Goal: Transaction & Acquisition: Purchase product/service

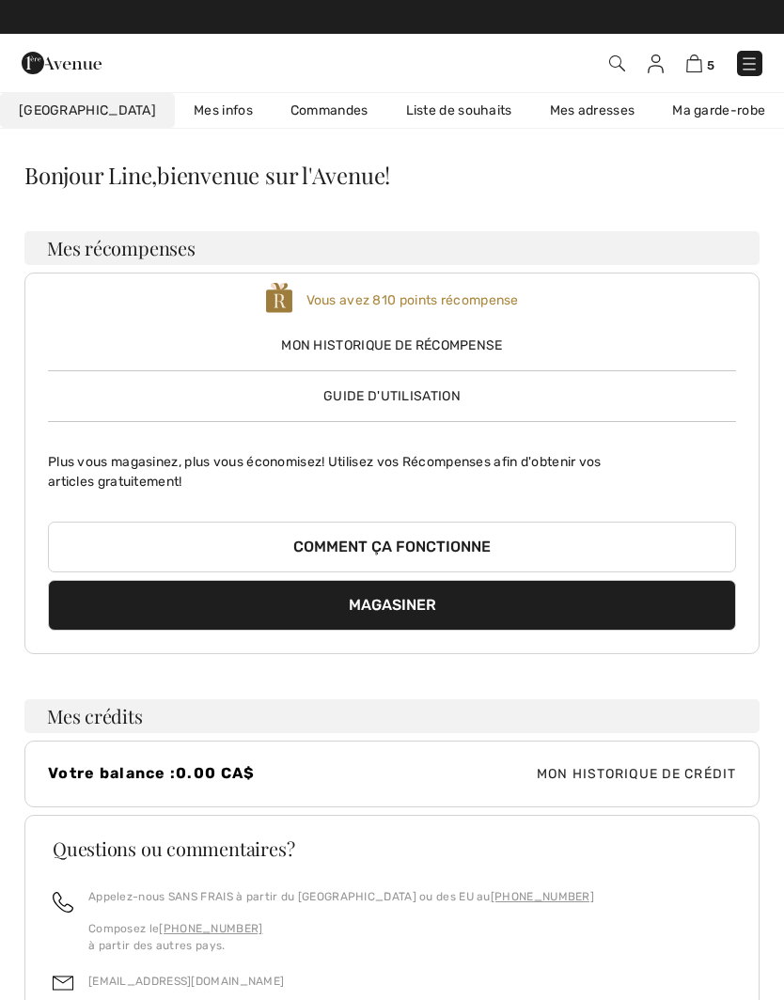
click at [745, 60] on img at bounding box center [749, 64] width 19 height 19
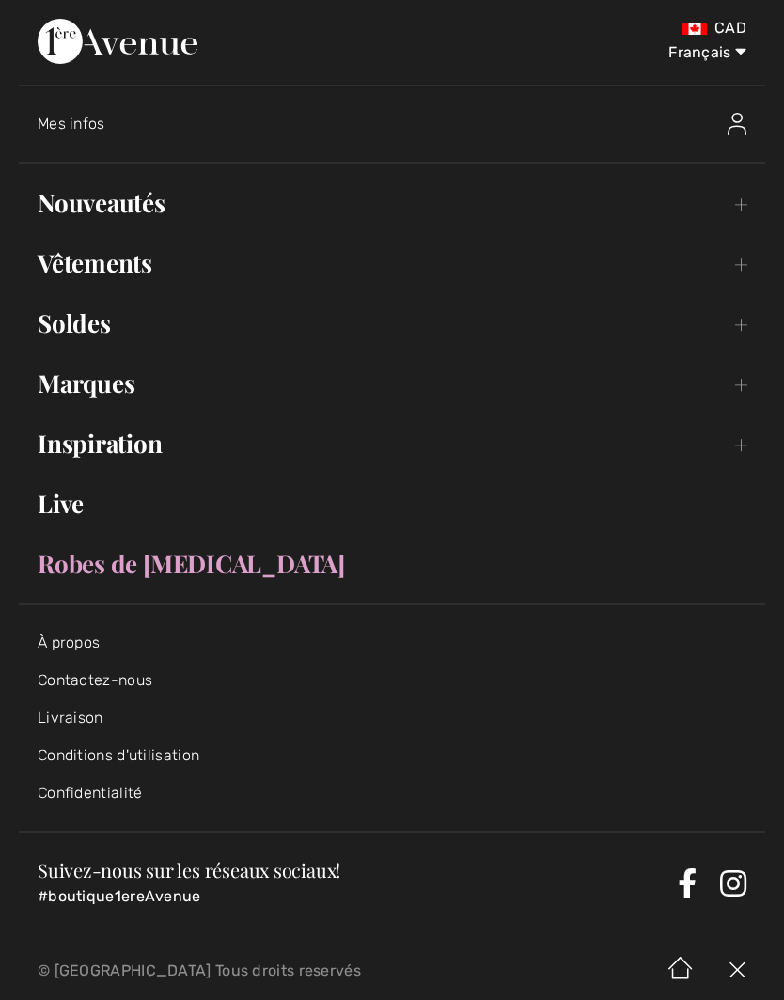
click at [745, 214] on link "Nouveautés Toggle submenu" at bounding box center [392, 202] width 746 height 41
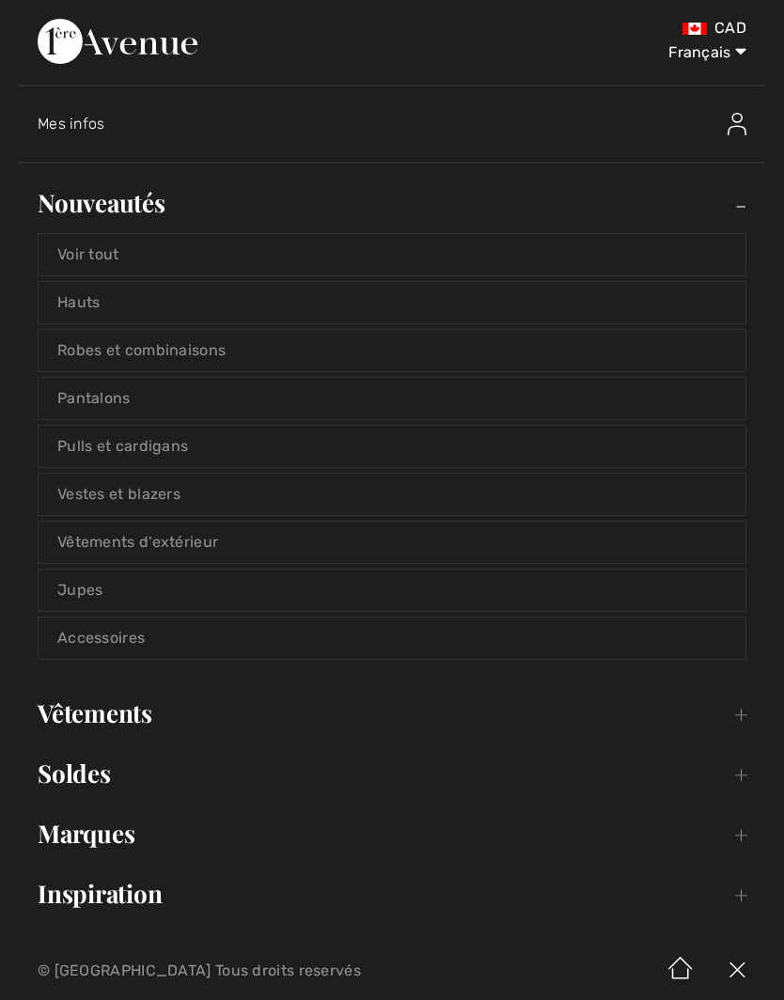
click at [579, 252] on link "Voir tout" at bounding box center [392, 254] width 707 height 41
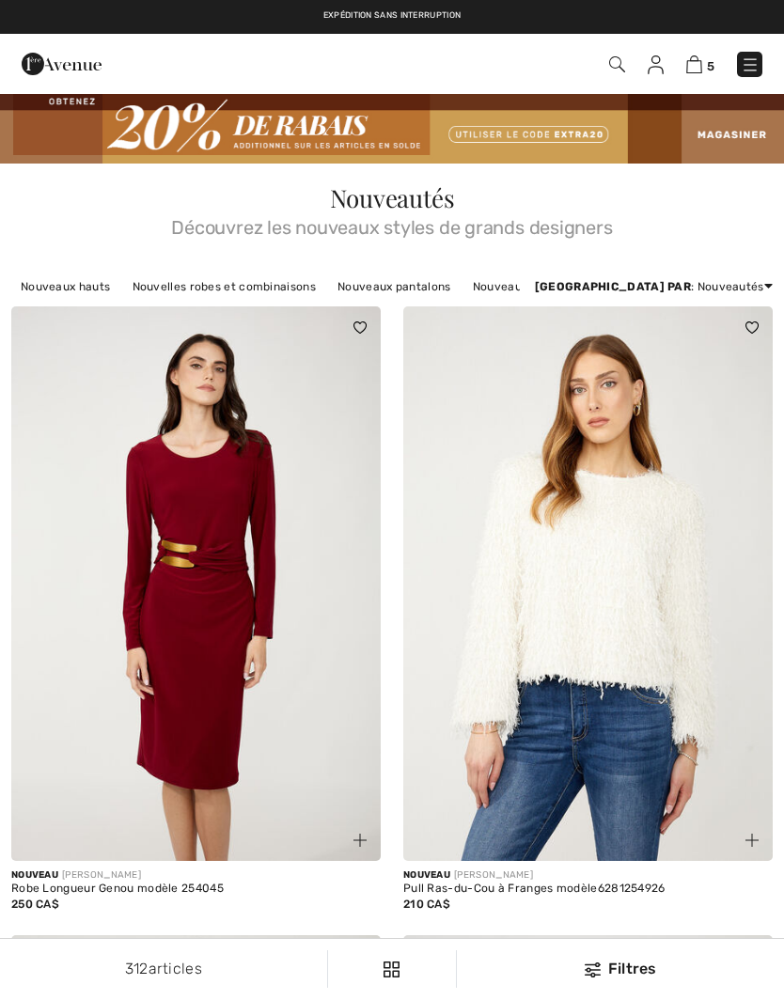
checkbox input "true"
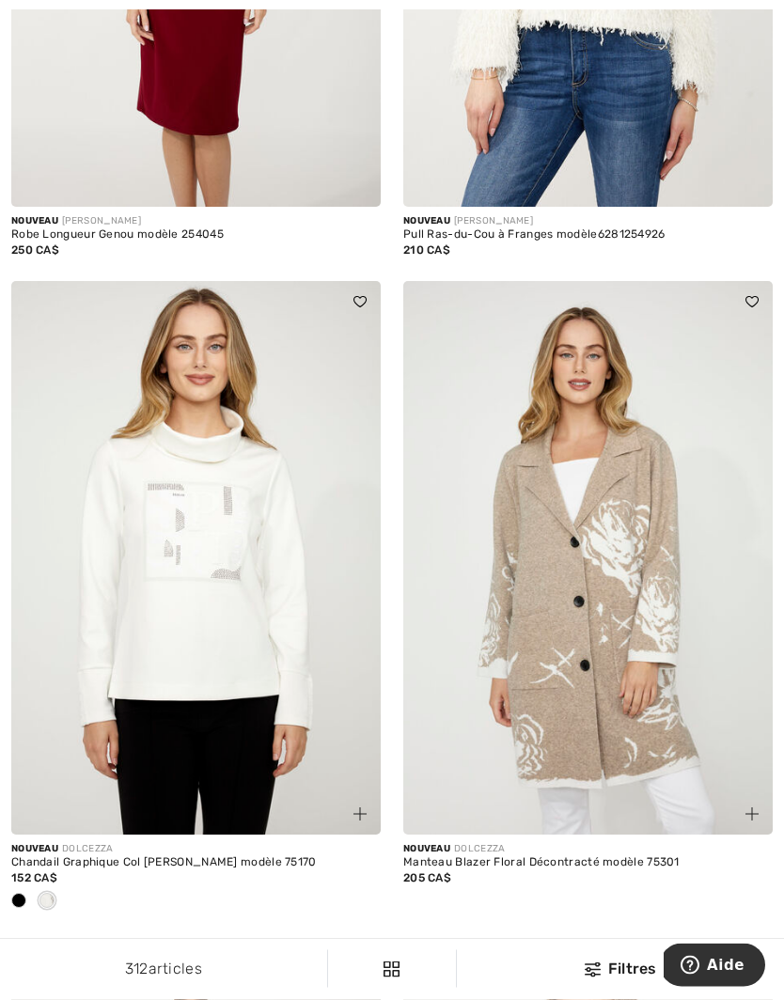
scroll to position [654, 0]
click at [21, 898] on span at bounding box center [18, 900] width 15 height 15
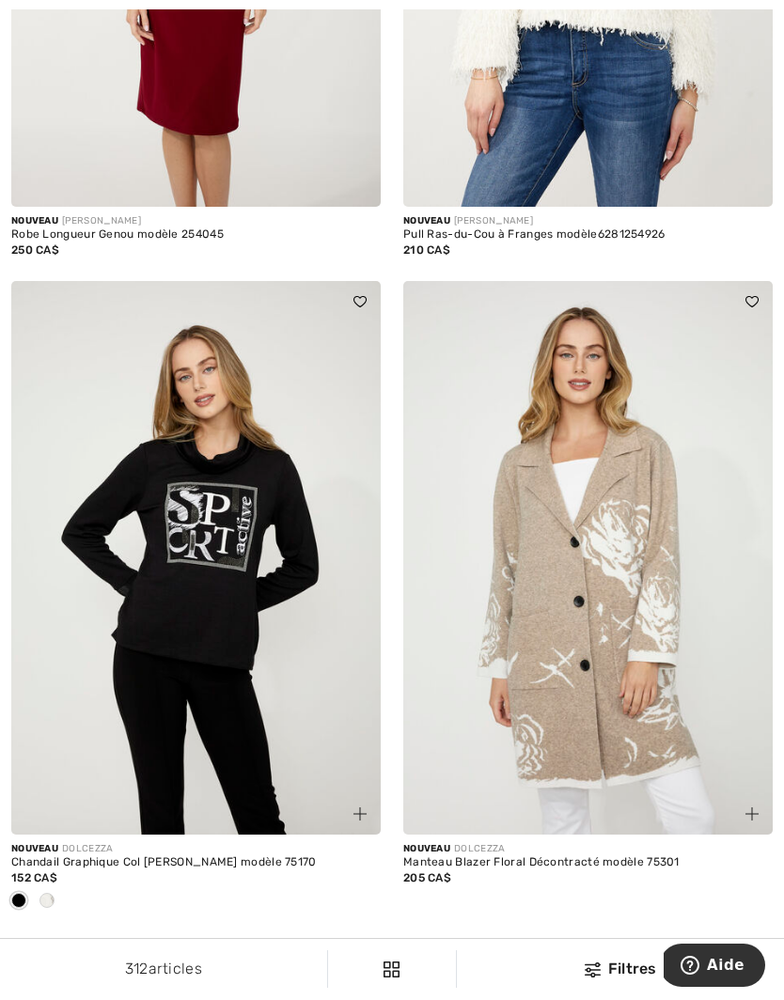
click at [53, 896] on span at bounding box center [46, 900] width 15 height 15
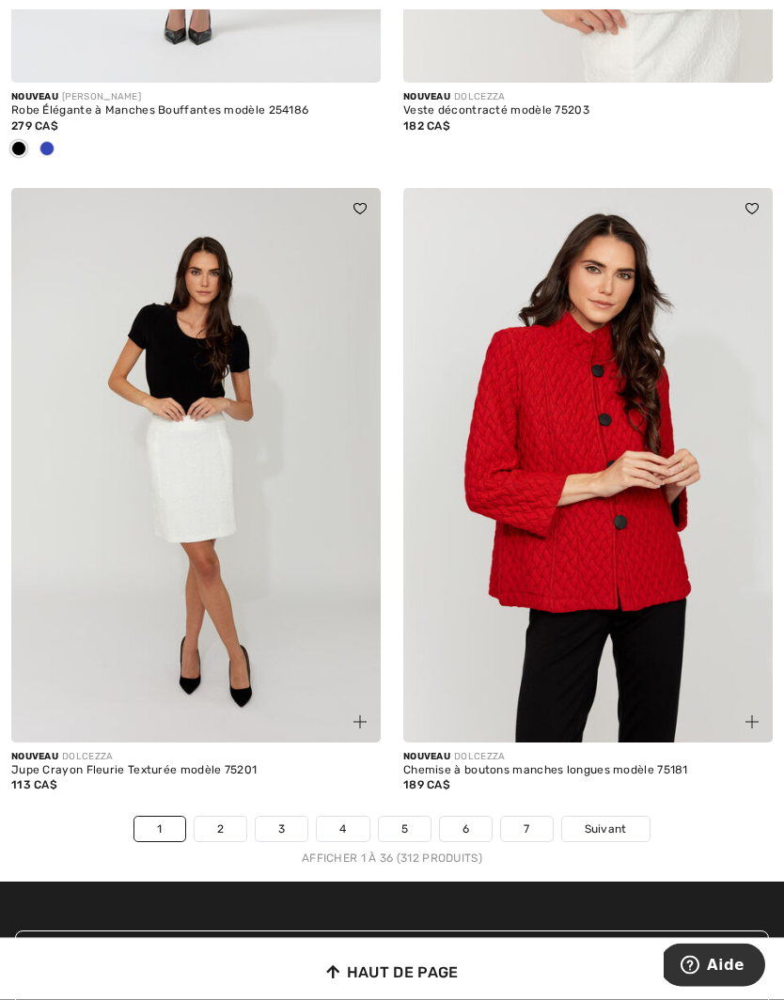
scroll to position [11357, 0]
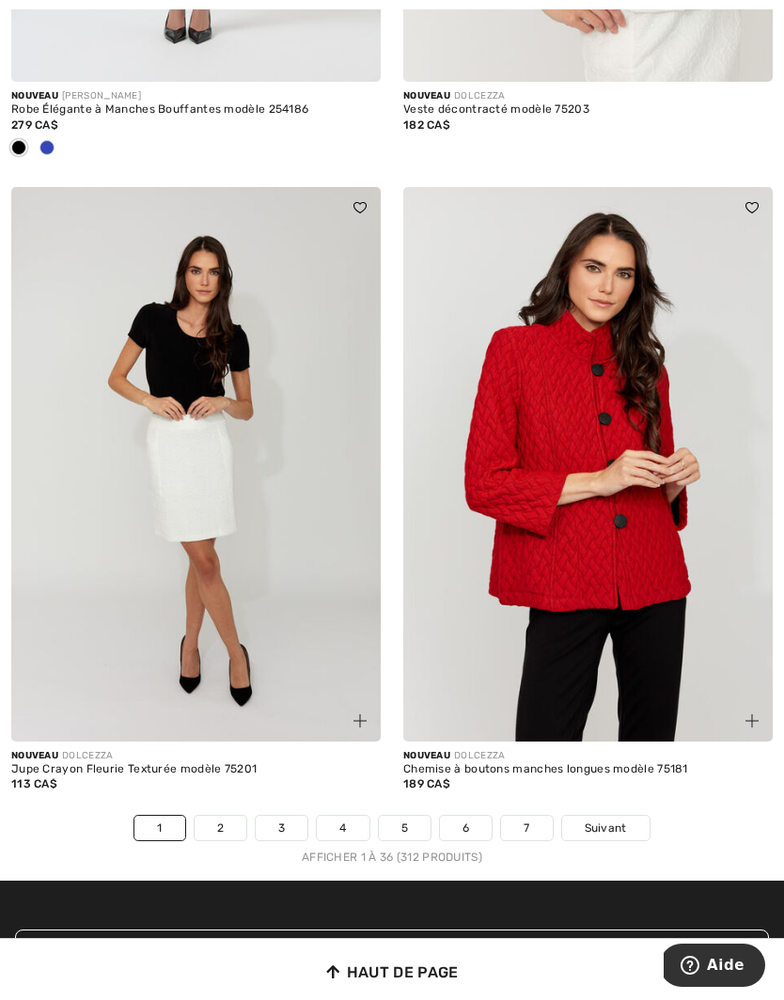
click at [614, 820] on span "Suivant" at bounding box center [606, 828] width 42 height 17
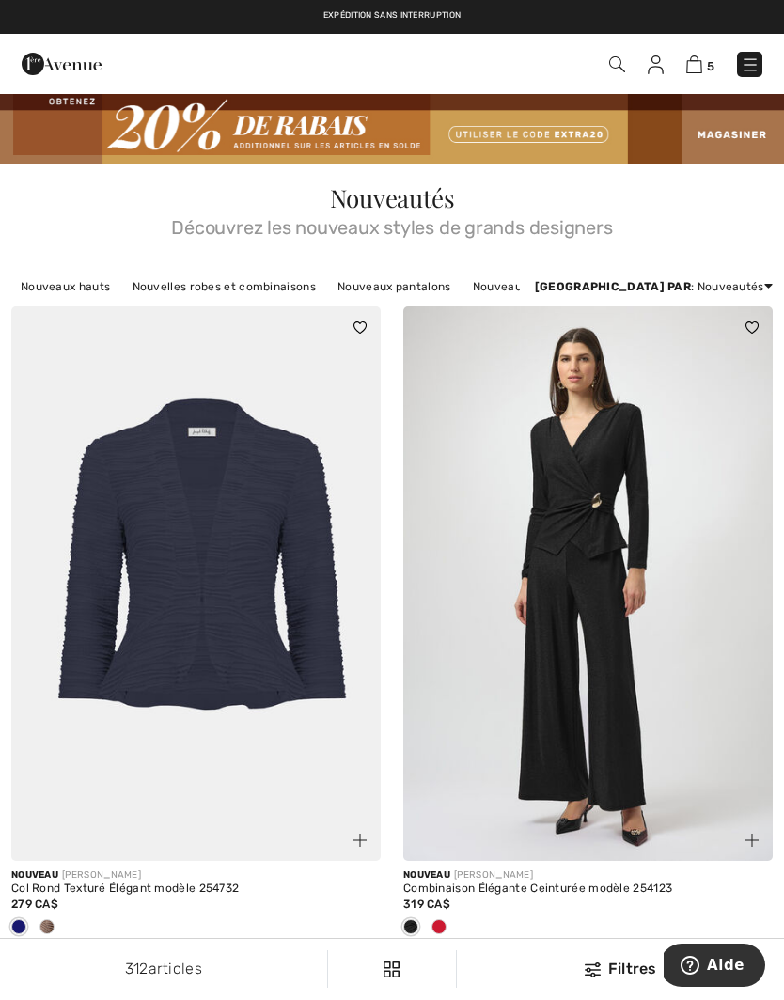
click at [756, 63] on img at bounding box center [750, 64] width 19 height 19
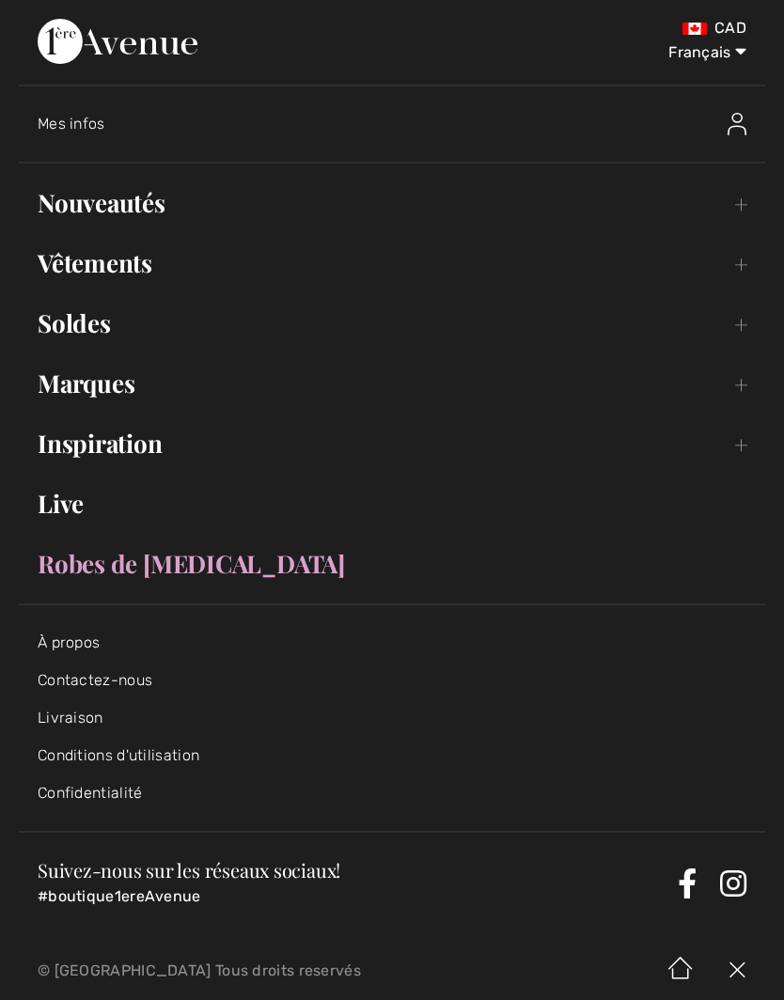
click at [744, 259] on link "Vêtements Toggle submenu" at bounding box center [392, 263] width 746 height 41
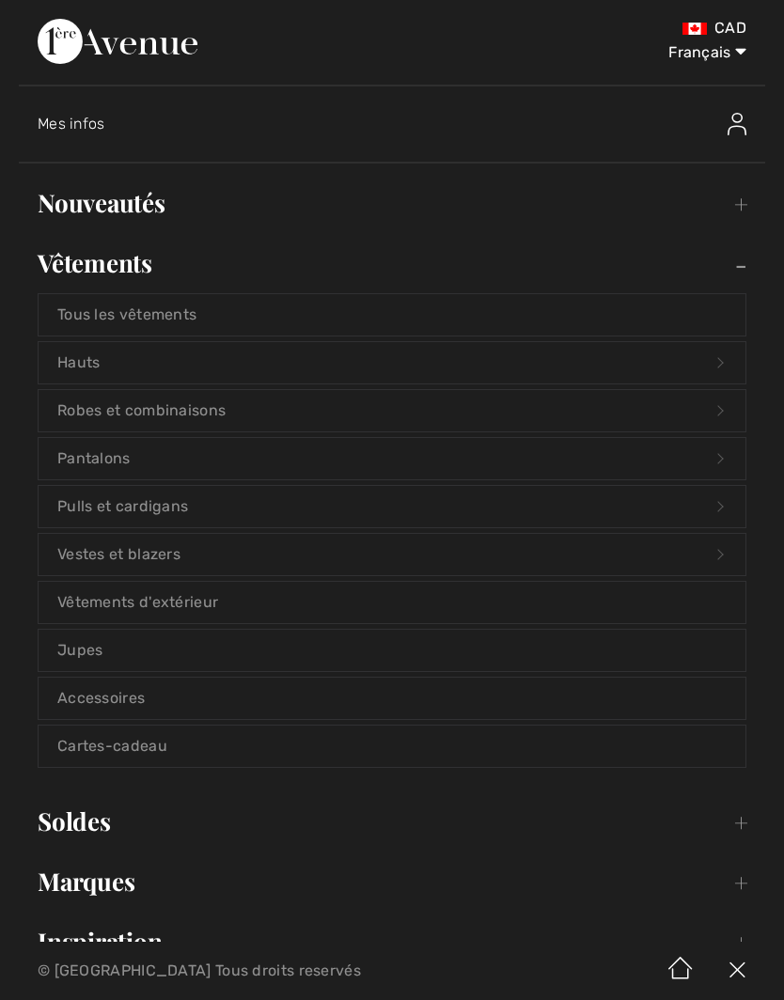
click at [713, 457] on link "Pantalons Open submenu" at bounding box center [392, 458] width 707 height 41
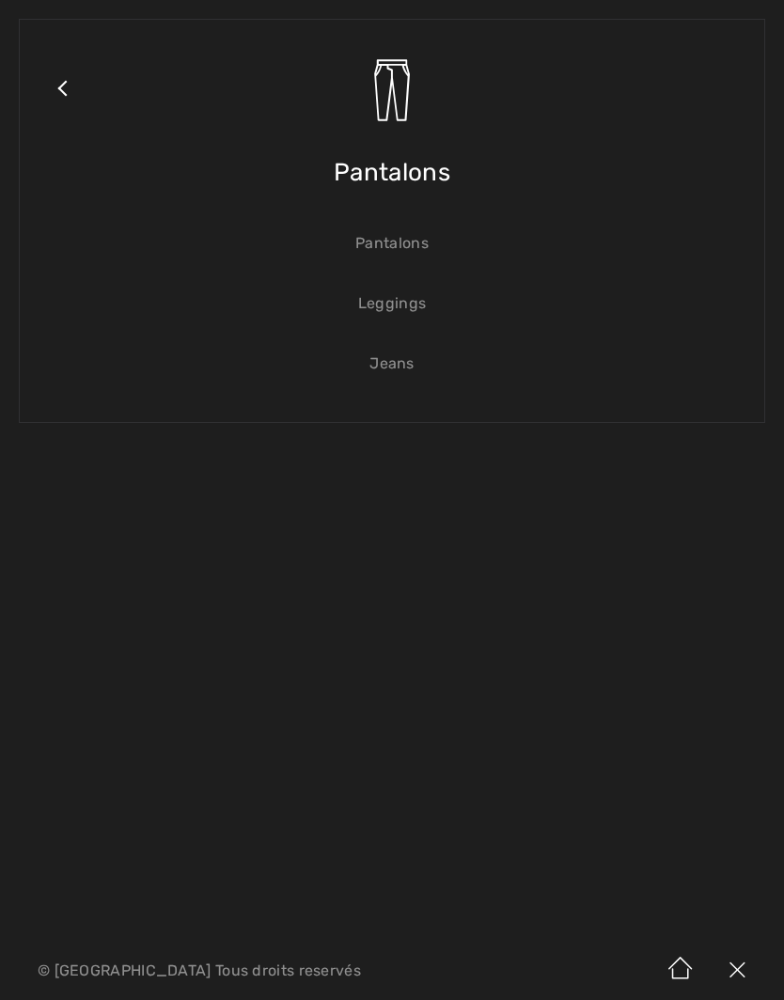
click at [437, 176] on span "Pantalons" at bounding box center [392, 172] width 117 height 67
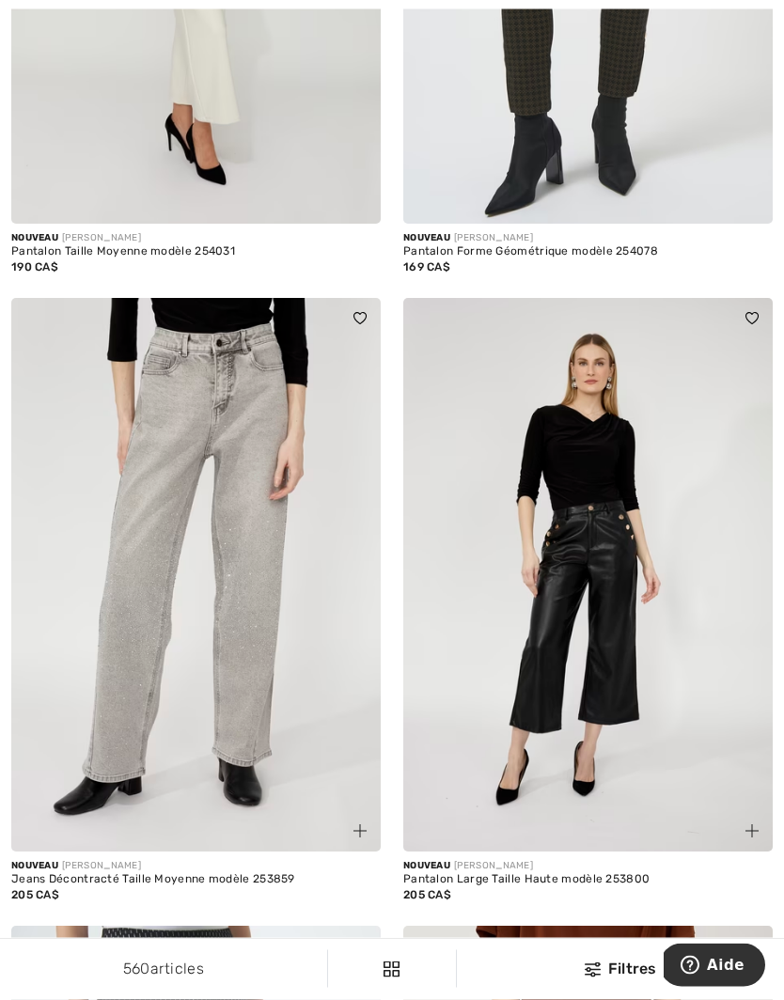
scroll to position [2524, 0]
click at [266, 651] on img at bounding box center [195, 575] width 369 height 555
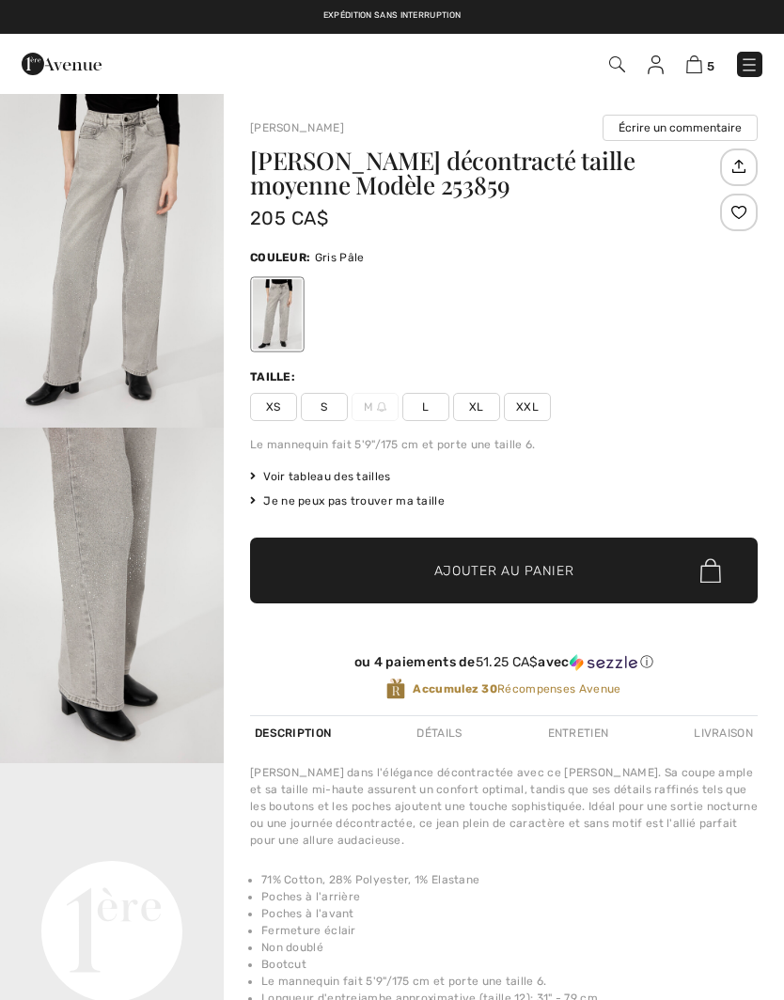
checkbox input "true"
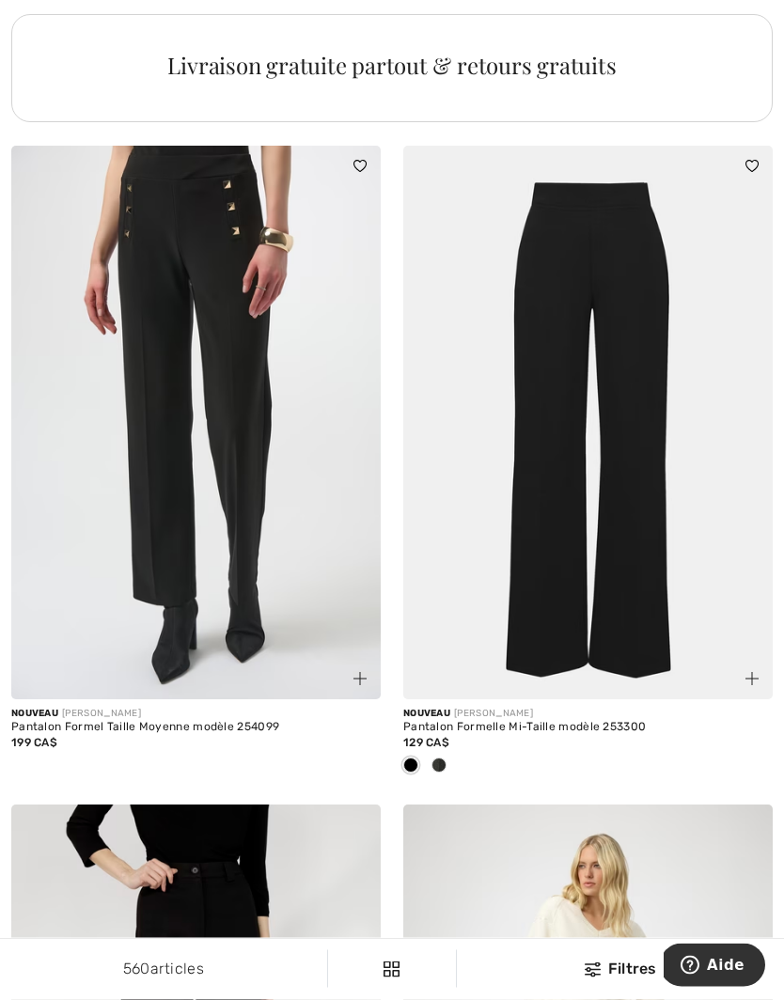
scroll to position [4095, 0]
click at [447, 765] on div at bounding box center [439, 766] width 28 height 31
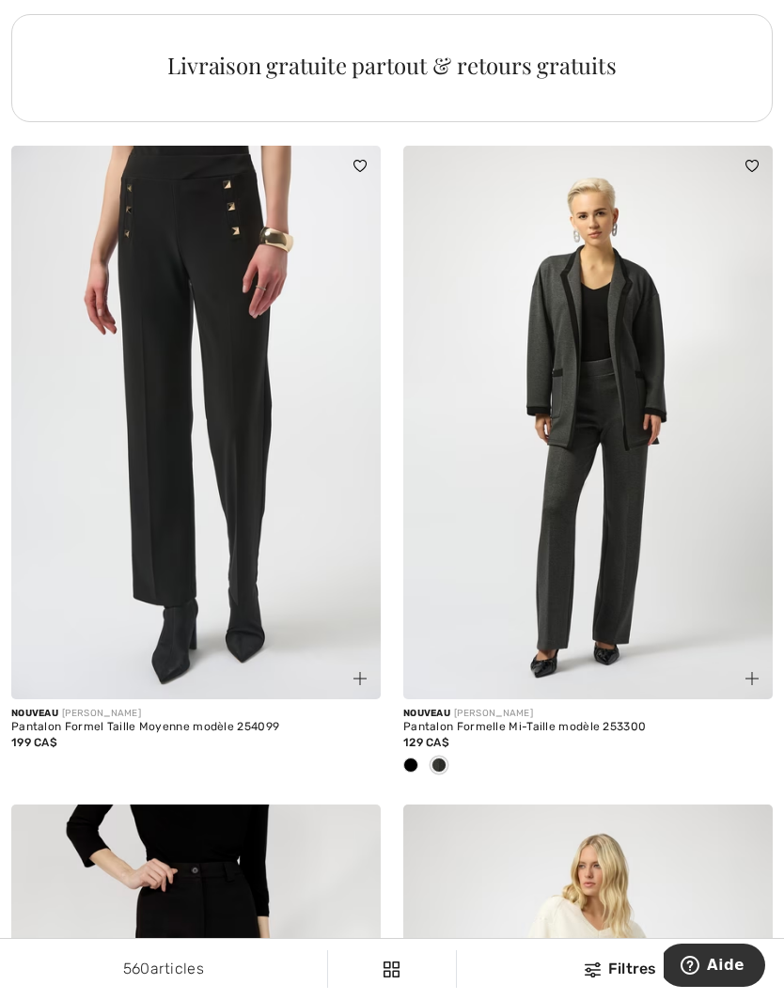
click at [427, 757] on div at bounding box center [439, 766] width 28 height 31
click at [415, 759] on span at bounding box center [410, 765] width 15 height 15
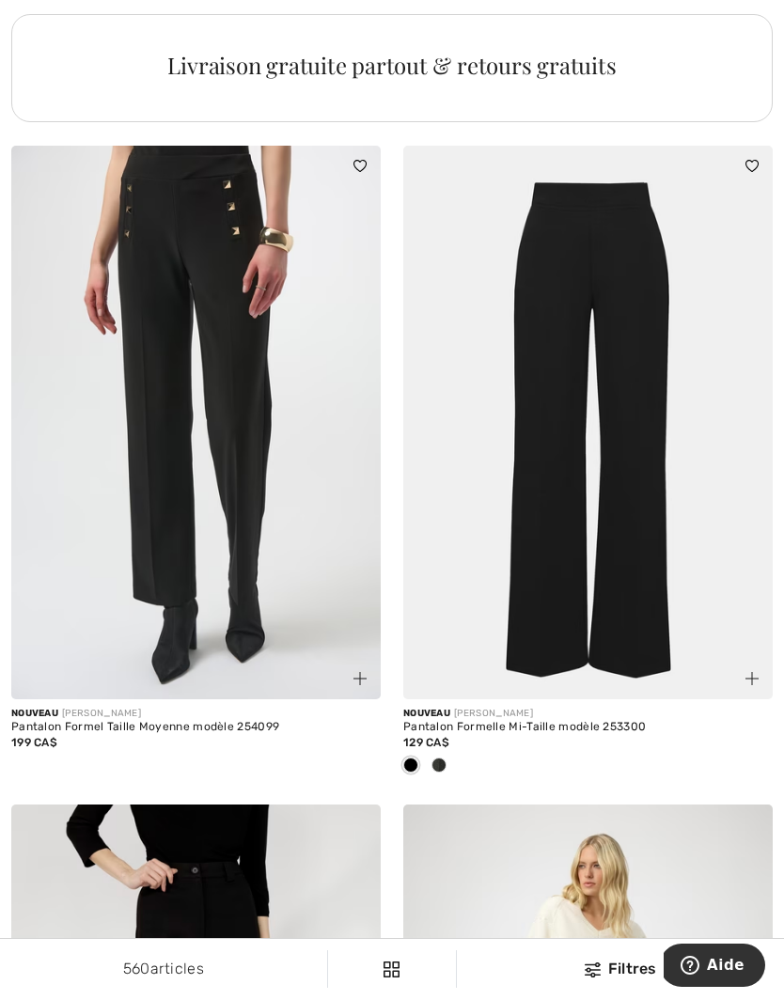
click at [617, 525] on img at bounding box center [587, 423] width 369 height 555
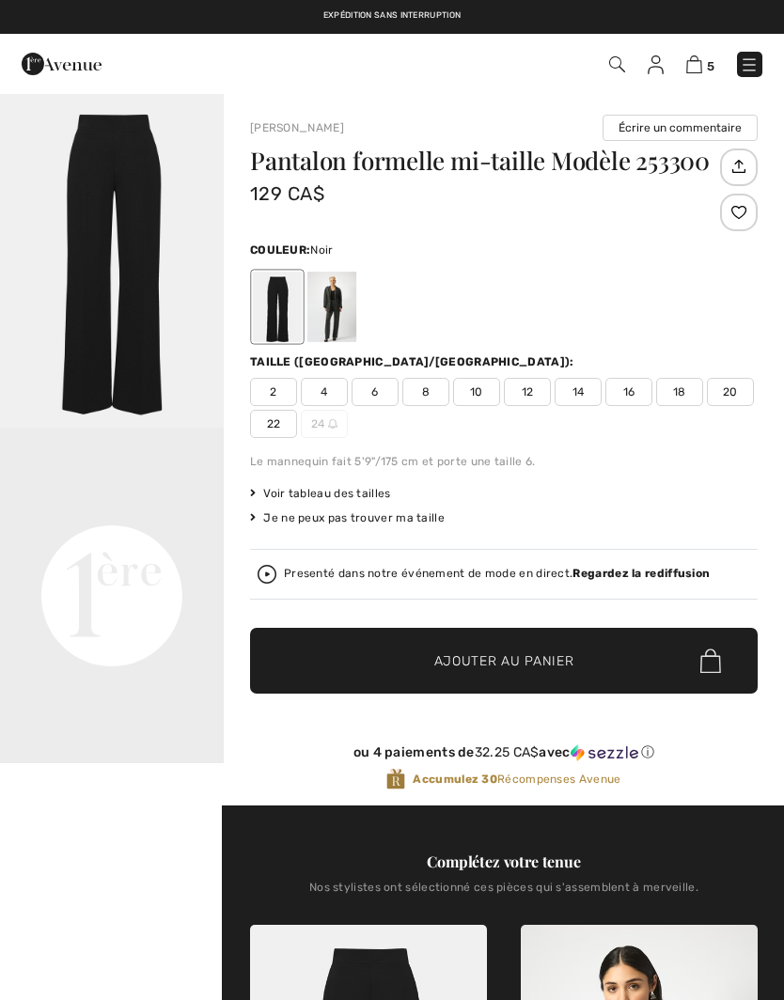
checkbox input "true"
click at [331, 316] on div at bounding box center [331, 307] width 49 height 70
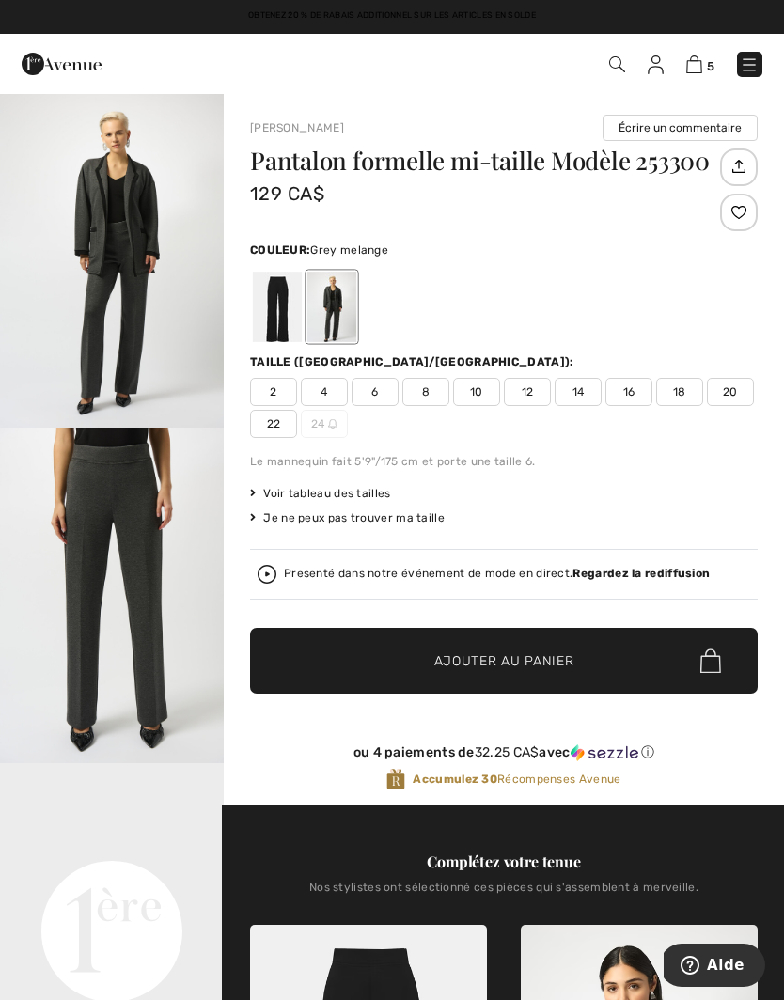
click at [339, 501] on span "Voir tableau des tailles" at bounding box center [320, 493] width 141 height 17
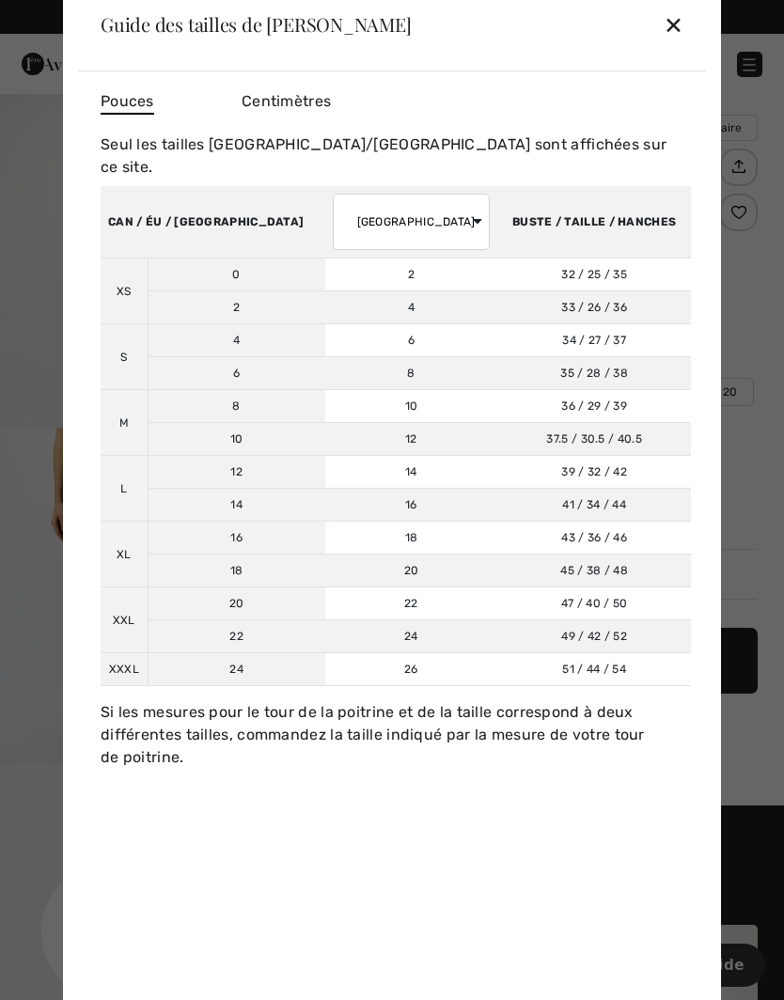
click at [678, 34] on div "✕" at bounding box center [674, 24] width 20 height 39
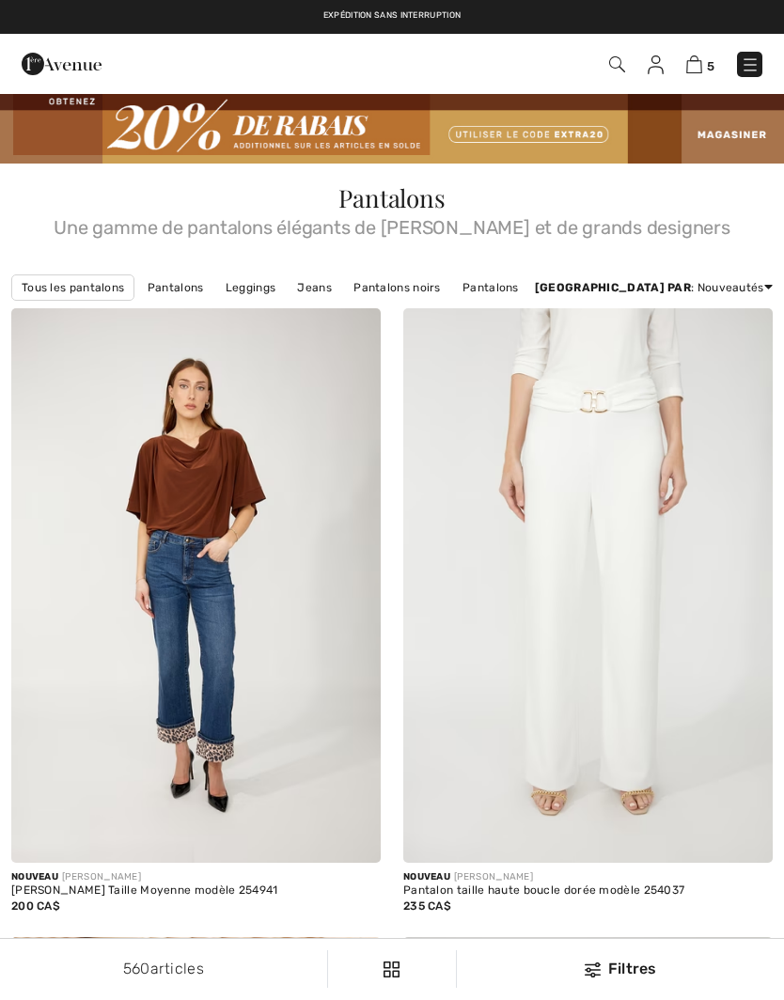
scroll to position [4154, 0]
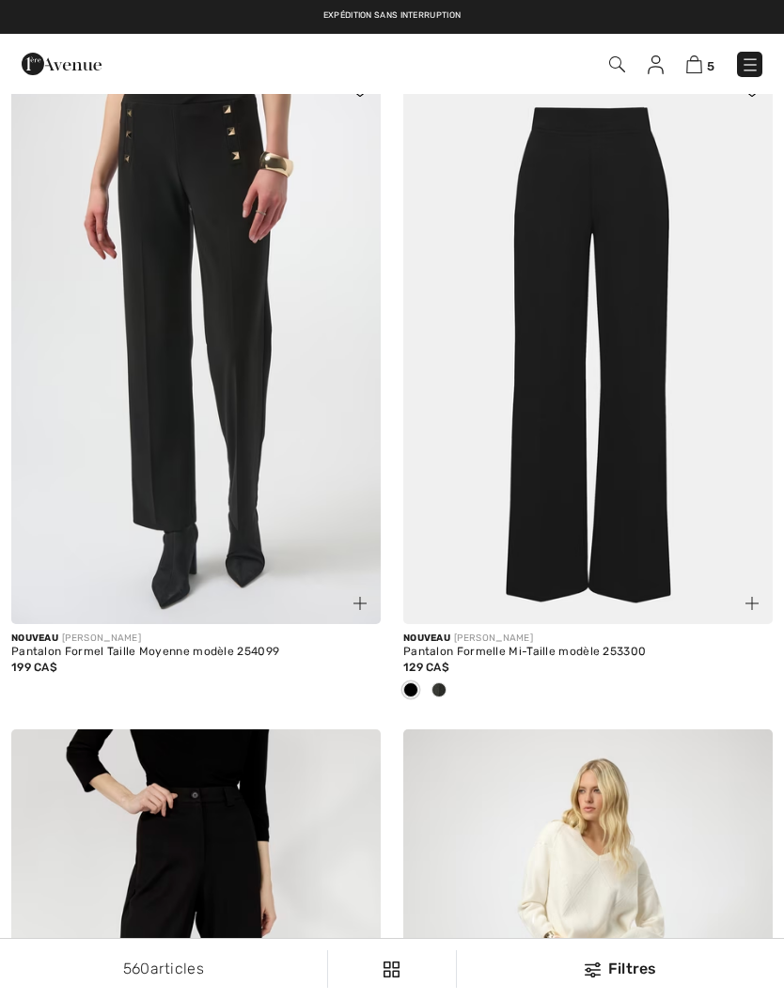
checkbox input "true"
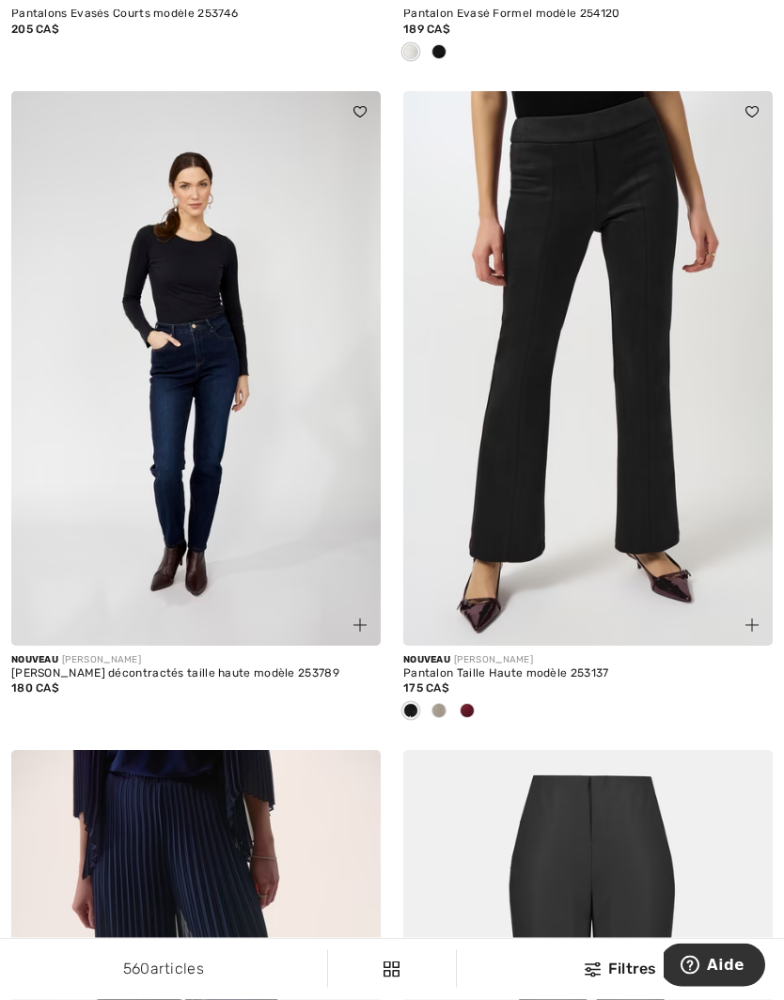
scroll to position [5467, 0]
click at [481, 701] on div at bounding box center [587, 712] width 369 height 31
click at [445, 703] on span at bounding box center [438, 710] width 15 height 15
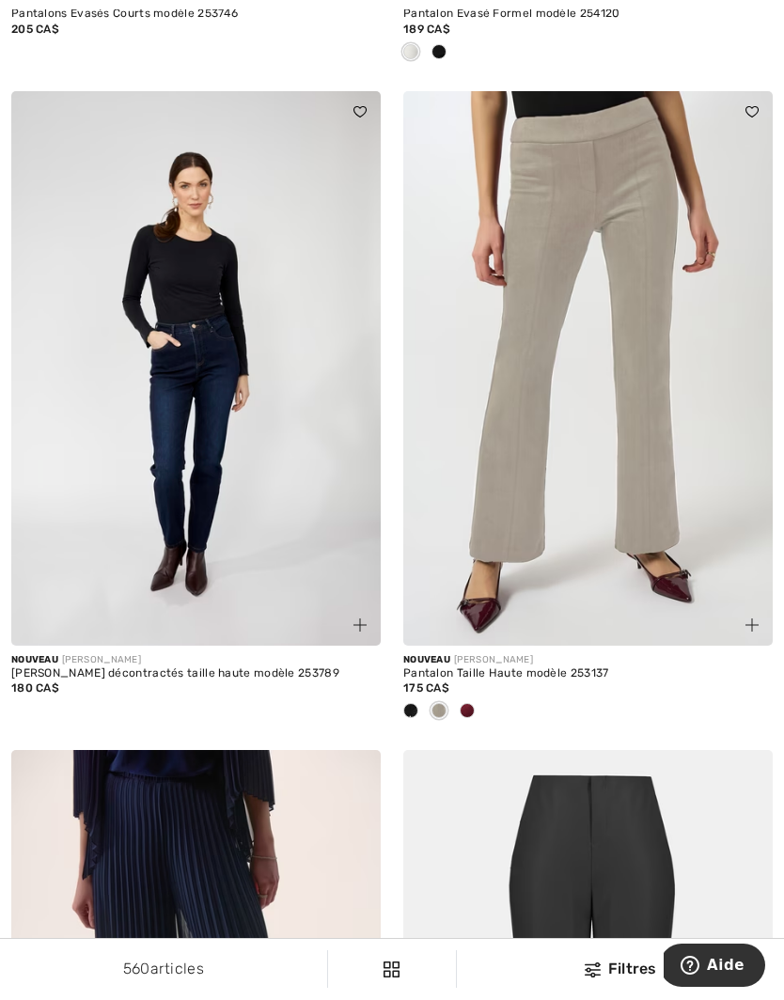
click at [478, 700] on div at bounding box center [467, 712] width 28 height 31
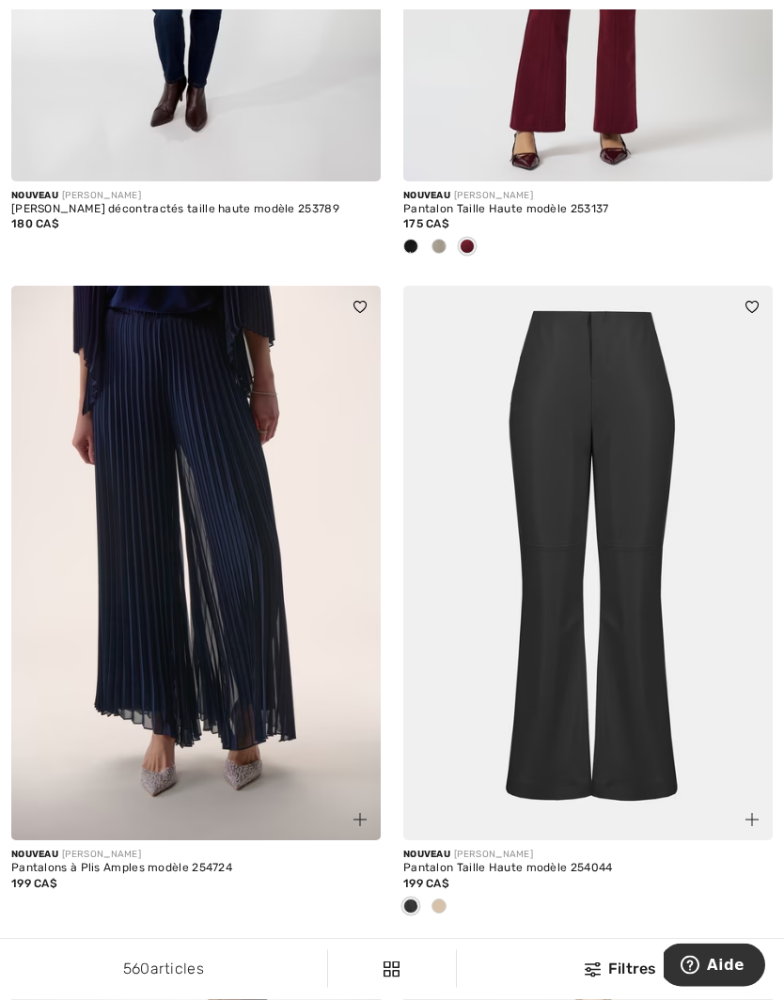
scroll to position [5935, 0]
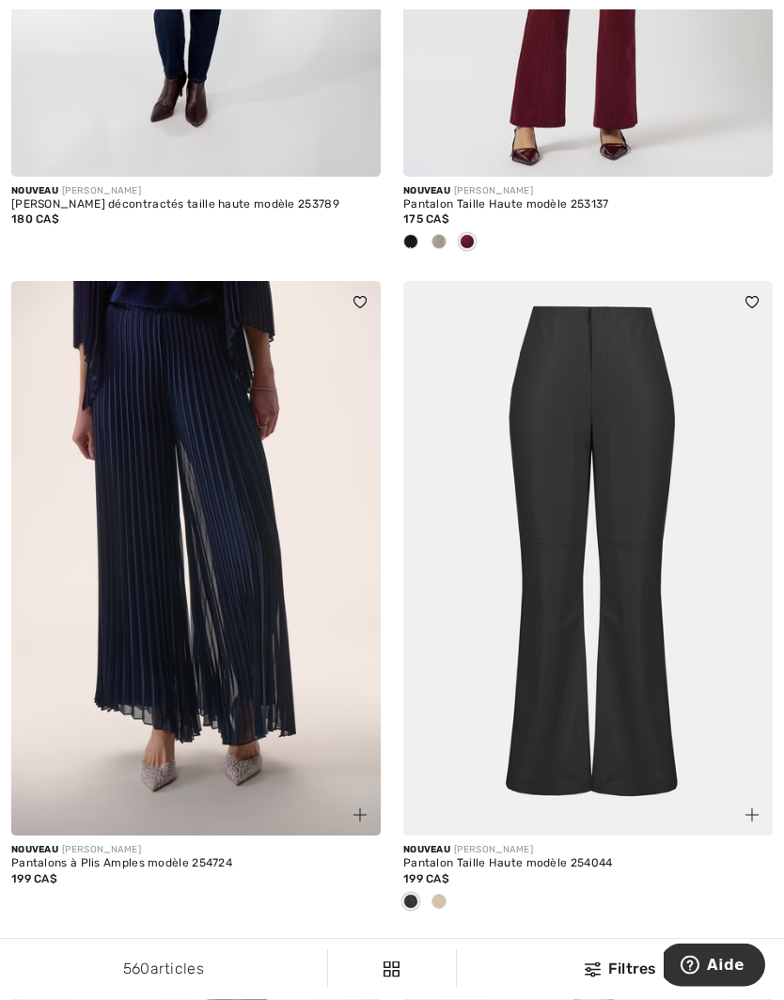
click at [644, 655] on img at bounding box center [587, 559] width 369 height 555
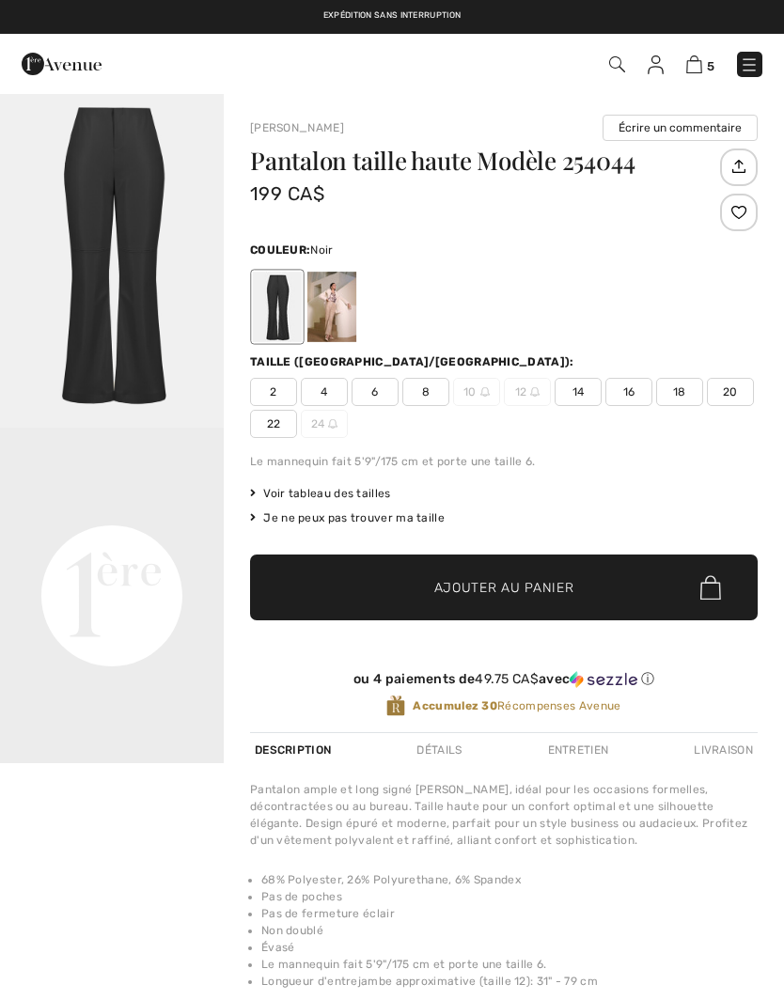
checkbox input "true"
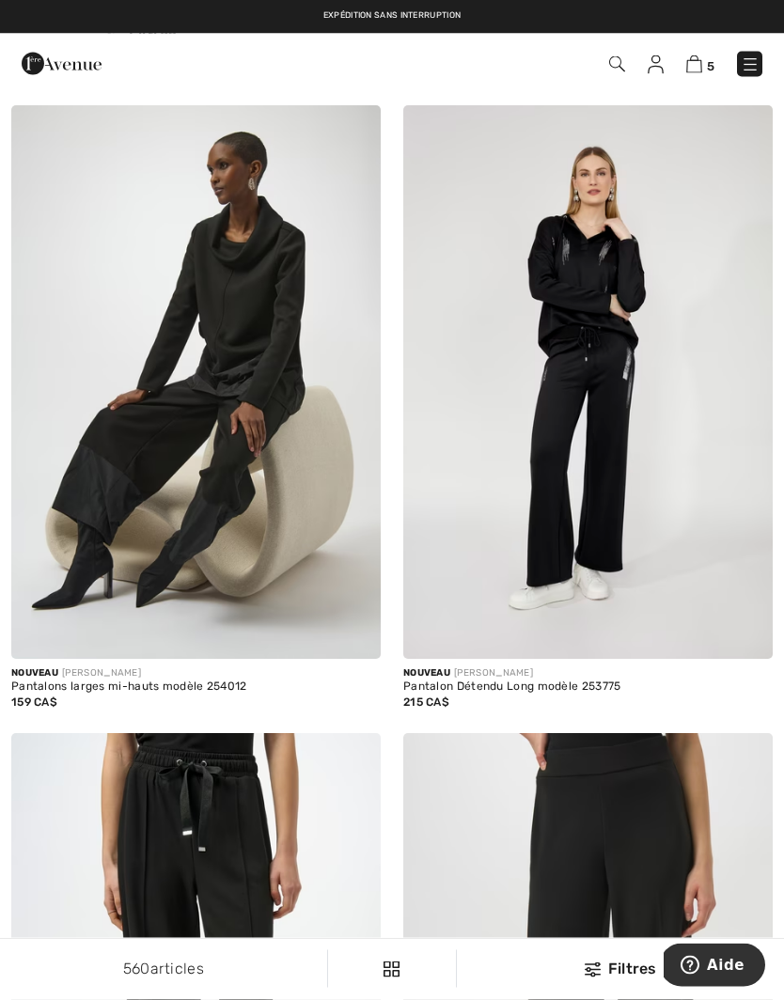
scroll to position [6730, 0]
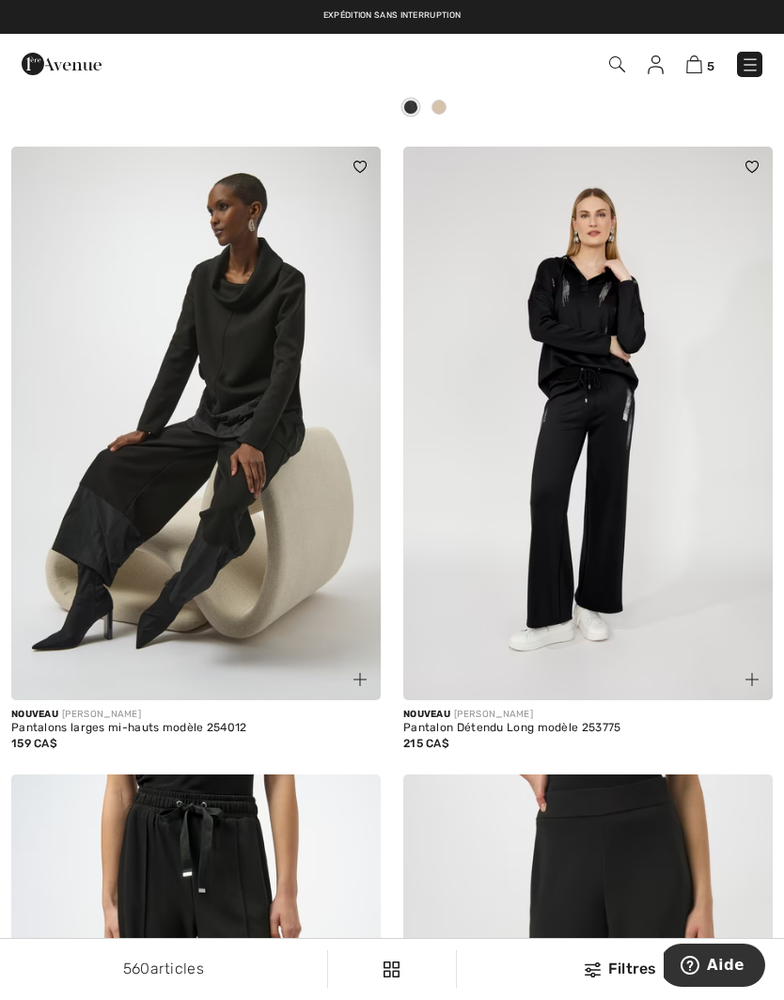
click at [658, 536] on img at bounding box center [587, 424] width 369 height 555
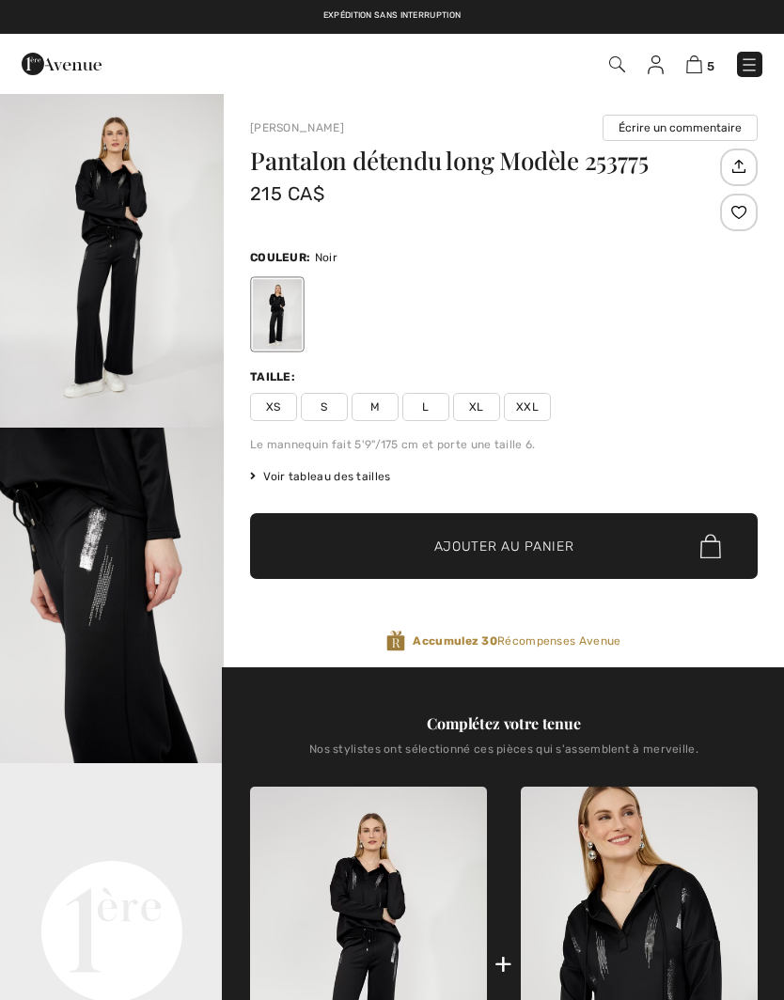
checkbox input "true"
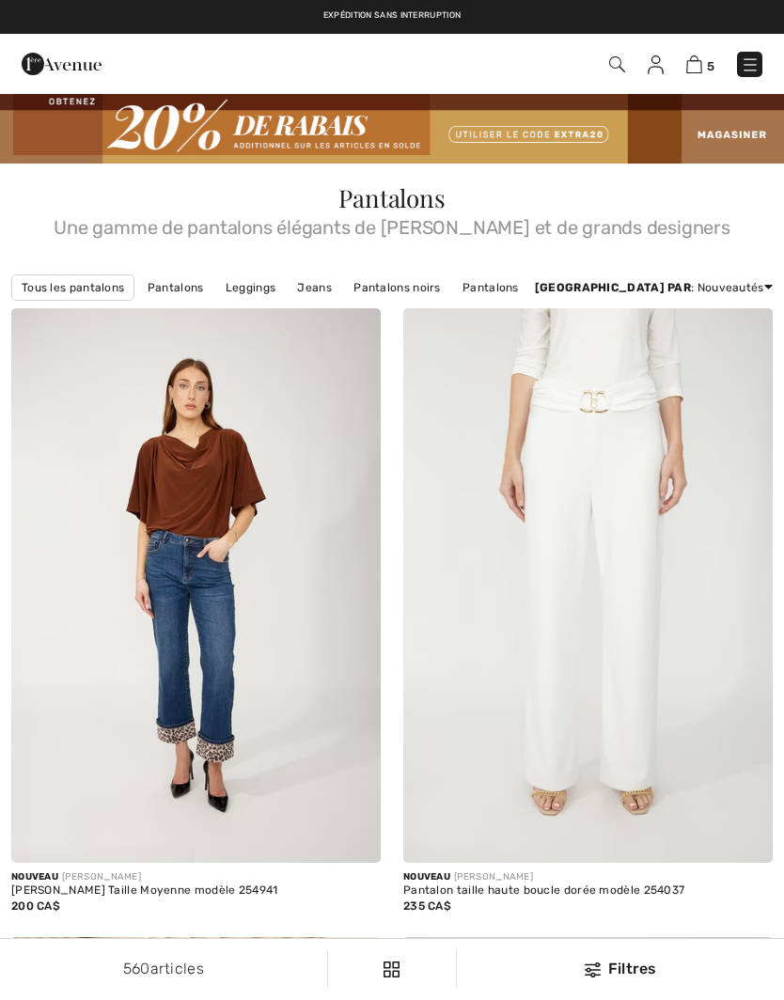
scroll to position [6710, 0]
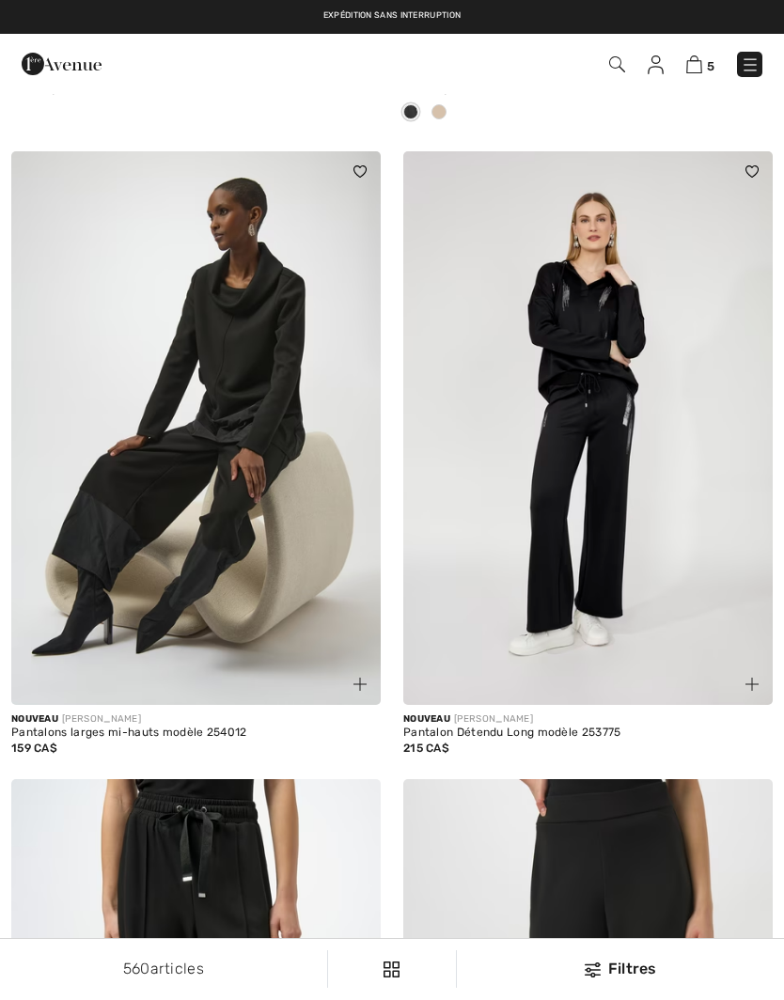
checkbox input "true"
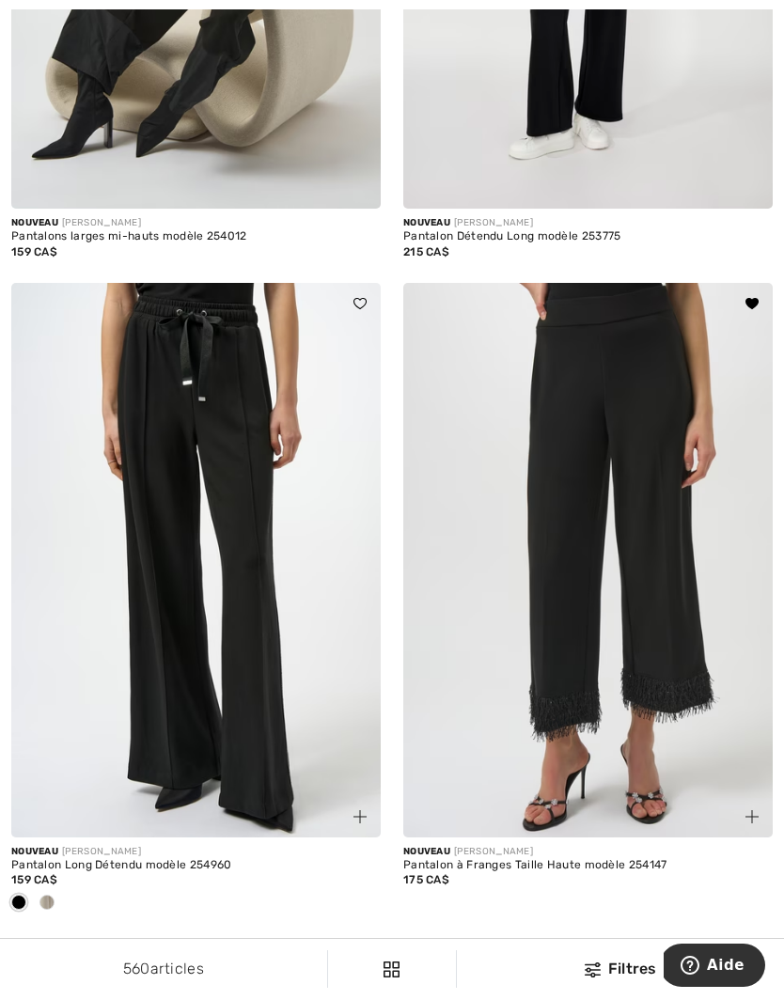
scroll to position [7247, 0]
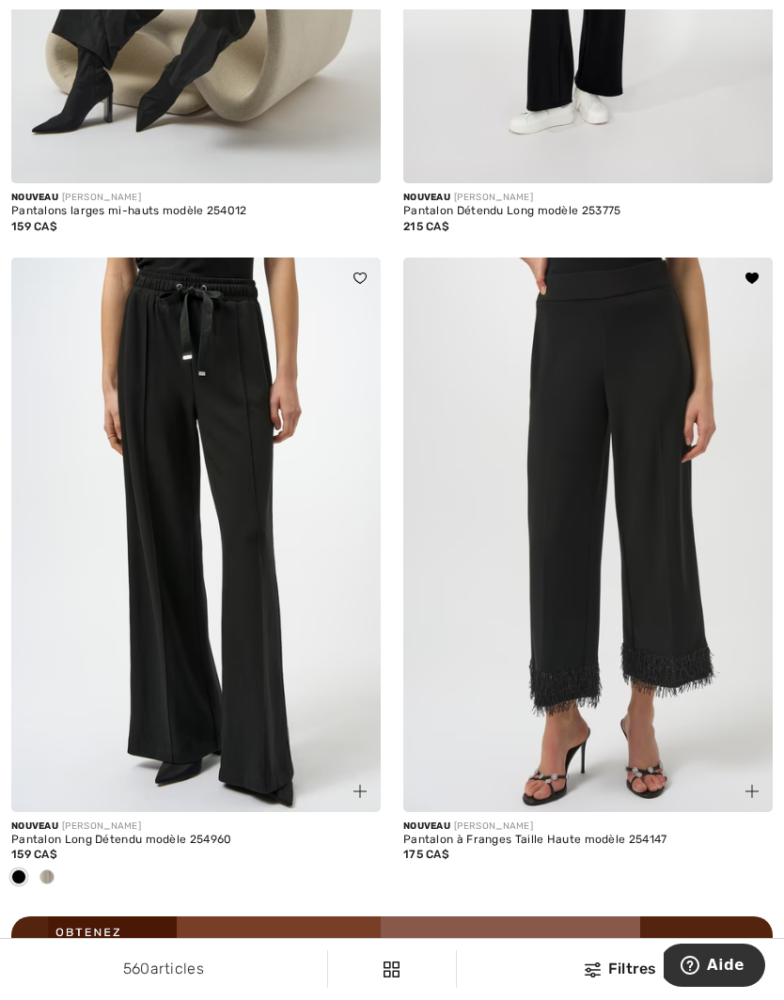
click at [637, 627] on img at bounding box center [587, 535] width 369 height 555
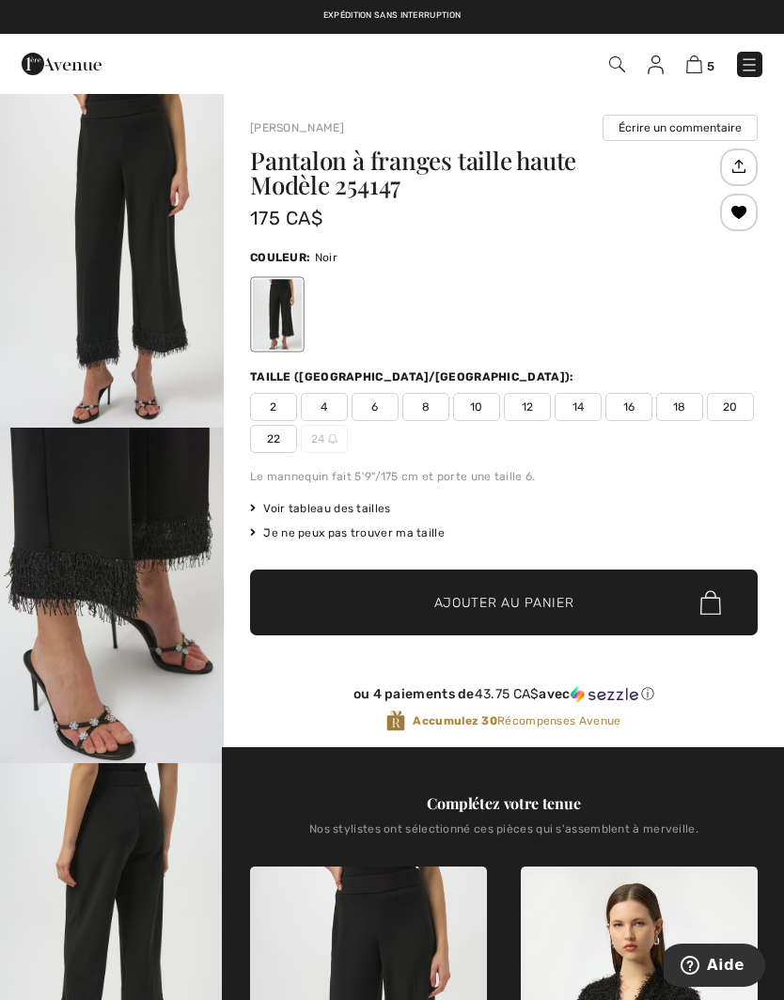
click at [108, 291] on img "1 / 6" at bounding box center [112, 260] width 224 height 336
click at [436, 411] on span "8" at bounding box center [425, 407] width 47 height 28
click at [520, 605] on span "Ajouter au panier" at bounding box center [504, 603] width 140 height 20
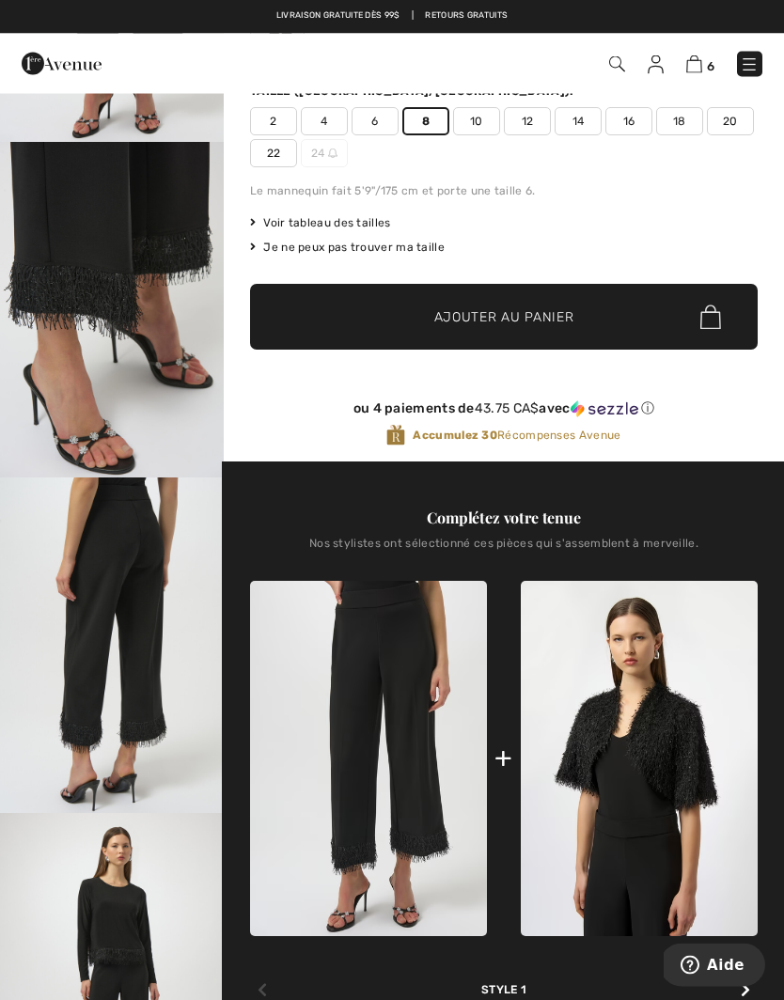
scroll to position [286, 0]
click at [669, 761] on img at bounding box center [639, 758] width 237 height 355
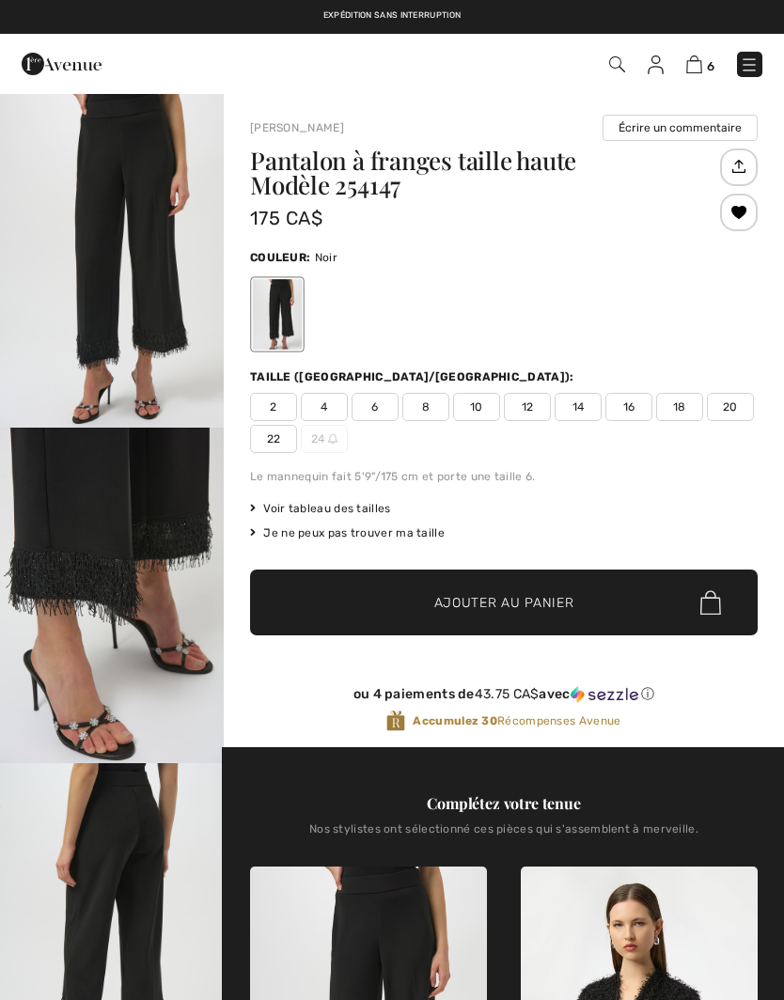
checkbox input "true"
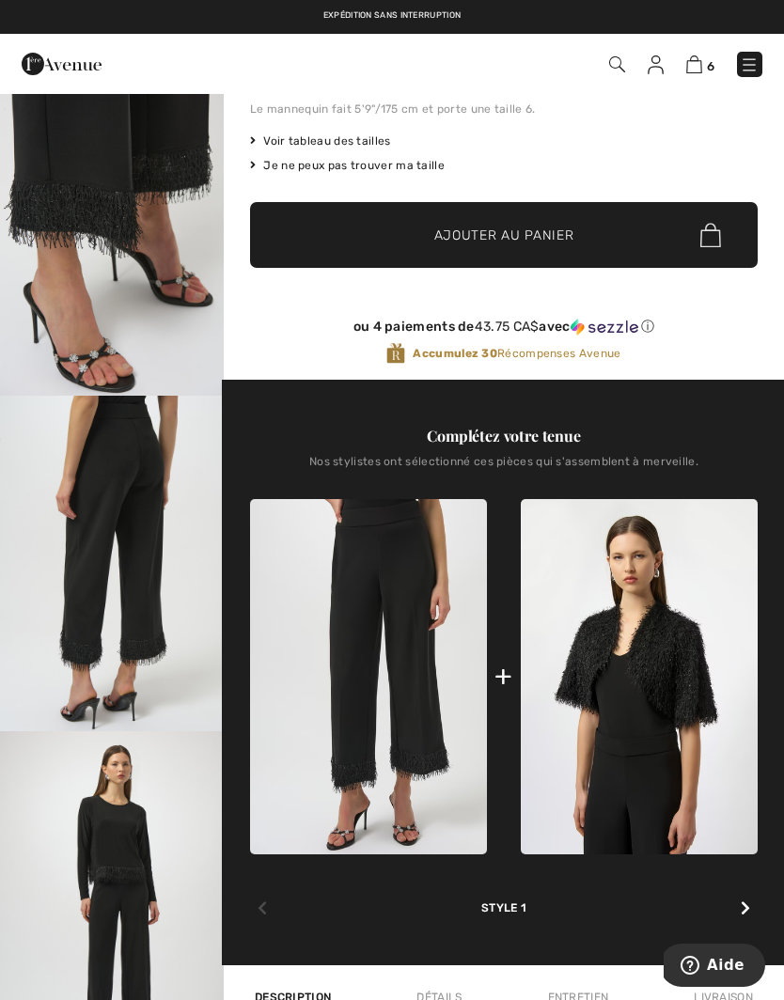
click at [739, 911] on div at bounding box center [745, 909] width 24 height 38
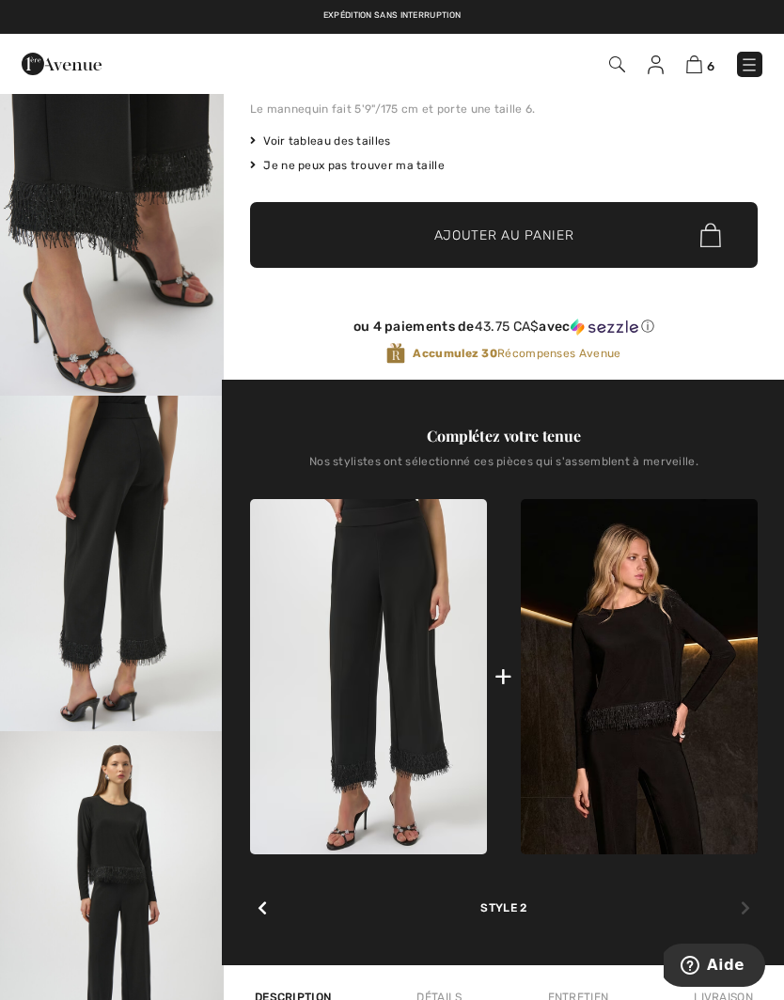
click at [644, 681] on img at bounding box center [639, 677] width 237 height 356
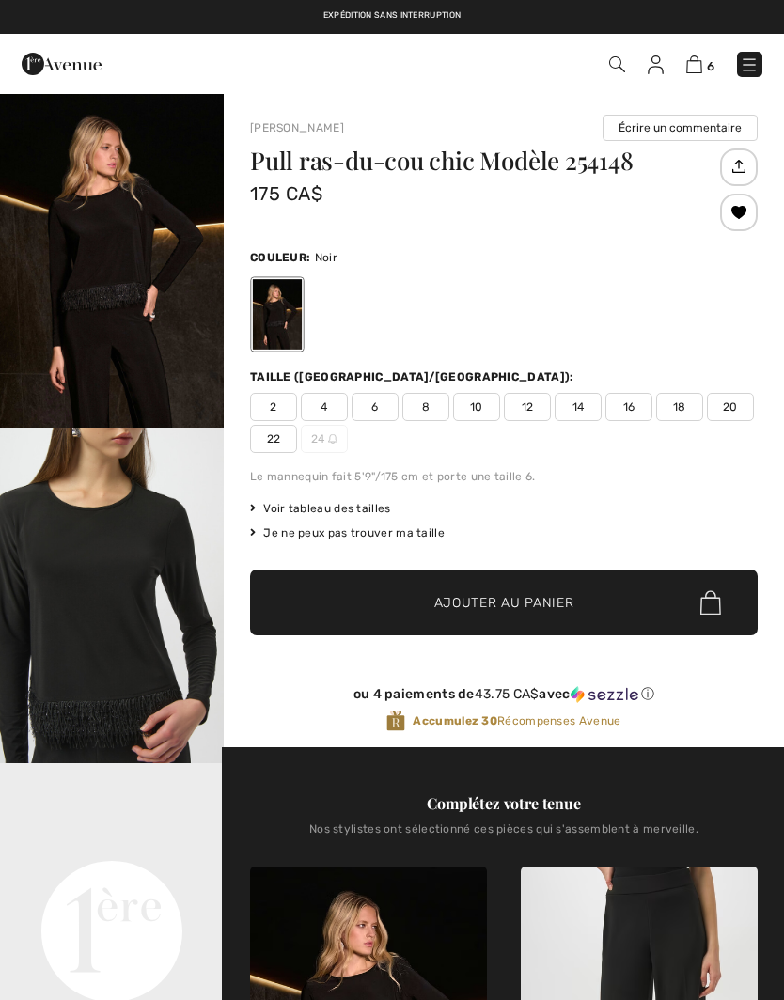
checkbox input "true"
click at [386, 407] on span "6" at bounding box center [375, 407] width 47 height 28
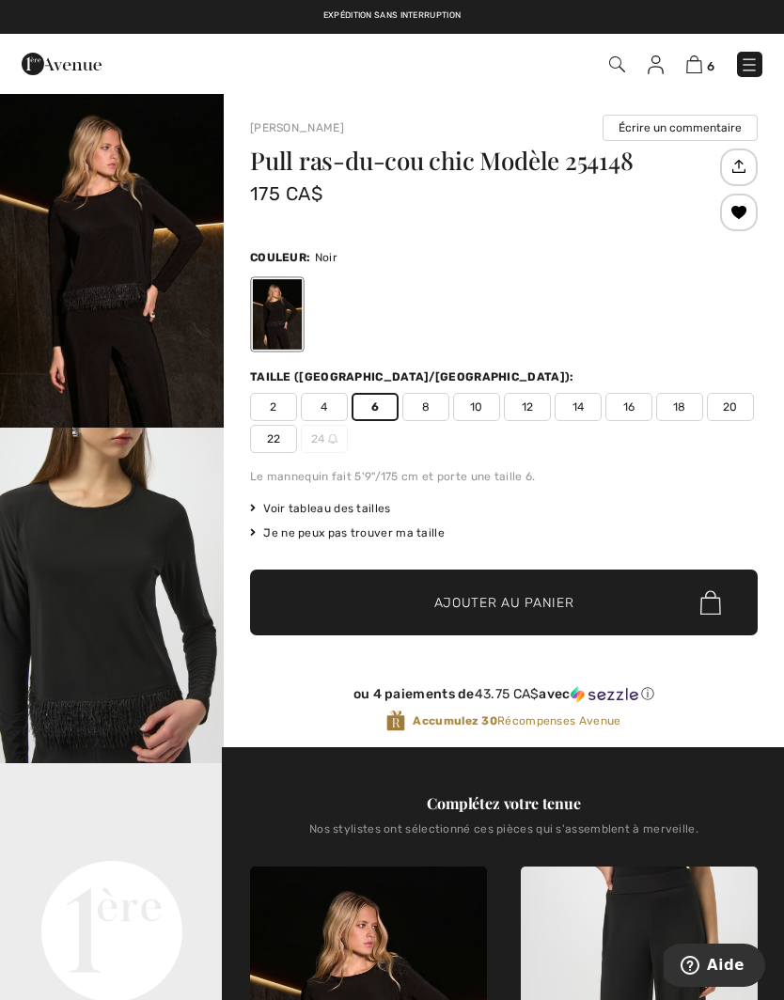
click at [351, 508] on span "Voir tableau des tailles" at bounding box center [320, 508] width 141 height 17
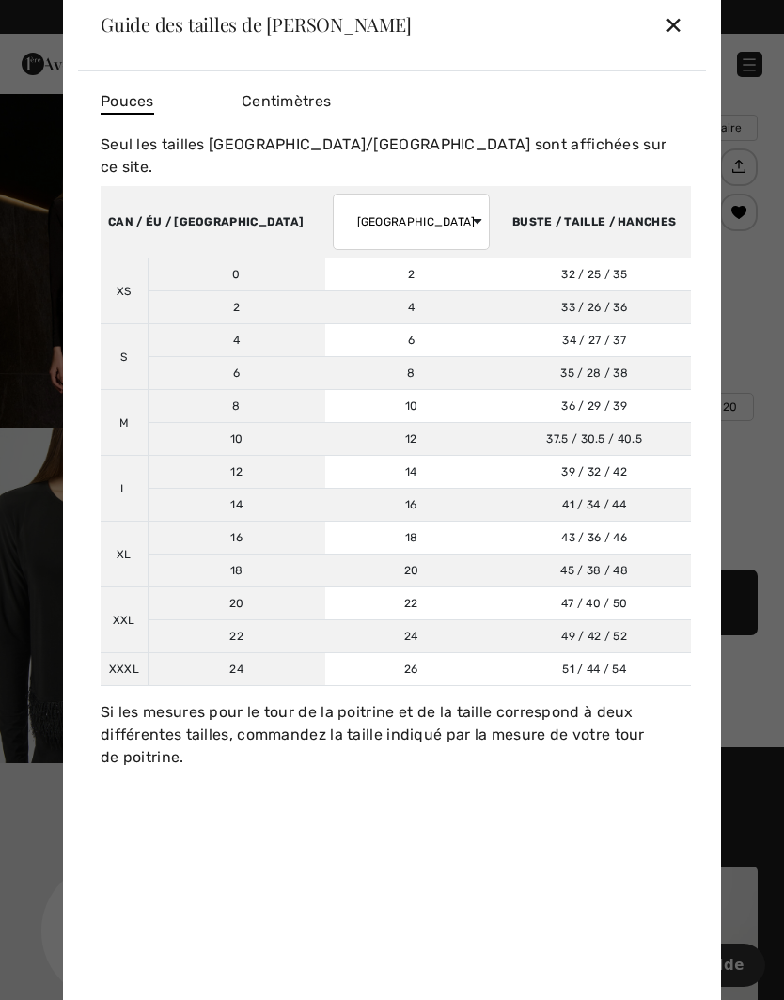
click at [675, 27] on div "✕" at bounding box center [674, 24] width 20 height 39
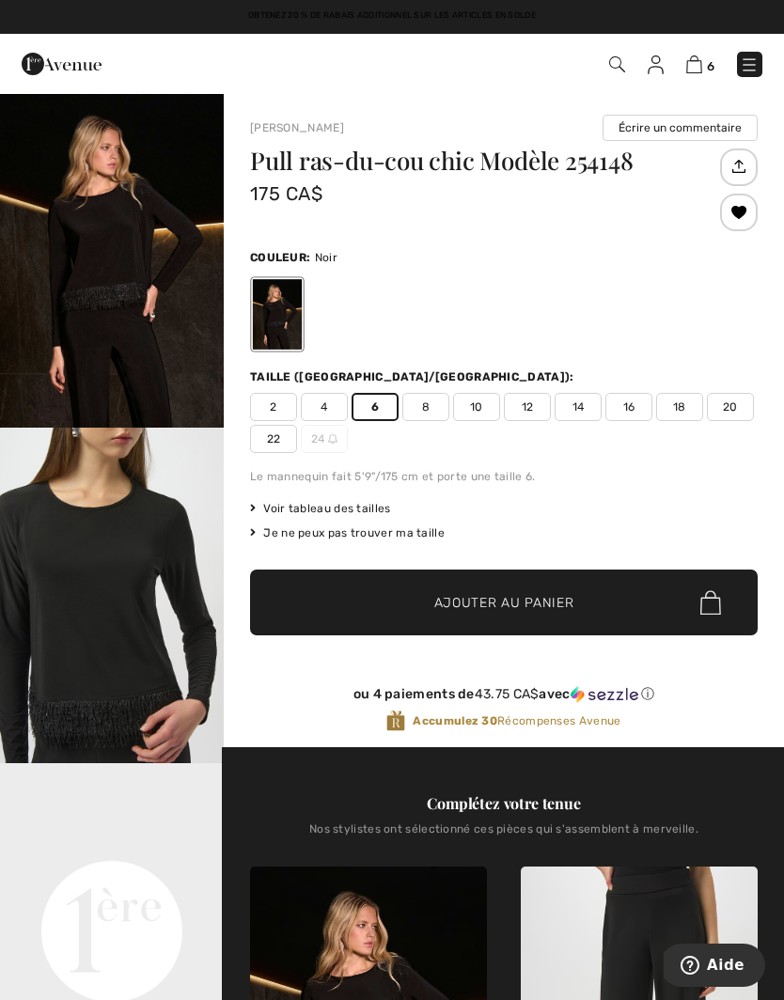
click at [539, 618] on span "✔ Ajouté au panier Ajouter au panier" at bounding box center [504, 603] width 508 height 66
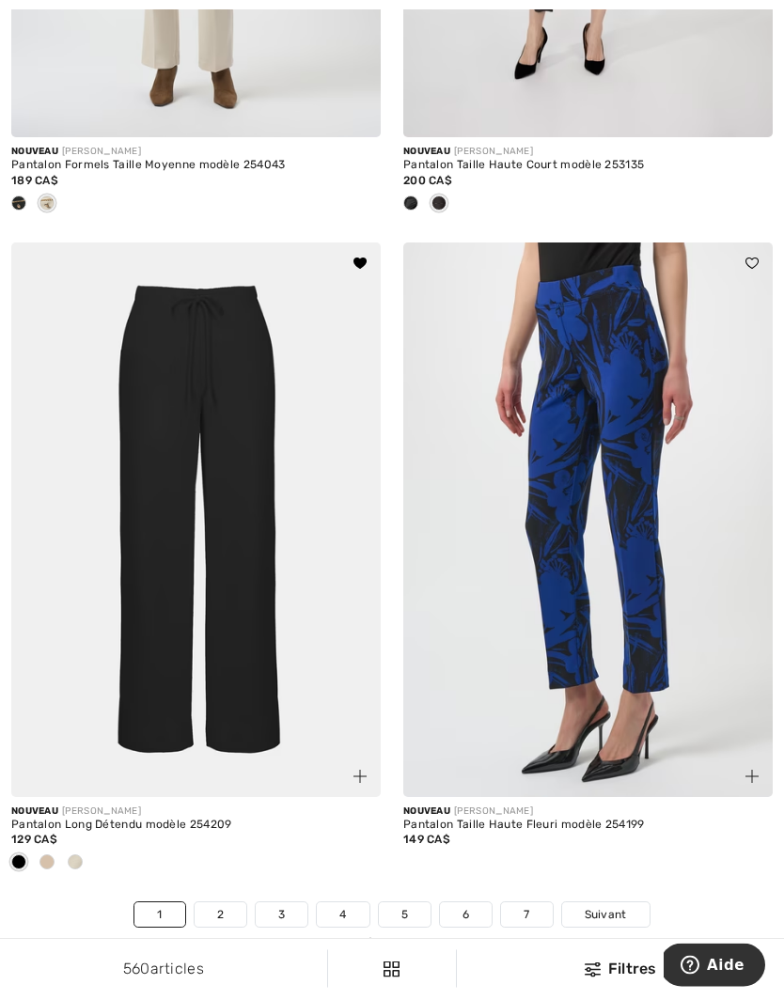
scroll to position [11241, 0]
click at [228, 614] on img at bounding box center [195, 520] width 369 height 555
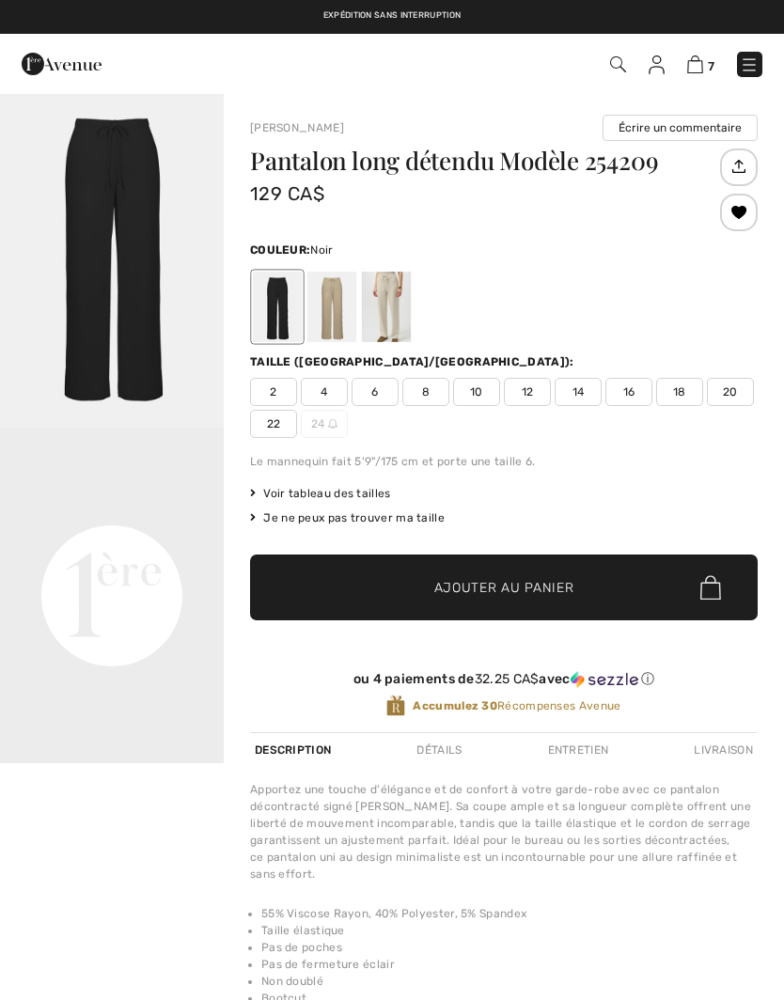
checkbox input "true"
click at [430, 399] on span "8" at bounding box center [425, 392] width 47 height 28
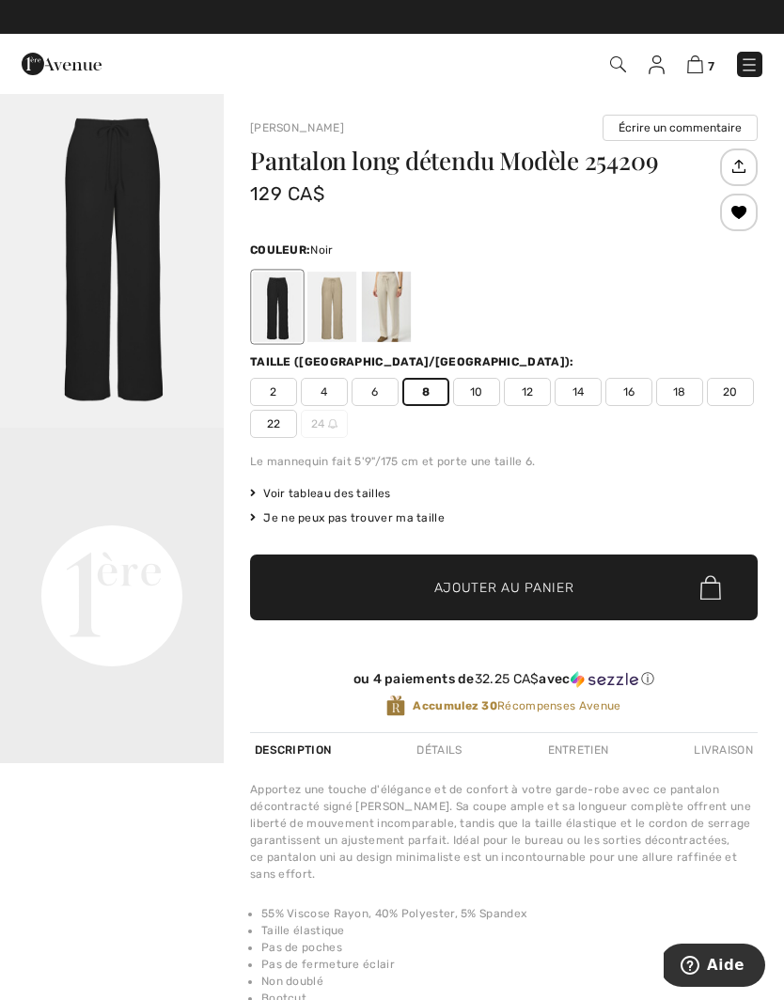
click at [497, 581] on span "Ajouter au panier" at bounding box center [504, 588] width 140 height 20
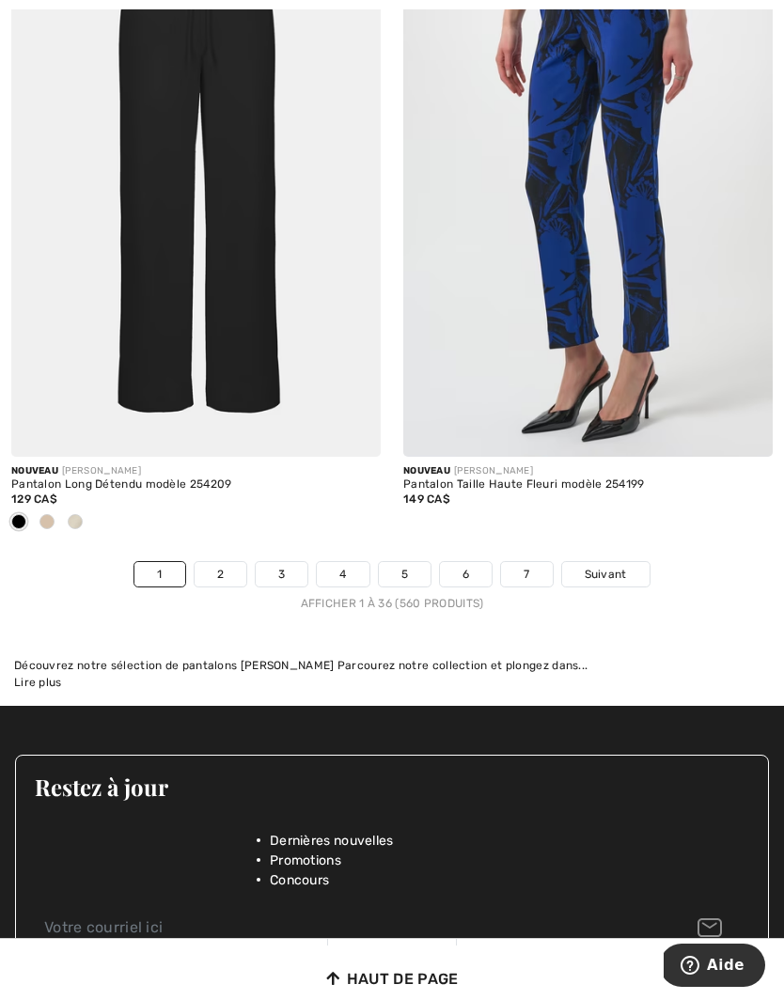
scroll to position [11657, 0]
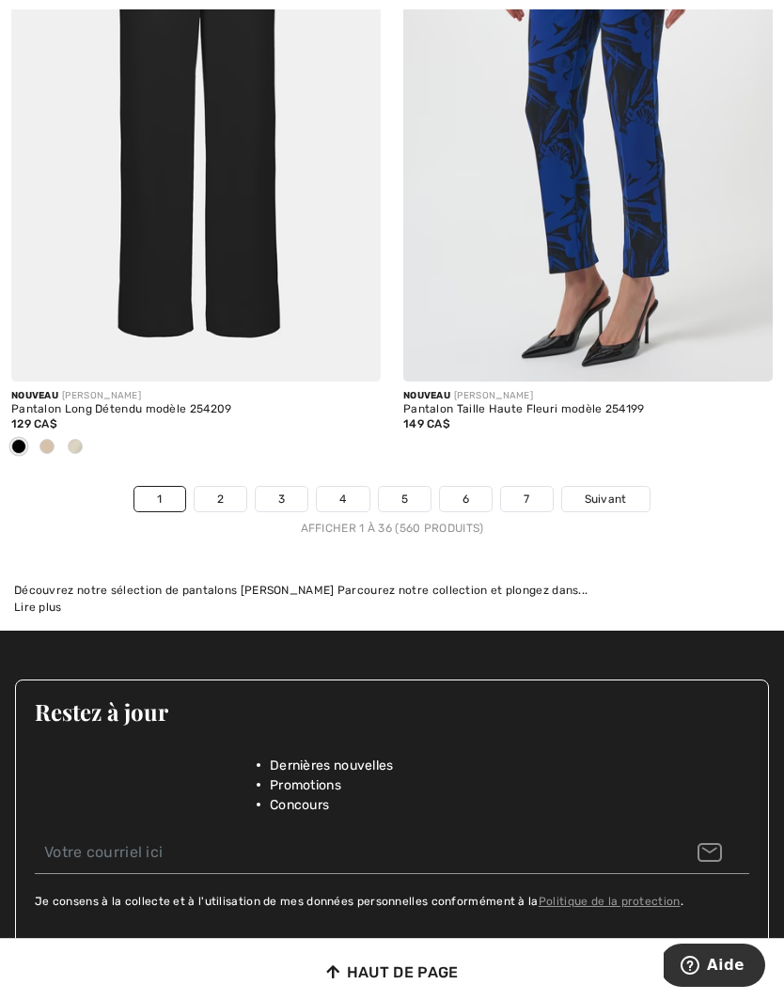
click at [231, 493] on link "2" at bounding box center [221, 499] width 52 height 24
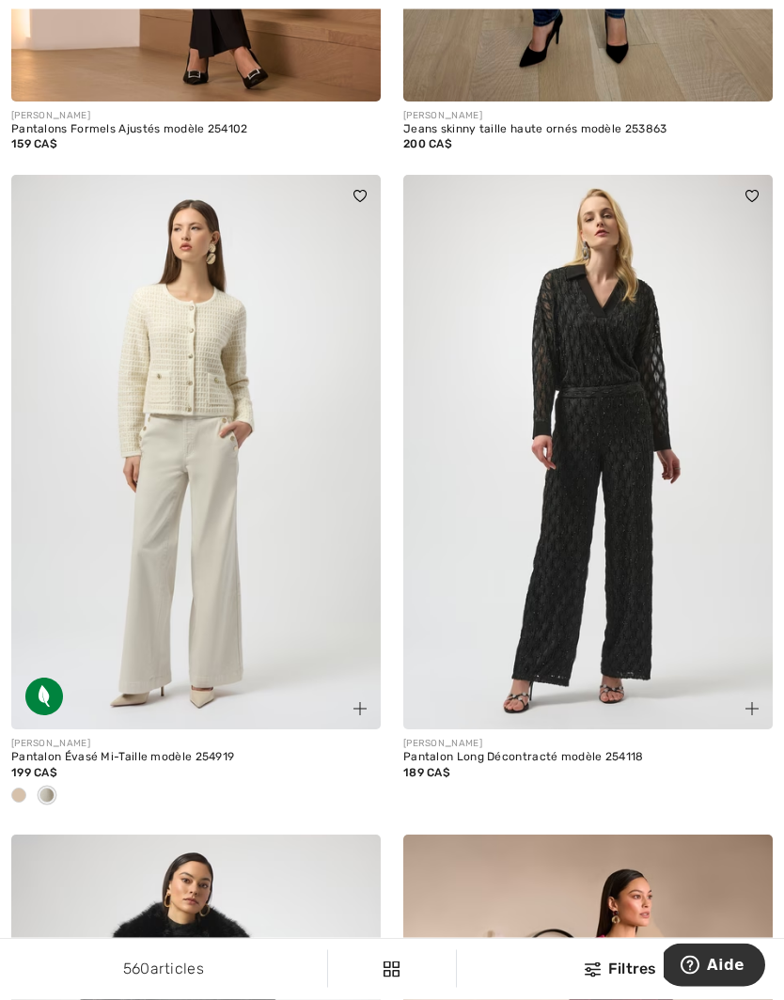
scroll to position [2020, 0]
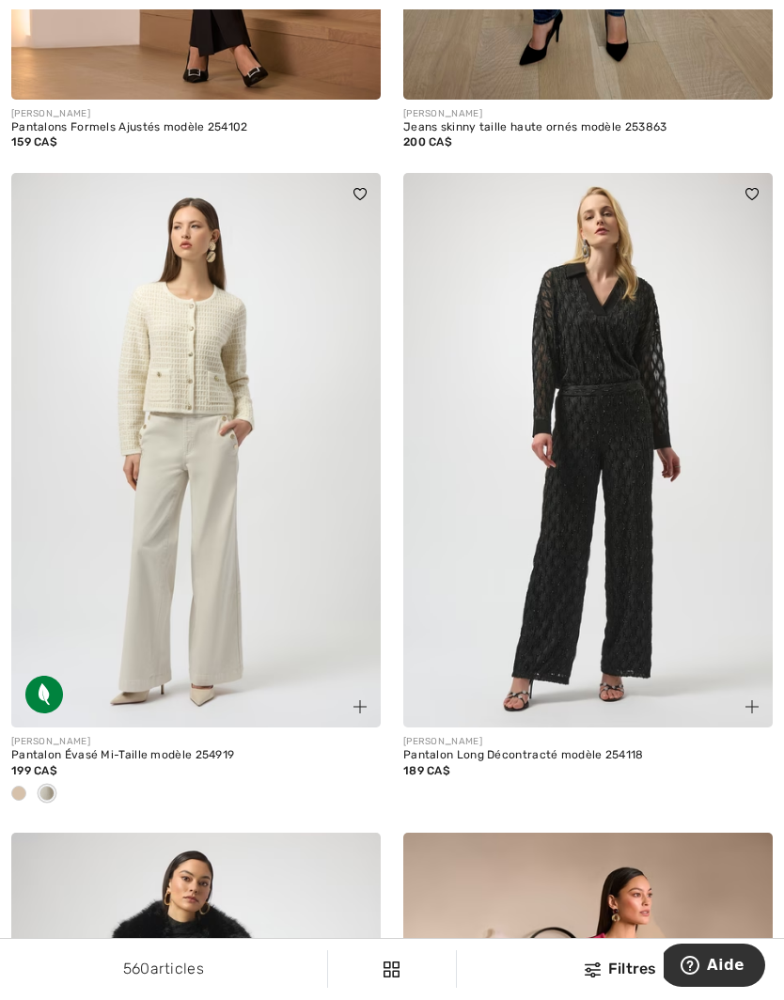
click at [57, 795] on div at bounding box center [47, 794] width 28 height 31
click at [23, 786] on span at bounding box center [18, 793] width 15 height 15
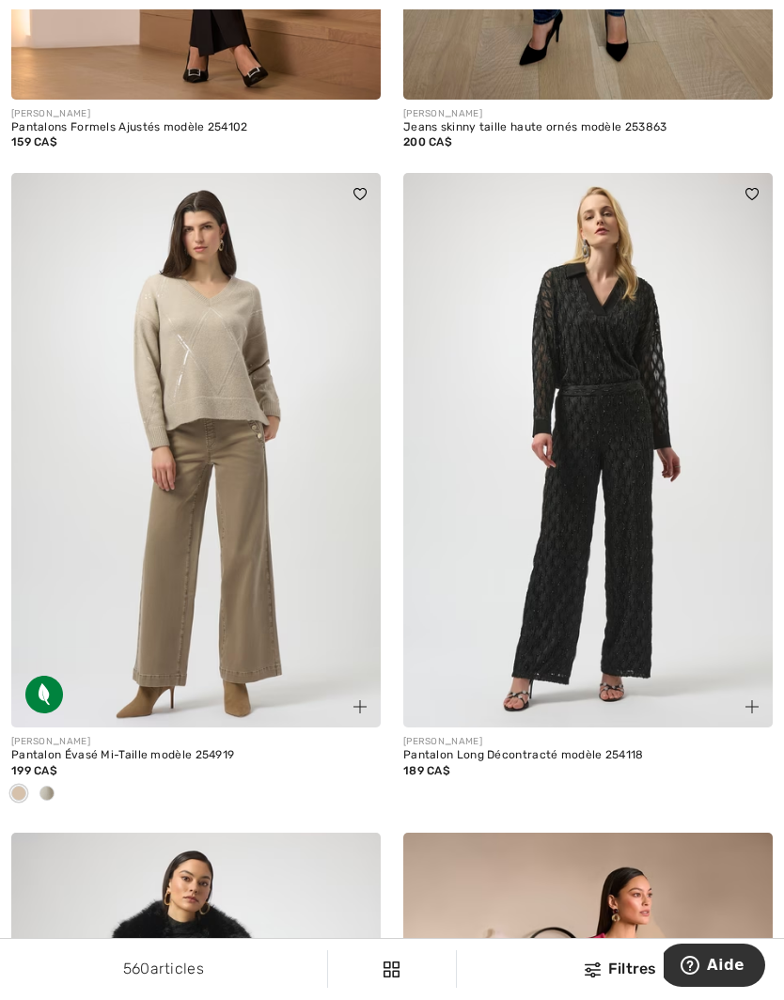
click at [64, 783] on div at bounding box center [195, 794] width 369 height 31
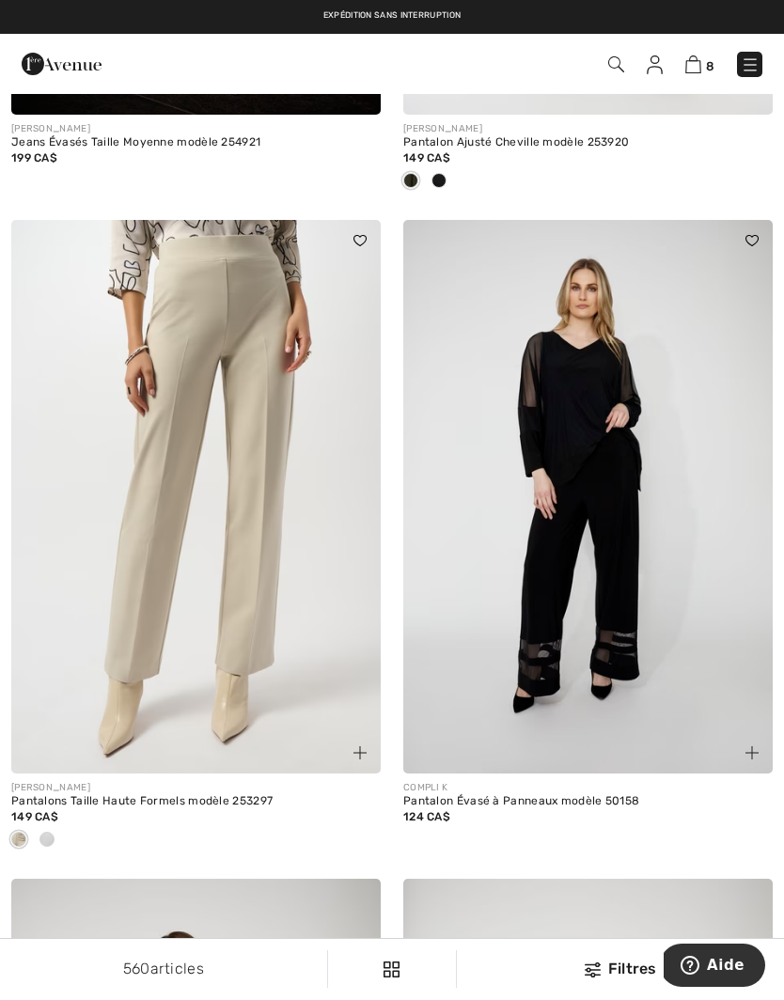
scroll to position [4709, 0]
click at [54, 828] on div at bounding box center [47, 841] width 28 height 31
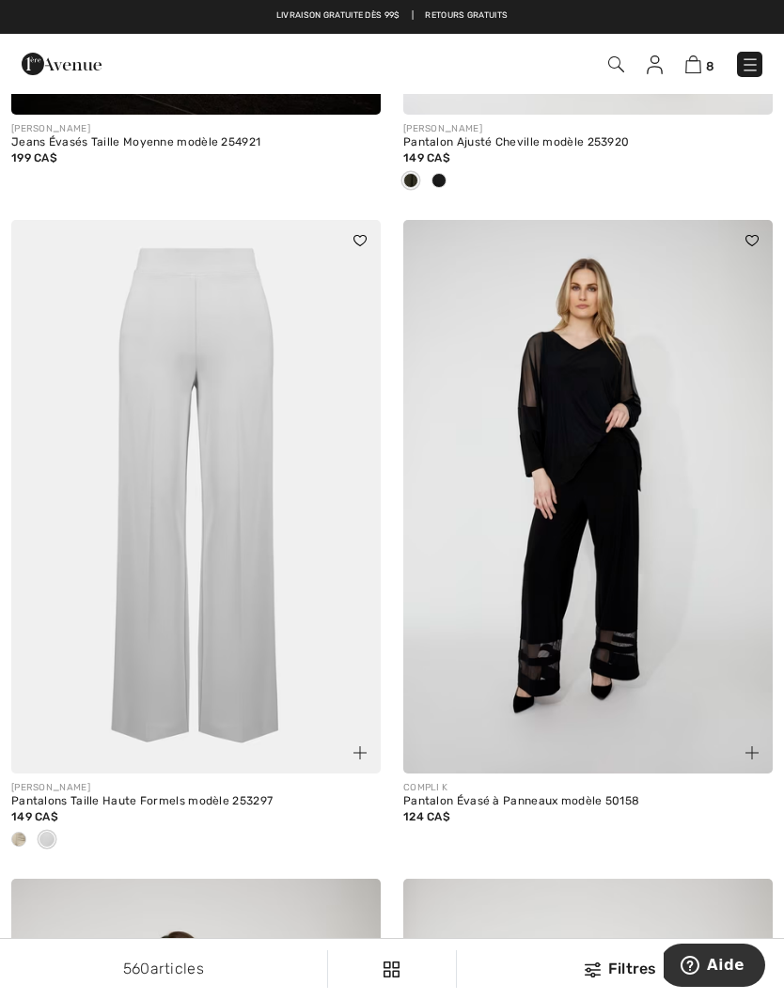
click at [30, 827] on div at bounding box center [19, 840] width 28 height 31
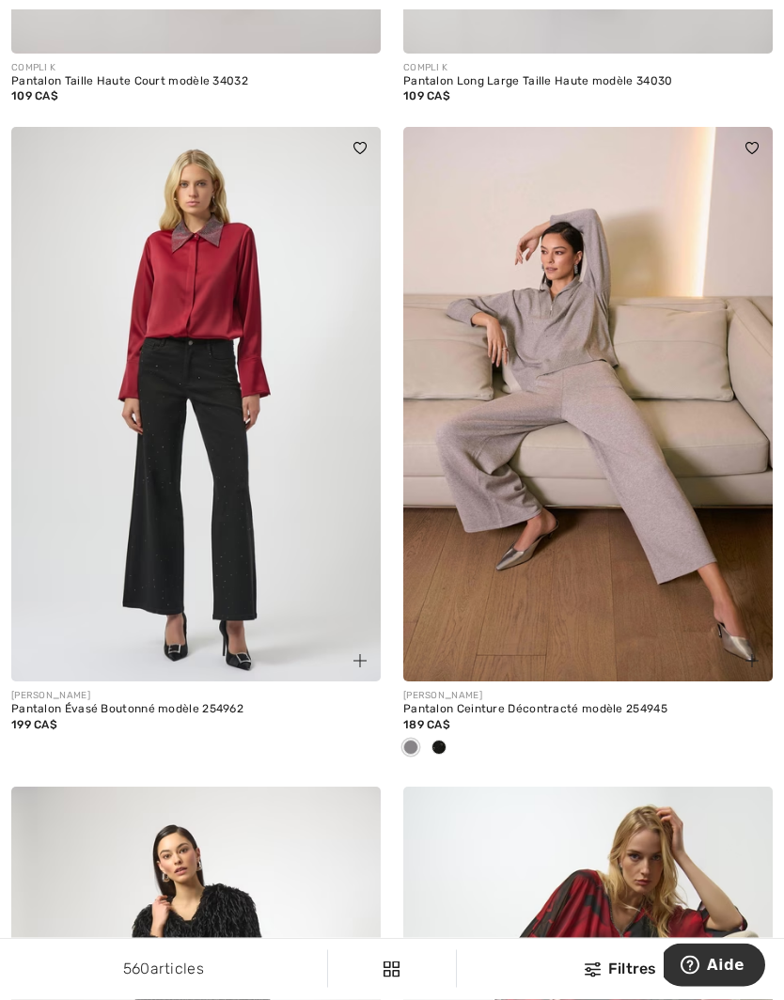
scroll to position [6090, 0]
click at [446, 740] on span at bounding box center [438, 747] width 15 height 15
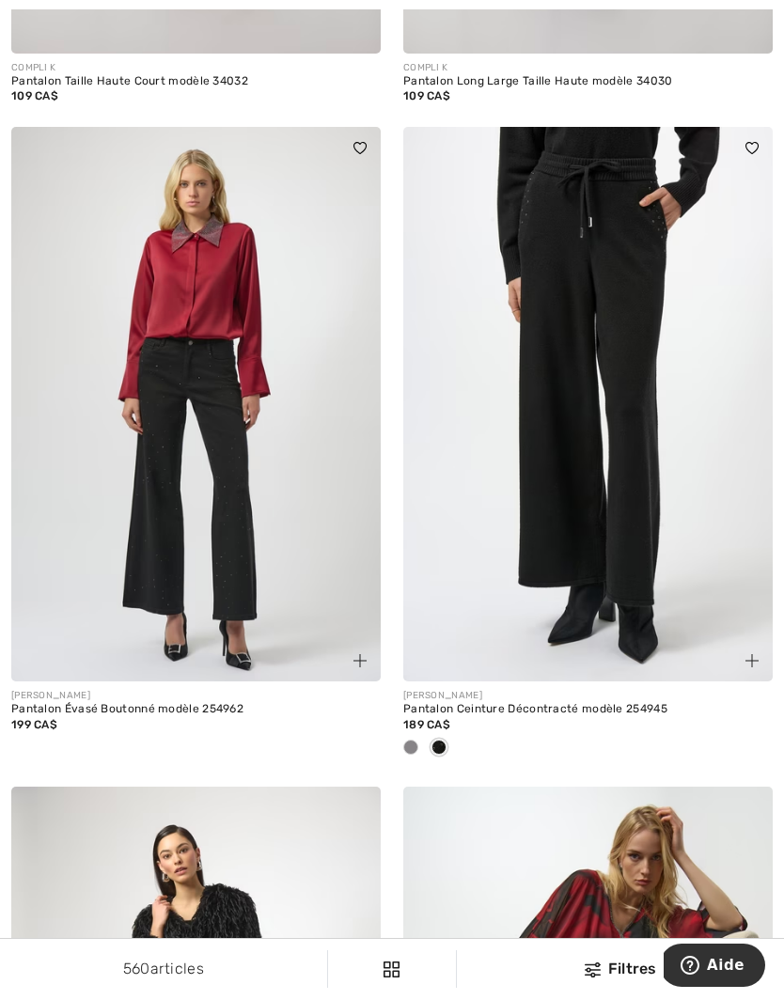
click at [642, 462] on img at bounding box center [587, 404] width 369 height 555
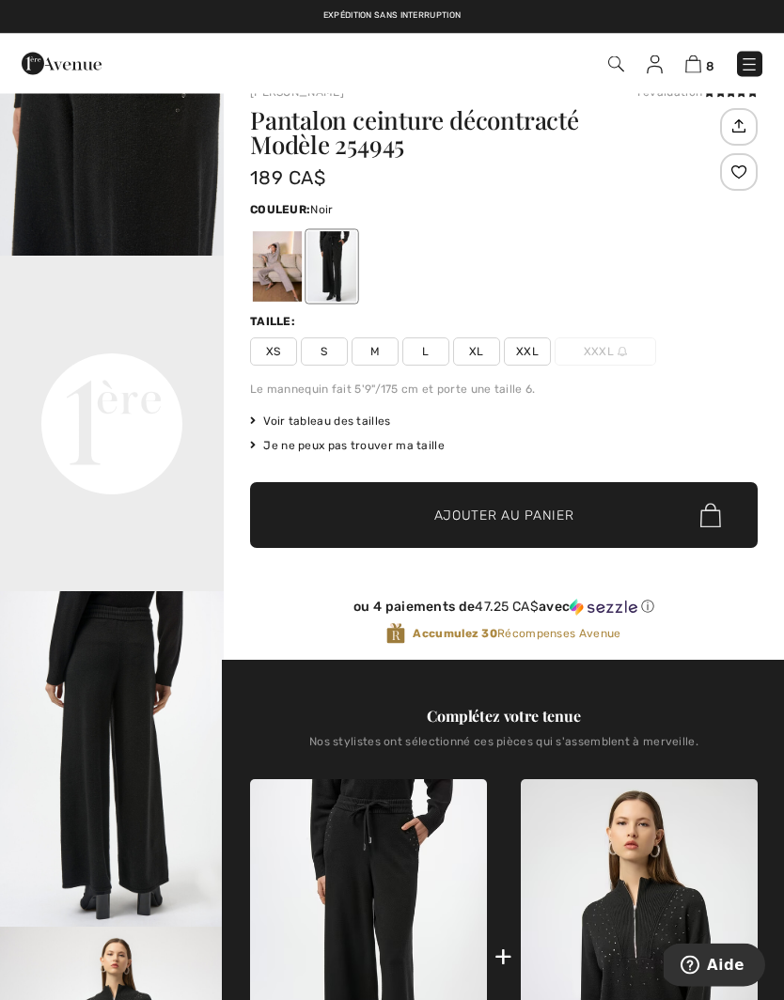
scroll to position [31, 0]
click at [115, 745] on img "3 / 5" at bounding box center [112, 759] width 224 height 336
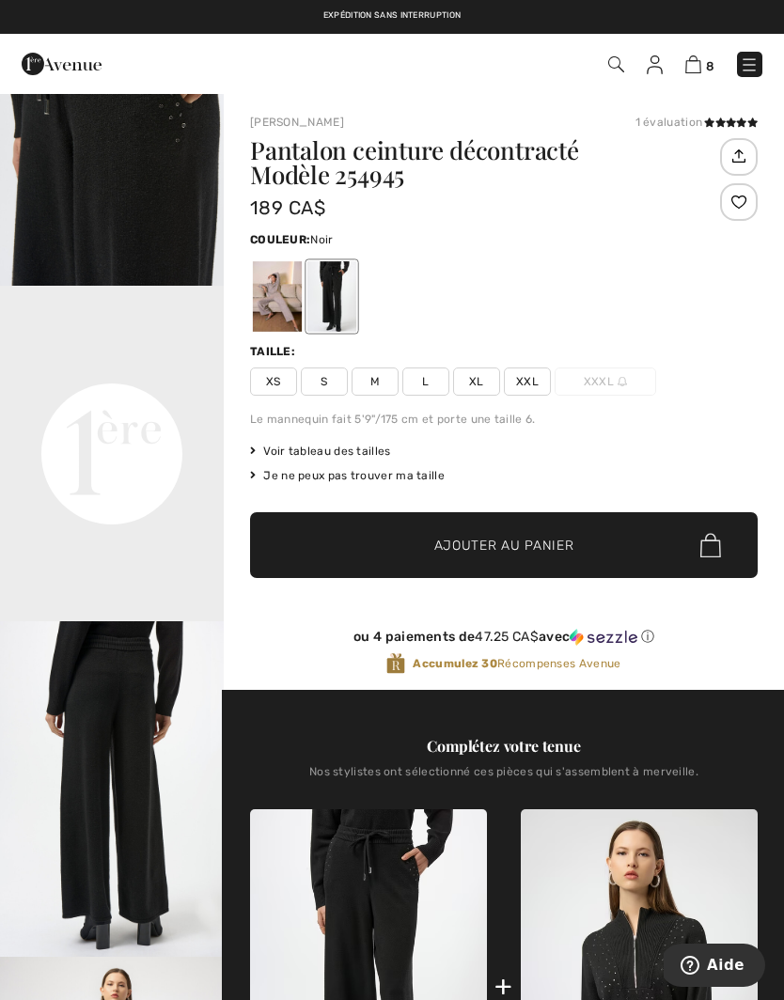
scroll to position [2, 0]
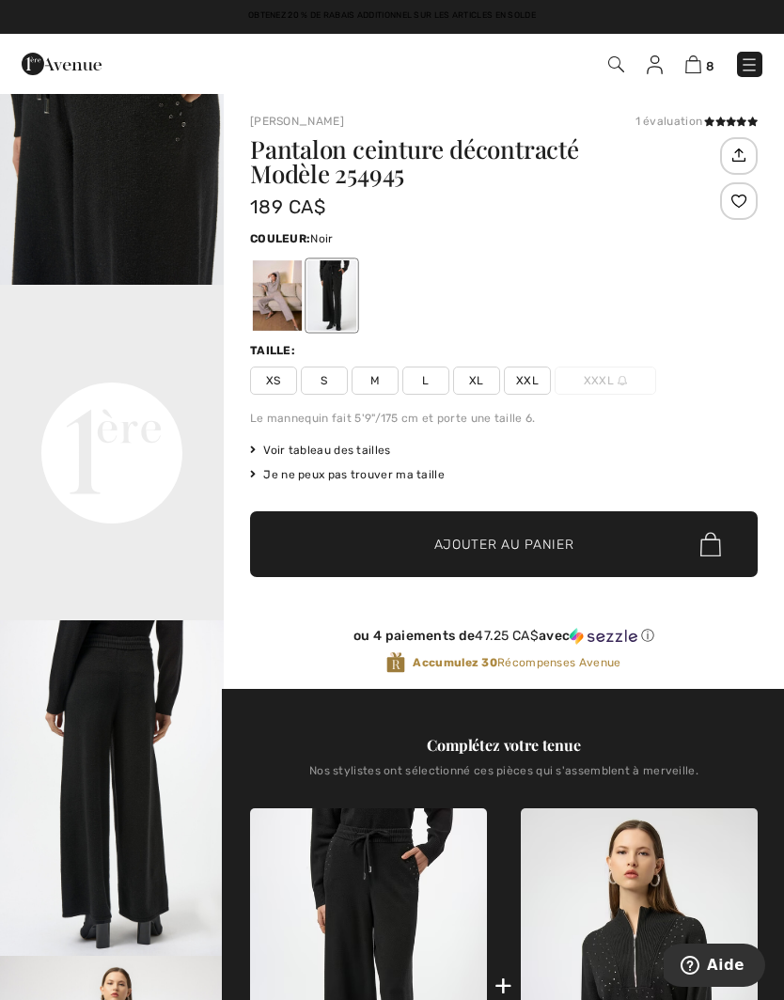
click at [317, 455] on span "Voir tableau des tailles" at bounding box center [320, 450] width 141 height 17
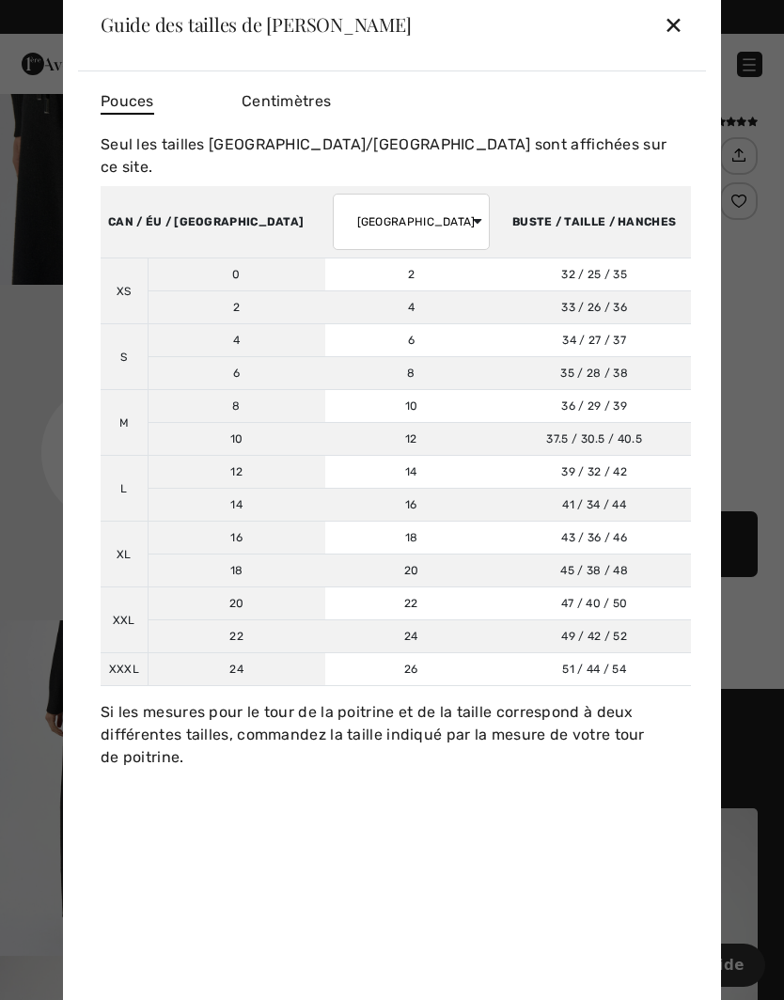
click at [681, 26] on div "✕" at bounding box center [674, 24] width 20 height 39
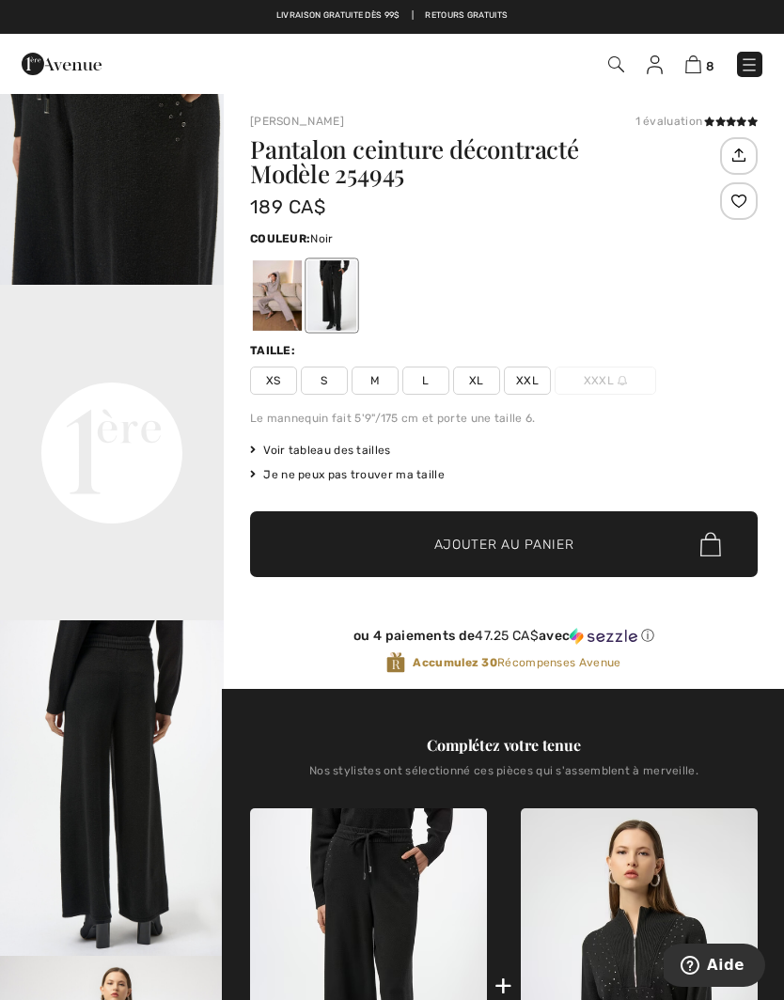
click at [386, 390] on span "M" at bounding box center [375, 381] width 47 height 28
click at [476, 544] on span "Ajouter au panier" at bounding box center [504, 545] width 140 height 20
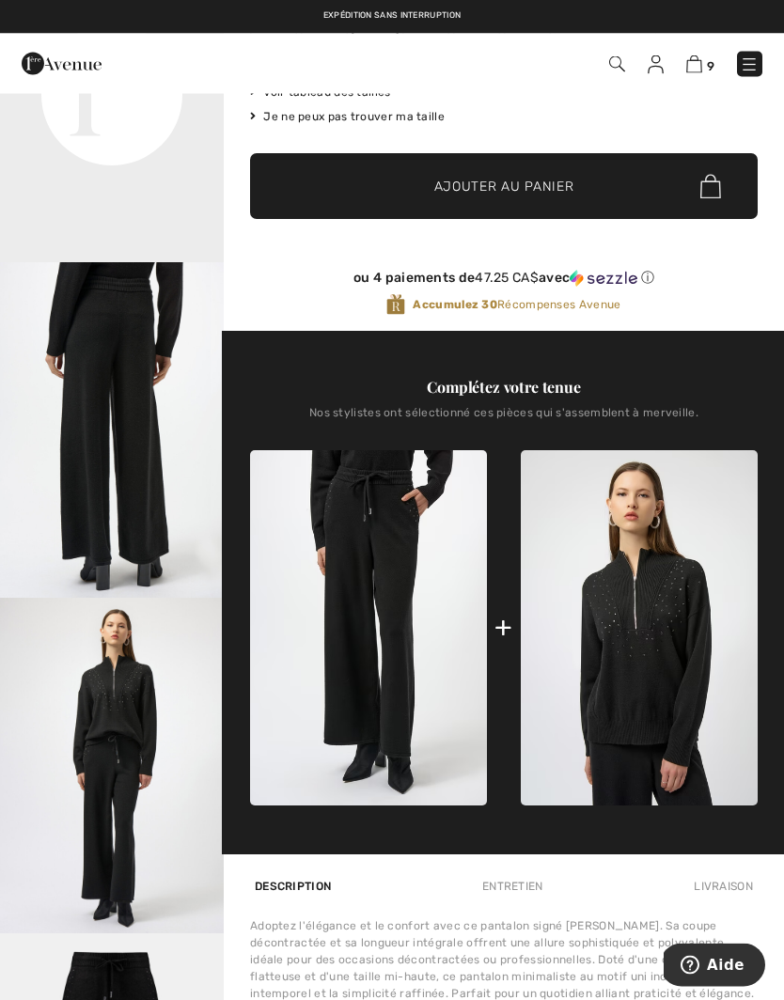
scroll to position [360, 0]
click at [651, 669] on img at bounding box center [639, 627] width 237 height 355
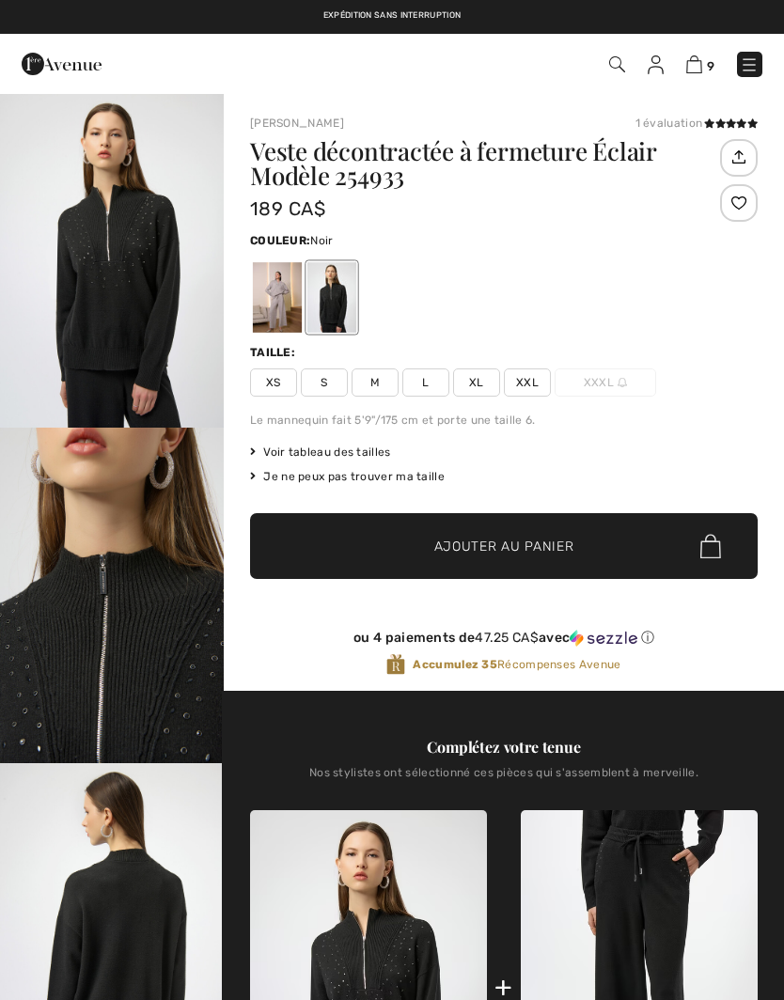
checkbox input "true"
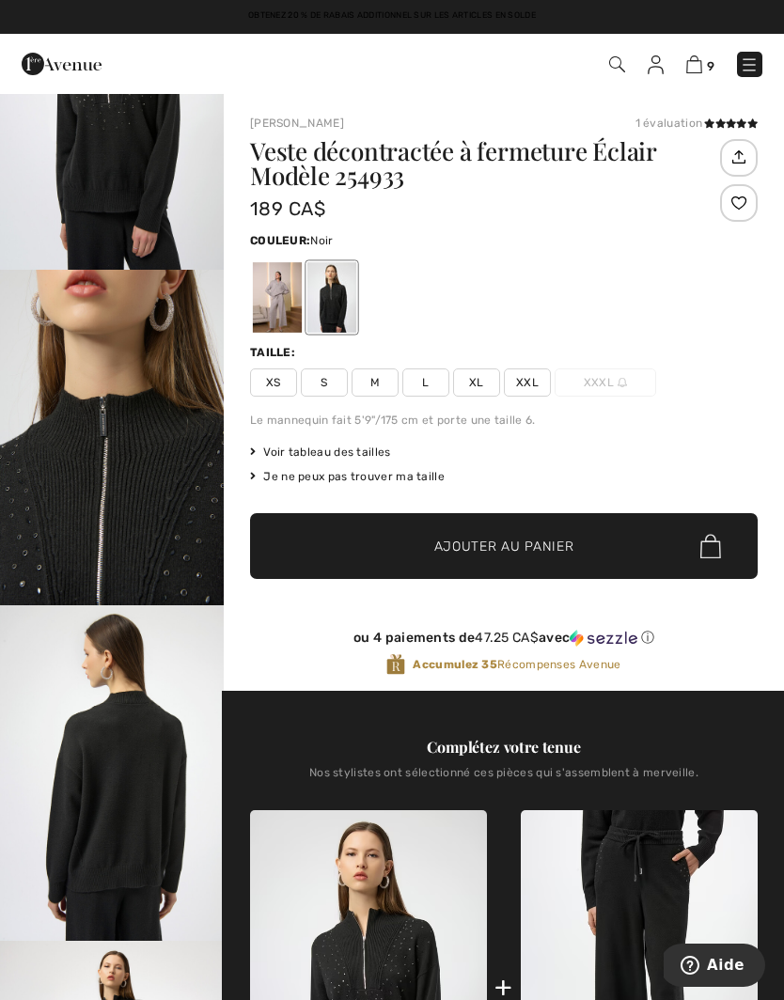
click at [742, 460] on div "Voir tableau des tailles" at bounding box center [504, 452] width 508 height 17
click at [335, 384] on span "S" at bounding box center [324, 382] width 47 height 28
click at [439, 549] on span "Ajouter au panier" at bounding box center [504, 547] width 140 height 20
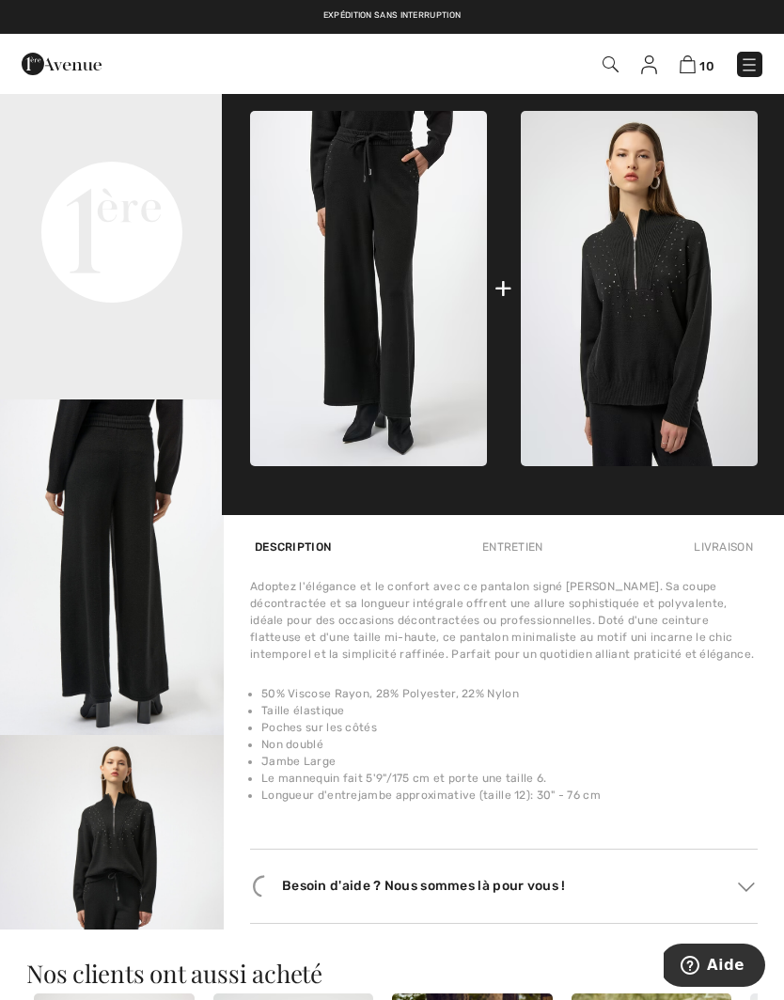
scroll to position [707, 0]
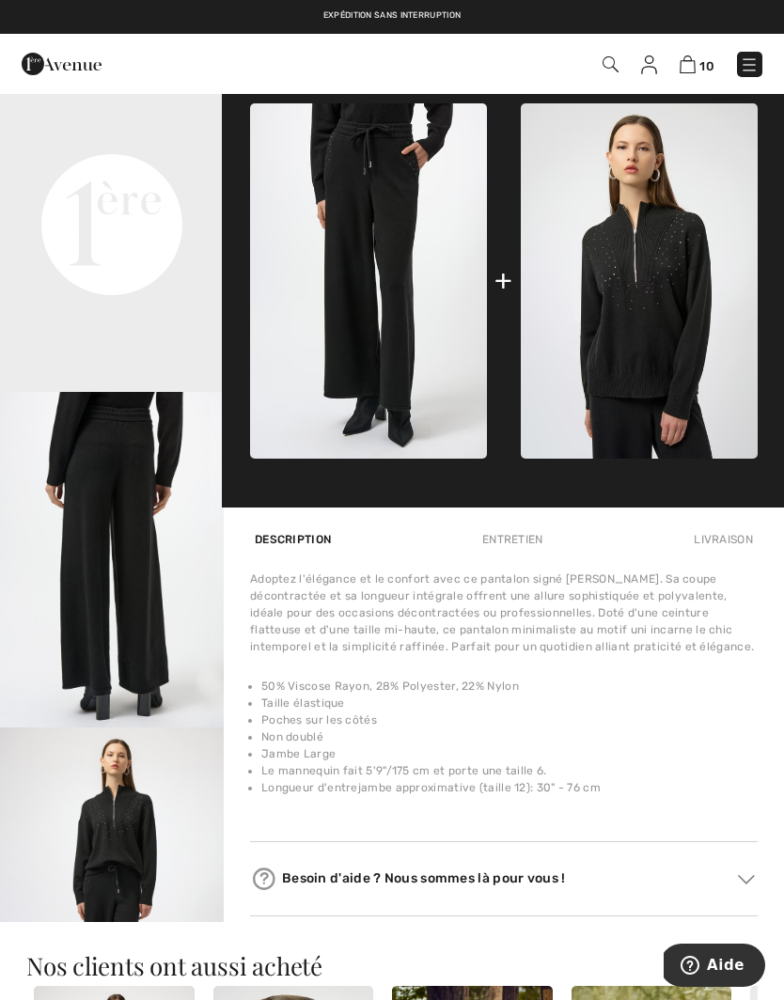
click at [525, 541] on div "Entretien" at bounding box center [513, 540] width 70 height 34
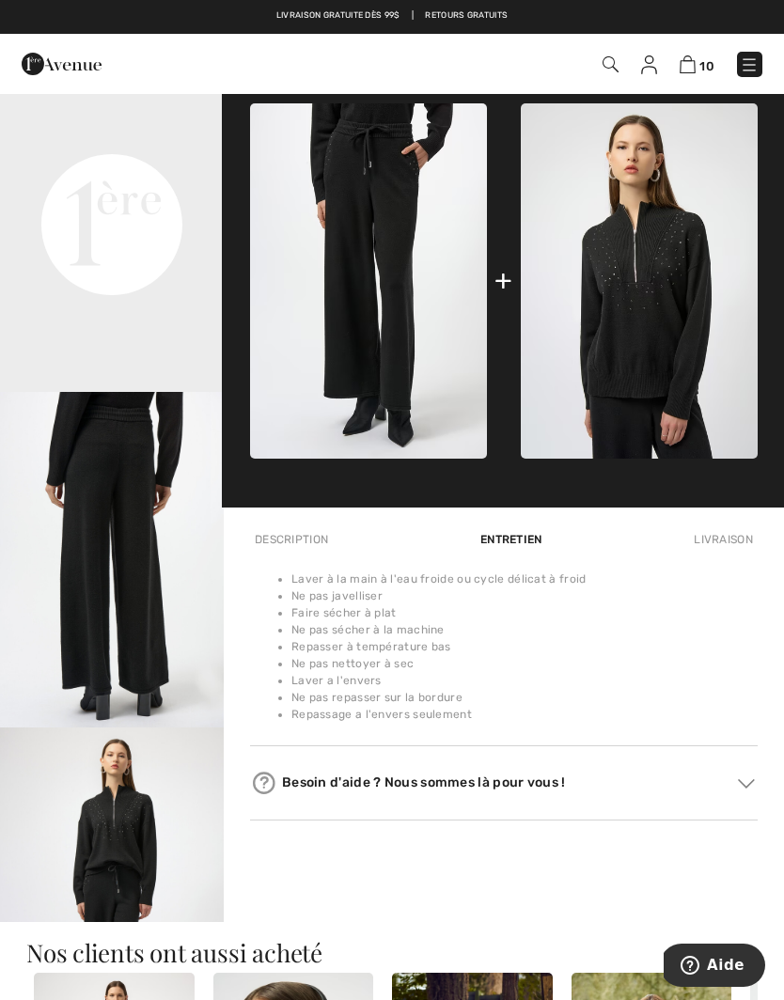
click at [309, 540] on div "Description" at bounding box center [291, 540] width 83 height 34
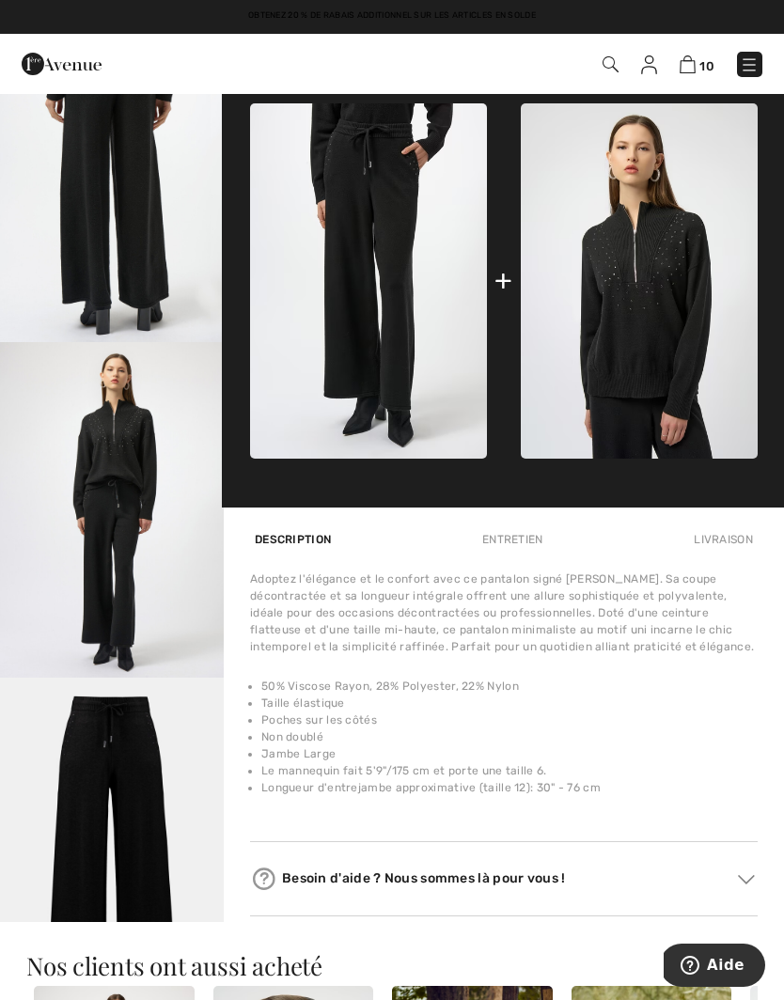
scroll to position [483, 0]
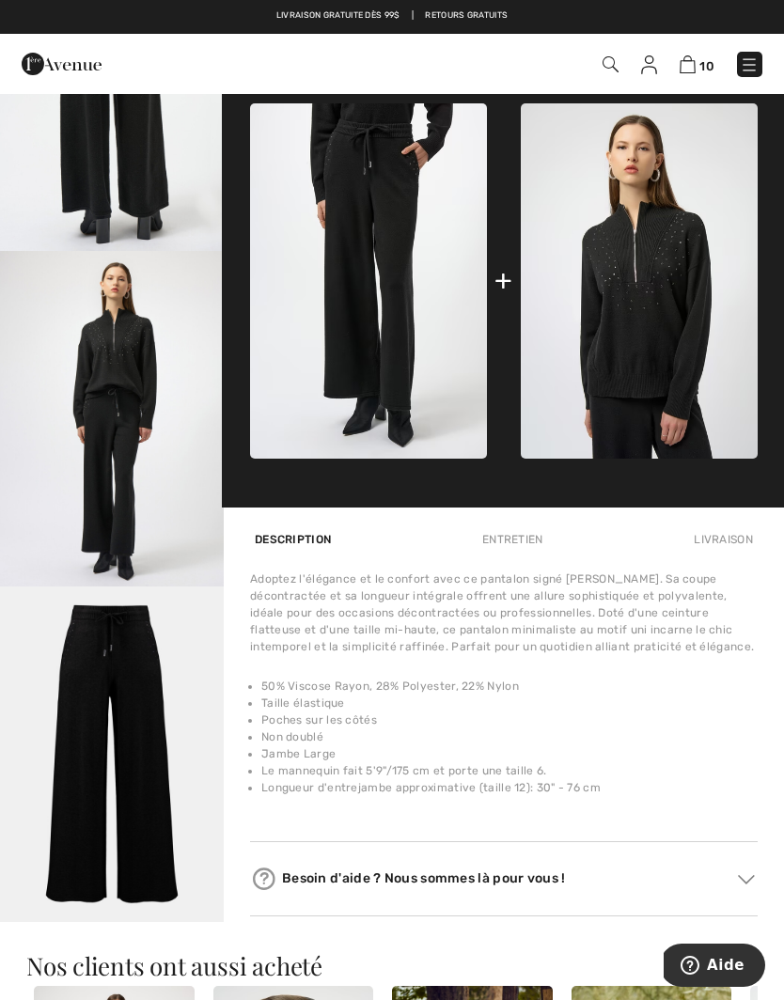
click at [130, 810] on img "5 / 5" at bounding box center [112, 755] width 224 height 336
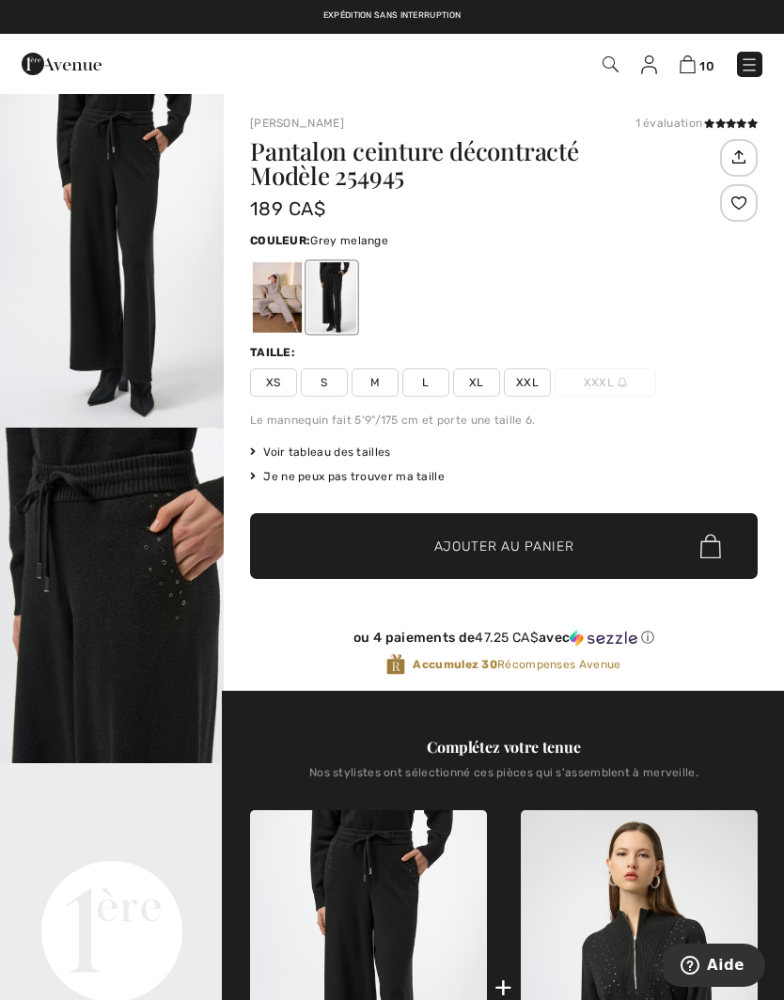
click at [280, 293] on div at bounding box center [277, 297] width 49 height 70
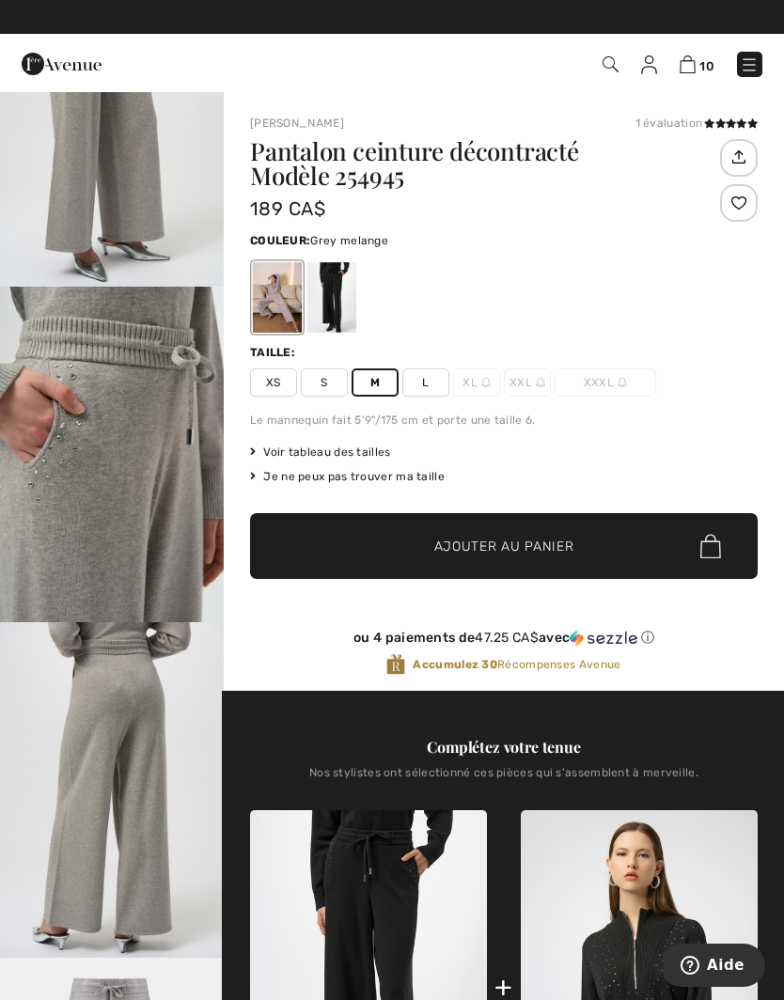
scroll to position [1154, 0]
click at [118, 809] on img "5 / 7" at bounding box center [112, 790] width 224 height 336
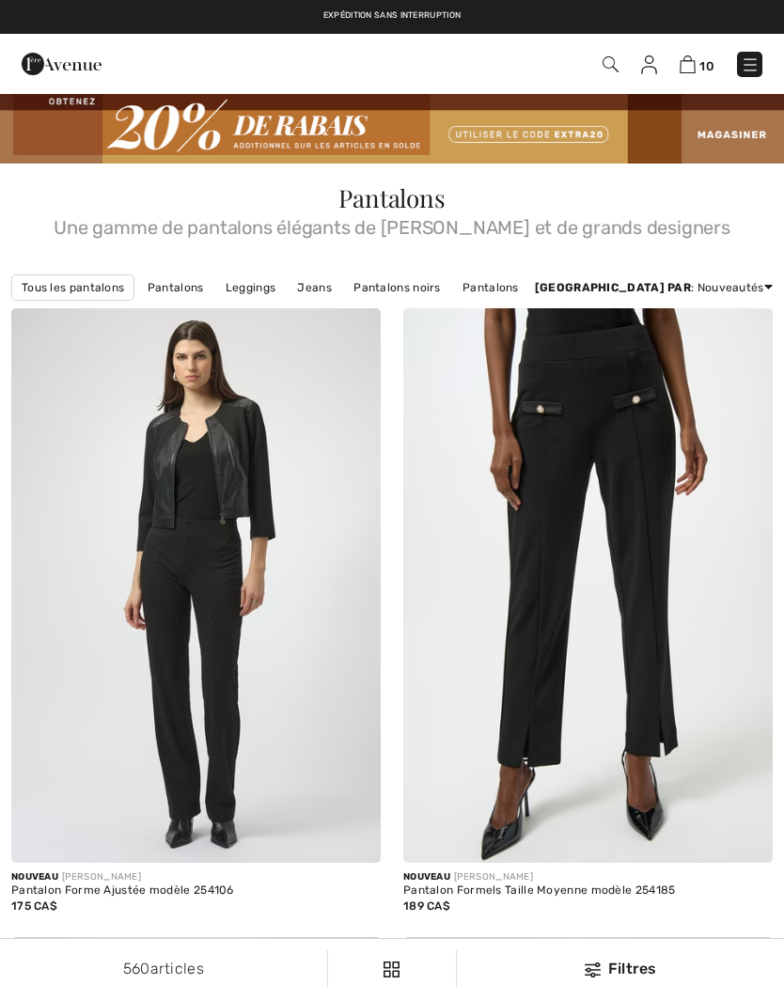
checkbox input "true"
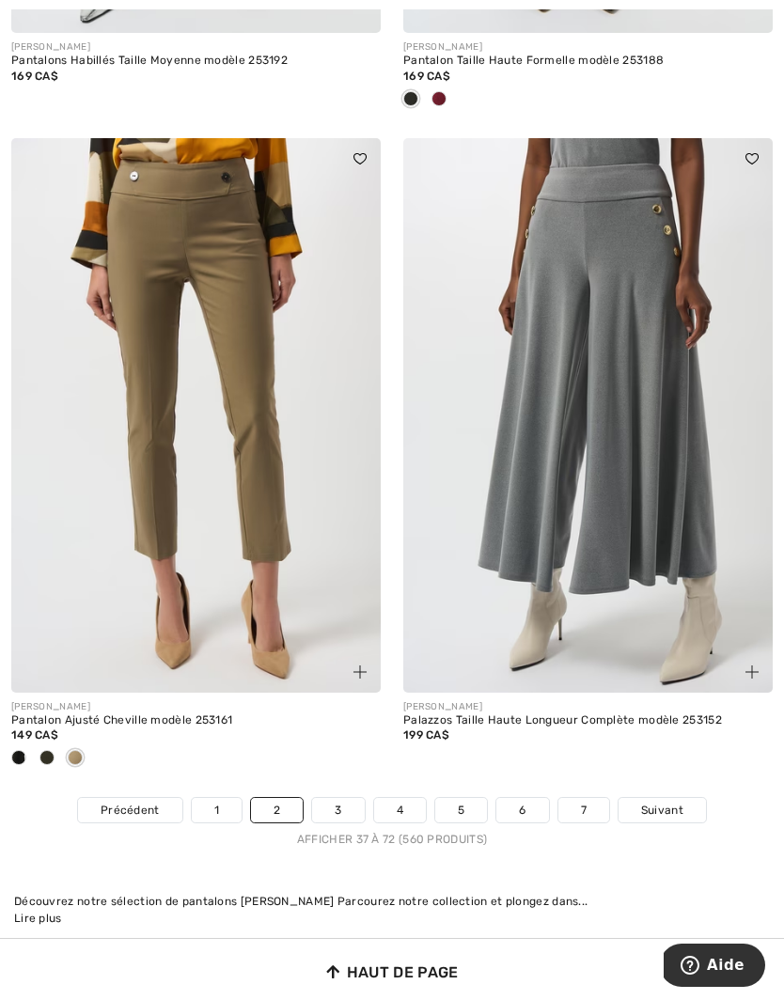
scroll to position [11382, 0]
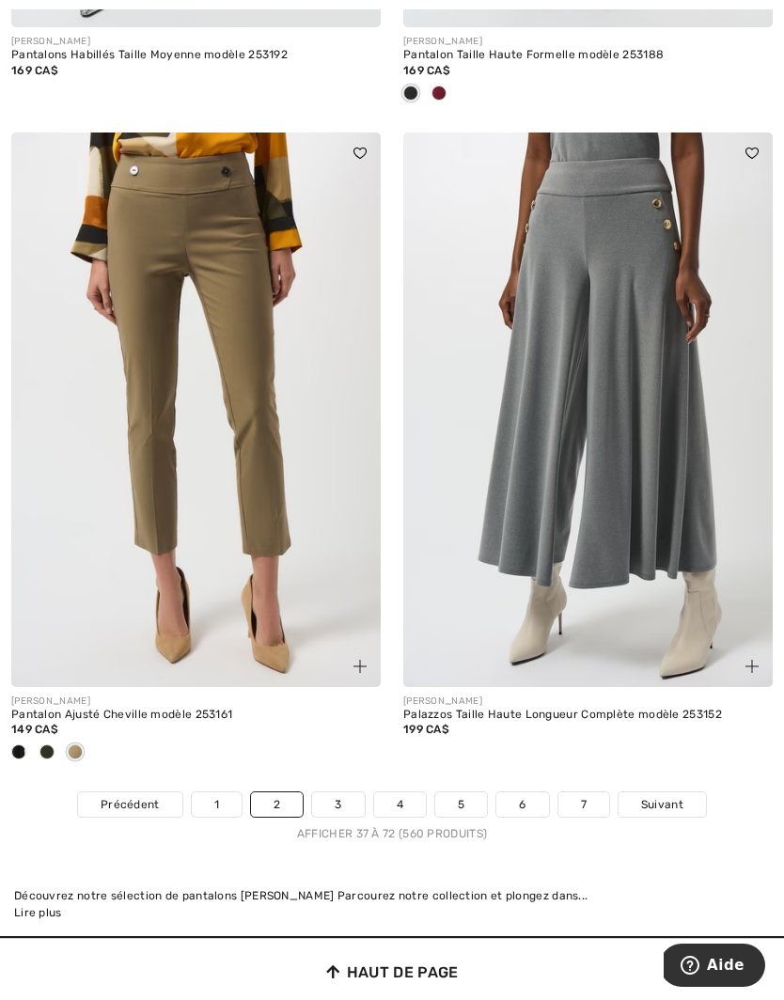
click at [664, 796] on span "Suivant" at bounding box center [662, 804] width 42 height 17
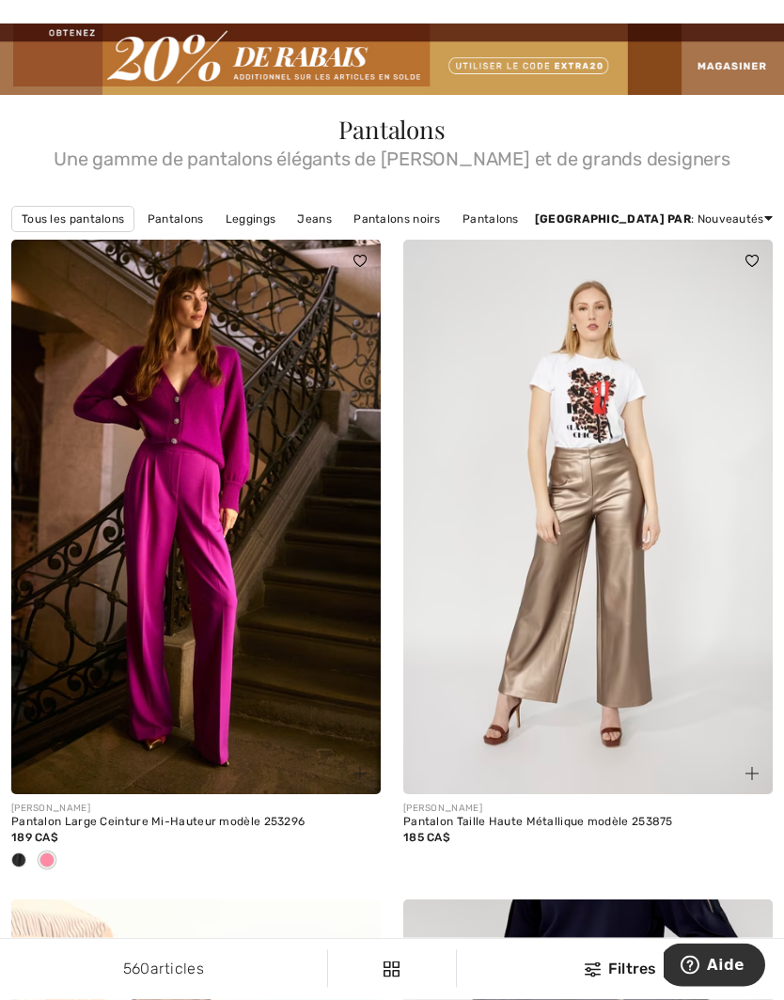
scroll to position [69, 0]
click at [631, 648] on img at bounding box center [587, 517] width 369 height 555
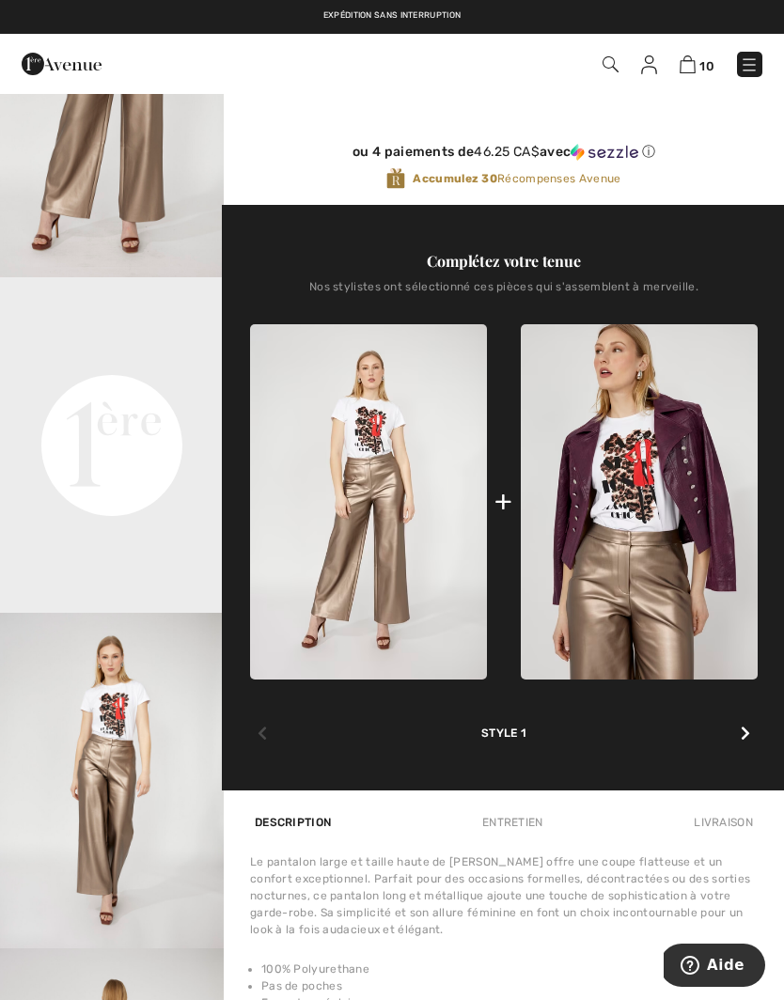
scroll to position [509, 0]
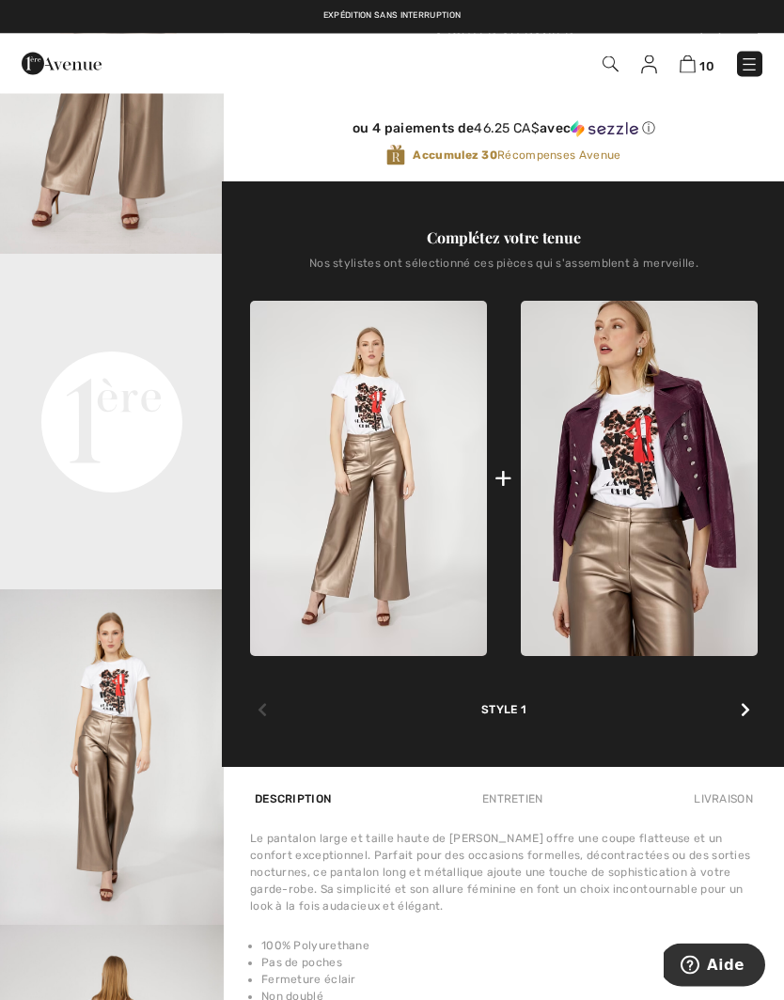
click at [750, 714] on div at bounding box center [745, 712] width 24 height 38
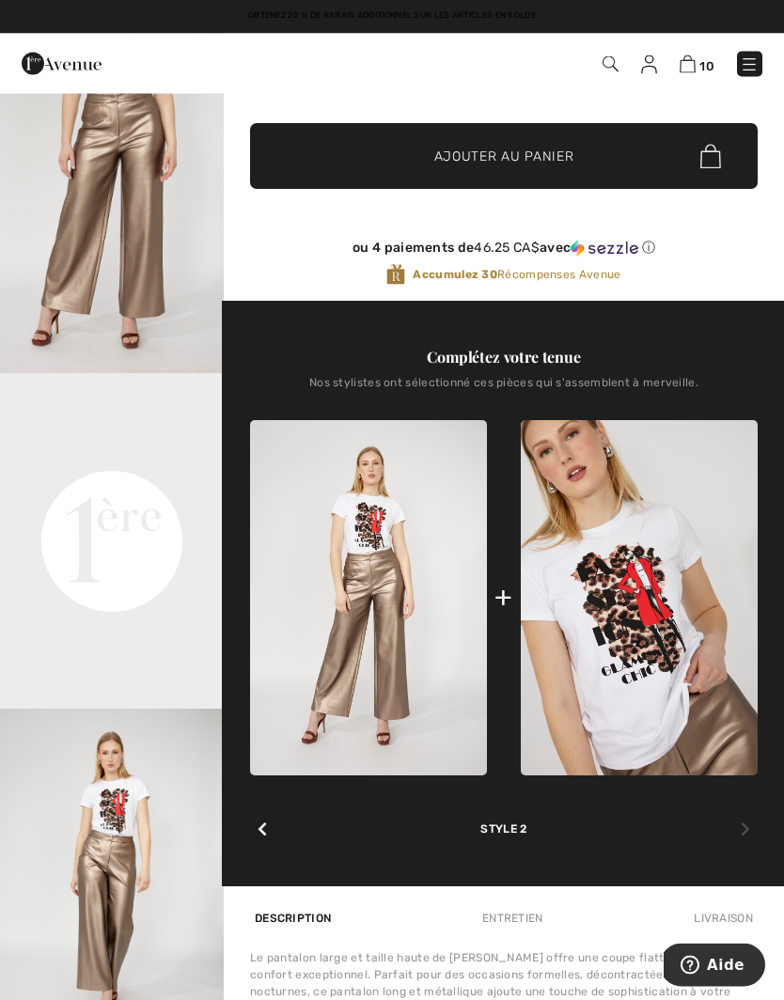
scroll to position [0, 0]
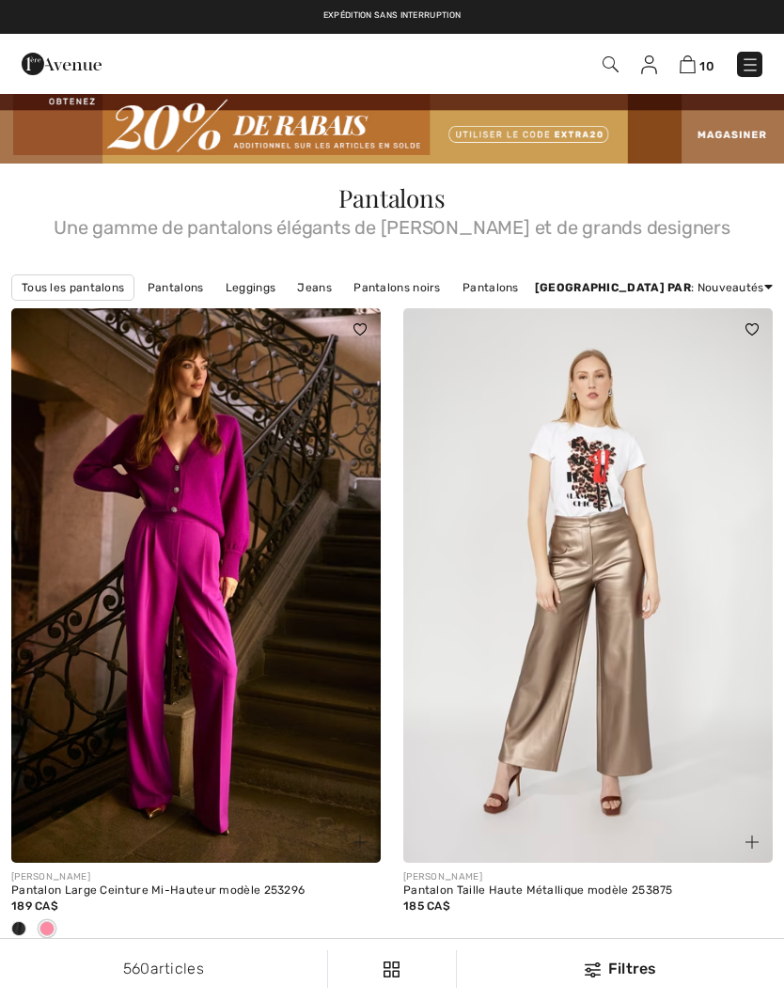
scroll to position [124, 0]
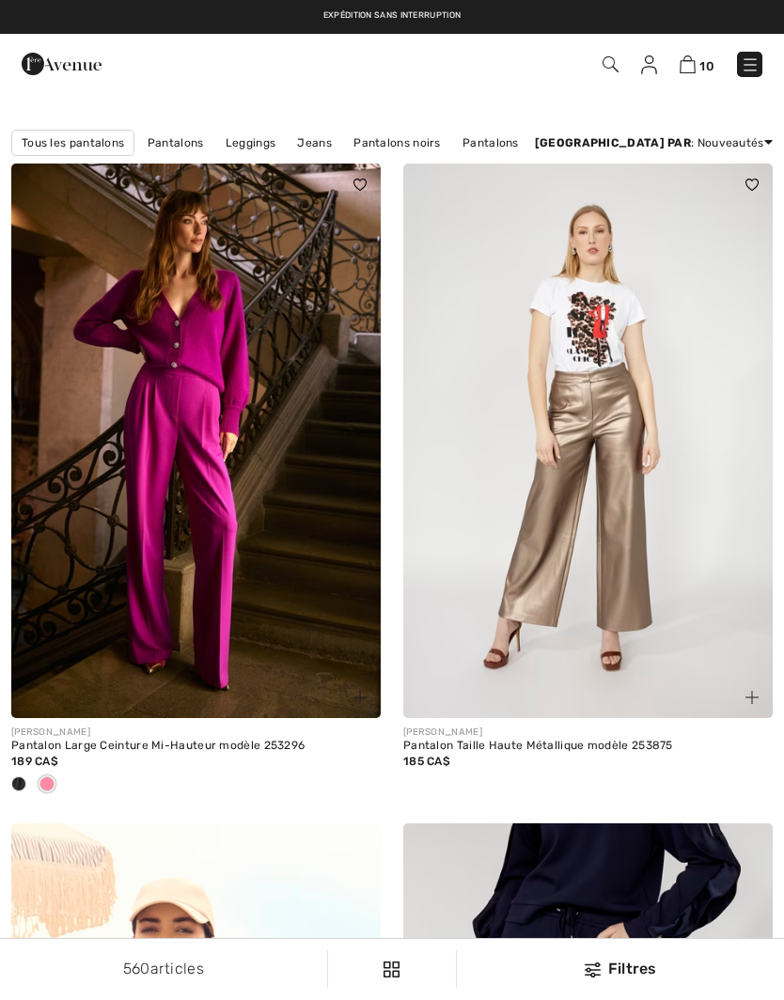
checkbox input "true"
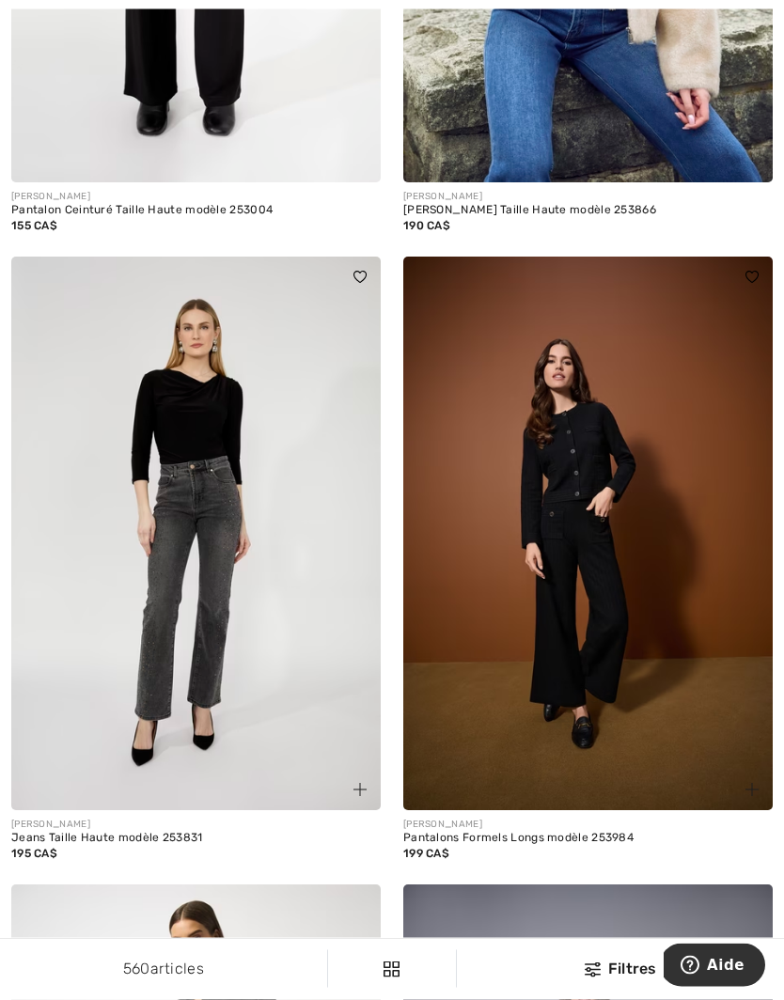
scroll to position [2599, 0]
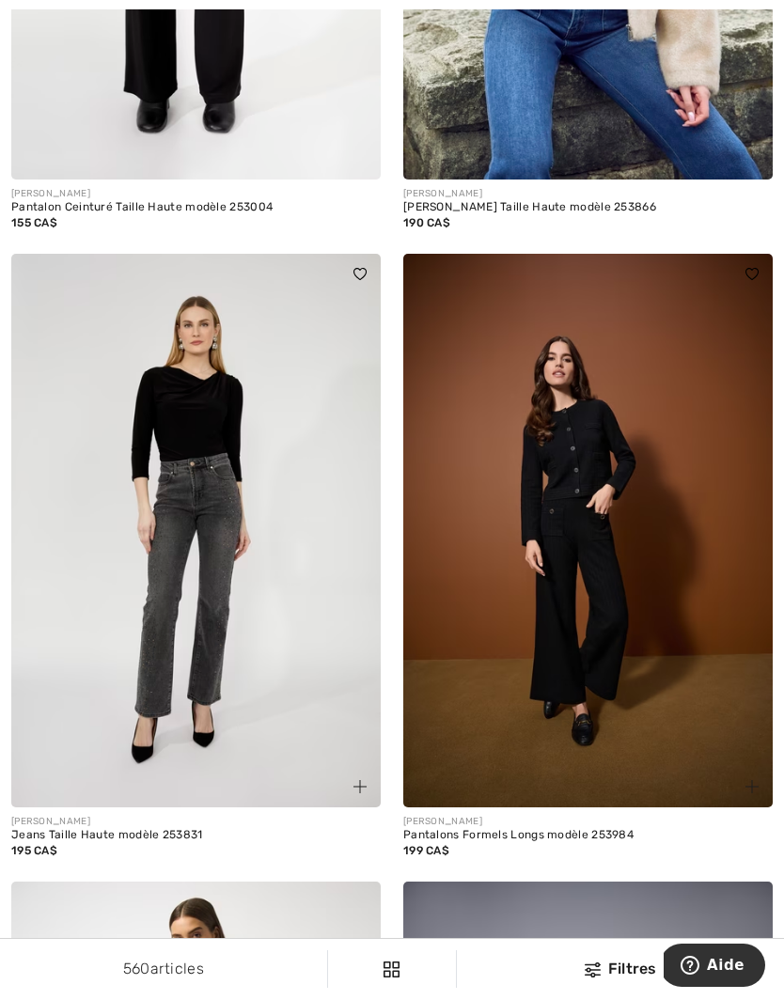
click at [249, 652] on img at bounding box center [195, 531] width 369 height 555
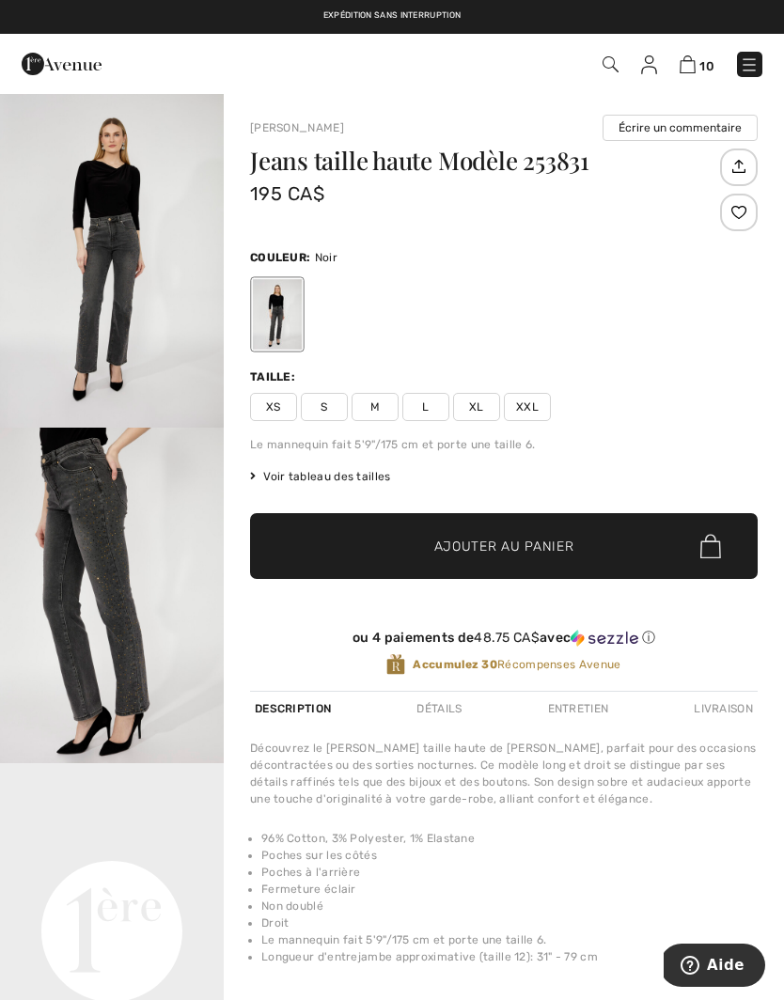
click at [132, 319] on img "1 / 5" at bounding box center [112, 260] width 224 height 336
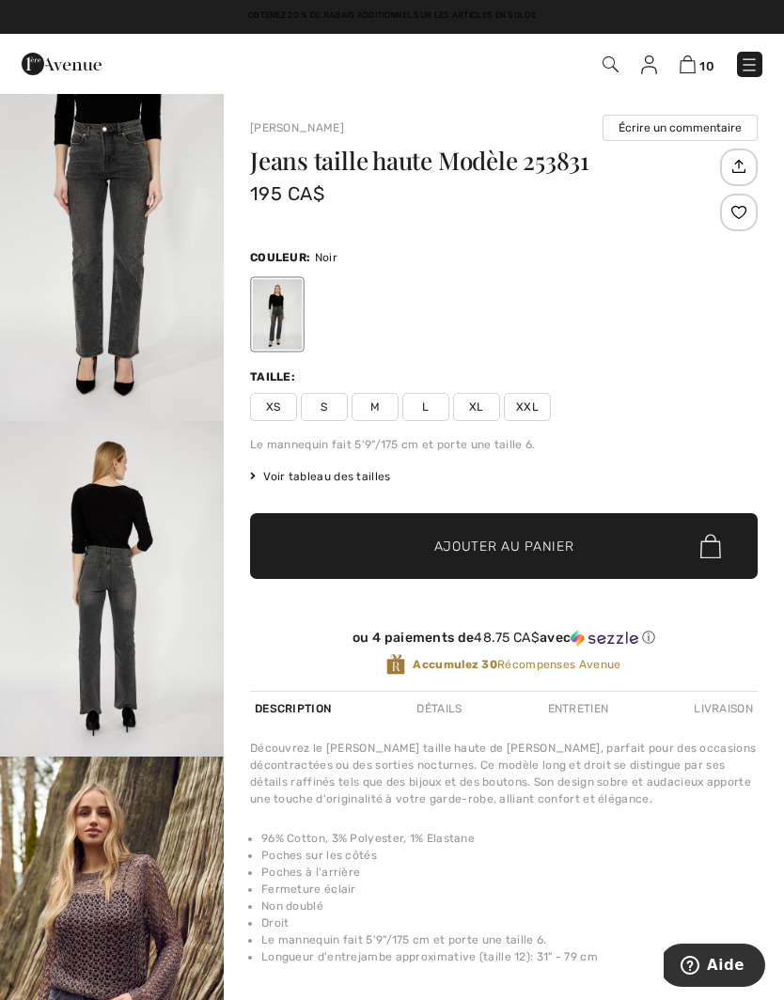
click at [305, 473] on span "Voir tableau des tailles" at bounding box center [320, 476] width 141 height 17
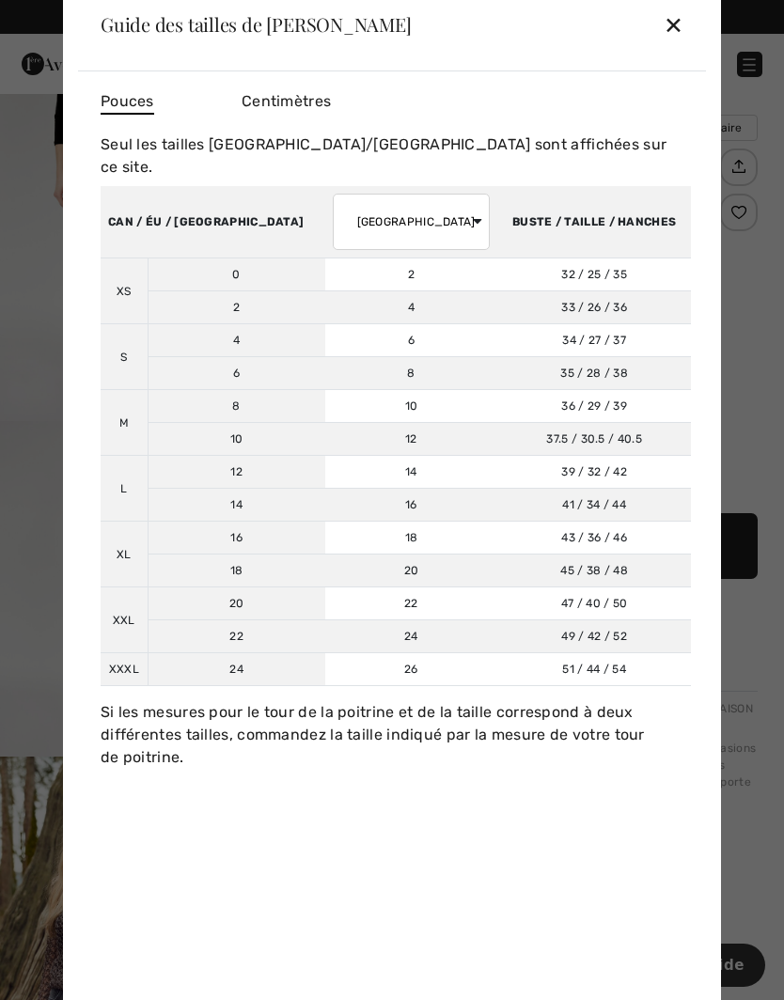
click at [675, 30] on div "✕" at bounding box center [674, 24] width 20 height 39
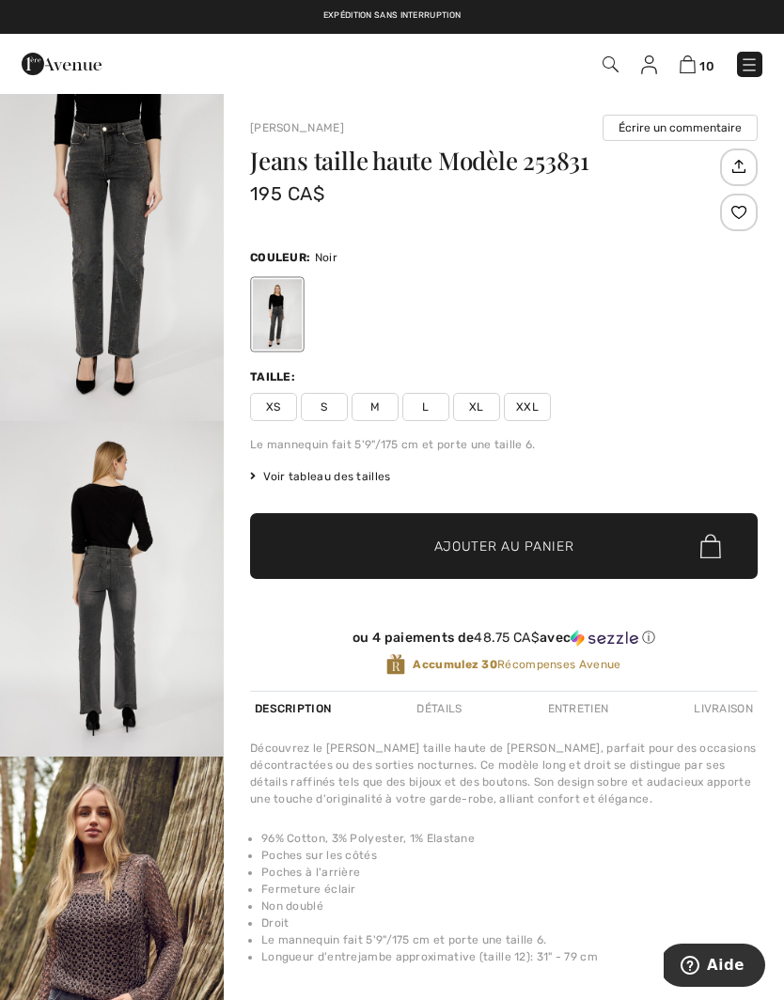
click at [384, 399] on span "M" at bounding box center [375, 407] width 47 height 28
click at [560, 537] on span "Ajouter au panier" at bounding box center [504, 547] width 140 height 20
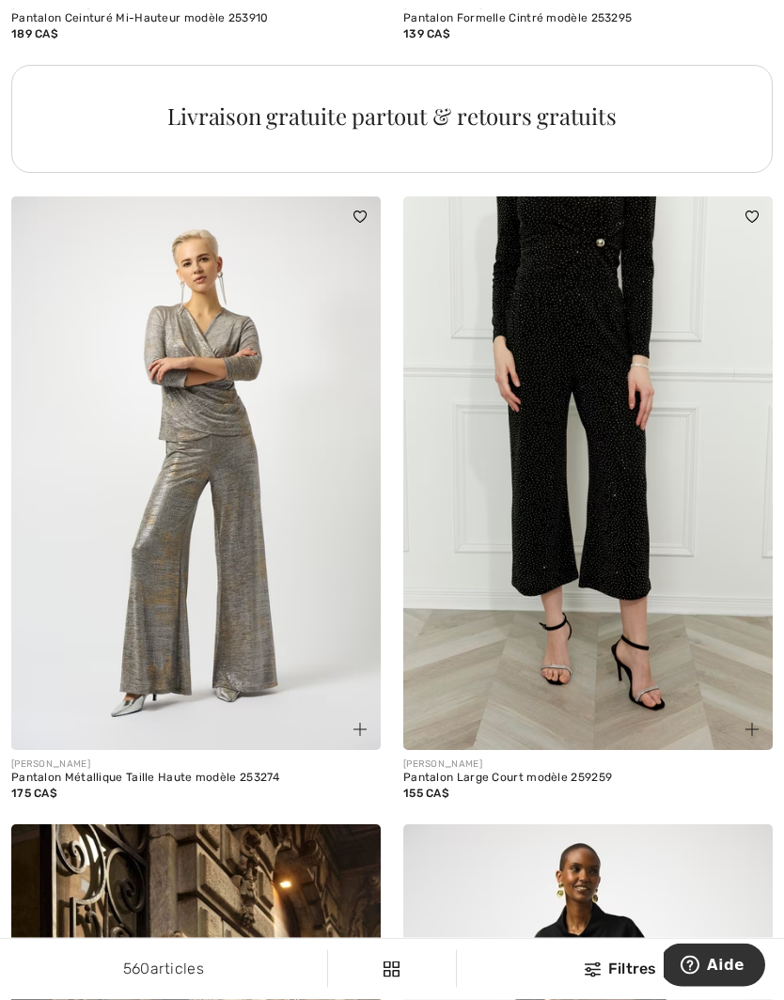
scroll to position [4047, 0]
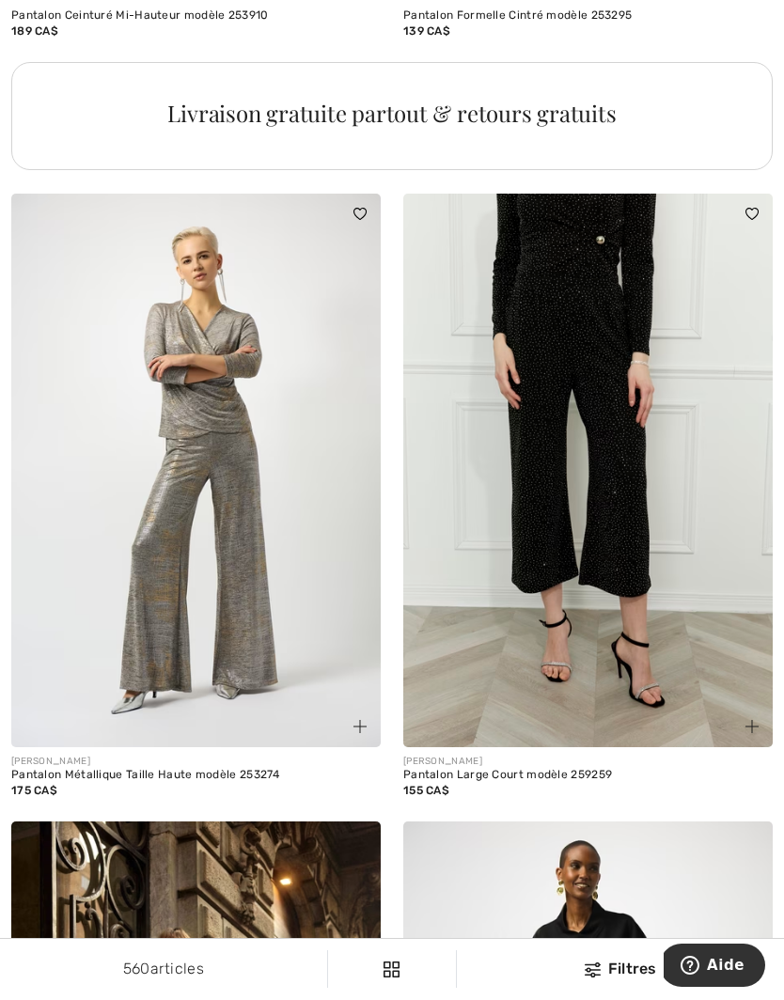
click at [670, 603] on img at bounding box center [587, 471] width 369 height 555
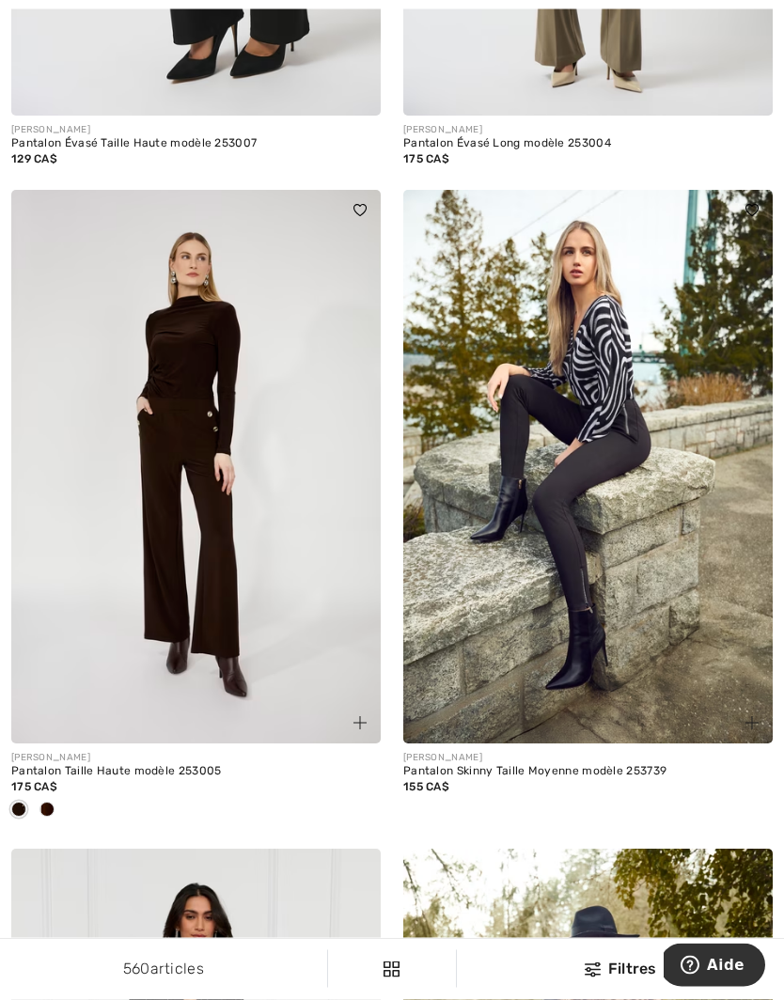
scroll to position [6625, 0]
click at [57, 803] on div at bounding box center [47, 810] width 28 height 31
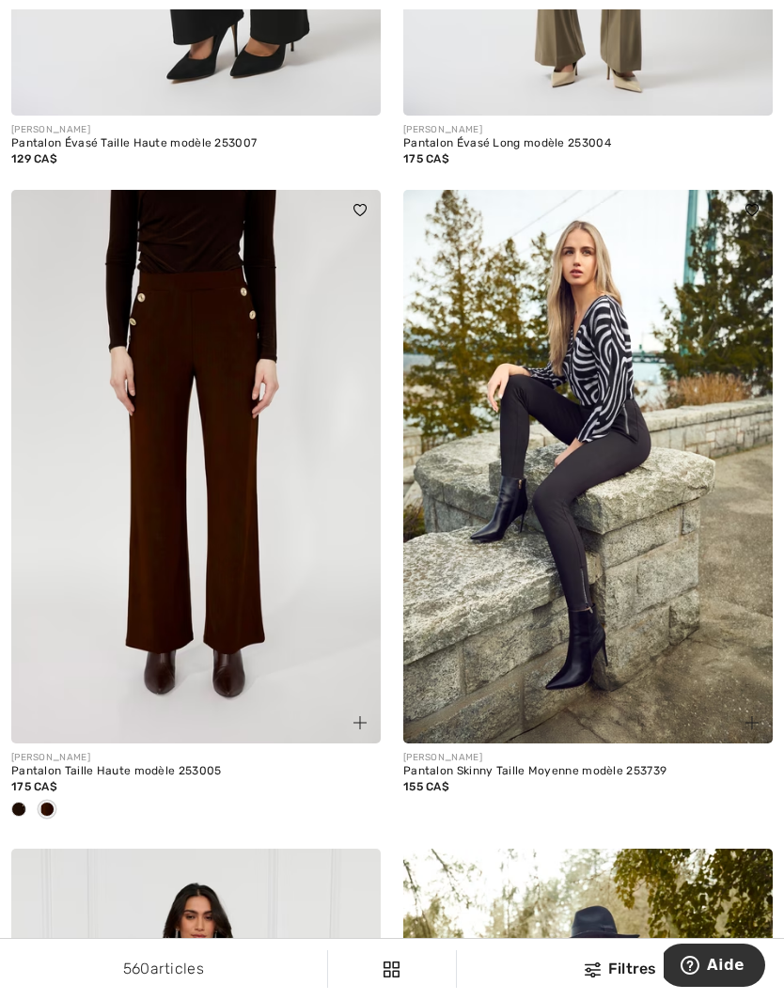
click at [26, 797] on div at bounding box center [19, 810] width 28 height 31
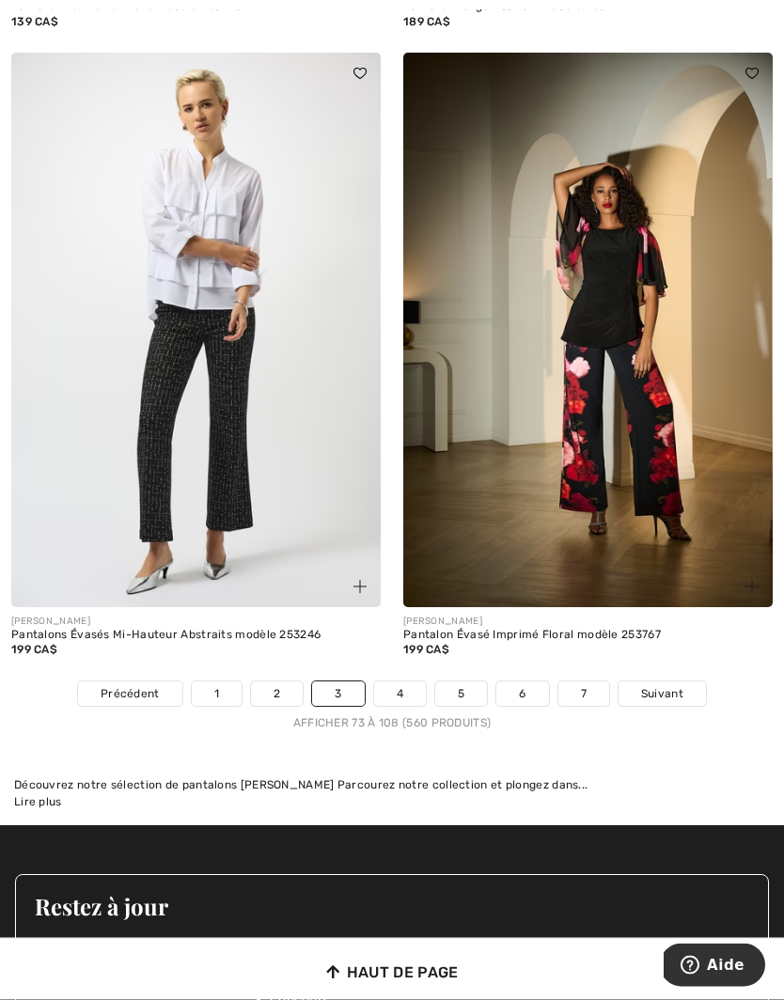
scroll to position [11400, 0]
click at [673, 685] on span "Suivant" at bounding box center [662, 693] width 42 height 17
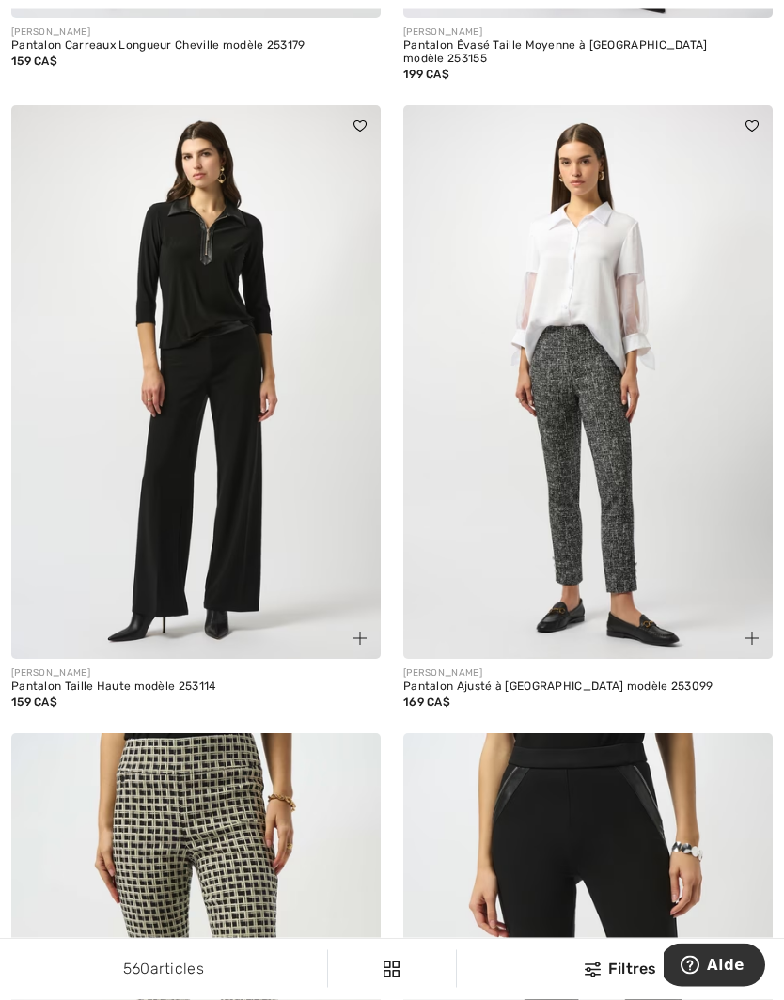
scroll to position [1505, 0]
click at [262, 493] on img at bounding box center [195, 381] width 369 height 555
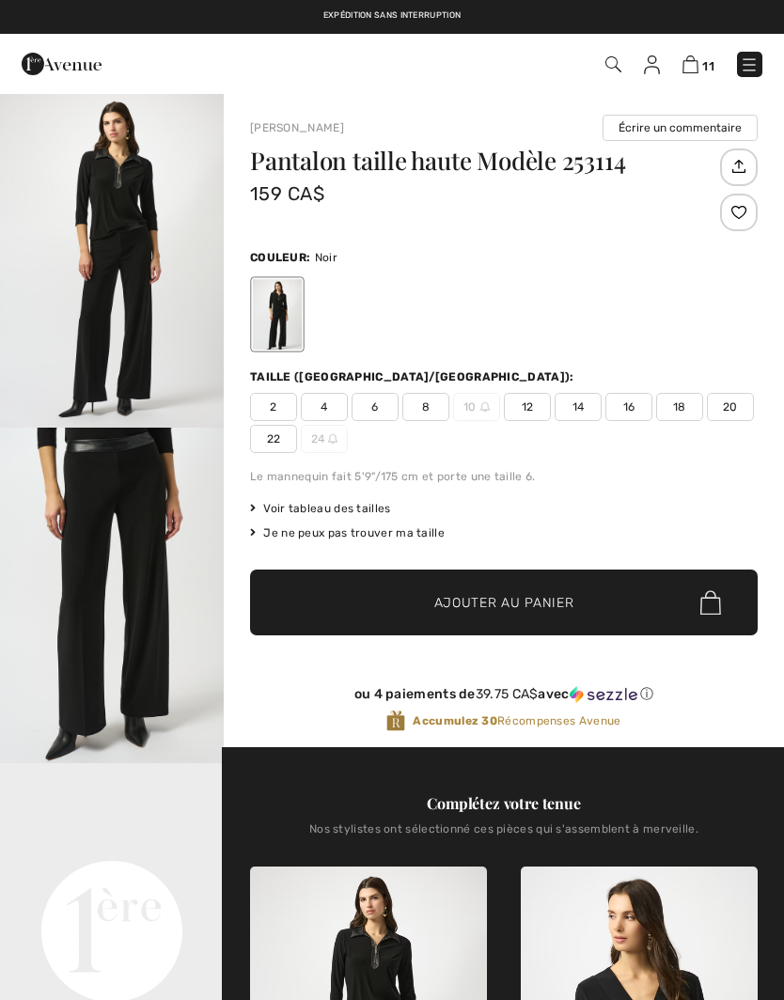
checkbox input "true"
click at [150, 280] on img "1 / 4" at bounding box center [112, 260] width 224 height 336
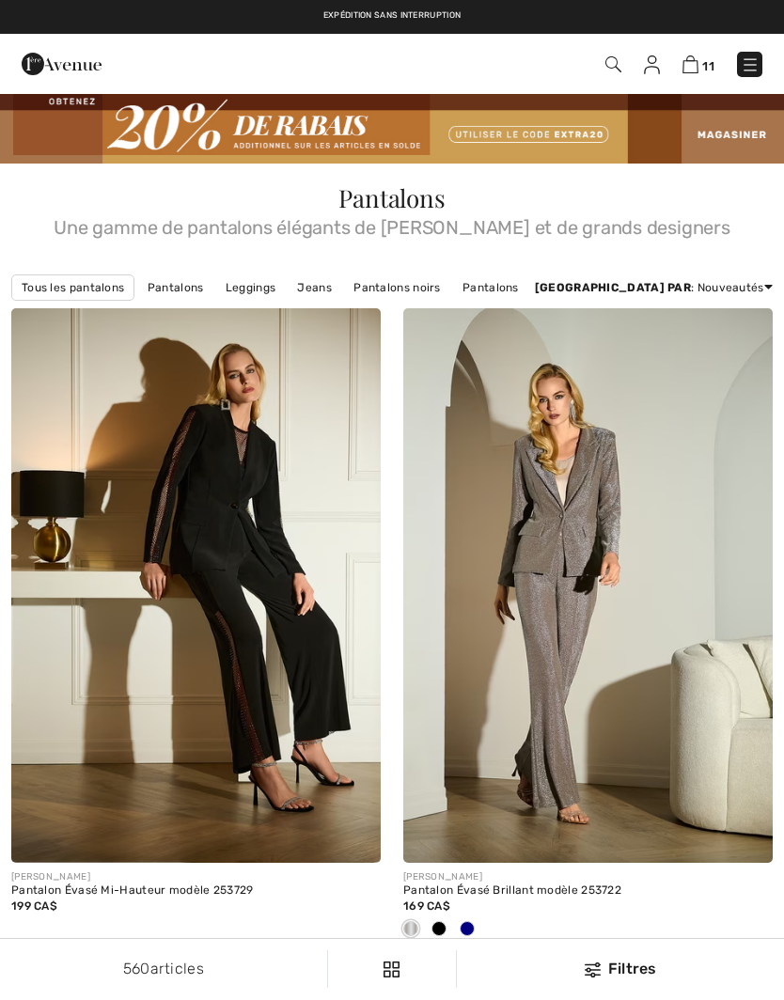
checkbox input "true"
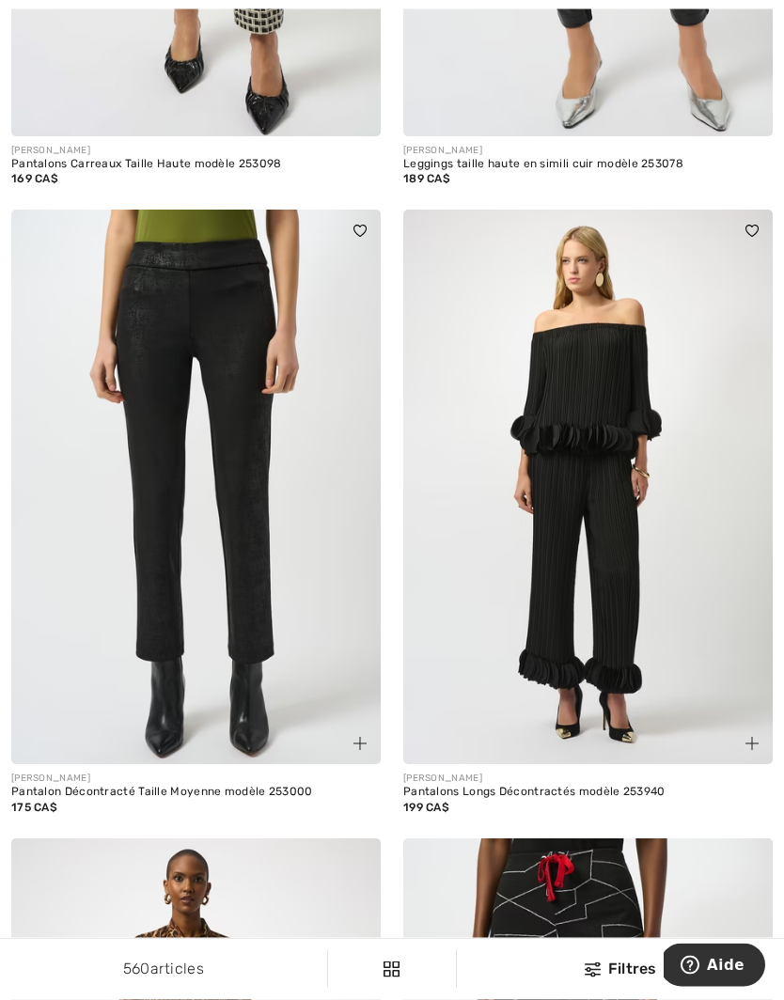
scroll to position [2655, 0]
click at [594, 621] on img at bounding box center [587, 487] width 369 height 555
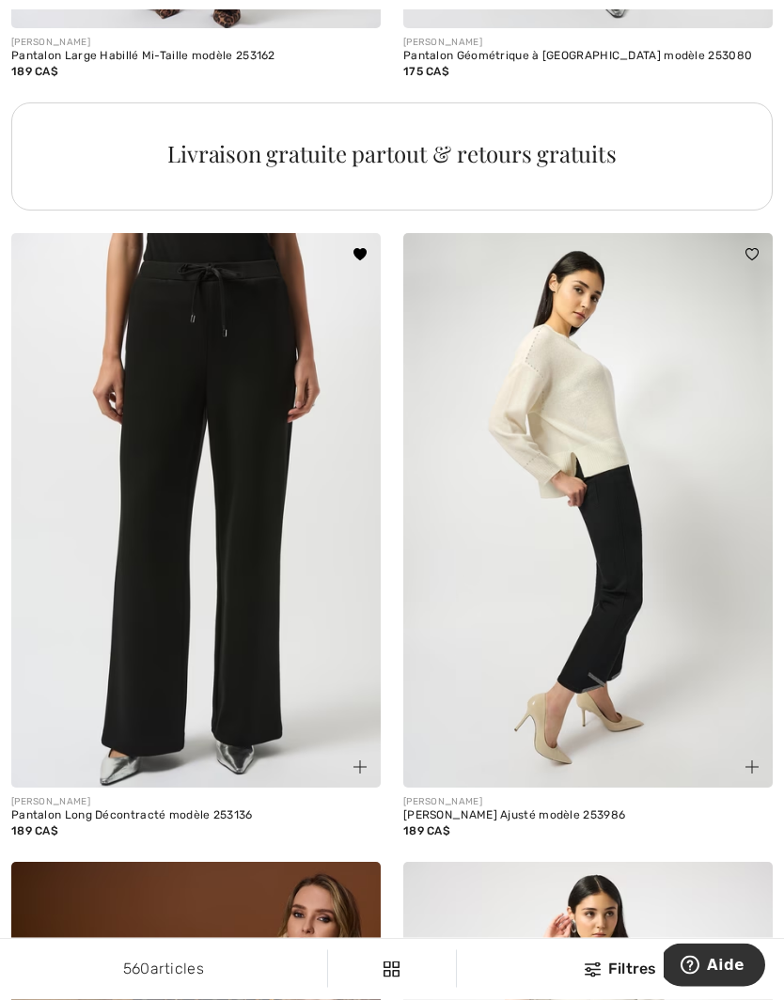
scroll to position [4020, 0]
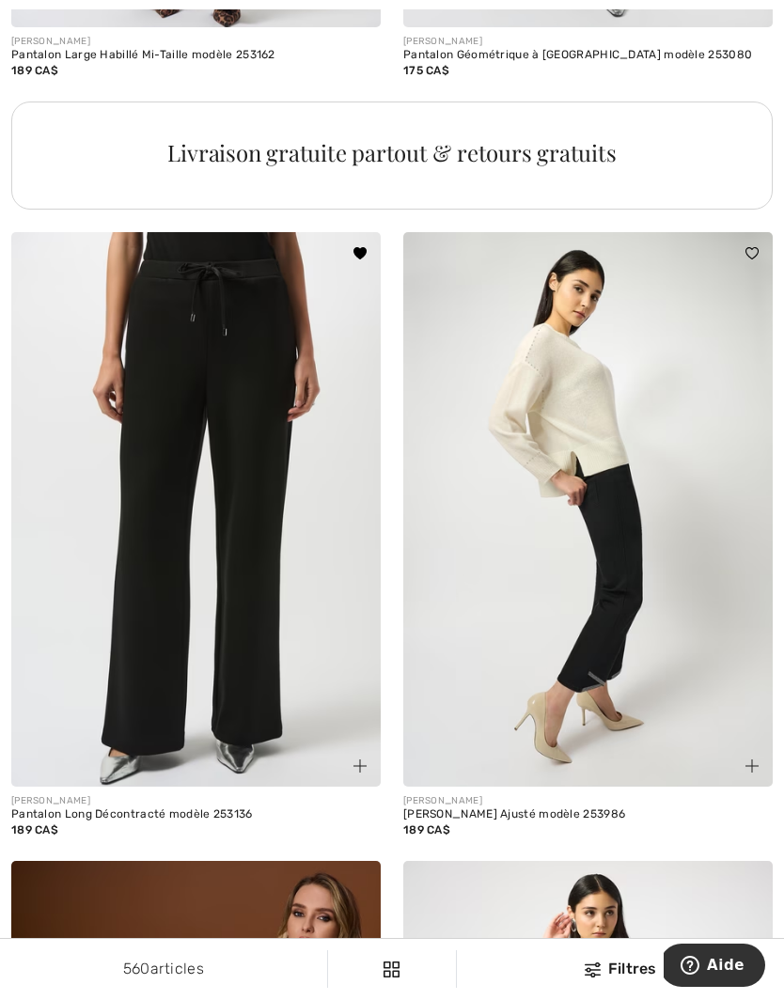
click at [258, 549] on img at bounding box center [195, 509] width 369 height 555
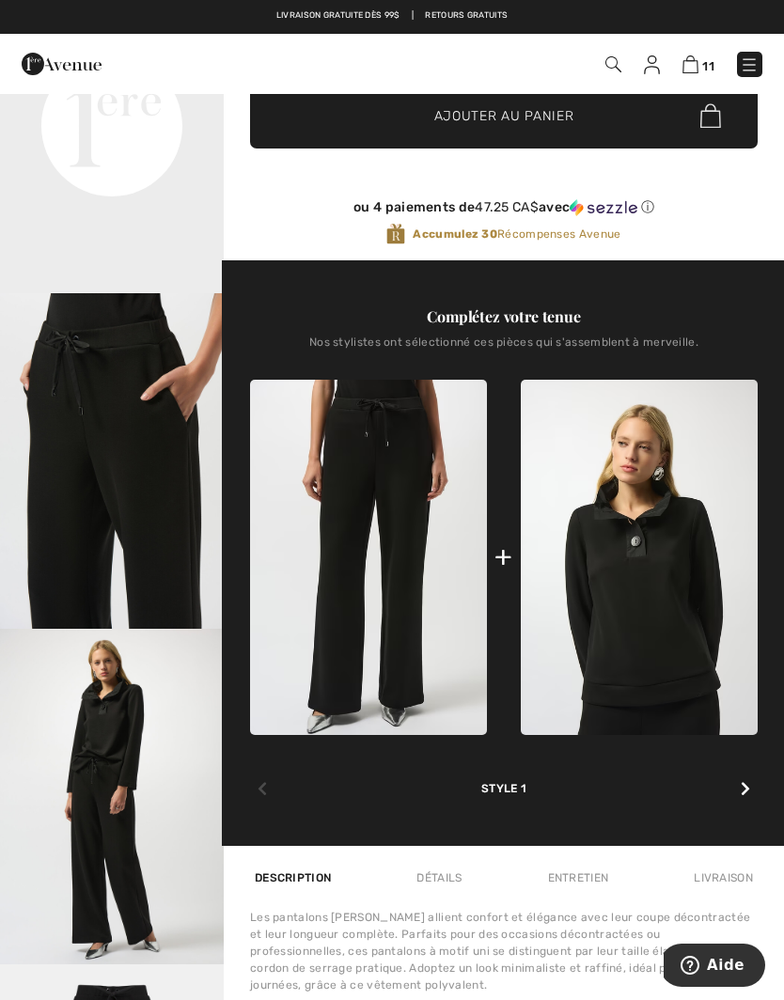
scroll to position [387, 0]
click at [153, 505] on img "3 / 5" at bounding box center [112, 461] width 224 height 336
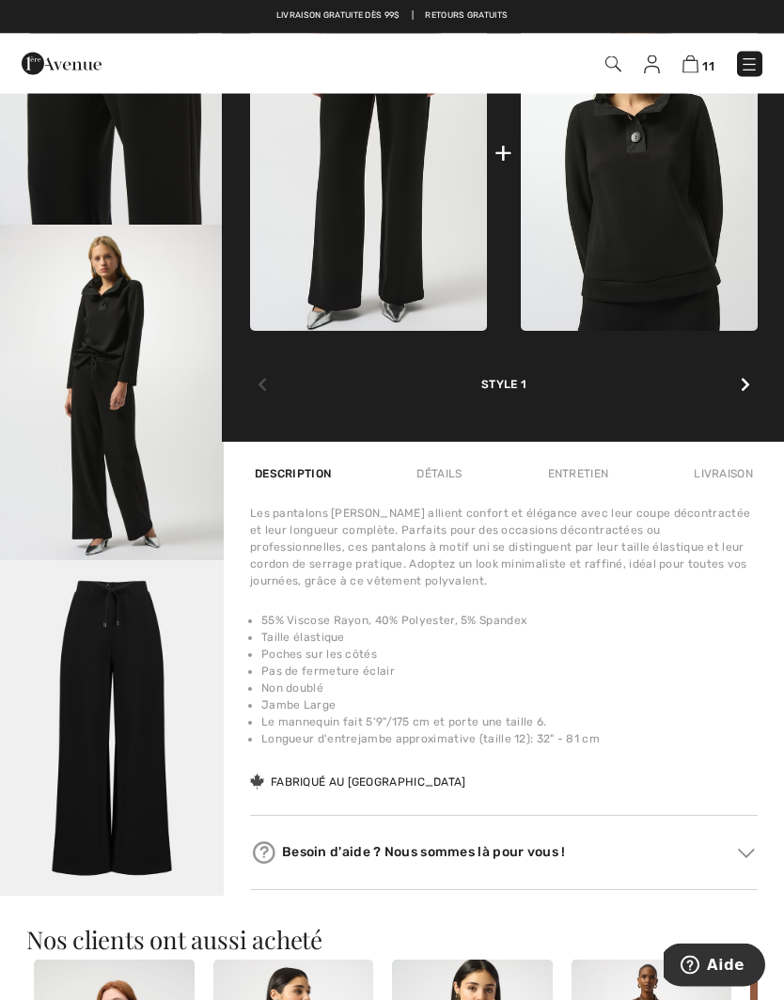
scroll to position [895, 0]
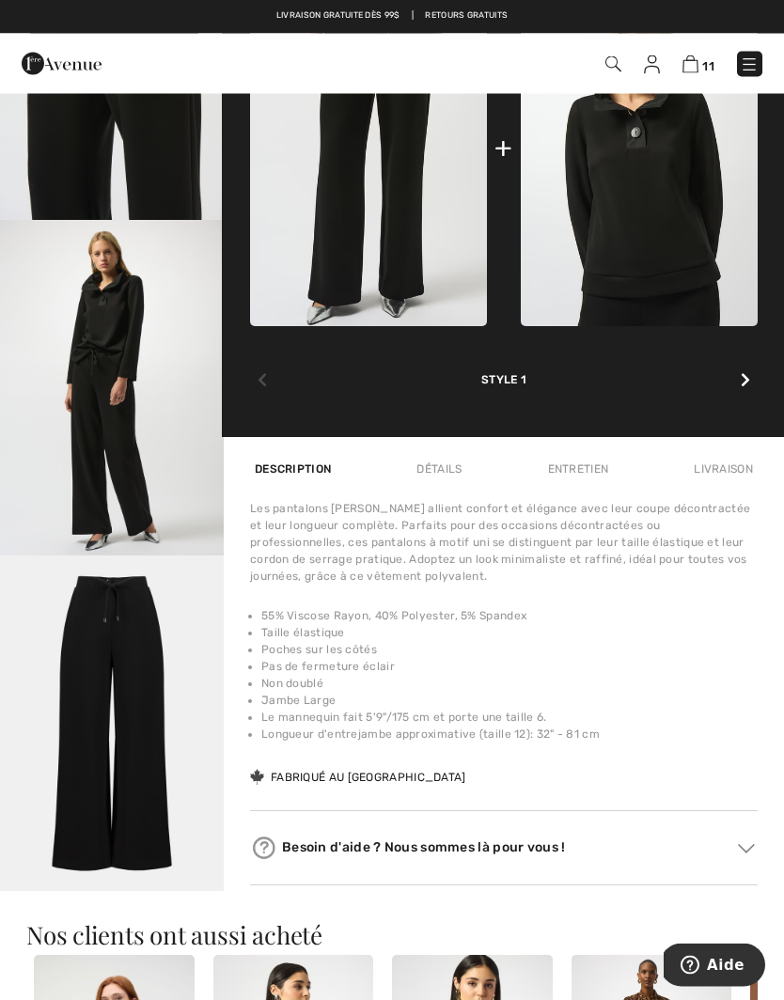
click at [136, 701] on img "5 / 5" at bounding box center [112, 724] width 224 height 336
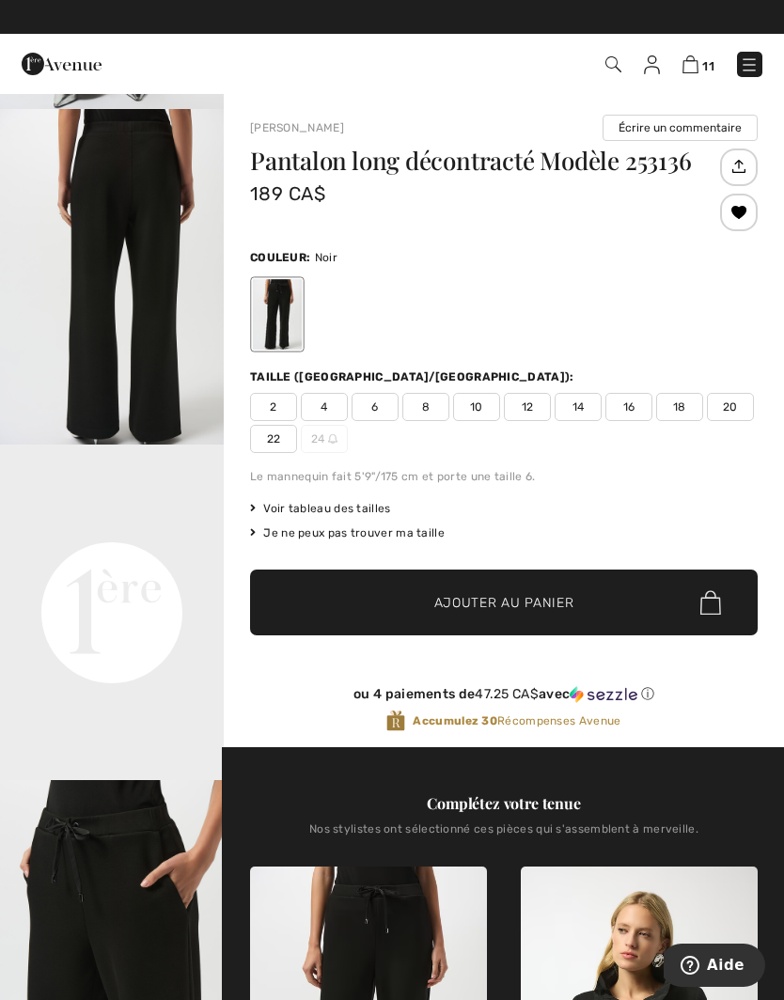
click at [430, 407] on span "8" at bounding box center [425, 407] width 47 height 28
click at [547, 598] on span "Ajouter au panier" at bounding box center [504, 603] width 140 height 20
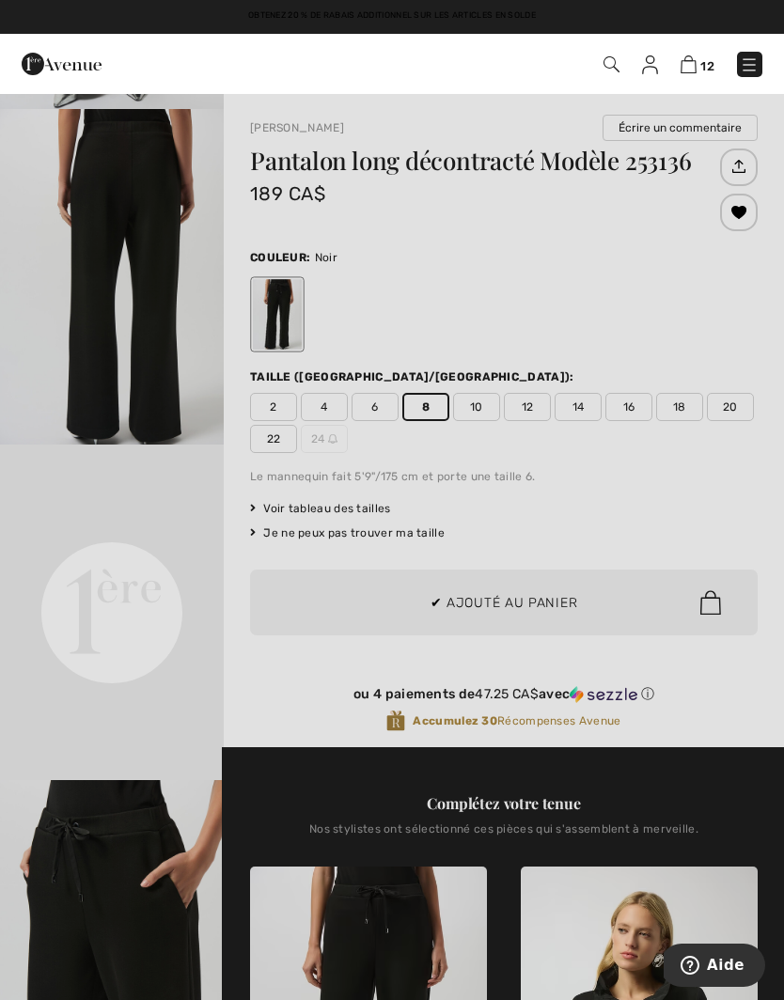
click at [689, 496] on div at bounding box center [392, 500] width 784 height 1000
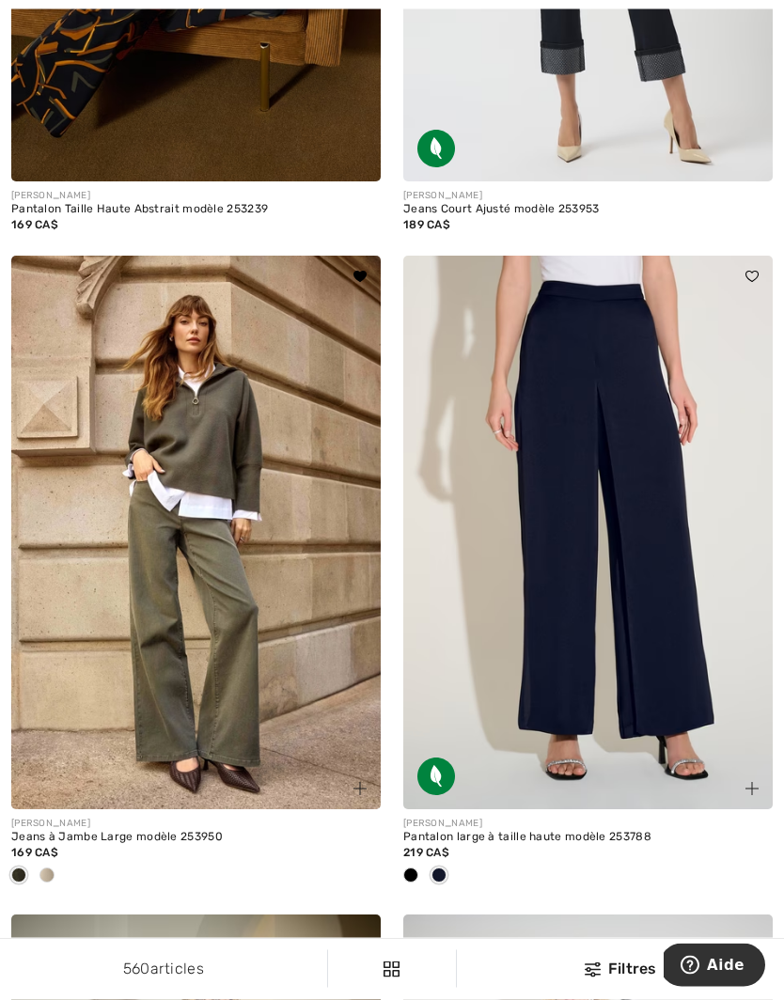
scroll to position [5254, 0]
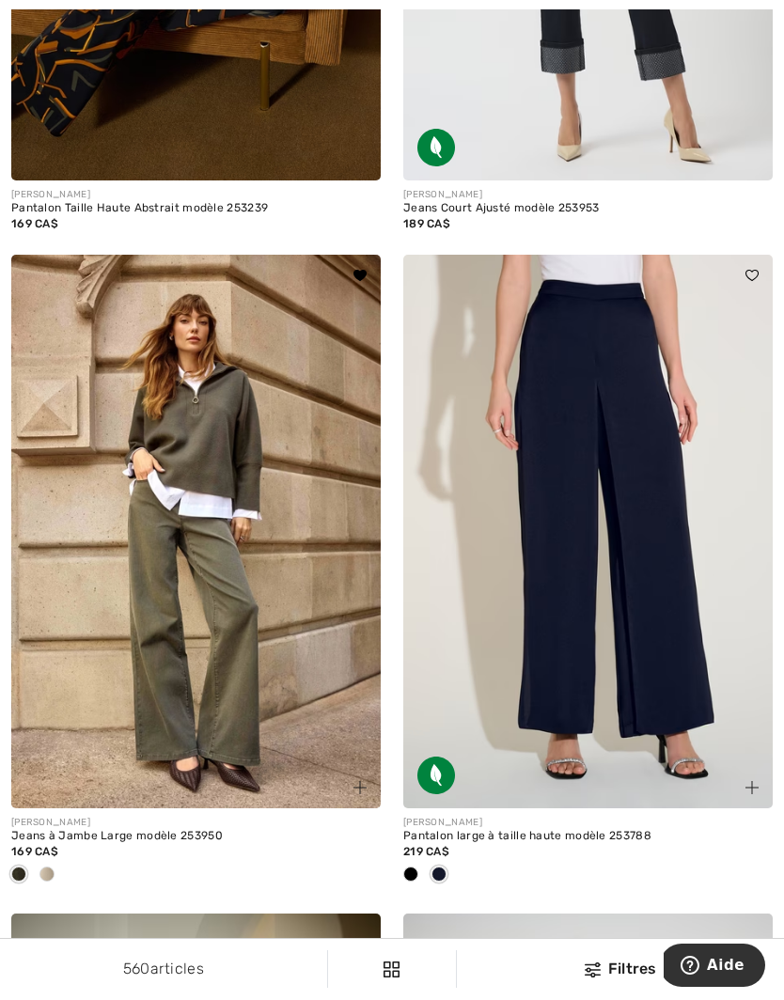
click at [646, 580] on img at bounding box center [587, 532] width 369 height 555
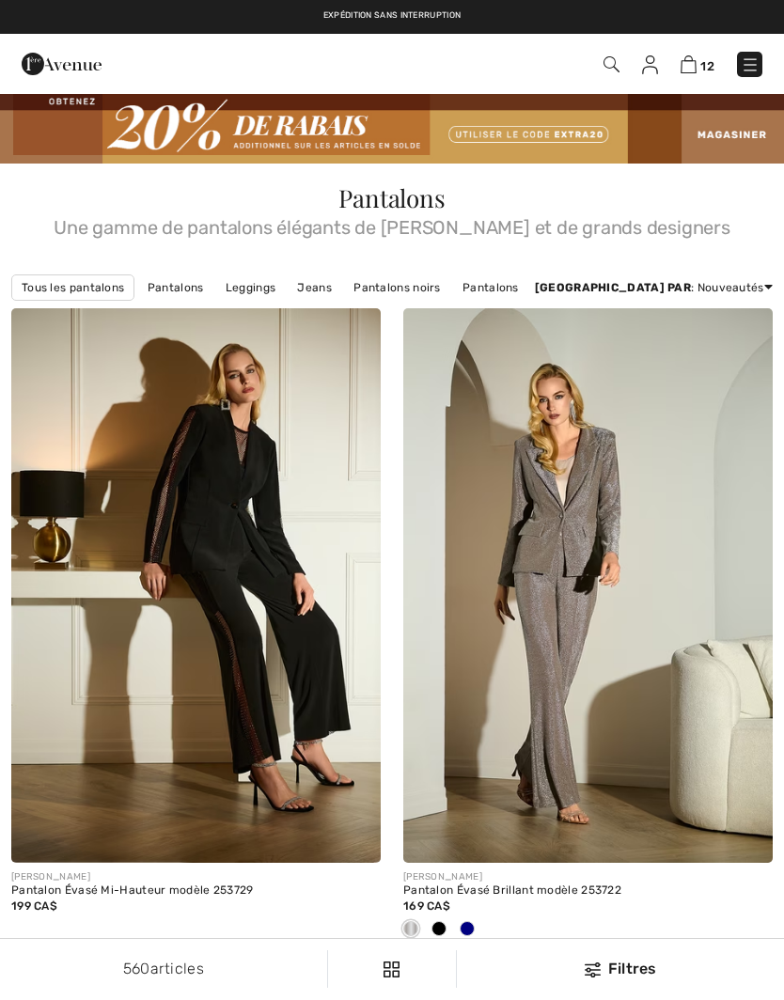
checkbox input "true"
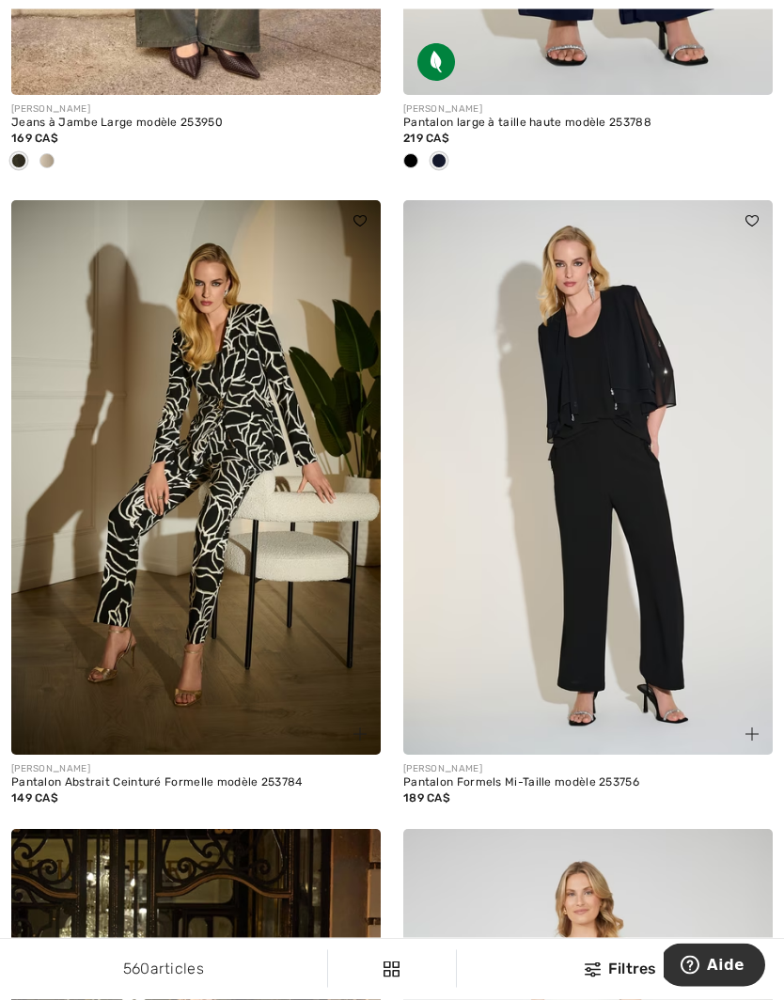
scroll to position [5968, 0]
click at [637, 581] on img at bounding box center [587, 477] width 369 height 555
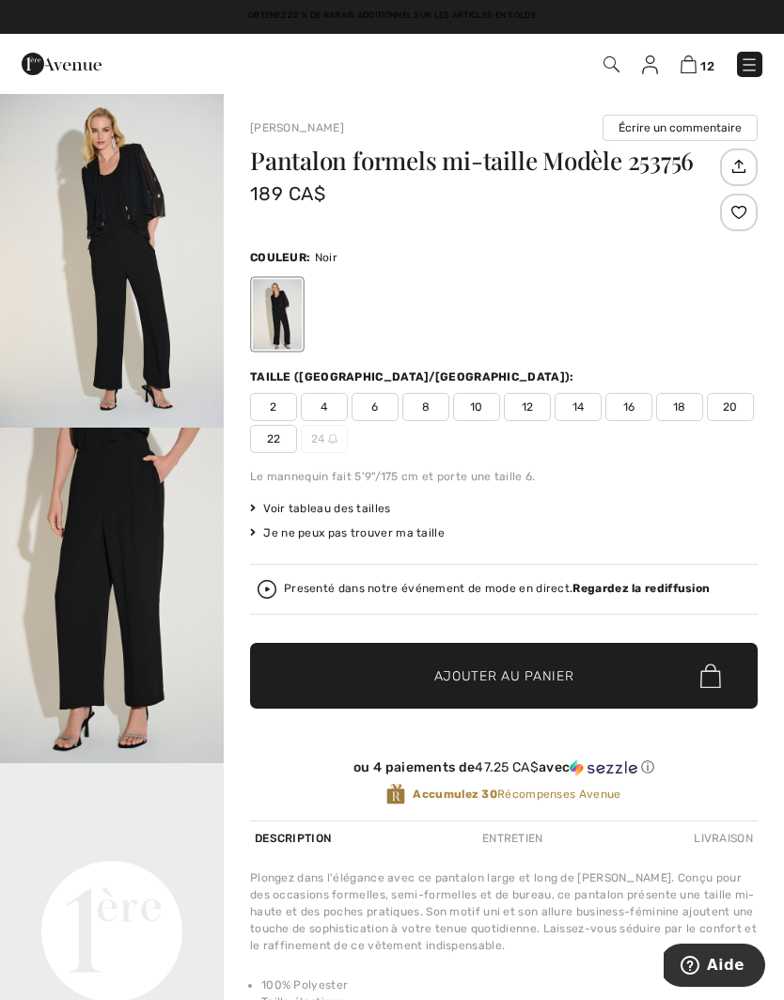
click at [155, 279] on img "1 / 4" at bounding box center [112, 260] width 224 height 336
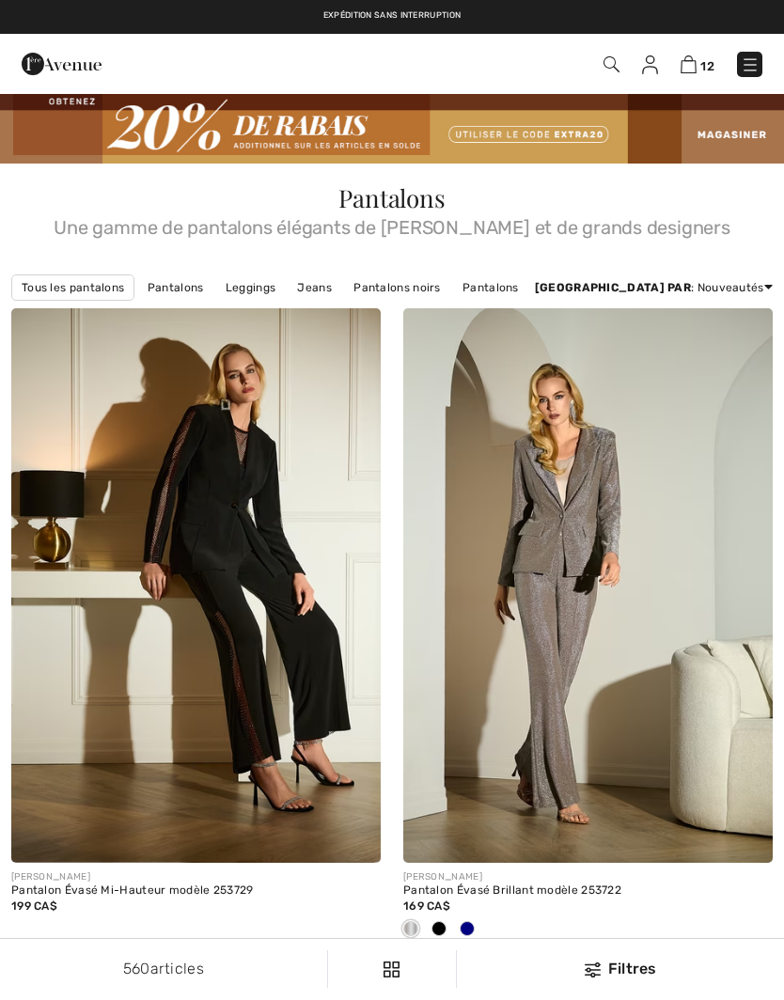
checkbox input "true"
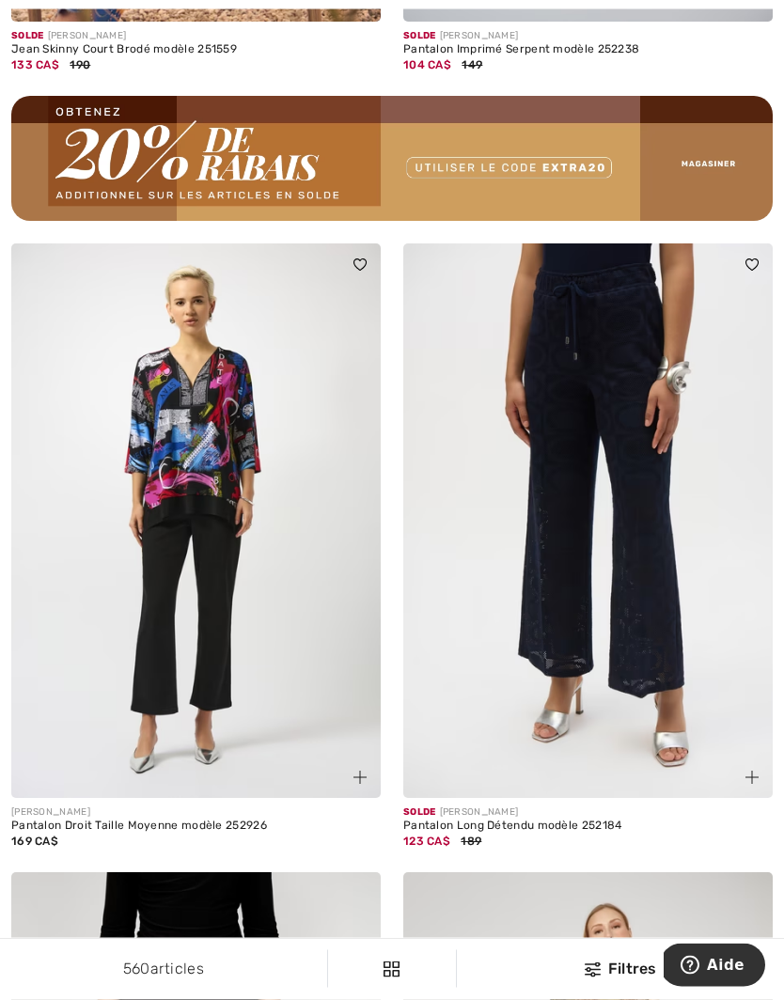
scroll to position [7957, 0]
click at [647, 572] on img at bounding box center [587, 520] width 369 height 555
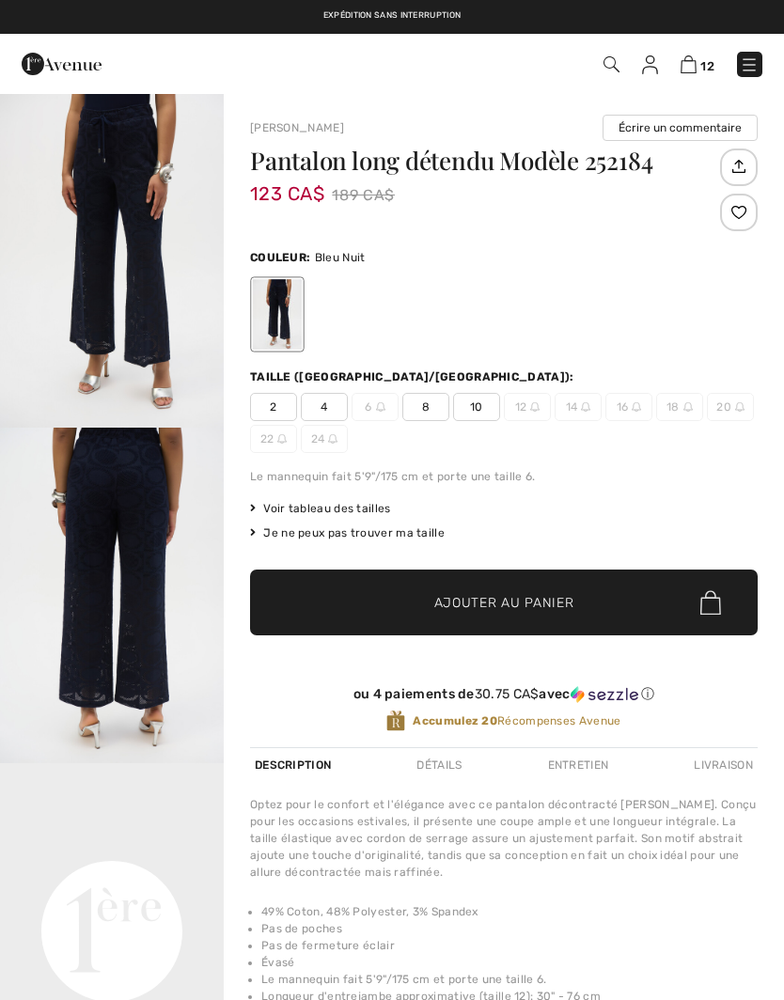
checkbox input "true"
click at [727, 434] on div "2 4 6 8 10 12 14 16 18 20 22 24" at bounding box center [504, 423] width 508 height 60
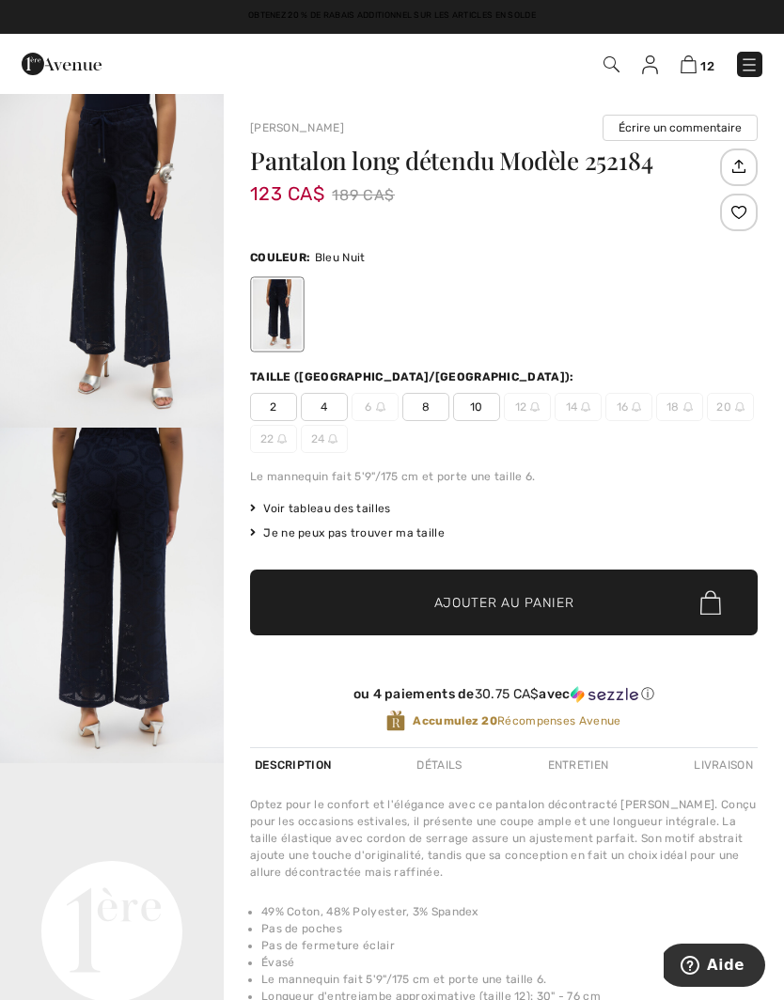
click at [125, 251] on img "1 / 5" at bounding box center [112, 260] width 224 height 336
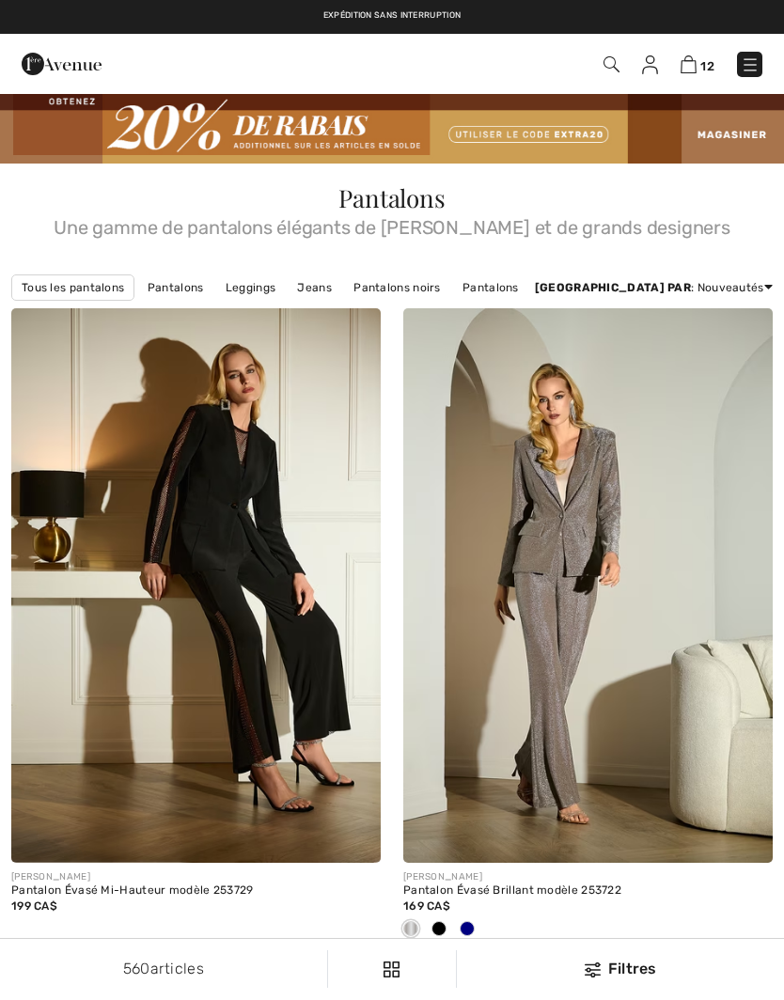
scroll to position [8039, 0]
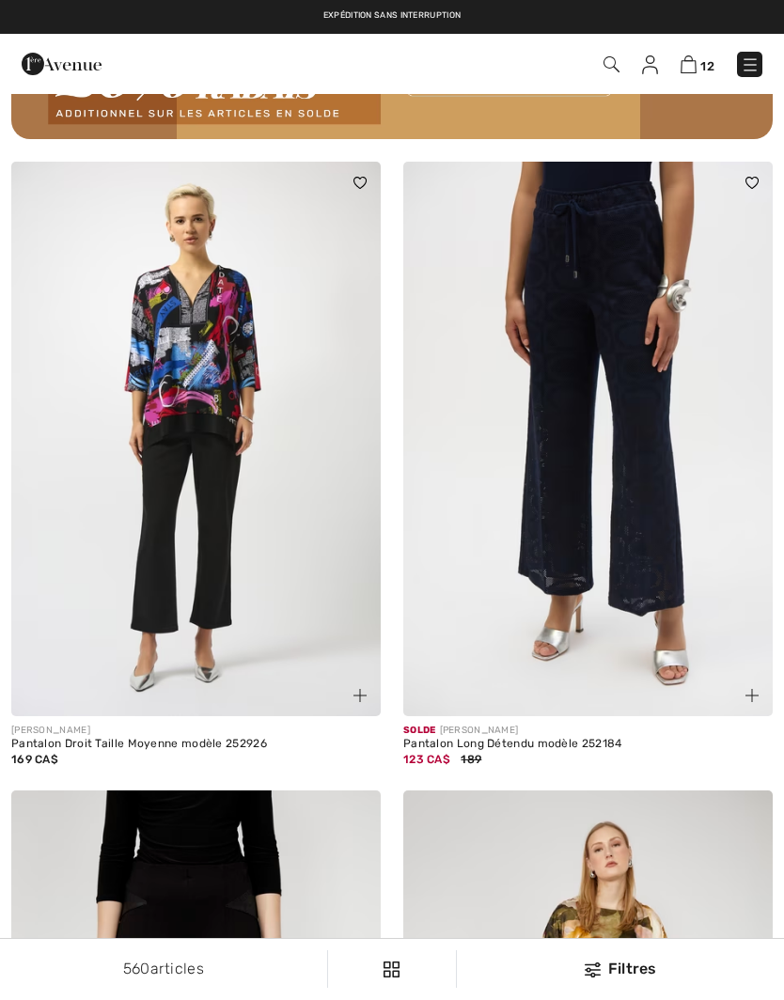
checkbox input "true"
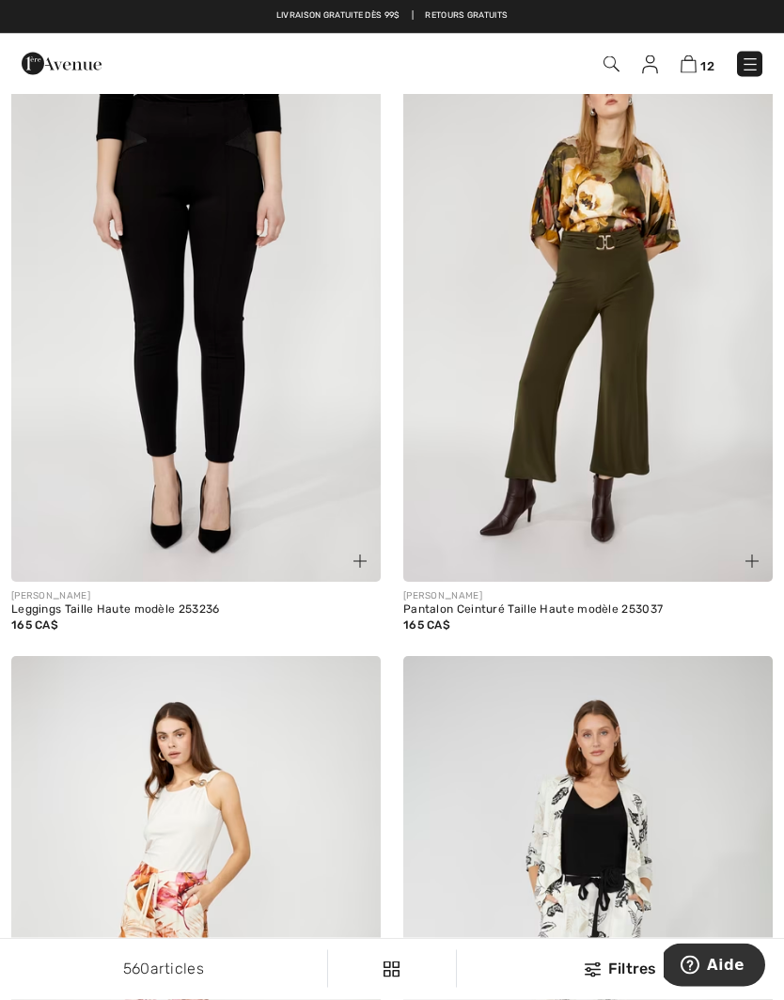
scroll to position [8773, 0]
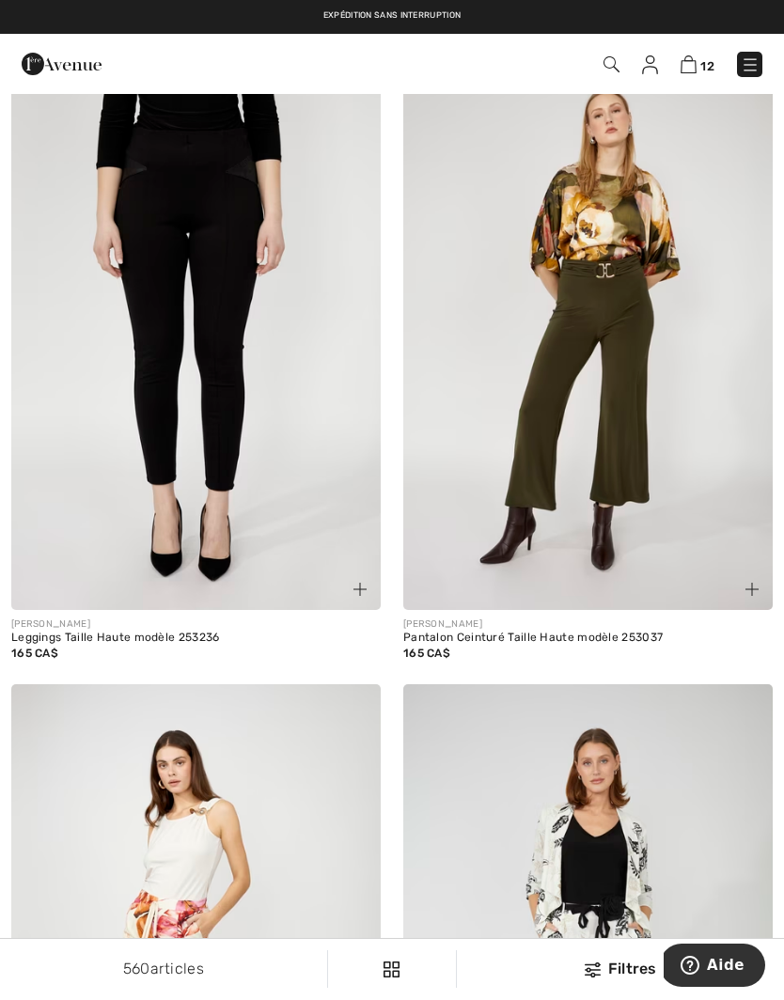
click at [641, 398] on img at bounding box center [587, 333] width 369 height 555
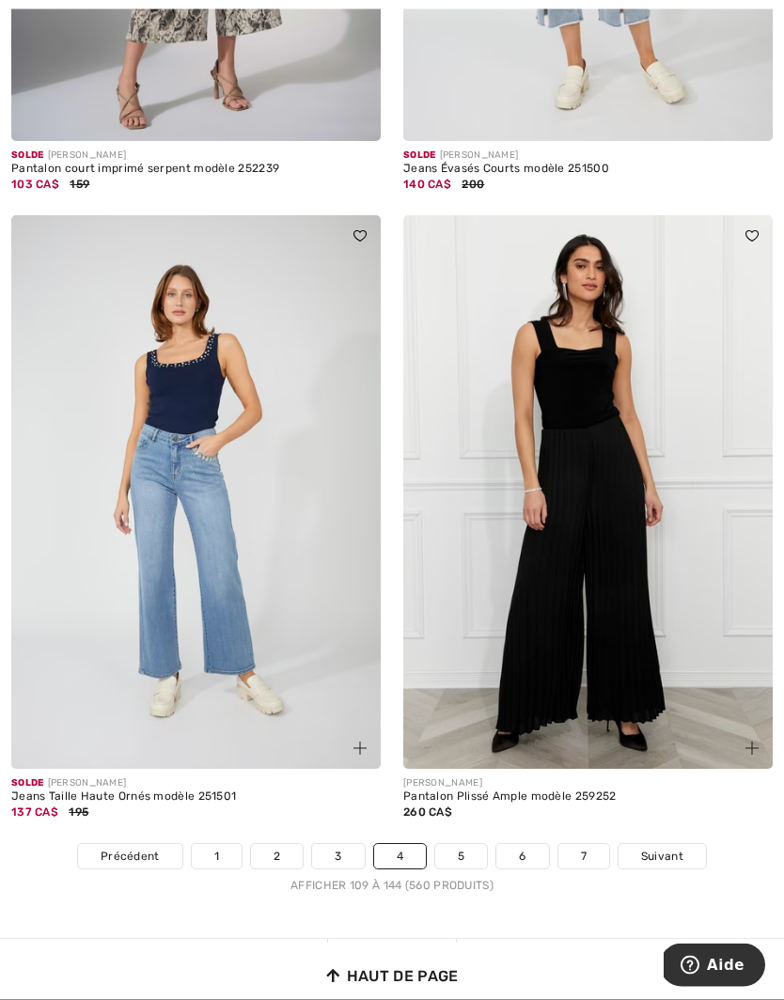
scroll to position [11126, 0]
click at [671, 848] on span "Suivant" at bounding box center [662, 856] width 42 height 17
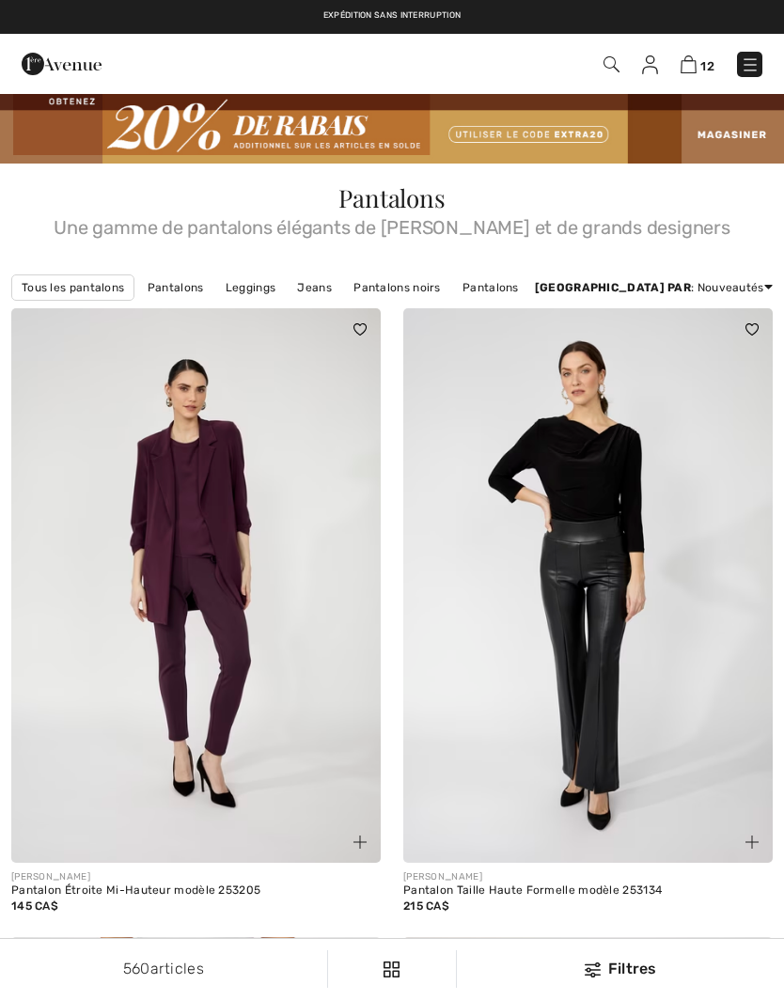
checkbox input "true"
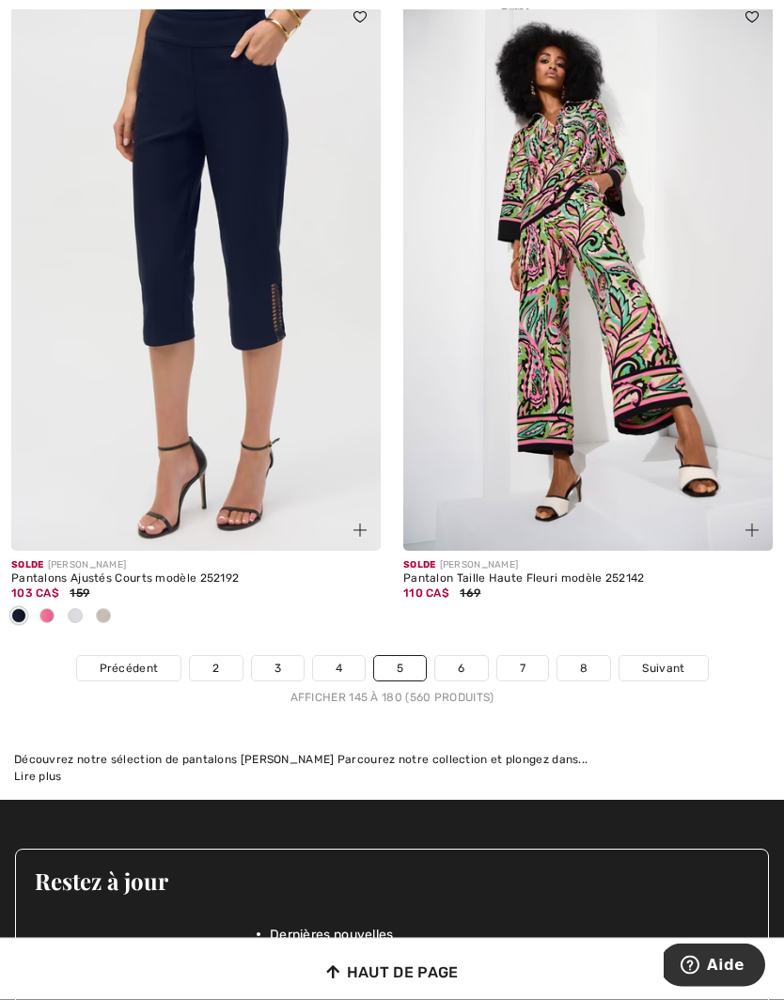
scroll to position [11482, 0]
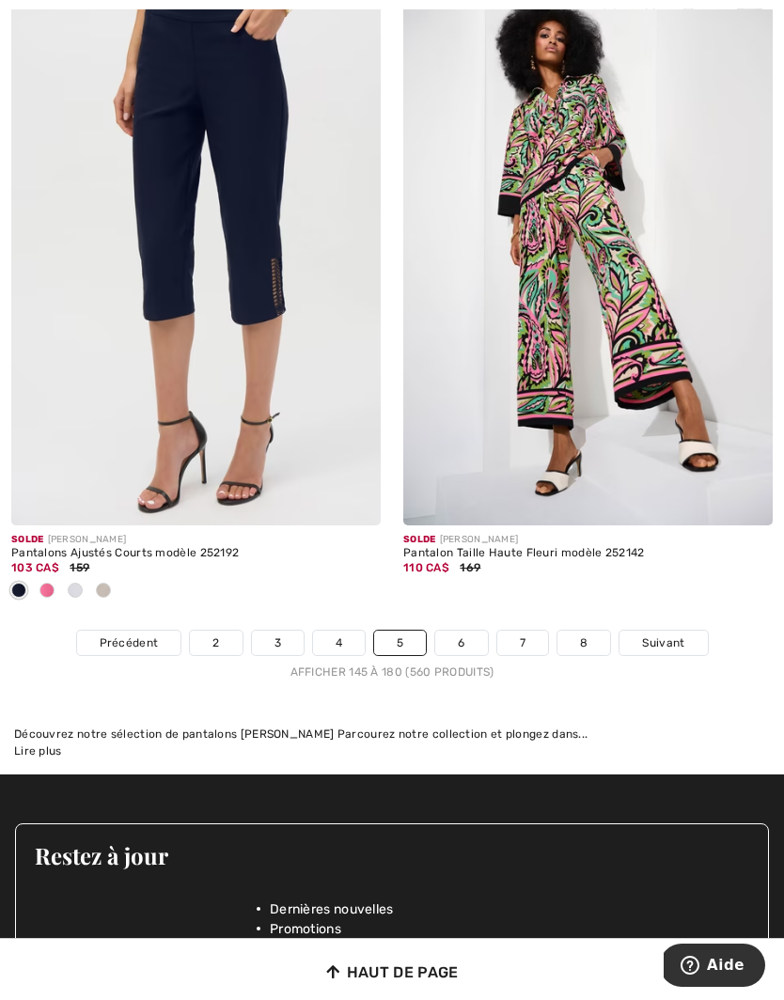
click at [672, 637] on span "Suivant" at bounding box center [663, 642] width 42 height 17
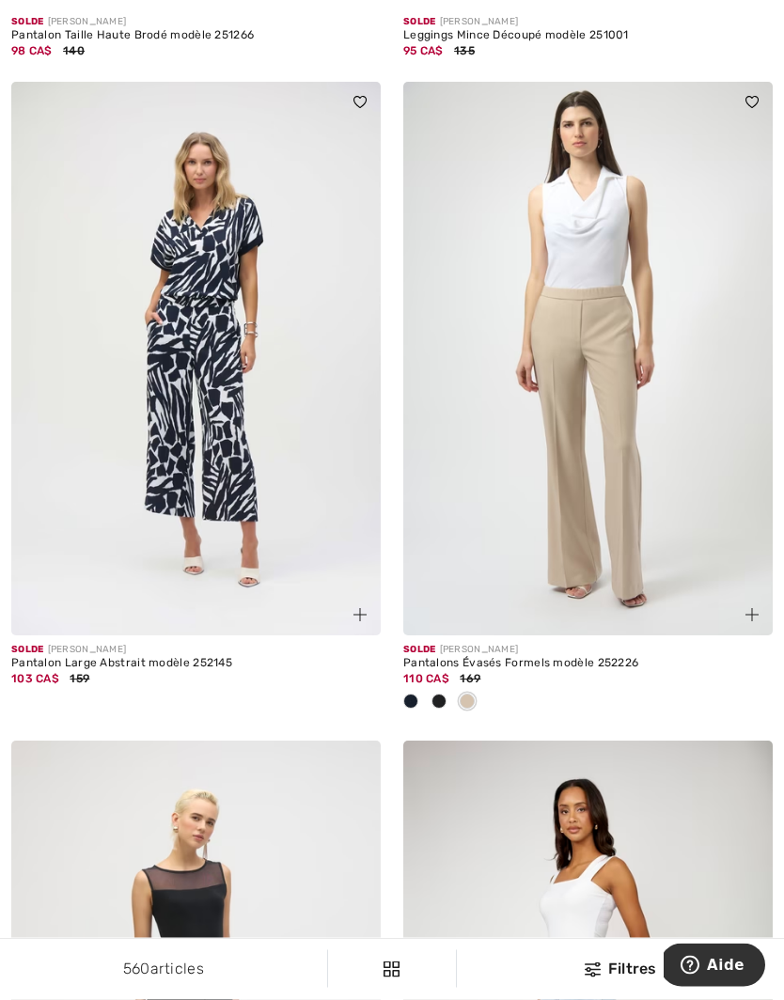
scroll to position [6825, 0]
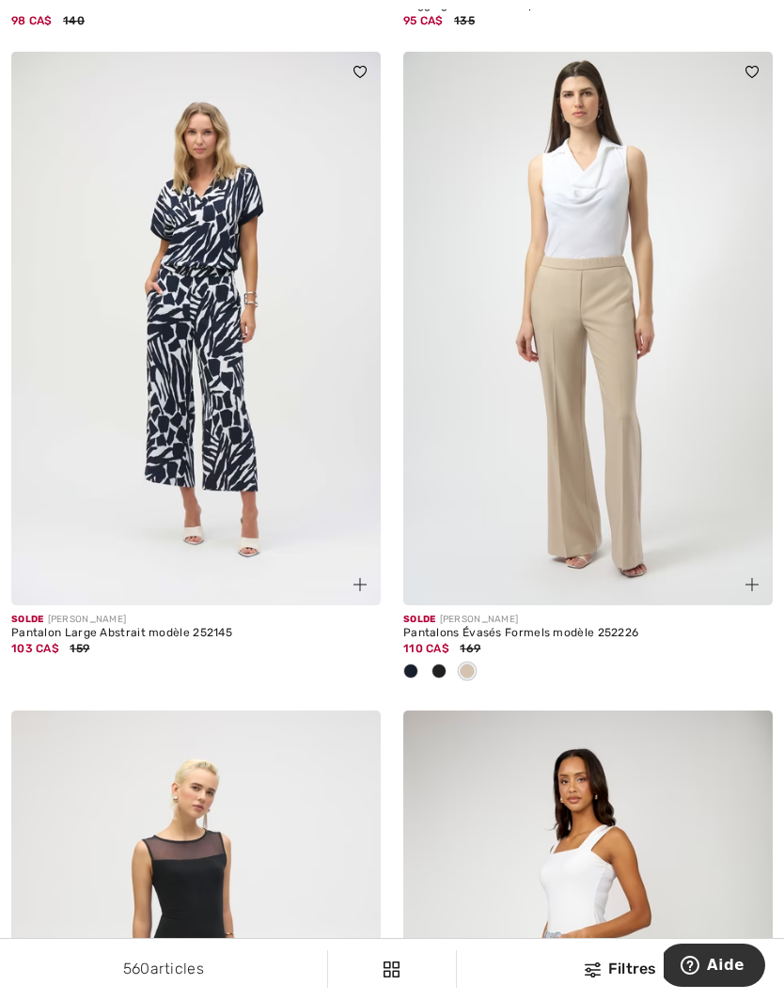
click at [449, 663] on div at bounding box center [439, 672] width 28 height 31
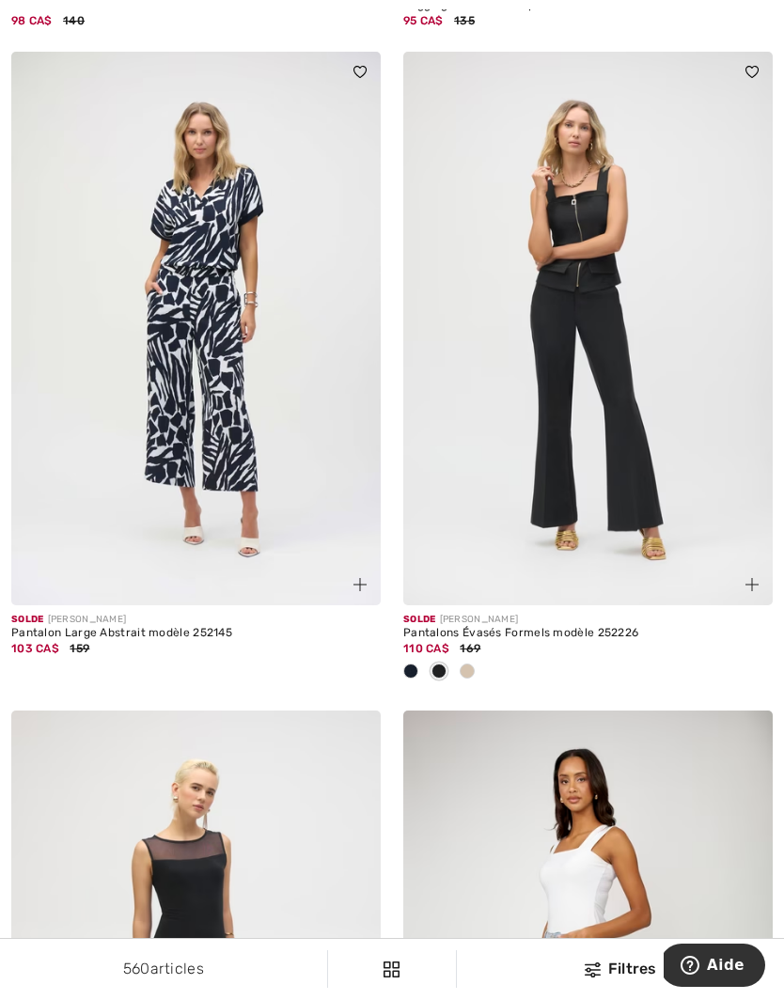
click at [413, 664] on span at bounding box center [410, 671] width 15 height 15
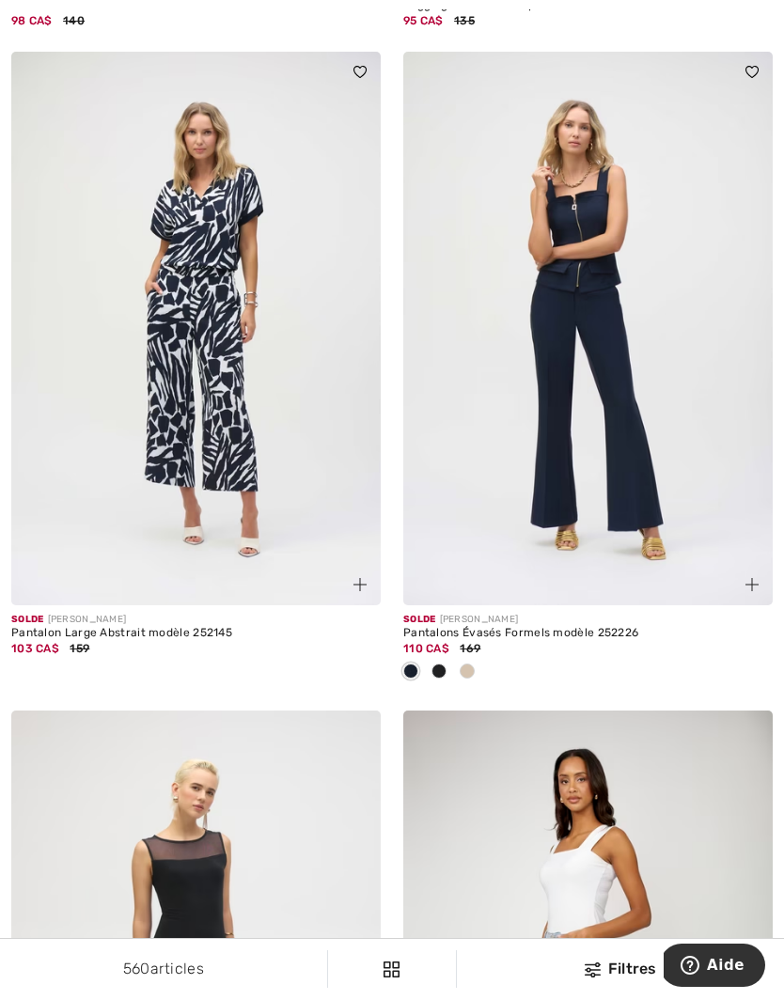
click at [468, 665] on span at bounding box center [467, 671] width 15 height 15
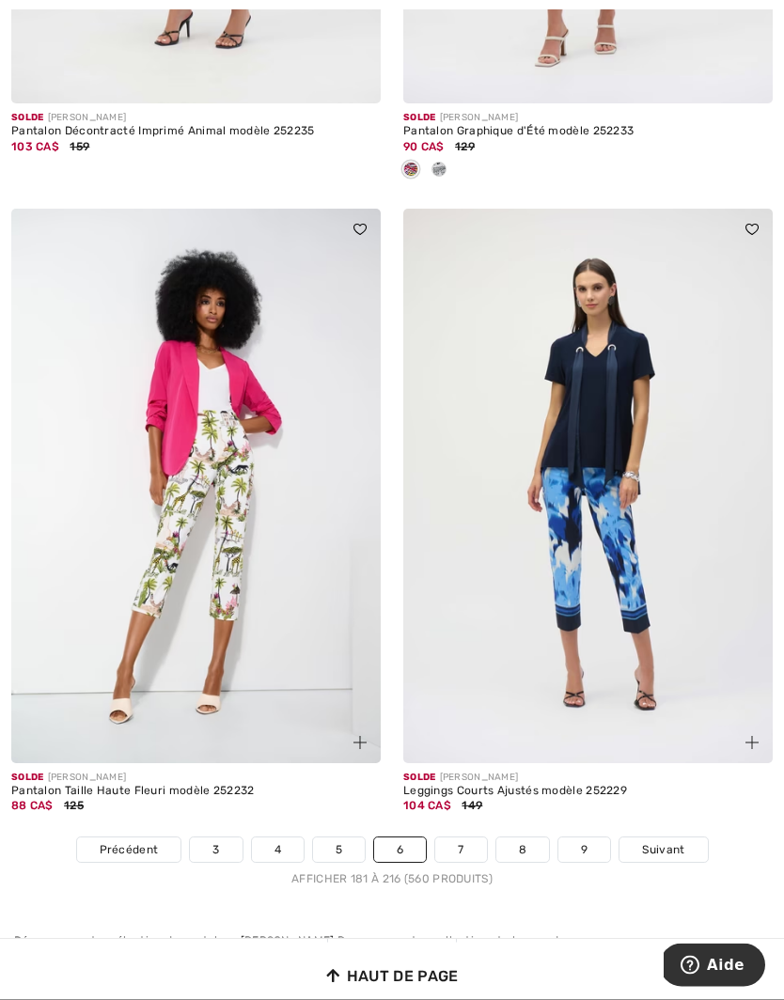
scroll to position [11392, 0]
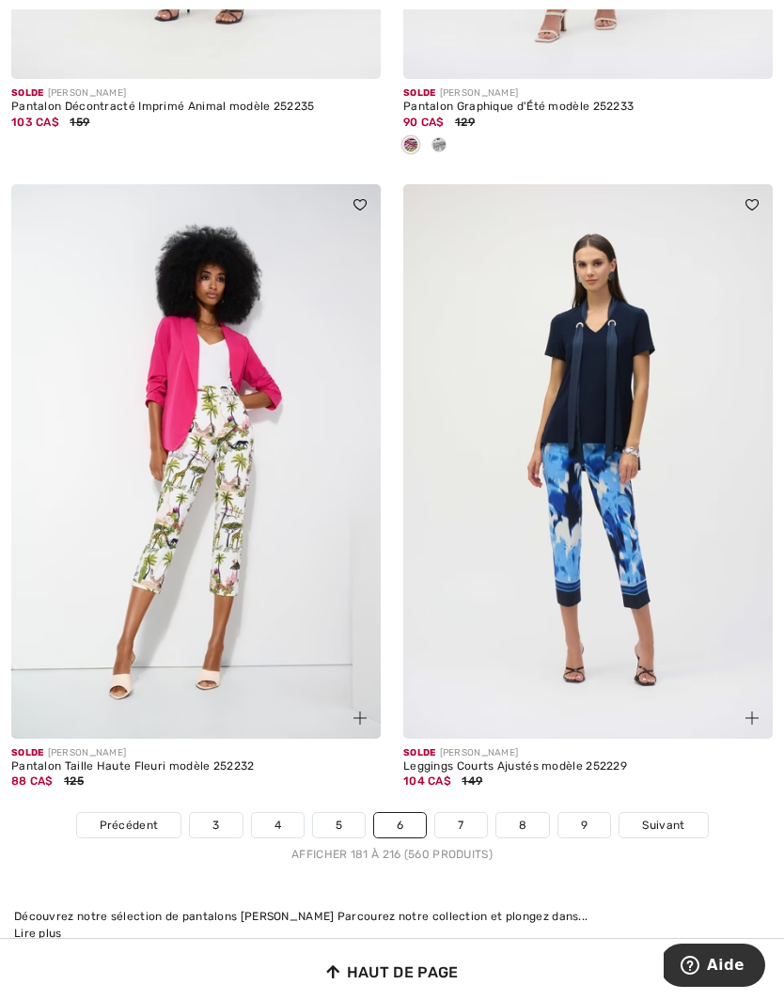
click at [681, 817] on span "Suivant" at bounding box center [663, 825] width 42 height 17
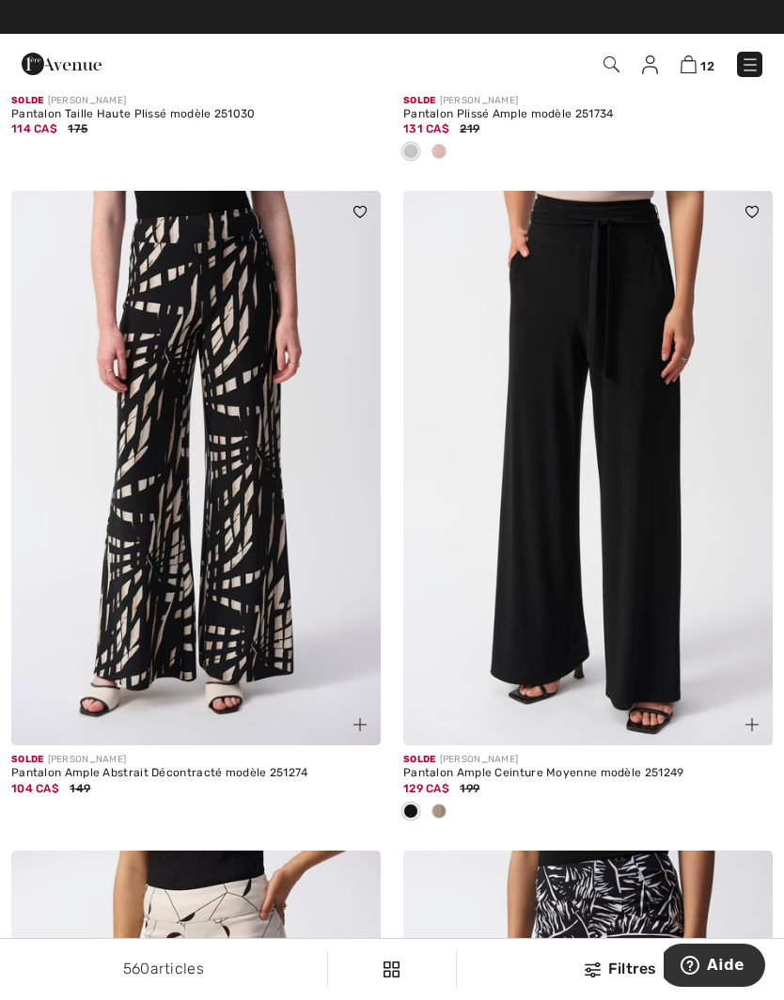
scroll to position [5990, 0]
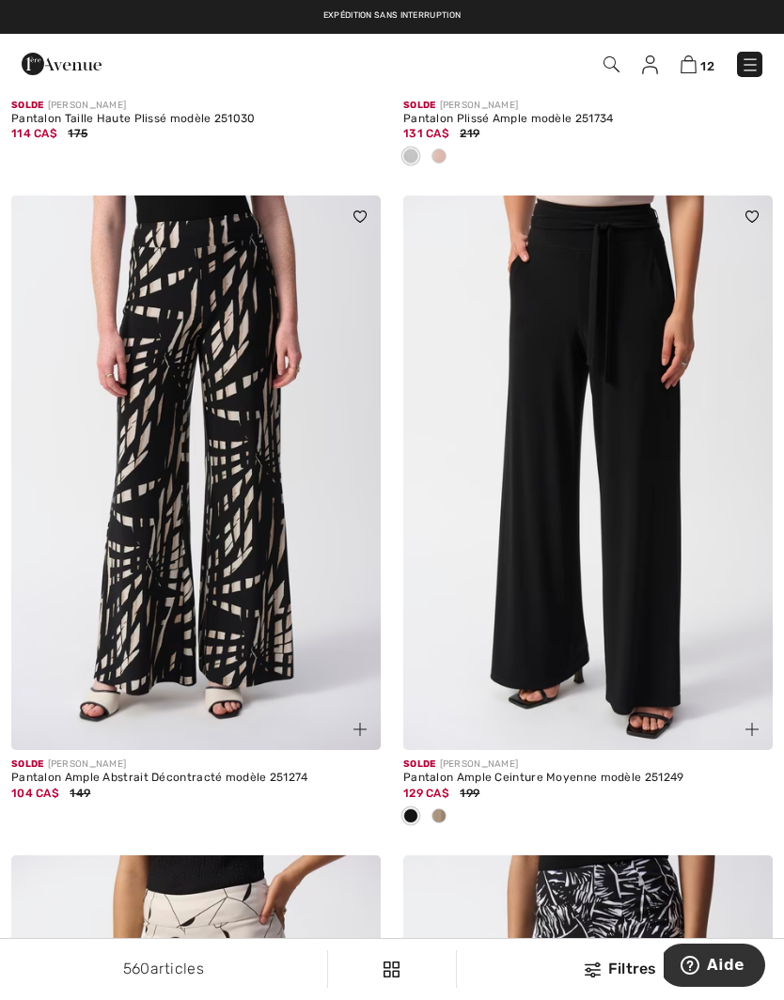
click at [449, 809] on div at bounding box center [439, 817] width 28 height 31
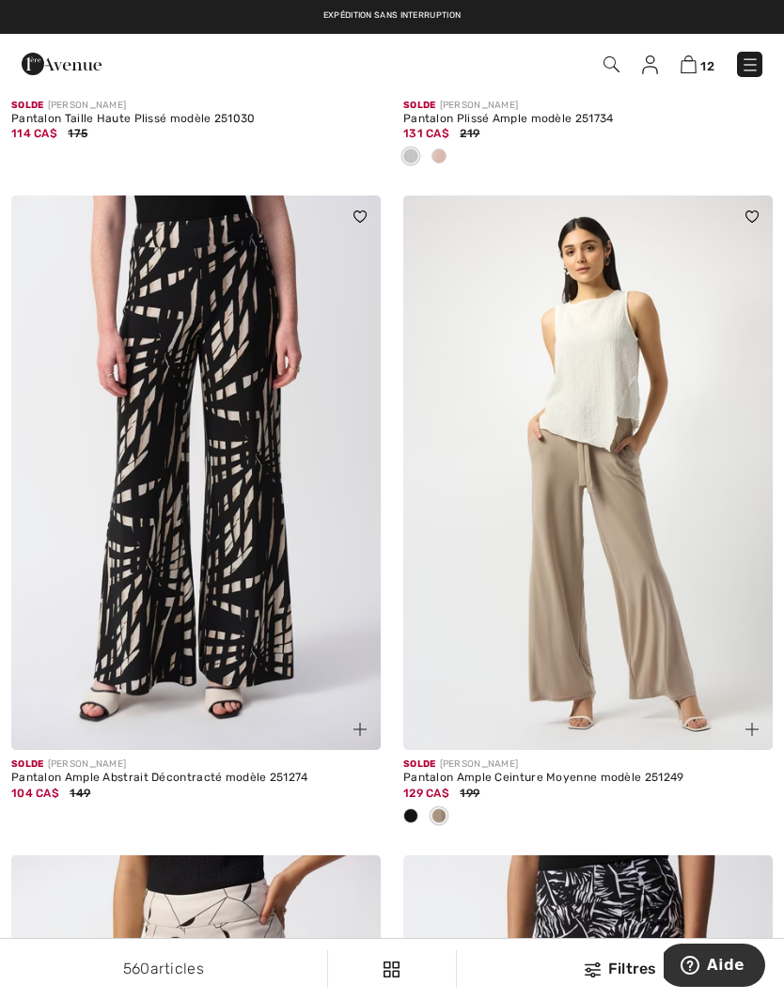
click at [416, 808] on span at bounding box center [410, 815] width 15 height 15
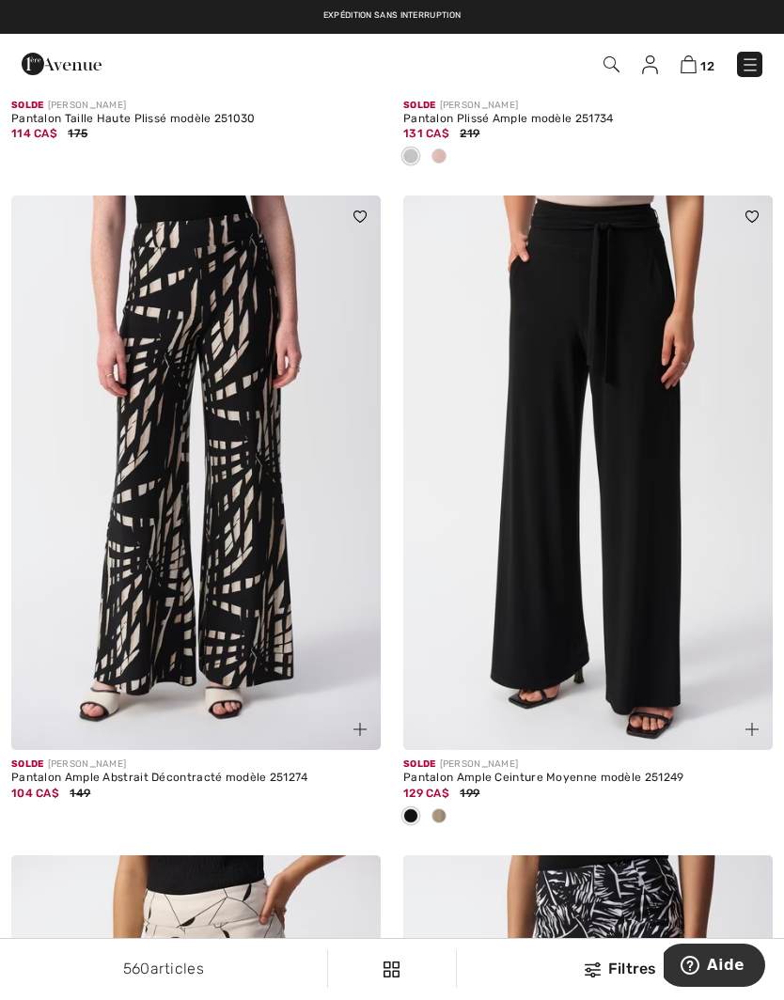
click at [640, 454] on img at bounding box center [587, 473] width 369 height 555
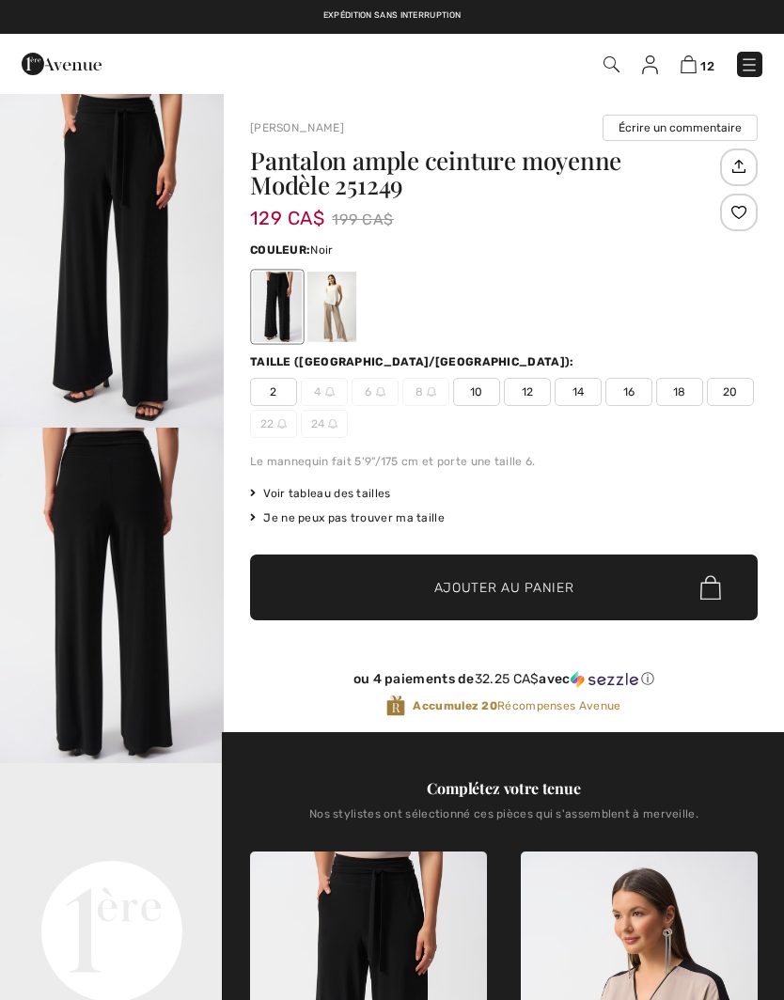
checkbox input "true"
click at [337, 309] on div at bounding box center [331, 307] width 49 height 70
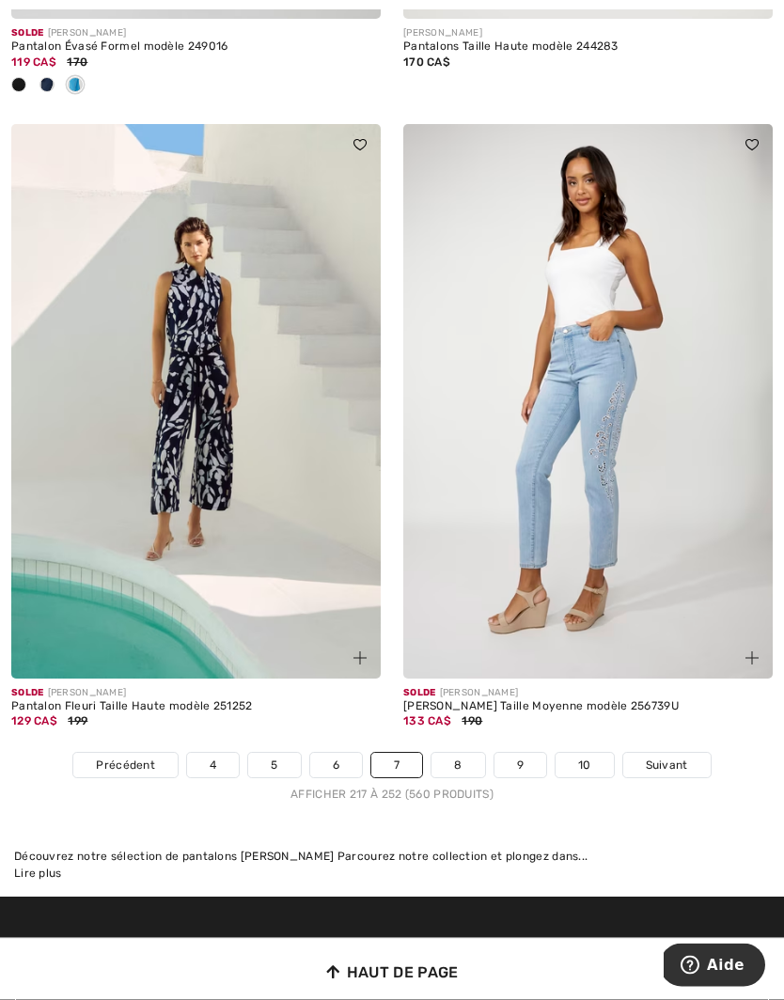
scroll to position [11360, 0]
click at [680, 757] on span "Suivant" at bounding box center [667, 765] width 42 height 17
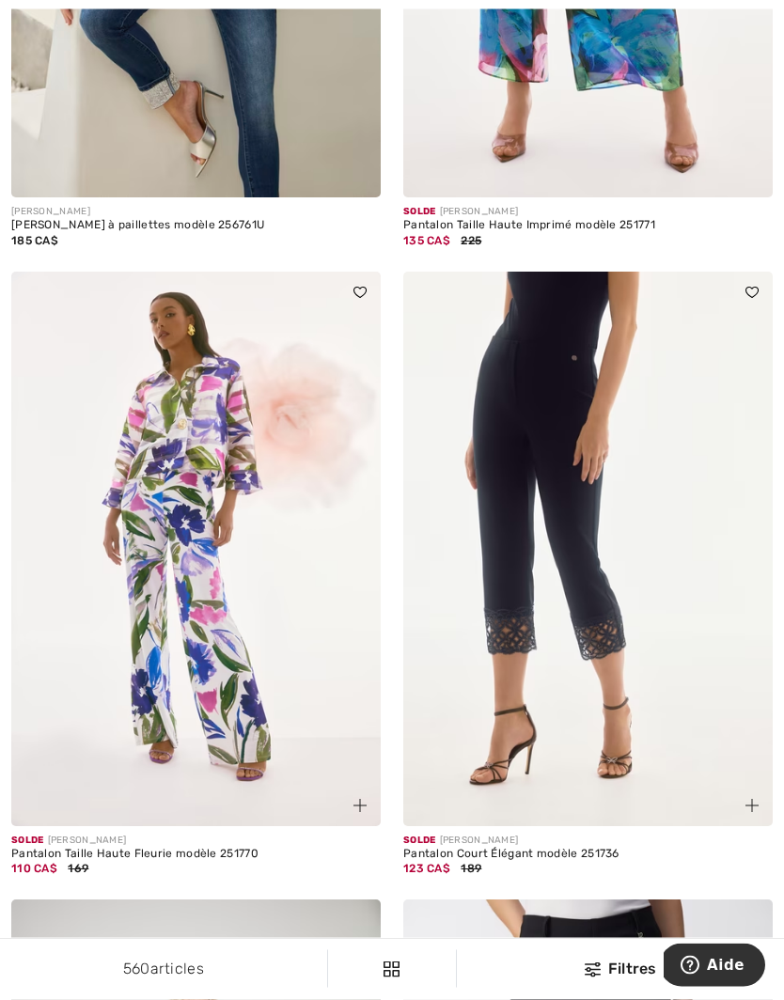
scroll to position [1293, 0]
click at [642, 662] on img at bounding box center [587, 549] width 369 height 555
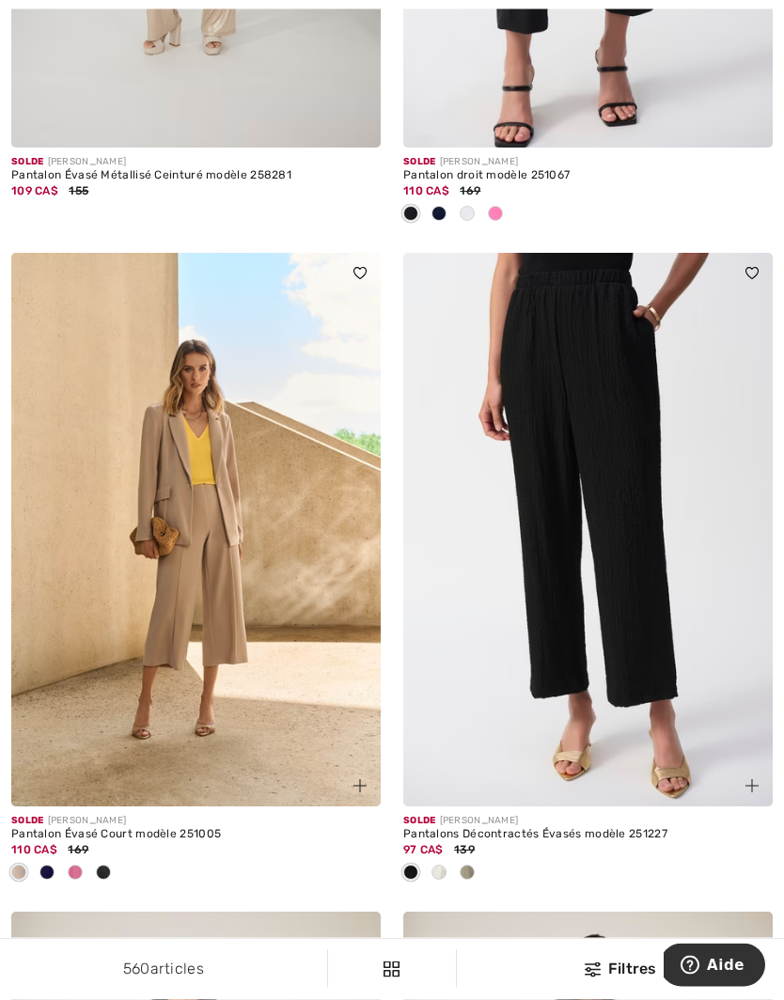
scroll to position [2600, 0]
click at [635, 650] on img at bounding box center [587, 530] width 369 height 555
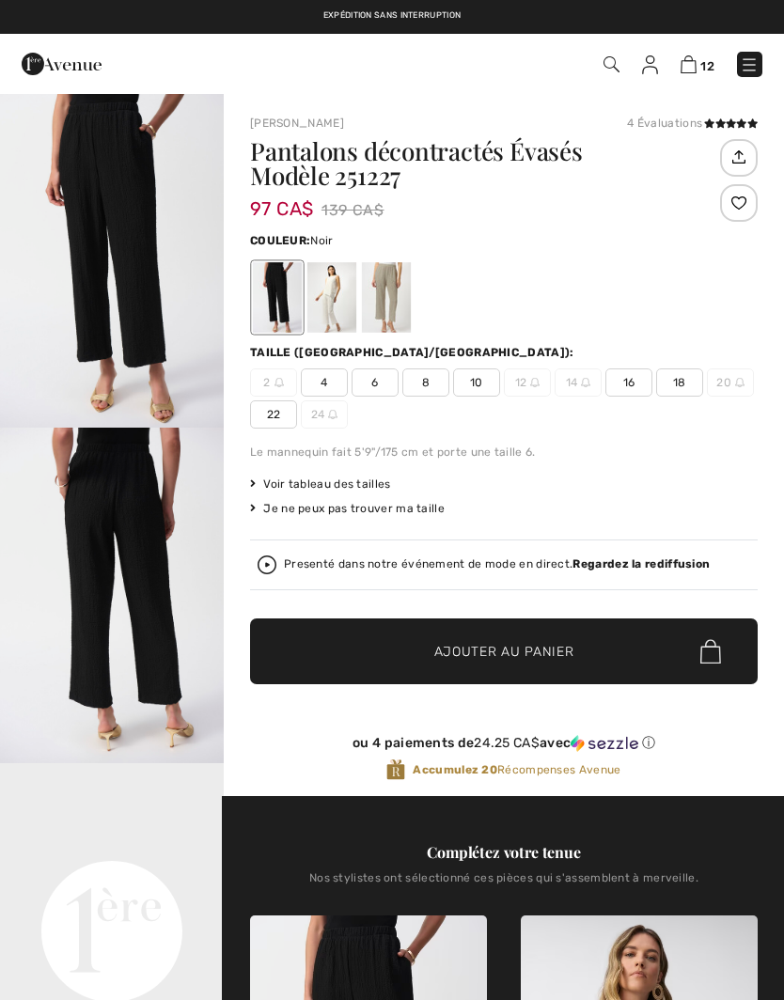
checkbox input "true"
click at [395, 314] on div at bounding box center [386, 297] width 49 height 70
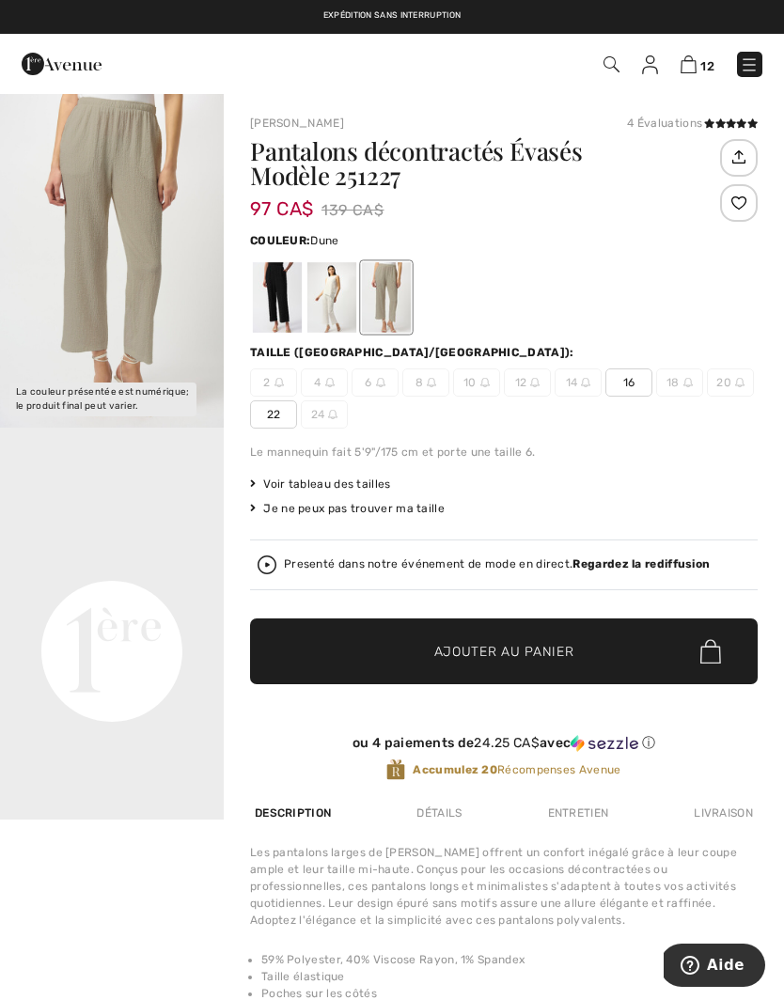
click at [335, 307] on div at bounding box center [331, 297] width 49 height 70
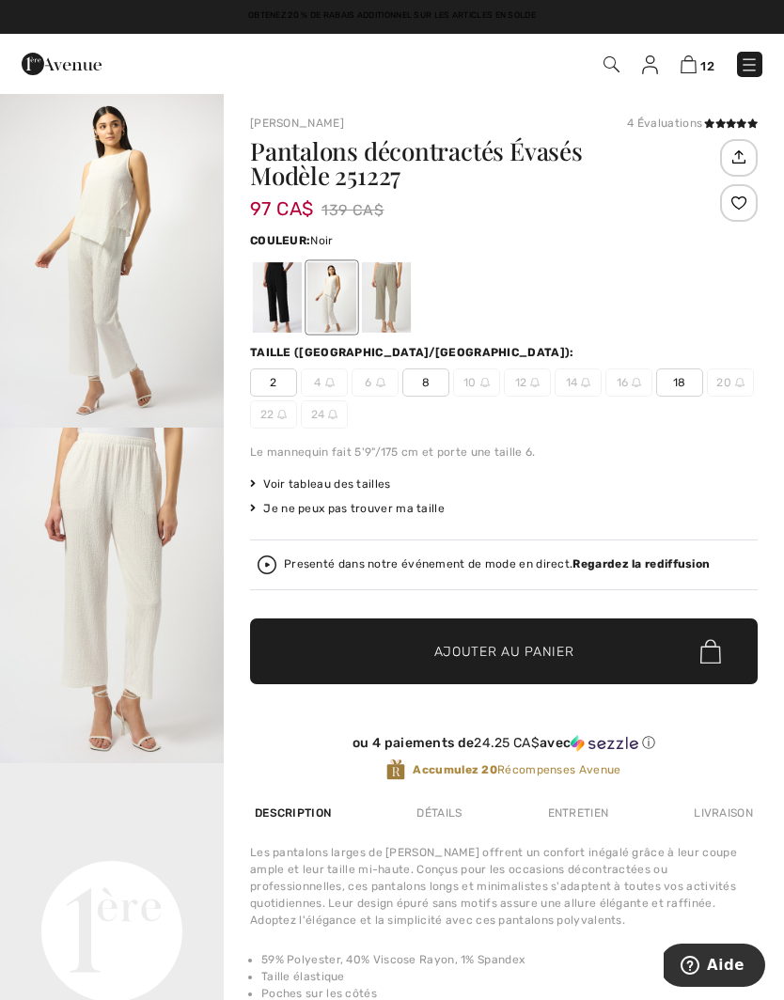
click at [286, 304] on div at bounding box center [277, 297] width 49 height 70
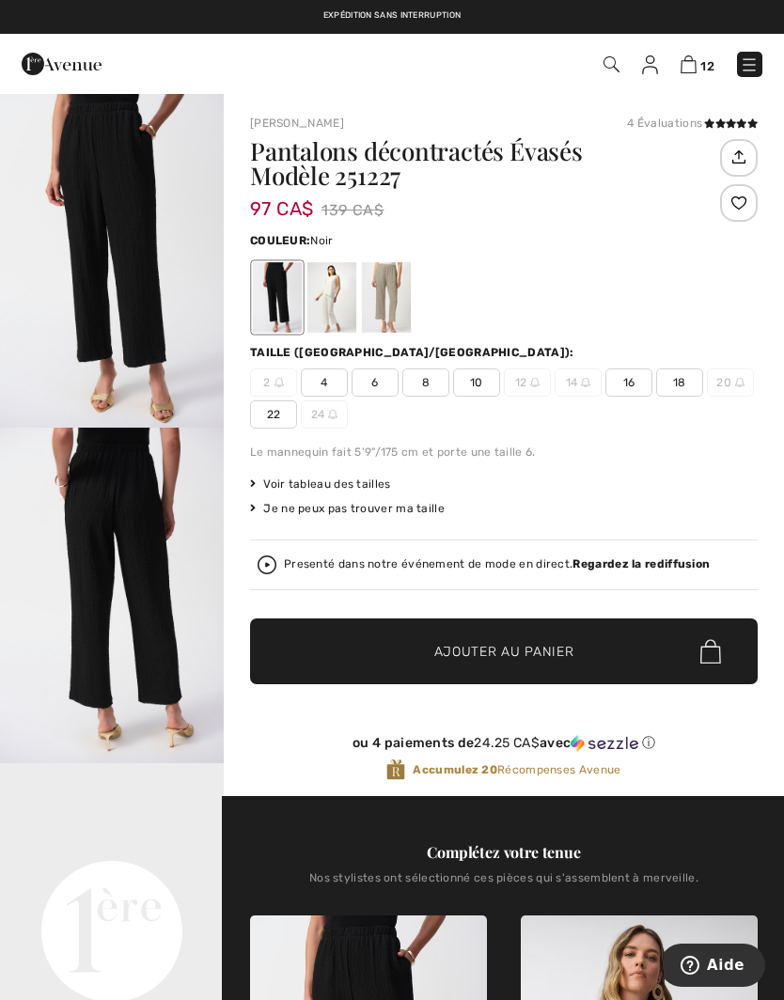
click at [339, 294] on div at bounding box center [331, 297] width 49 height 70
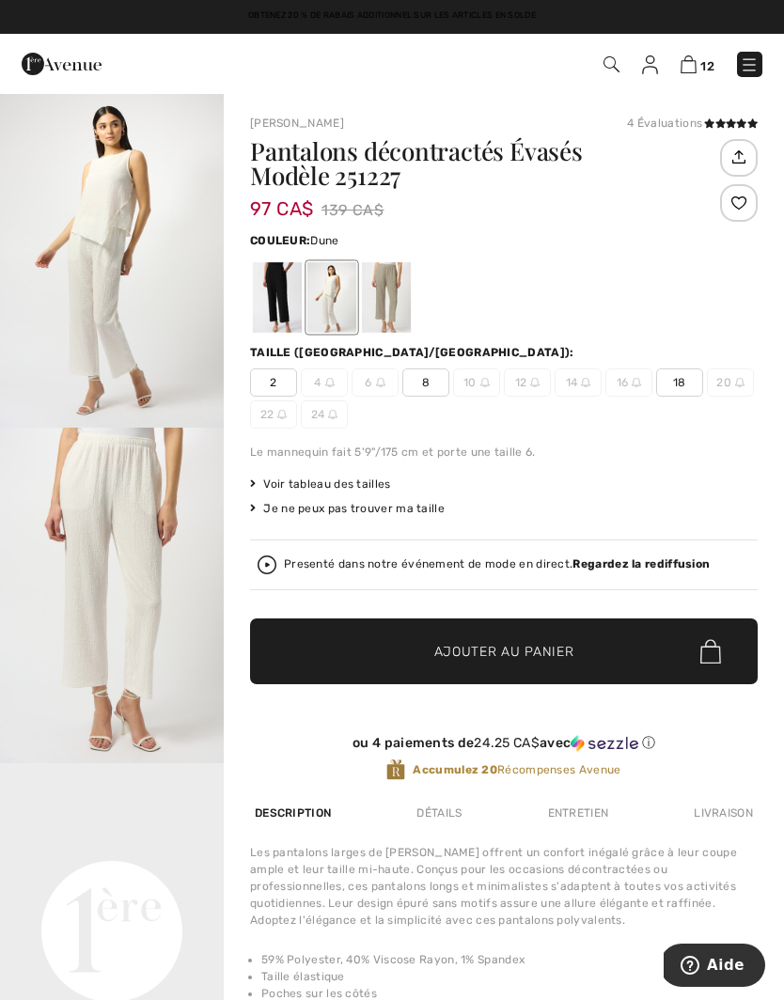
click at [398, 294] on div at bounding box center [386, 297] width 49 height 70
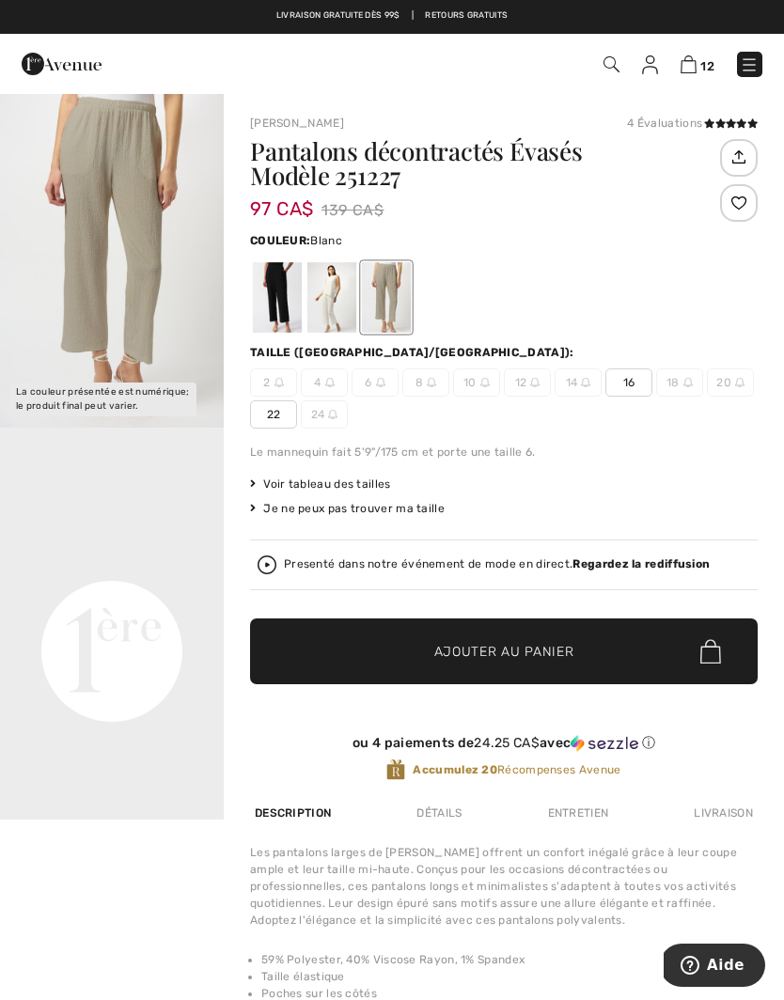
click at [331, 305] on div at bounding box center [331, 297] width 49 height 70
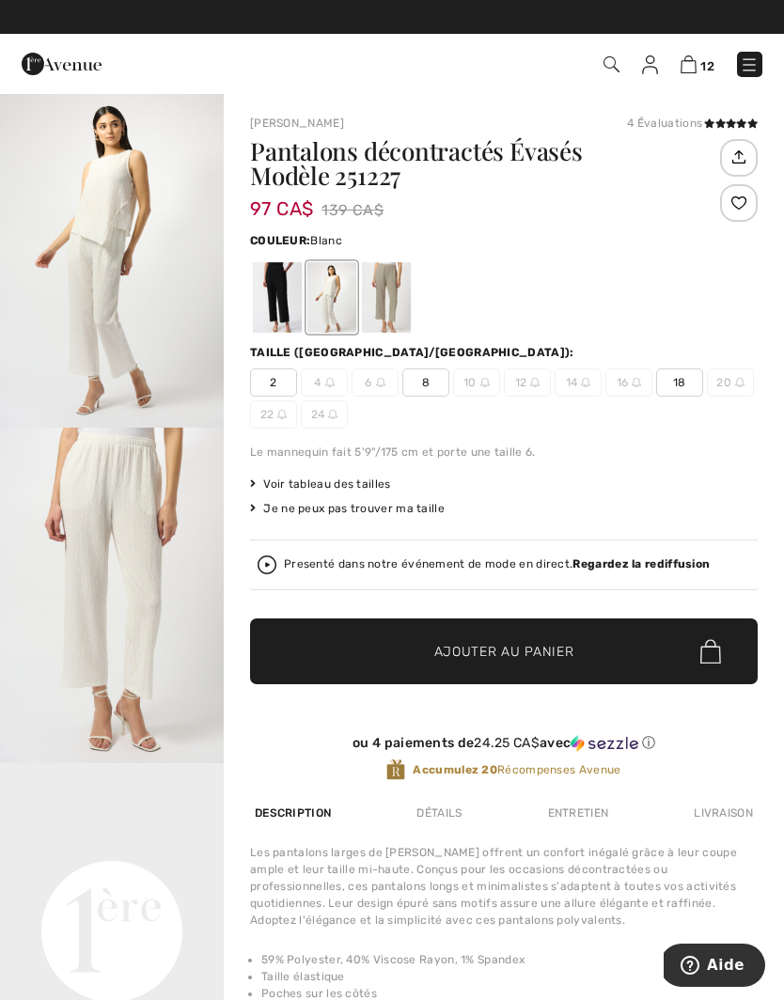
click at [428, 386] on span "8" at bounding box center [425, 382] width 47 height 28
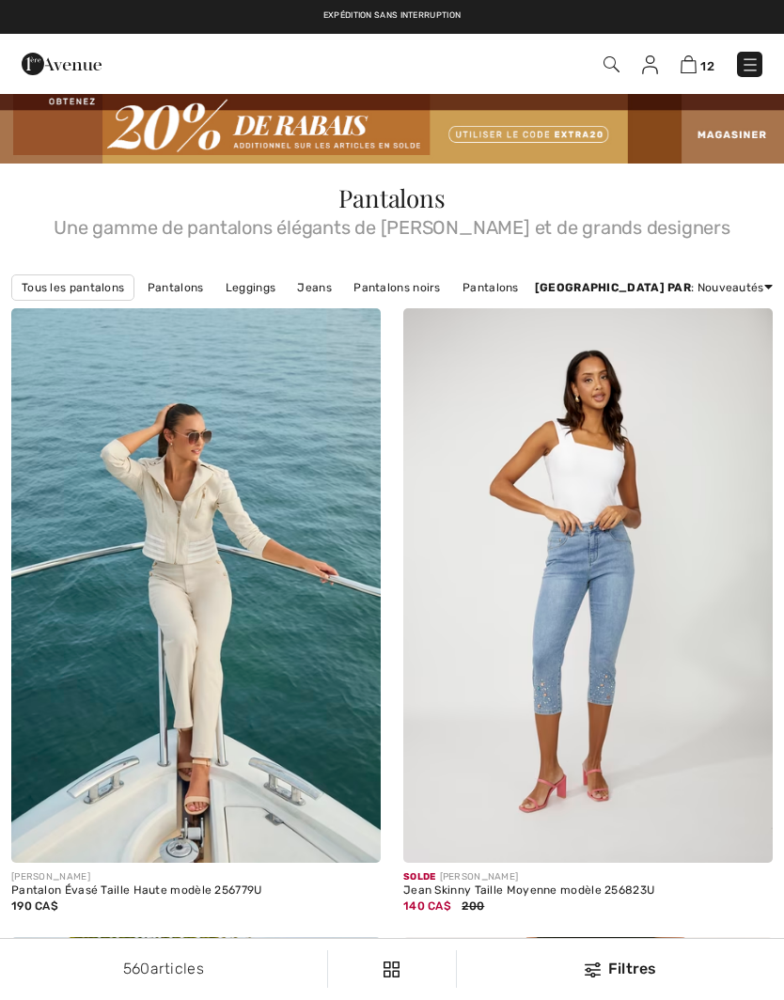
scroll to position [2682, 0]
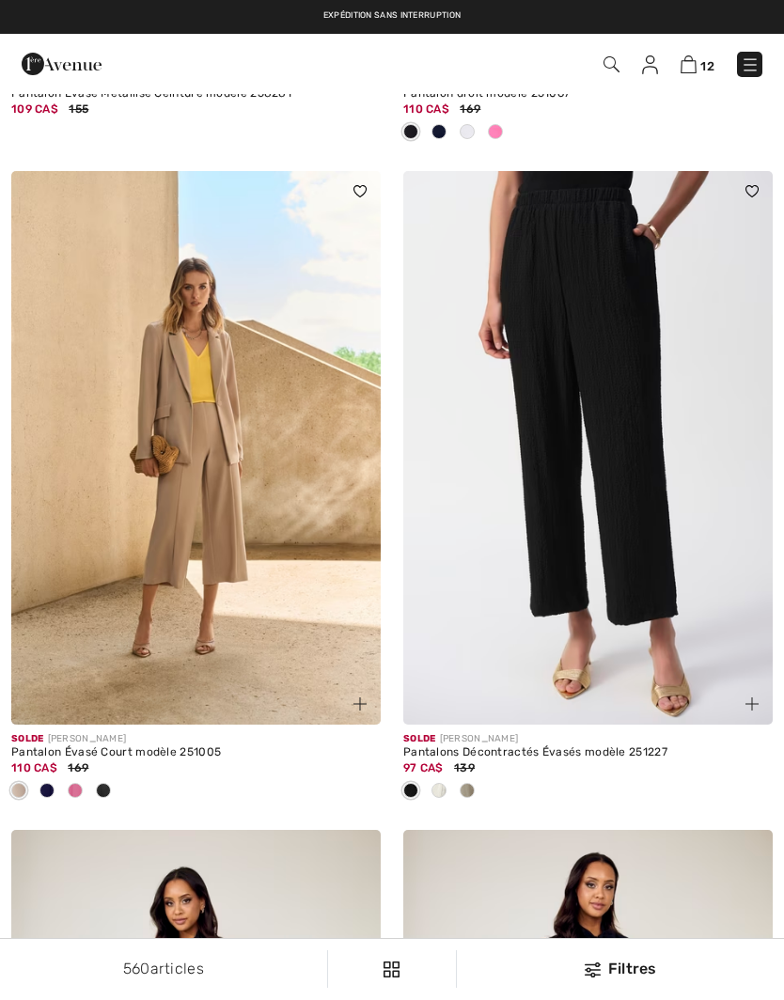
checkbox input "true"
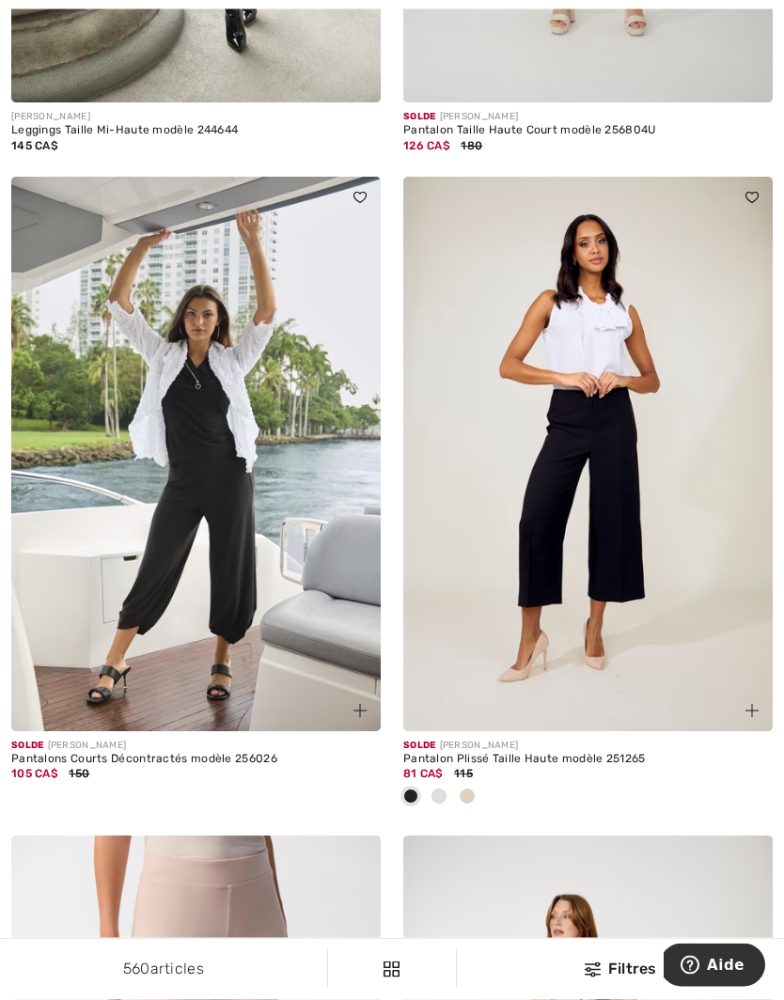
scroll to position [5396, 0]
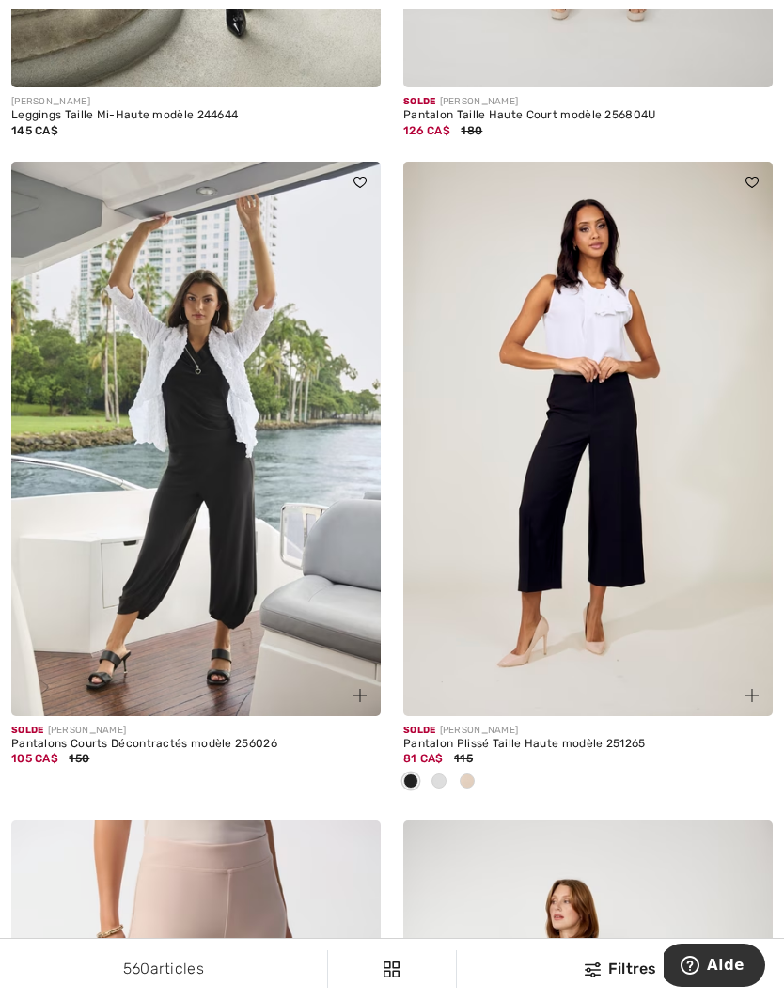
click at [443, 775] on span at bounding box center [438, 781] width 15 height 15
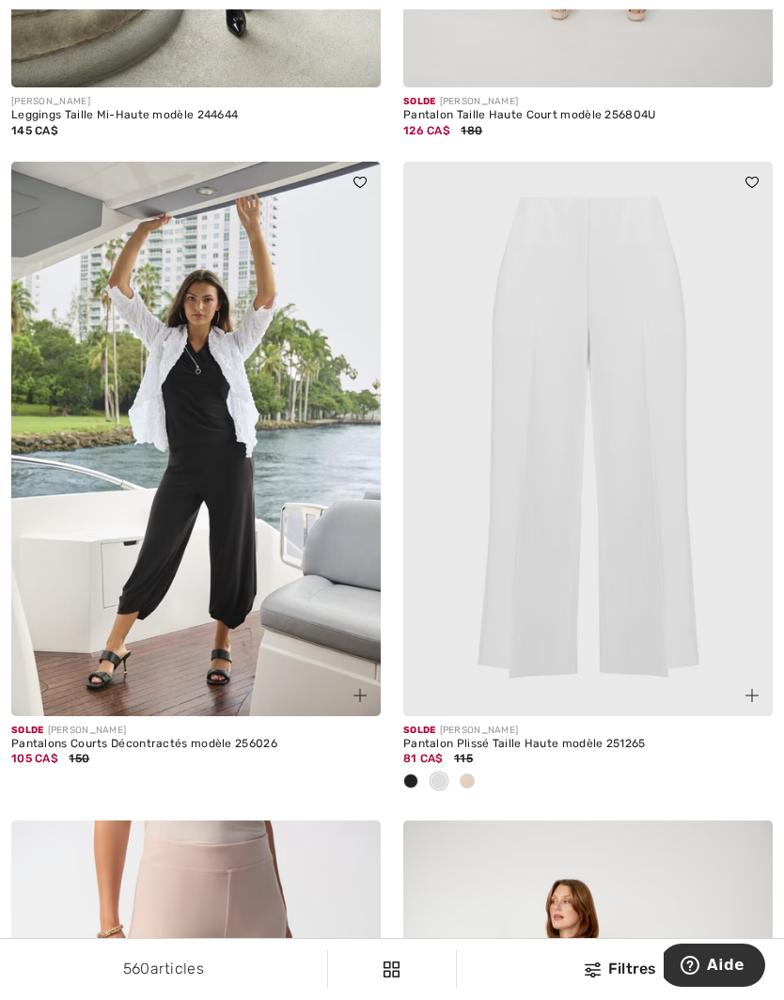
click at [480, 769] on div at bounding box center [467, 782] width 28 height 31
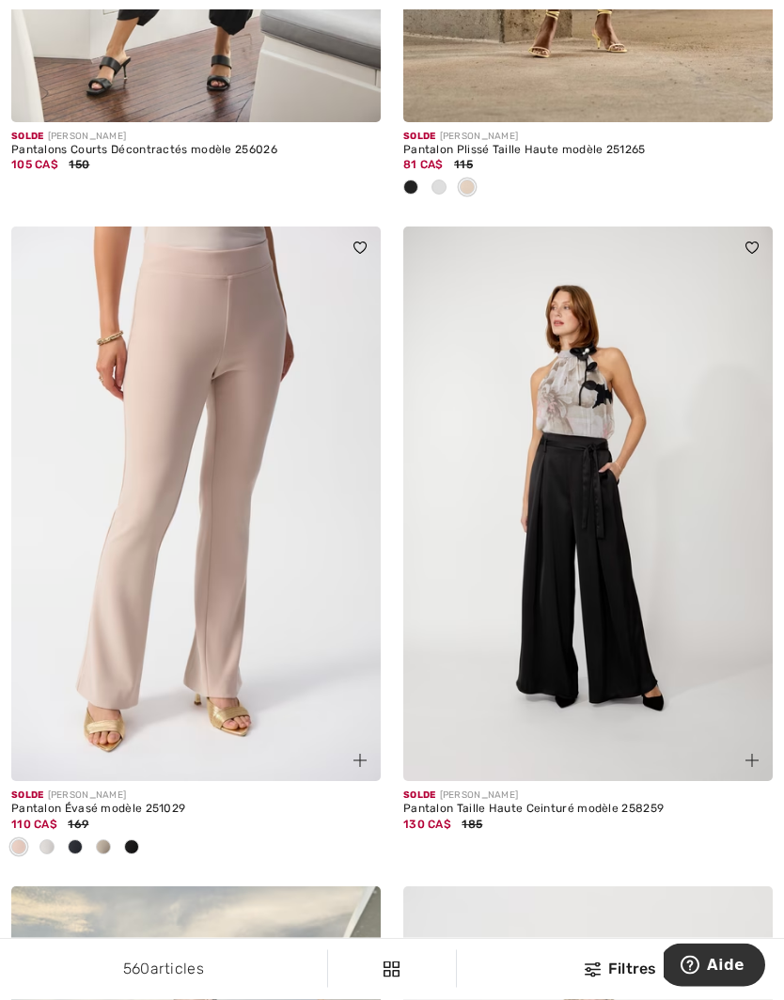
scroll to position [5990, 0]
click at [272, 623] on img at bounding box center [195, 504] width 369 height 555
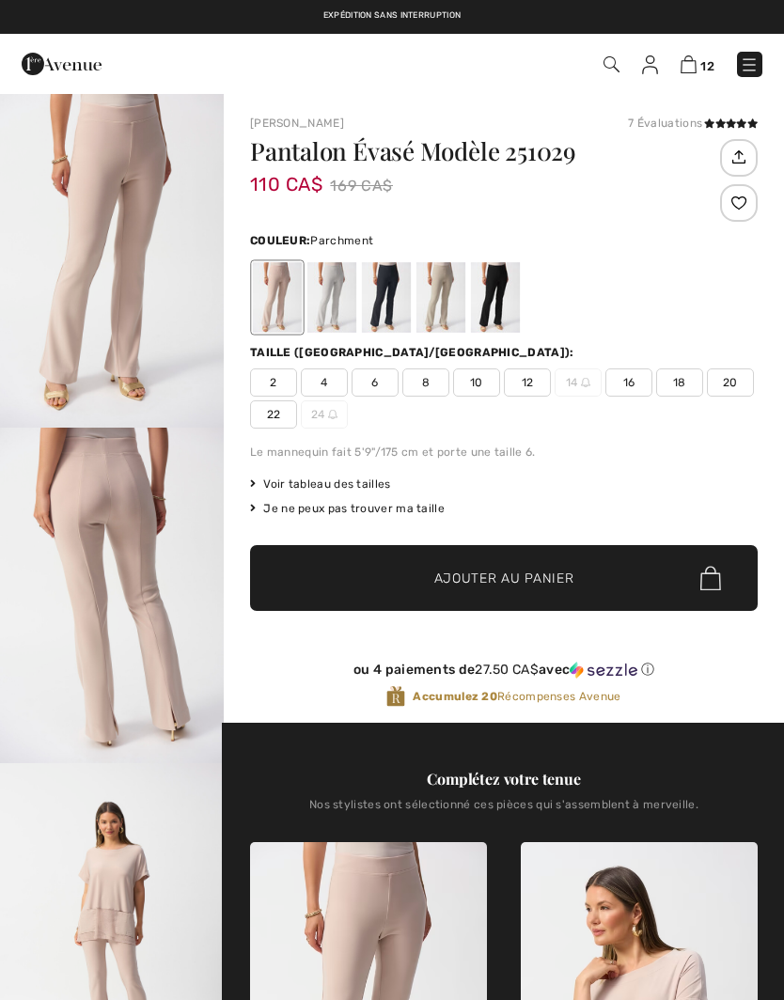
checkbox input "true"
click at [330, 295] on div at bounding box center [331, 297] width 49 height 70
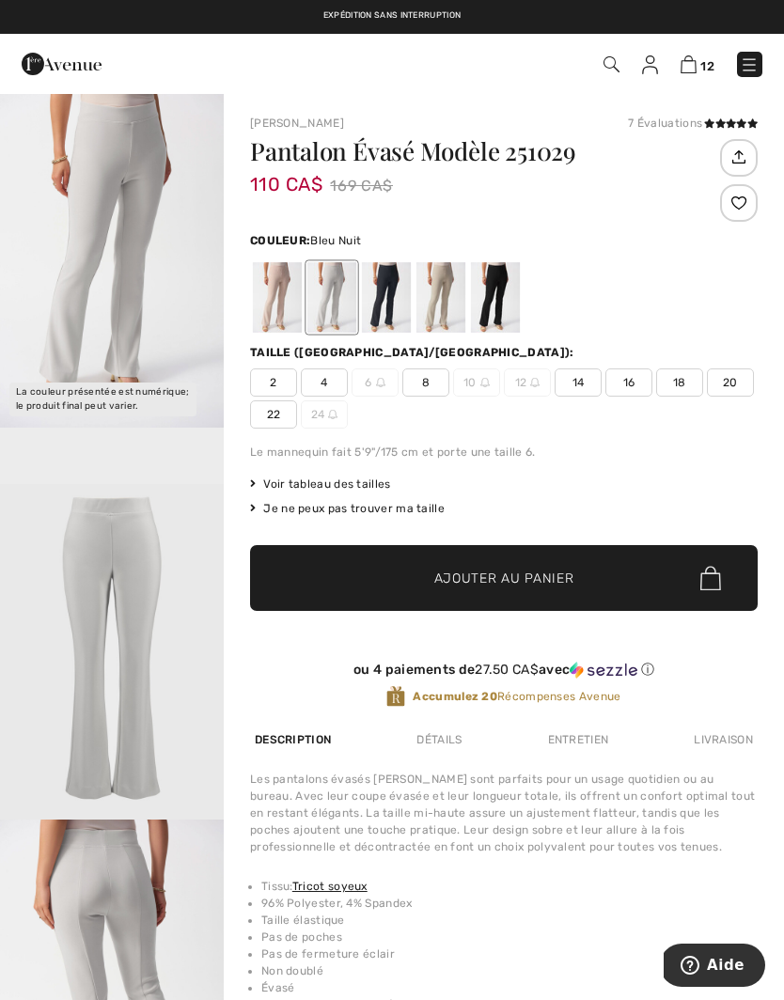
click at [391, 296] on div at bounding box center [386, 297] width 49 height 70
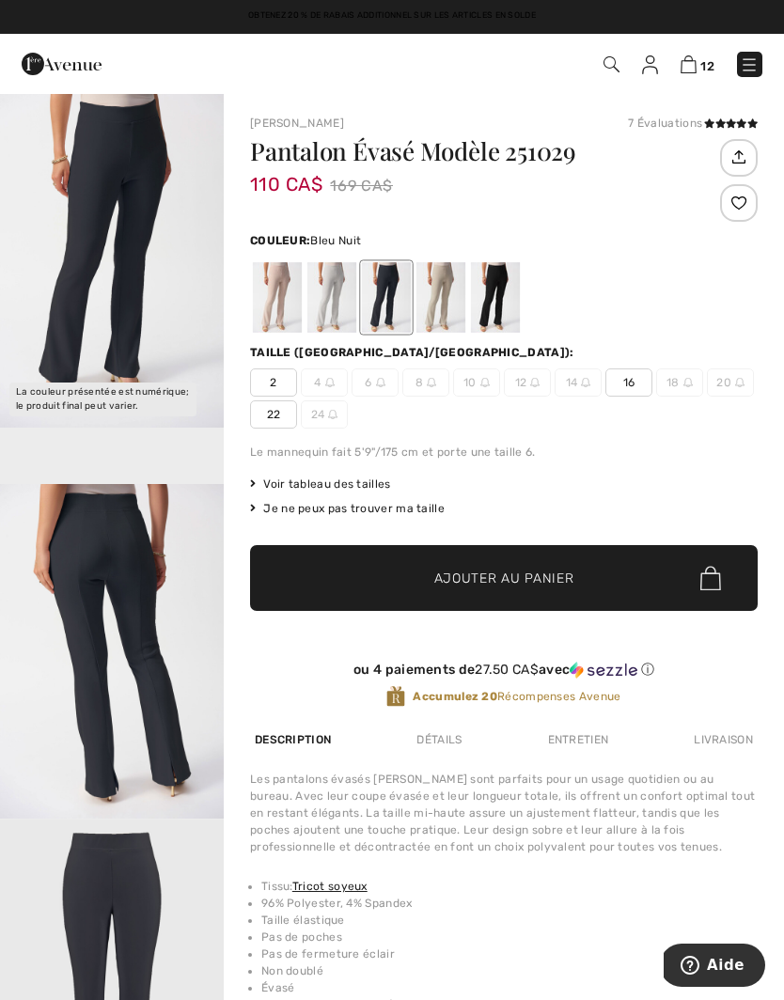
click at [441, 289] on div at bounding box center [440, 297] width 49 height 70
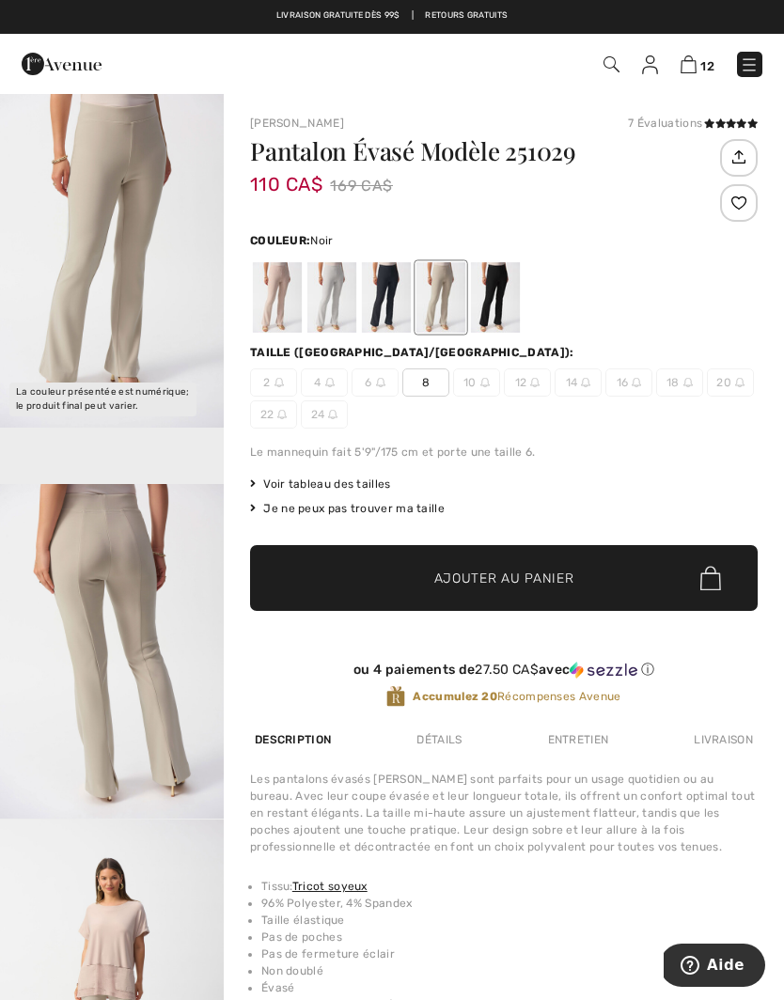
click at [493, 293] on div at bounding box center [495, 297] width 49 height 70
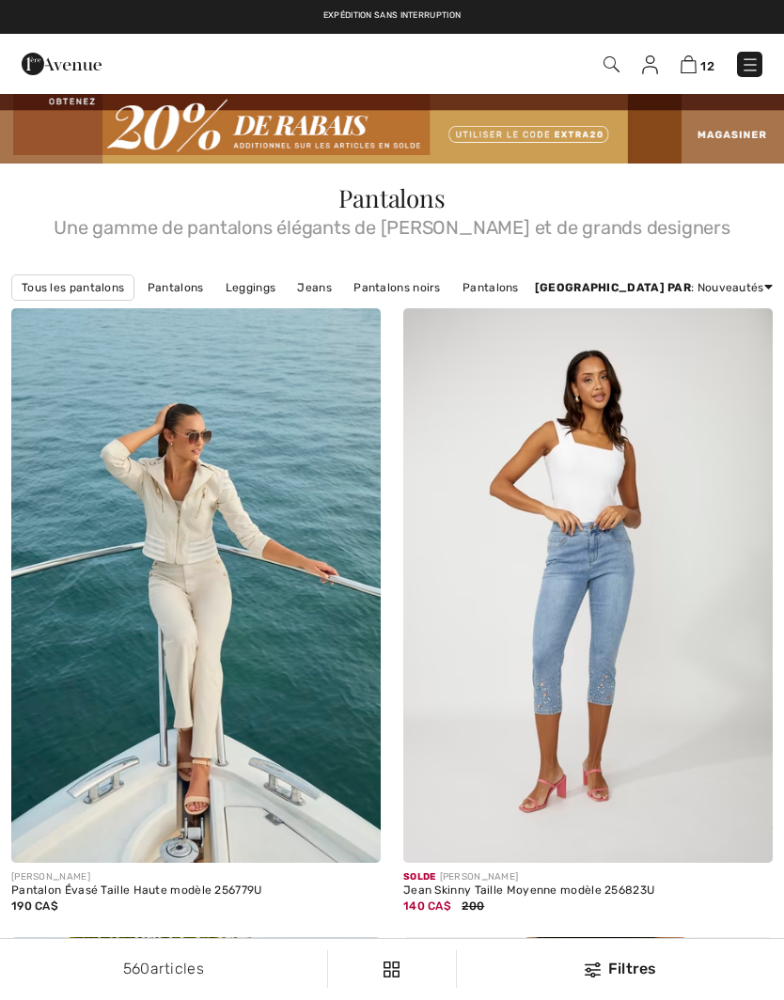
checkbox input "true"
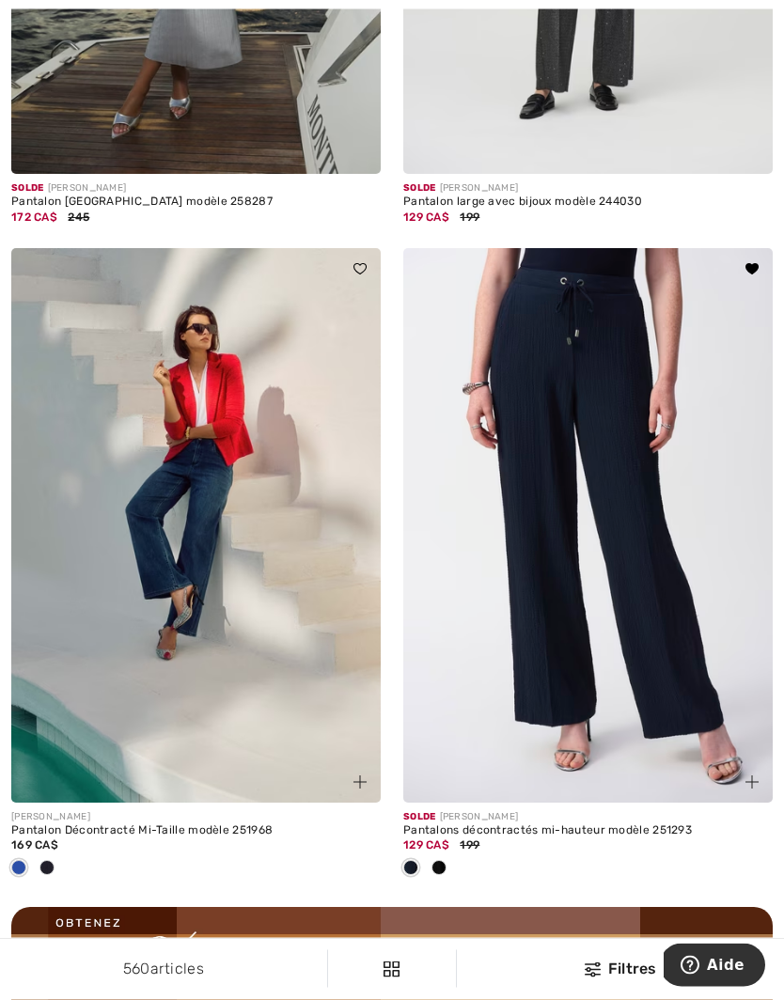
scroll to position [7258, 0]
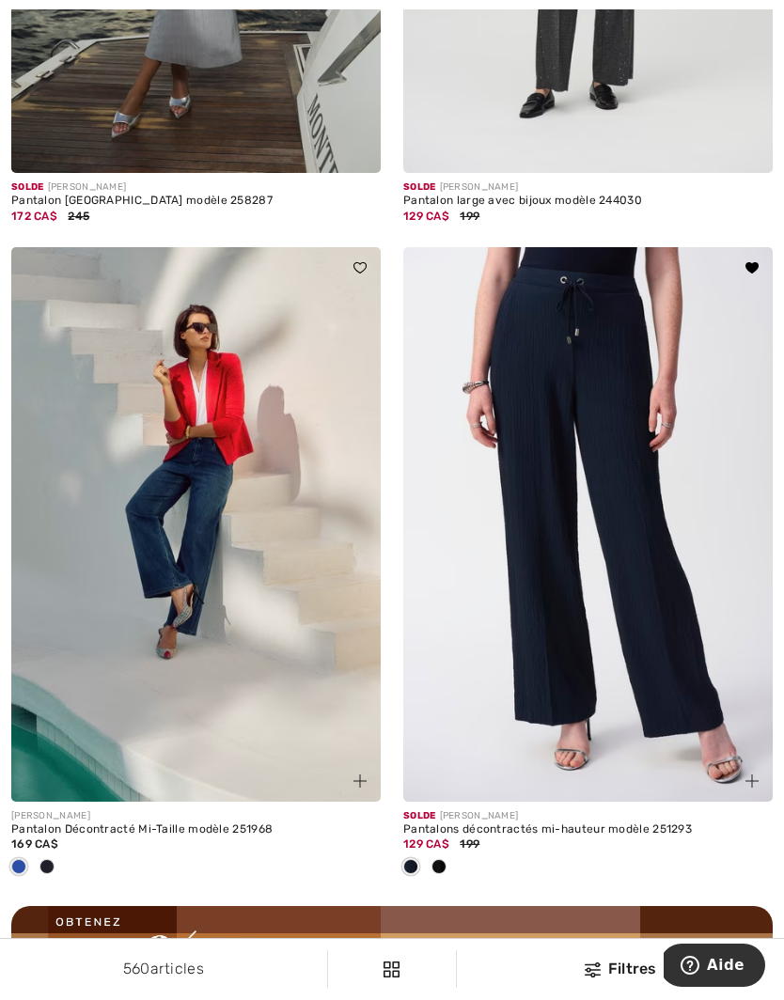
click at [605, 542] on img at bounding box center [587, 524] width 369 height 555
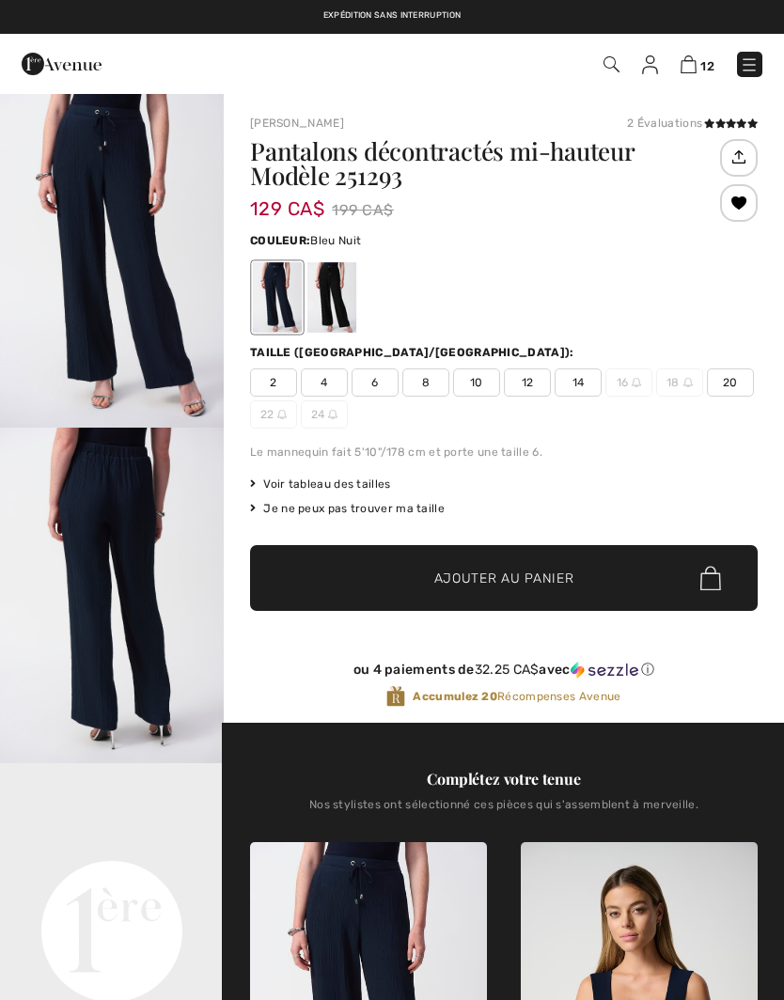
checkbox input "true"
click at [339, 274] on div at bounding box center [331, 297] width 49 height 70
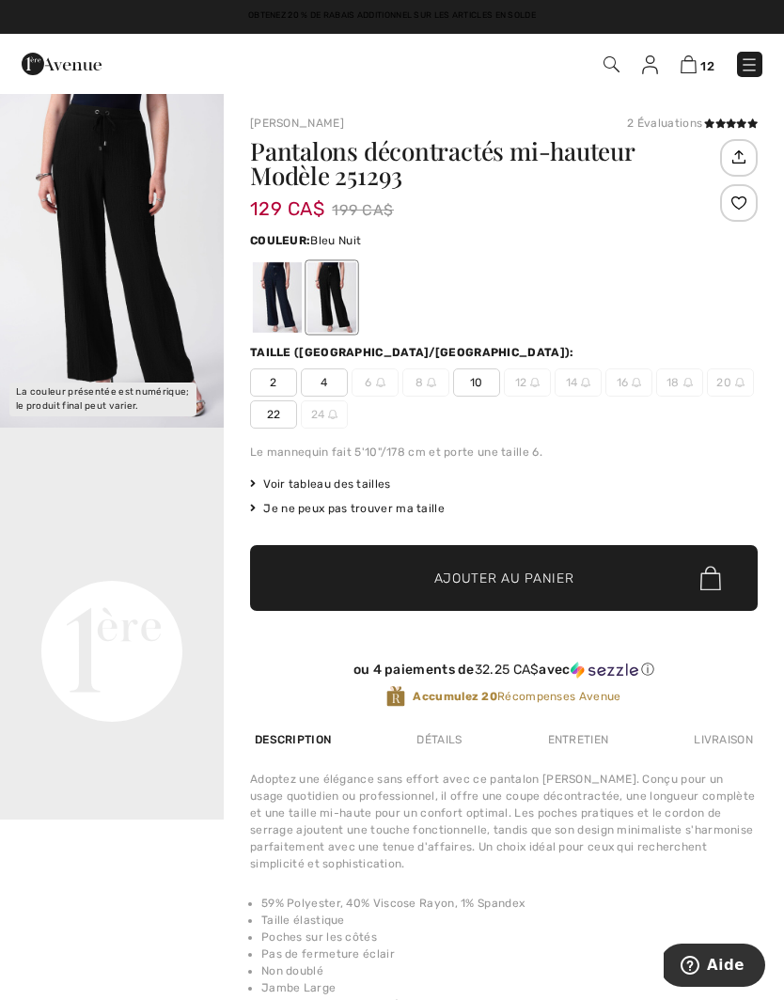
click at [292, 291] on div at bounding box center [277, 297] width 49 height 70
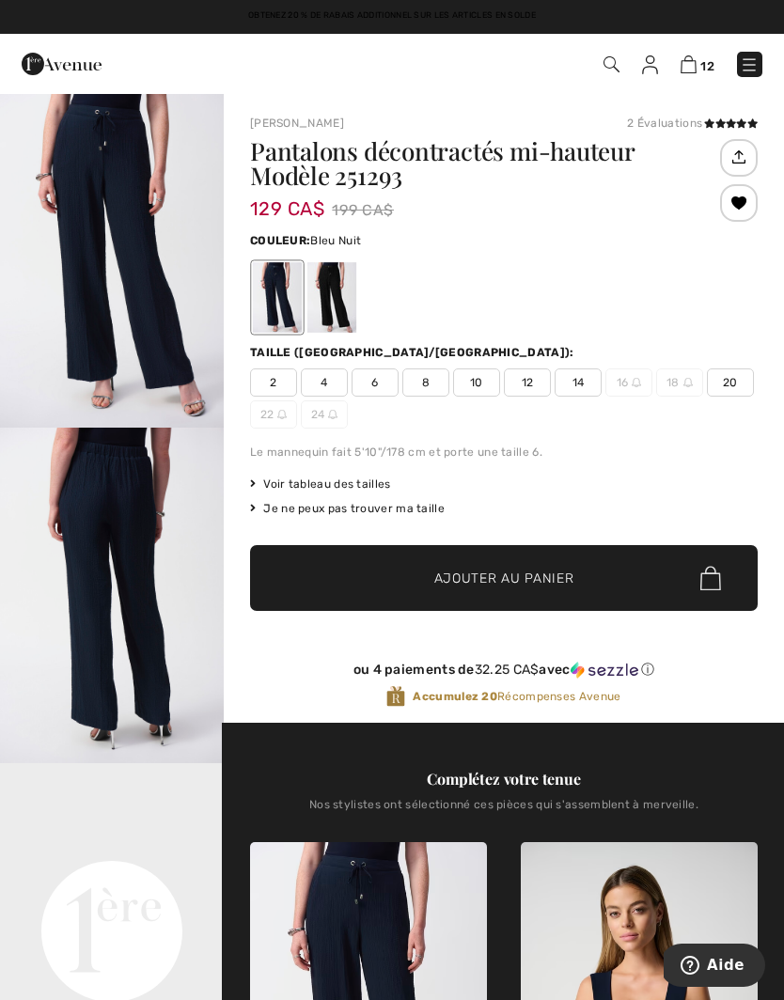
click at [432, 382] on span "8" at bounding box center [425, 382] width 47 height 28
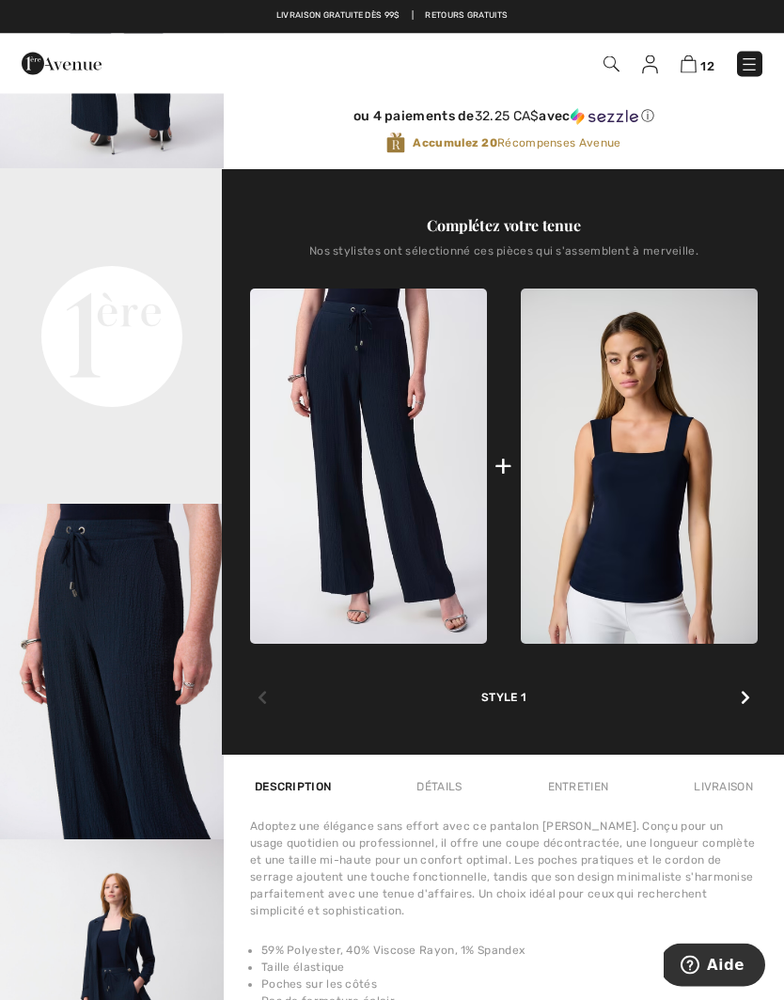
click at [740, 709] on div at bounding box center [745, 700] width 24 height 38
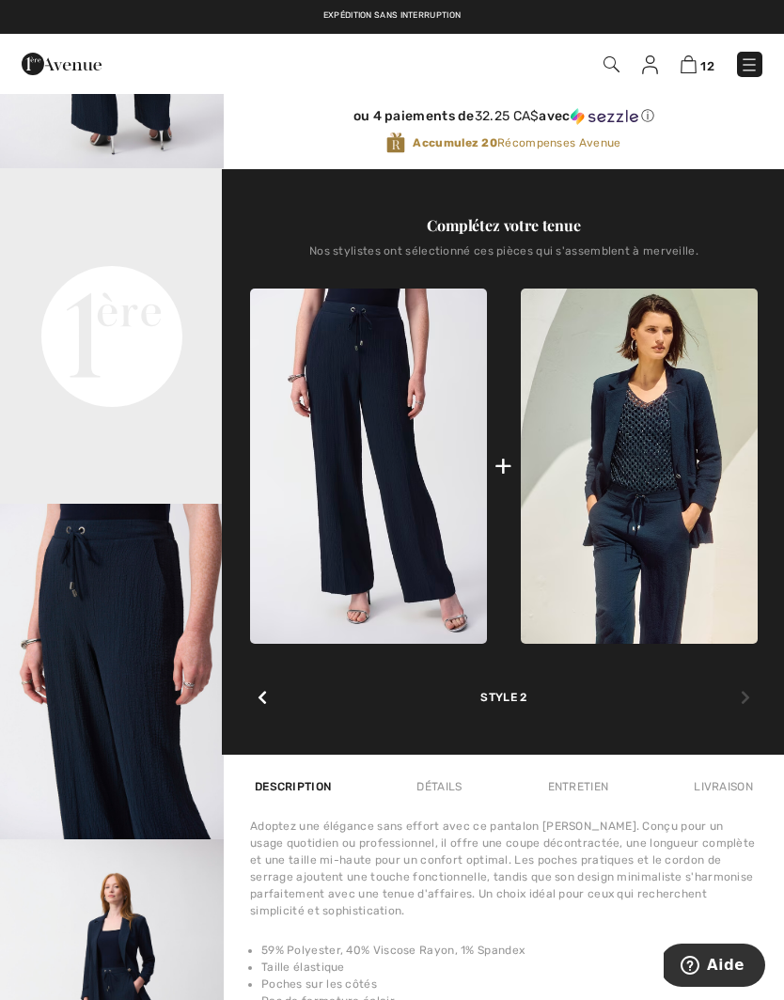
click at [260, 704] on icon at bounding box center [262, 697] width 9 height 15
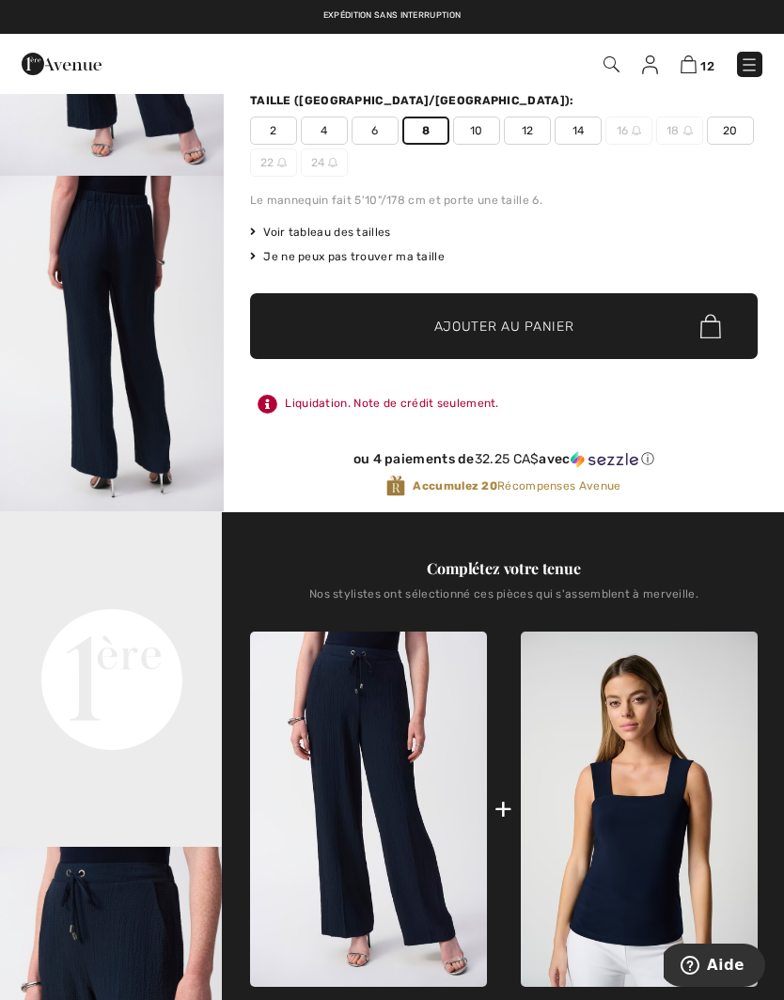
scroll to position [0, 0]
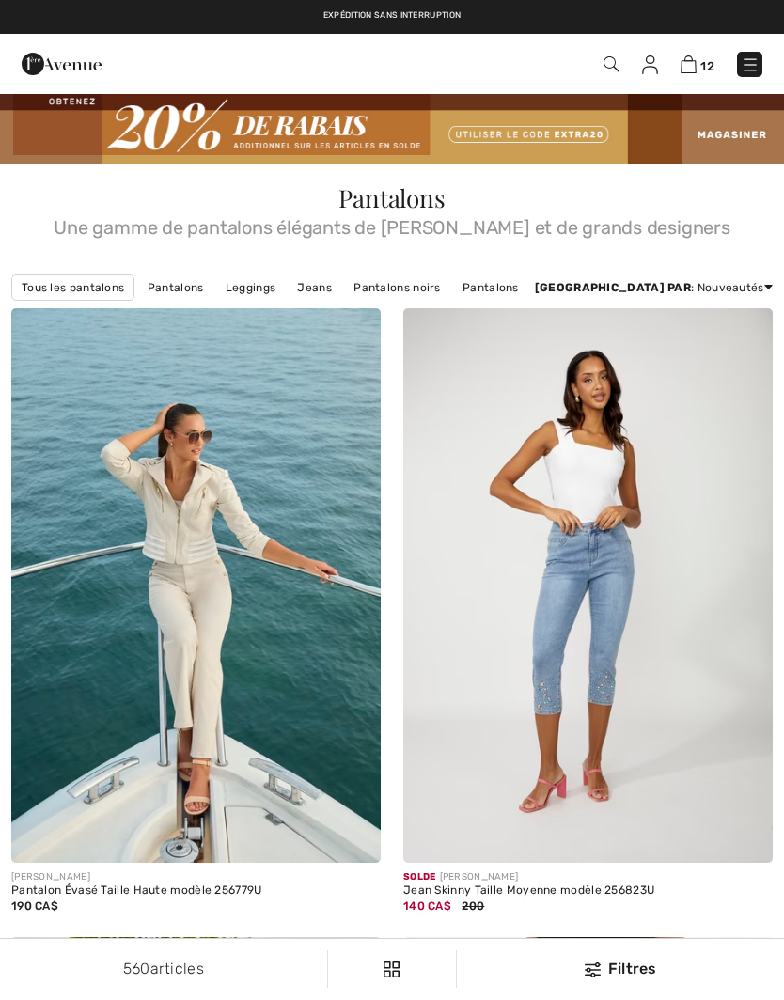
checkbox input "true"
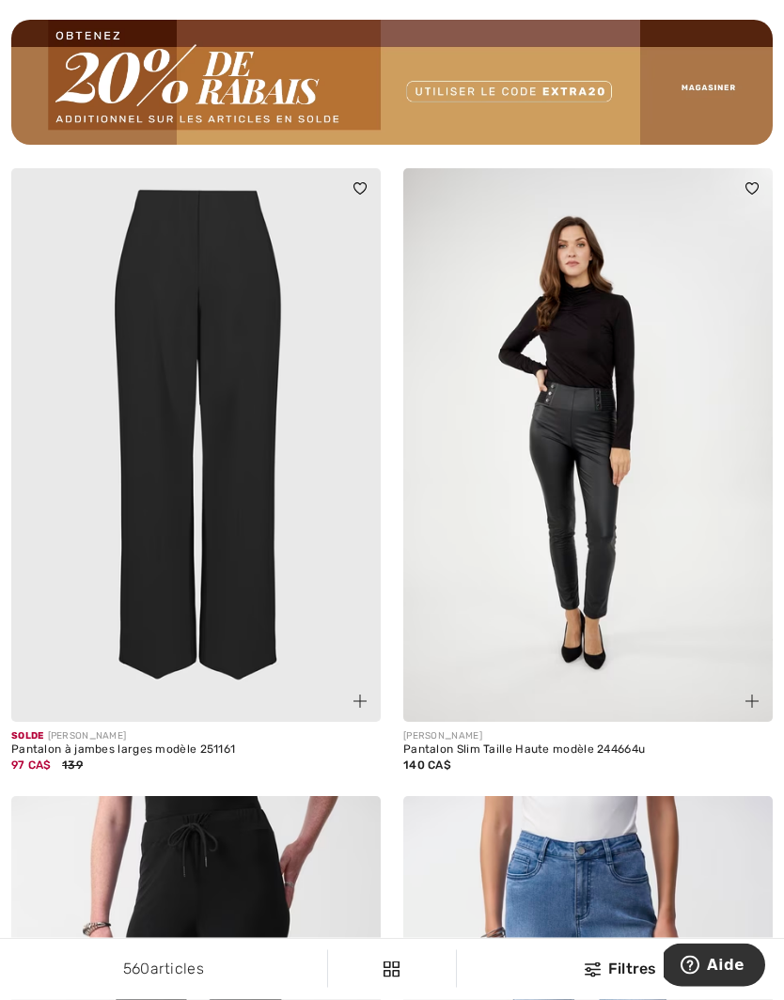
scroll to position [8145, 0]
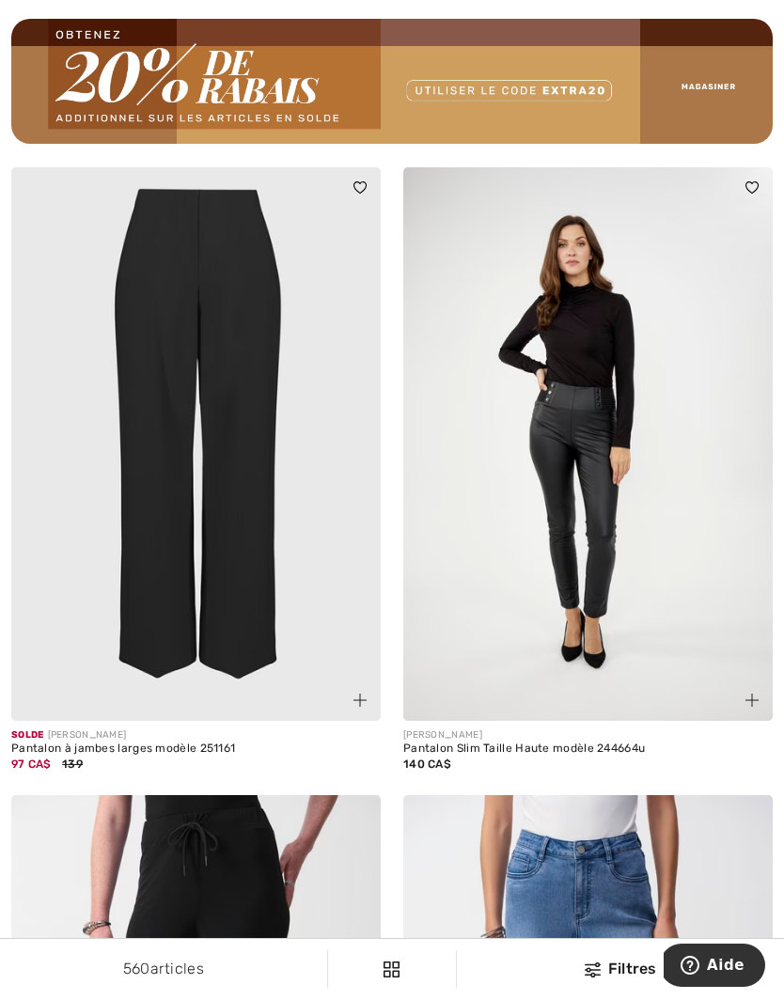
click at [251, 513] on img at bounding box center [195, 444] width 369 height 555
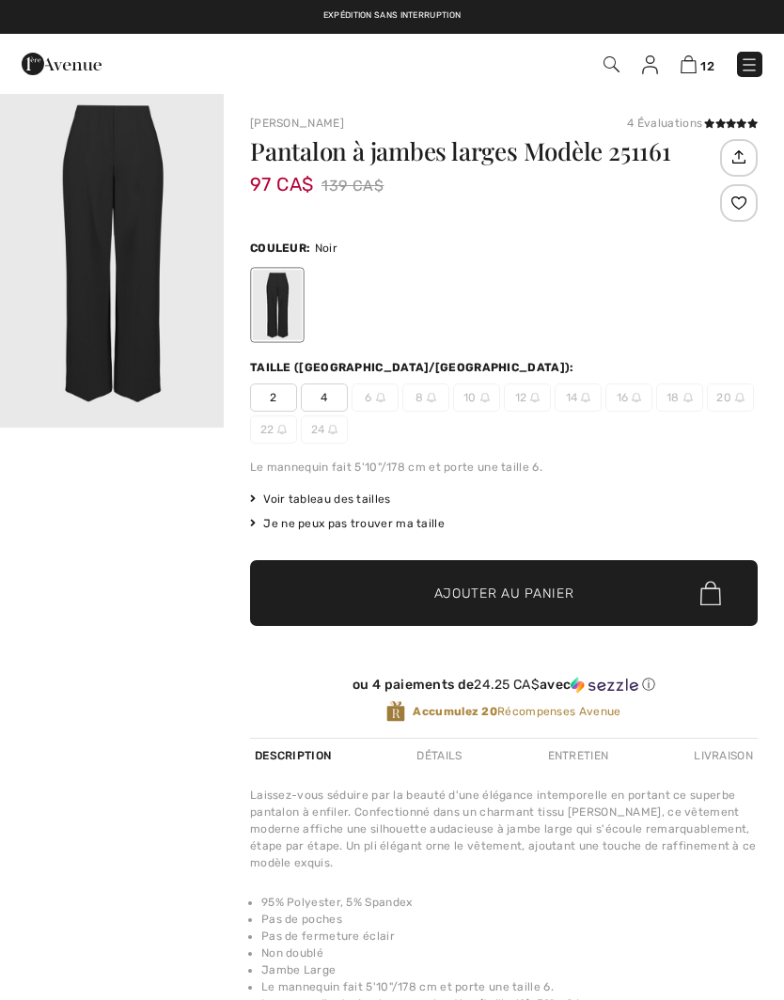
checkbox input "true"
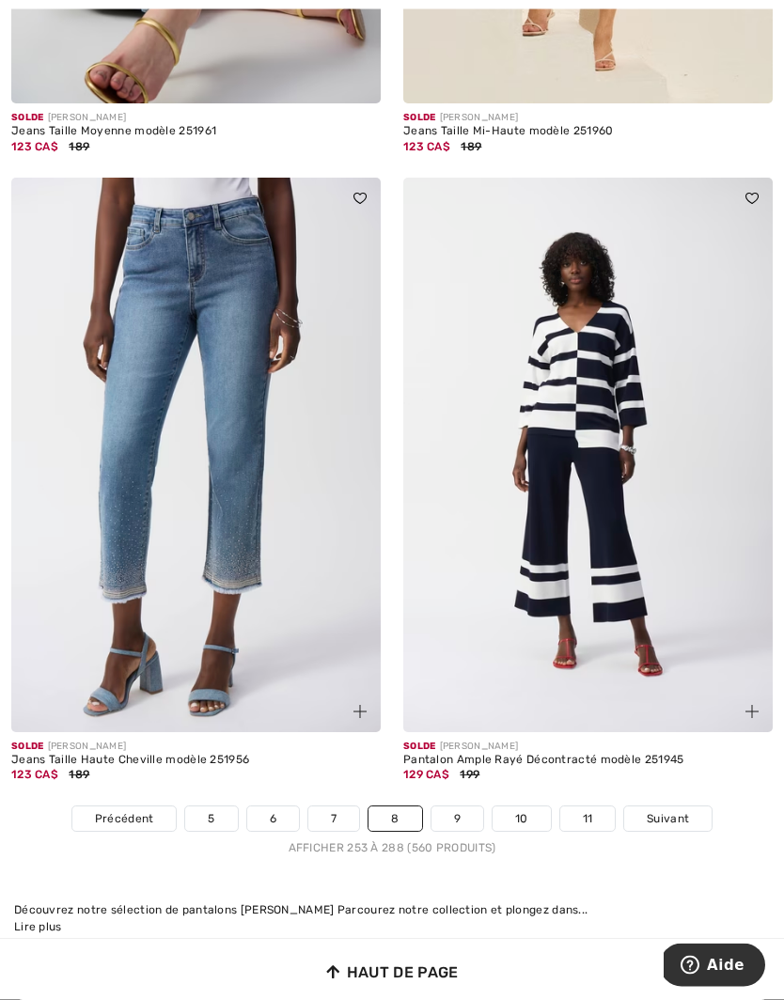
scroll to position [11338, 0]
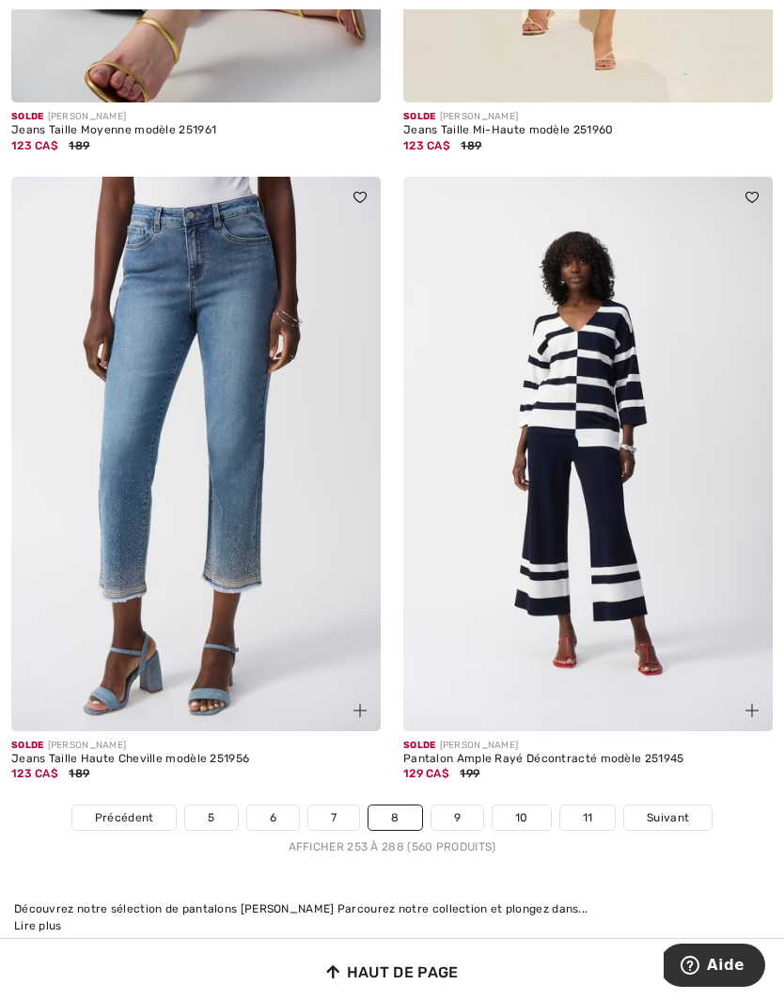
click at [458, 806] on link "9" at bounding box center [457, 818] width 52 height 24
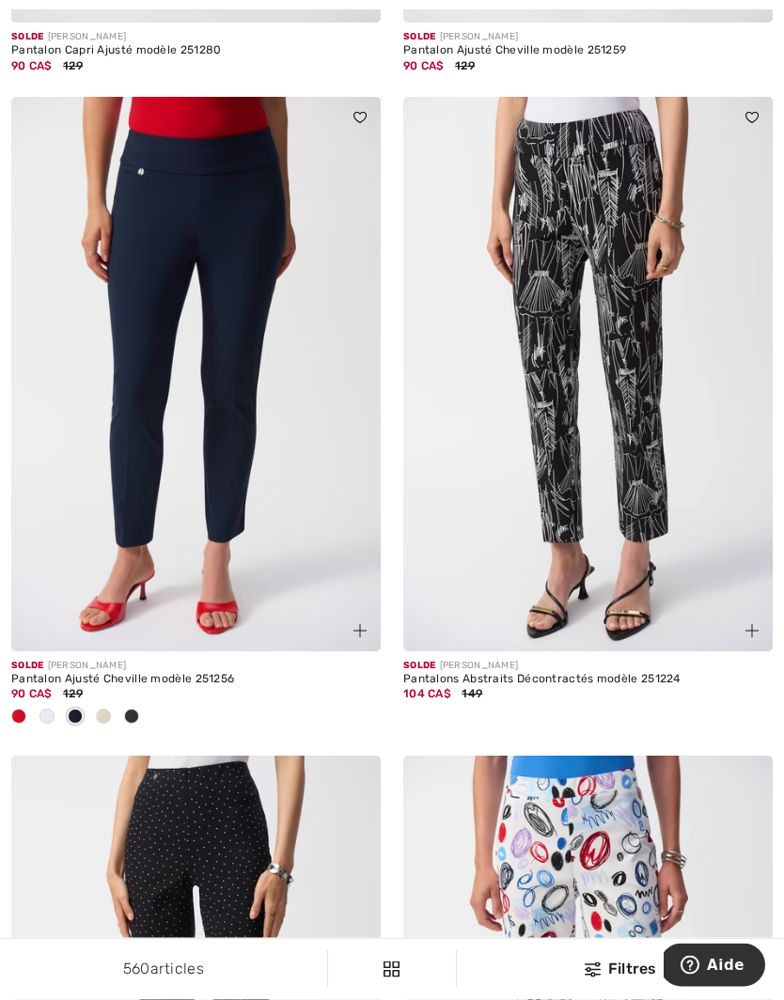
scroll to position [1499, 0]
click at [270, 496] on img at bounding box center [195, 374] width 369 height 555
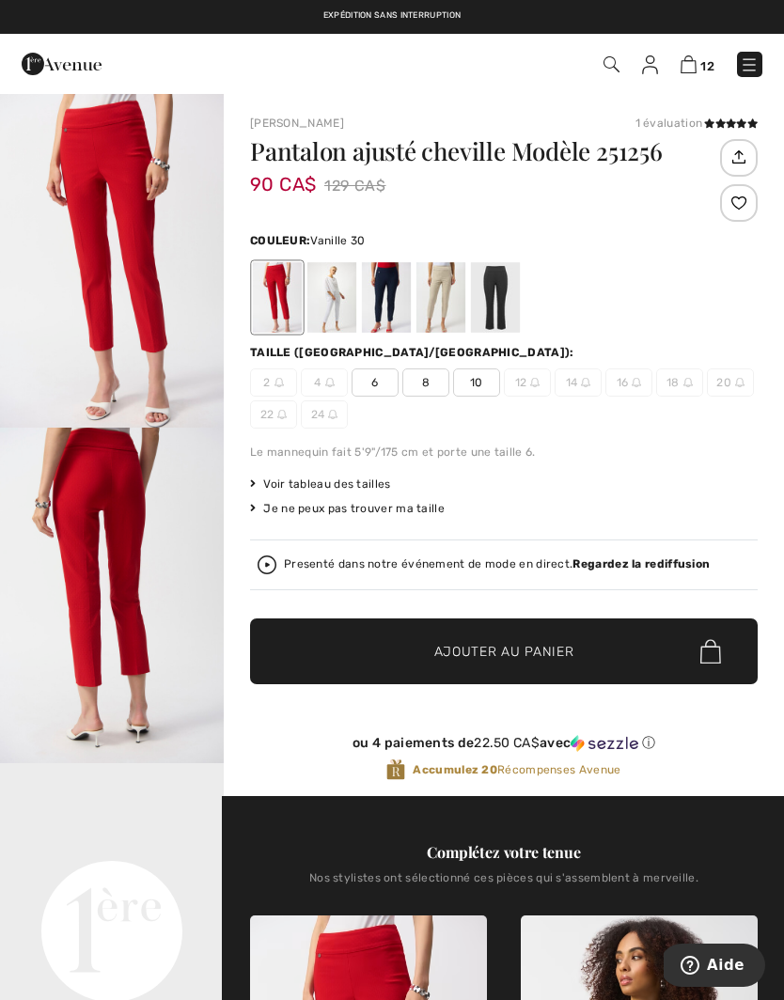
click at [336, 305] on div at bounding box center [331, 297] width 49 height 70
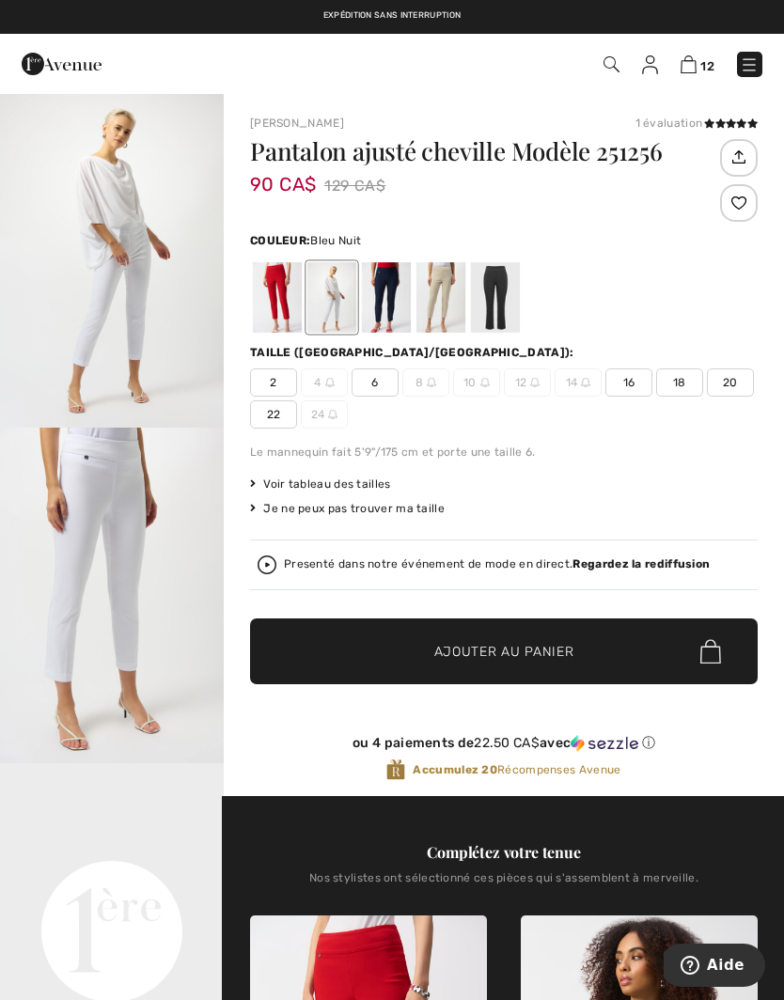
click at [391, 305] on div at bounding box center [386, 297] width 49 height 70
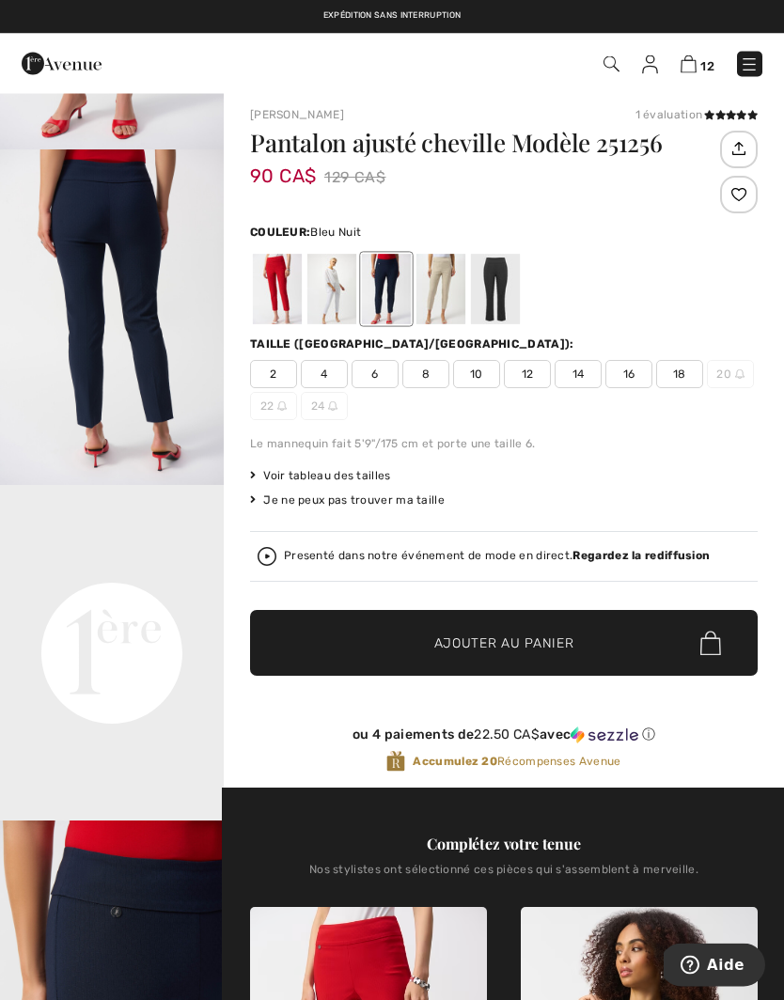
scroll to position [8, 0]
click at [502, 291] on div at bounding box center [495, 289] width 49 height 70
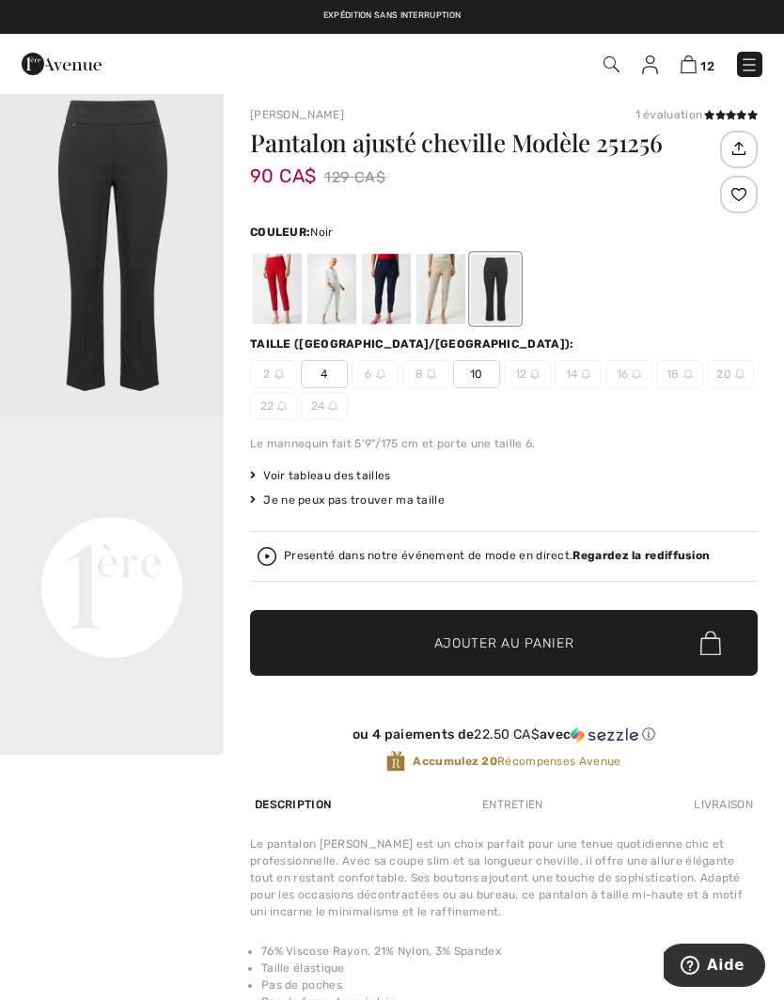
scroll to position [0, 0]
click at [432, 286] on div at bounding box center [440, 289] width 49 height 70
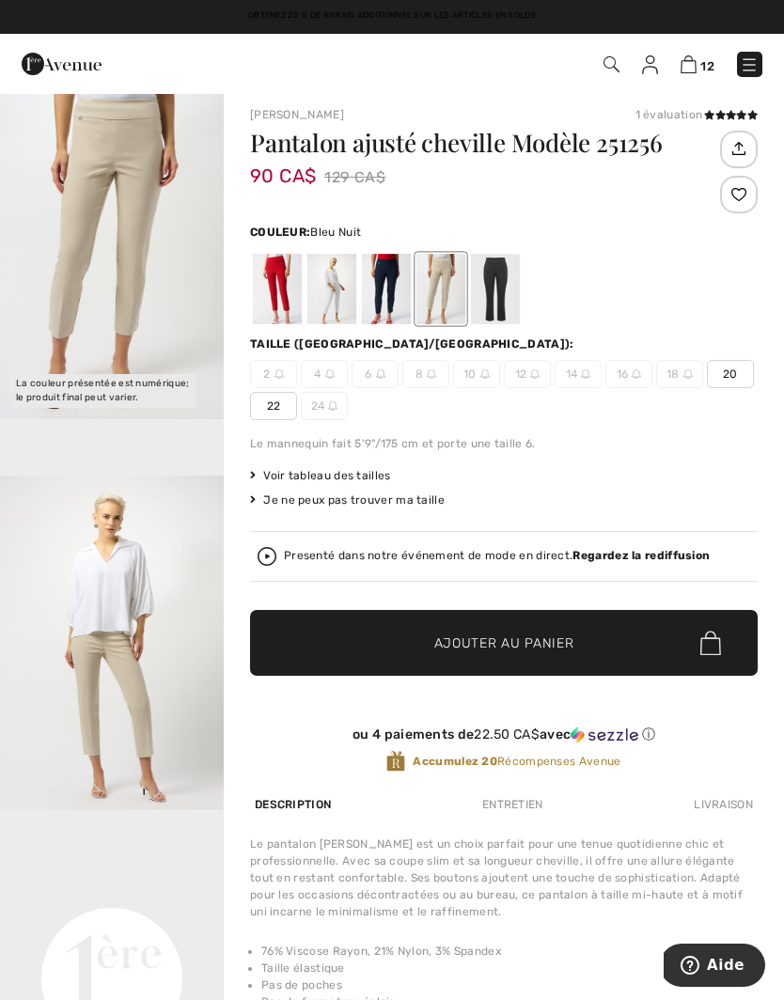
click at [393, 292] on div at bounding box center [386, 289] width 49 height 70
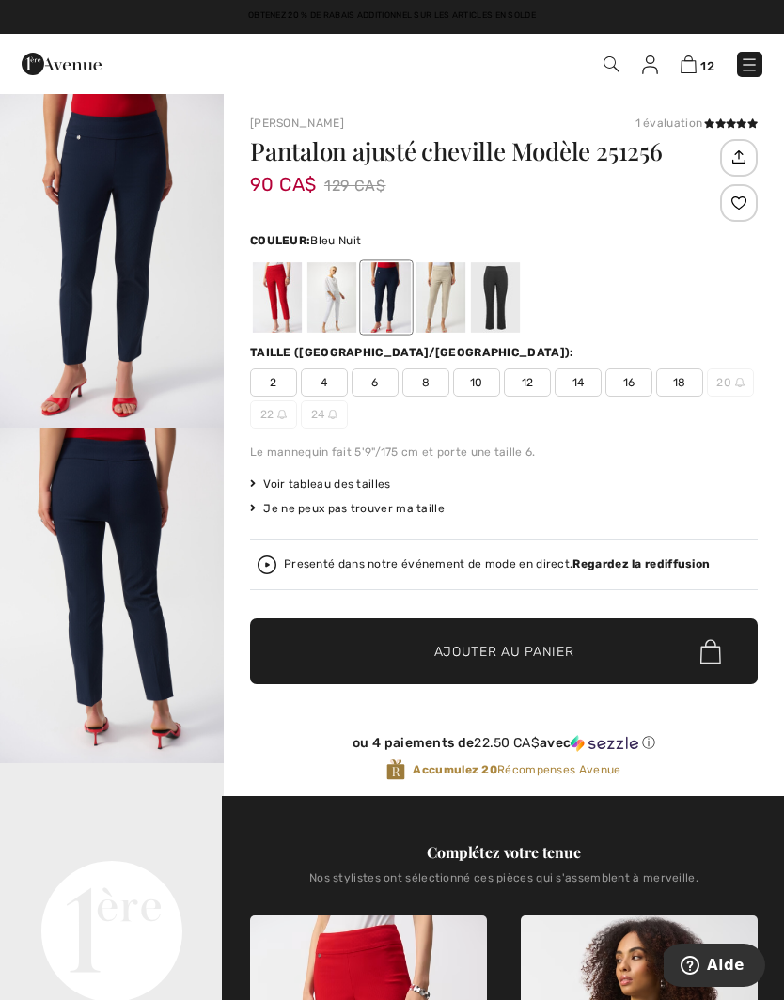
click at [478, 386] on span "10" at bounding box center [476, 382] width 47 height 28
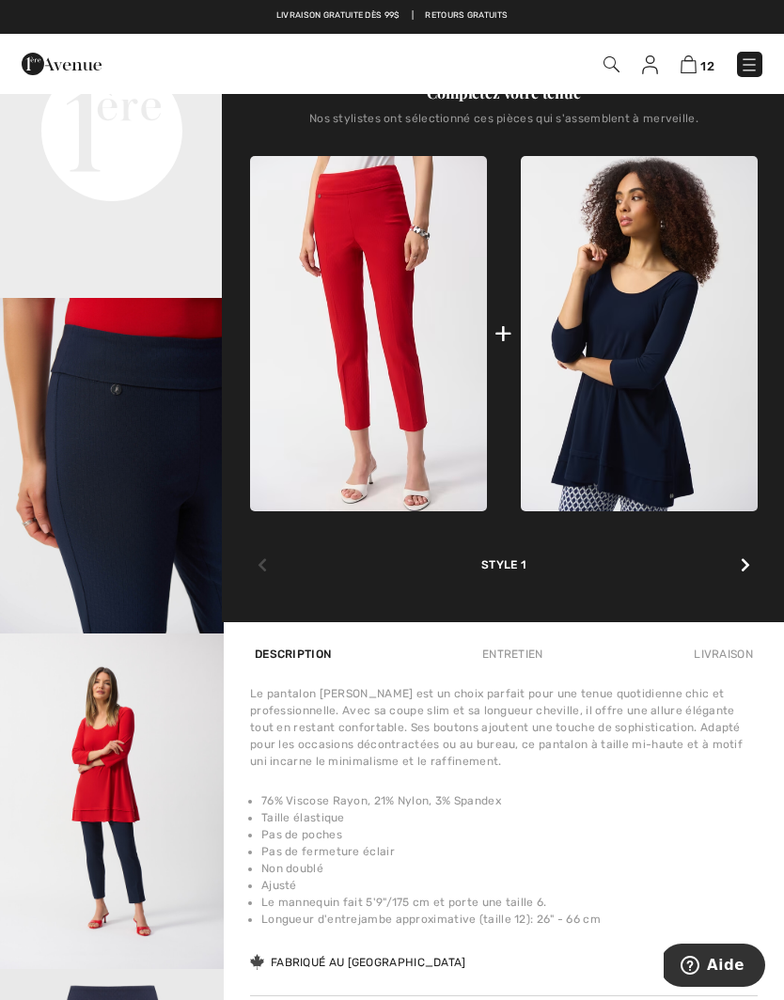
scroll to position [810, 0]
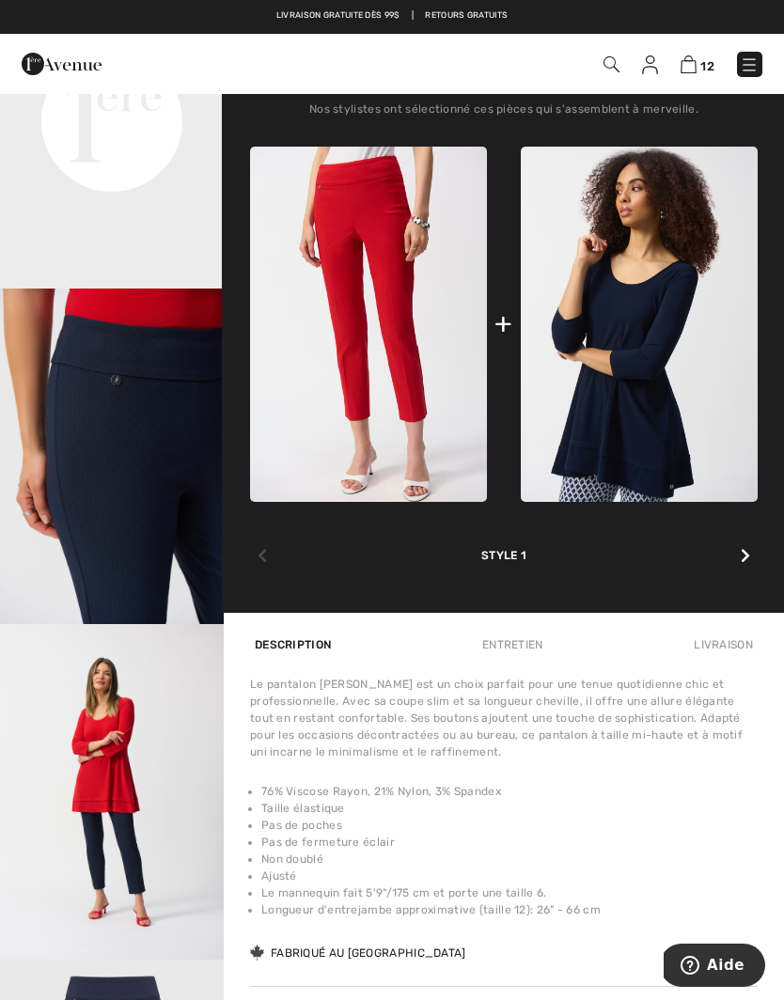
click at [149, 532] on img "3 / 5" at bounding box center [112, 457] width 224 height 336
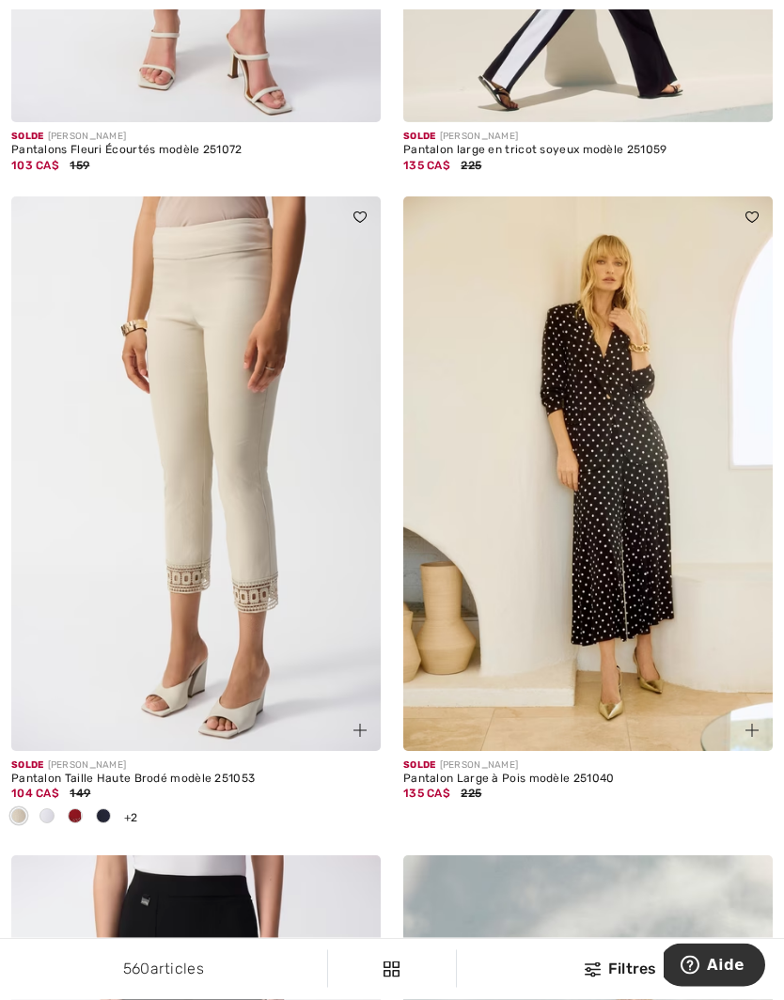
scroll to position [5393, 0]
click at [262, 561] on img at bounding box center [195, 473] width 369 height 555
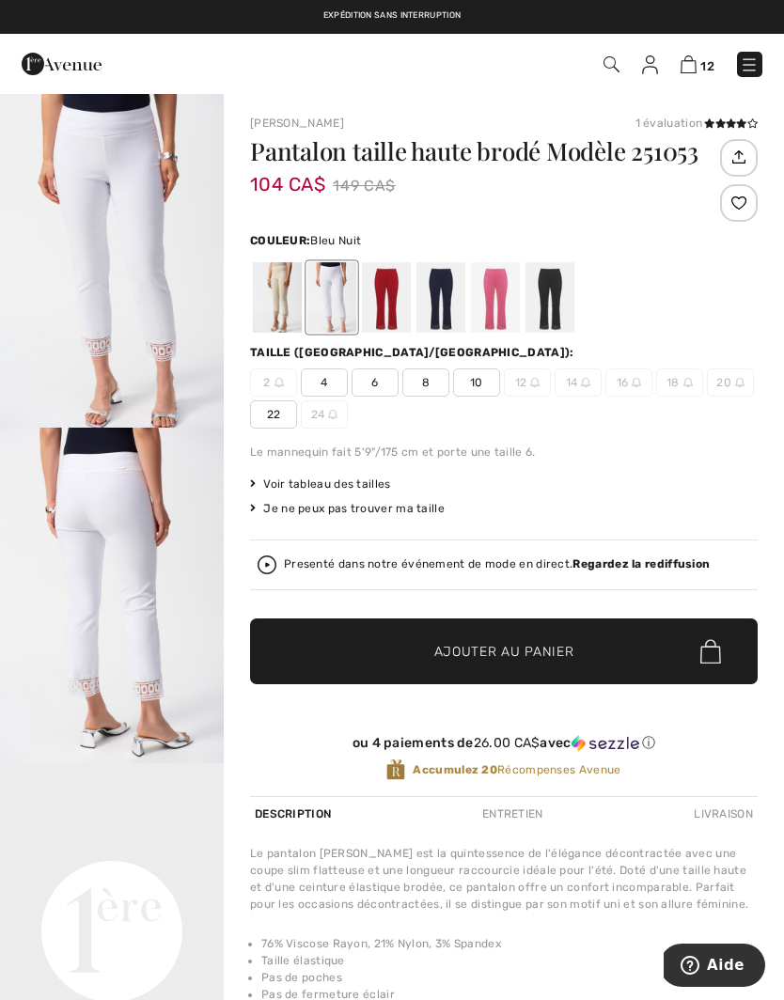
click at [434, 306] on div at bounding box center [440, 297] width 49 height 70
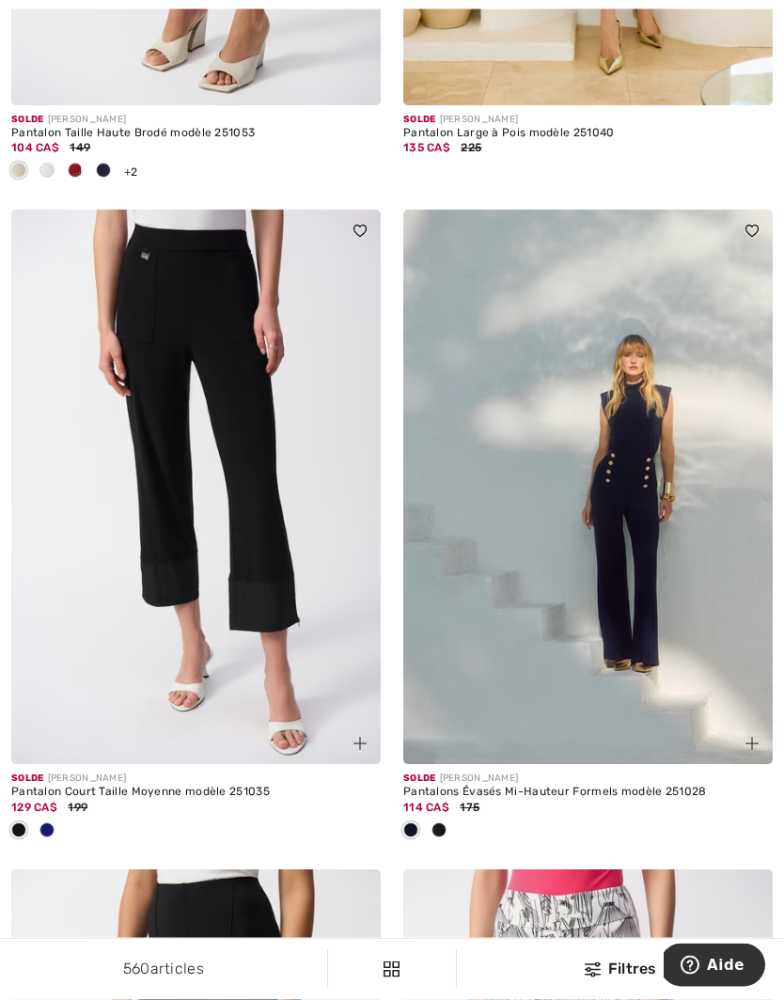
scroll to position [6043, 0]
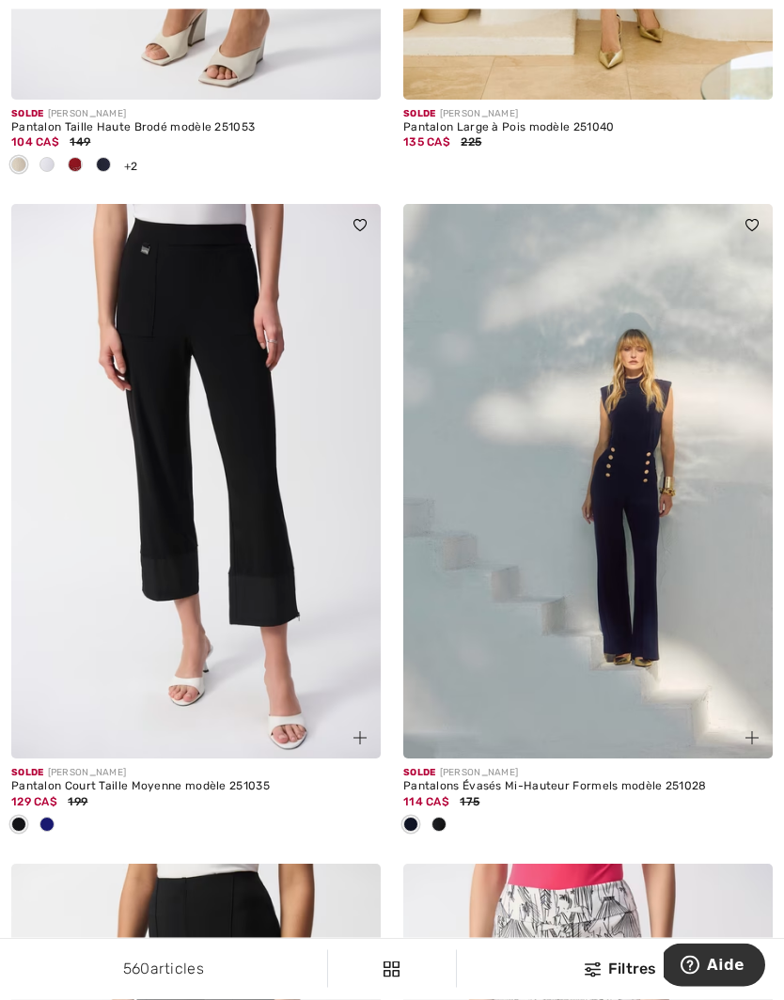
click at [260, 564] on img at bounding box center [195, 482] width 369 height 555
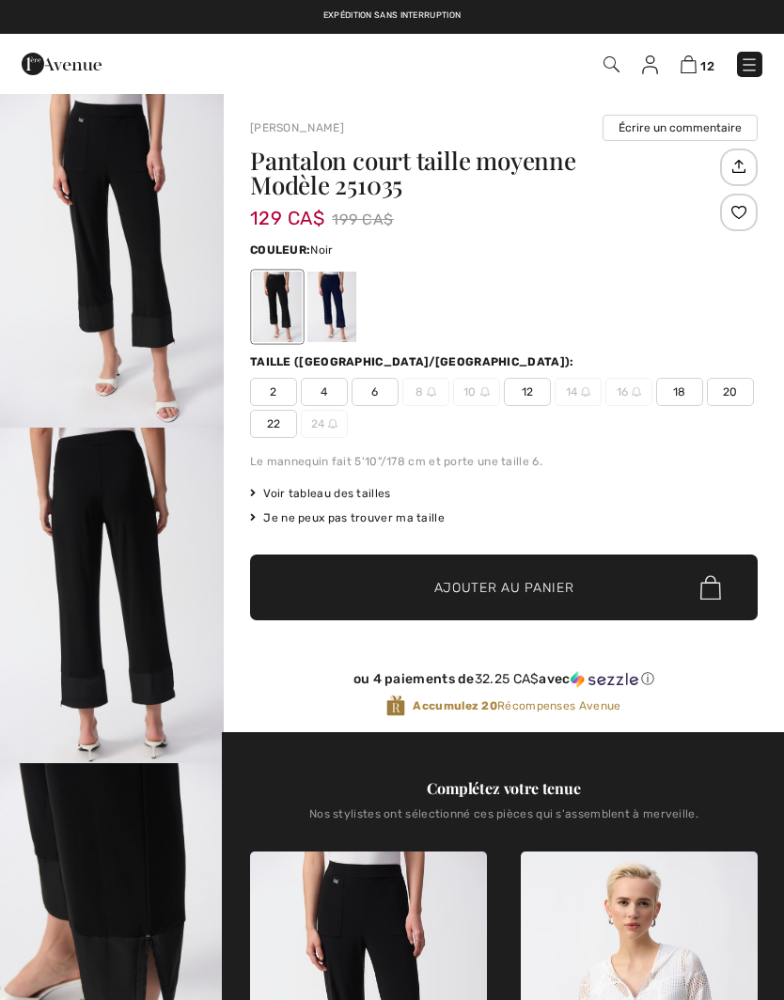
checkbox input "true"
click at [678, 525] on div "Je ne peux pas trouver ma taille" at bounding box center [504, 517] width 508 height 17
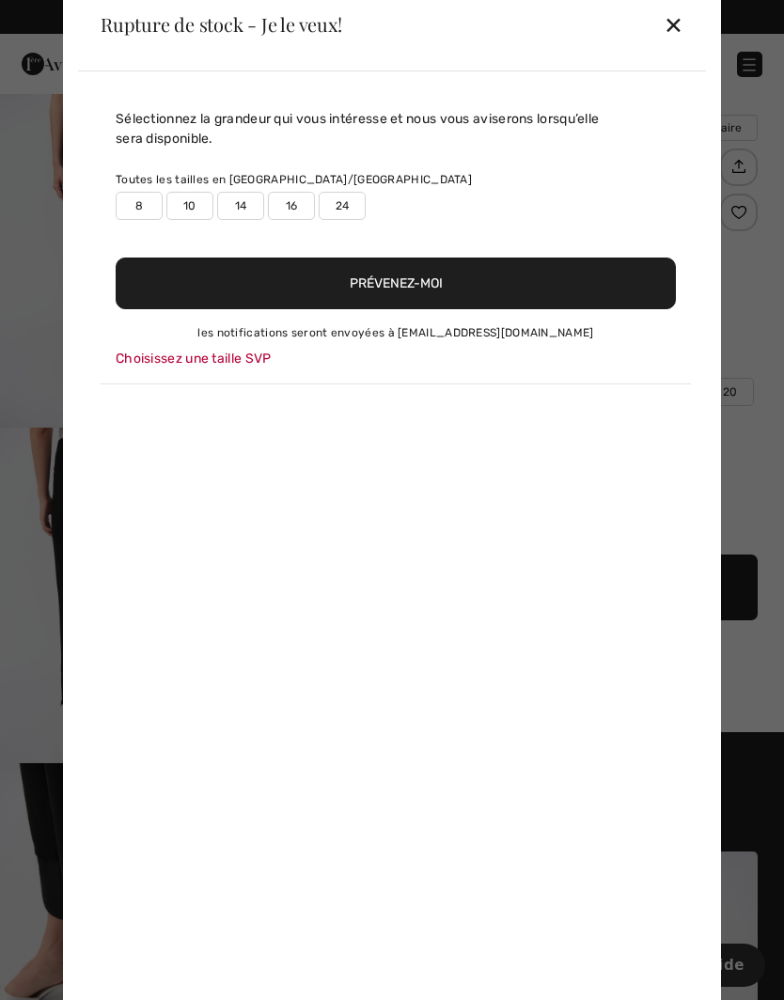
click at [661, 36] on div "Rupture de stock - Je le veux! ✕" at bounding box center [392, 24] width 628 height 94
click at [680, 23] on div "✕" at bounding box center [674, 24] width 20 height 39
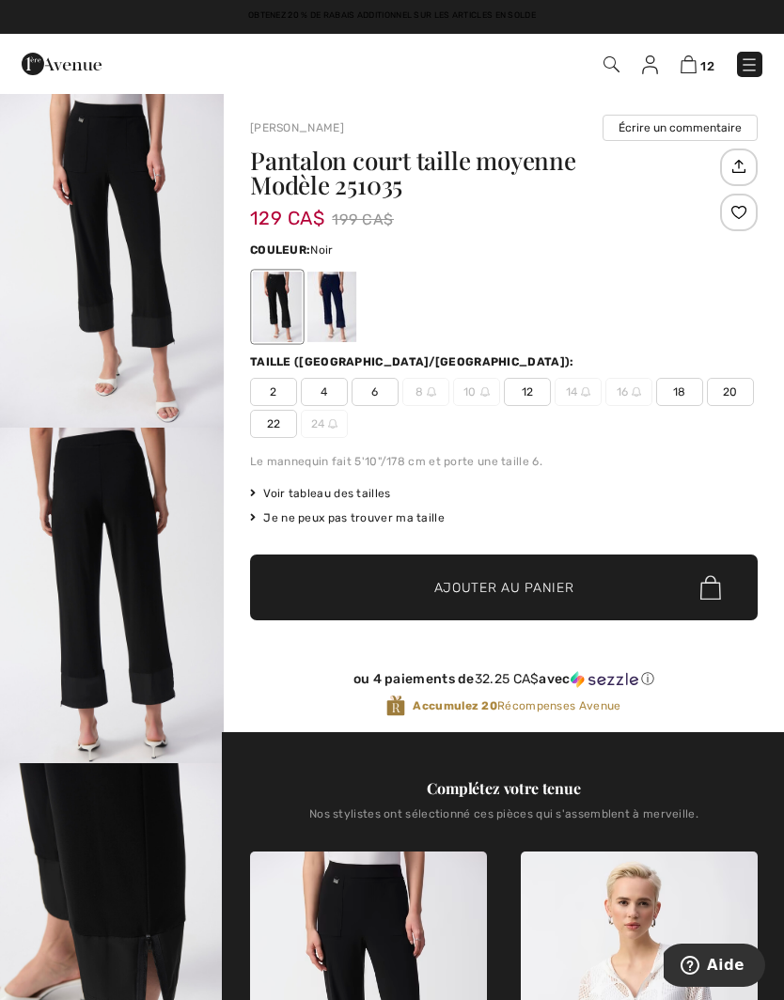
click at [344, 284] on div at bounding box center [331, 307] width 49 height 70
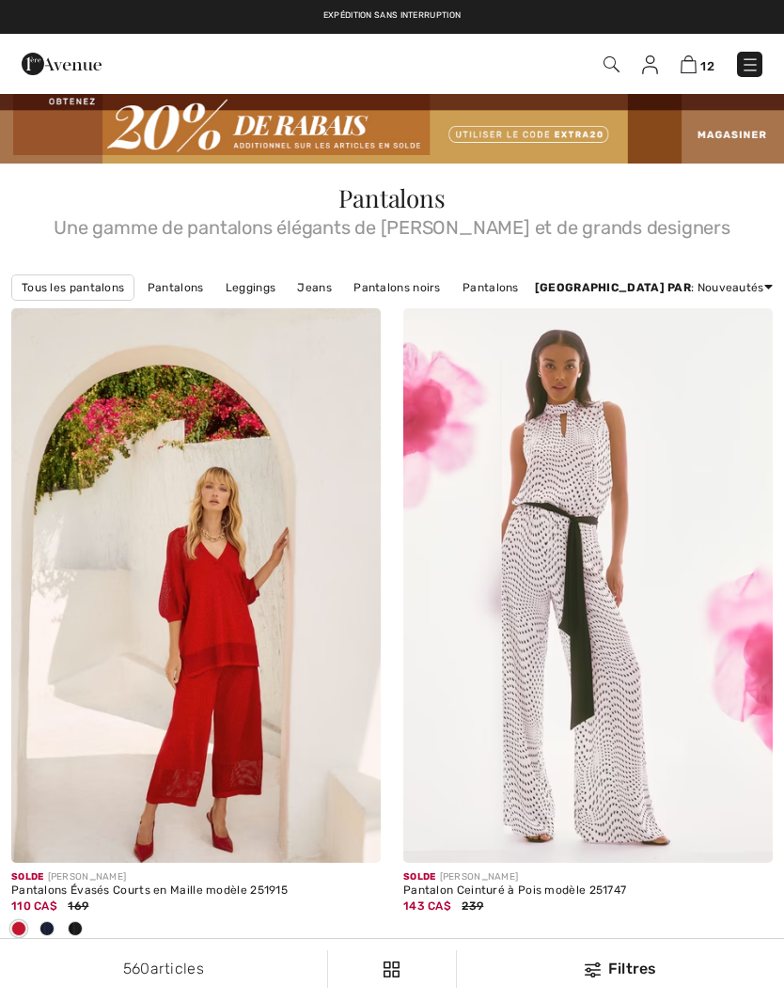
checkbox input "true"
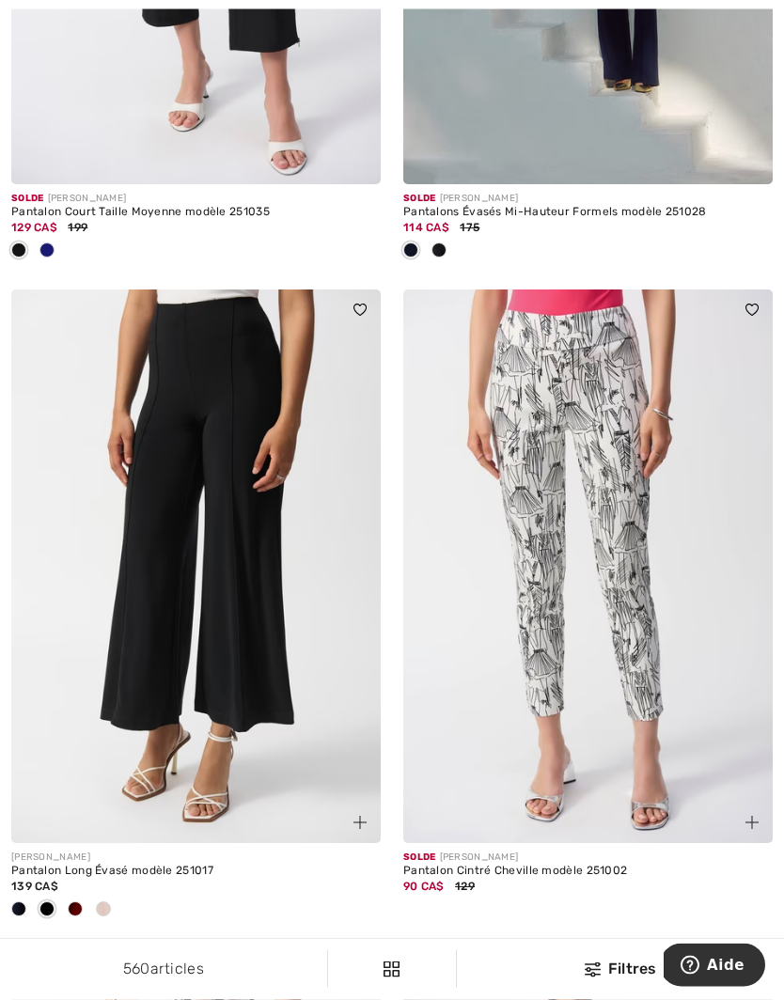
scroll to position [6618, 0]
click at [118, 903] on div at bounding box center [195, 910] width 369 height 31
click at [108, 901] on span at bounding box center [103, 908] width 15 height 15
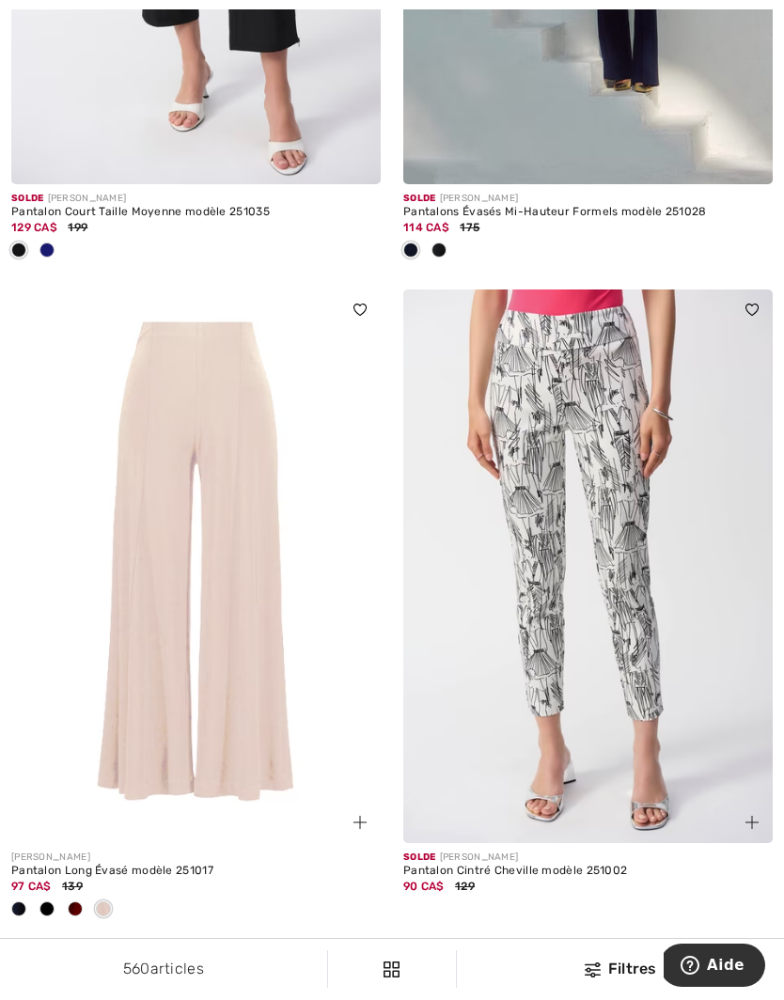
click at [80, 895] on div at bounding box center [75, 910] width 28 height 31
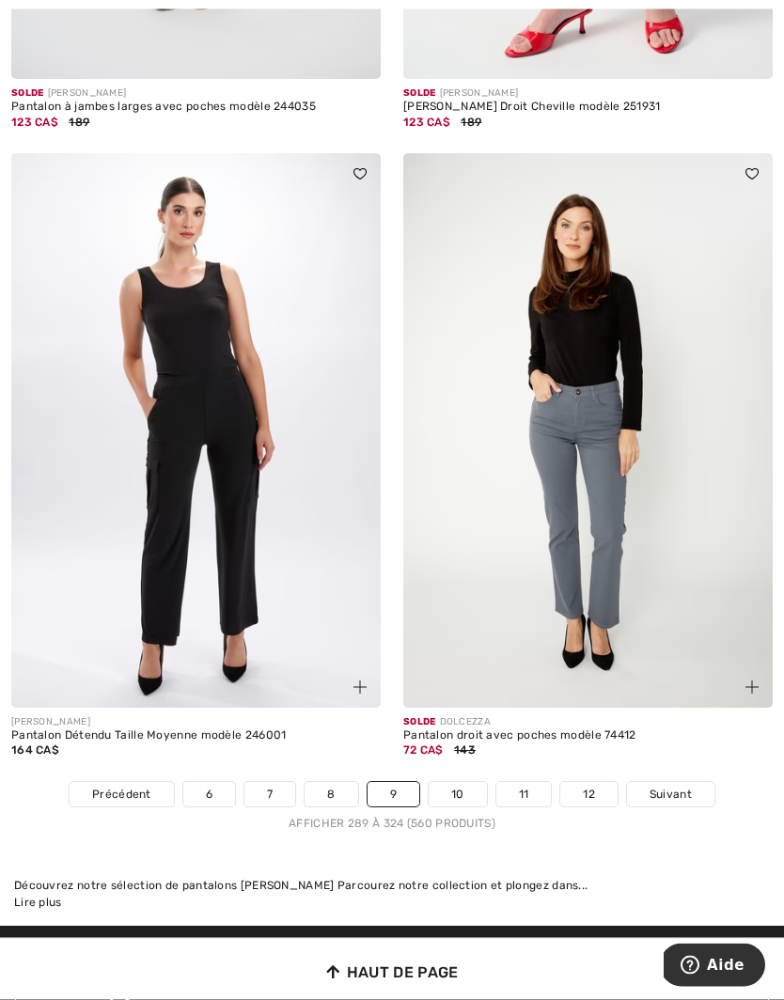
scroll to position [11330, 0]
click at [675, 786] on span "Suivant" at bounding box center [671, 794] width 42 height 17
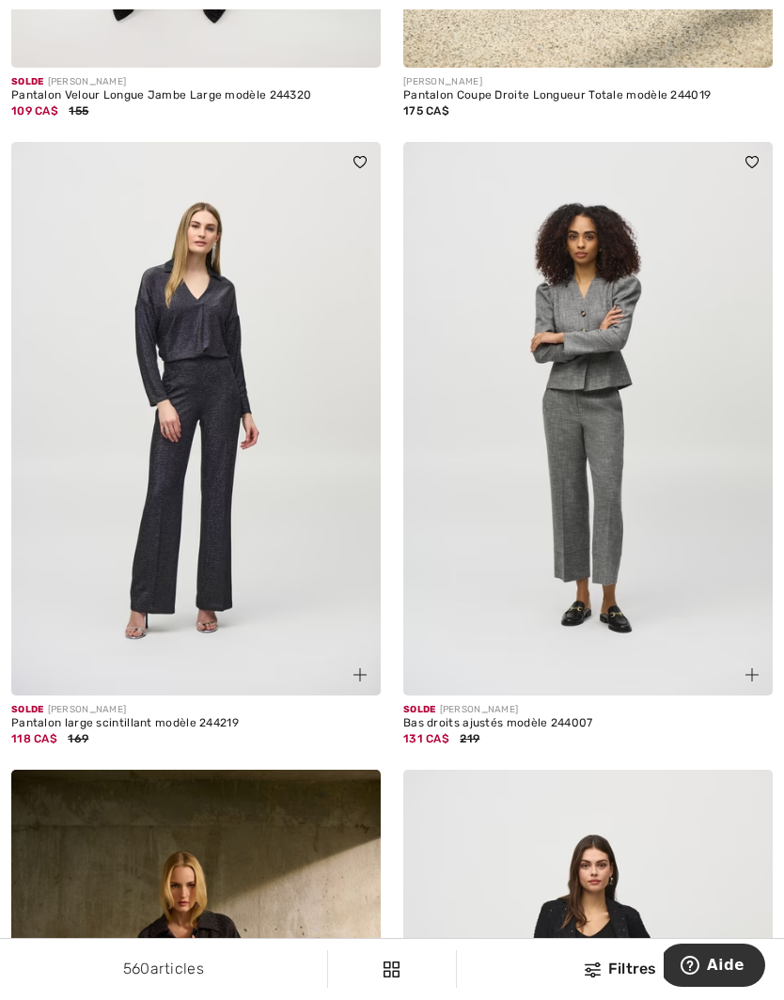
scroll to position [2680, 0]
click at [235, 504] on img at bounding box center [195, 419] width 369 height 555
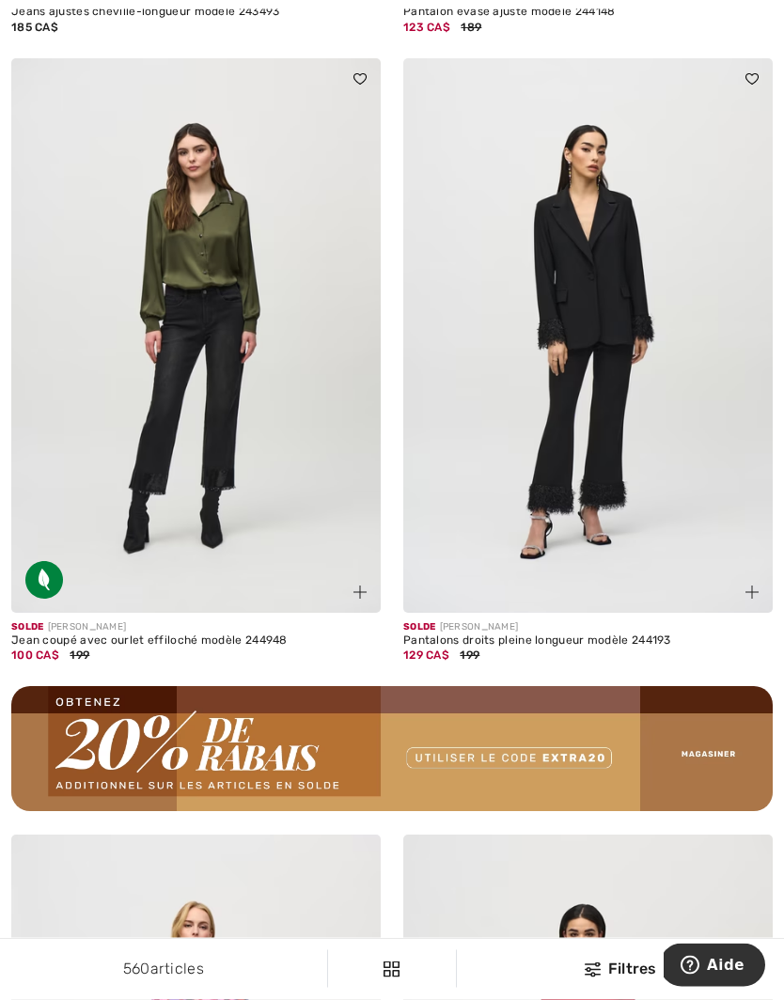
scroll to position [7324, 0]
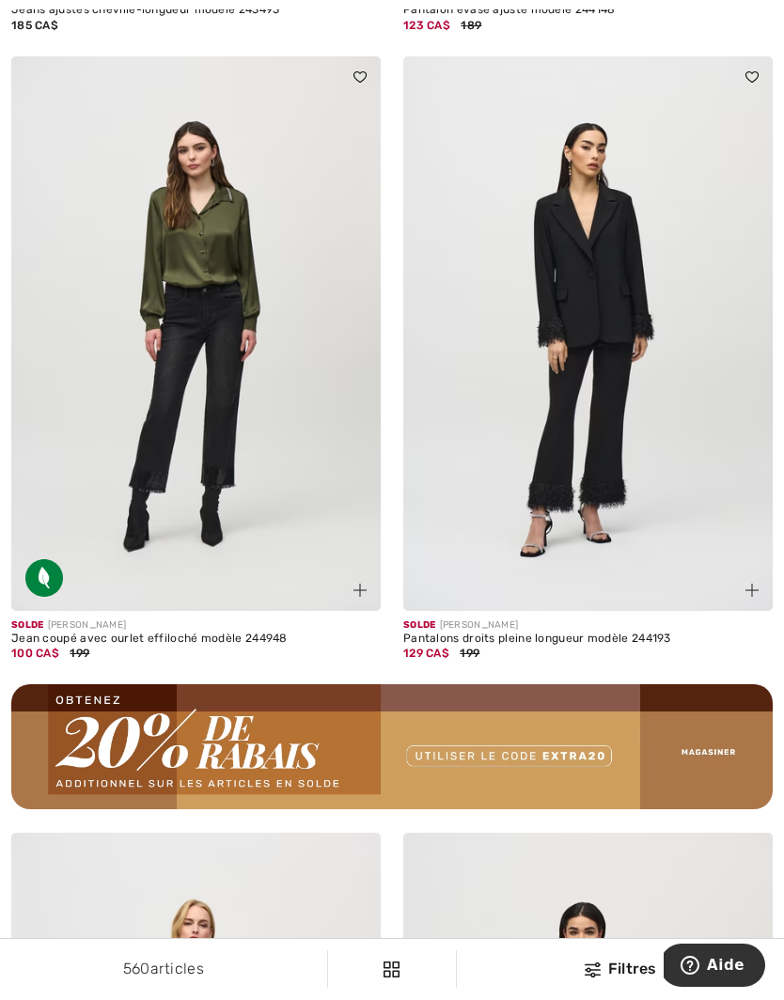
click at [623, 495] on img at bounding box center [587, 333] width 369 height 555
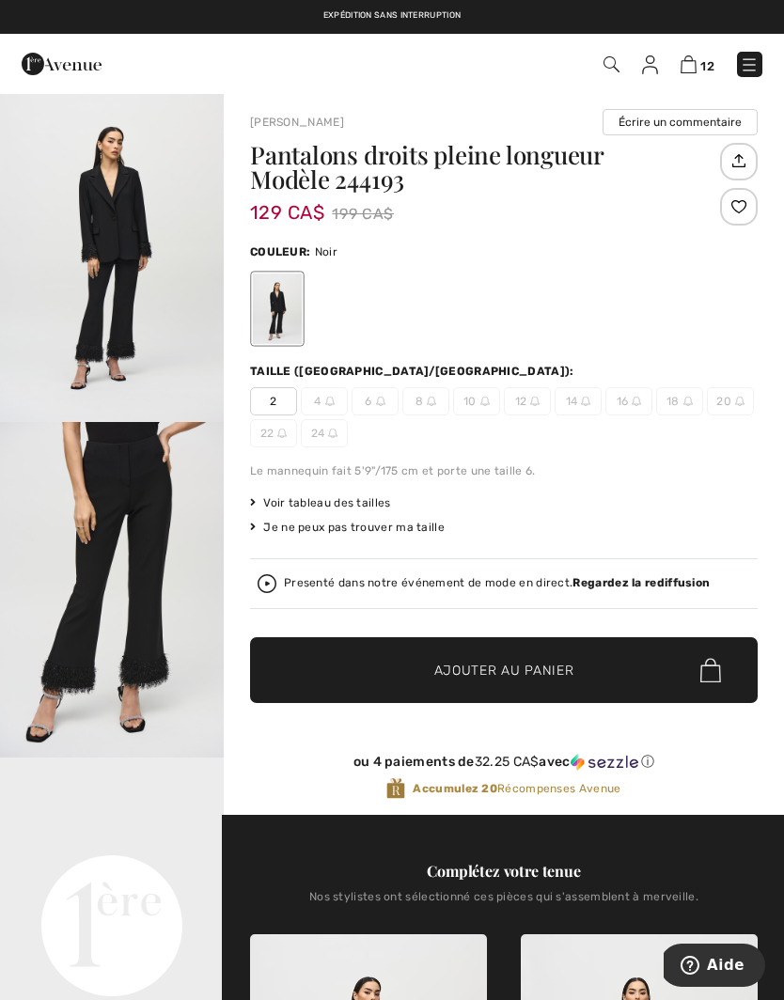
scroll to position [7, 0]
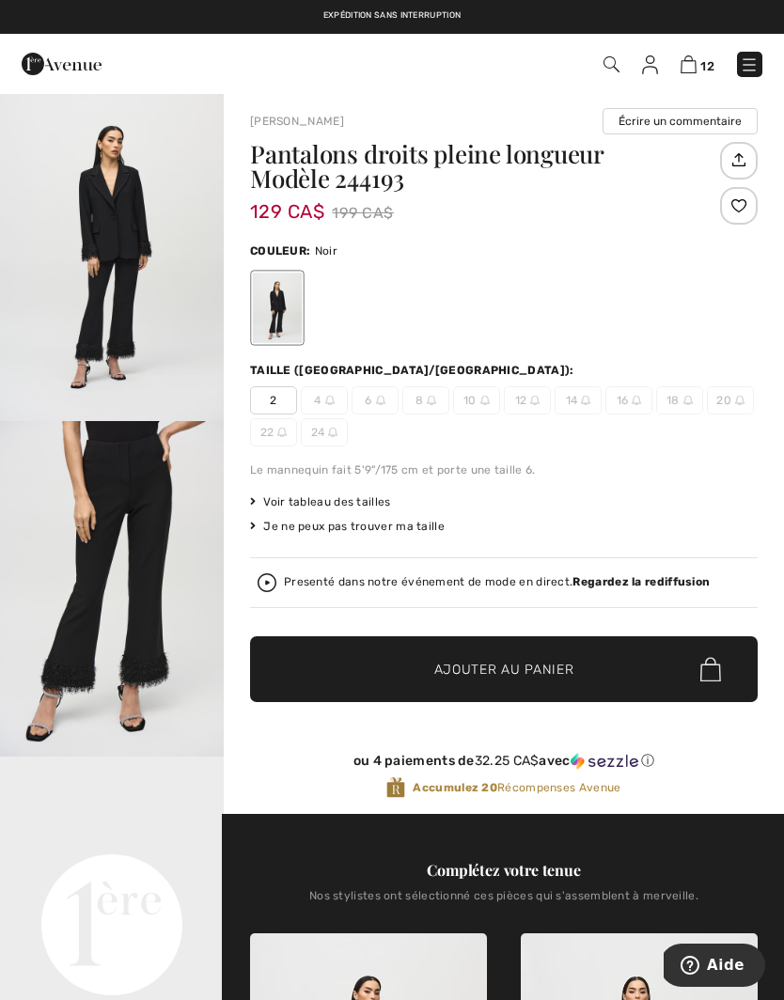
click at [147, 283] on img "1 / 6" at bounding box center [112, 254] width 224 height 336
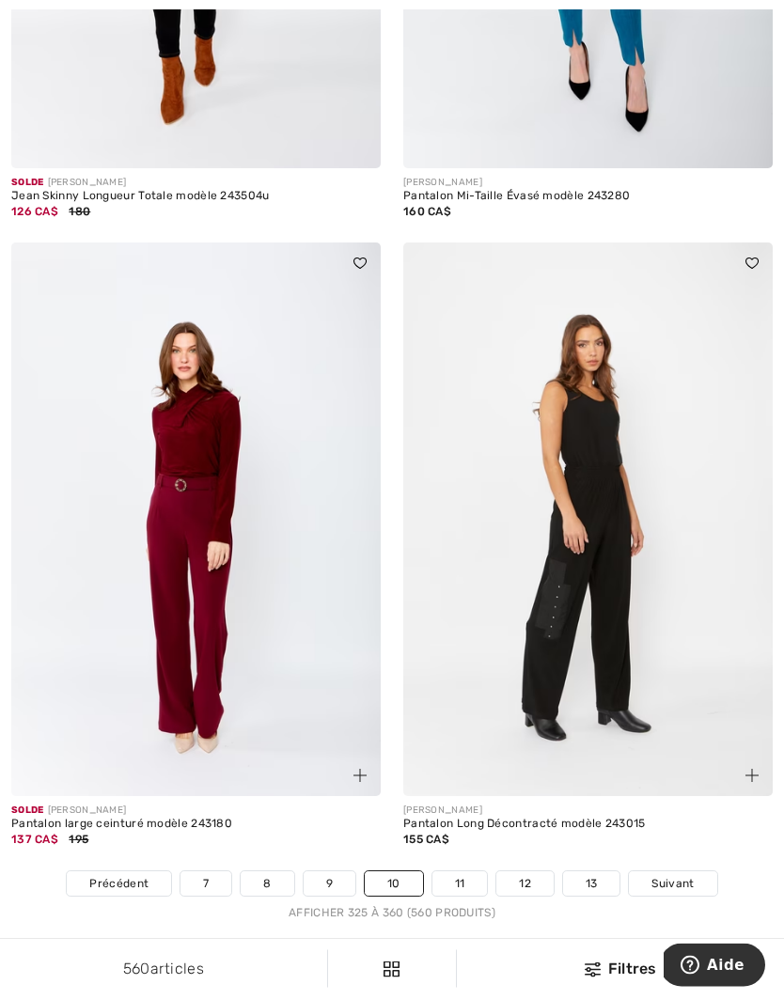
scroll to position [11112, 0]
click at [680, 875] on span "Suivant" at bounding box center [672, 883] width 42 height 17
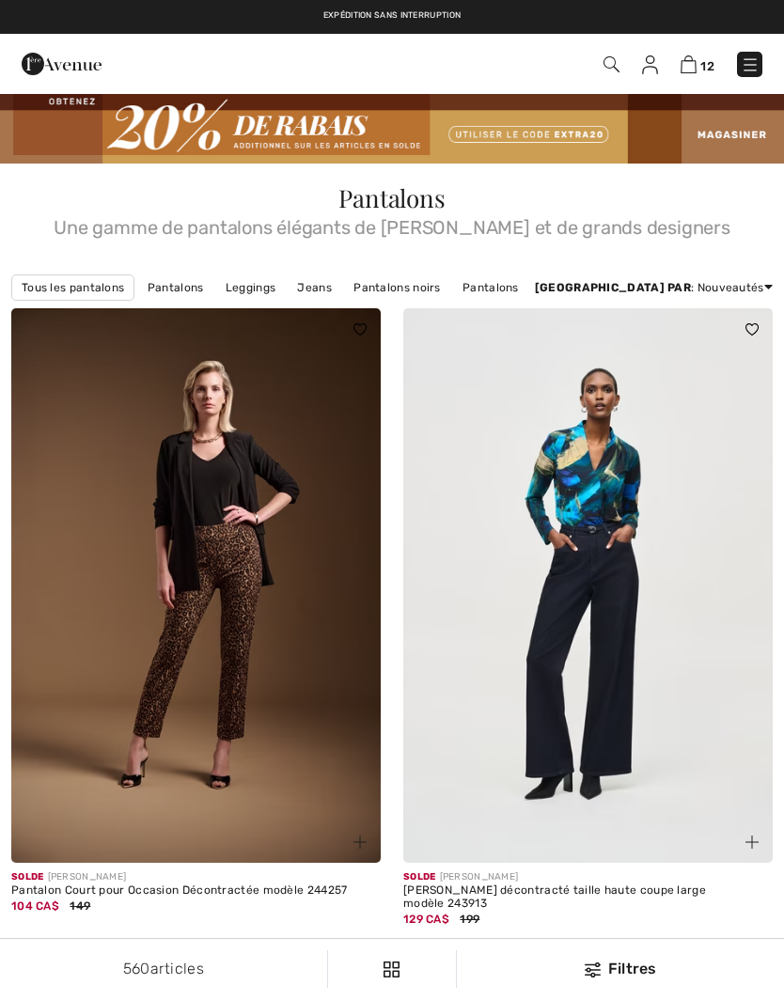
checkbox input "true"
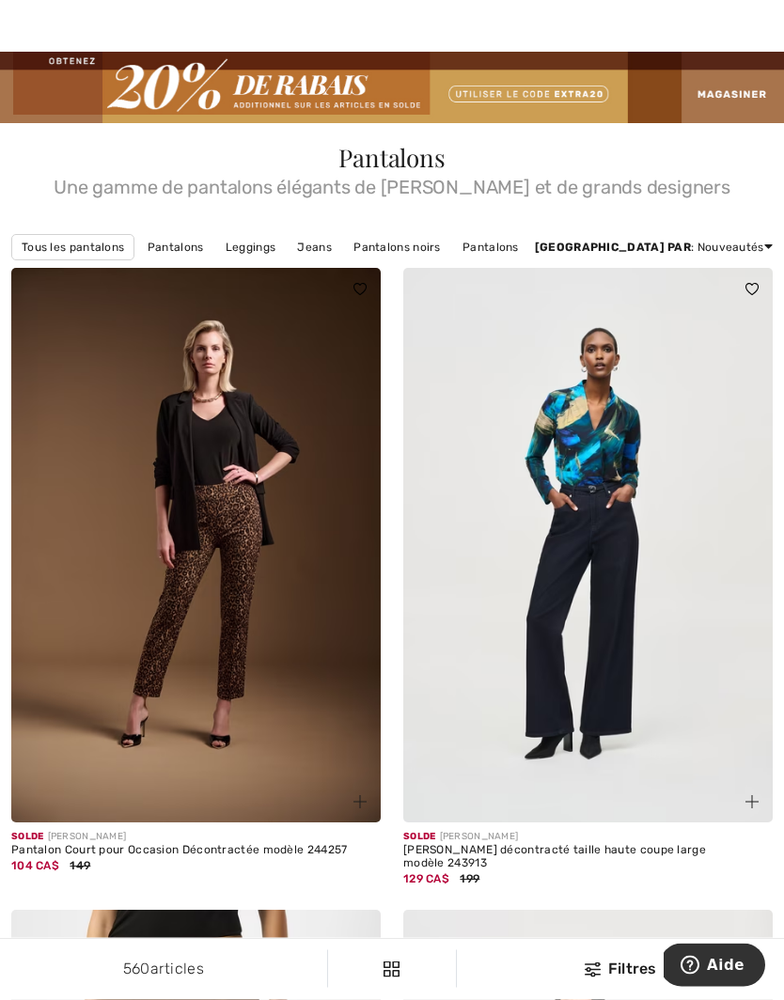
scroll to position [40, 0]
click at [677, 727] on img at bounding box center [587, 545] width 369 height 555
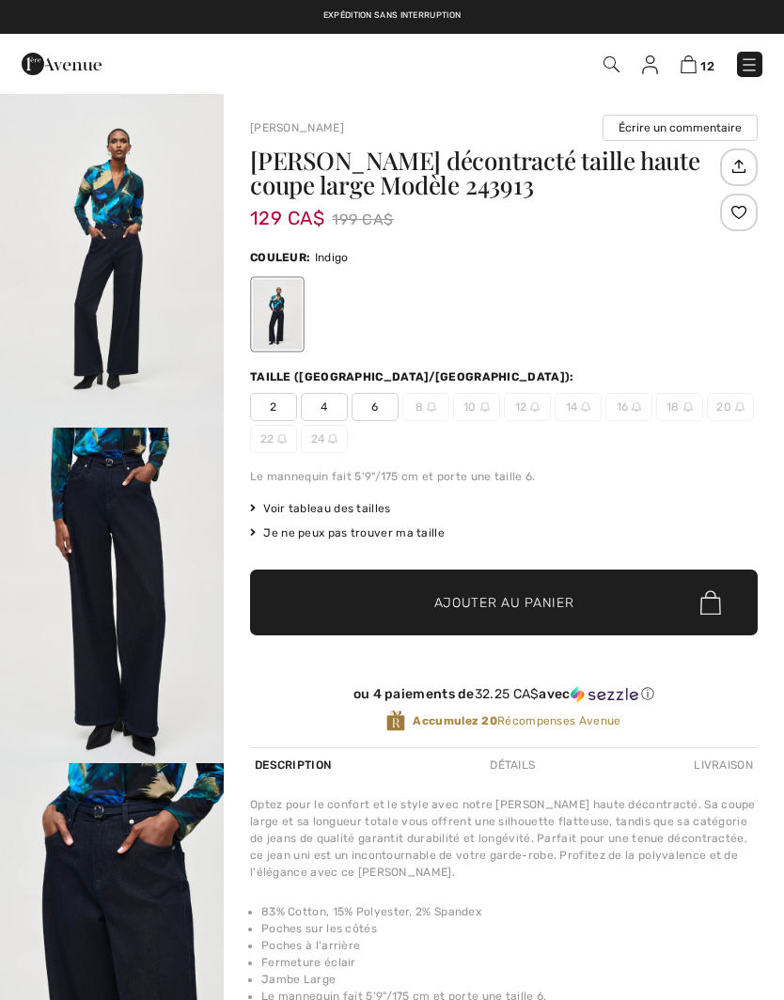
checkbox input "true"
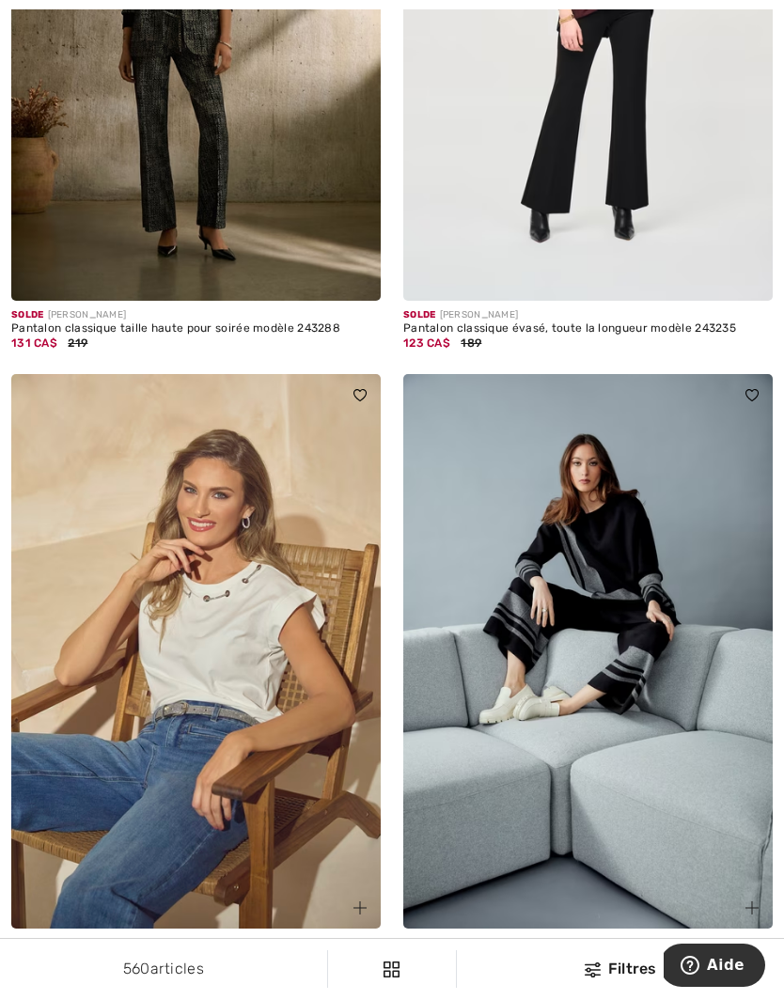
scroll to position [2525, 0]
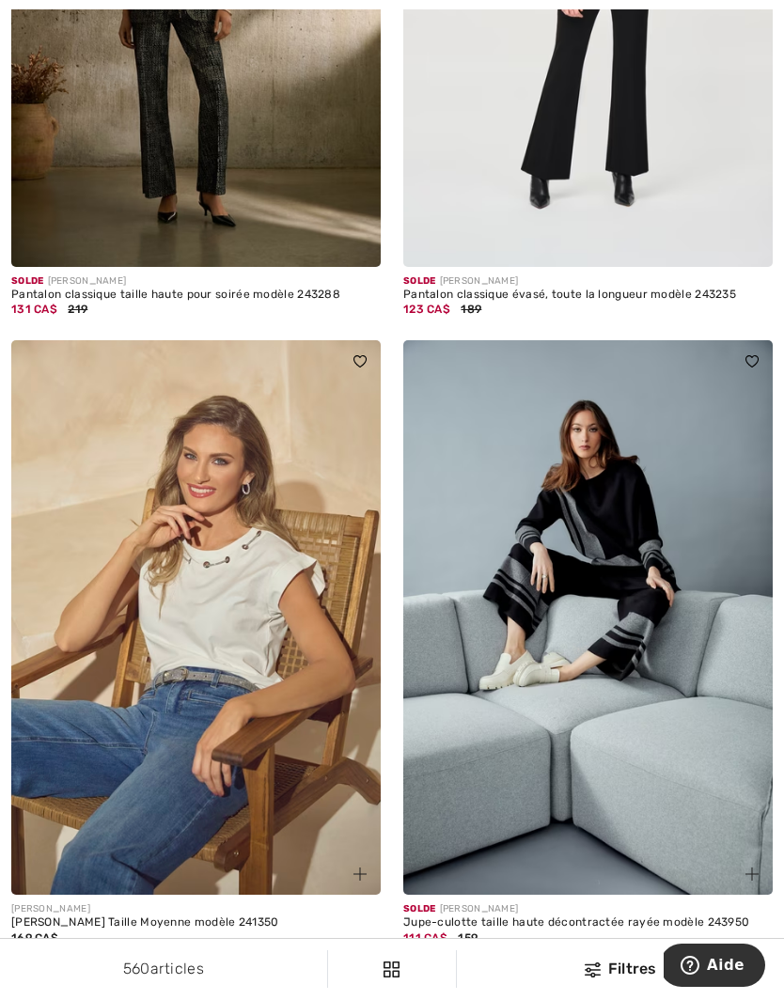
click at [59, 947] on div at bounding box center [47, 962] width 28 height 31
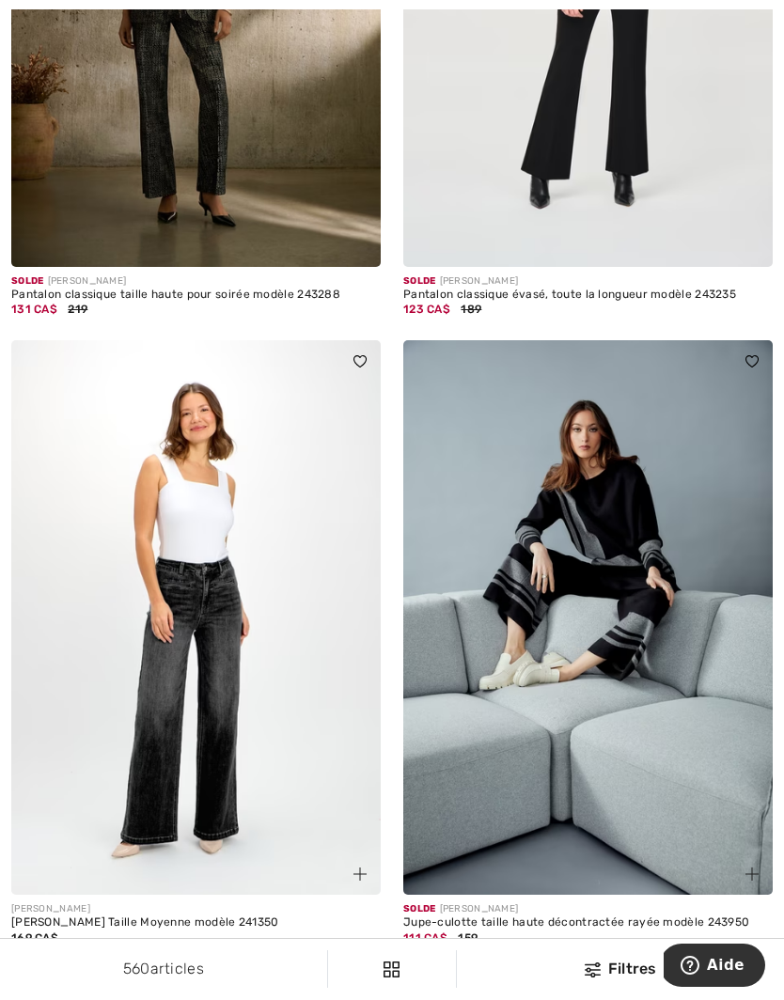
click at [38, 950] on div at bounding box center [47, 962] width 28 height 31
click at [25, 953] on span at bounding box center [18, 960] width 15 height 15
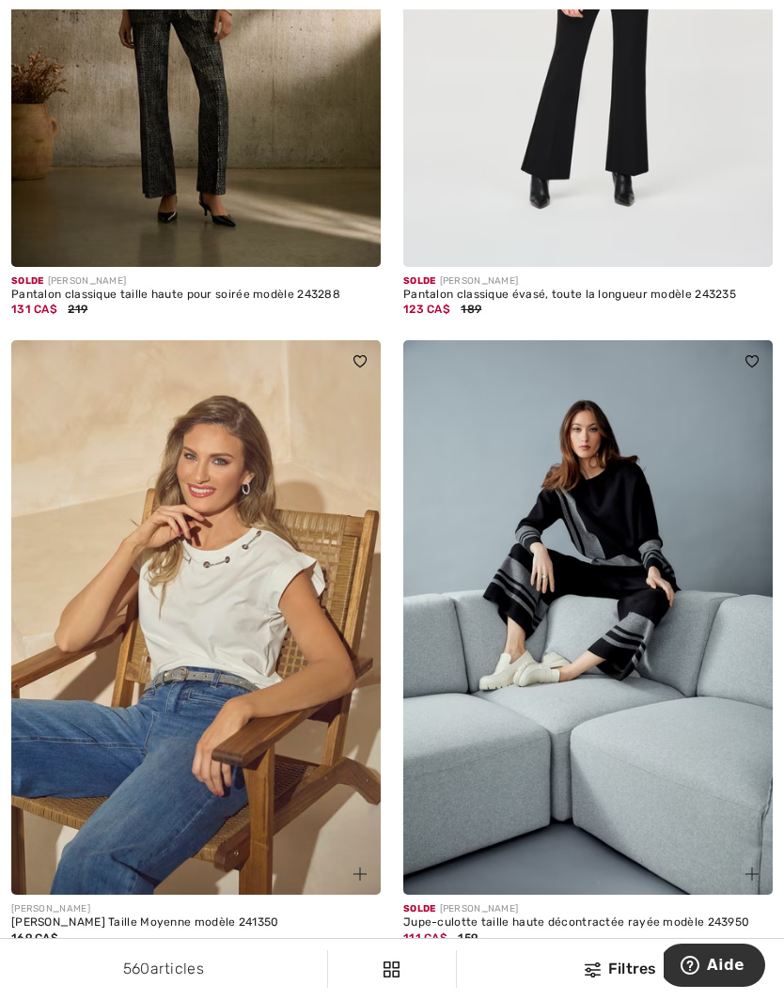
click at [217, 669] on img at bounding box center [195, 617] width 369 height 555
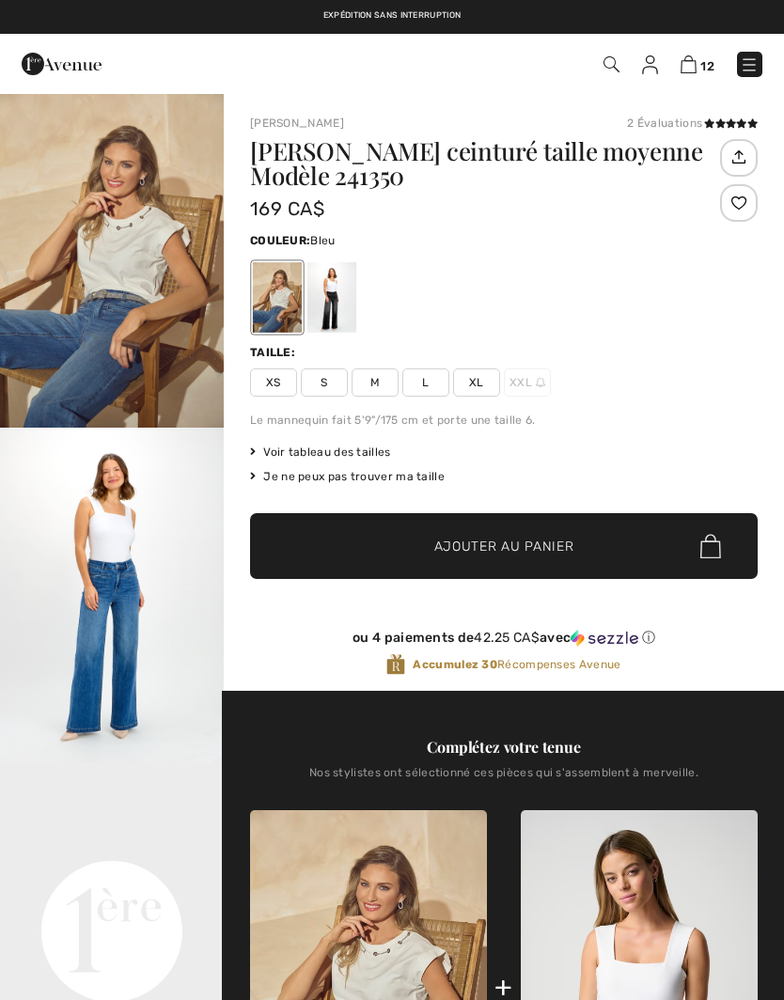
checkbox input "true"
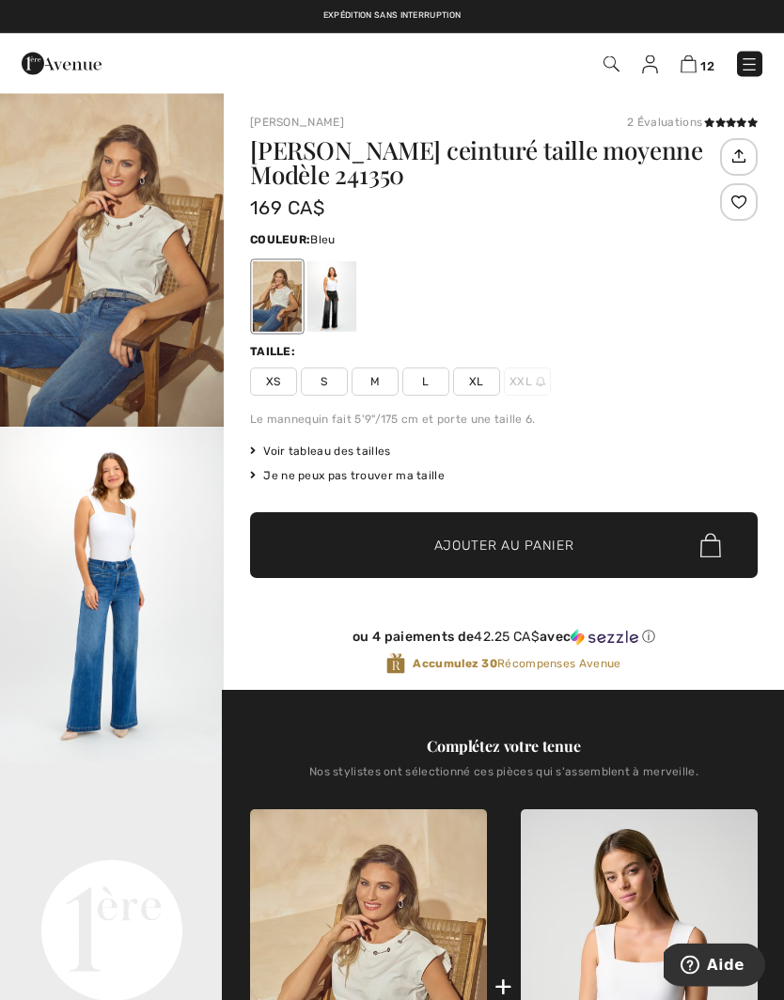
scroll to position [5, 0]
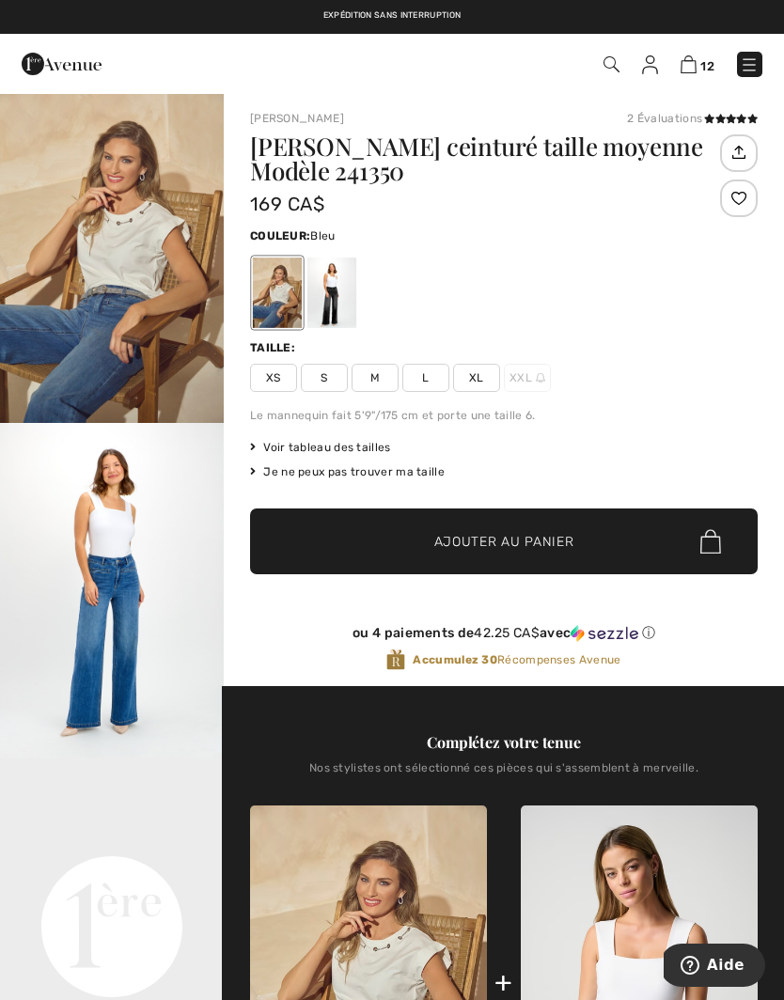
click at [336, 295] on div at bounding box center [331, 293] width 49 height 70
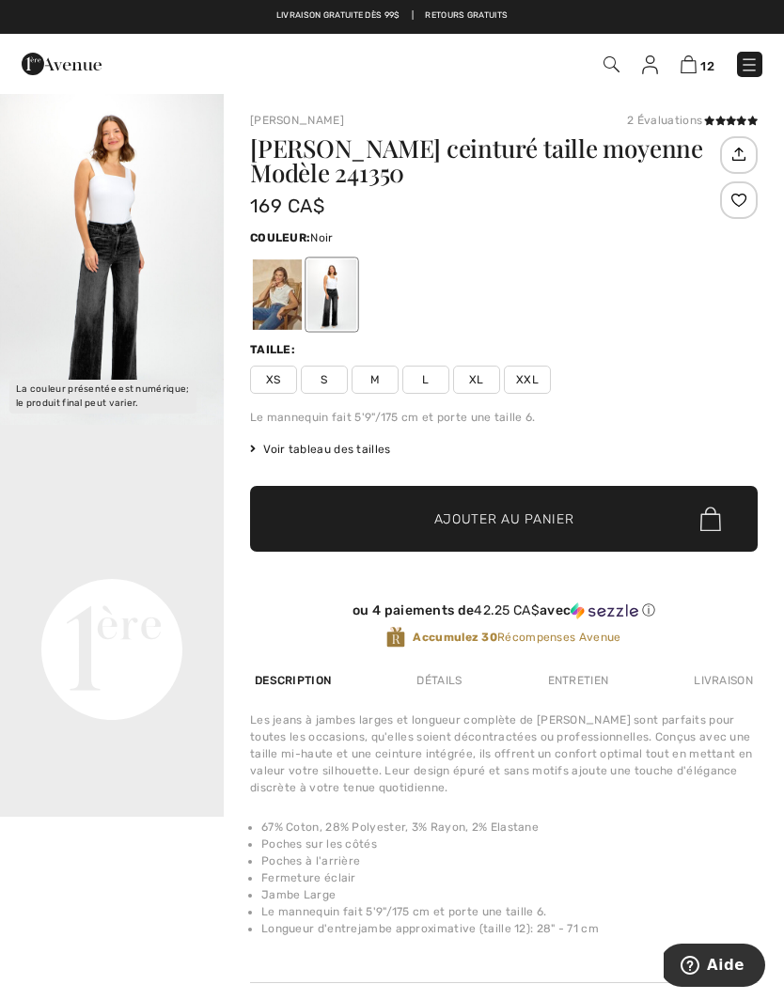
scroll to position [0, 0]
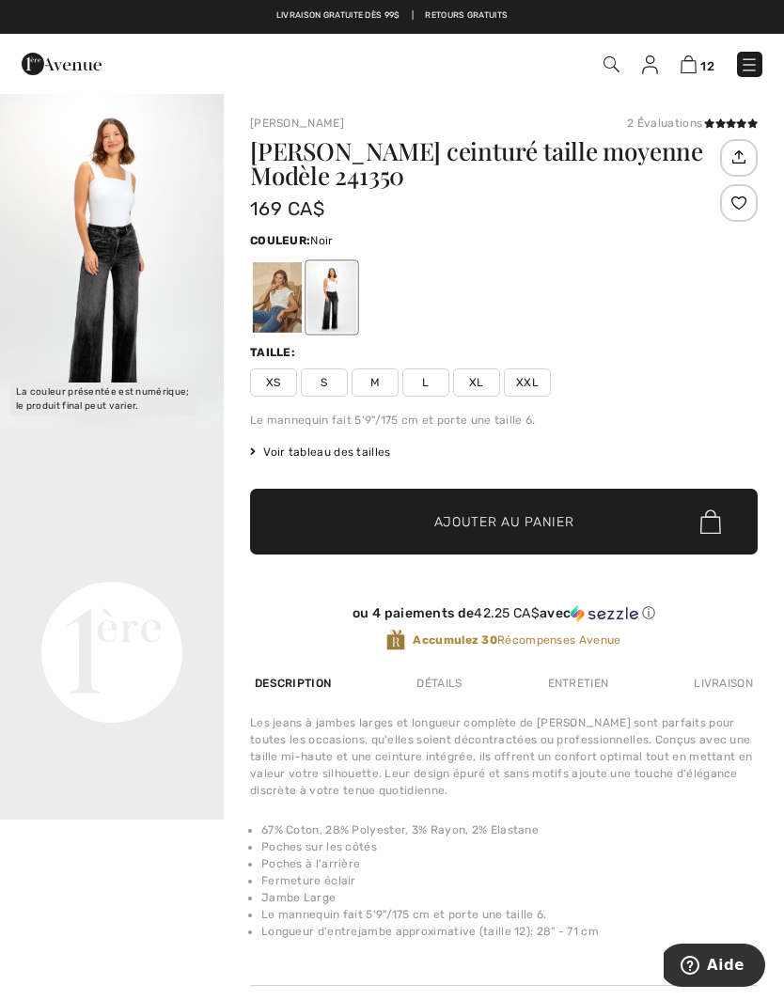
click at [121, 303] on img "1 / 1" at bounding box center [112, 260] width 224 height 336
click at [376, 385] on span "M" at bounding box center [375, 382] width 47 height 28
click at [523, 519] on span "Ajouter au panier" at bounding box center [504, 522] width 140 height 20
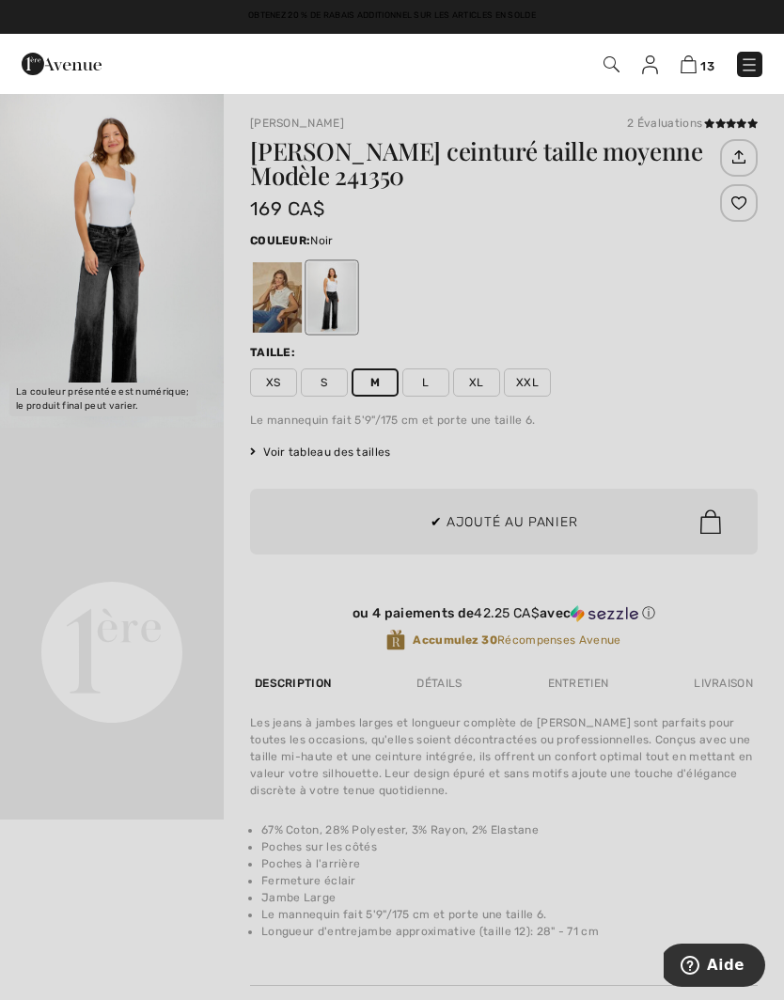
click at [722, 623] on div at bounding box center [392, 500] width 784 height 1000
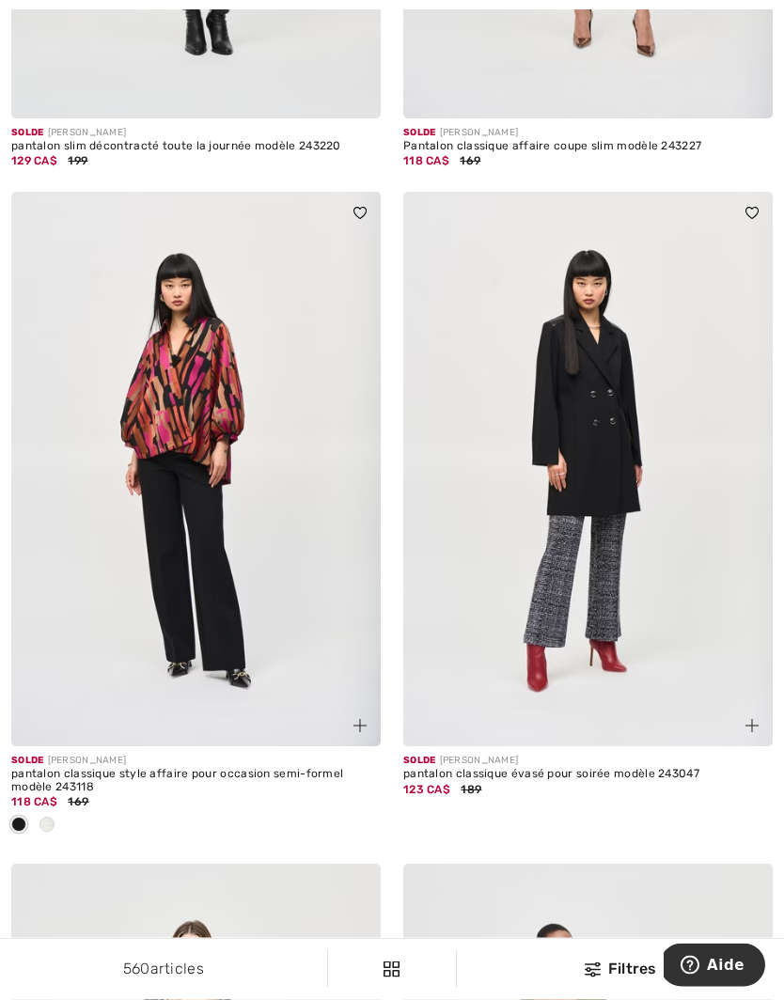
scroll to position [6679, 0]
click at [56, 810] on div at bounding box center [47, 825] width 28 height 31
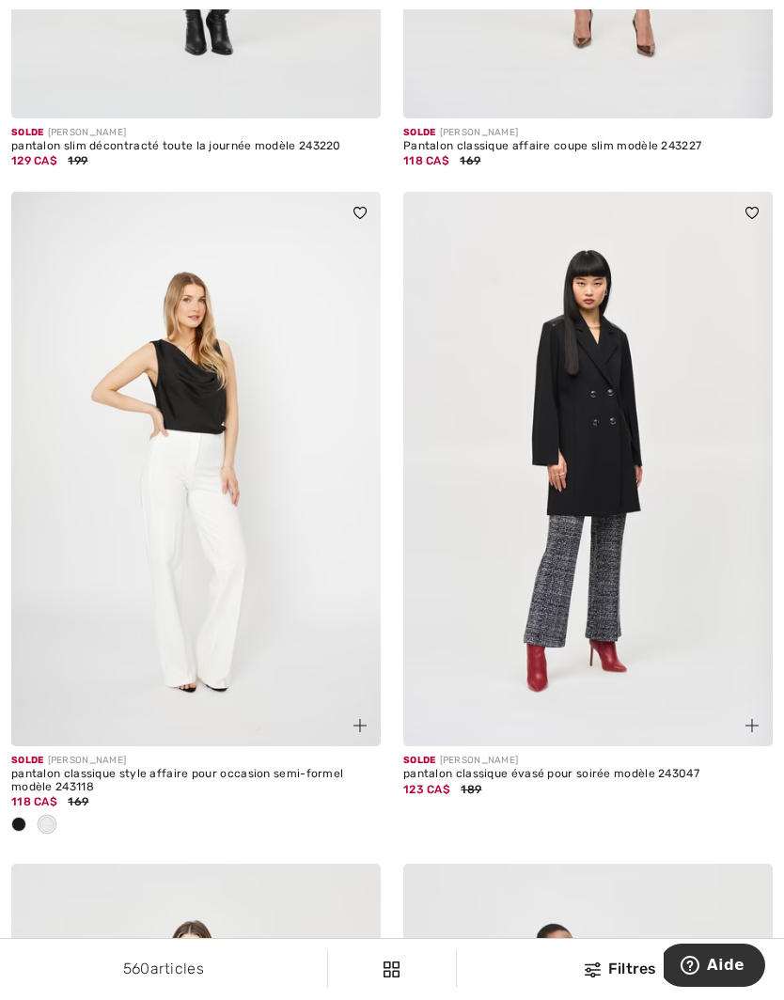
click at [23, 817] on span at bounding box center [18, 824] width 15 height 15
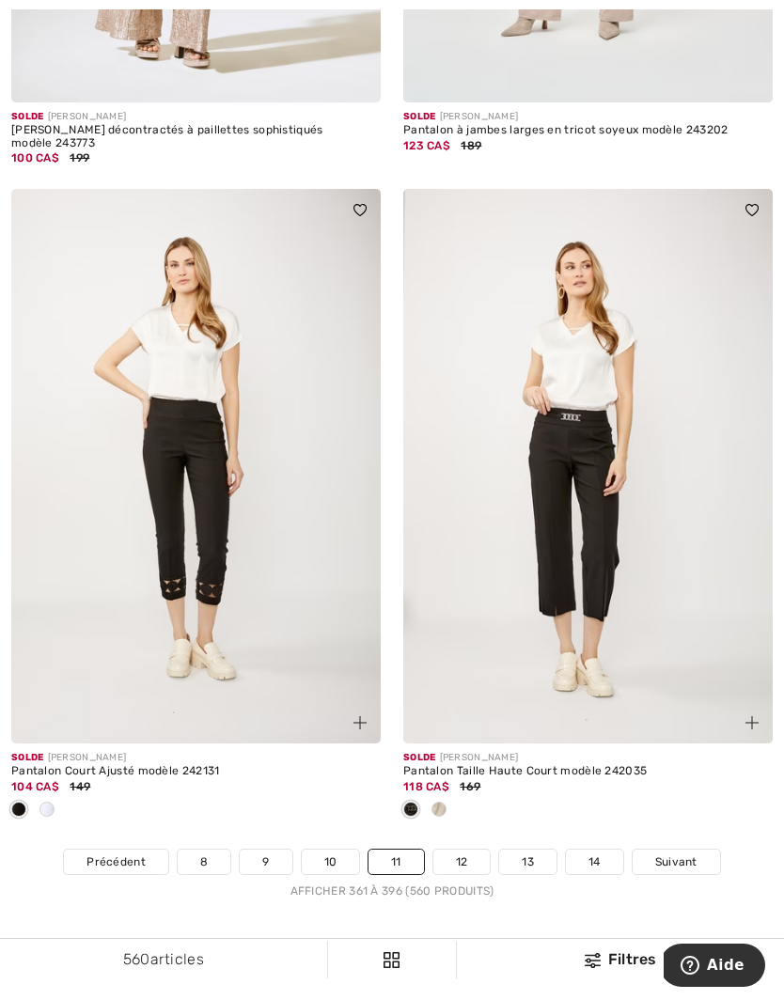
scroll to position [11351, 0]
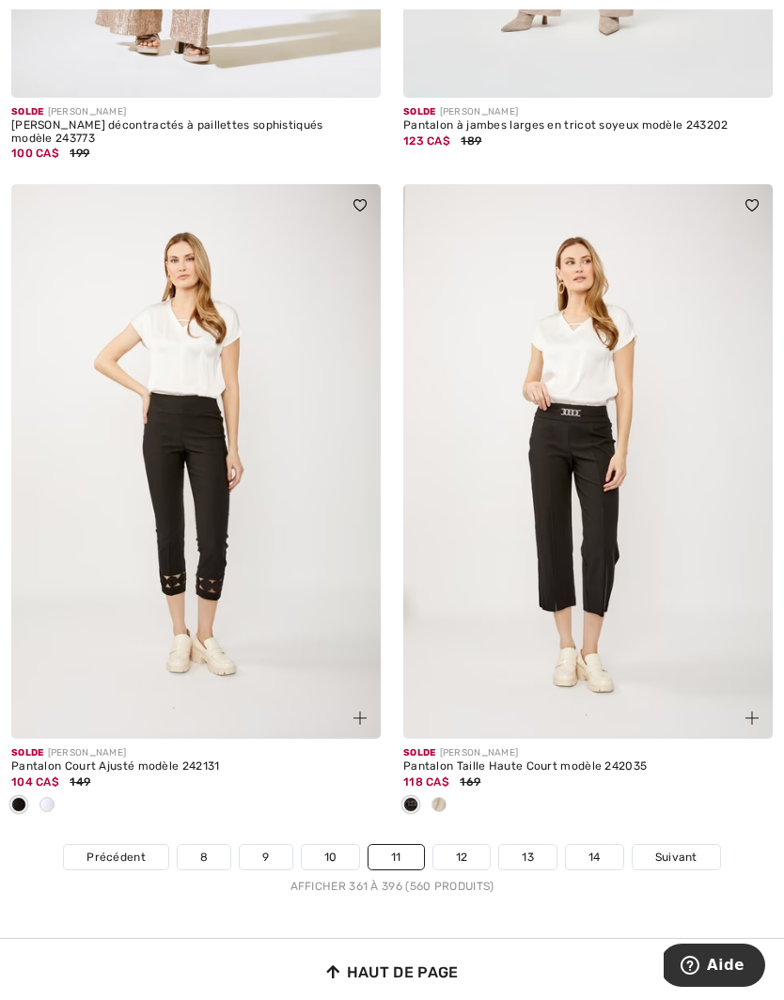
click at [278, 508] on img at bounding box center [195, 461] width 369 height 555
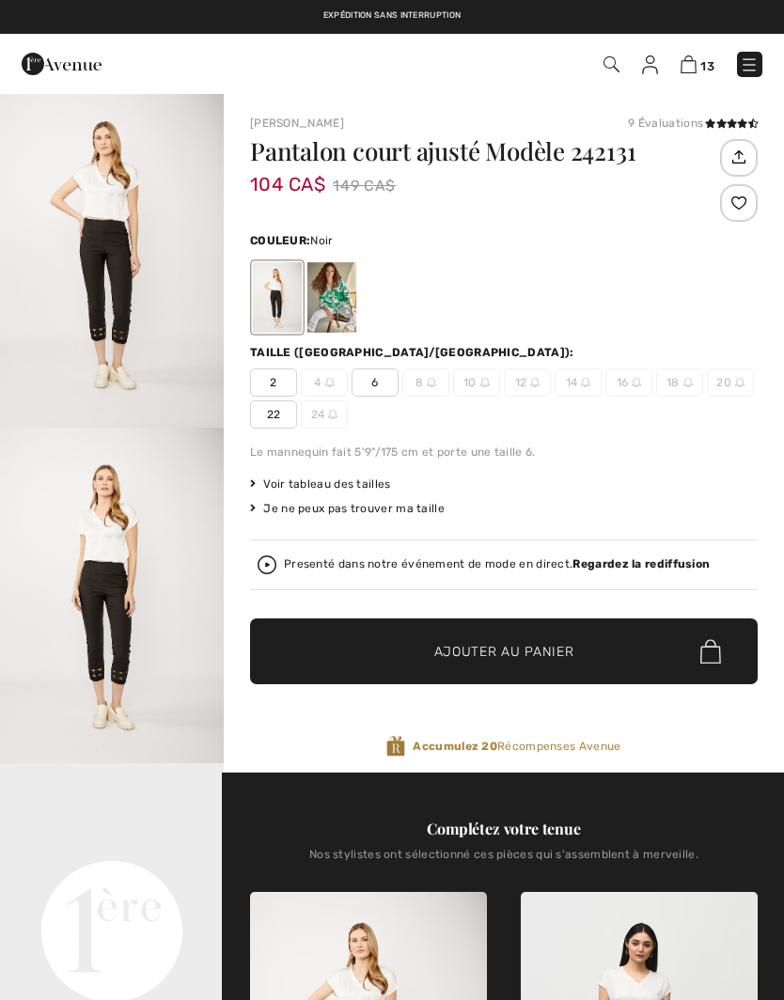
checkbox input "true"
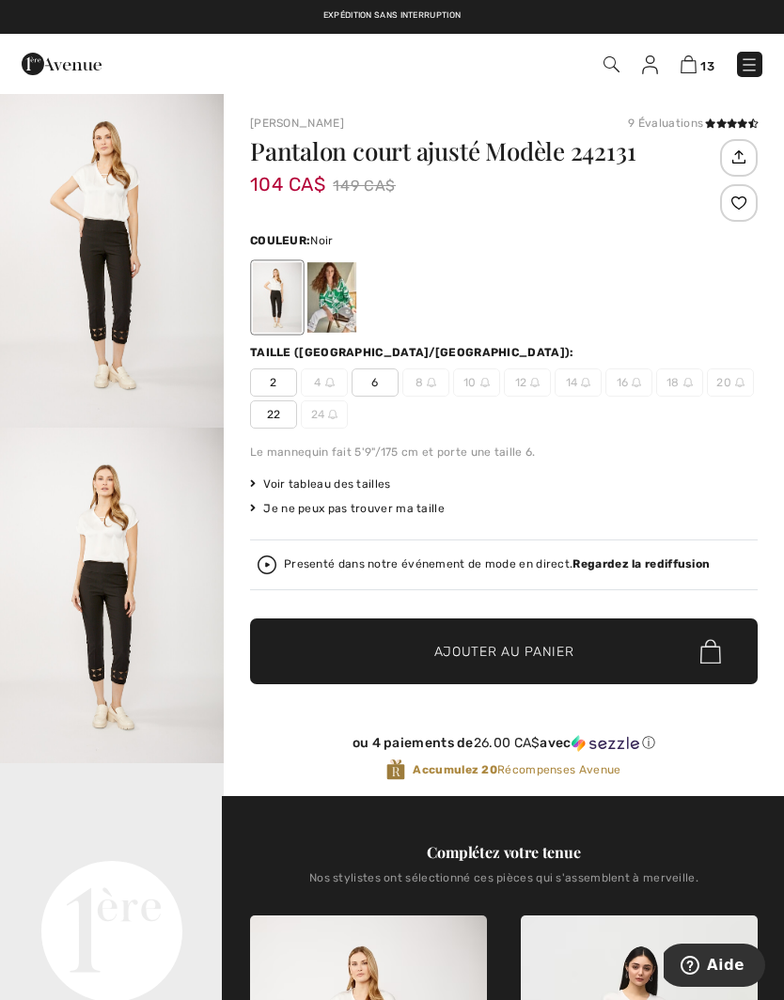
click at [334, 303] on div at bounding box center [331, 297] width 49 height 70
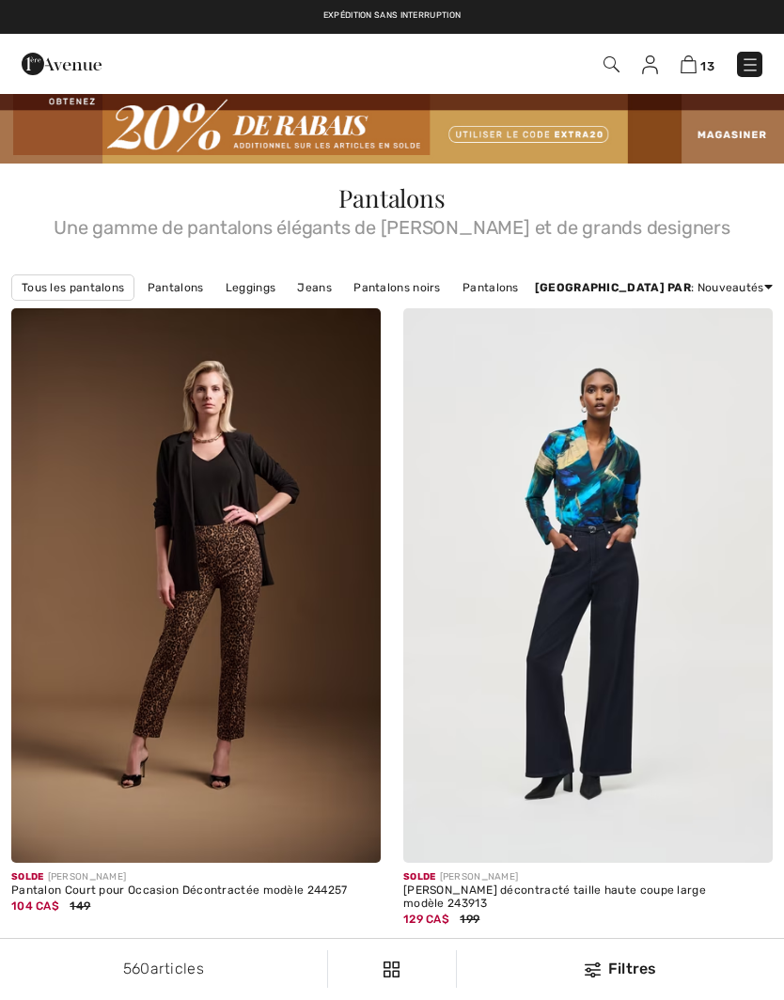
checkbox input "true"
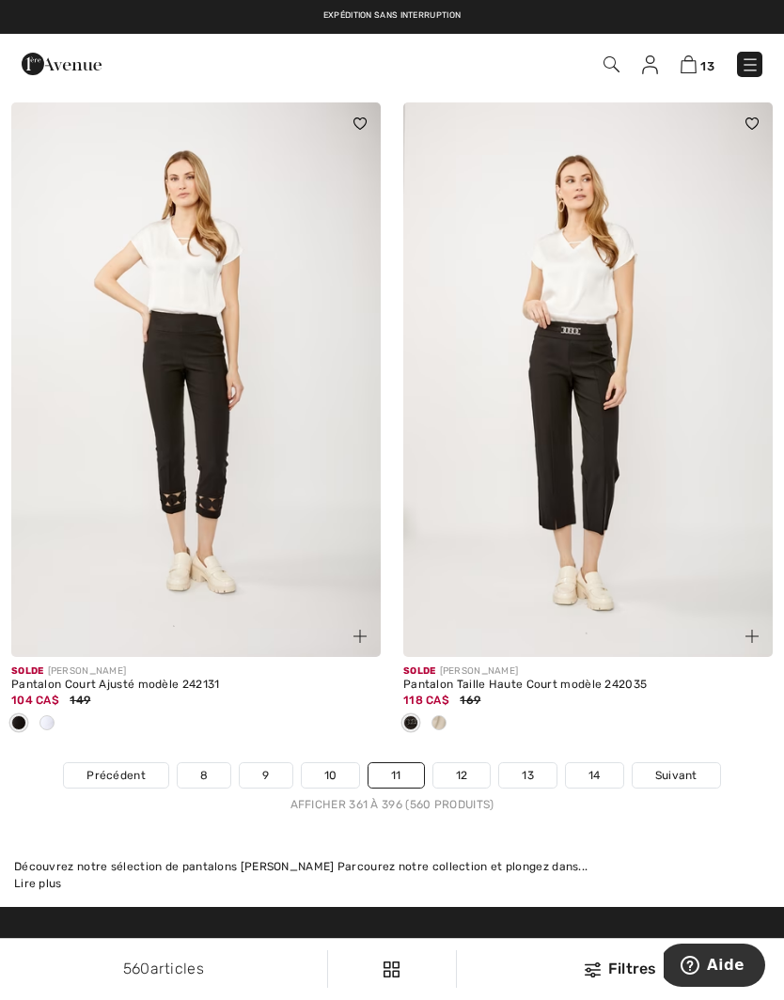
click at [683, 767] on span "Suivant" at bounding box center [676, 775] width 42 height 17
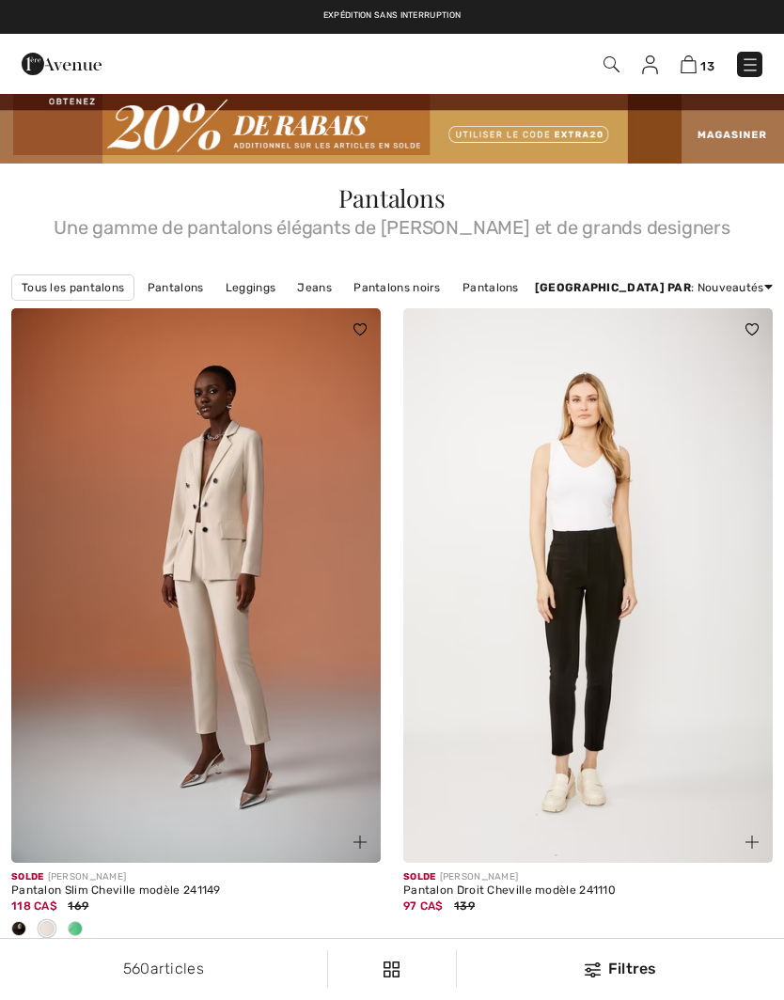
checkbox input "true"
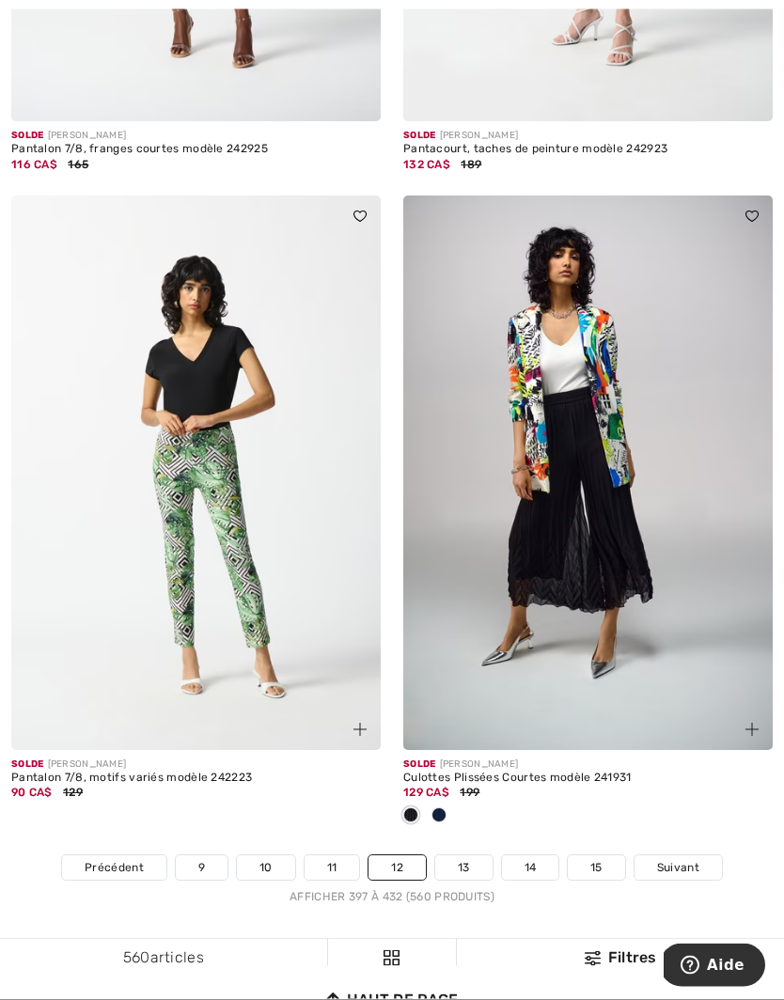
scroll to position [11418, 0]
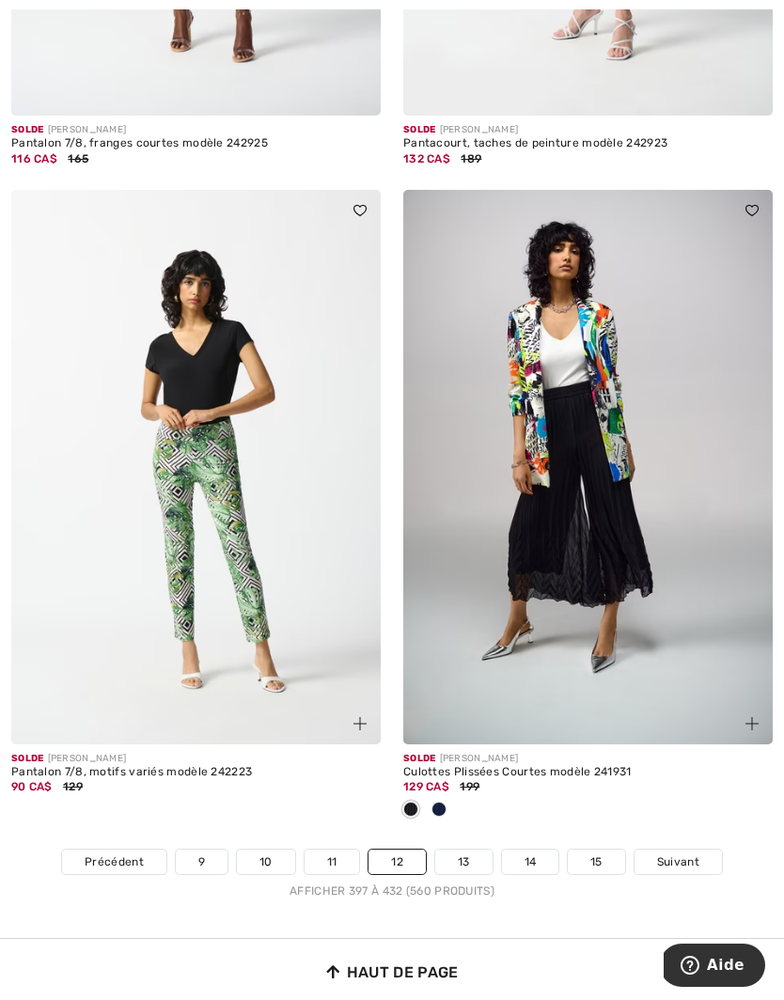
click at [685, 853] on span "Suivant" at bounding box center [678, 861] width 42 height 17
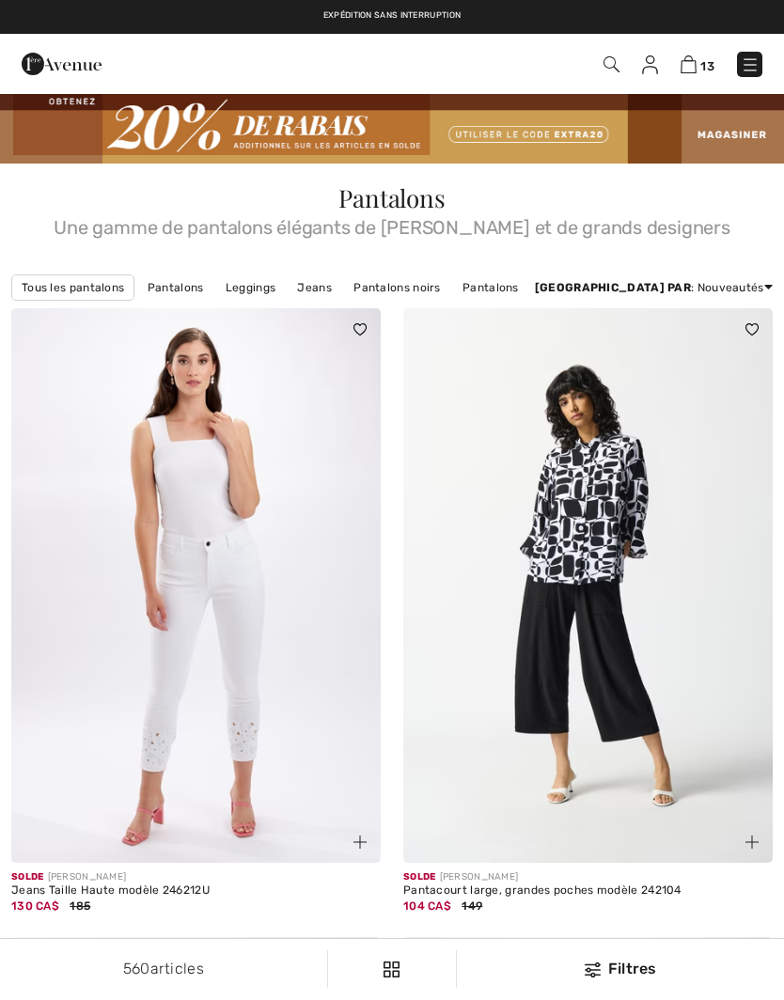
checkbox input "true"
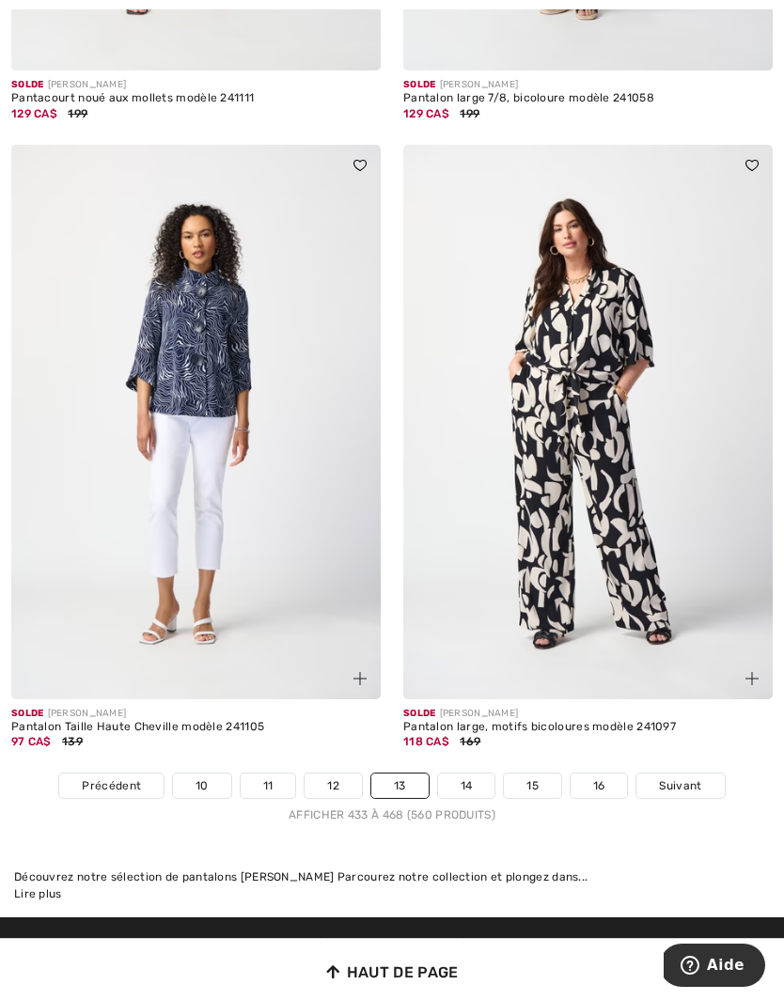
scroll to position [11321, 0]
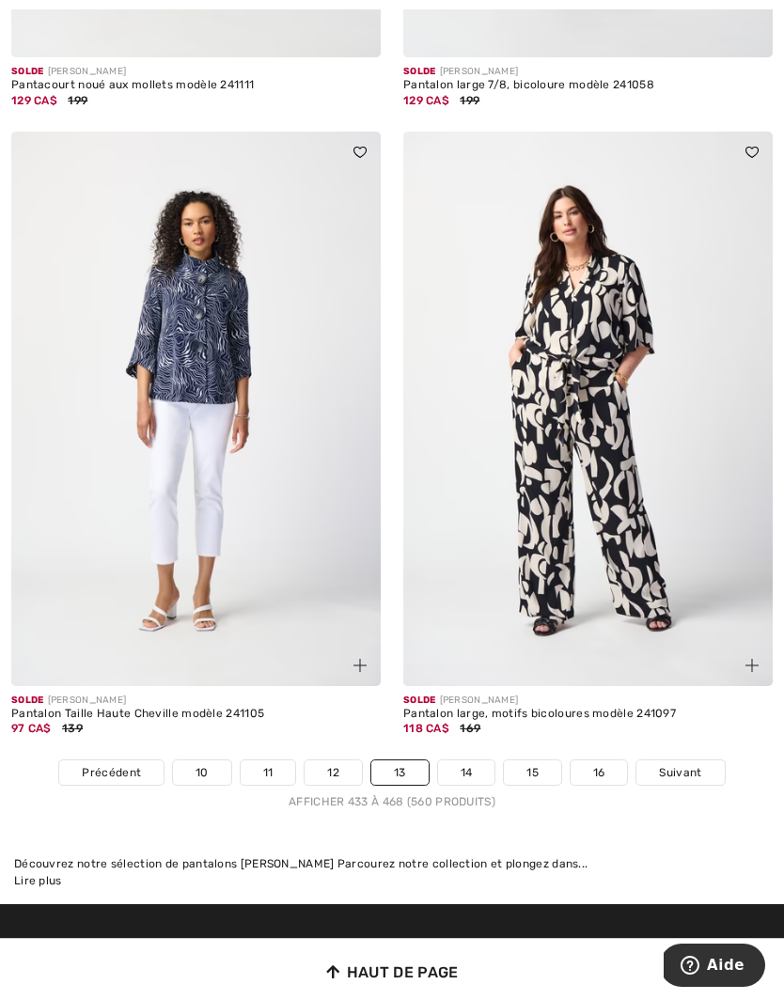
click at [690, 769] on link "Suivant" at bounding box center [679, 772] width 87 height 24
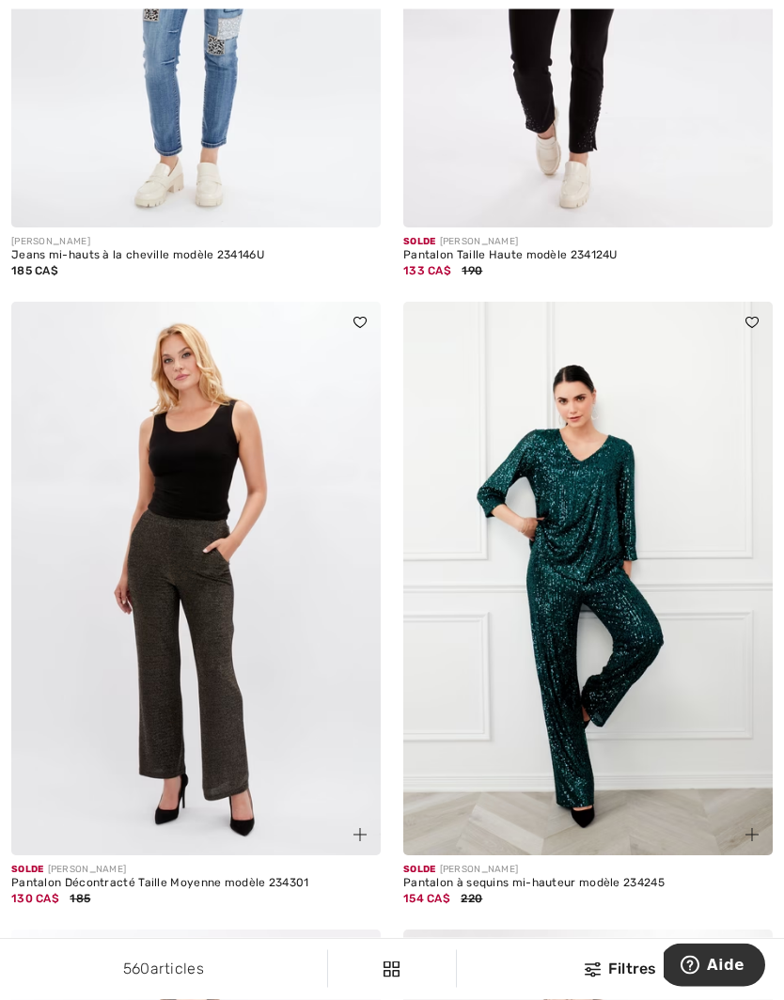
scroll to position [636, 0]
click at [288, 642] on img at bounding box center [195, 578] width 369 height 555
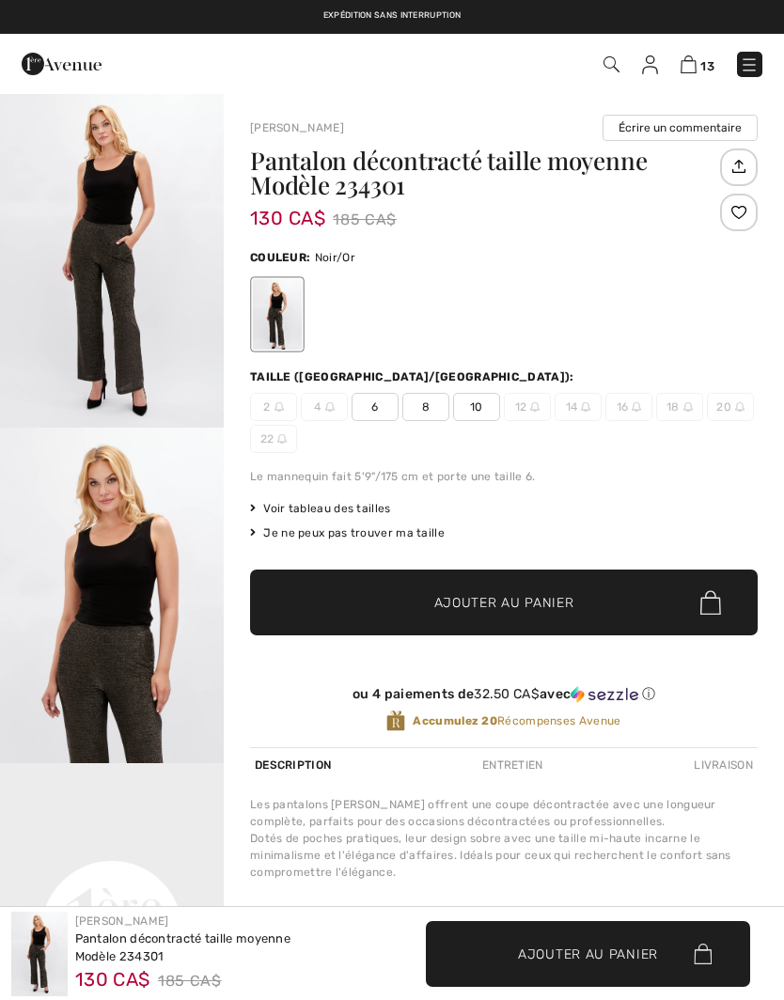
checkbox input "true"
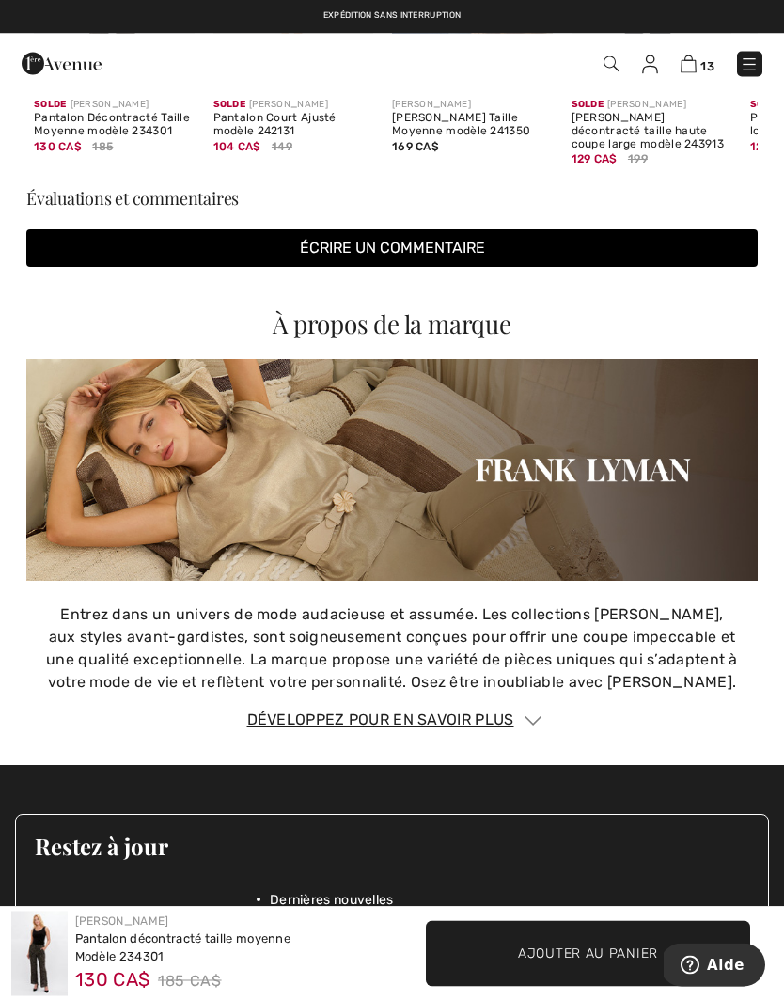
scroll to position [1731, 0]
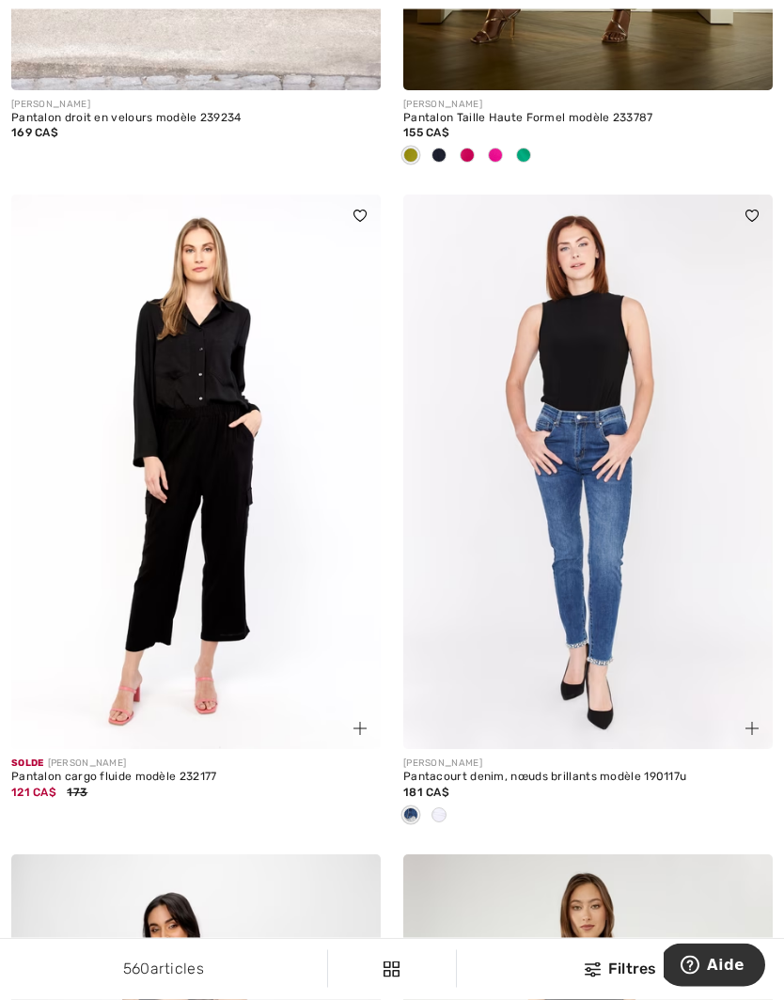
scroll to position [5991, 0]
click at [446, 812] on div at bounding box center [439, 816] width 28 height 31
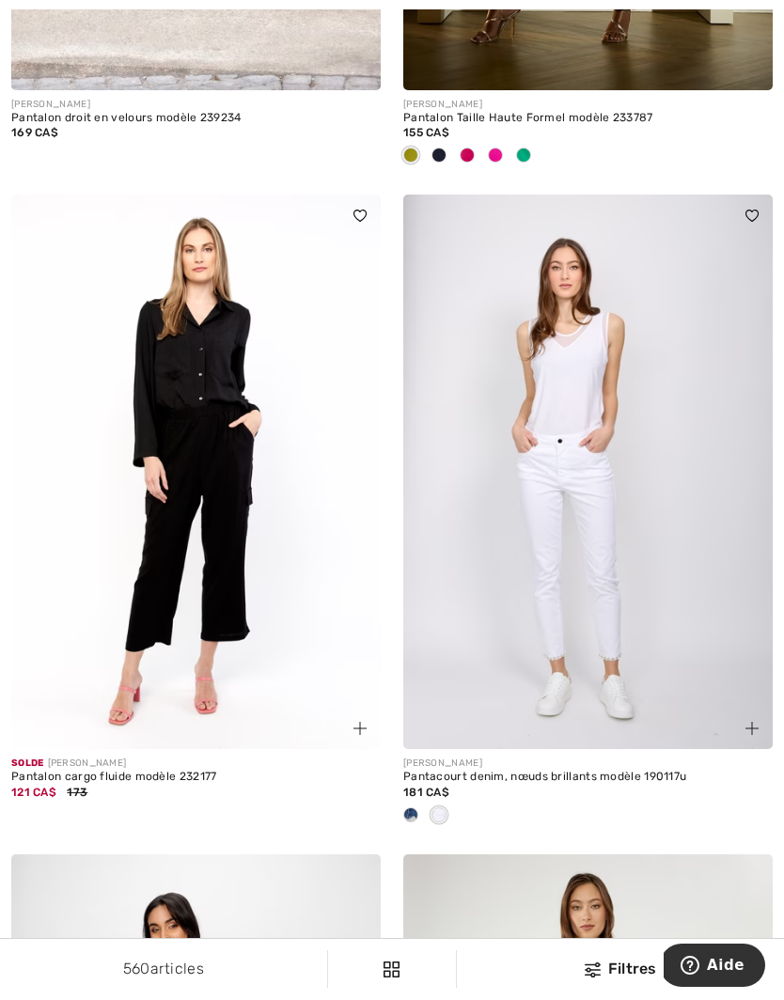
click at [420, 802] on div at bounding box center [411, 816] width 28 height 31
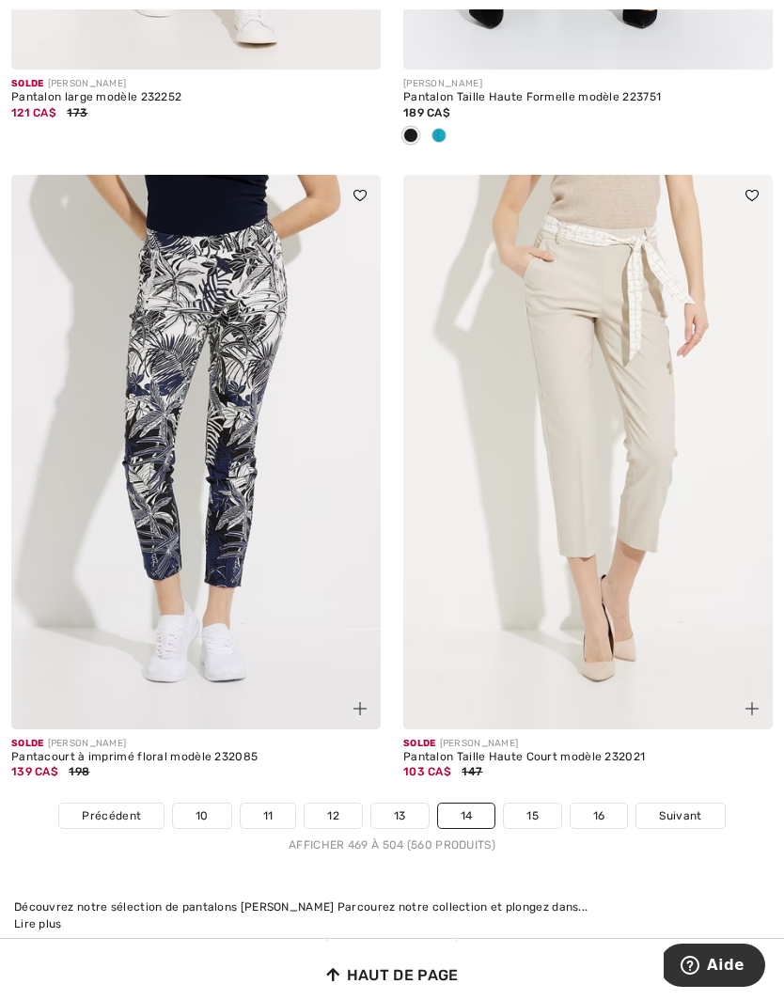
scroll to position [11311, 0]
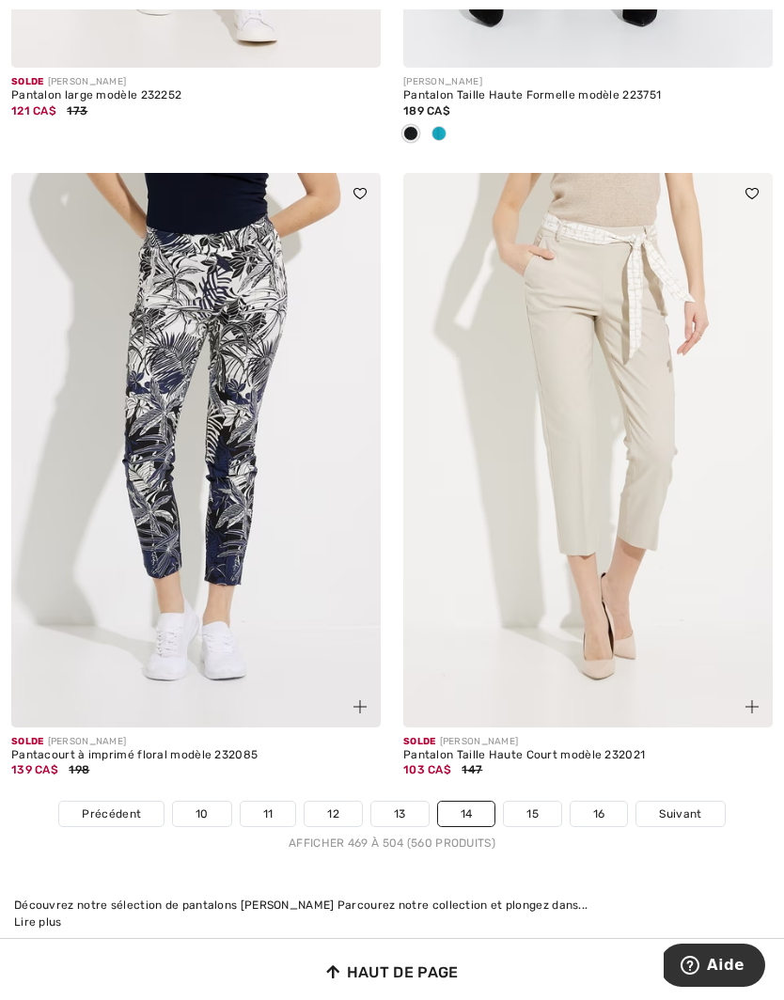
click at [540, 802] on link "15" at bounding box center [532, 814] width 57 height 24
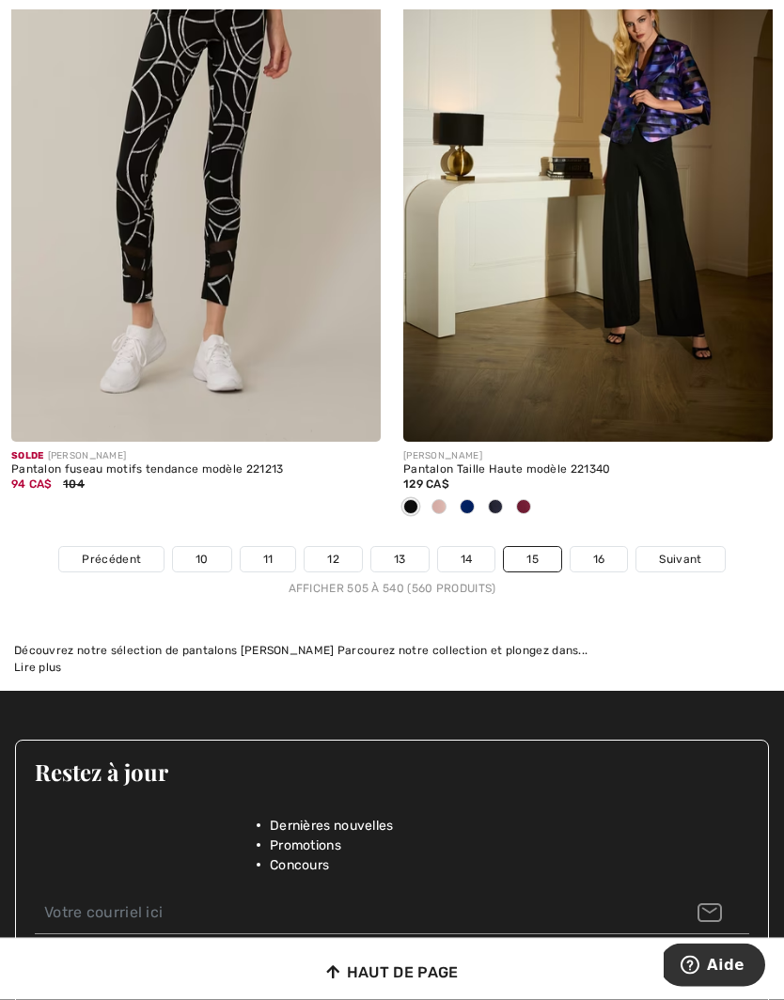
scroll to position [11472, 0]
click at [610, 548] on link "16" at bounding box center [599, 559] width 57 height 24
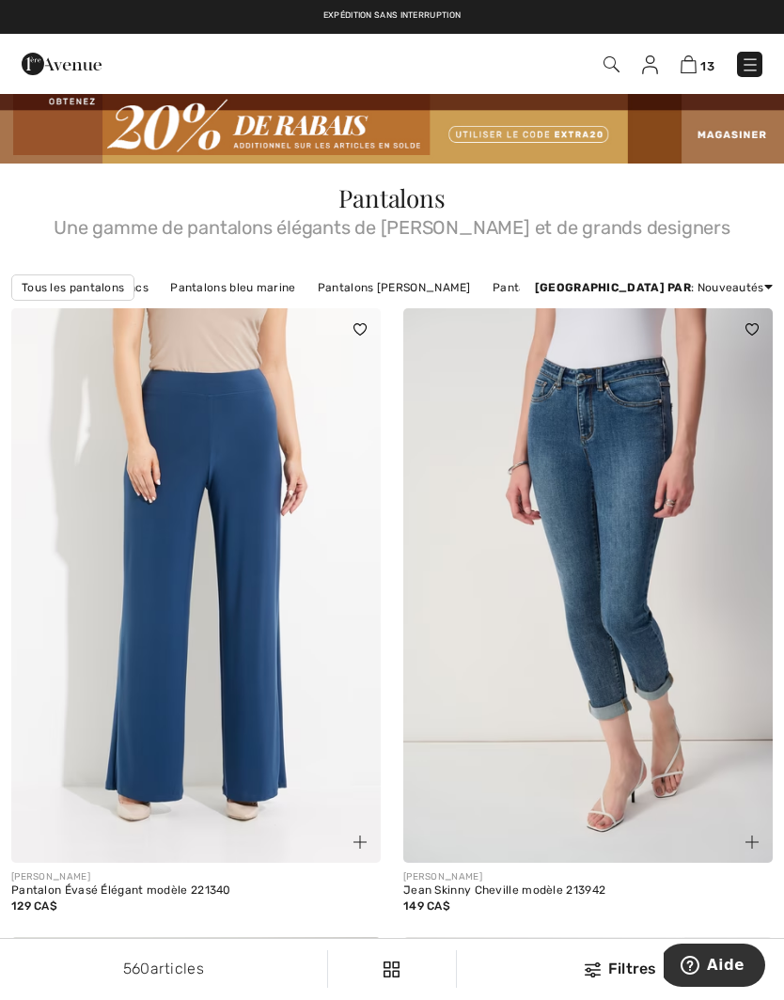
scroll to position [0, 409]
click at [617, 961] on div "Filtres" at bounding box center [620, 969] width 305 height 23
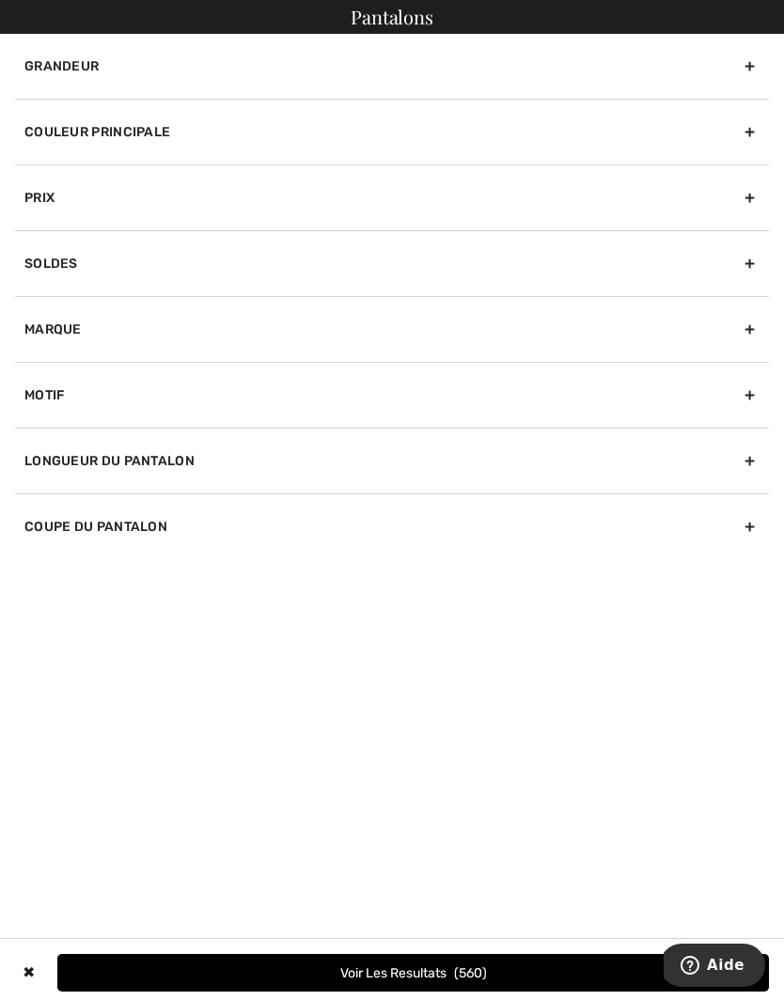
click at [745, 130] on div "Couleur Principale" at bounding box center [392, 132] width 754 height 66
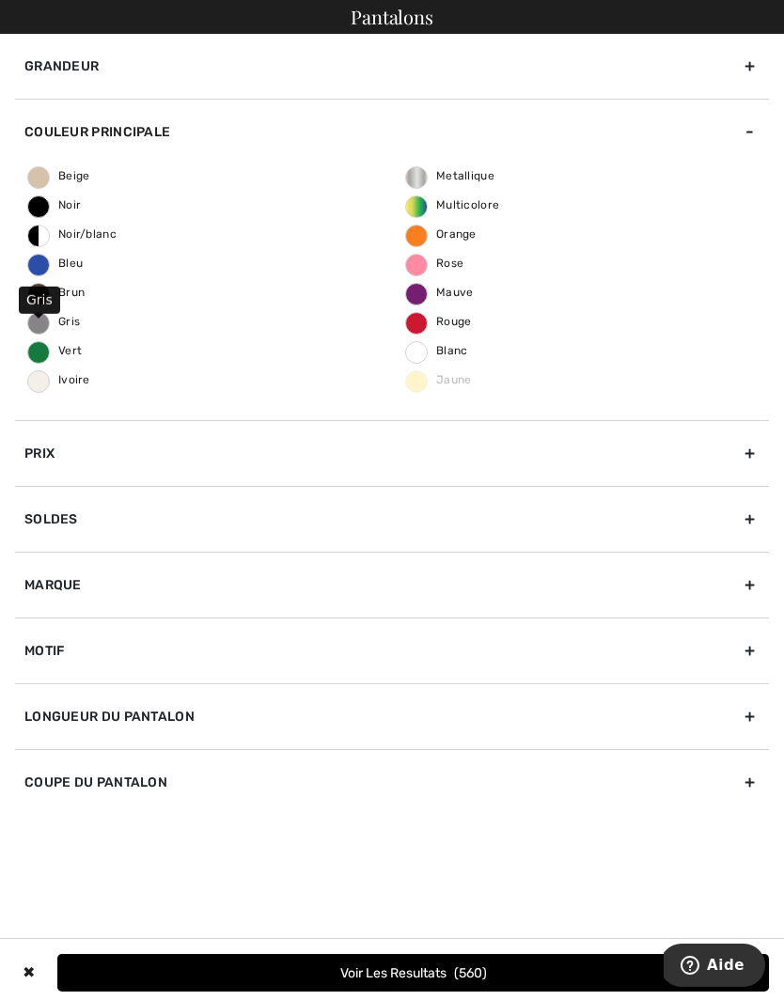
click at [45, 324] on span "Gris" at bounding box center [54, 321] width 52 height 13
click at [0, 0] on input "Gris" at bounding box center [0, 0] width 0 height 0
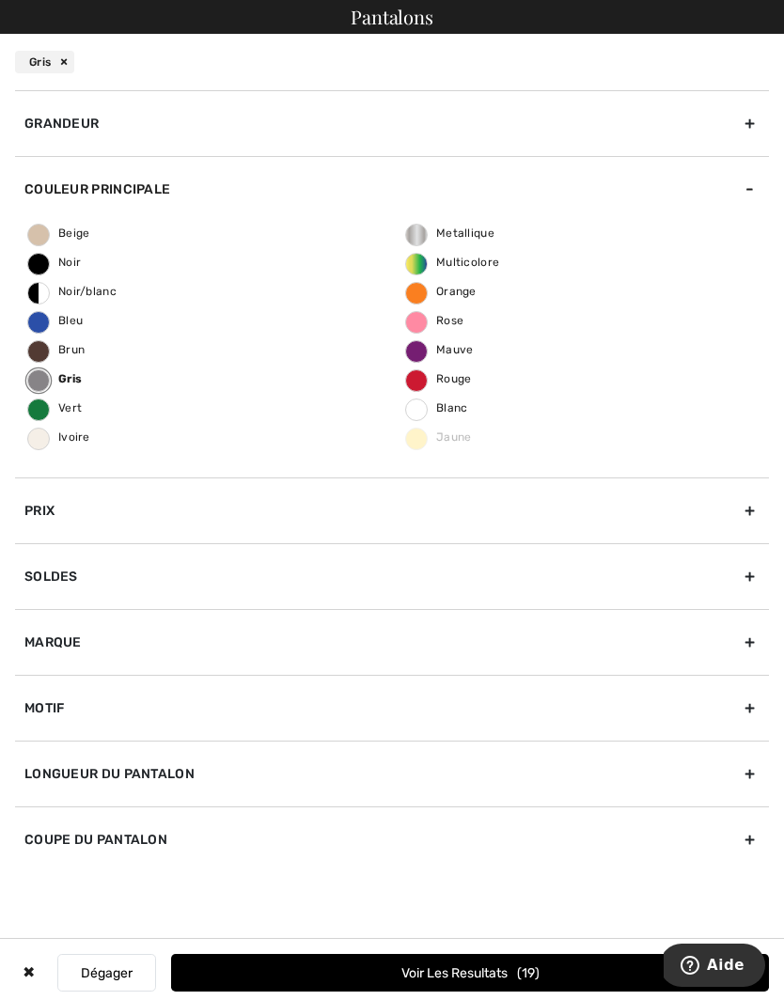
click at [753, 124] on div "Grandeur" at bounding box center [392, 123] width 754 height 66
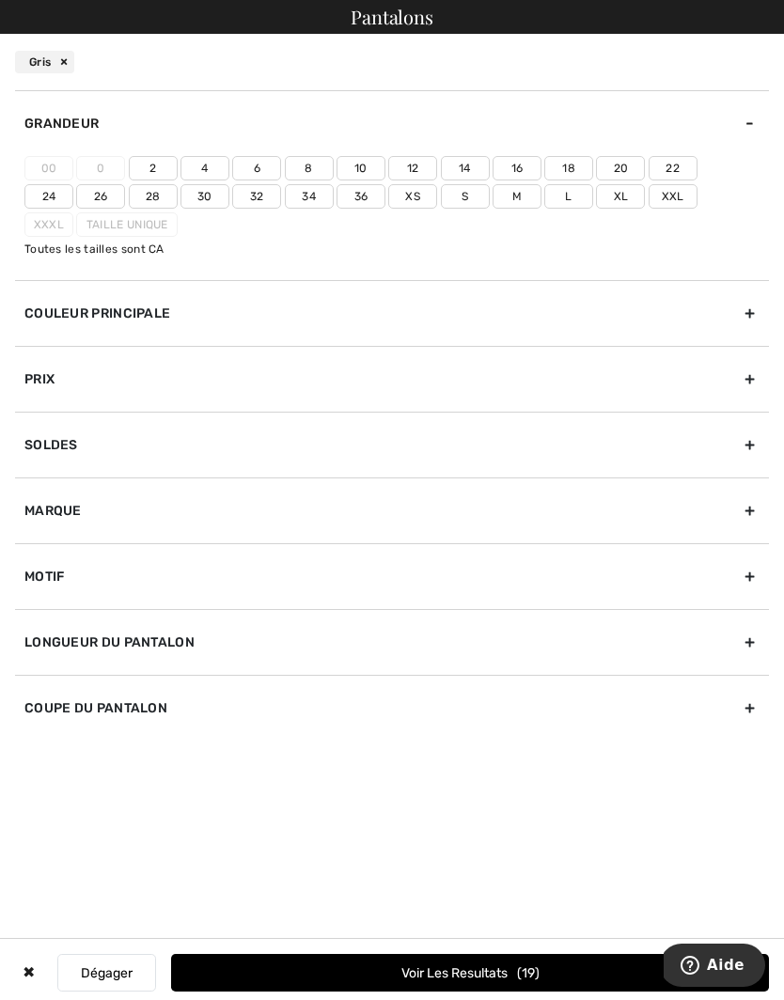
click at [318, 164] on label "8" at bounding box center [309, 168] width 49 height 24
click at [0, 0] on input"] "8" at bounding box center [0, 0] width 0 height 0
click at [468, 180] on label "14" at bounding box center [465, 168] width 49 height 24
click at [0, 0] on input"] "14" at bounding box center [0, 0] width 0 height 0
click at [493, 196] on label "M" at bounding box center [517, 196] width 49 height 24
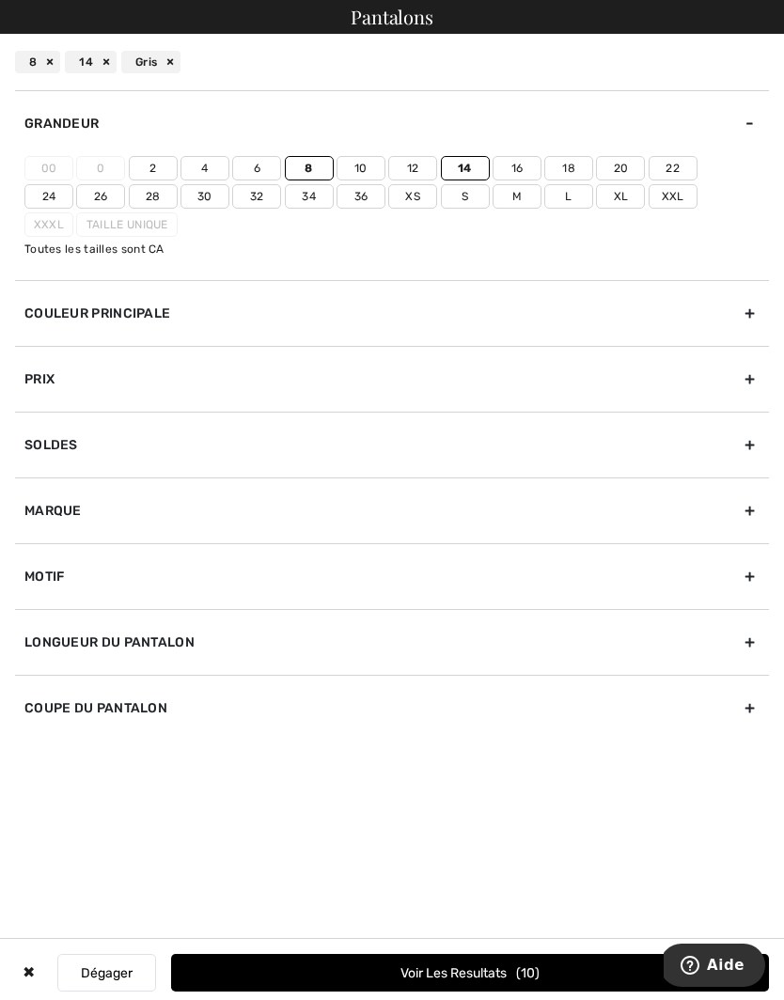
click at [0, 0] on input"] "M" at bounding box center [0, 0] width 0 height 0
click at [463, 160] on label "14" at bounding box center [465, 168] width 49 height 24
click at [0, 0] on input"] "14" at bounding box center [0, 0] width 0 height 0
click at [581, 967] on button "Voir les resultats 10" at bounding box center [470, 973] width 598 height 38
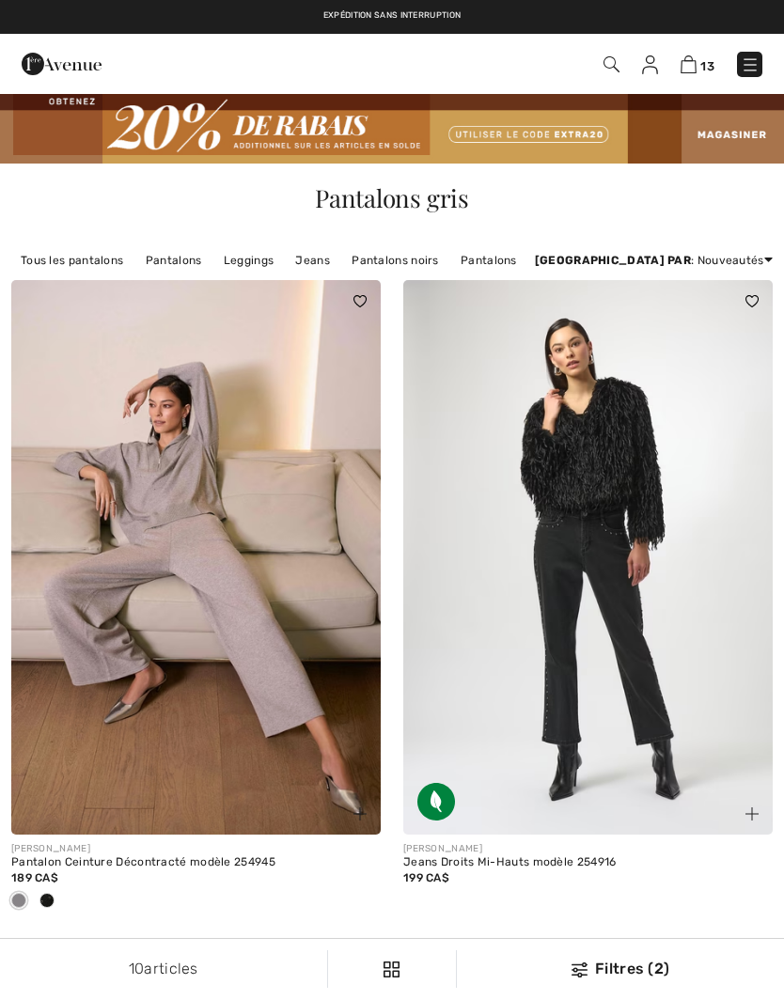
checkbox input "true"
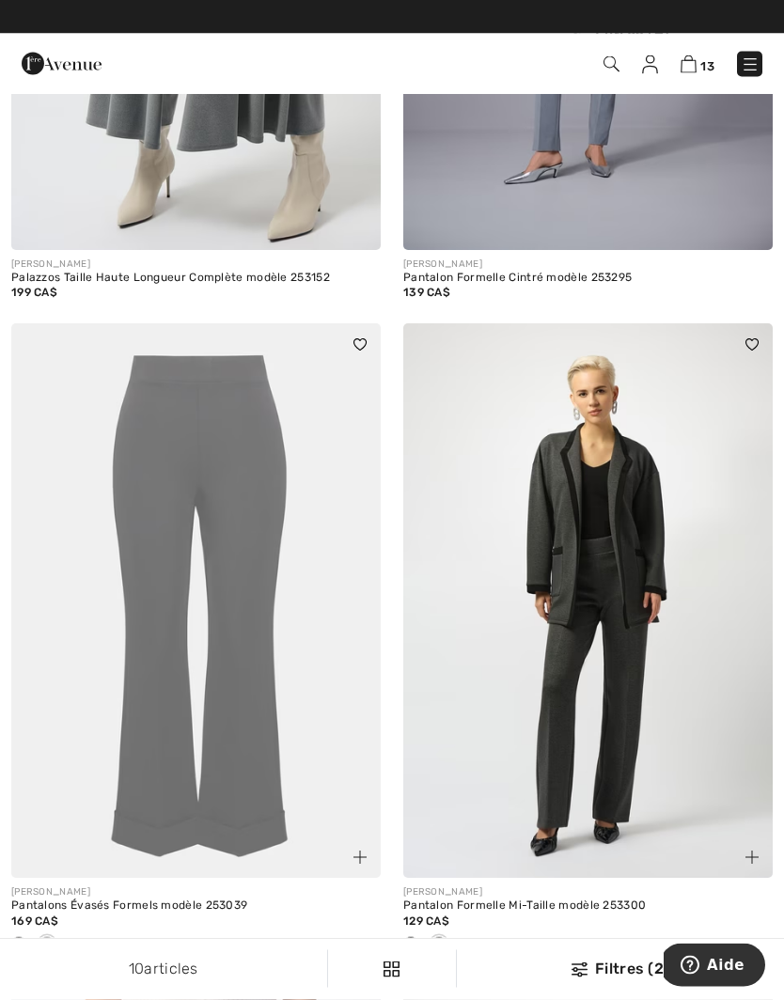
scroll to position [1863, 0]
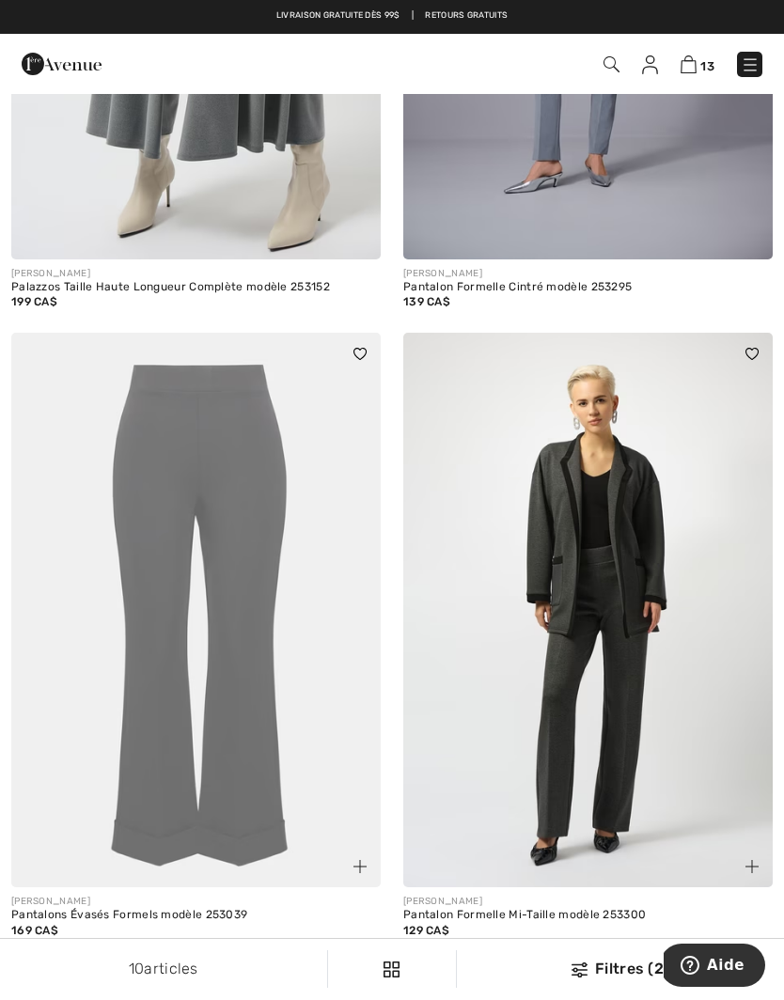
click at [698, 688] on img at bounding box center [587, 610] width 369 height 555
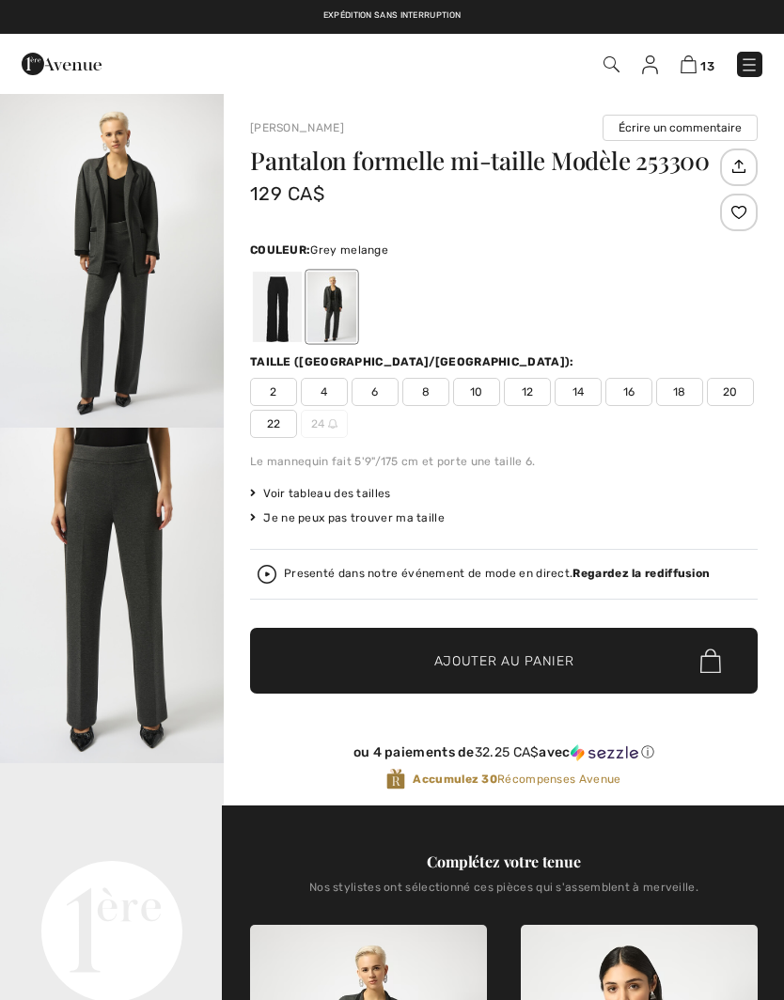
checkbox input "true"
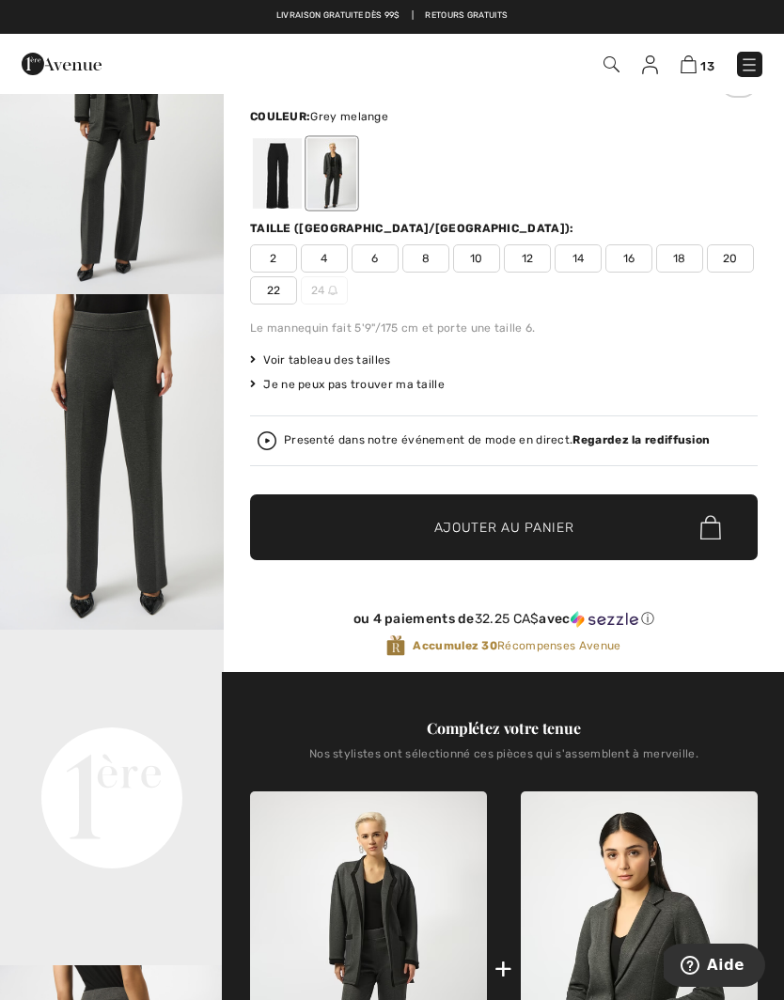
scroll to position [131, 0]
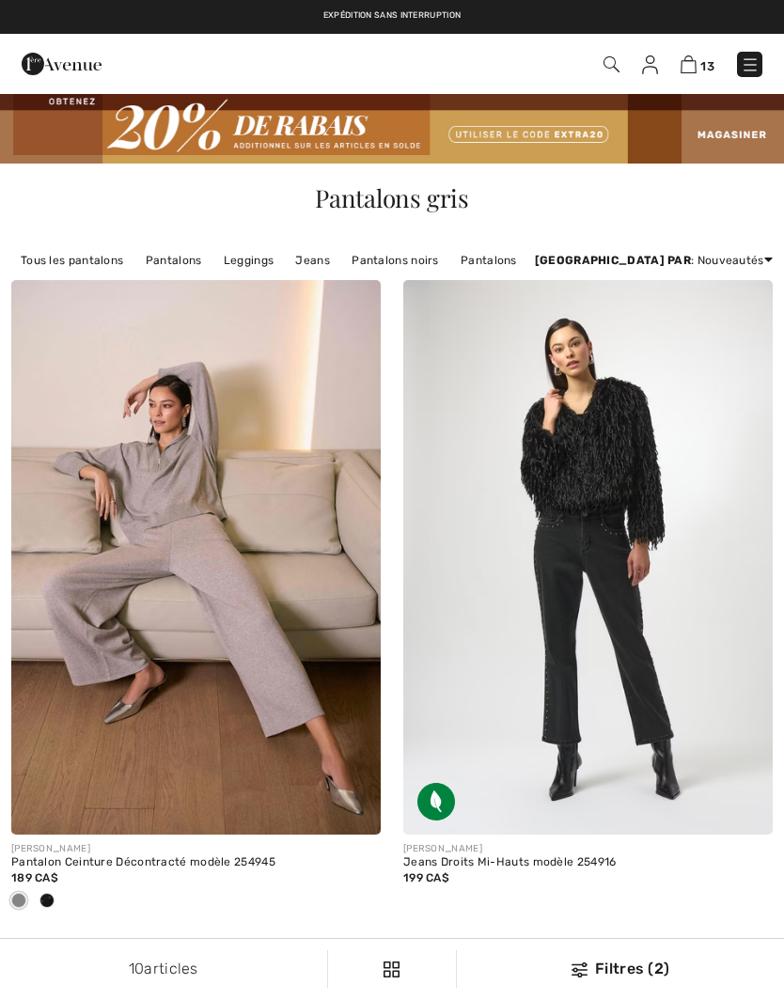
checkbox input "true"
click at [294, 558] on img at bounding box center [195, 557] width 369 height 555
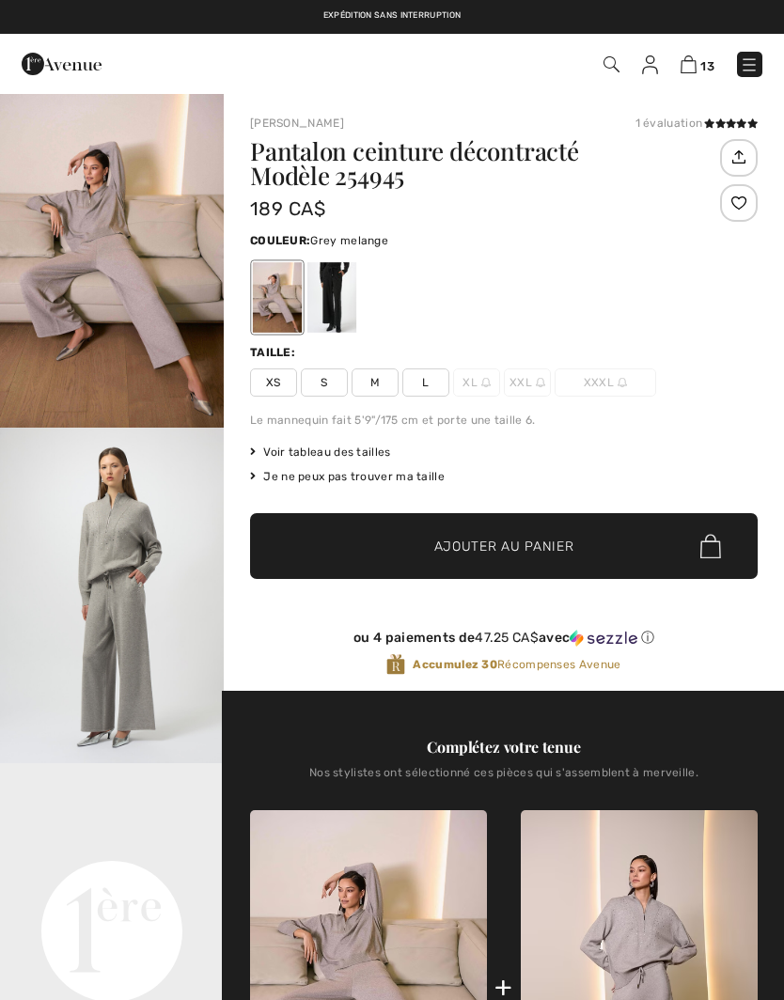
checkbox input "true"
click at [337, 298] on div at bounding box center [331, 297] width 49 height 70
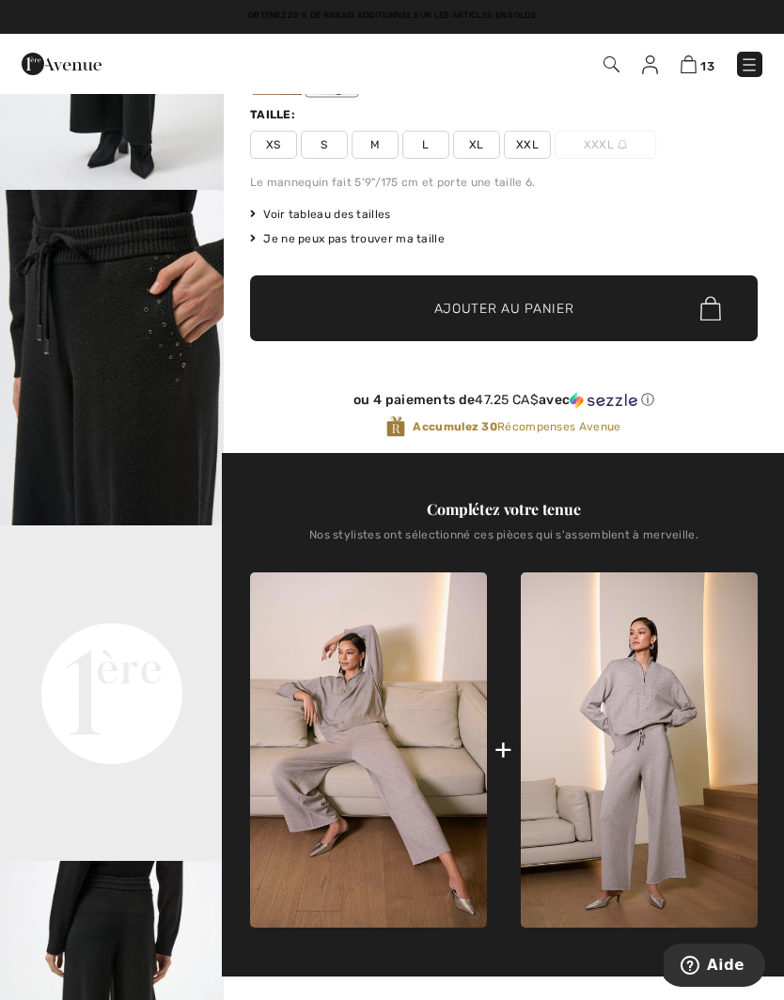
scroll to position [213, 0]
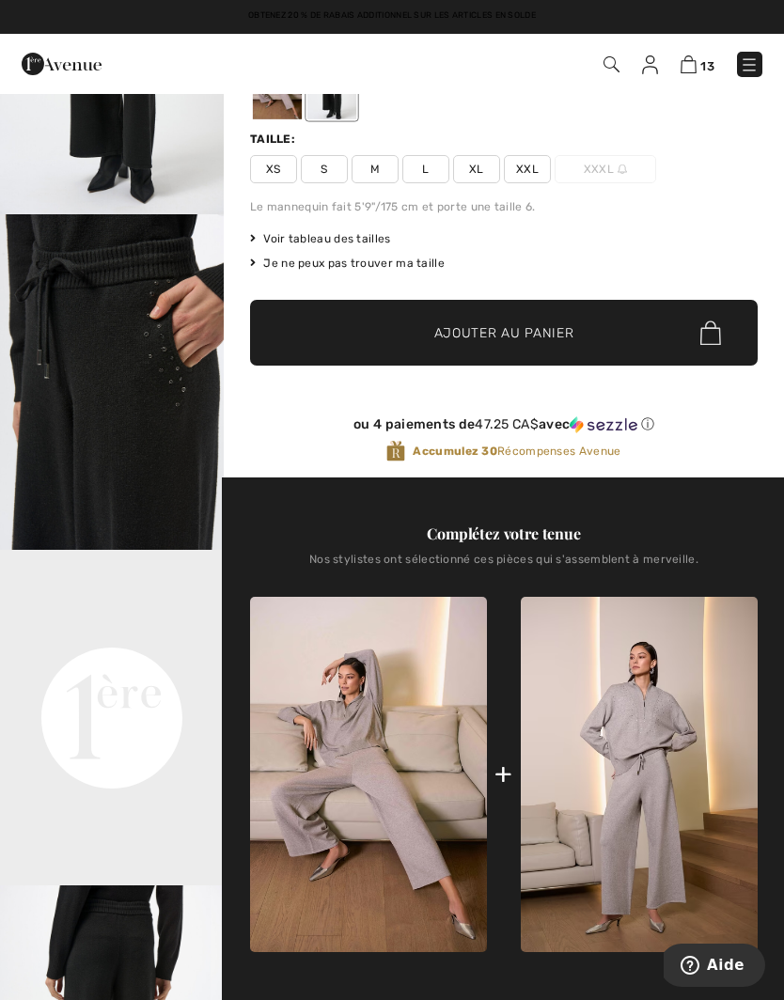
click at [654, 756] on img at bounding box center [639, 775] width 237 height 356
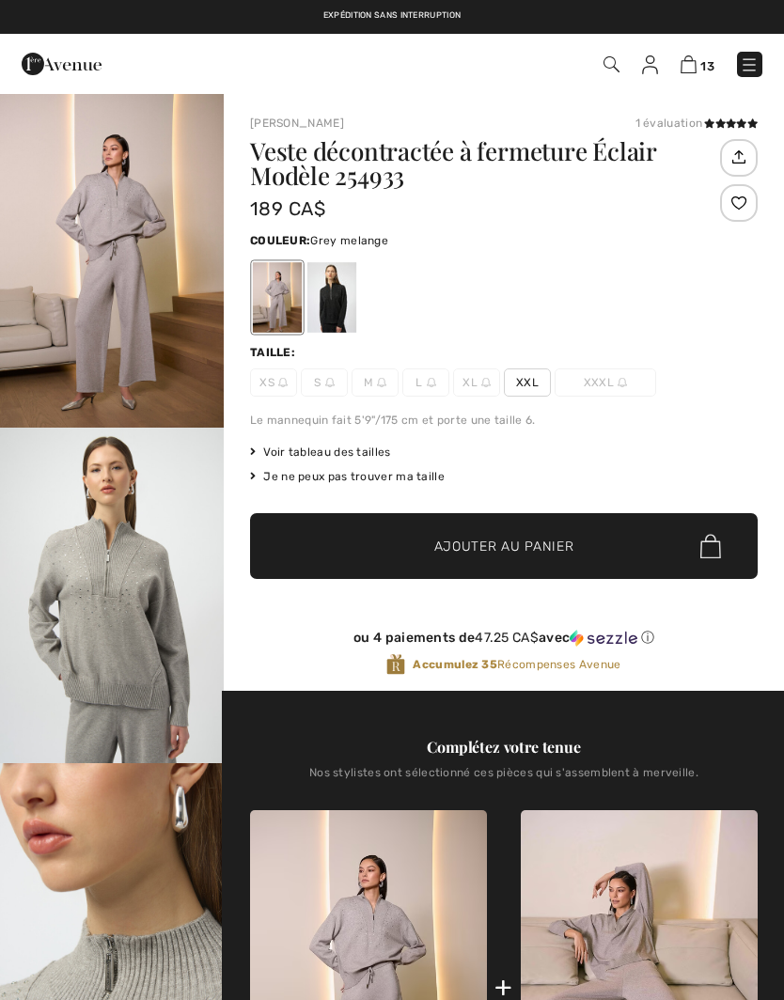
checkbox input "true"
click at [341, 293] on div at bounding box center [331, 297] width 49 height 70
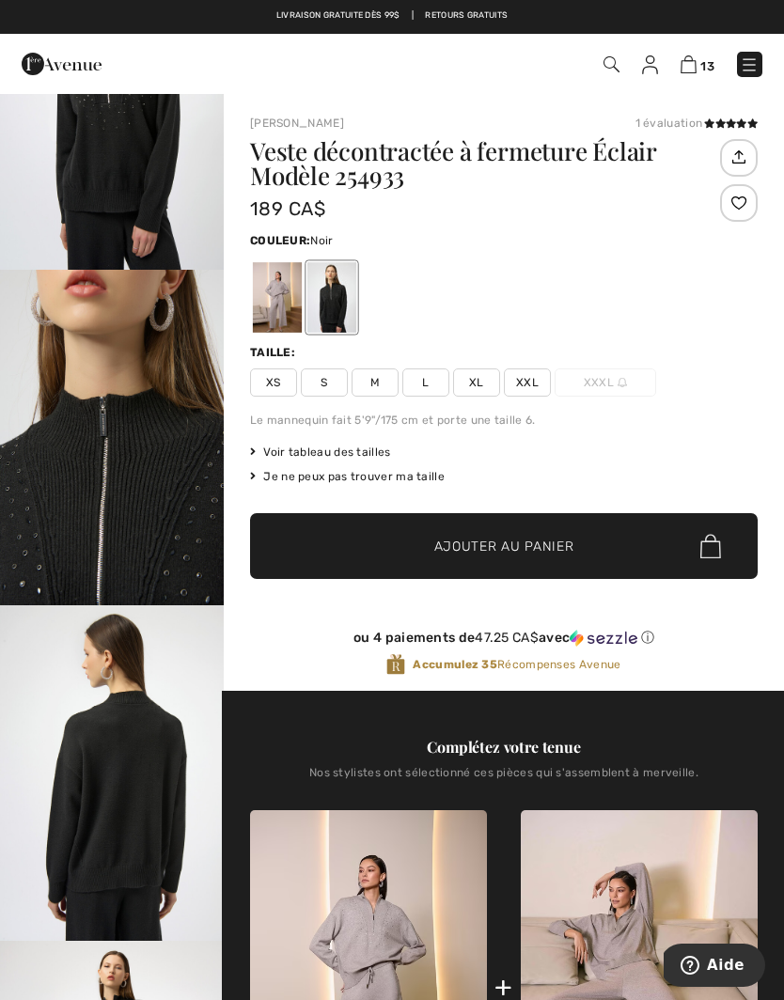
click at [695, 60] on img at bounding box center [689, 64] width 16 height 18
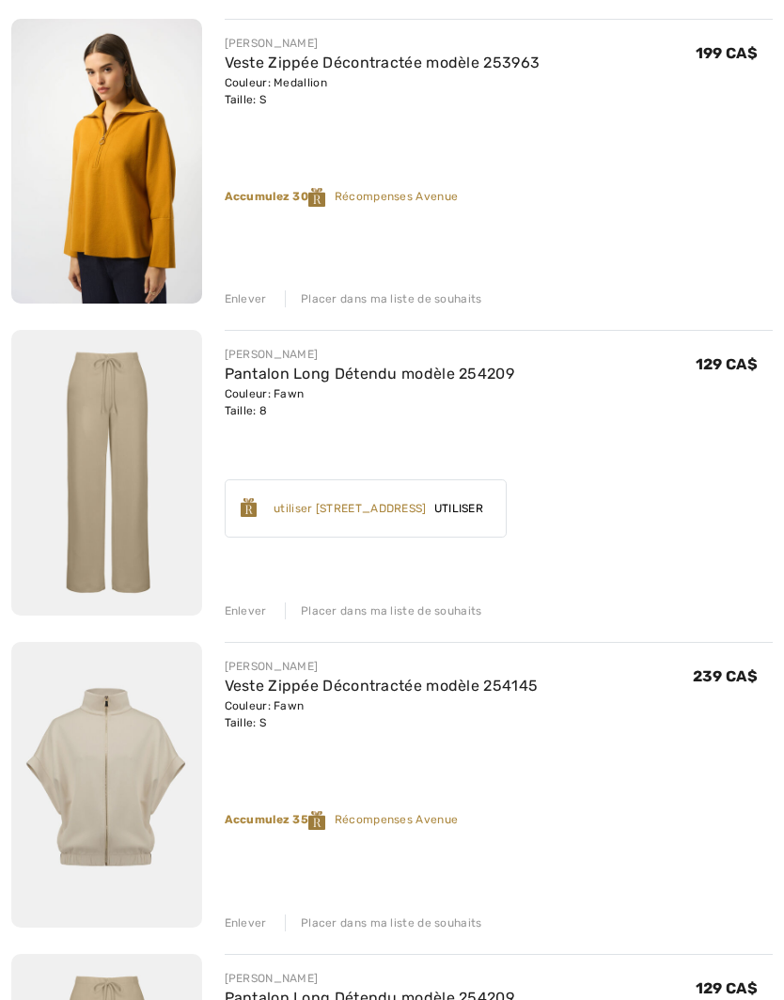
scroll to position [591, 0]
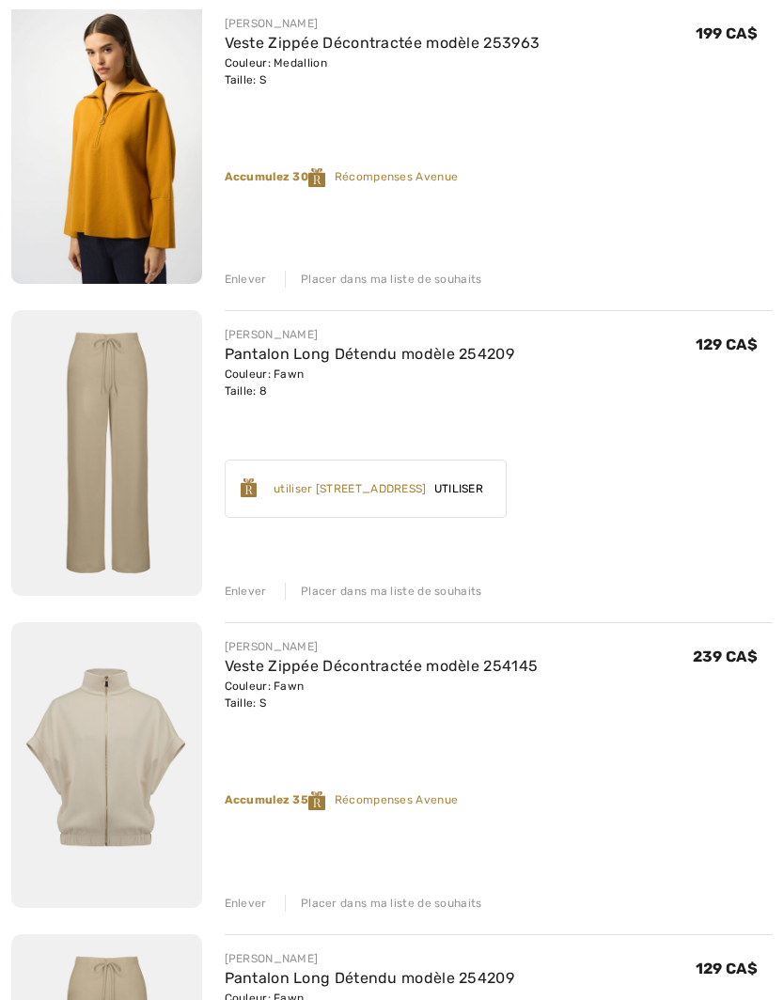
click at [437, 596] on div "Placer dans ma liste de souhaits" at bounding box center [383, 591] width 197 height 17
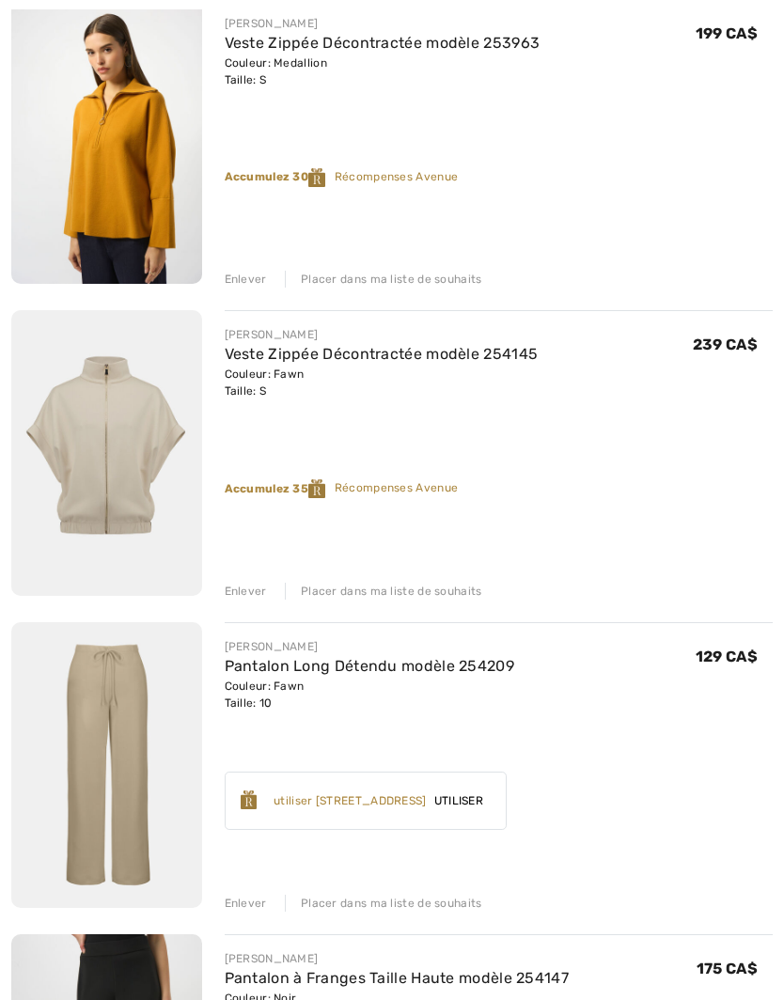
click at [437, 593] on div "Placer dans ma liste de souhaits" at bounding box center [383, 591] width 197 height 17
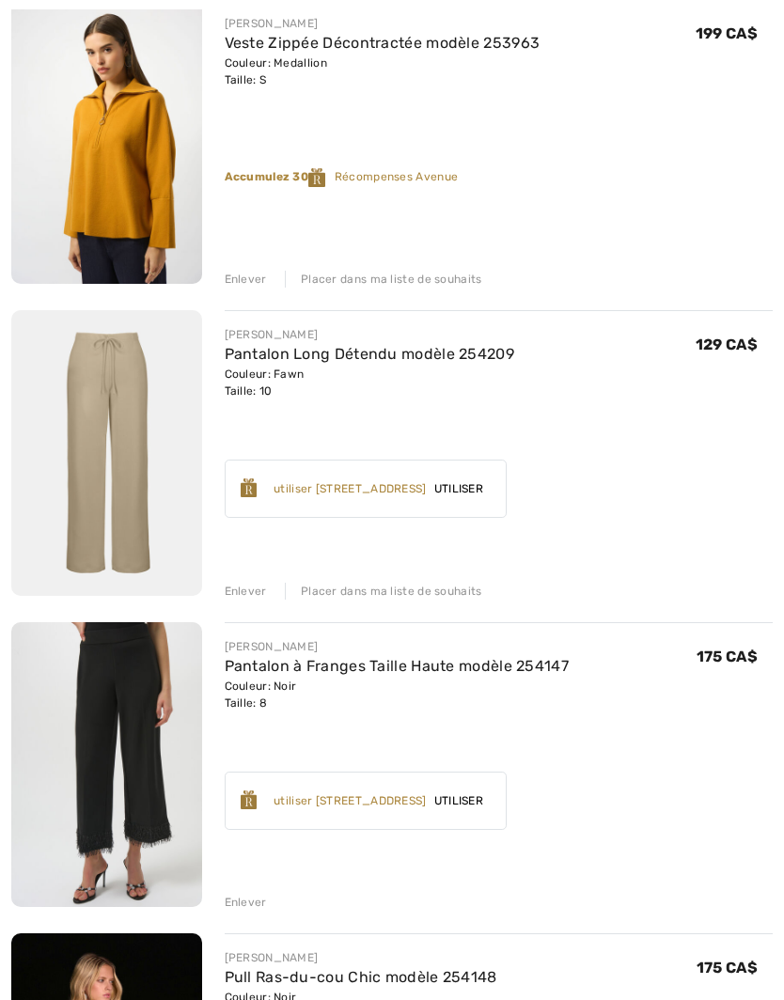
click at [431, 597] on div "Placer dans ma liste de souhaits" at bounding box center [383, 591] width 197 height 17
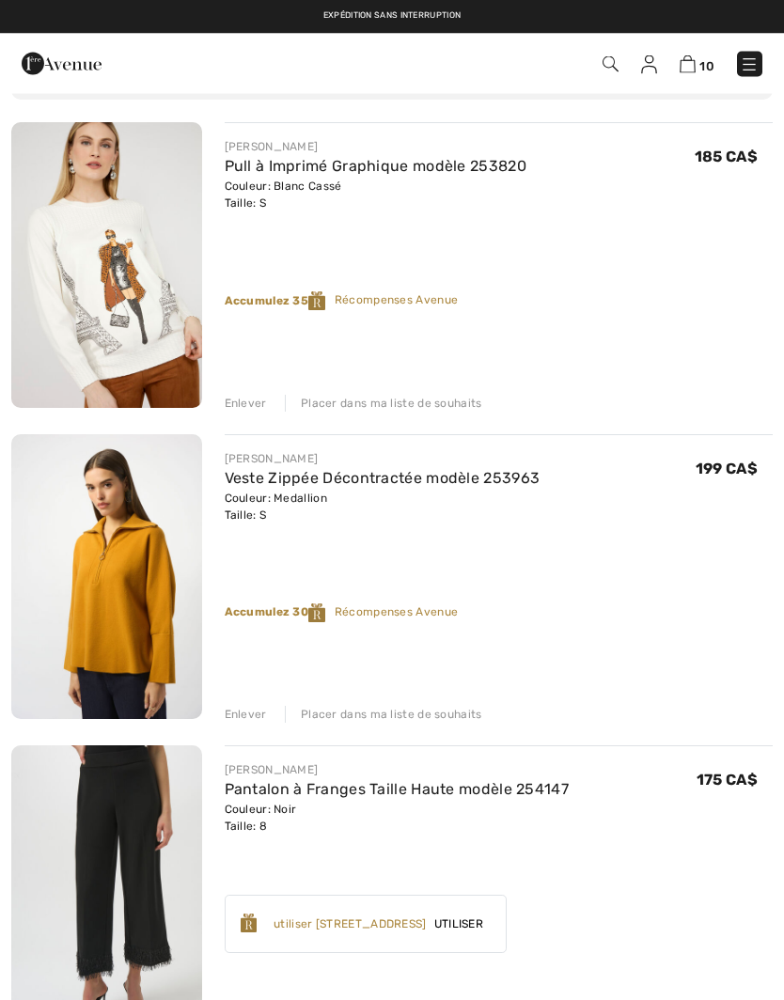
scroll to position [0, 0]
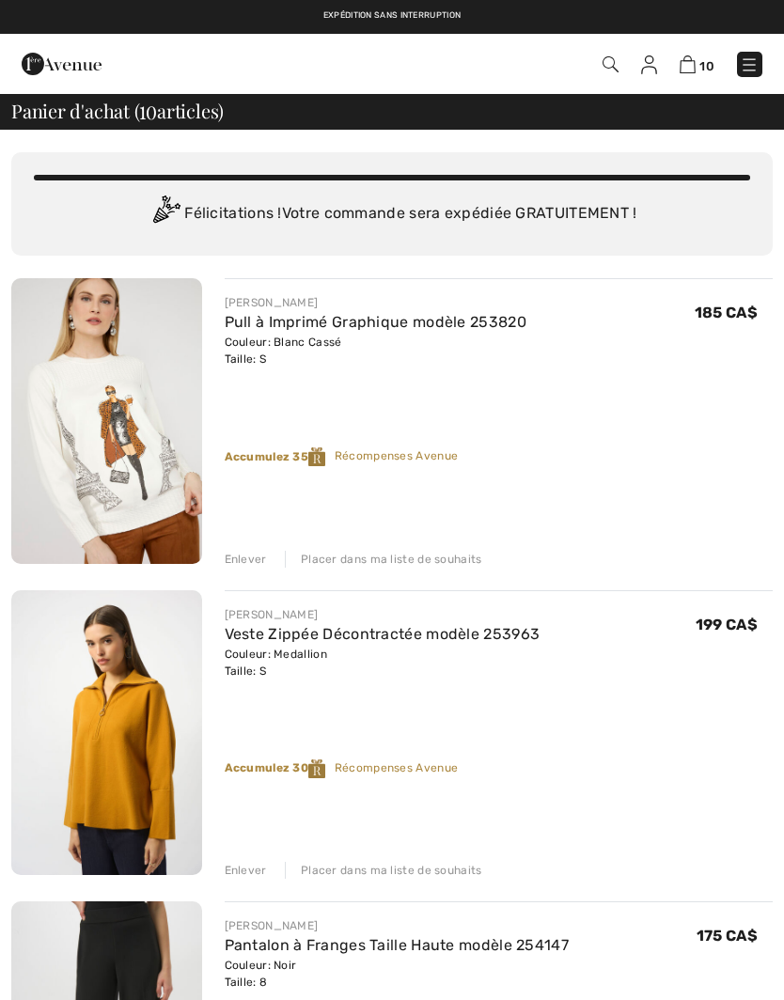
click at [750, 67] on img at bounding box center [749, 64] width 19 height 19
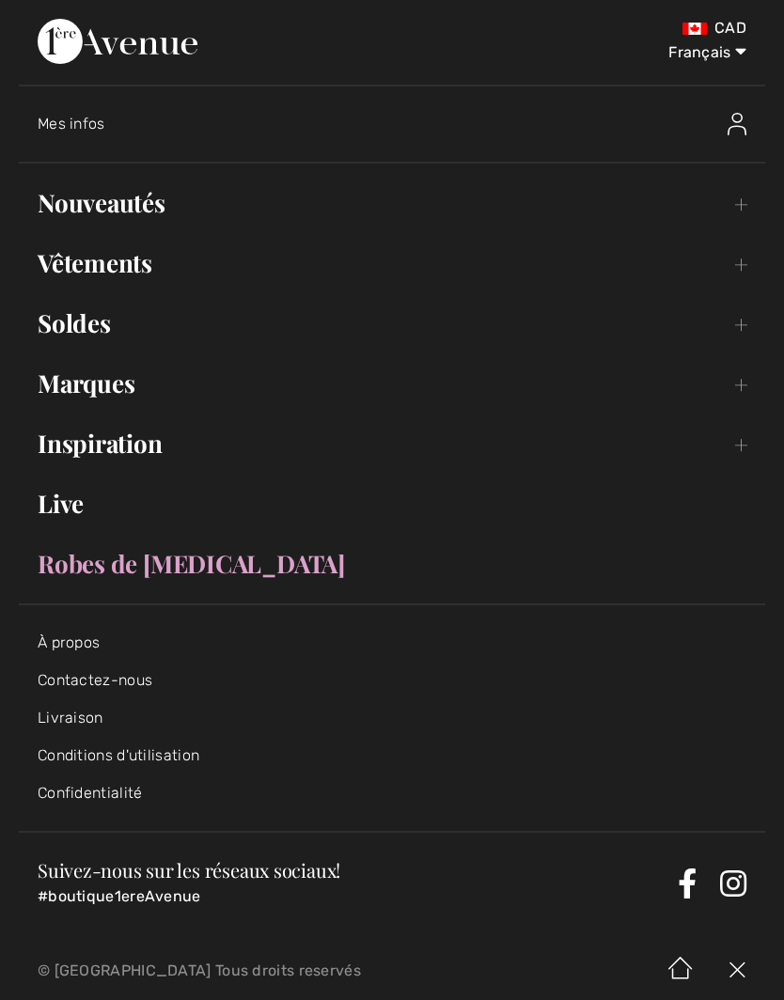
click at [745, 197] on link "Nouveautés Toggle submenu" at bounding box center [392, 202] width 746 height 41
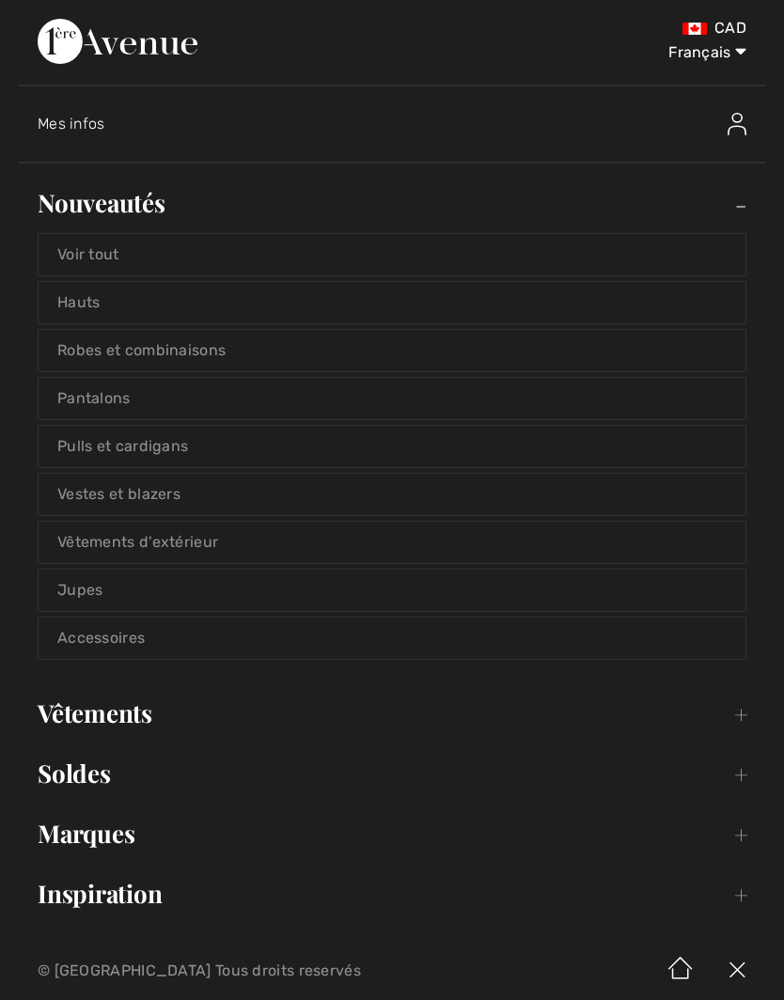
click at [518, 456] on link "Pulls et cardigans" at bounding box center [392, 446] width 707 height 41
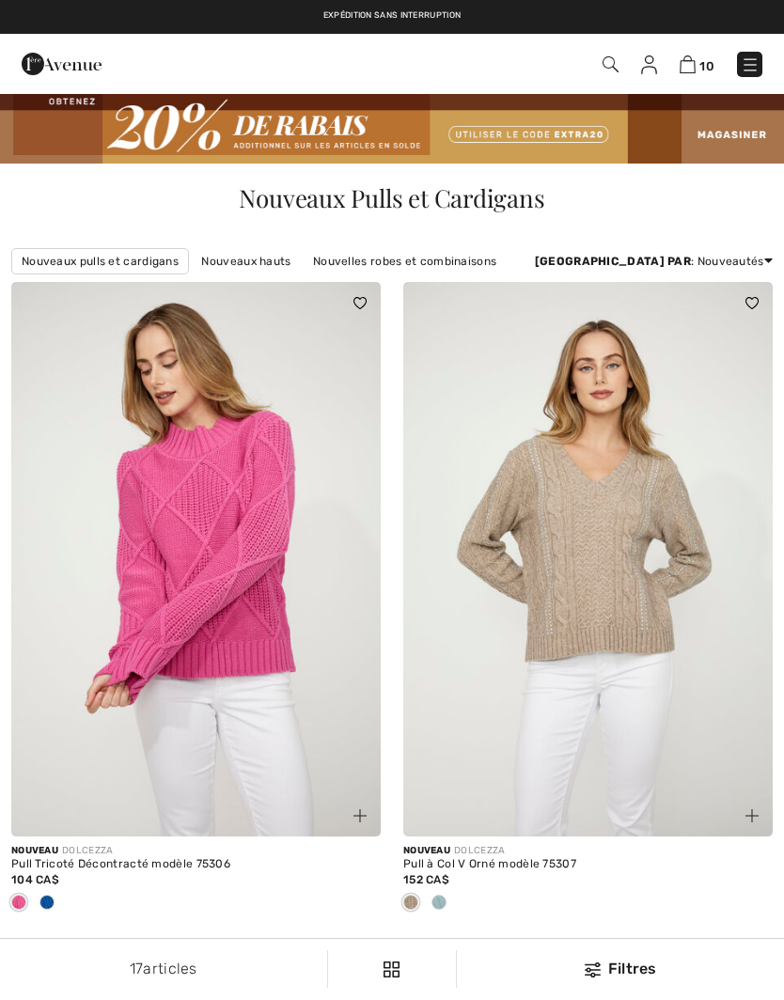
checkbox input "true"
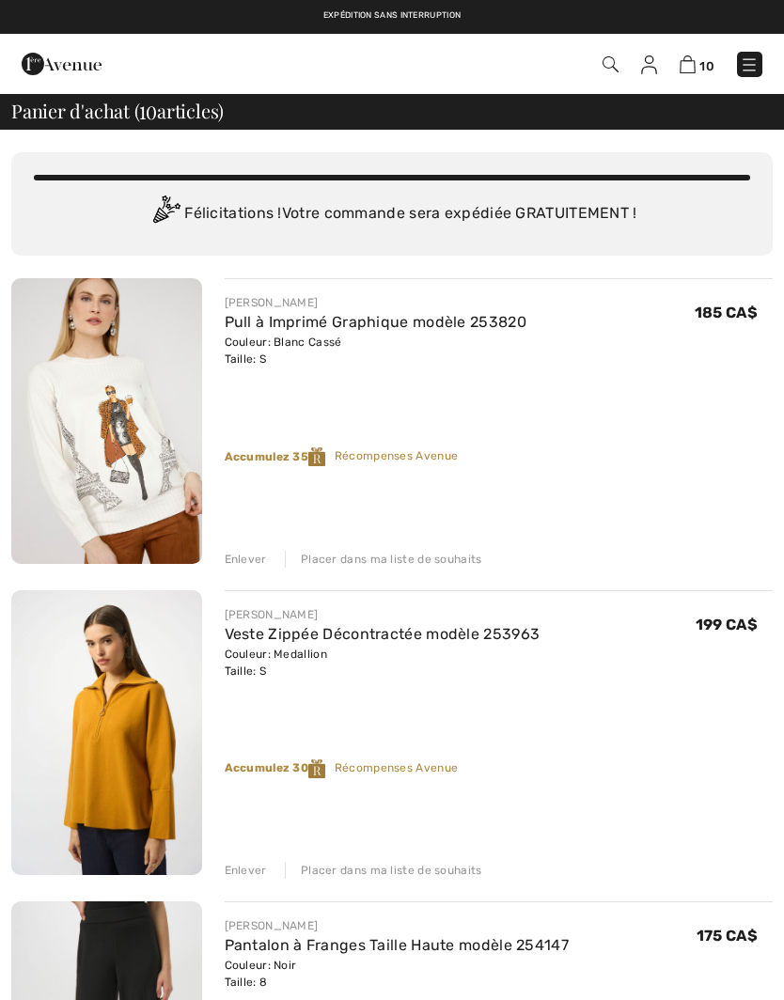
click at [753, 72] on img at bounding box center [749, 64] width 19 height 19
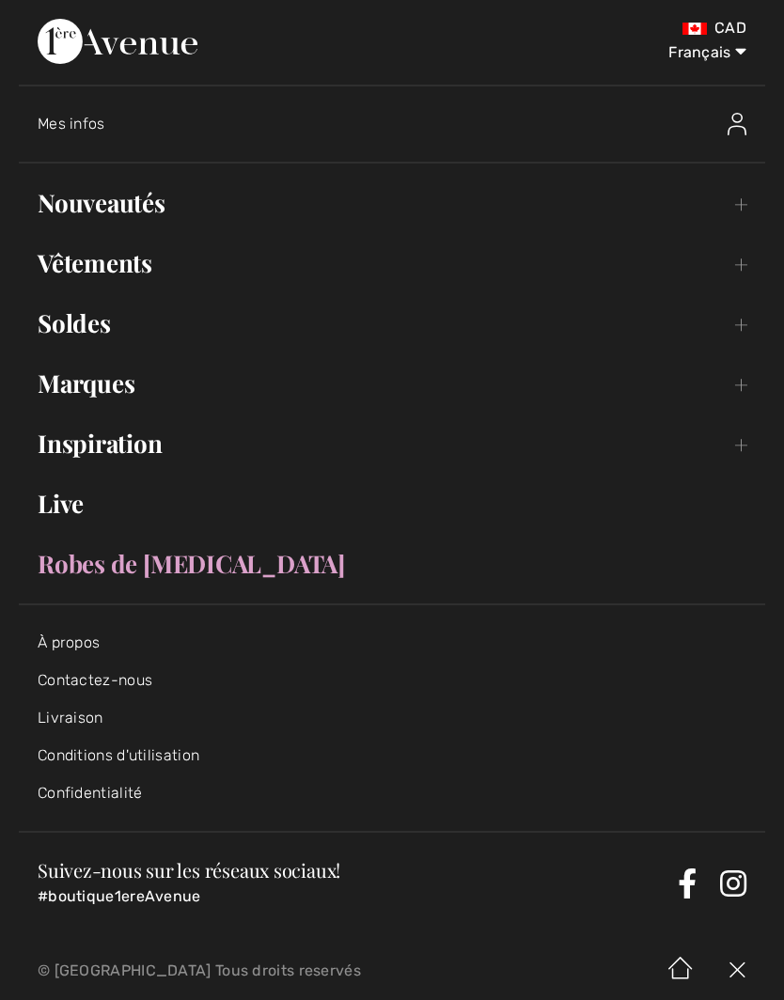
click at [736, 259] on link "Vêtements Toggle submenu" at bounding box center [392, 263] width 746 height 41
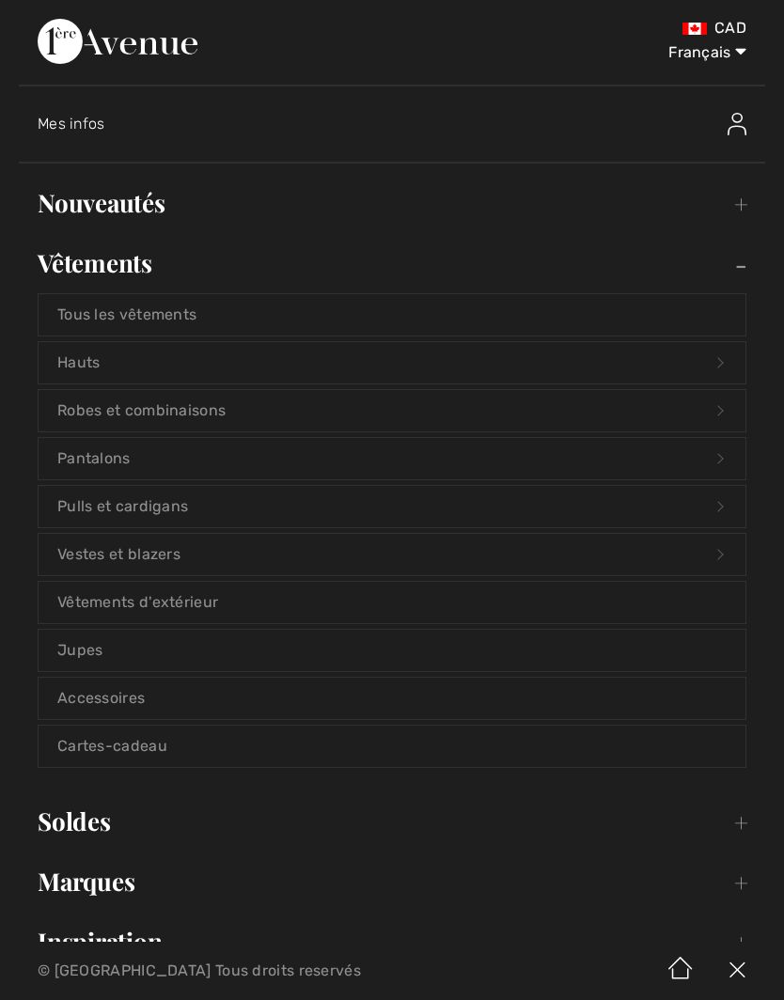
click at [714, 505] on link "Pulls et cardigans Open submenu" at bounding box center [392, 506] width 707 height 41
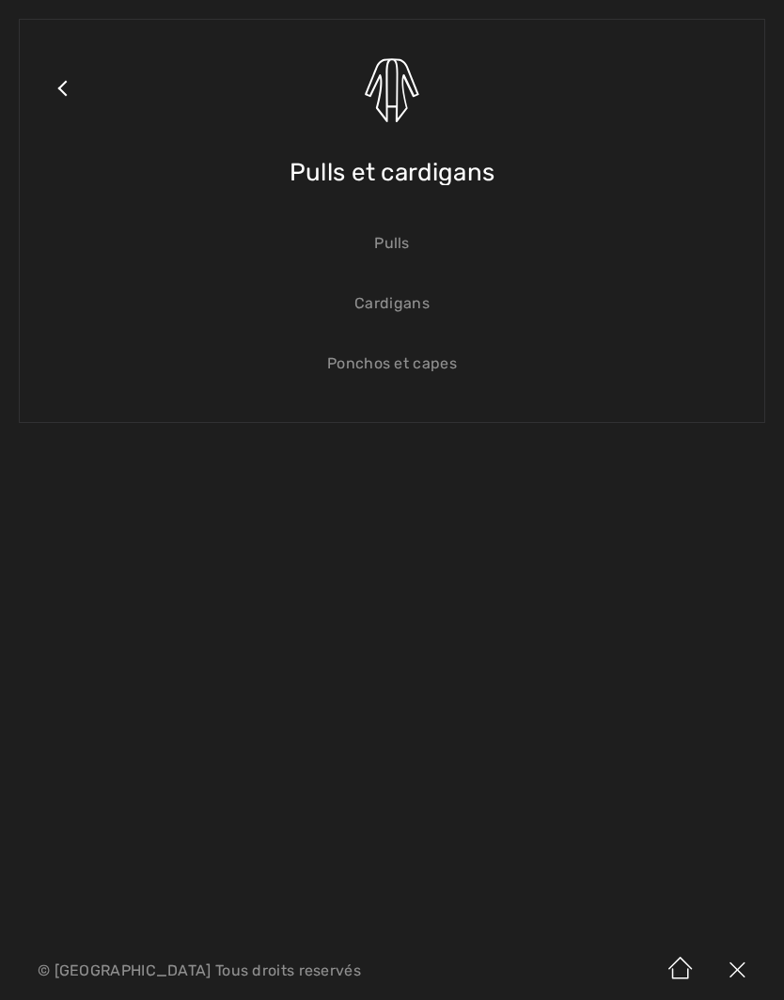
click at [465, 173] on span "Pulls et cardigans" at bounding box center [392, 172] width 205 height 67
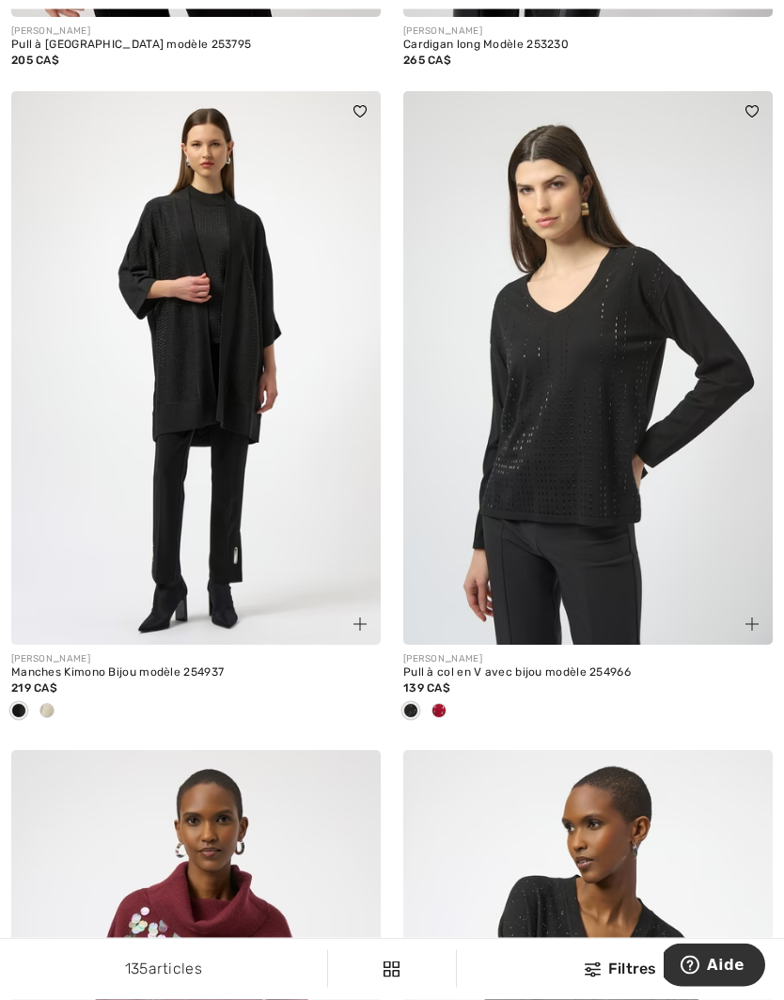
scroll to position [6818, 0]
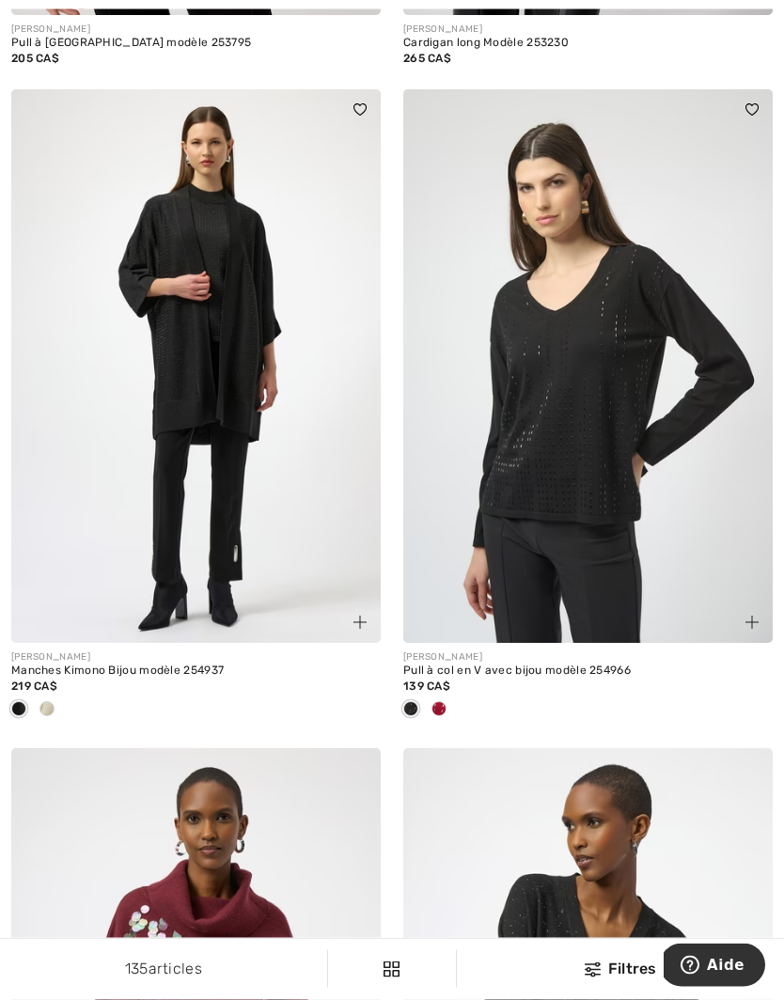
click at [46, 702] on span at bounding box center [46, 709] width 15 height 15
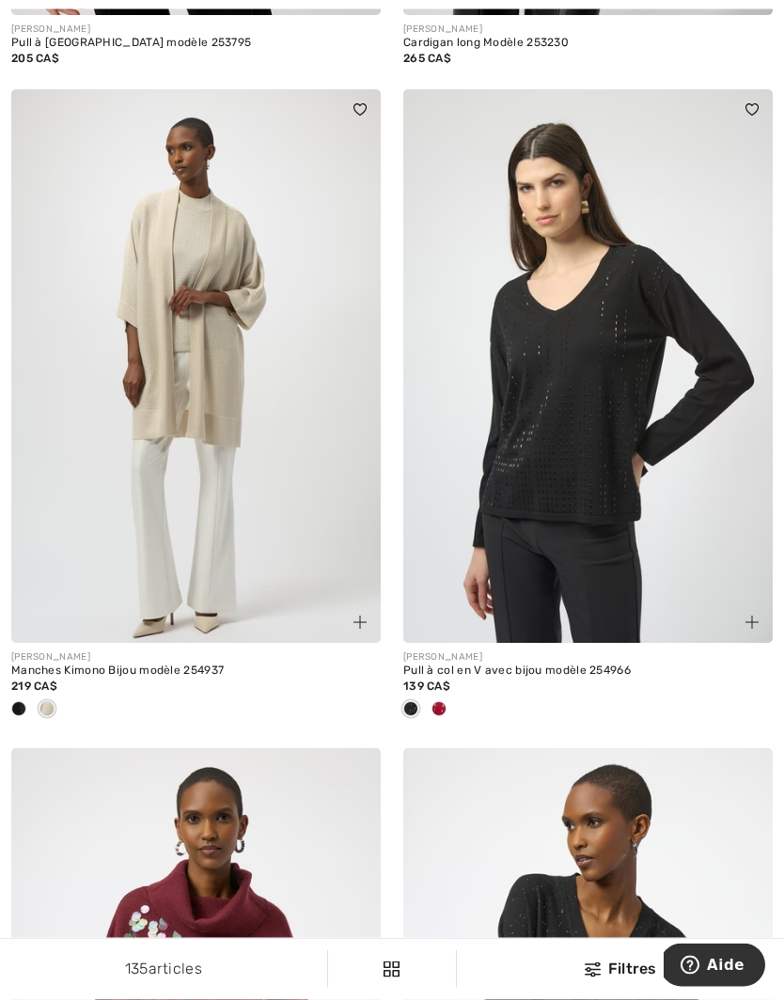
scroll to position [6819, 0]
click at [13, 701] on span at bounding box center [18, 708] width 15 height 15
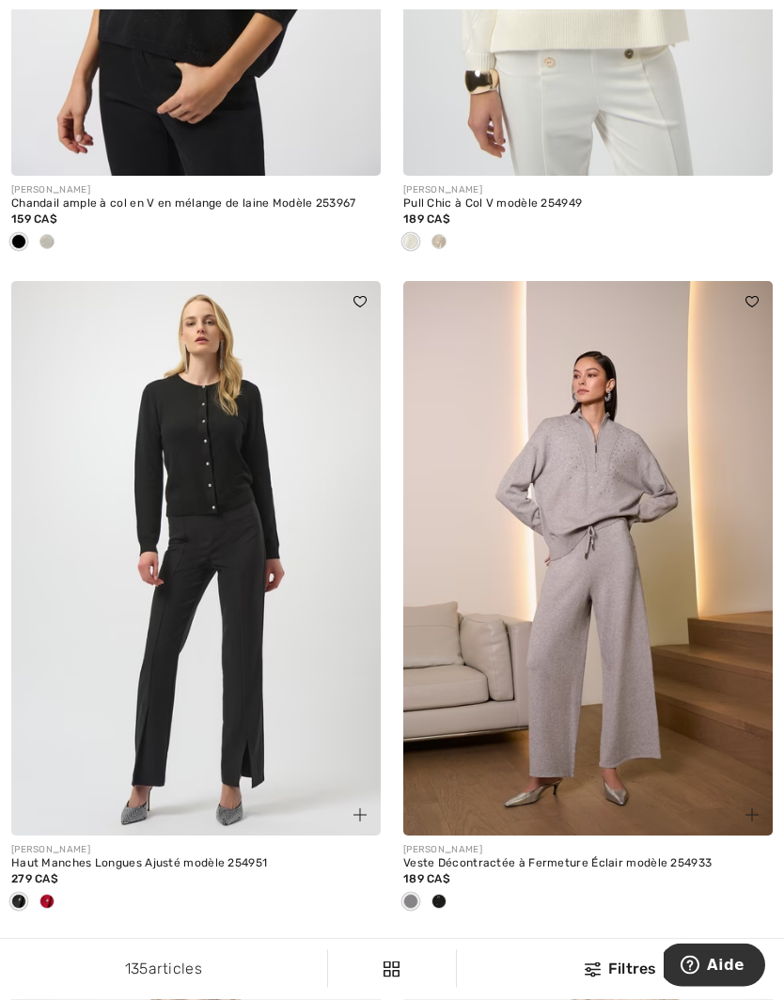
scroll to position [9381, 0]
click at [449, 886] on div at bounding box center [439, 901] width 28 height 31
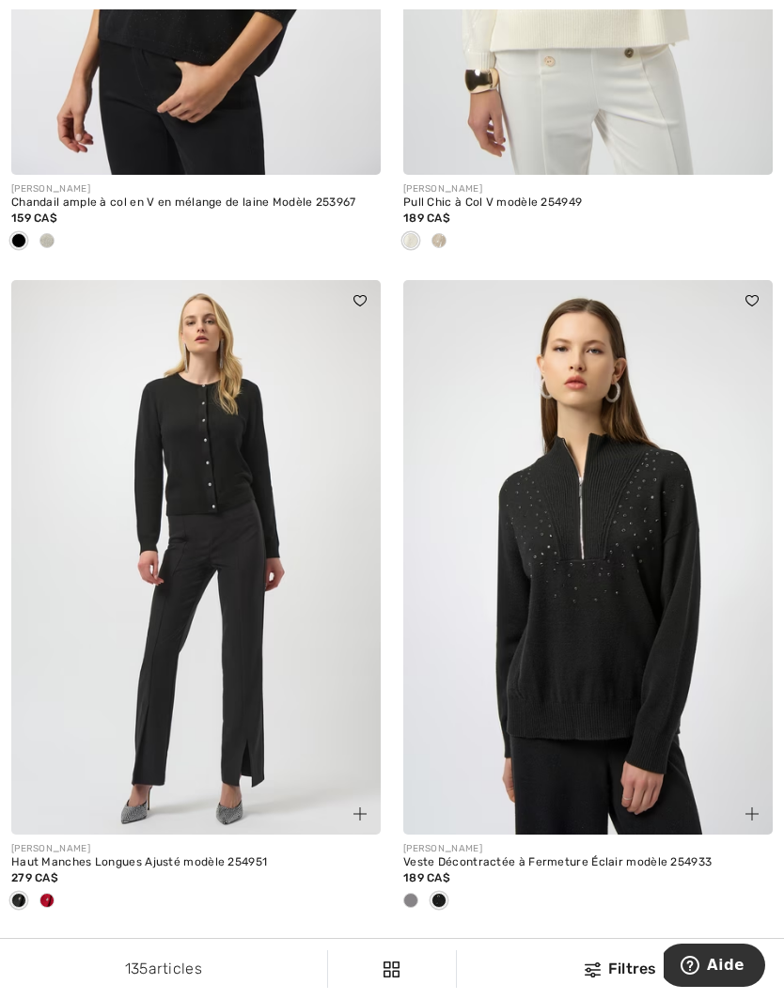
click at [423, 886] on div at bounding box center [411, 901] width 28 height 31
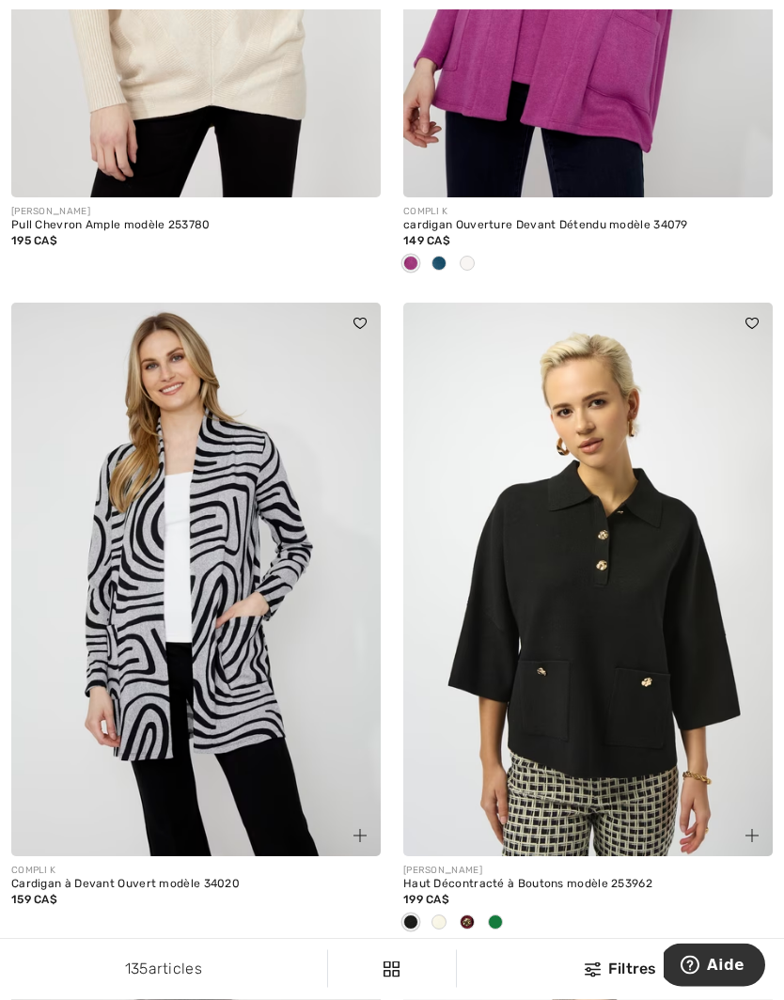
scroll to position [10677, 0]
click at [500, 915] on span at bounding box center [495, 922] width 15 height 15
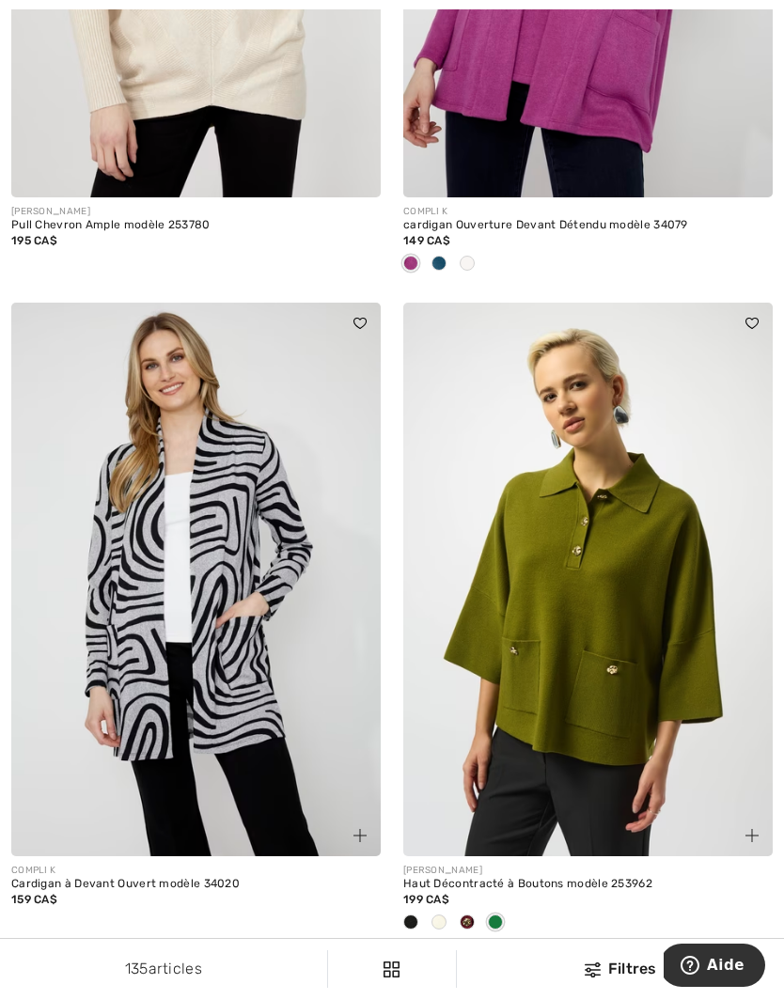
click at [471, 915] on span at bounding box center [467, 922] width 15 height 15
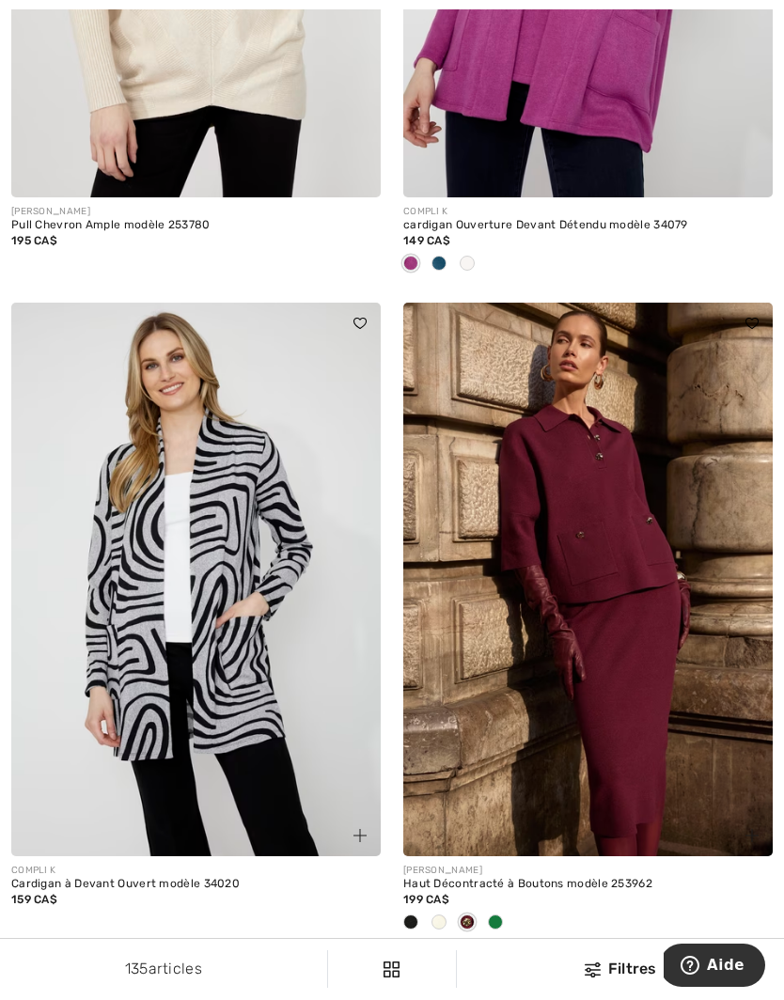
click at [444, 915] on span at bounding box center [438, 922] width 15 height 15
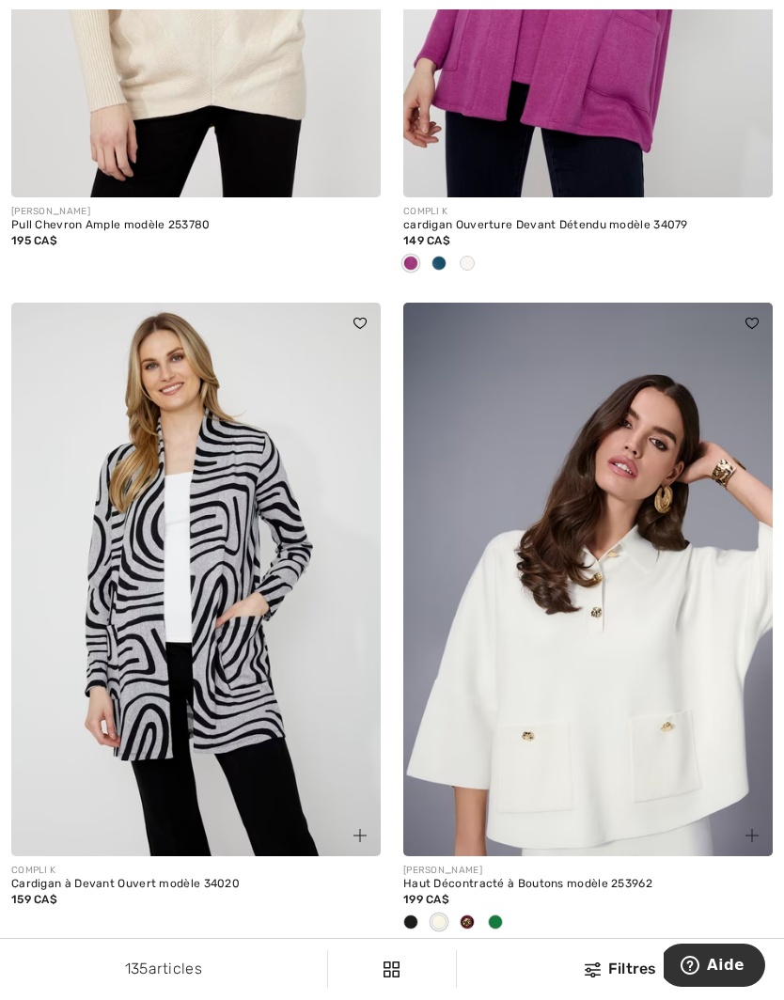
click at [417, 908] on div at bounding box center [411, 923] width 28 height 31
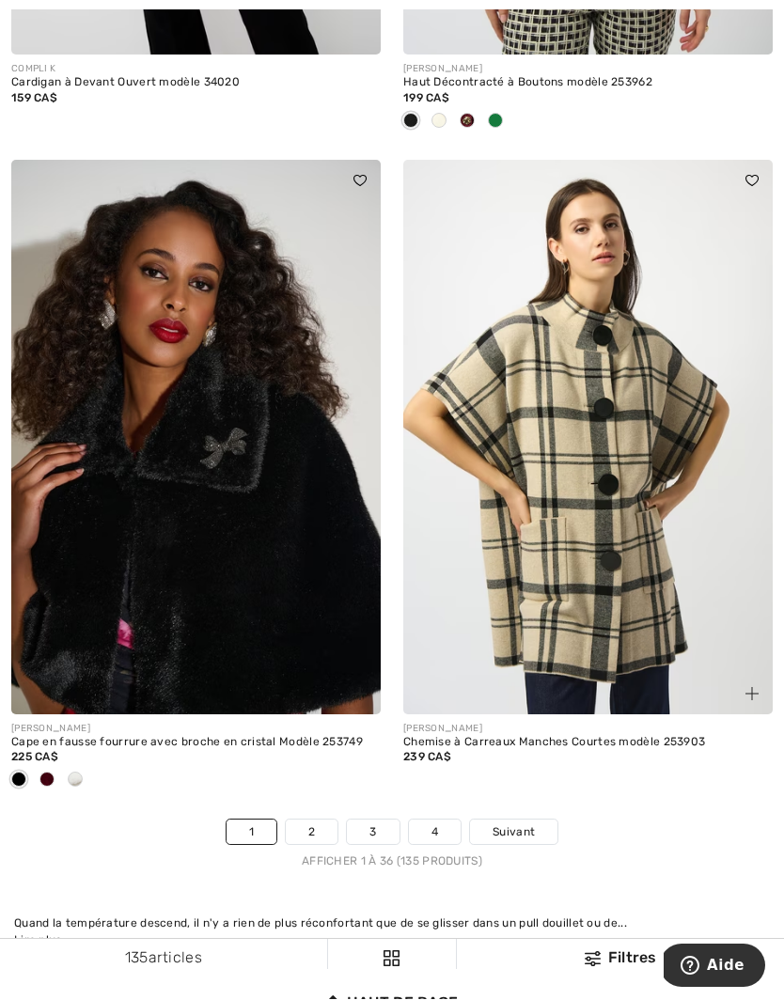
scroll to position [11486, 0]
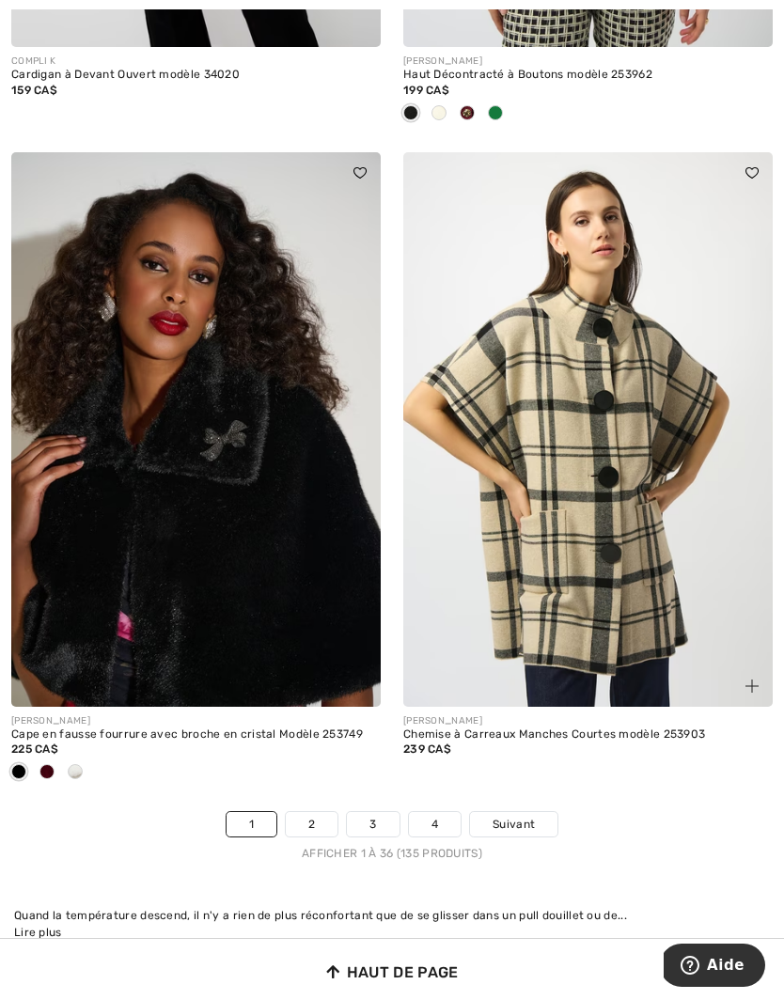
click at [52, 764] on span at bounding box center [46, 771] width 15 height 15
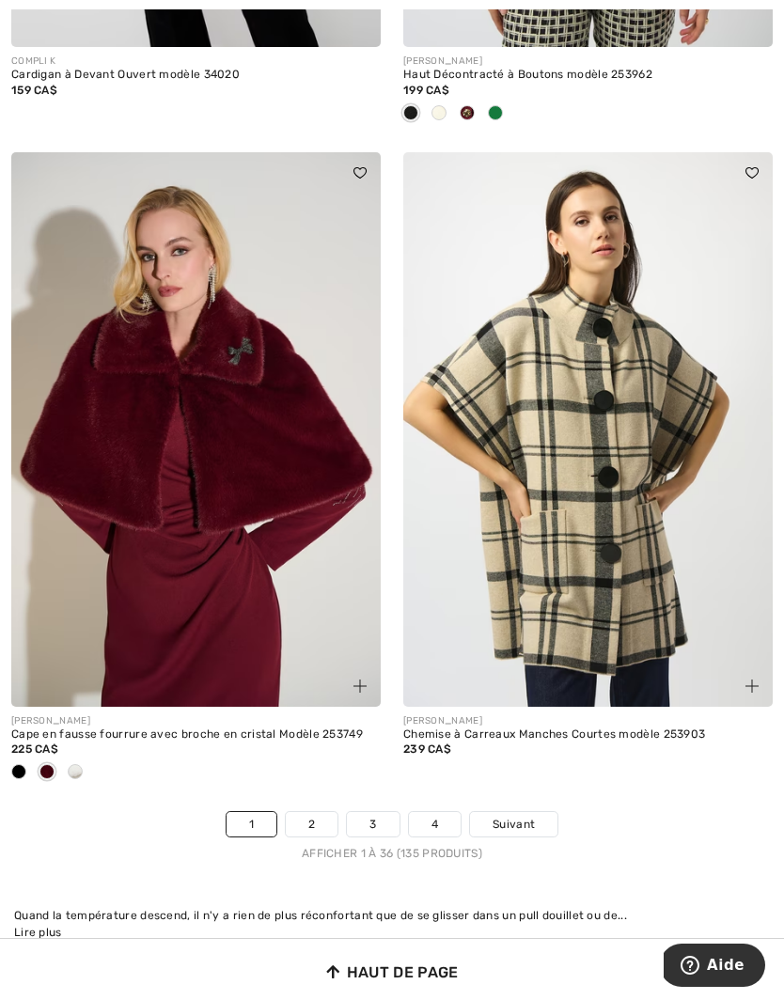
click at [77, 764] on span at bounding box center [75, 771] width 15 height 15
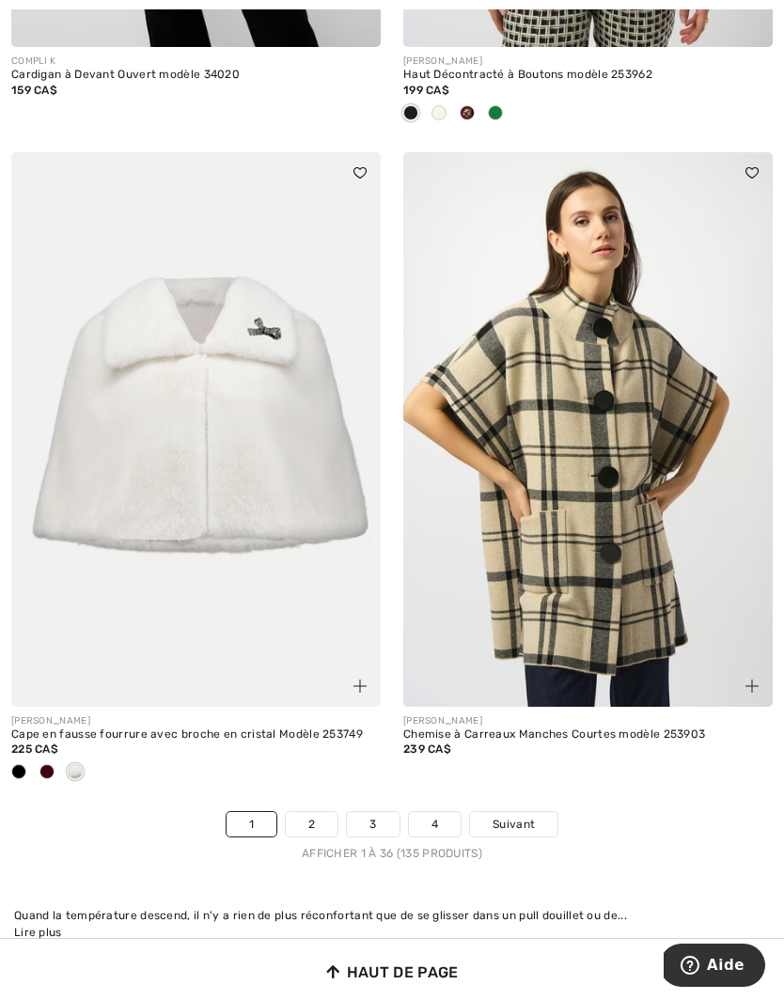
click at [527, 816] on span "Suivant" at bounding box center [514, 824] width 42 height 17
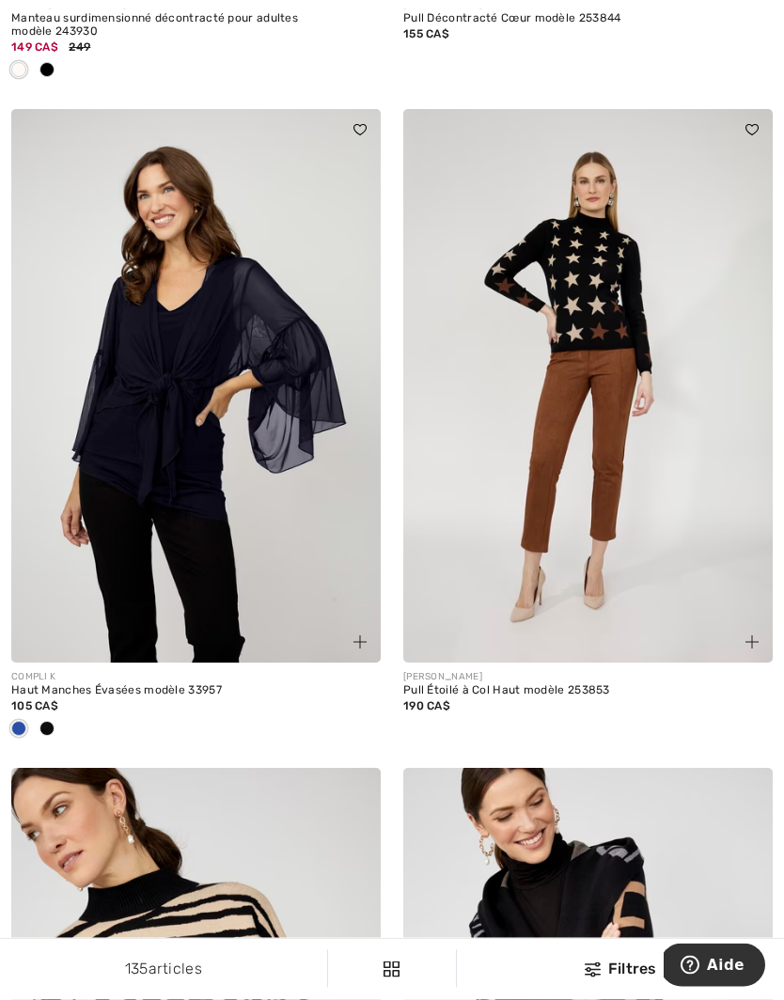
scroll to position [5557, 0]
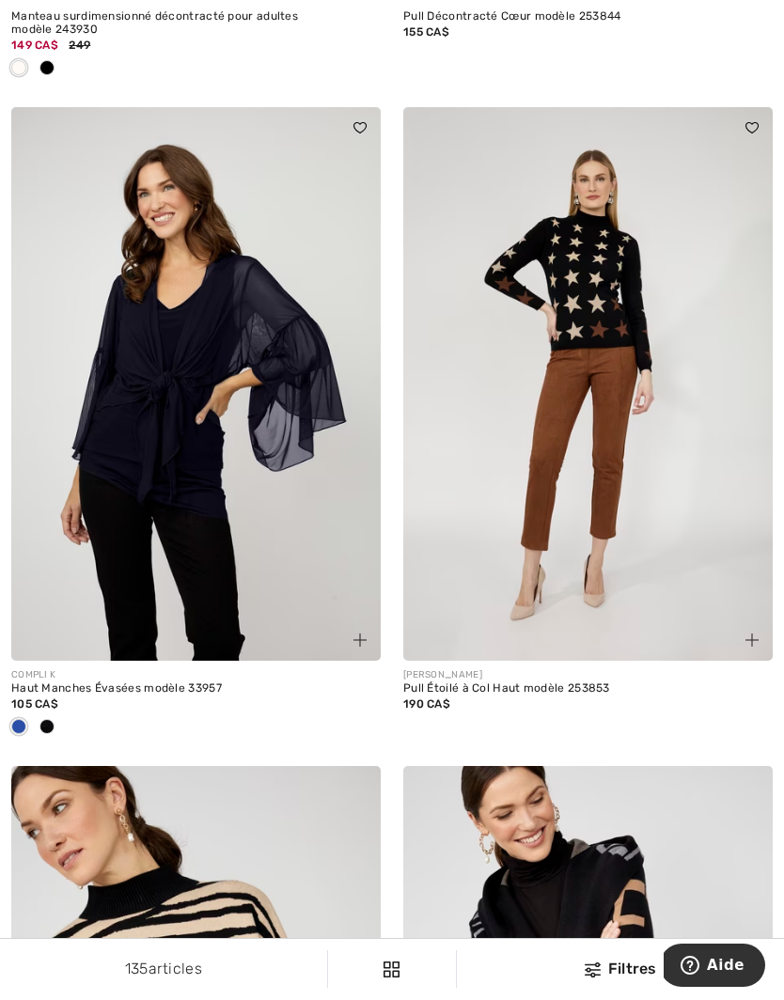
click at [650, 509] on img at bounding box center [587, 384] width 369 height 555
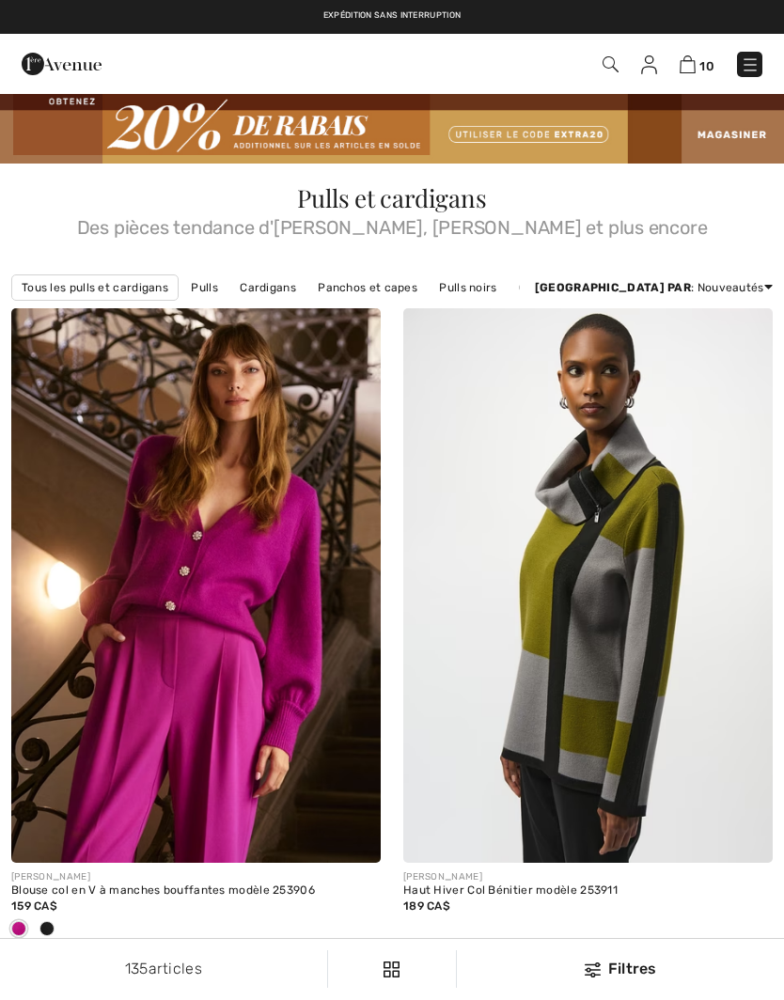
scroll to position [5631, 0]
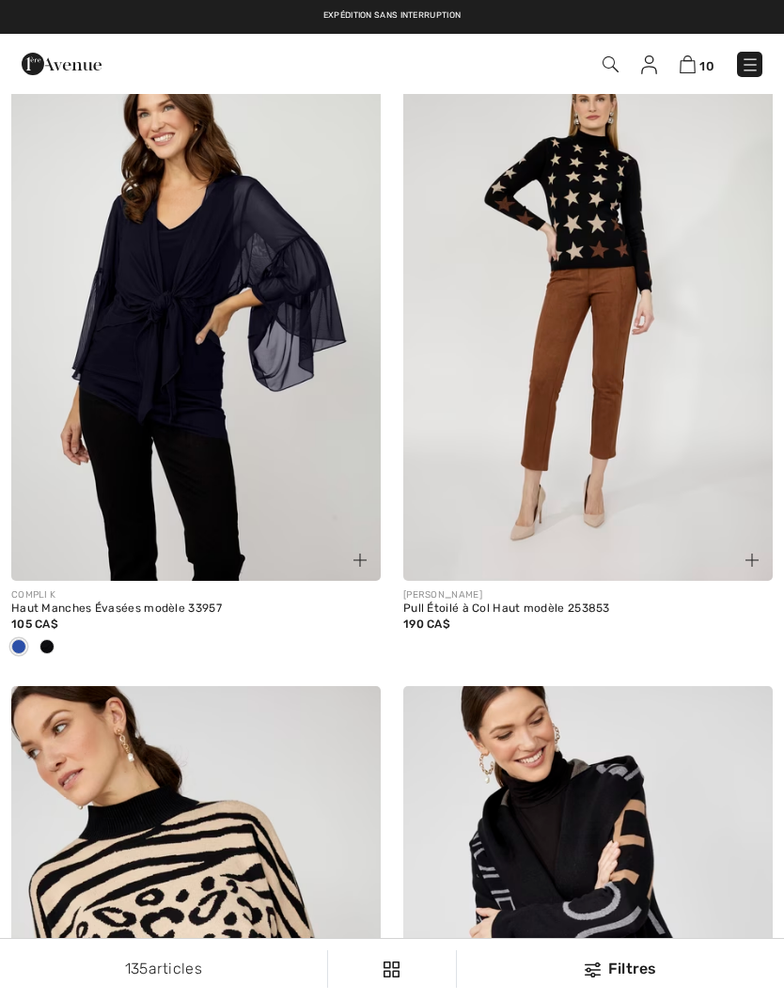
checkbox input "true"
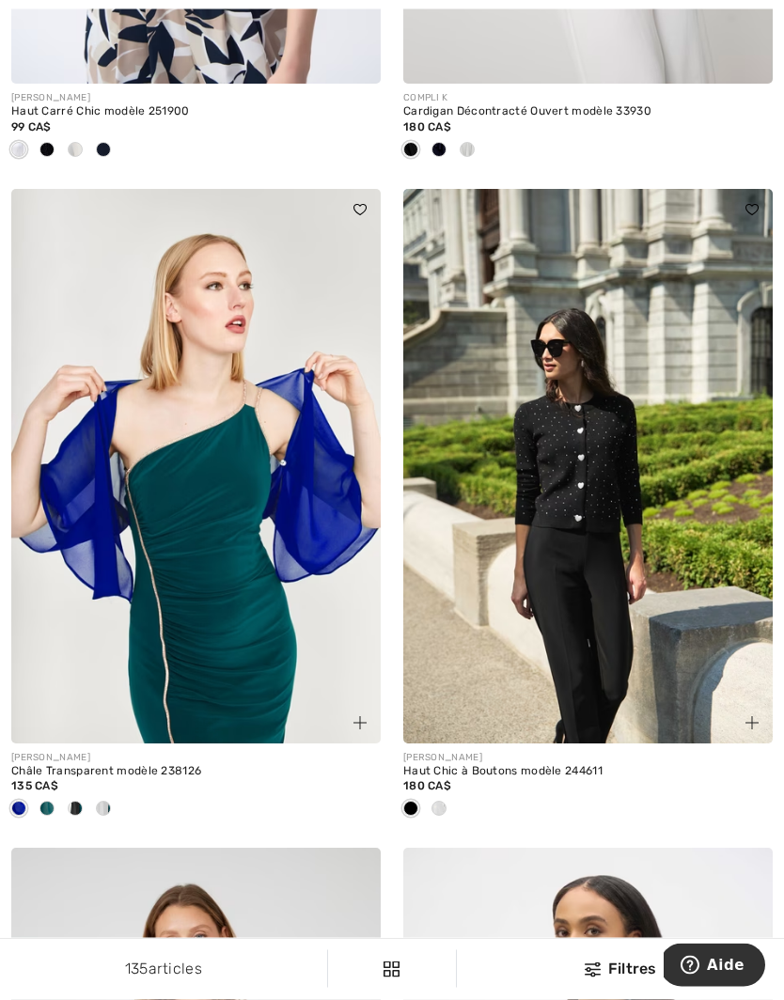
scroll to position [9485, 0]
click at [452, 794] on div at bounding box center [439, 809] width 28 height 31
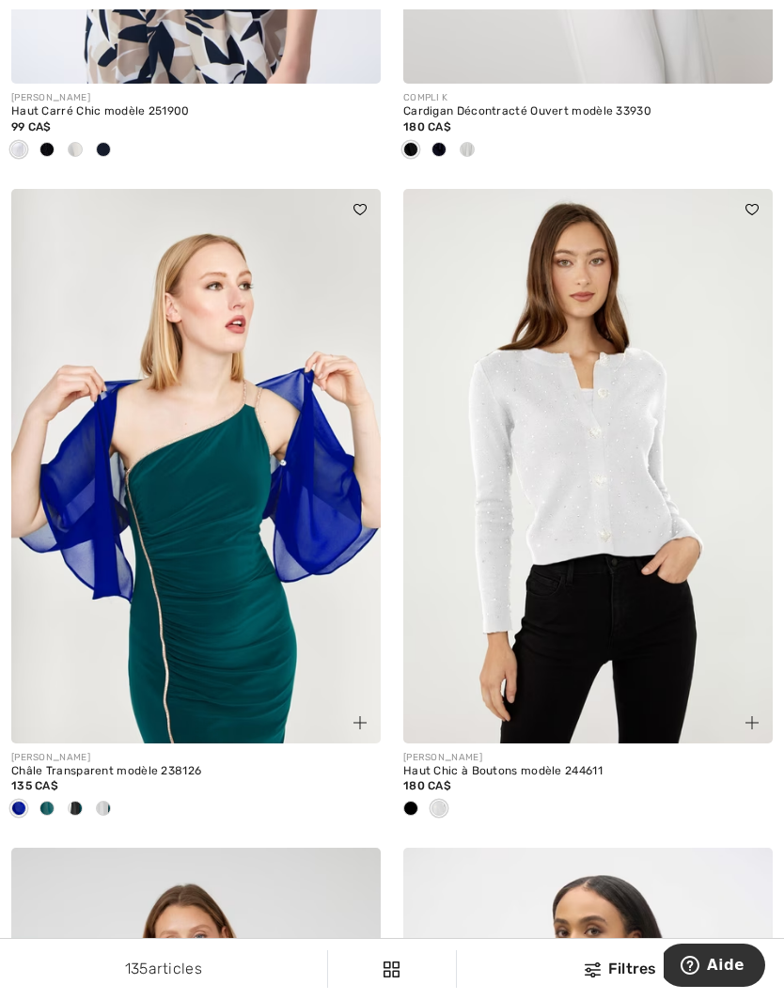
click at [415, 801] on span at bounding box center [410, 808] width 15 height 15
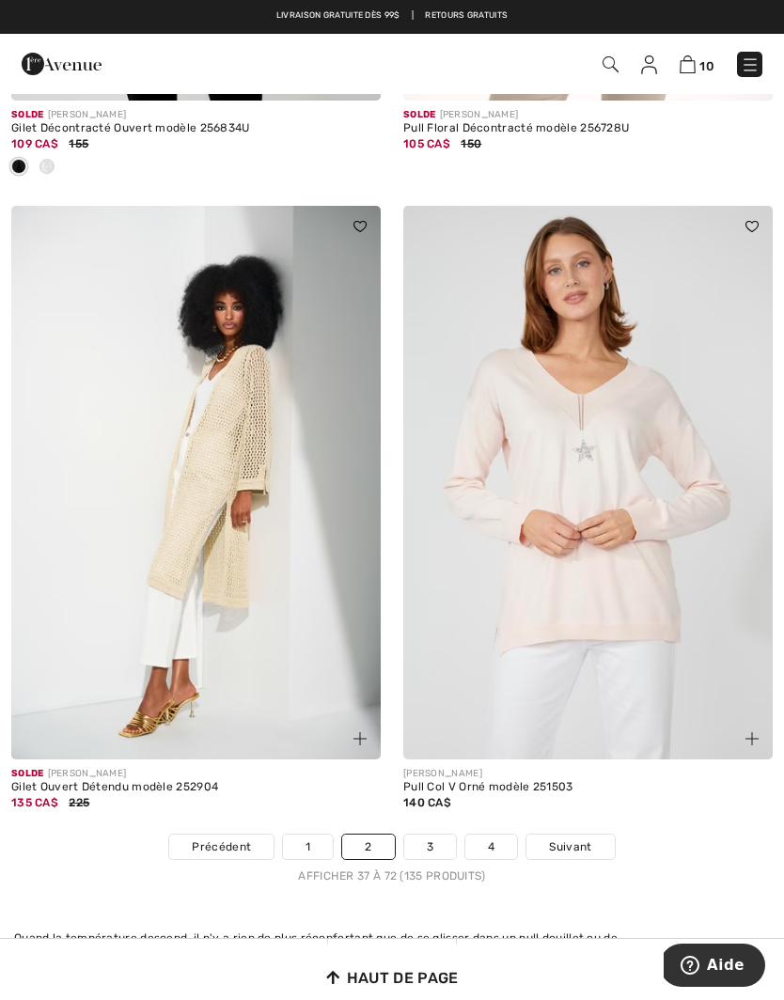
scroll to position [11445, 0]
click at [567, 839] on span "Suivant" at bounding box center [570, 847] width 42 height 17
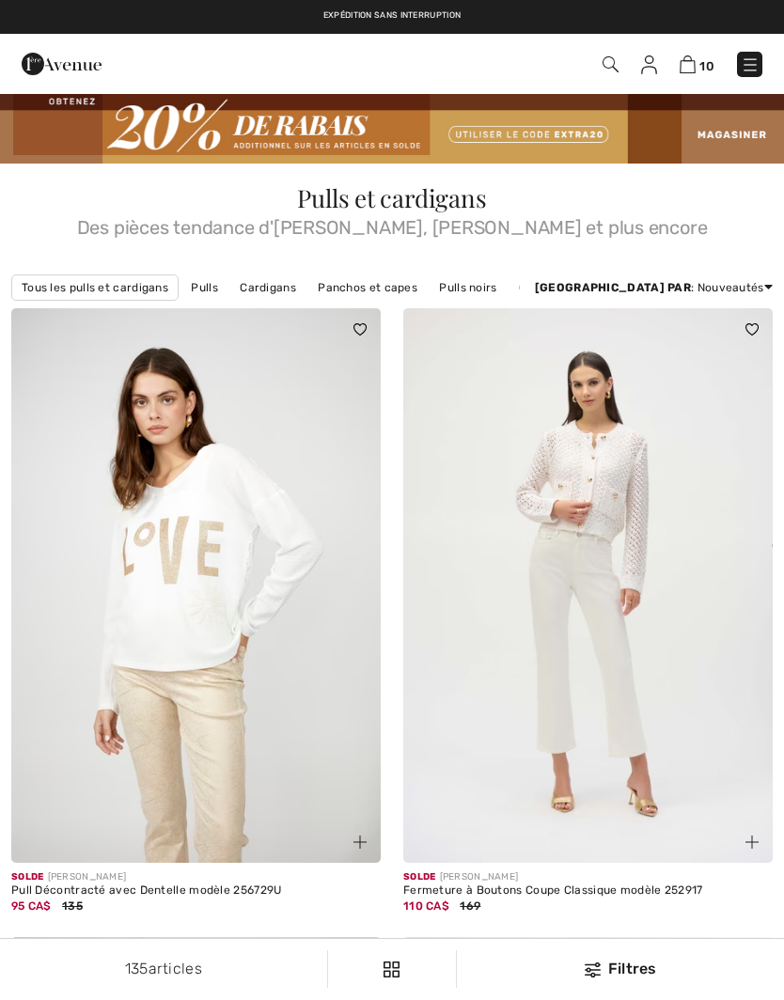
checkbox input "true"
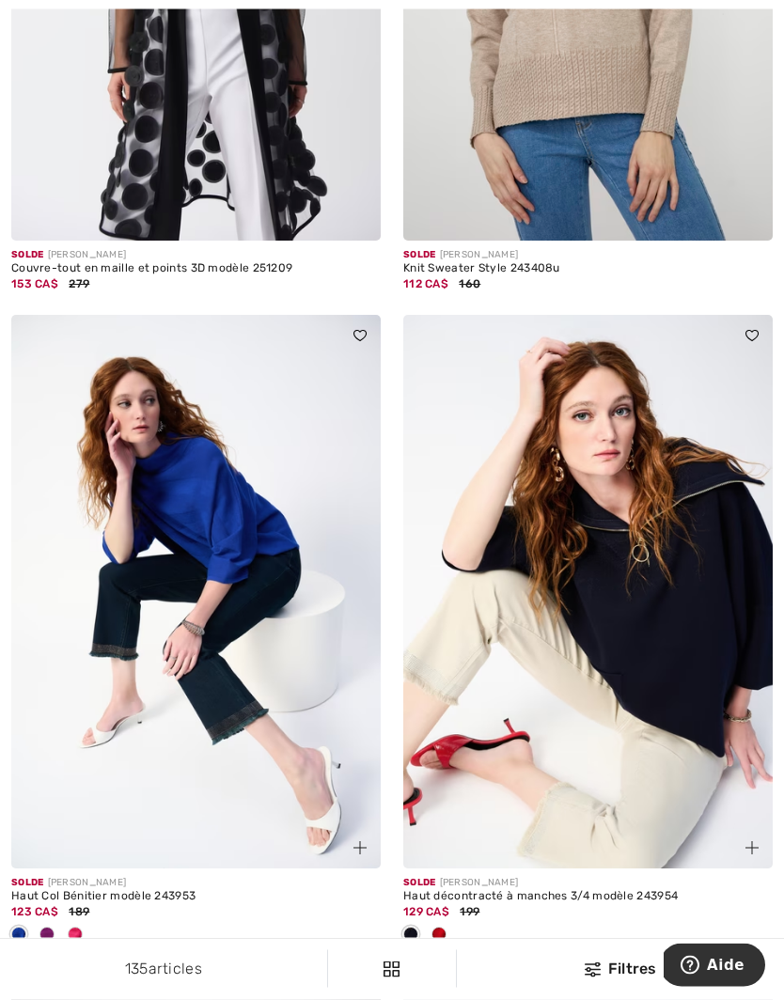
scroll to position [8536, 0]
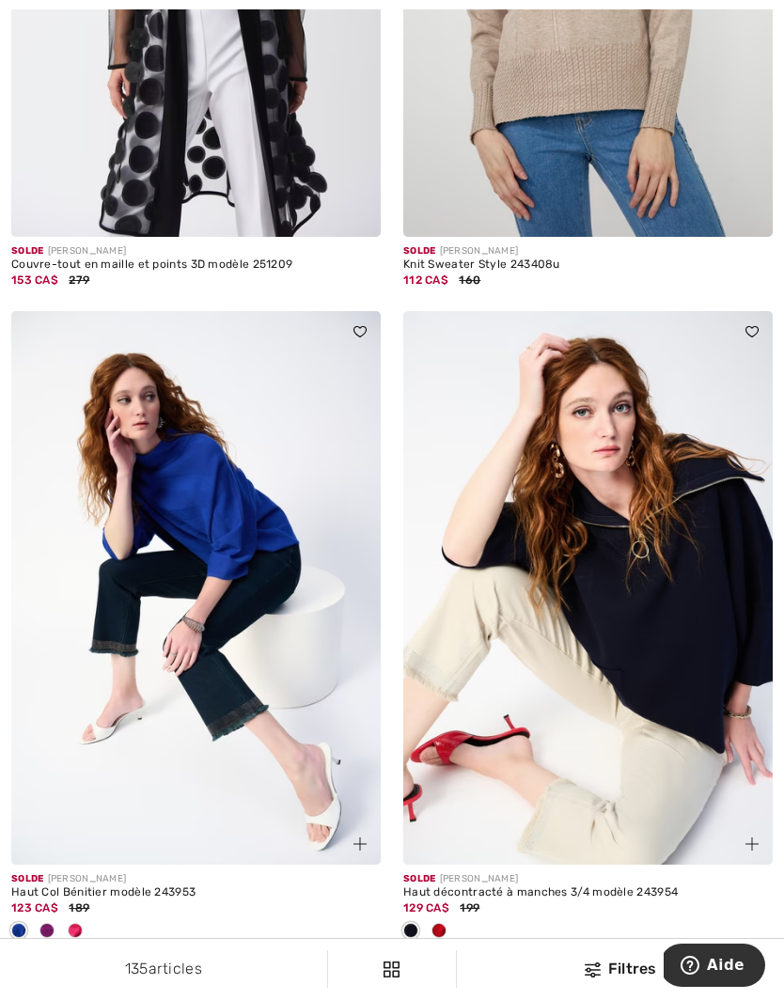
click at [444, 916] on div at bounding box center [439, 931] width 28 height 31
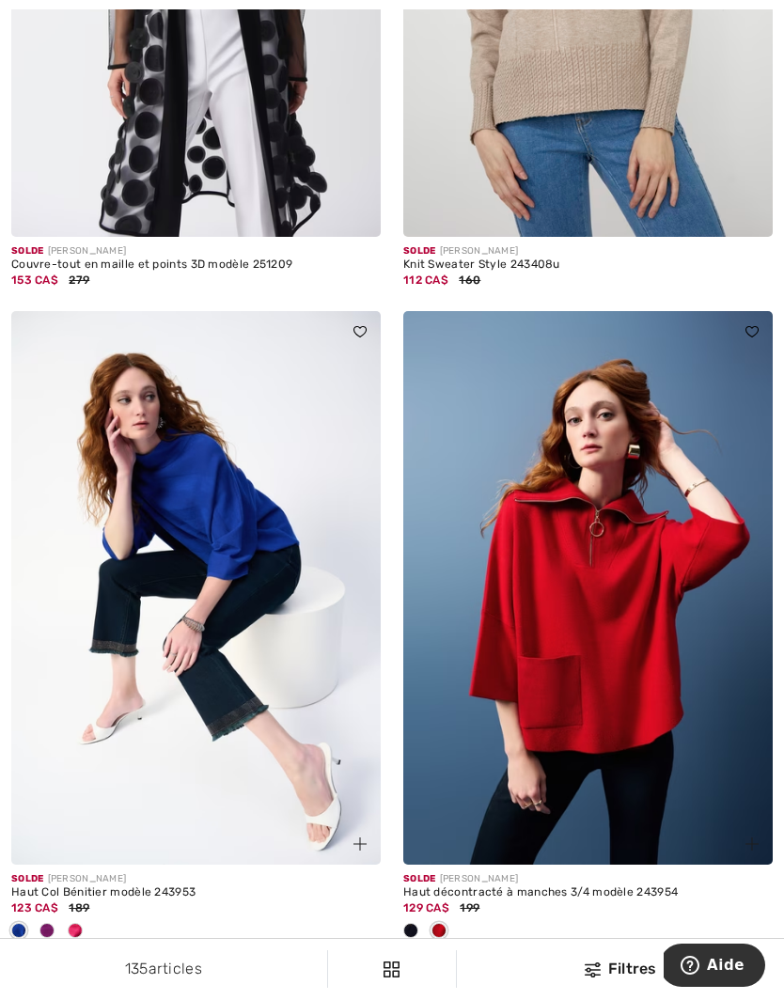
click at [407, 923] on span at bounding box center [410, 930] width 15 height 15
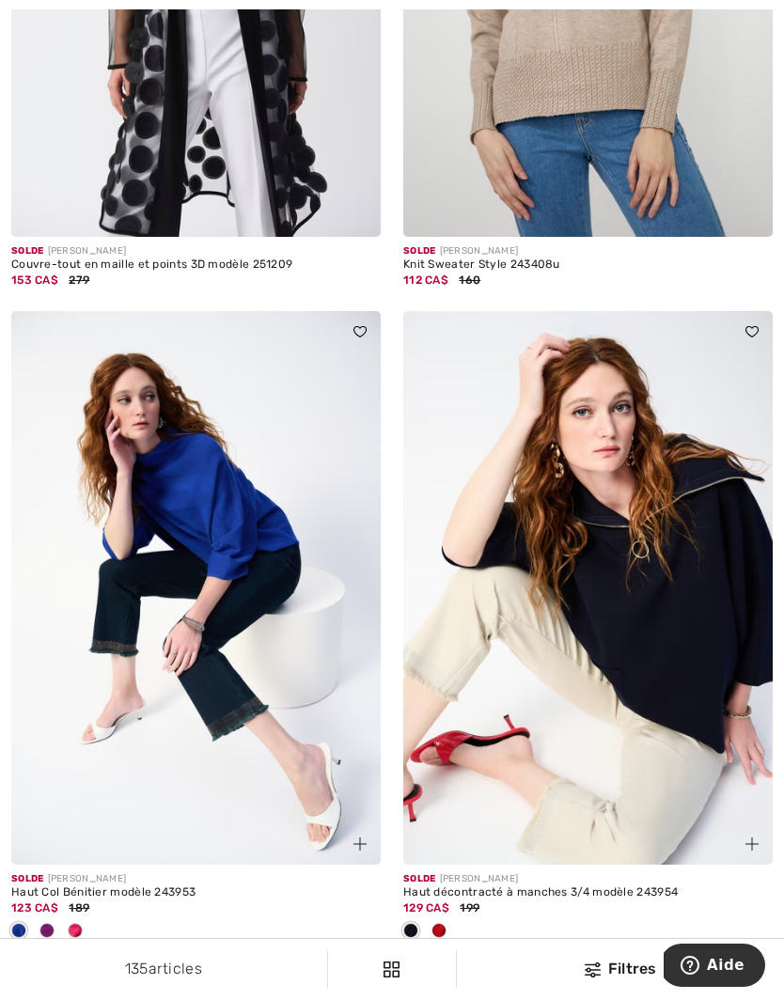
click at [593, 759] on img at bounding box center [587, 588] width 369 height 555
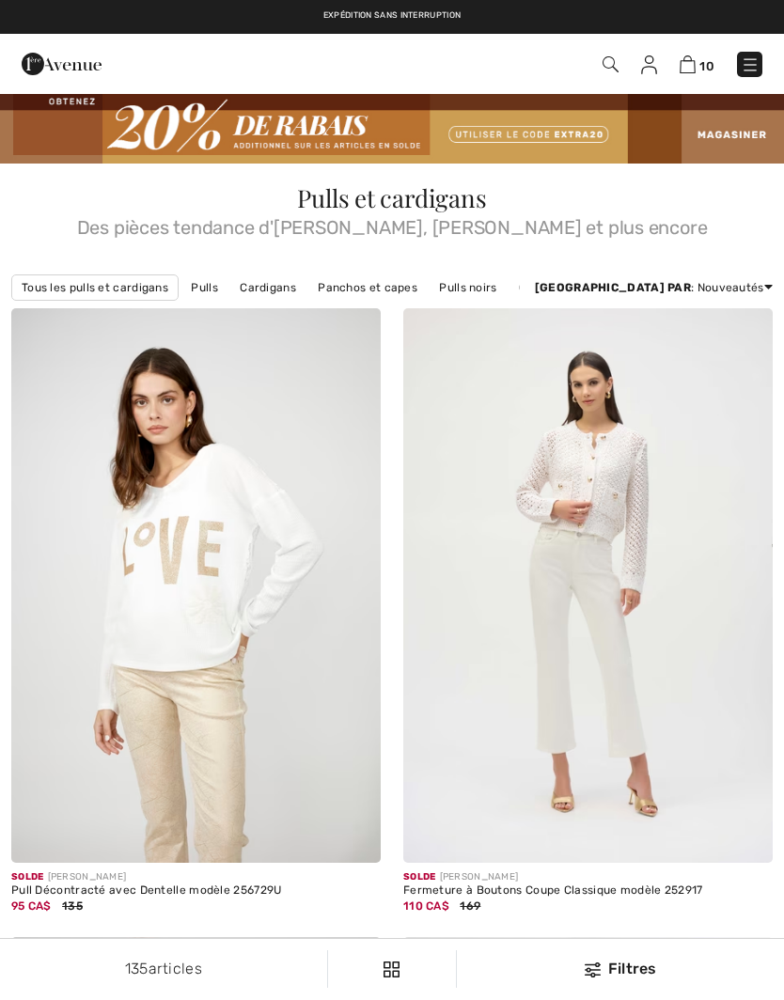
checkbox input "true"
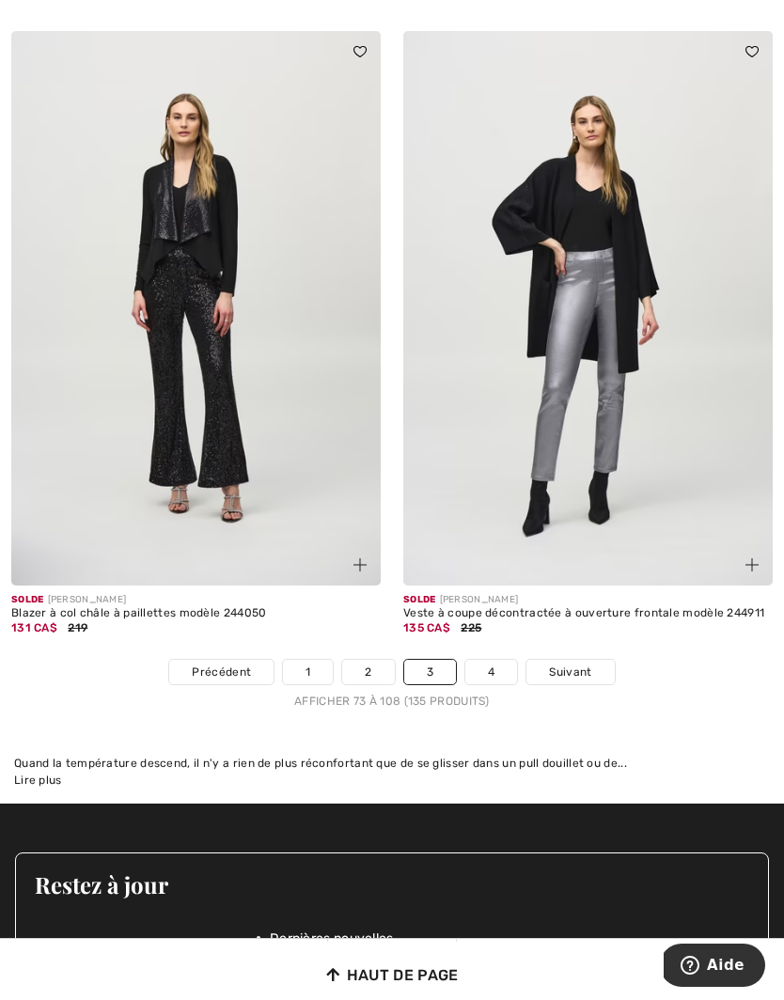
scroll to position [11405, 0]
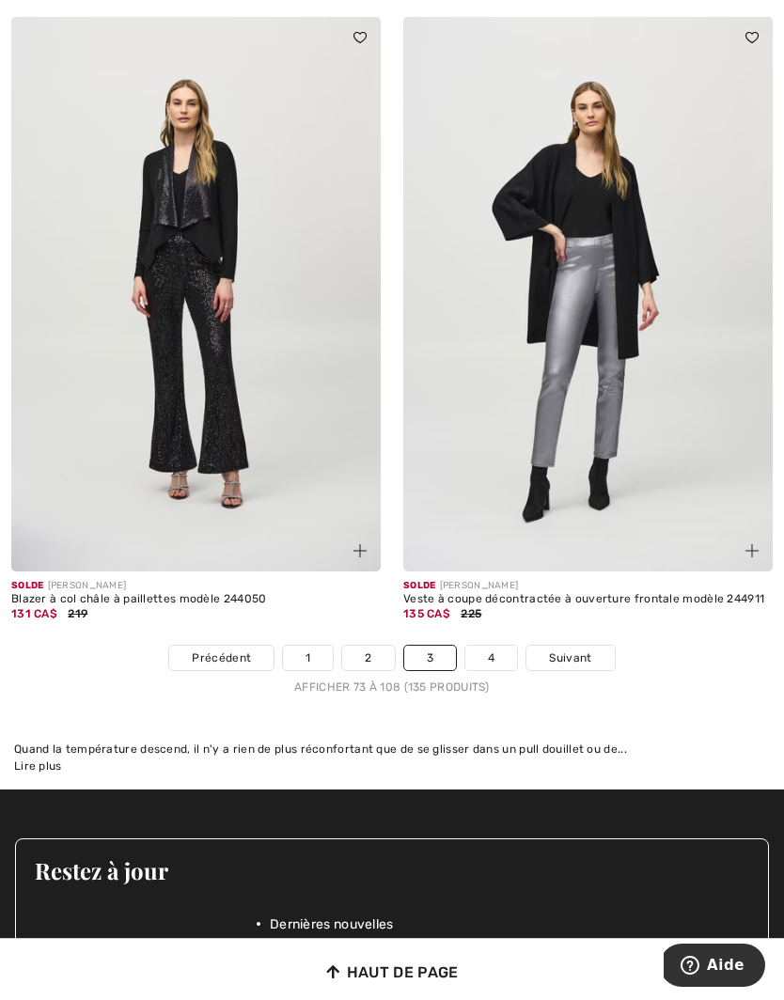
click at [493, 650] on link "4" at bounding box center [491, 658] width 52 height 24
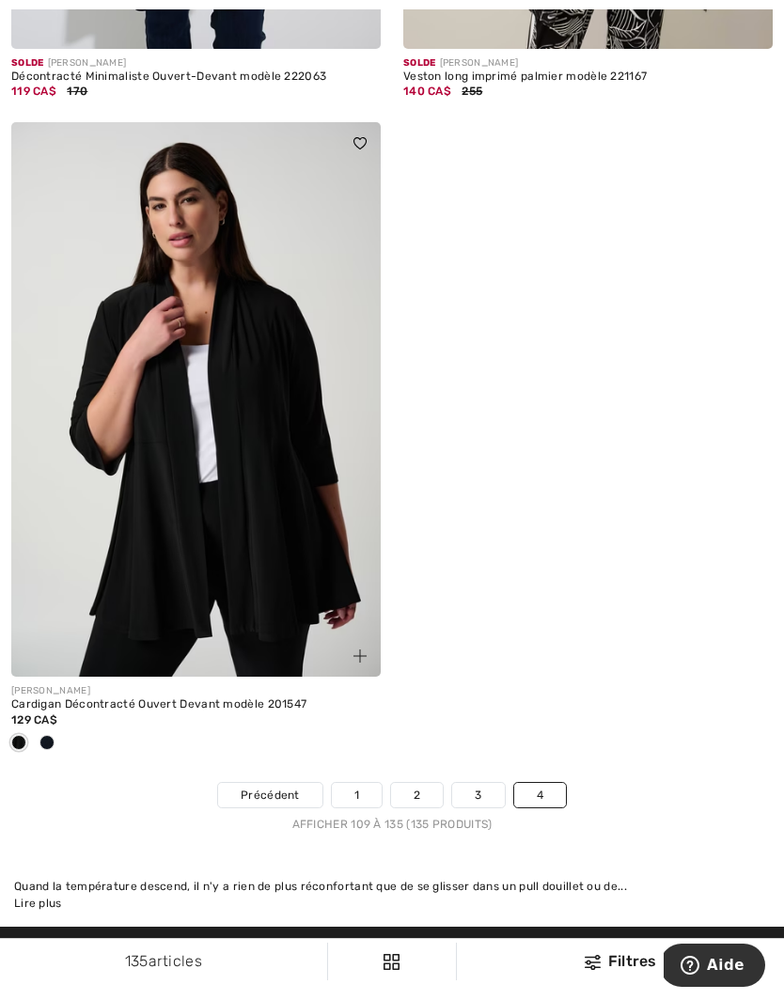
scroll to position [8975, 0]
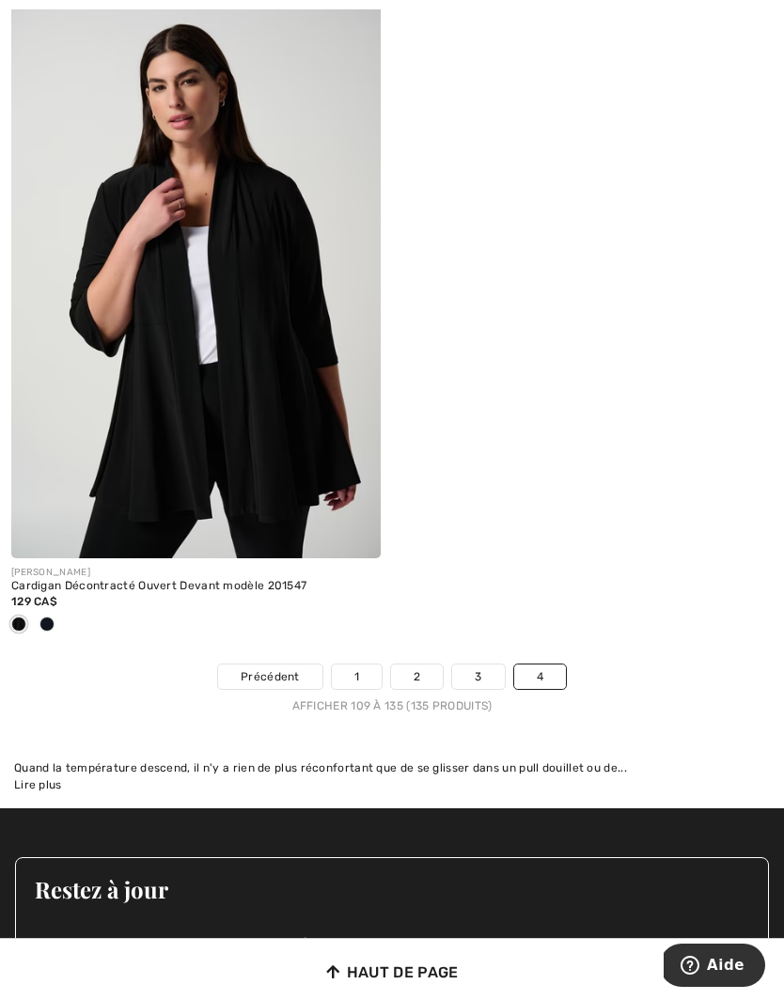
click at [355, 667] on link "1" at bounding box center [357, 677] width 50 height 24
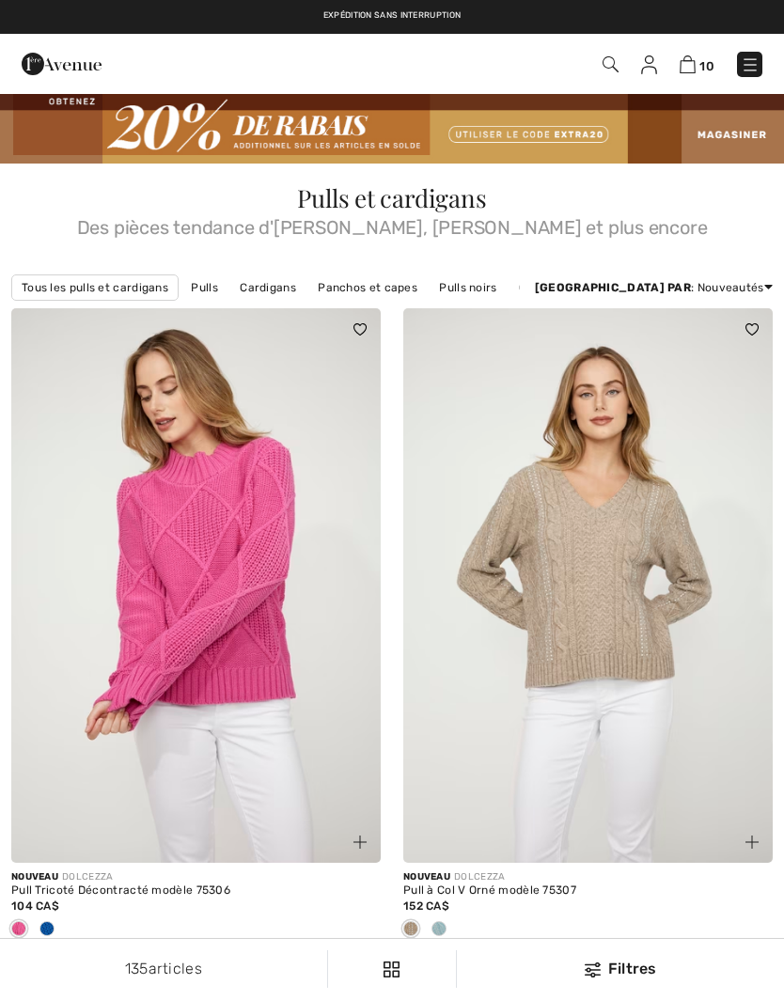
checkbox input "true"
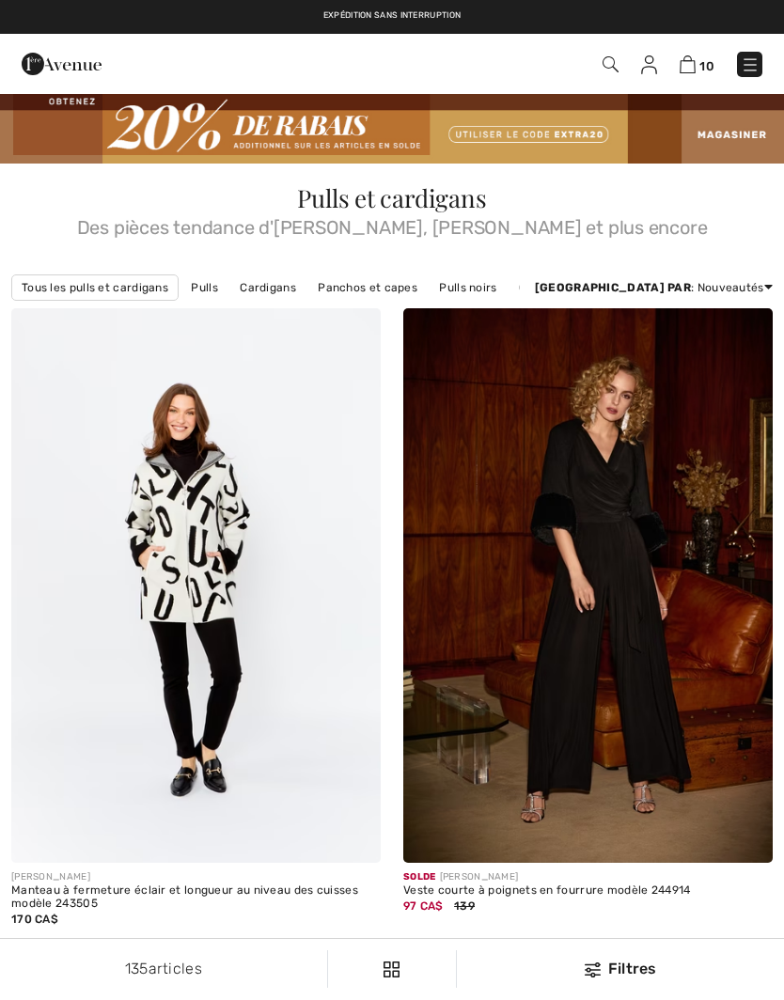
scroll to position [6857, 0]
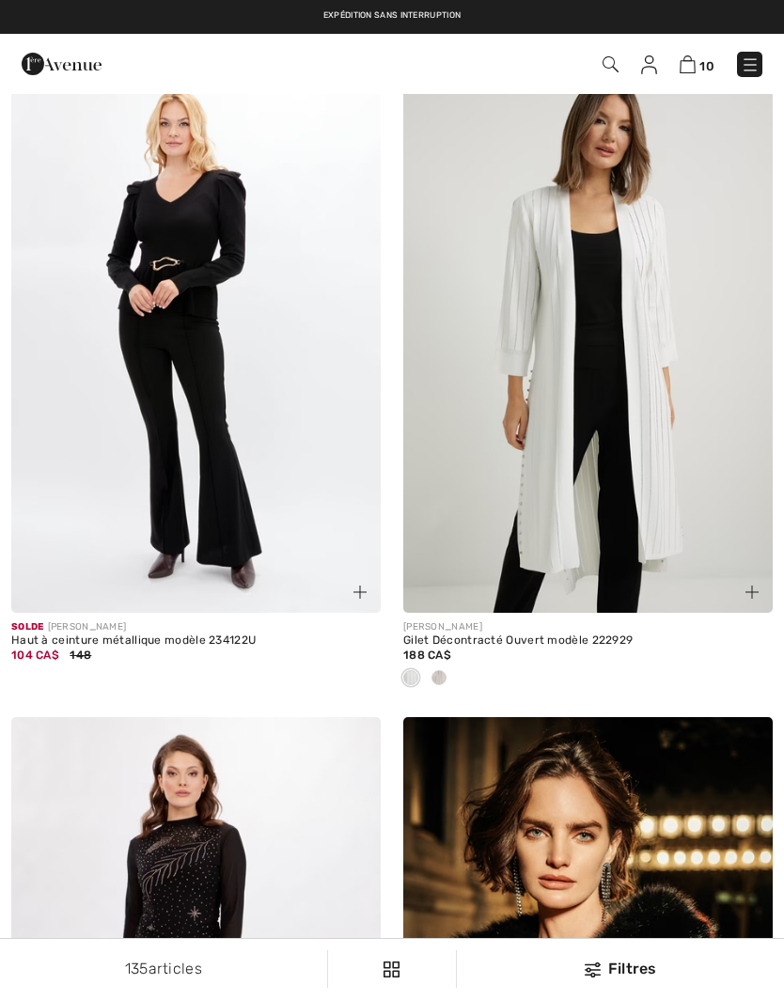
checkbox input "true"
click at [749, 73] on img at bounding box center [750, 64] width 19 height 19
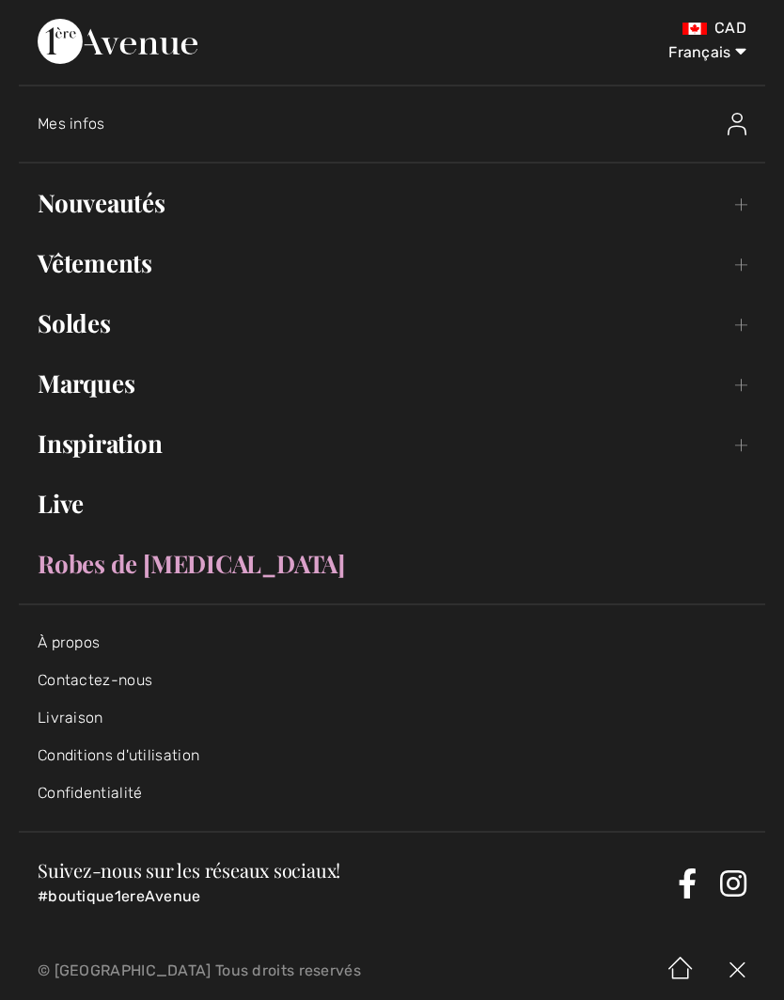
click at [739, 264] on link "Vêtements Toggle submenu" at bounding box center [392, 263] width 746 height 41
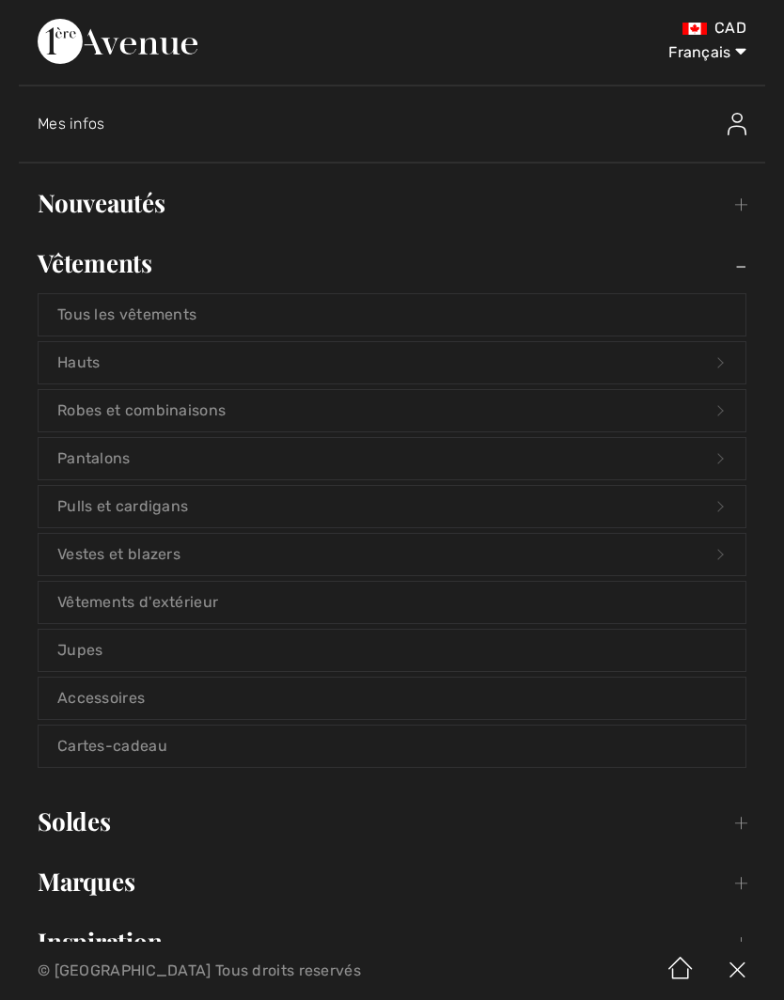
click at [702, 357] on link "Hauts Open submenu" at bounding box center [392, 362] width 707 height 41
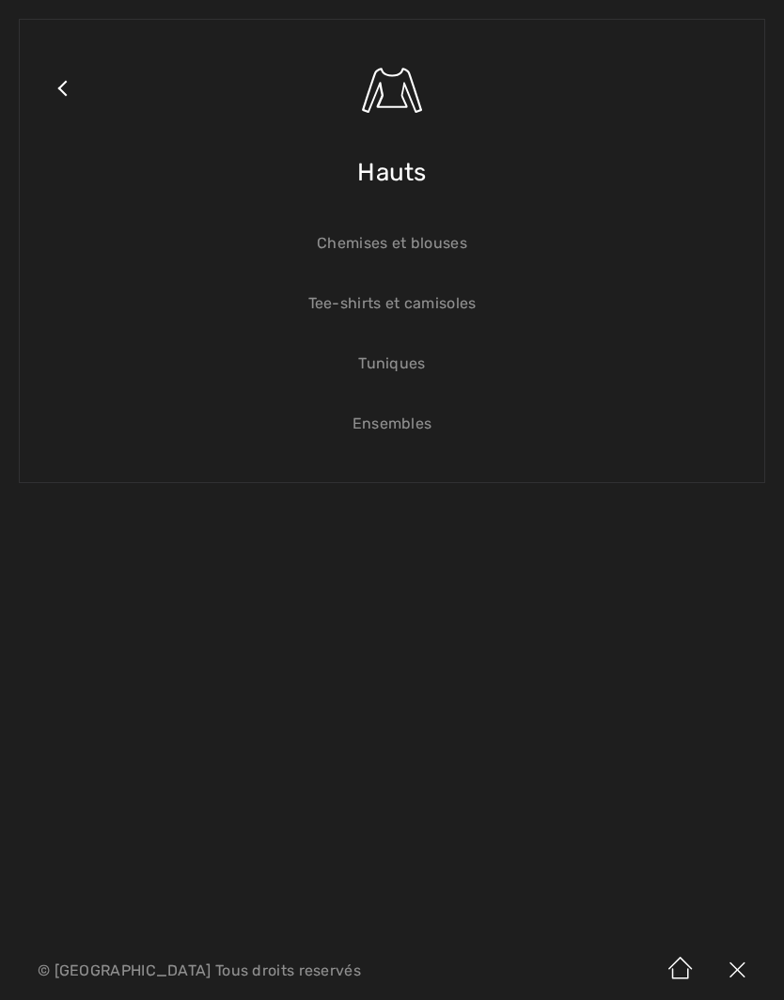
click at [405, 172] on span "Hauts" at bounding box center [392, 172] width 70 height 67
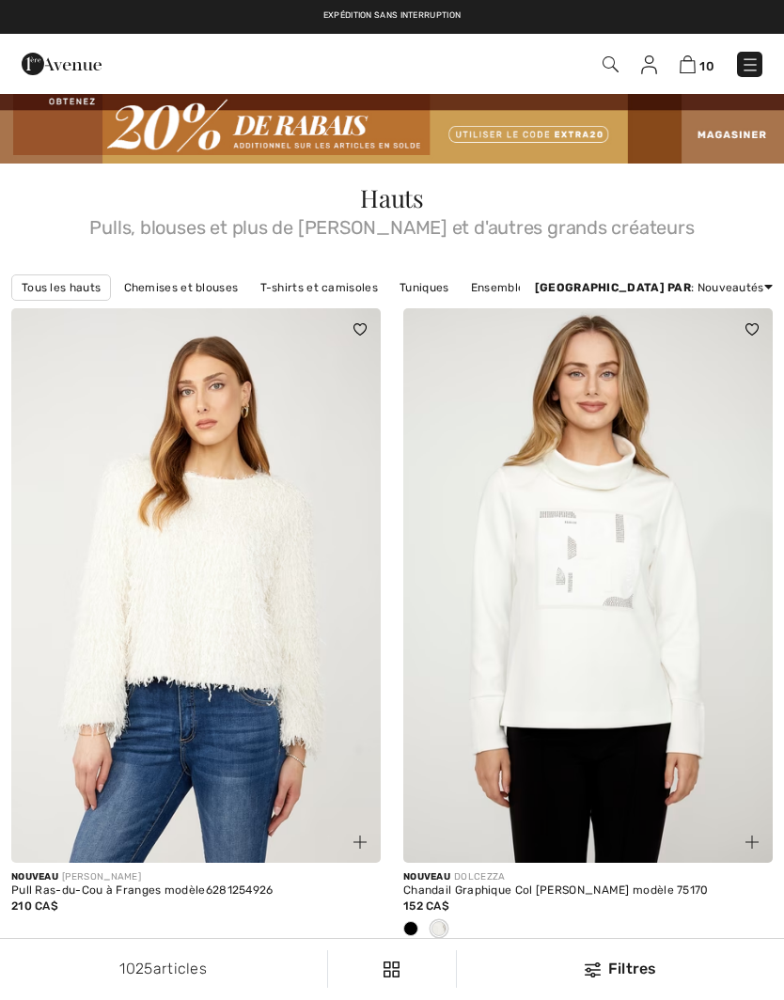
checkbox input "true"
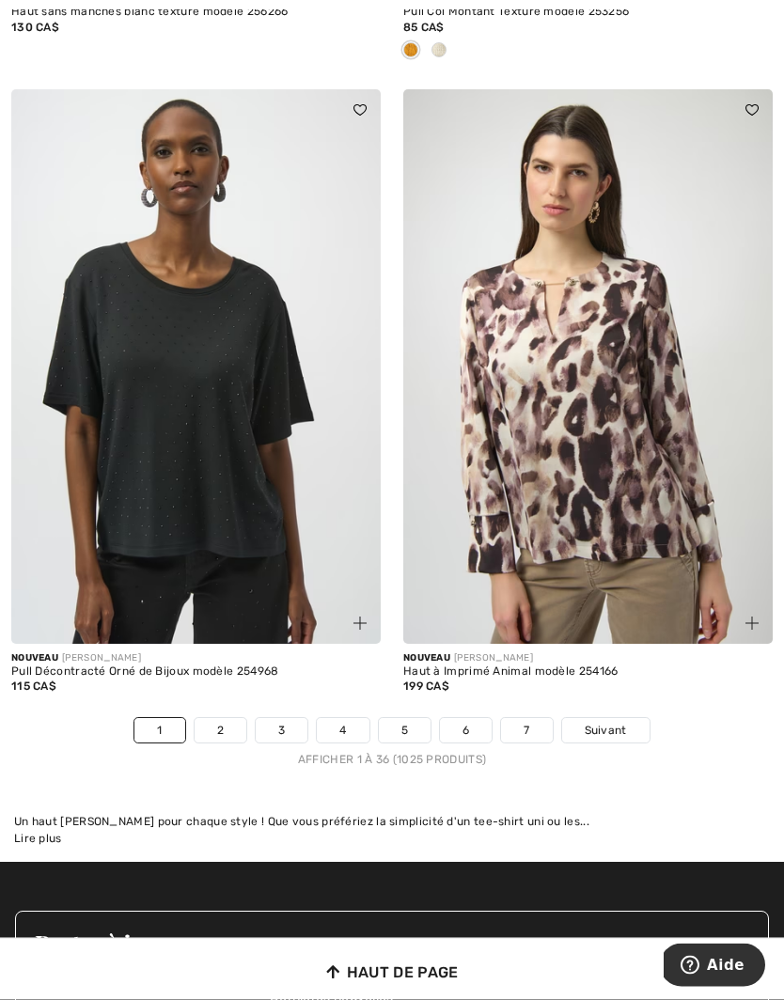
scroll to position [11549, 0]
click at [227, 718] on link "2" at bounding box center [221, 730] width 52 height 24
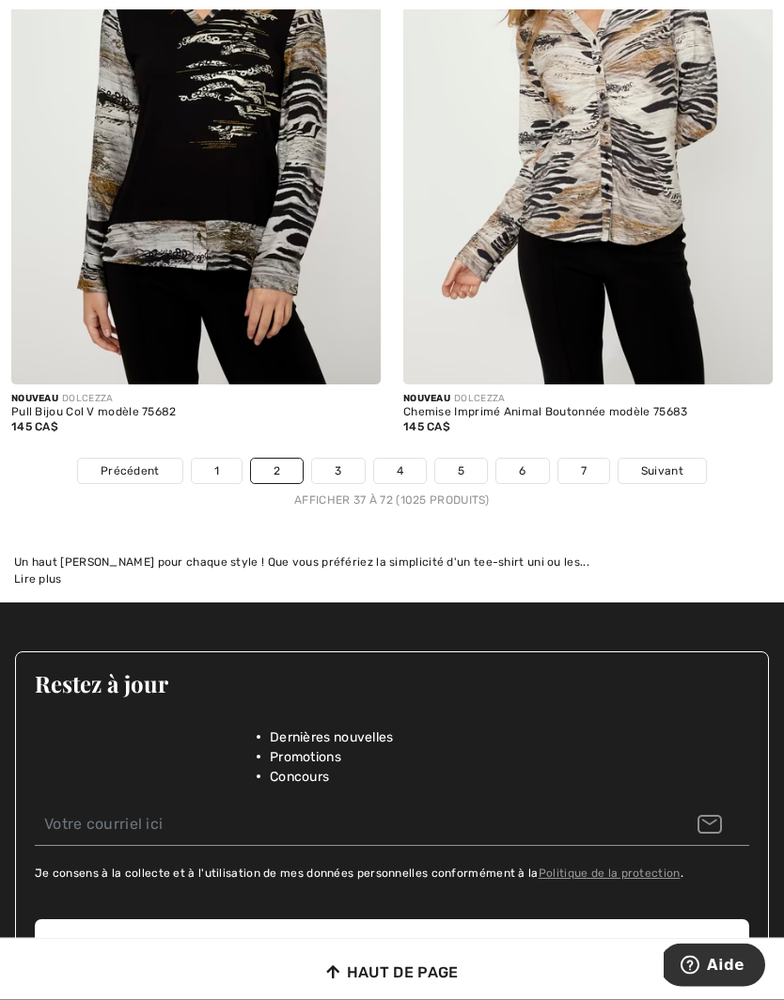
scroll to position [11478, 0]
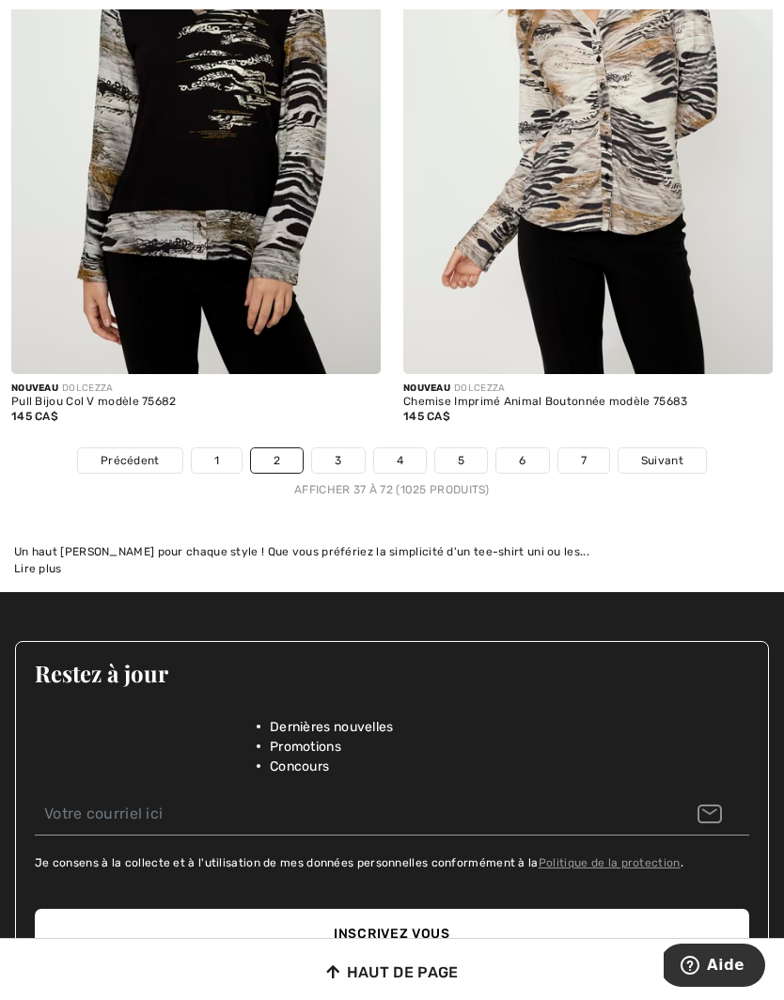
click at [336, 453] on link "3" at bounding box center [338, 460] width 52 height 24
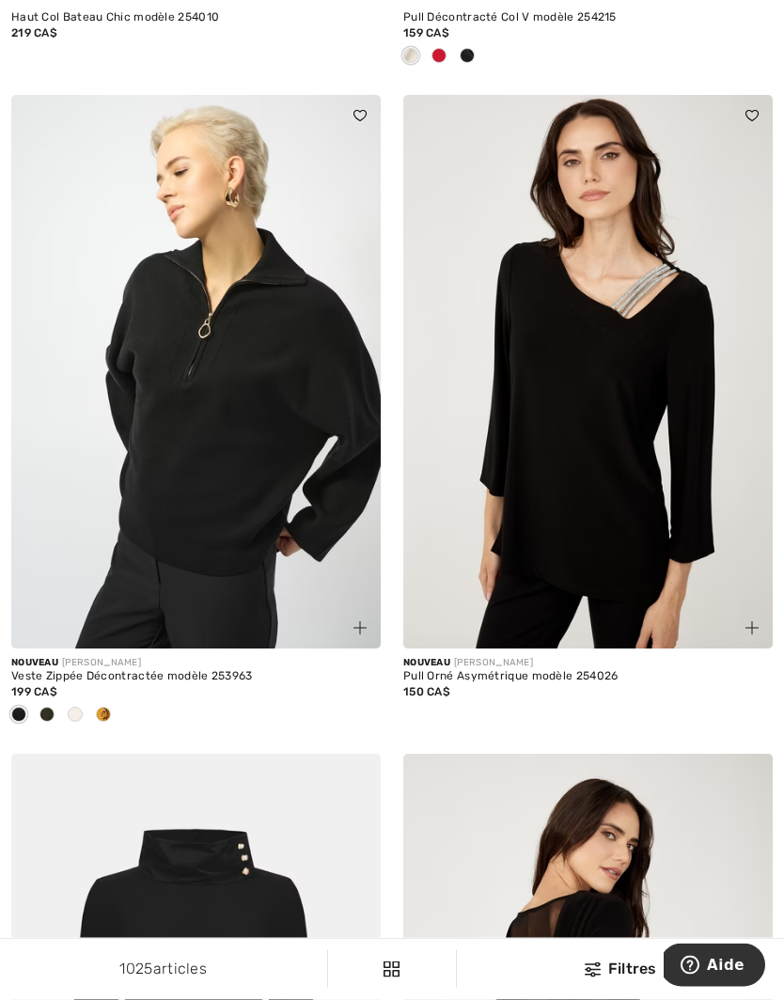
scroll to position [4835, 0]
click at [114, 704] on div at bounding box center [103, 715] width 28 height 31
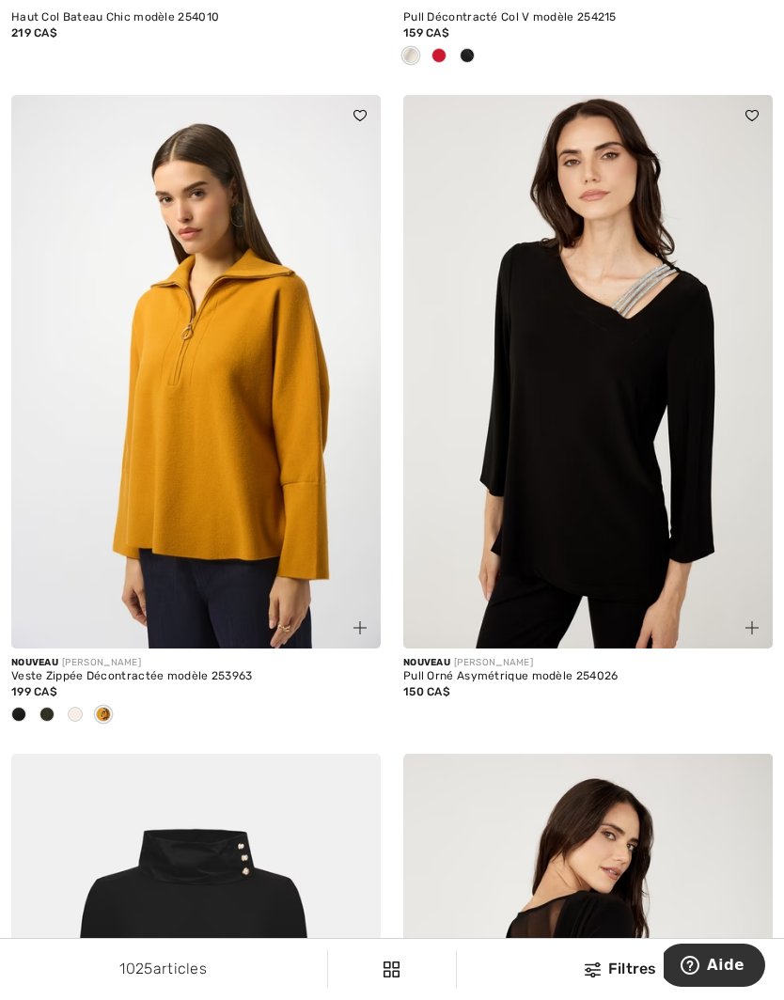
click at [58, 708] on div at bounding box center [47, 715] width 28 height 31
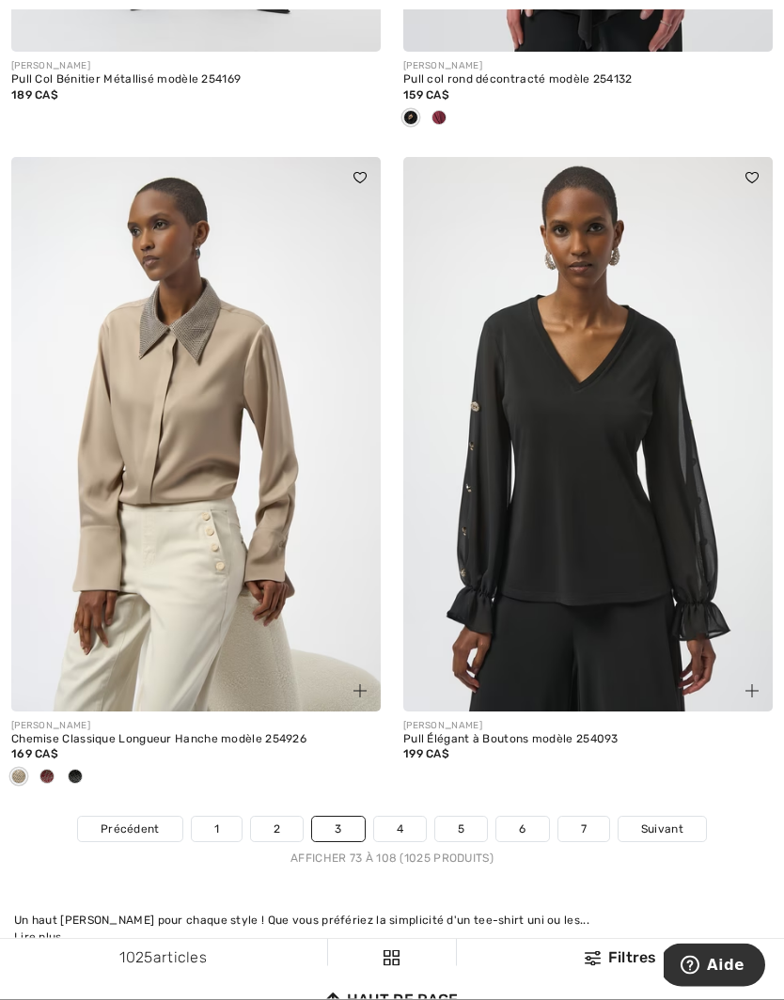
scroll to position [11421, 0]
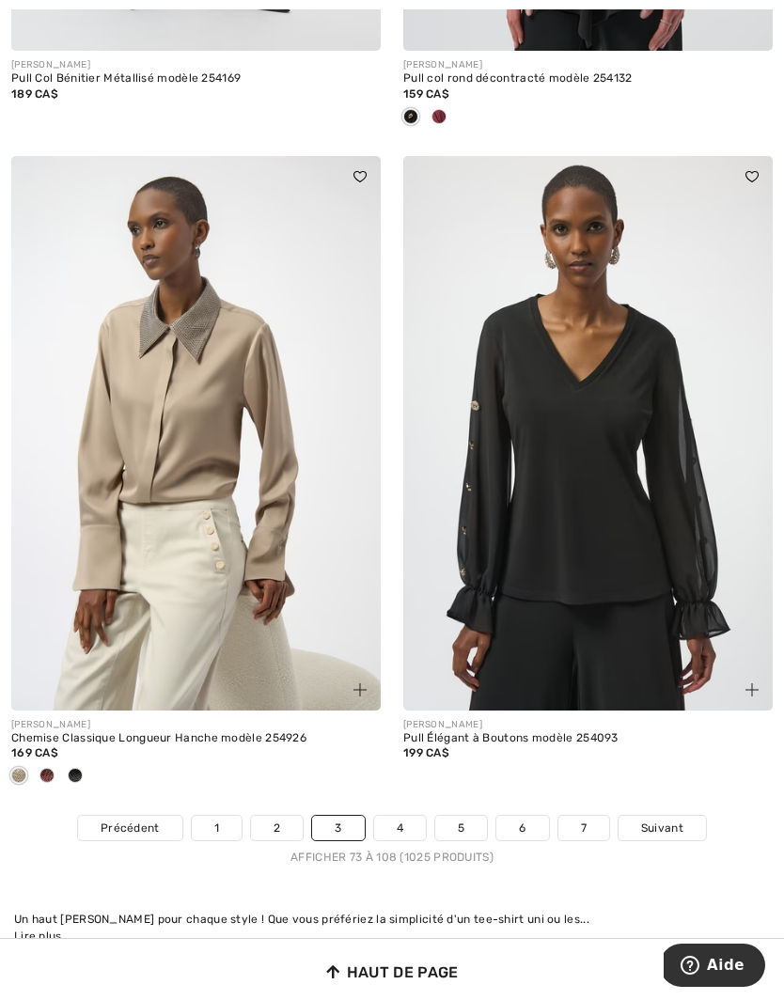
click at [402, 816] on link "4" at bounding box center [400, 828] width 52 height 24
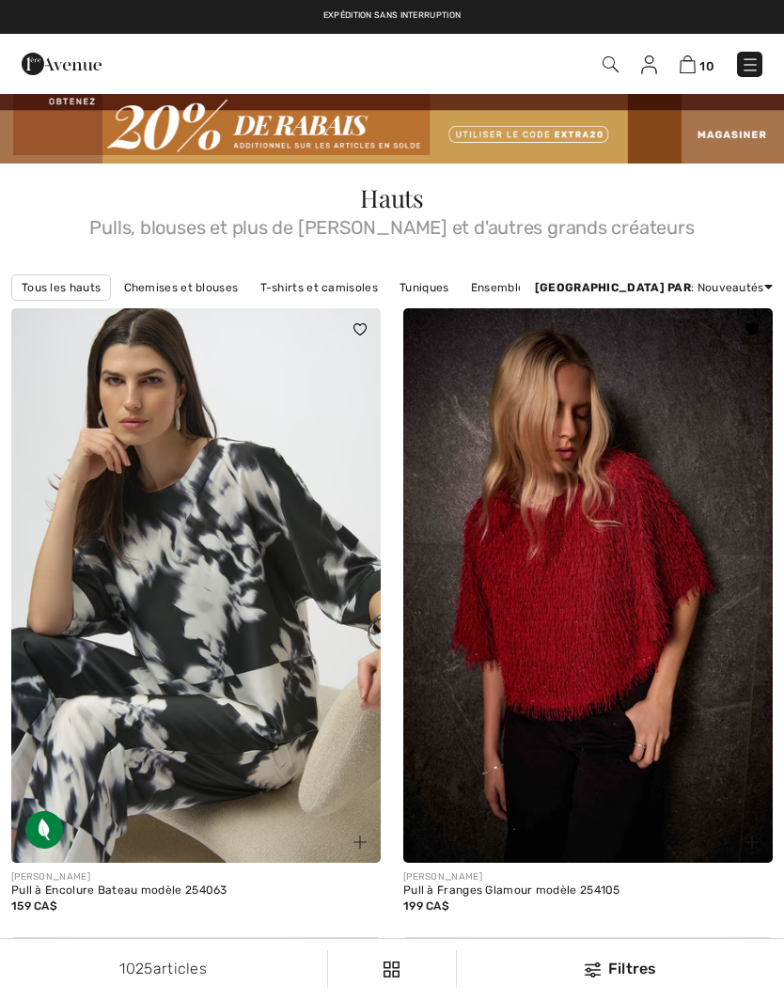
checkbox input "true"
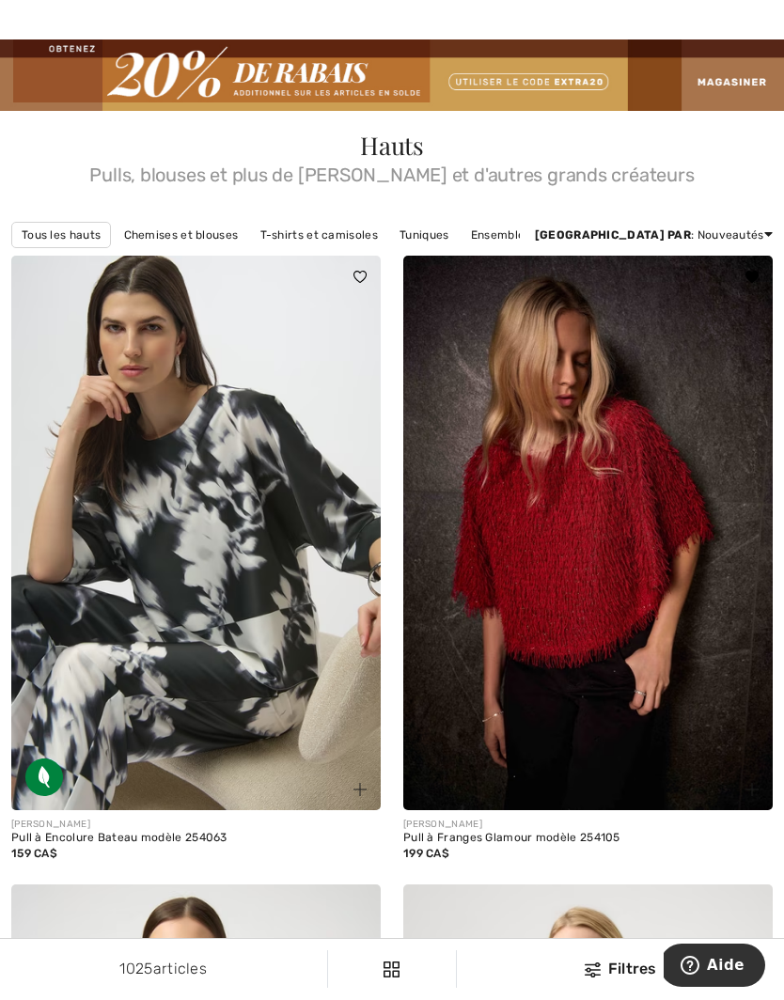
scroll to position [58, 0]
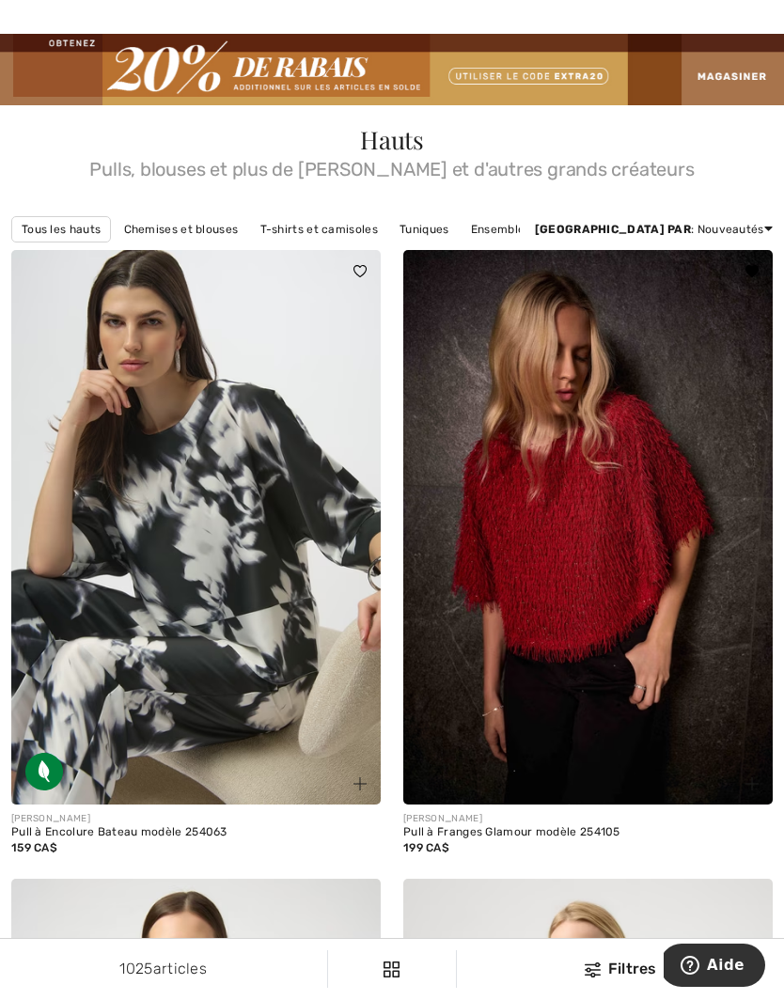
click at [603, 571] on img at bounding box center [587, 527] width 369 height 555
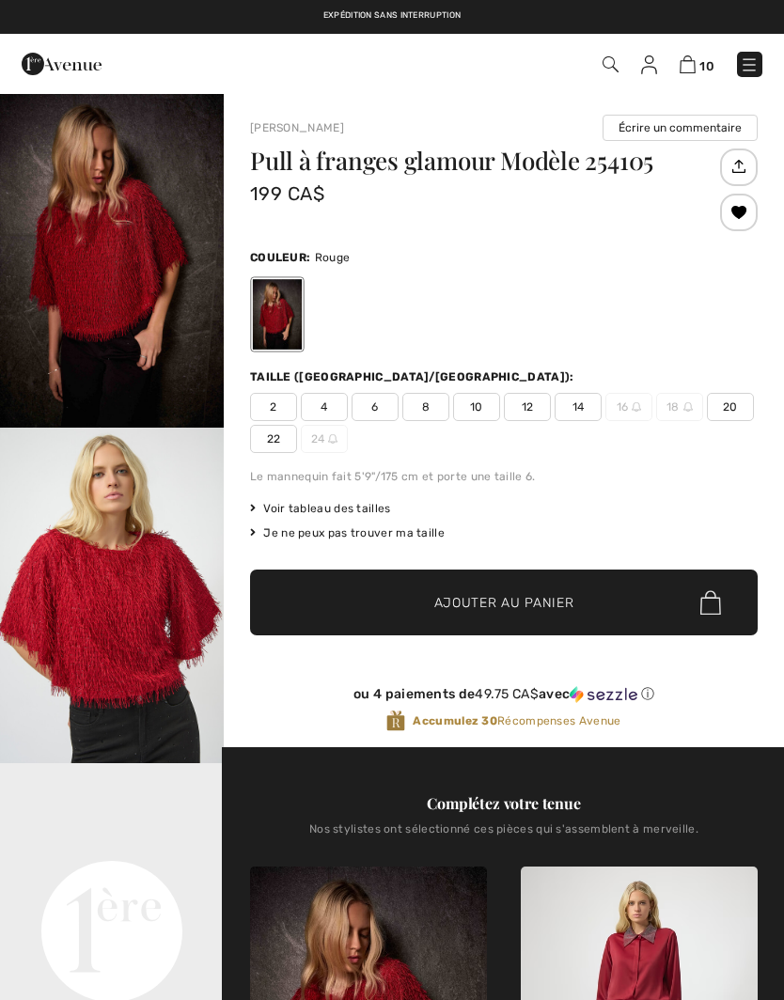
checkbox input "true"
click at [377, 413] on span "6" at bounding box center [375, 407] width 47 height 28
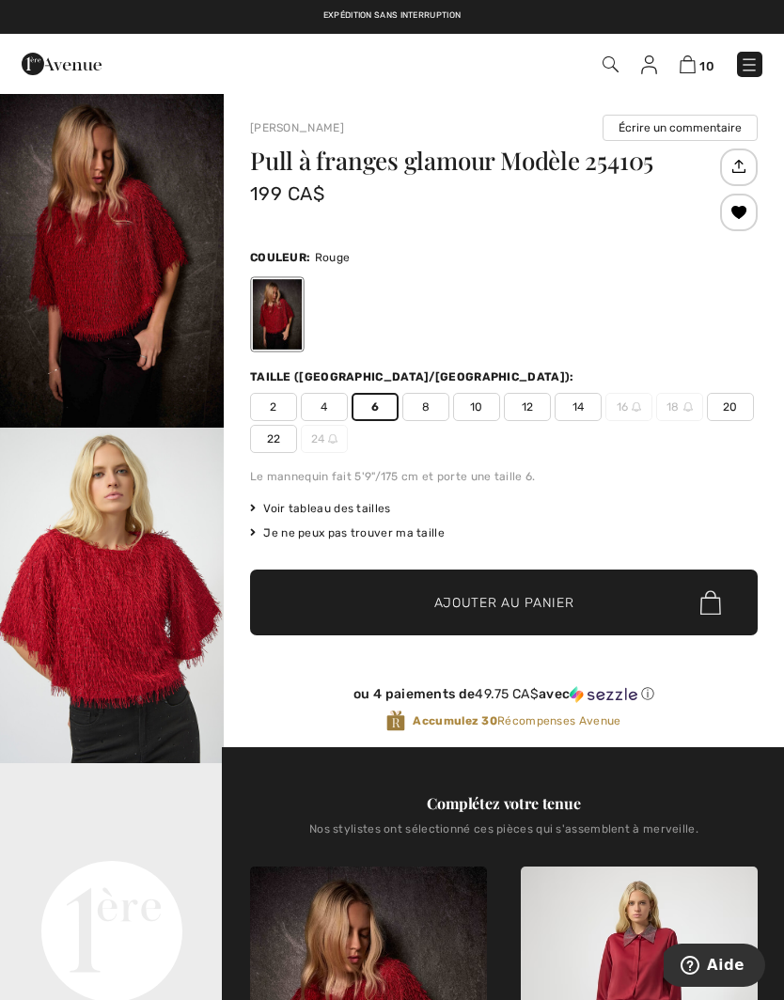
click at [515, 599] on span "Ajouter au panier" at bounding box center [504, 603] width 140 height 20
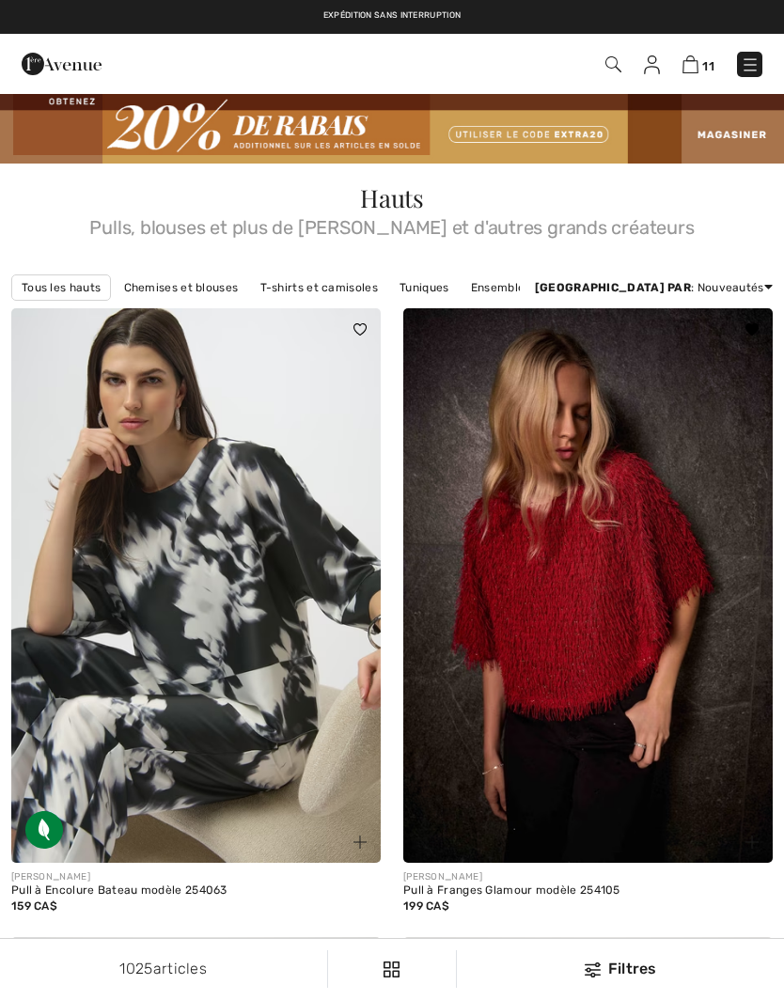
scroll to position [58, 0]
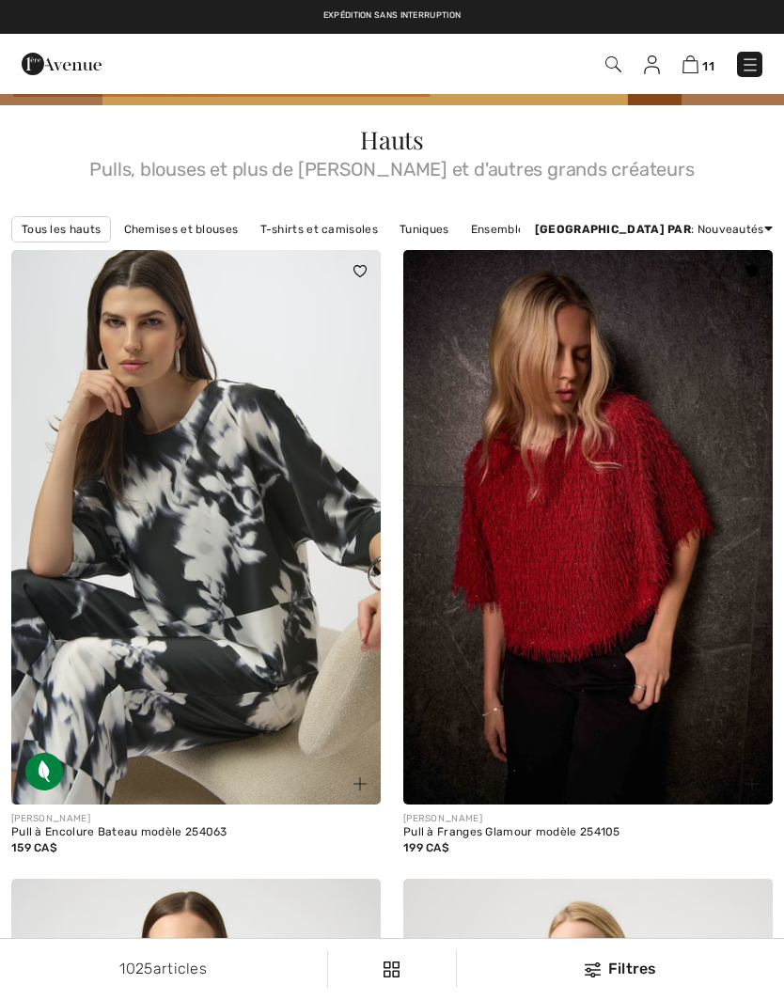
checkbox input "true"
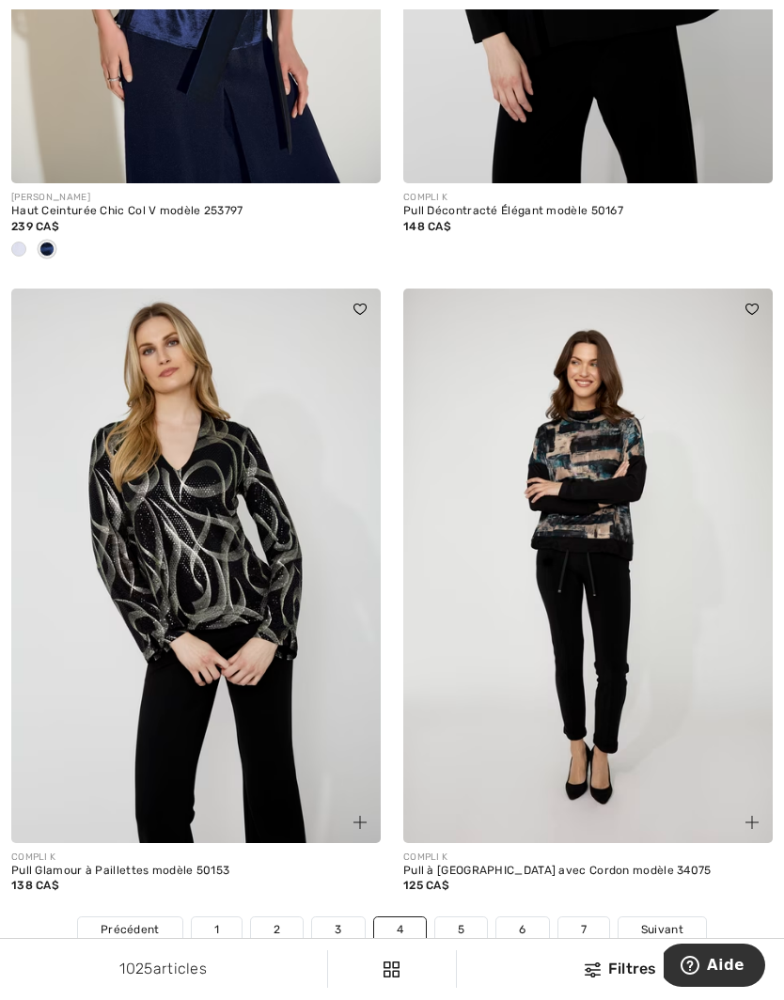
scroll to position [11361, 0]
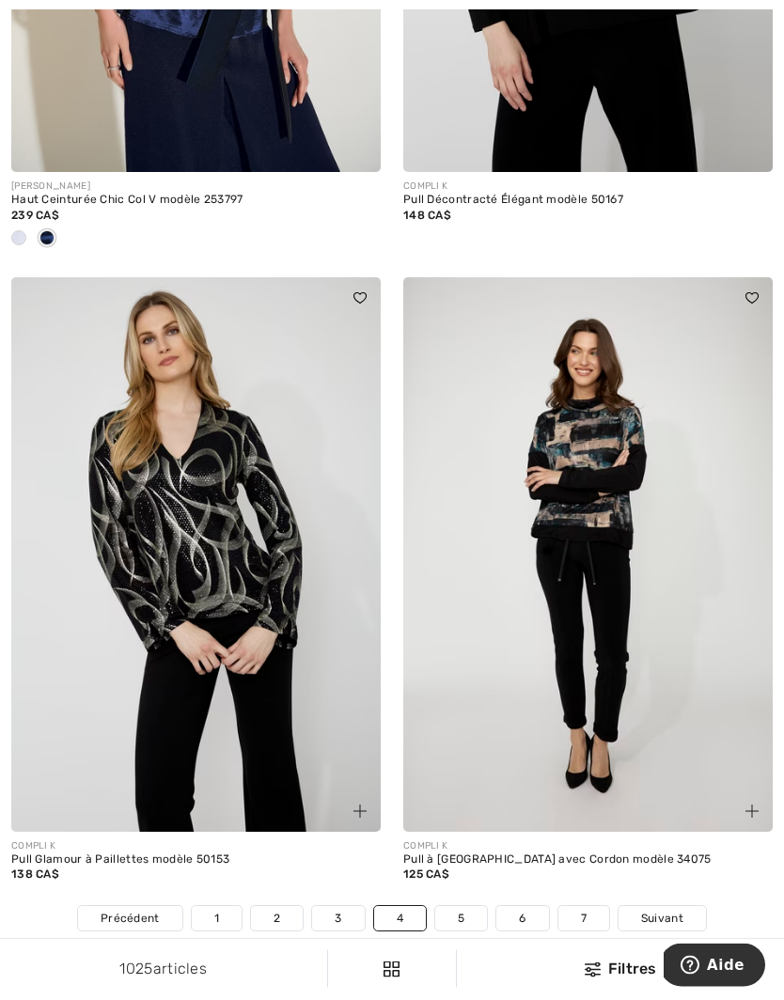
click at [670, 911] on span "Suivant" at bounding box center [662, 919] width 42 height 17
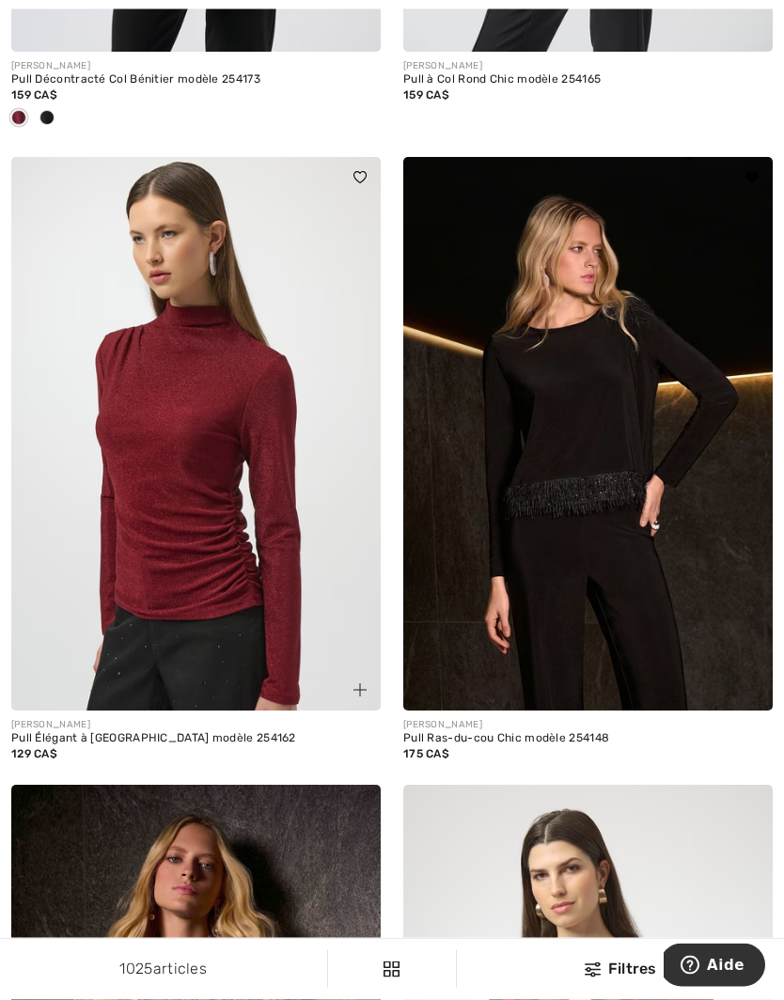
scroll to position [2758, 0]
click at [606, 566] on img at bounding box center [587, 434] width 369 height 555
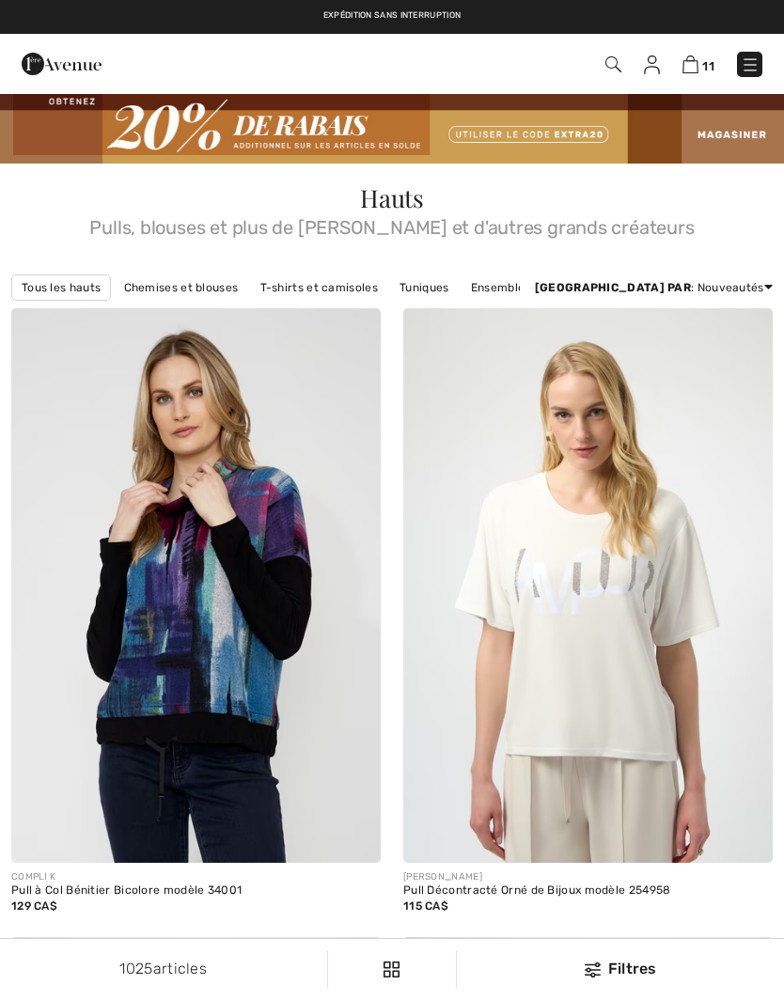
scroll to position [2840, 0]
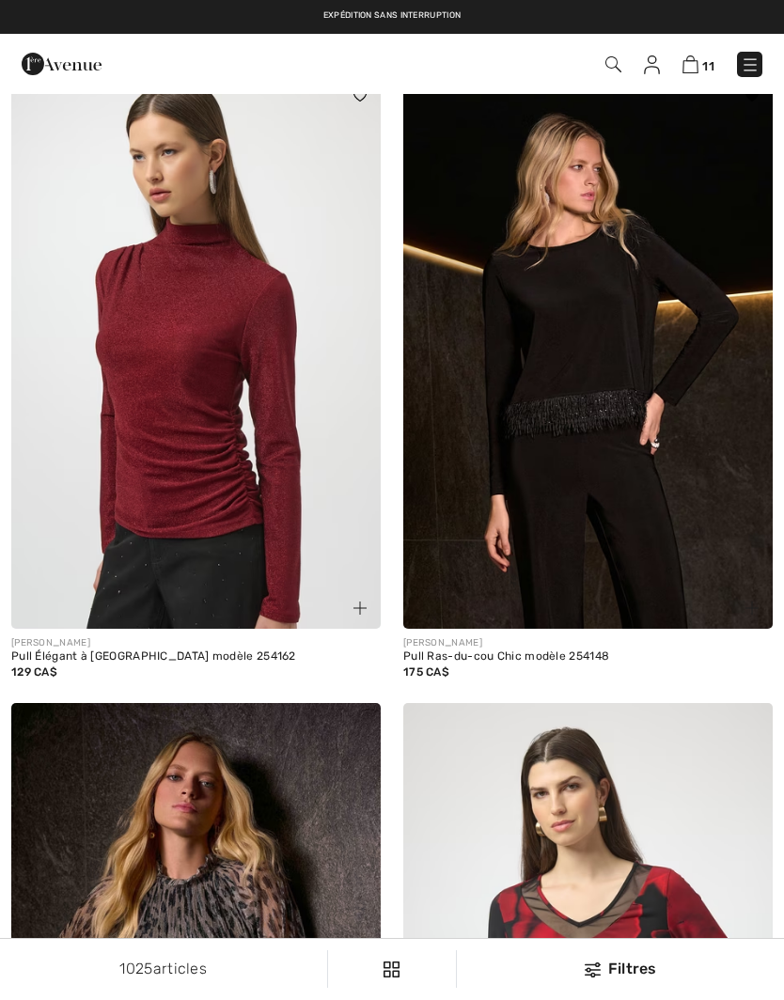
checkbox input "true"
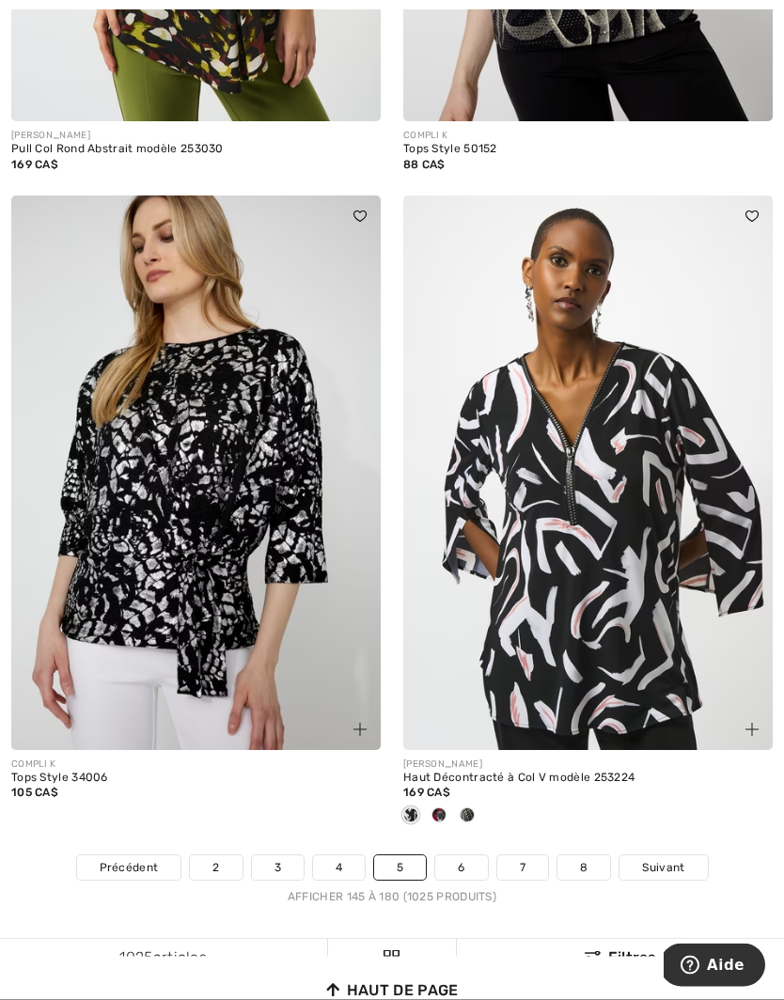
scroll to position [11213, 0]
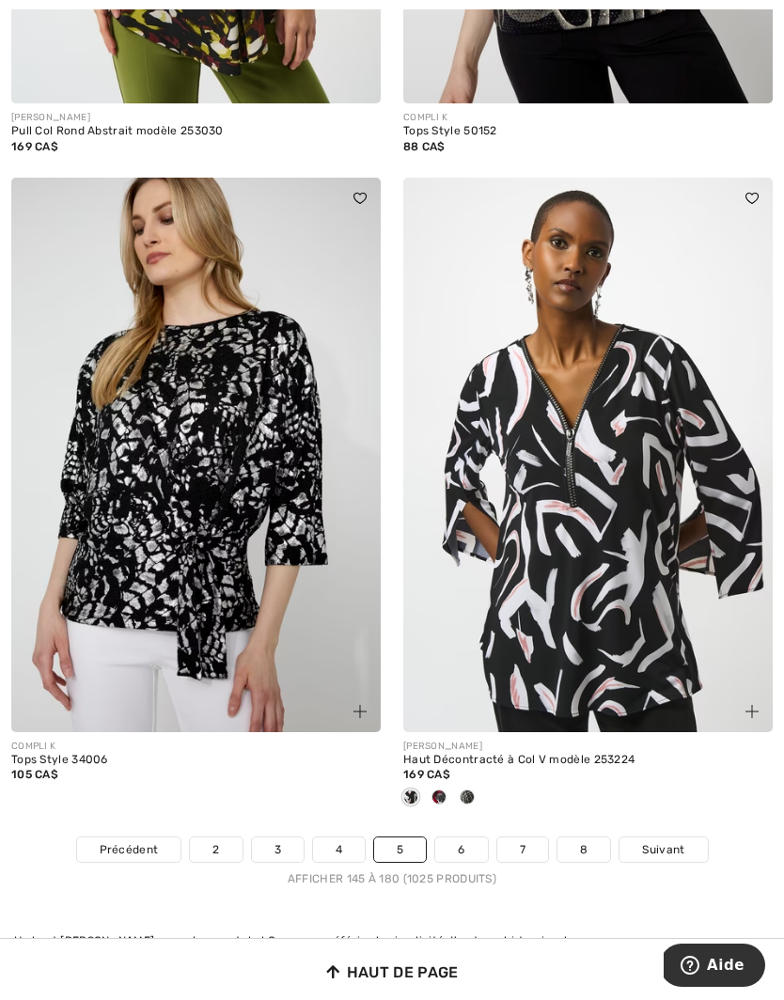
click at [466, 839] on link "6" at bounding box center [461, 850] width 52 height 24
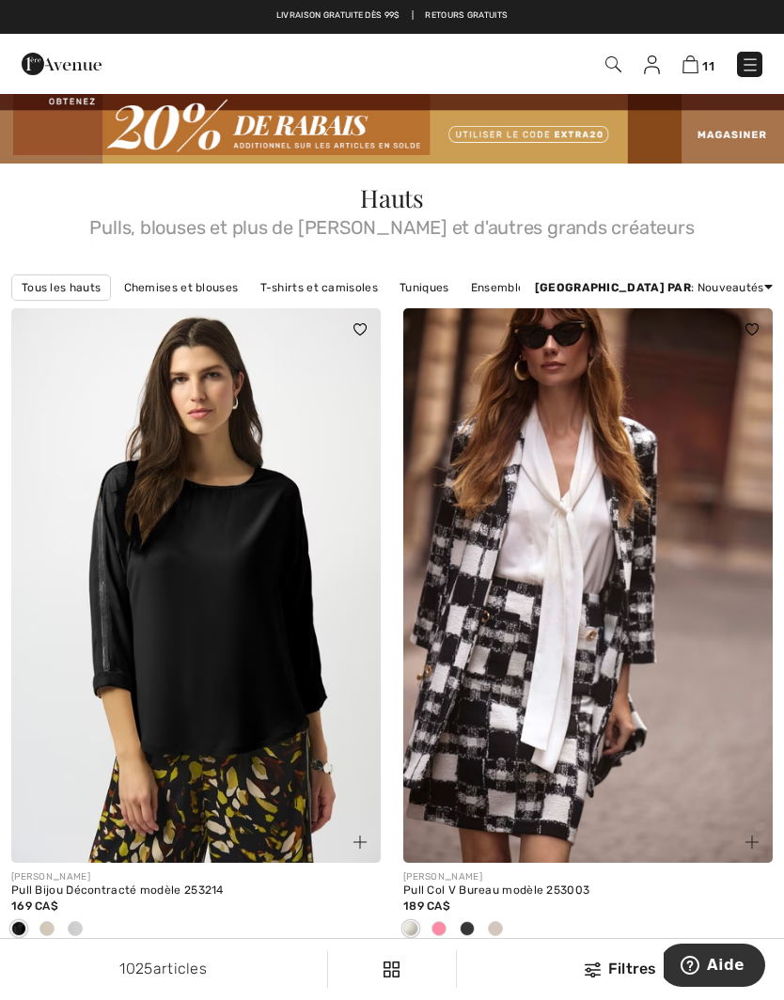
click at [747, 60] on img at bounding box center [750, 64] width 19 height 19
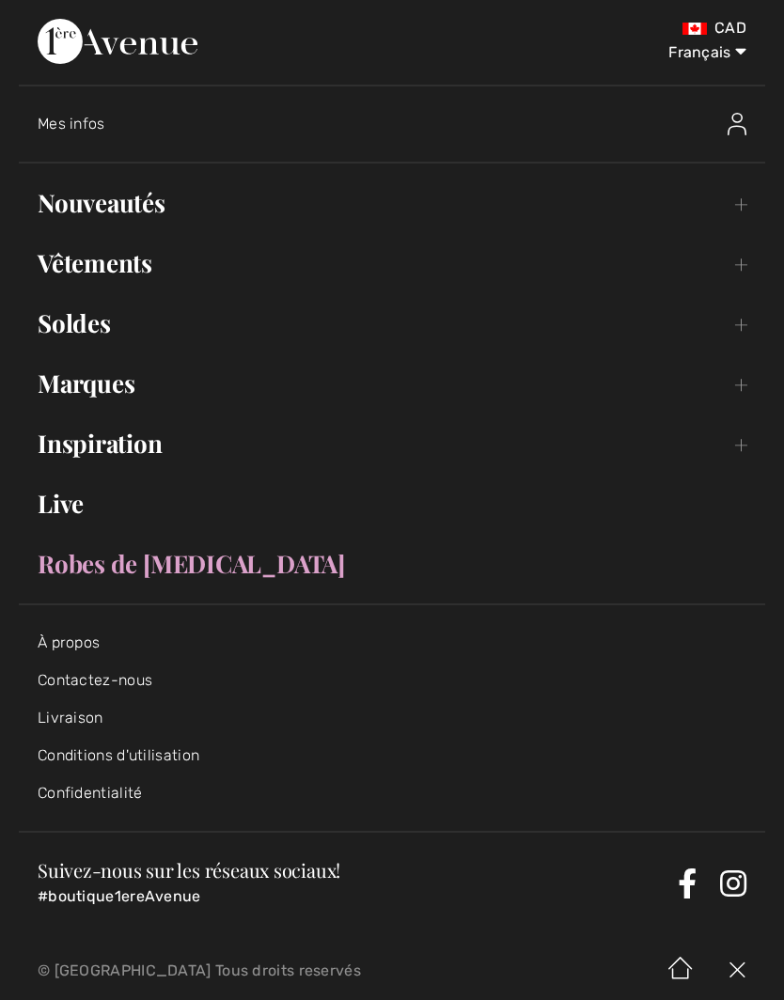
click at [746, 201] on link "Nouveautés Toggle submenu" at bounding box center [392, 202] width 746 height 41
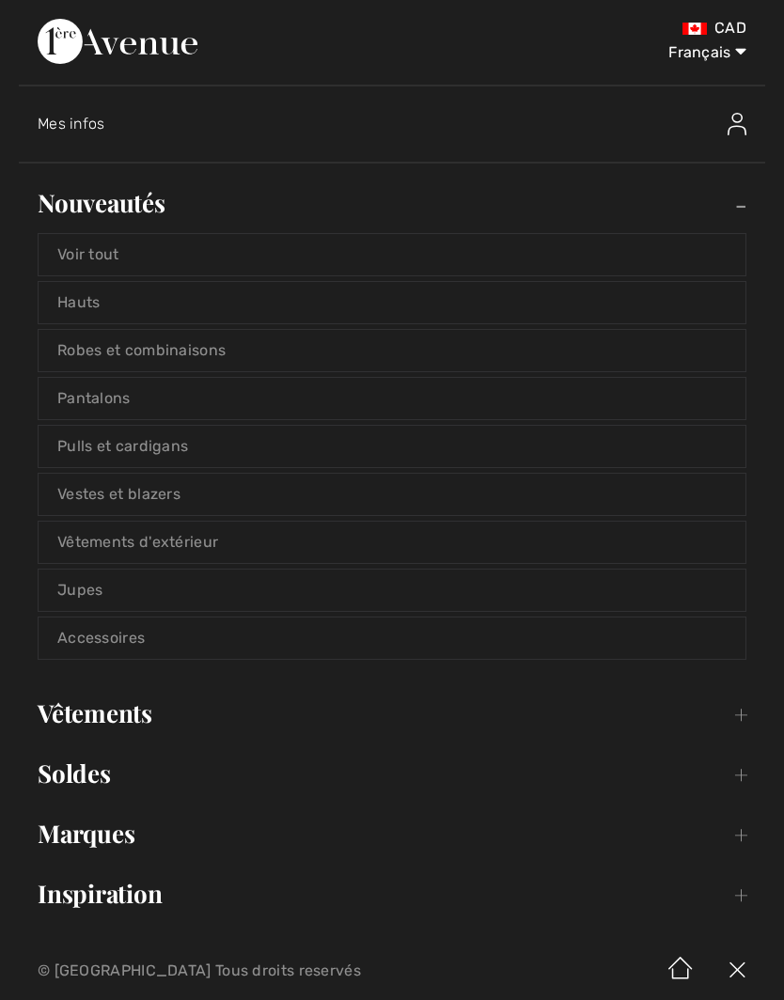
click at [446, 255] on link "Voir tout" at bounding box center [392, 254] width 707 height 41
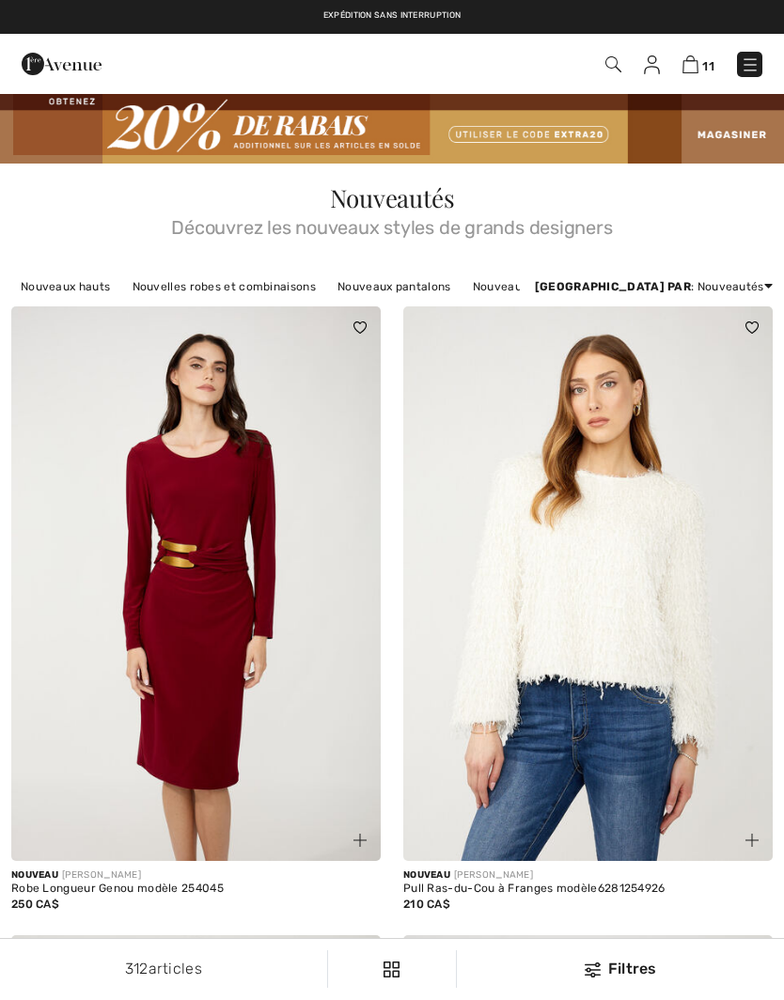
checkbox input "true"
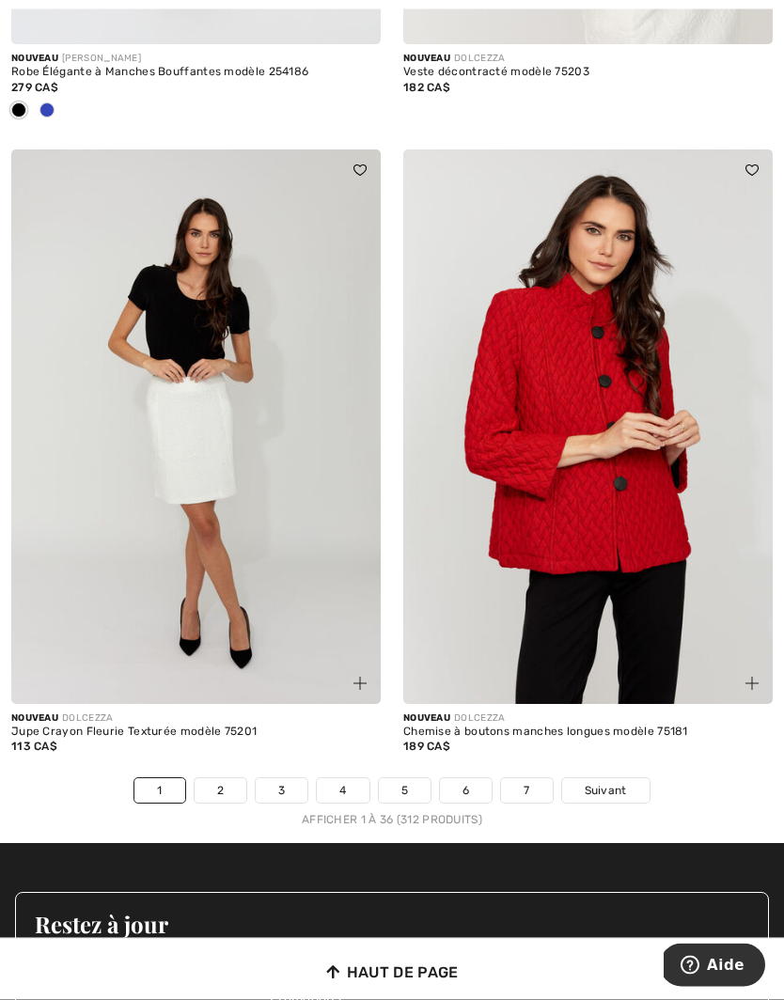
scroll to position [11397, 0]
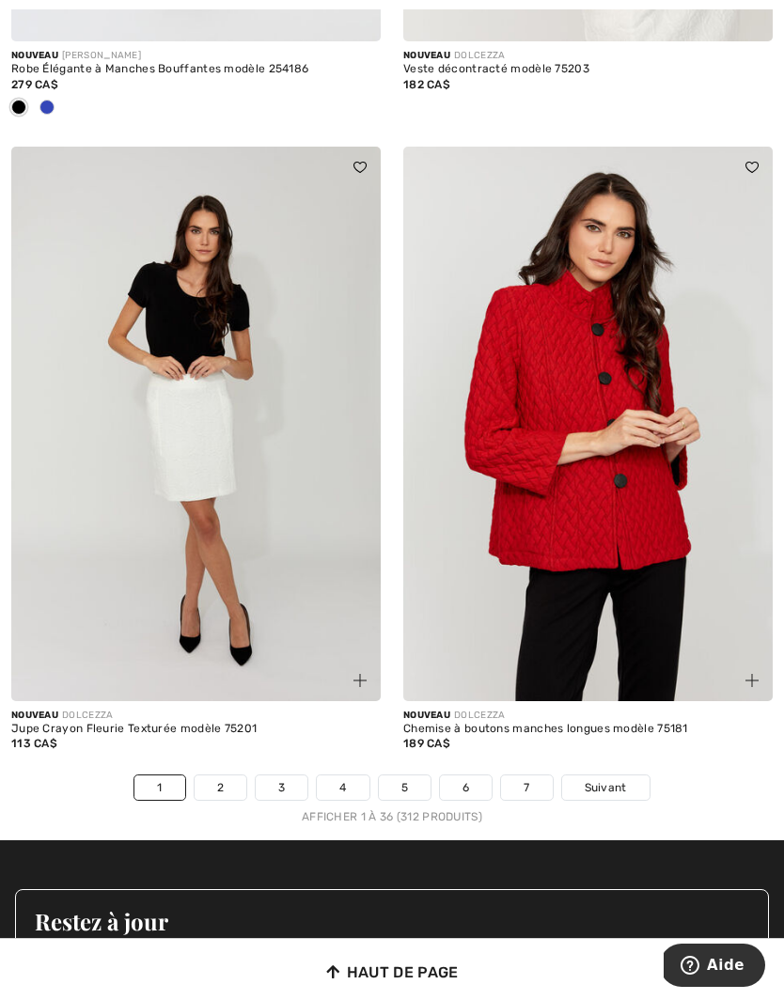
click at [608, 779] on span "Suivant" at bounding box center [606, 787] width 42 height 17
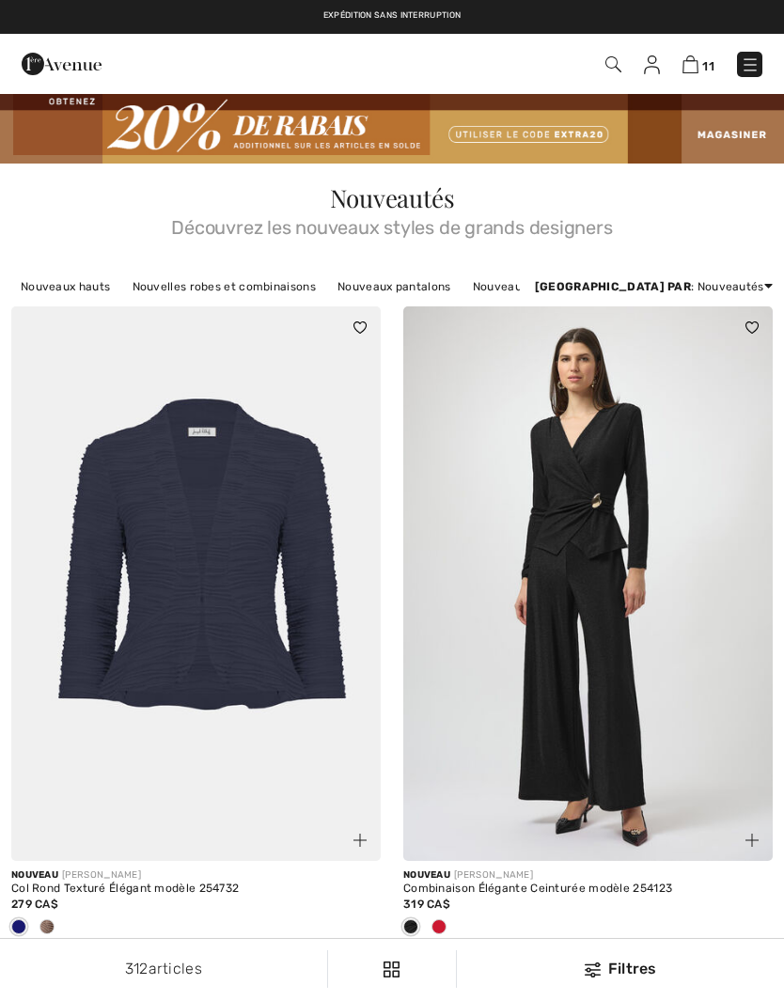
checkbox input "true"
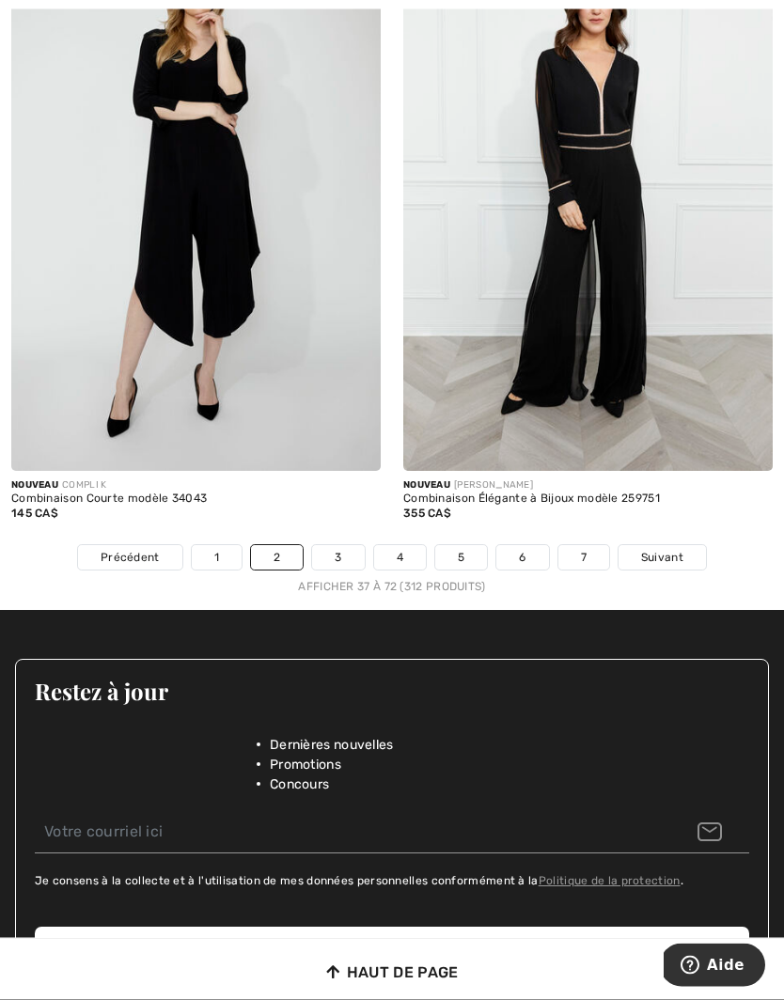
scroll to position [11627, 0]
click at [671, 549] on span "Suivant" at bounding box center [662, 557] width 42 height 17
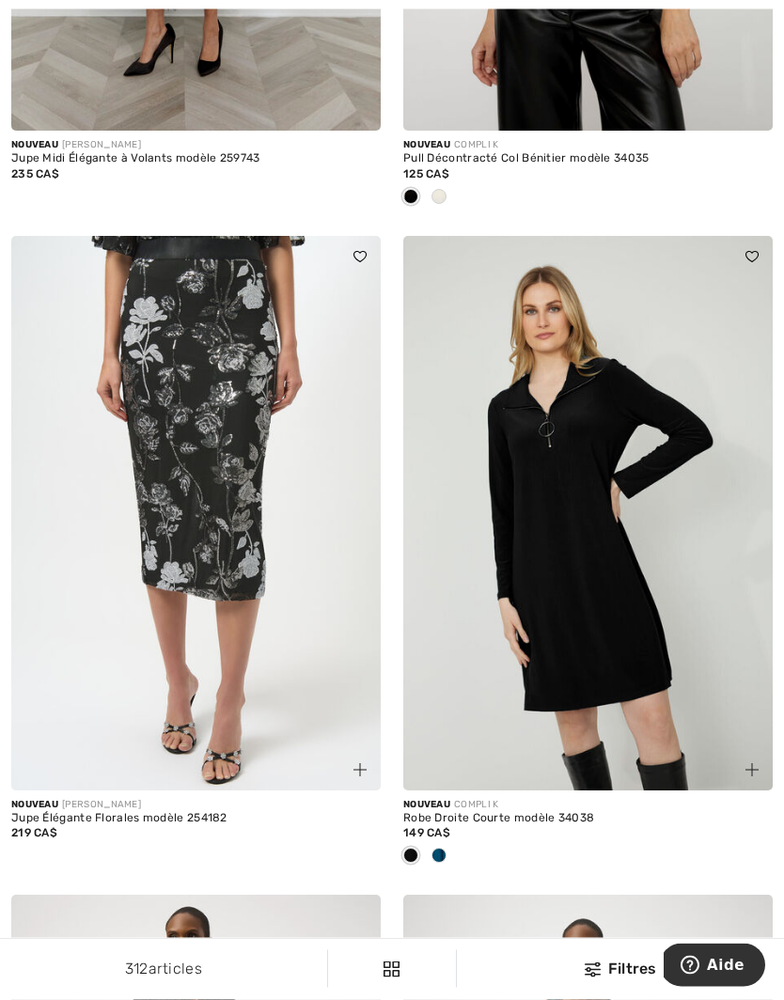
scroll to position [5444, 0]
click at [446, 851] on span at bounding box center [438, 855] width 15 height 15
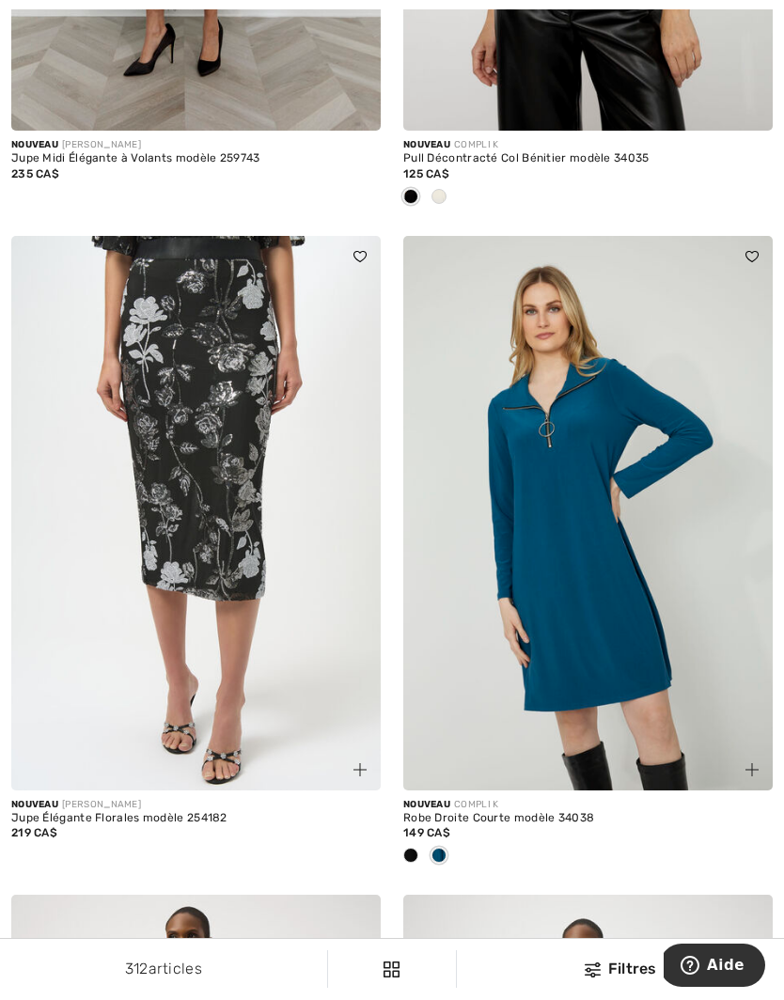
click at [414, 848] on span at bounding box center [410, 855] width 15 height 15
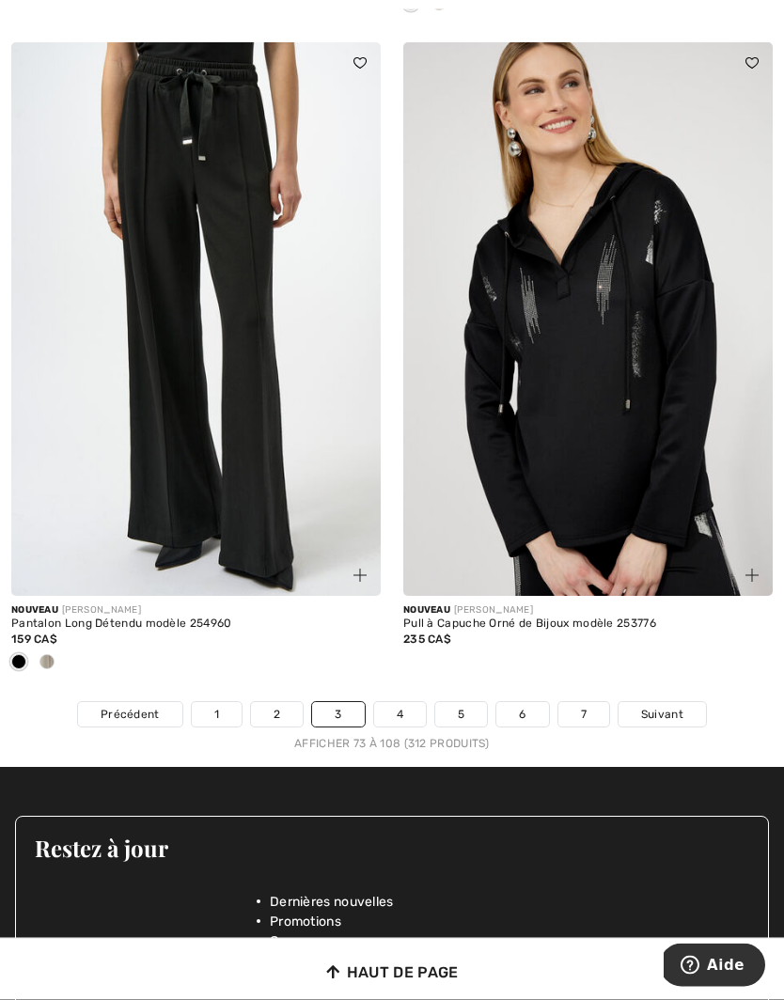
scroll to position [11579, 0]
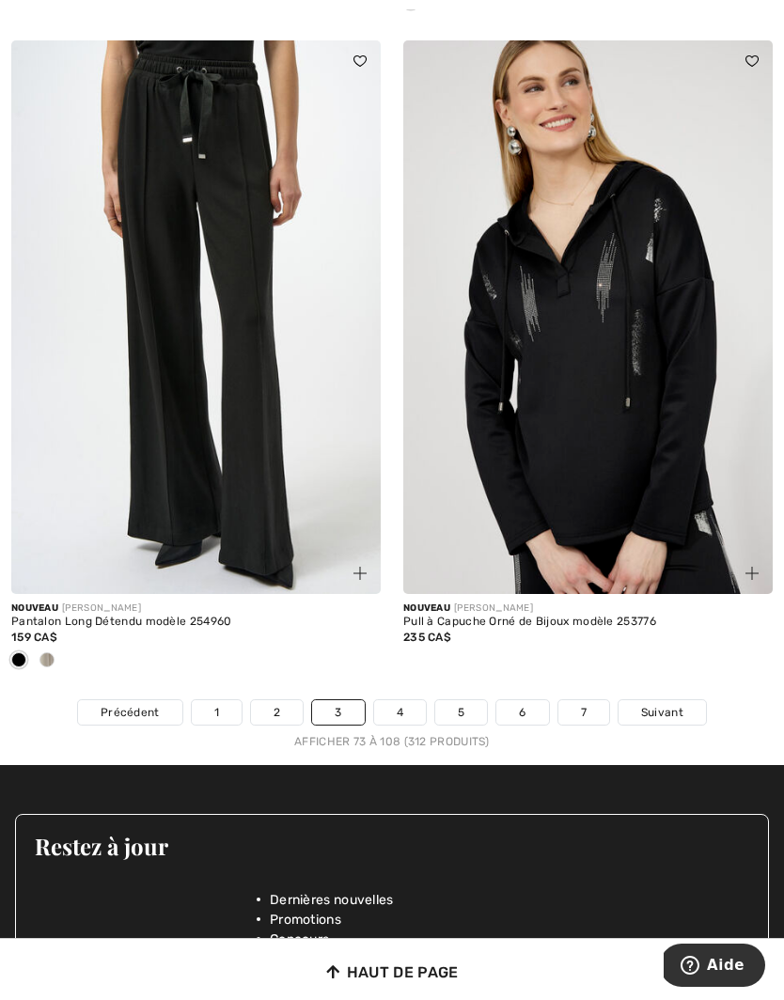
click at [672, 704] on span "Suivant" at bounding box center [662, 712] width 42 height 17
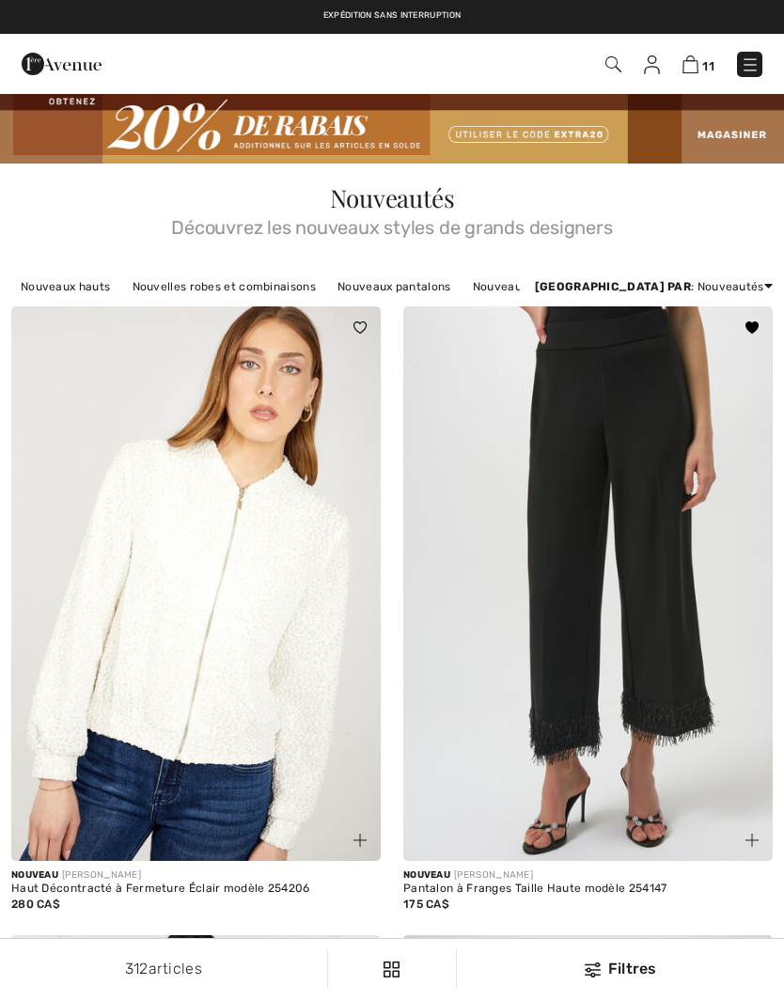
checkbox input "true"
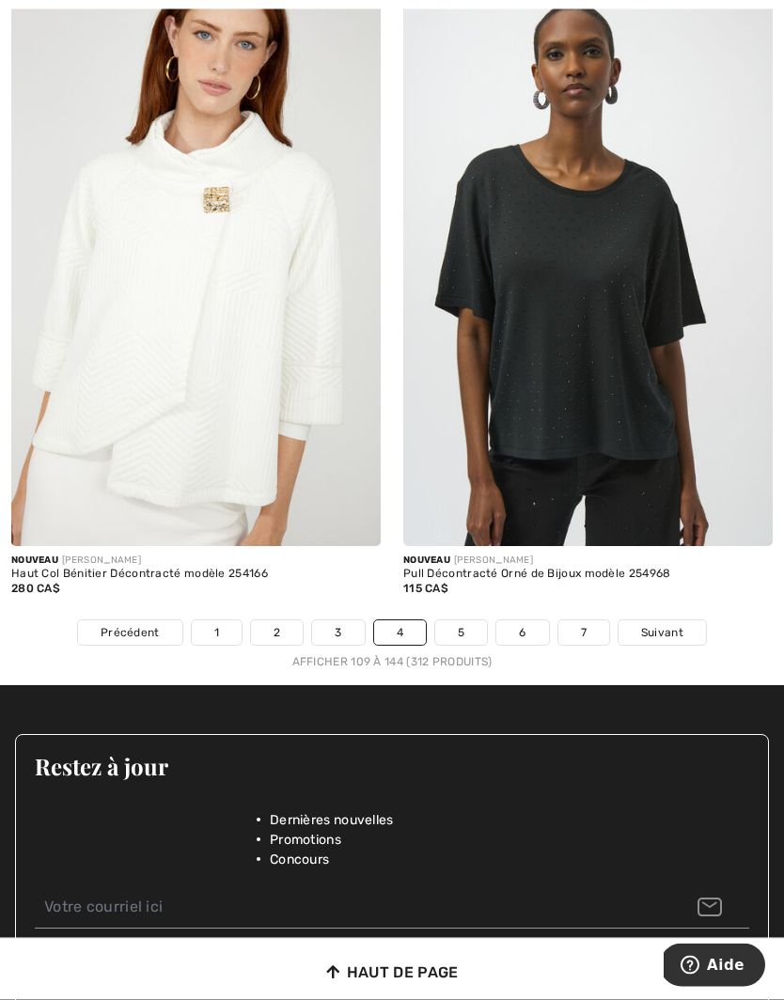
scroll to position [11489, 0]
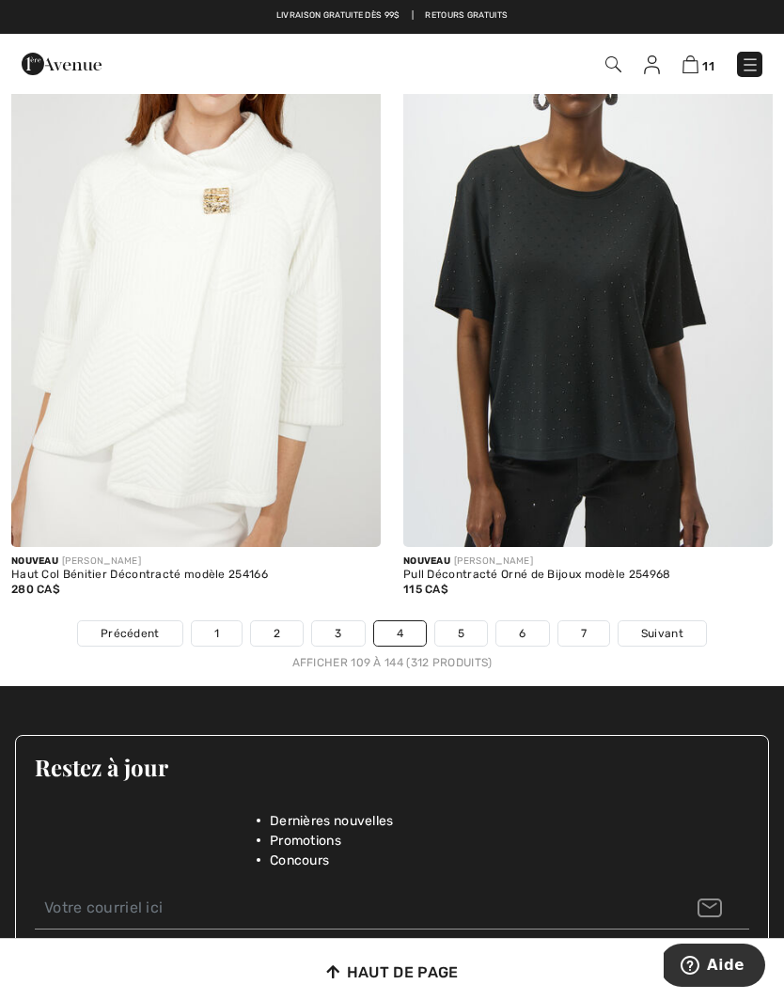
click at [470, 626] on link "5" at bounding box center [461, 633] width 52 height 24
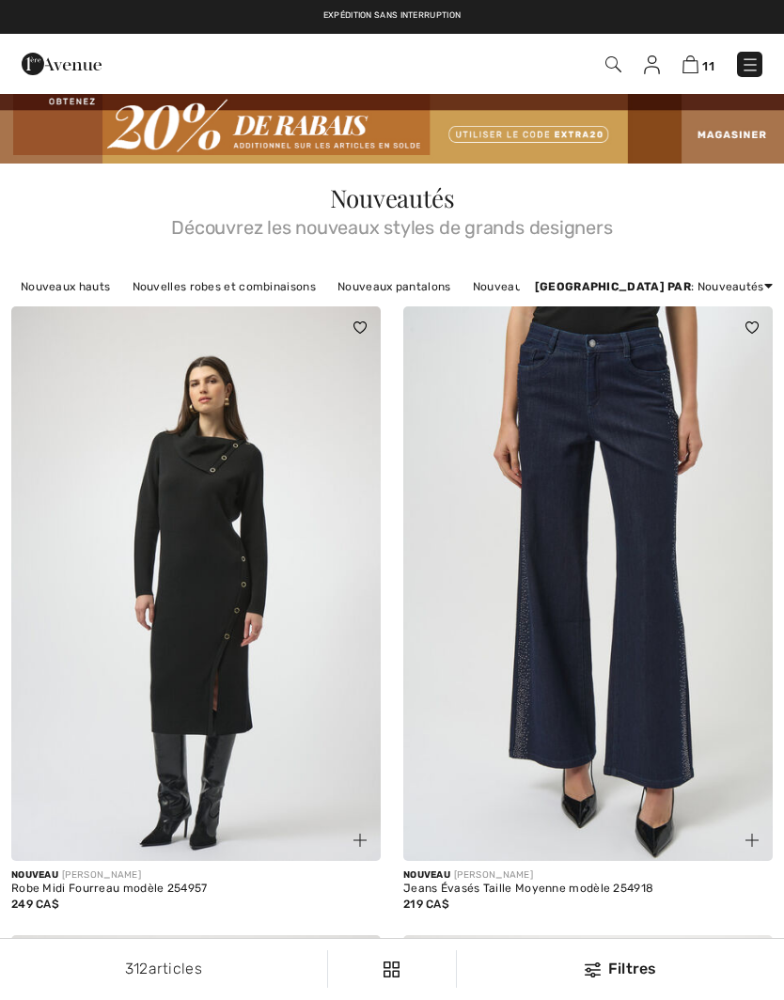
checkbox input "true"
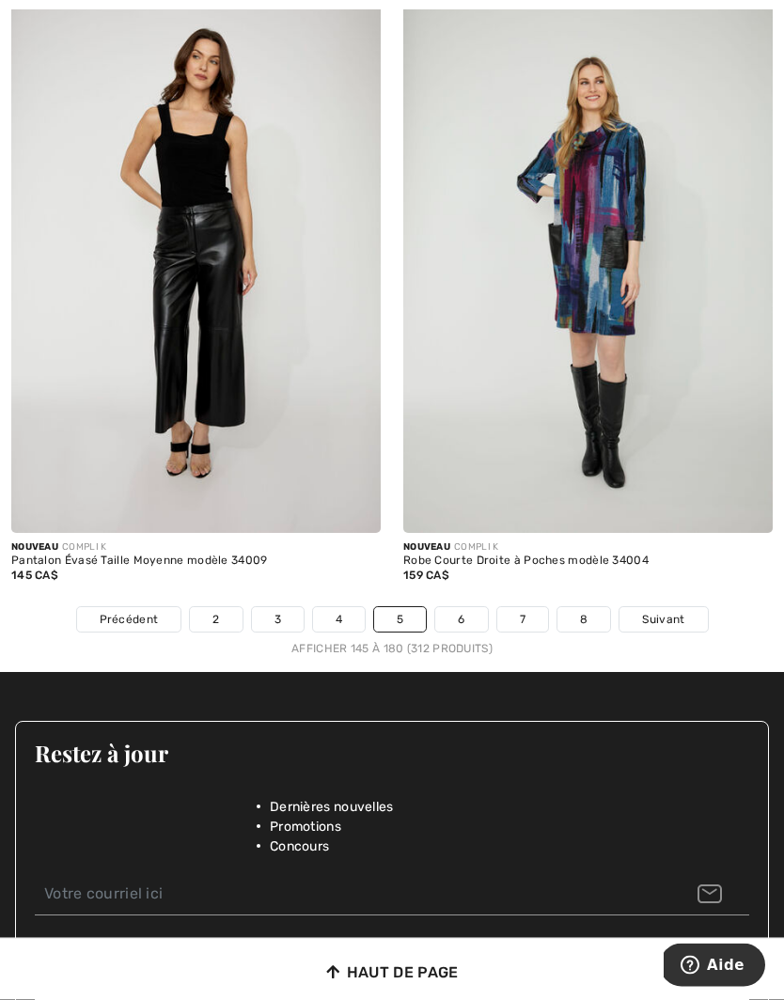
scroll to position [11473, 0]
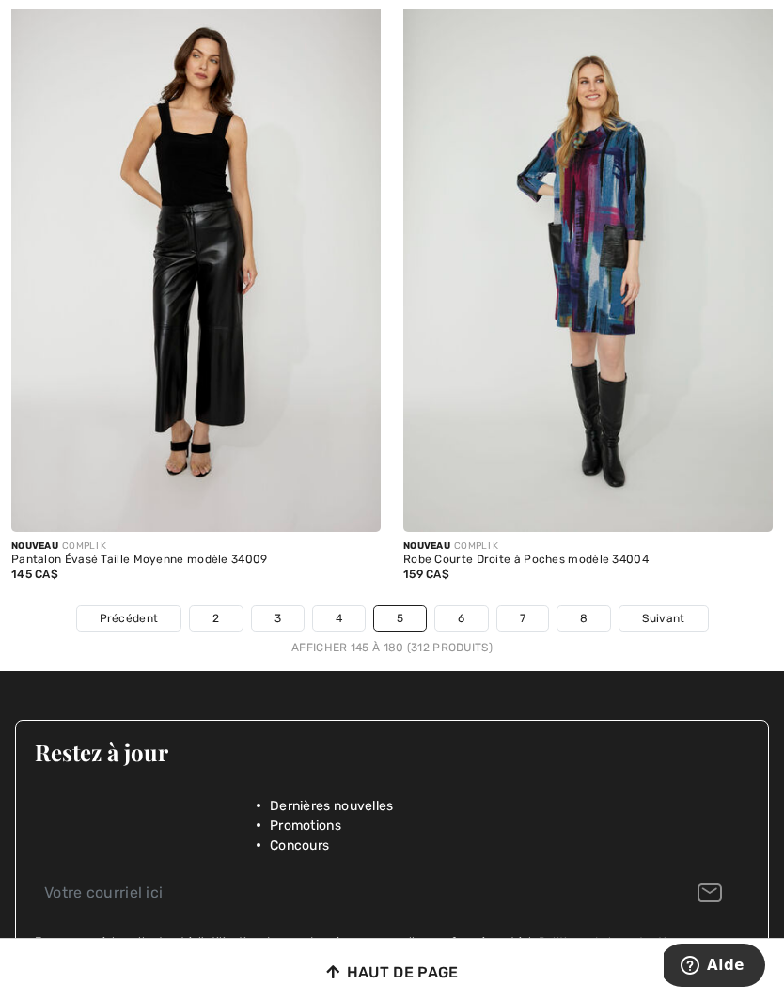
click at [470, 608] on link "6" at bounding box center [461, 618] width 52 height 24
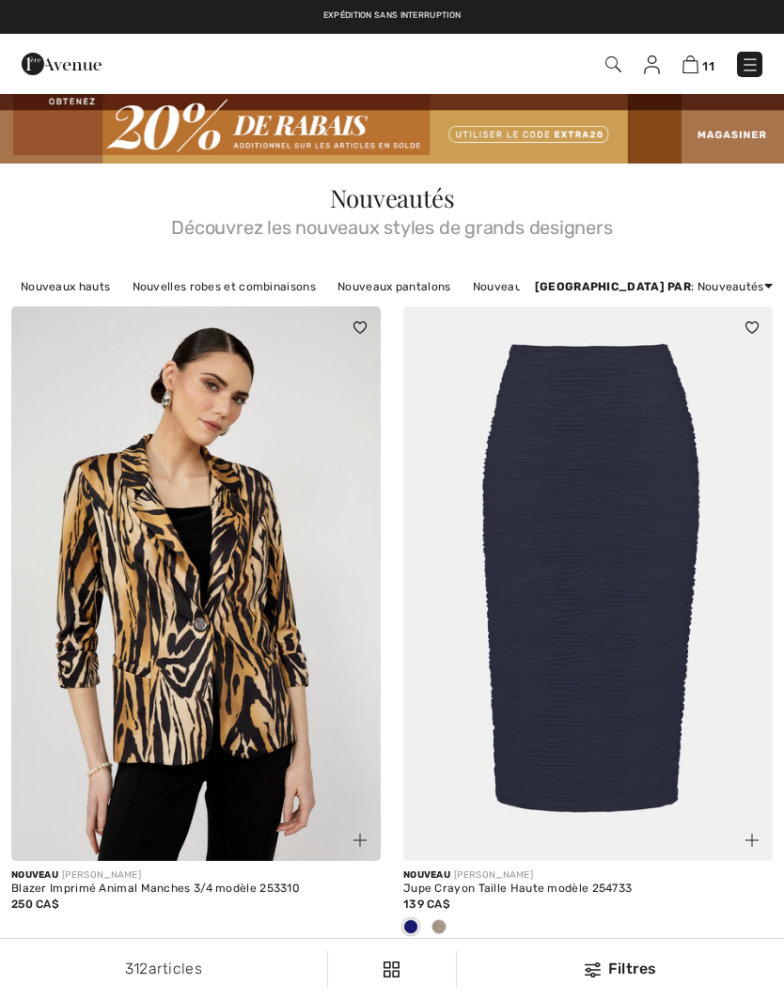
checkbox input "true"
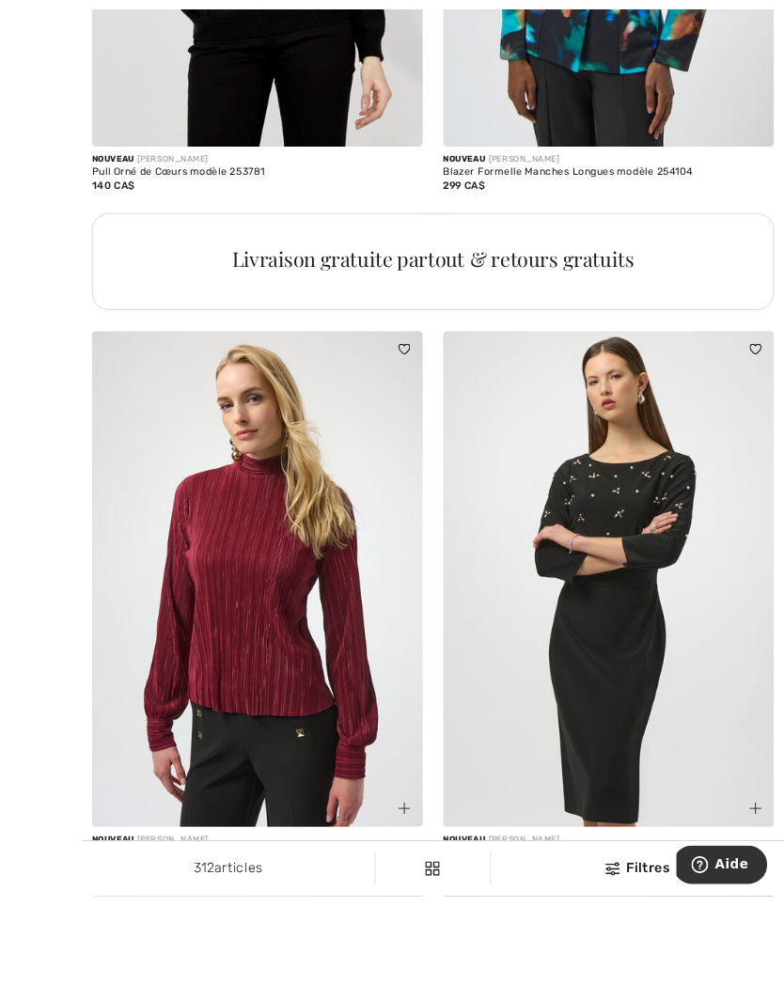
scroll to position [4067, 0]
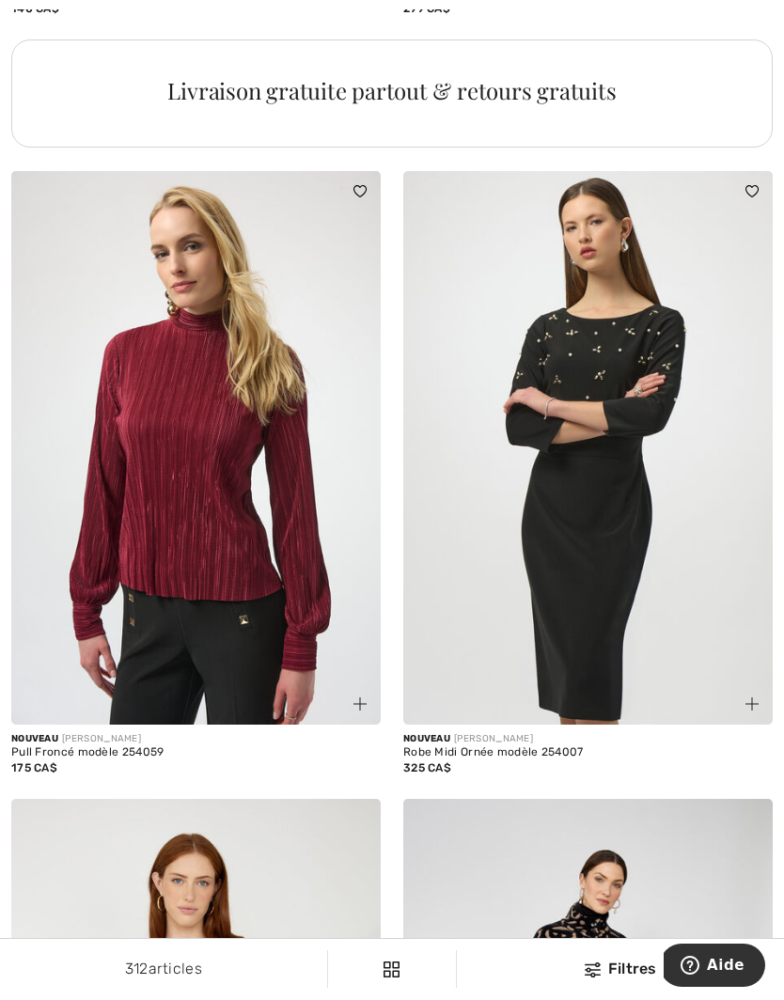
click at [754, 697] on img at bounding box center [751, 703] width 13 height 13
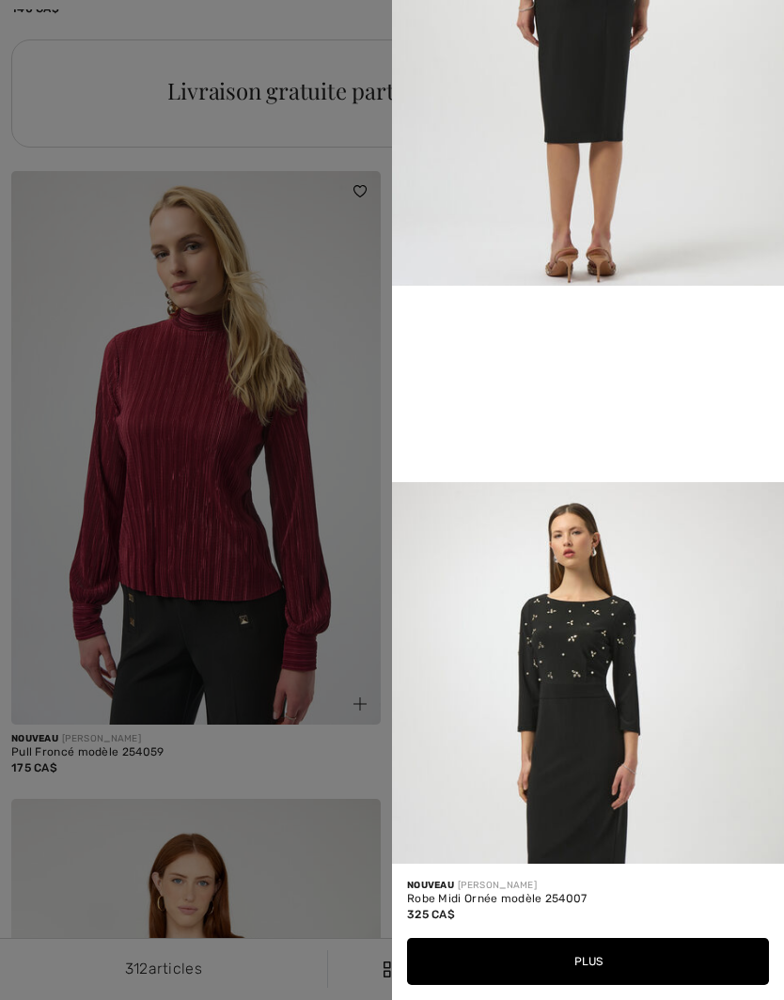
scroll to position [903, 0]
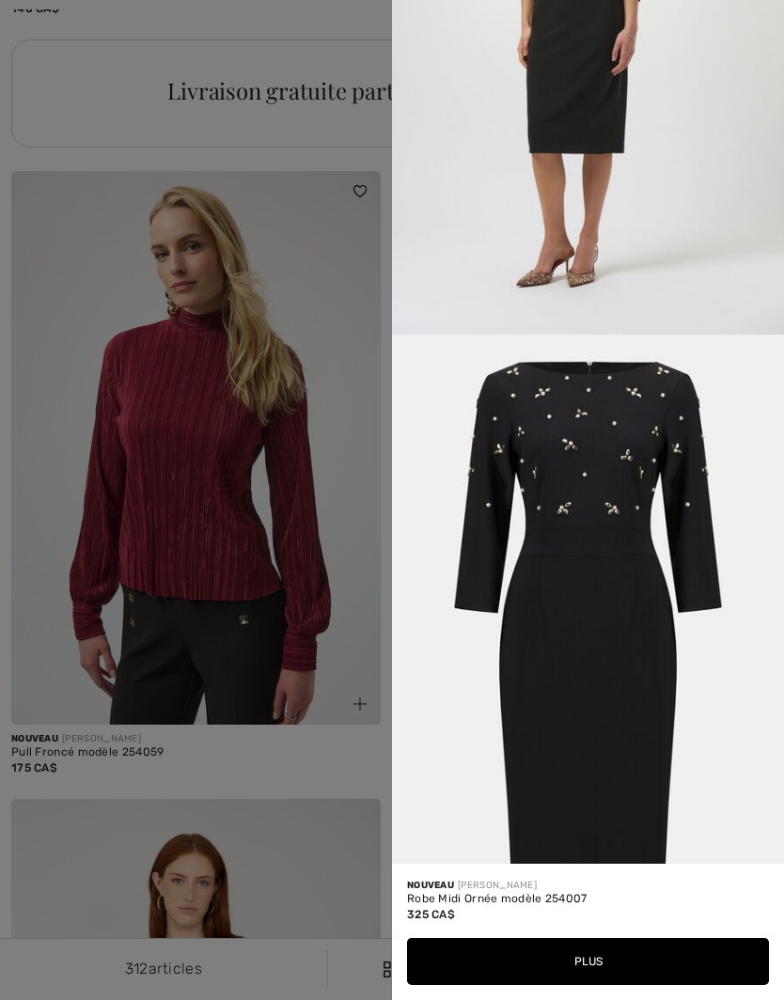
click at [346, 861] on div at bounding box center [392, 500] width 784 height 1000
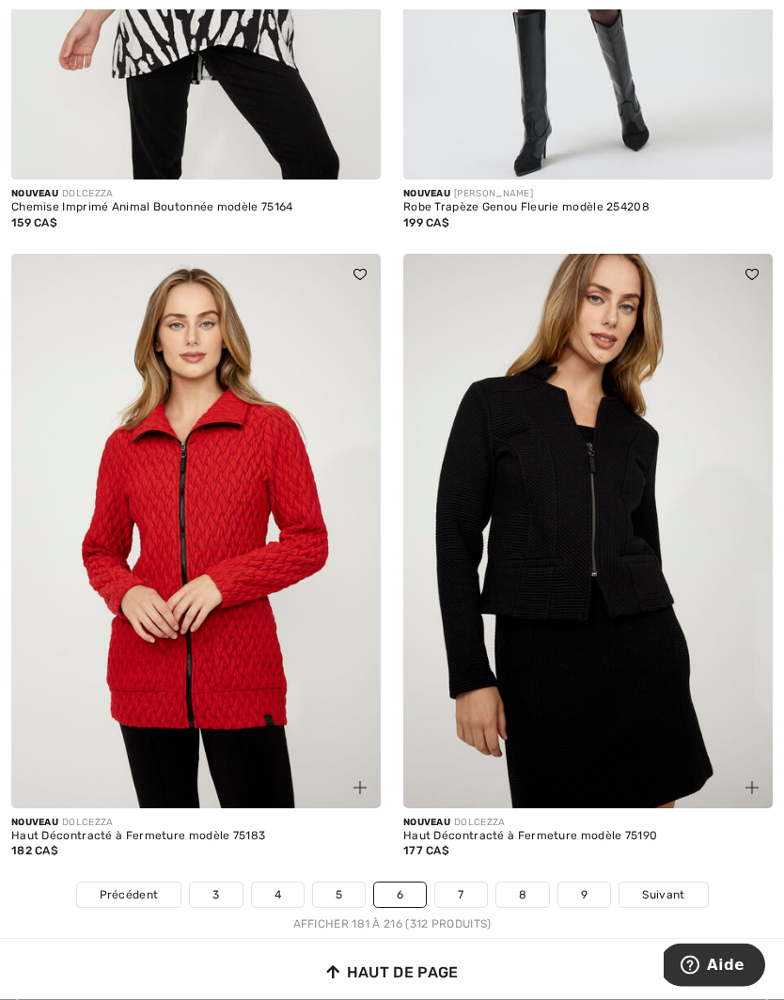
scroll to position [11042, 0]
click at [467, 883] on link "7" at bounding box center [460, 895] width 51 height 24
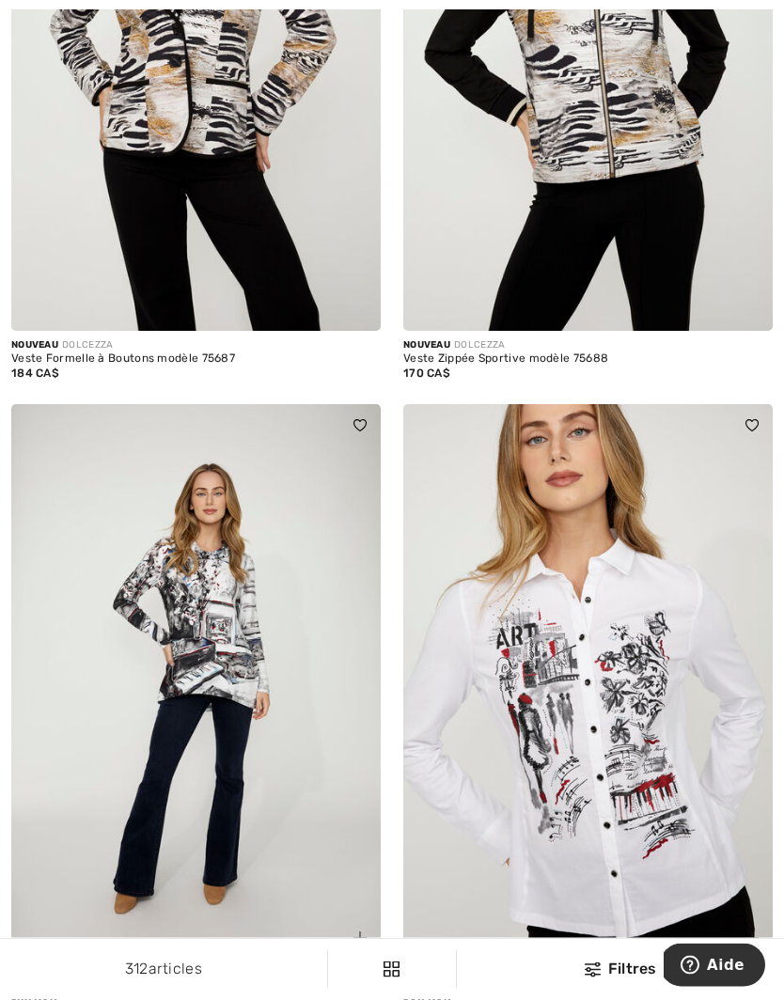
scroll to position [5688, 0]
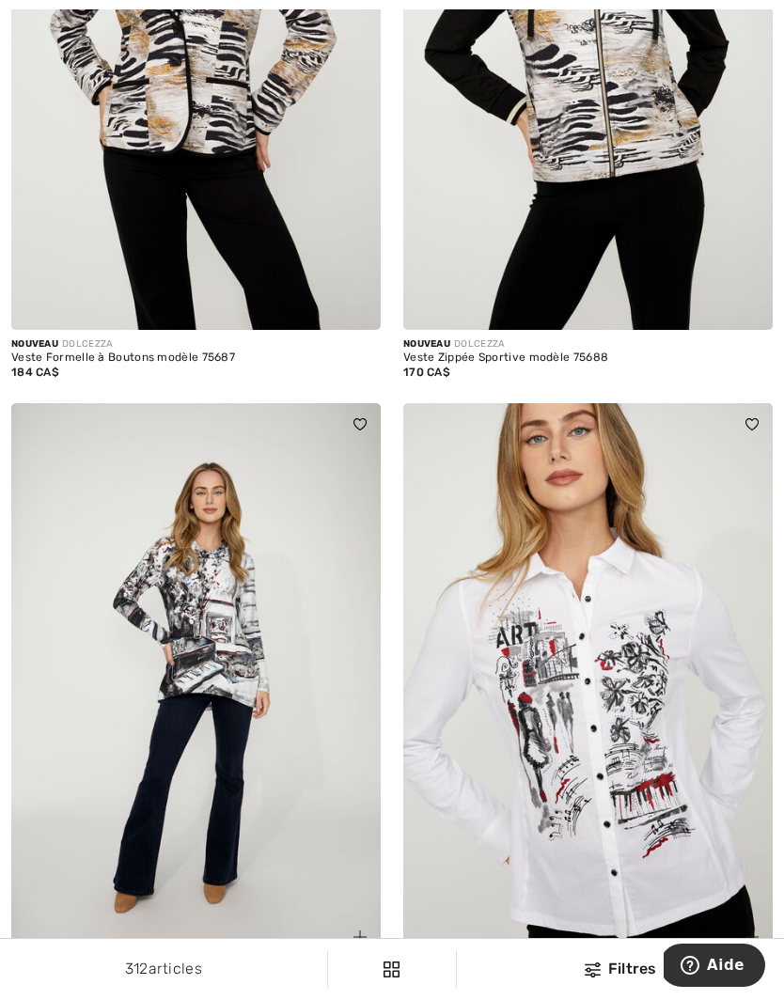
click at [361, 931] on img at bounding box center [359, 937] width 13 height 13
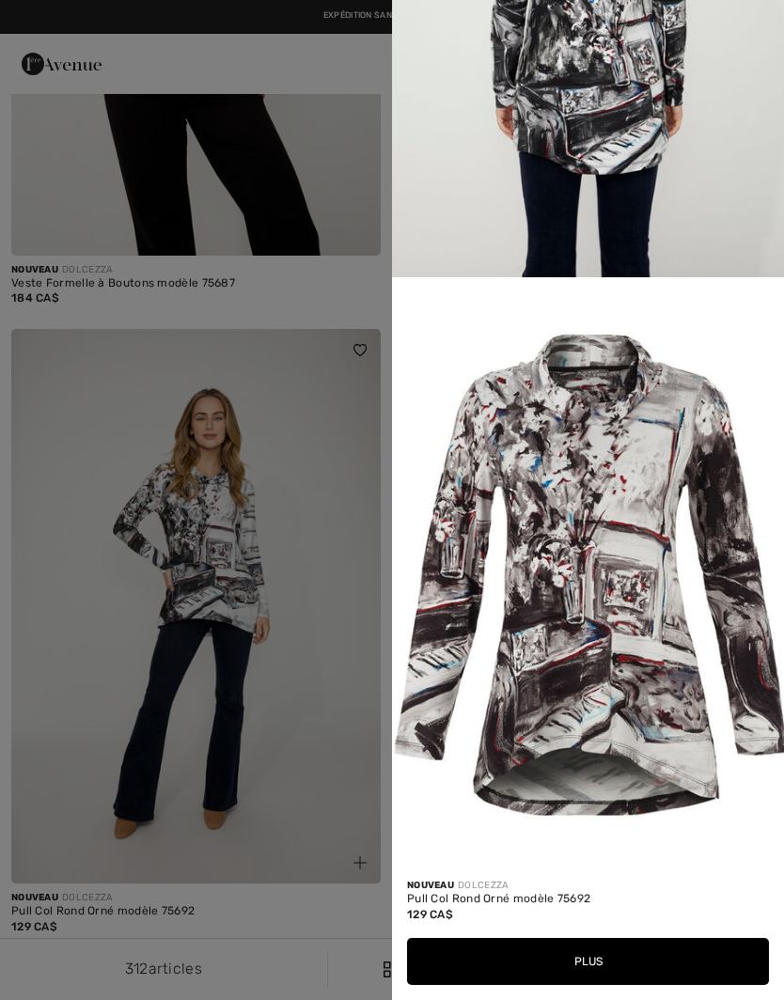
scroll to position [5761, 0]
click at [290, 696] on div at bounding box center [392, 500] width 784 height 1000
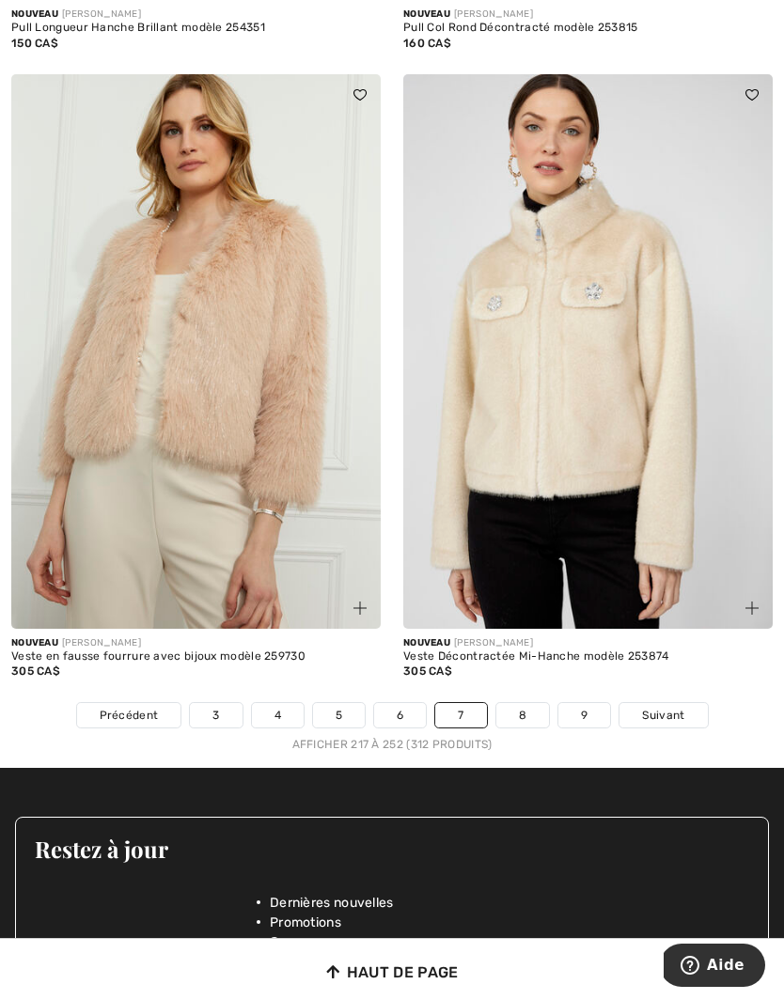
scroll to position [11318, 0]
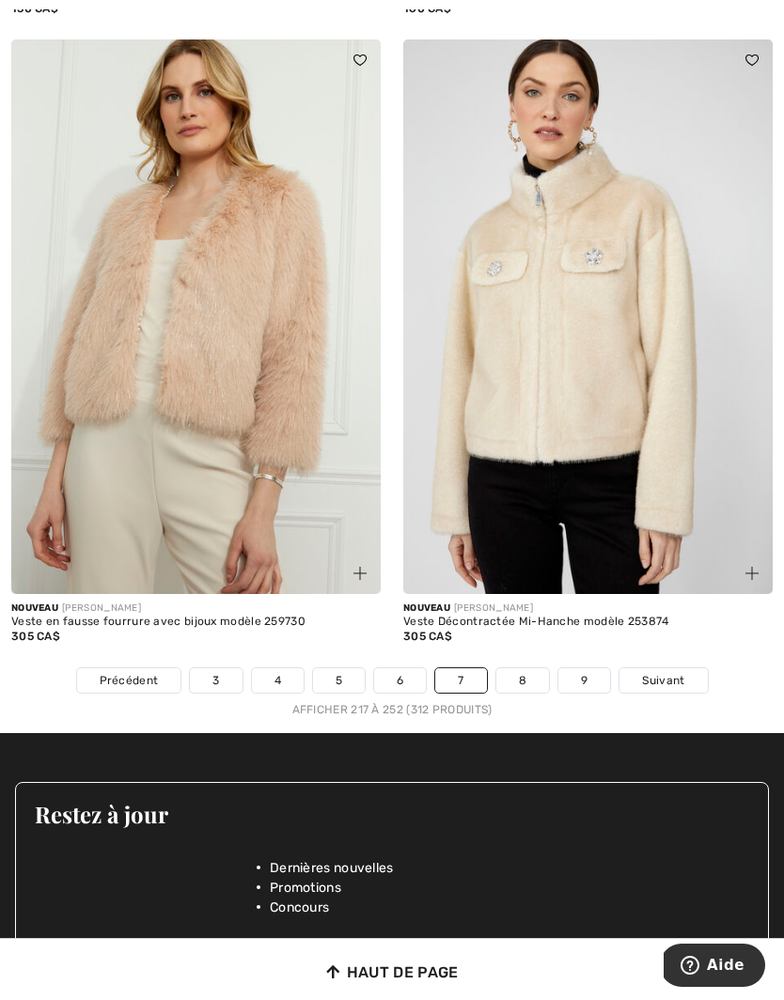
click at [660, 672] on span "Suivant" at bounding box center [663, 680] width 42 height 17
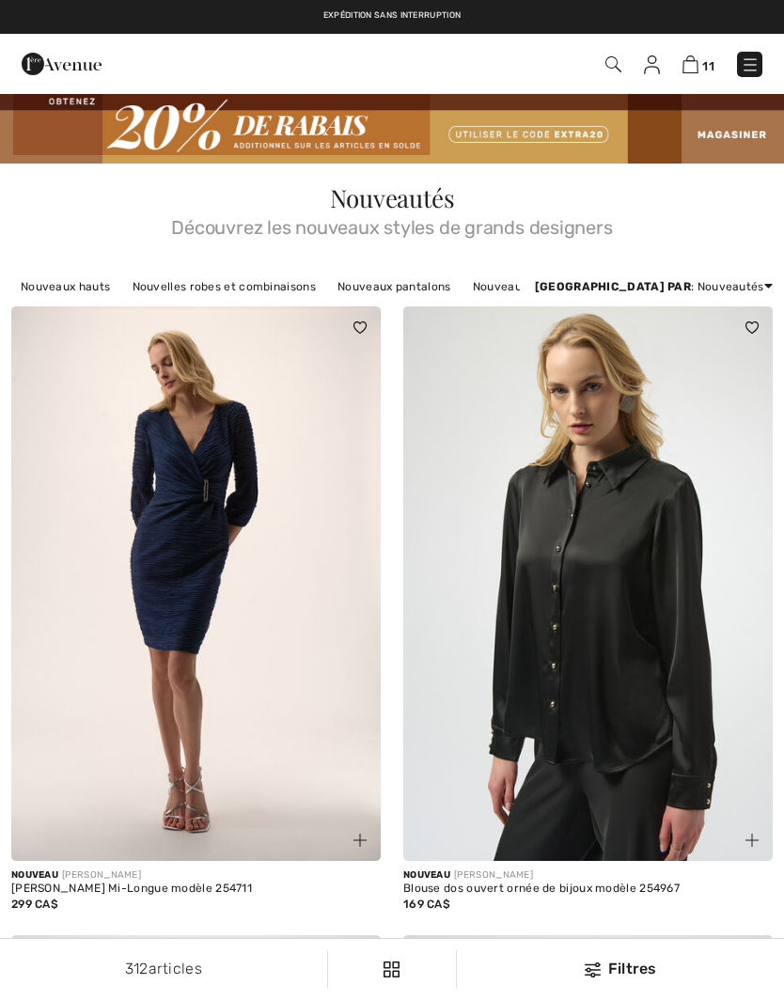
checkbox input "true"
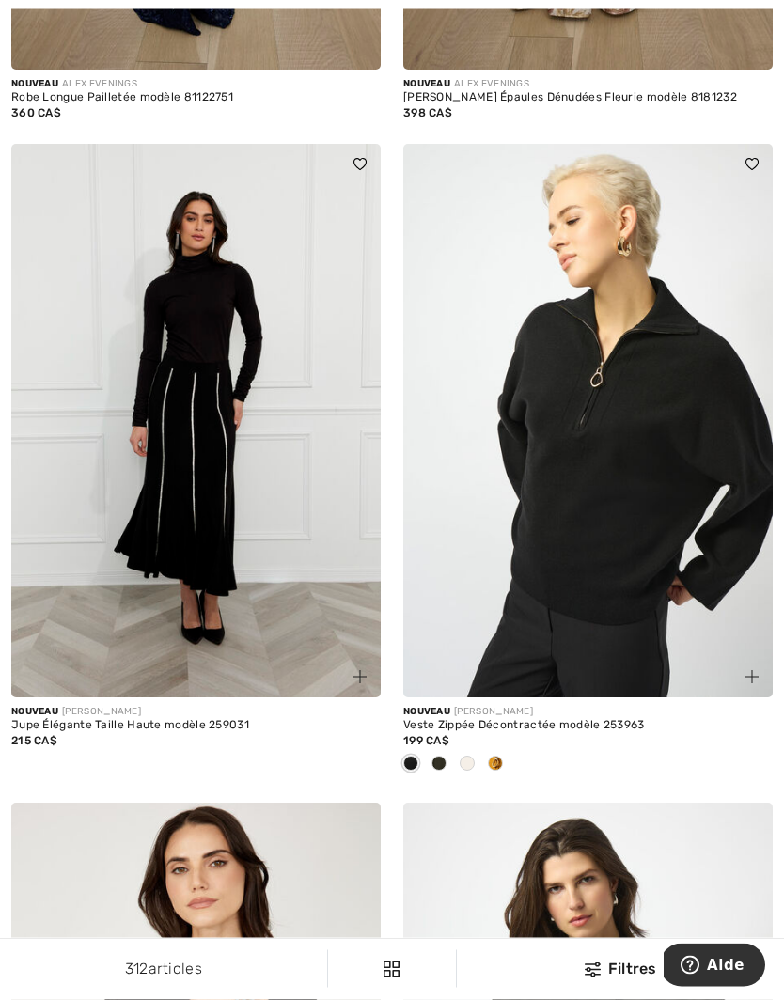
scroll to position [2707, 0]
click at [500, 758] on span at bounding box center [495, 763] width 15 height 15
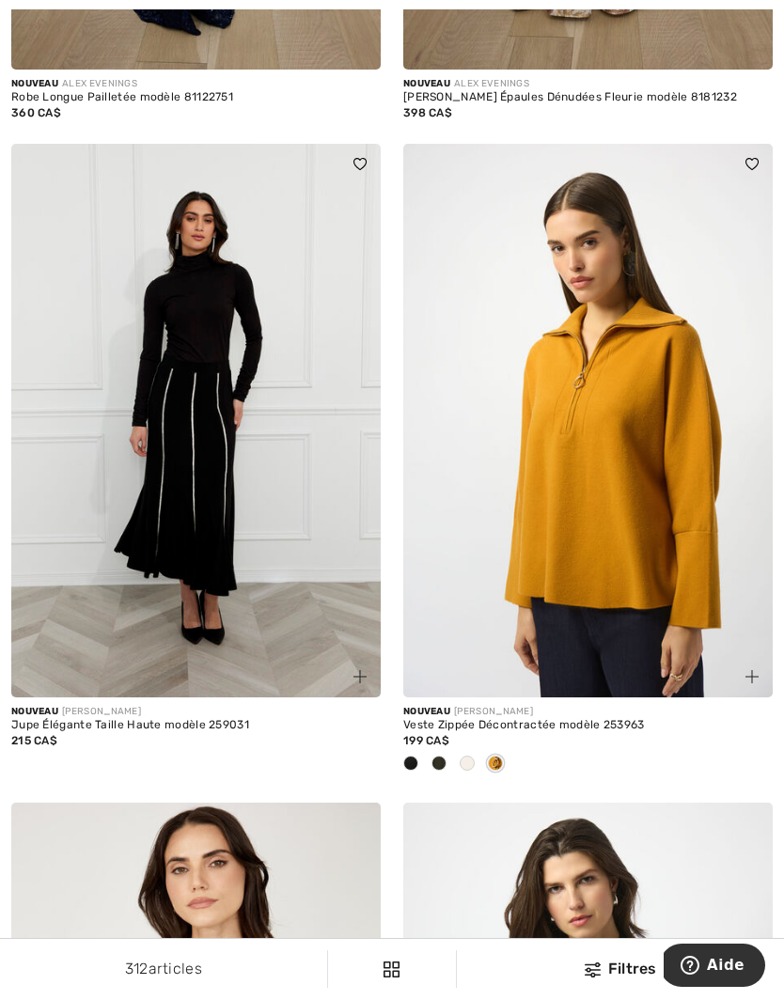
click at [478, 757] on div at bounding box center [467, 764] width 28 height 31
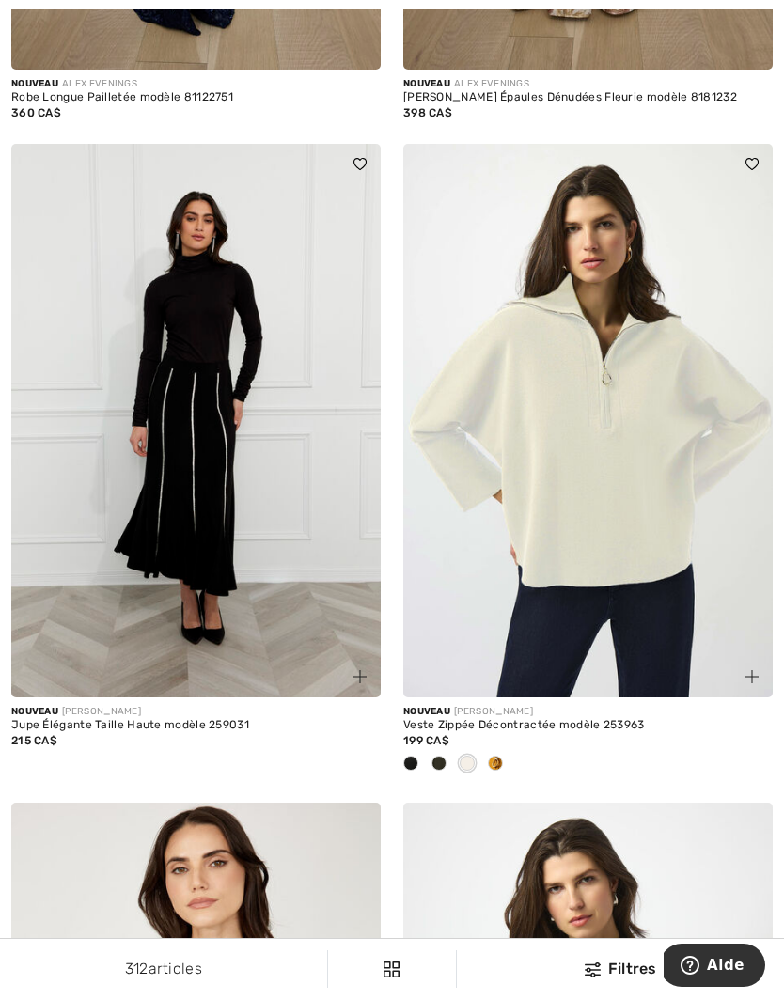
click at [446, 754] on div at bounding box center [439, 764] width 28 height 31
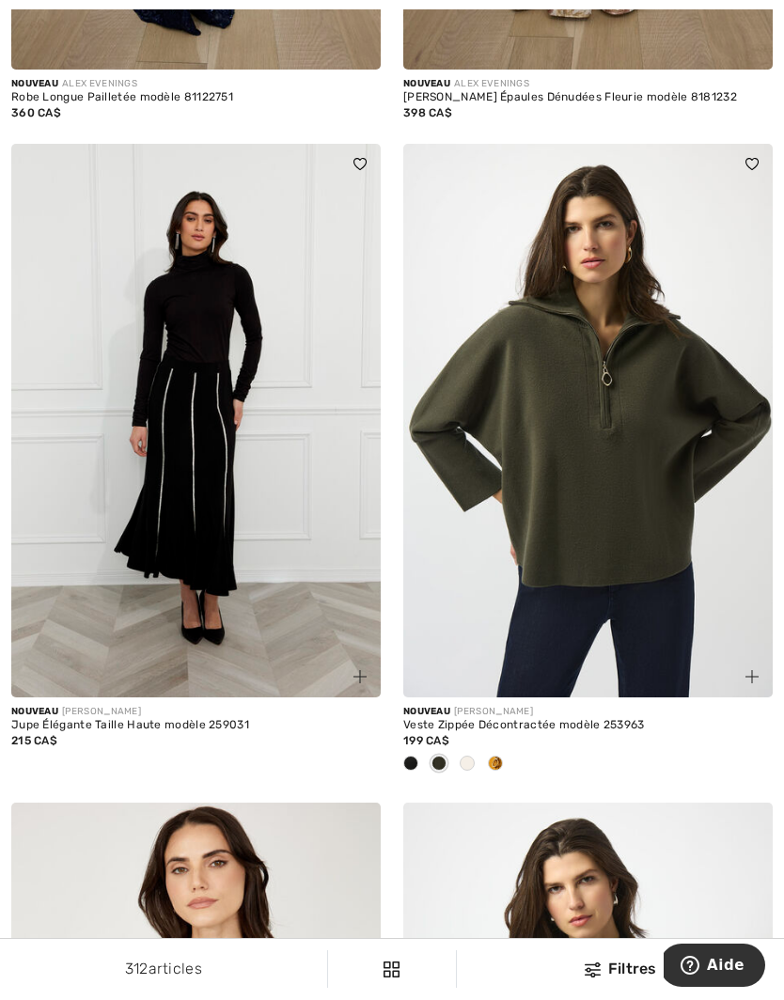
click at [423, 753] on div at bounding box center [411, 764] width 28 height 31
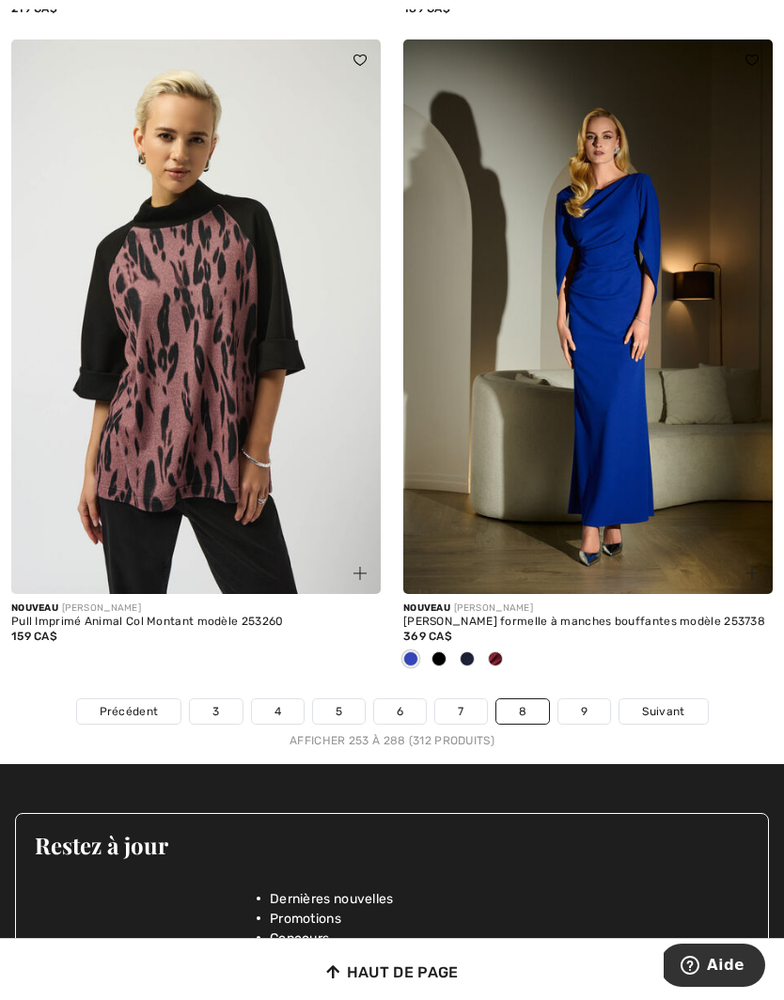
scroll to position [11510, 0]
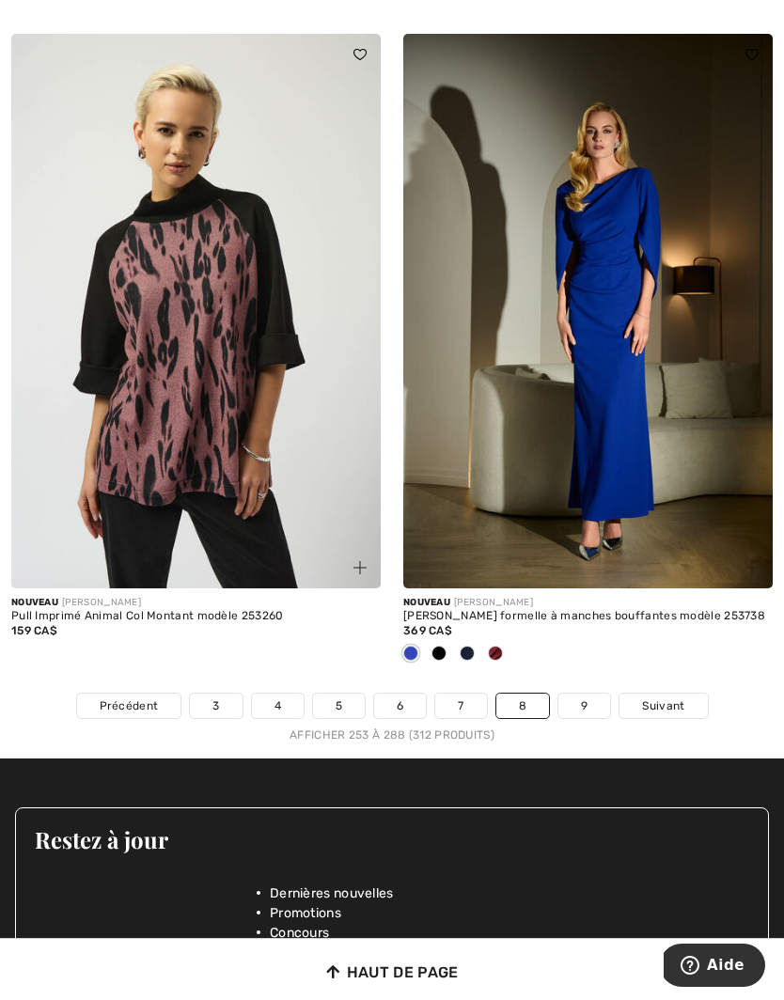
click at [591, 695] on link "9" at bounding box center [584, 706] width 52 height 24
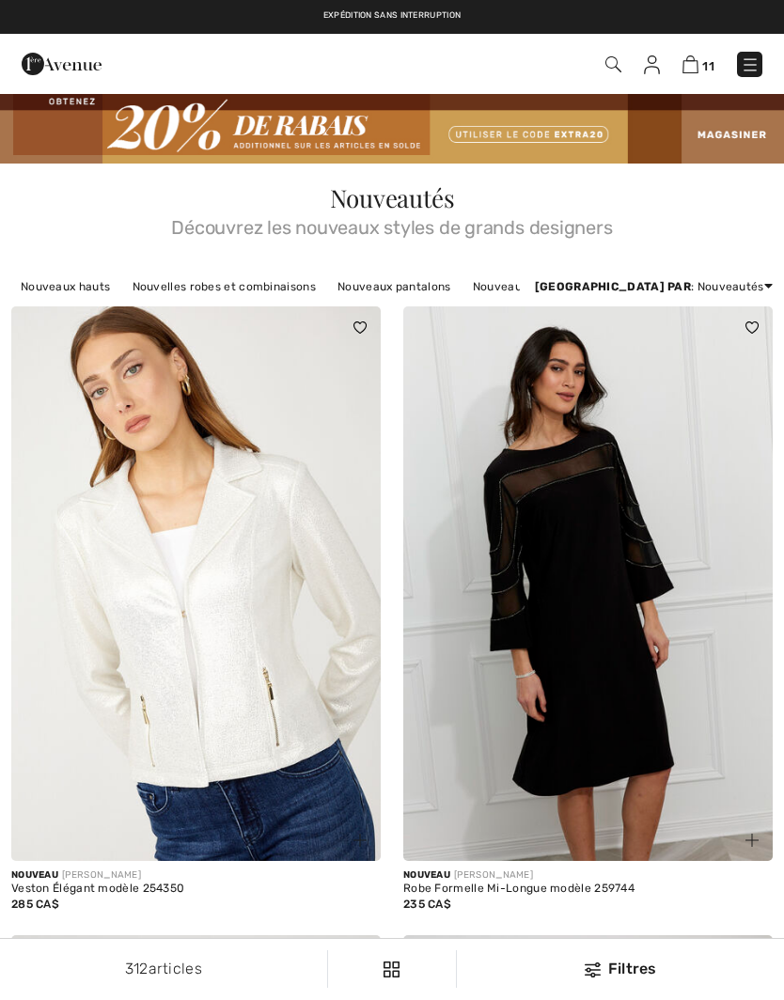
checkbox input "true"
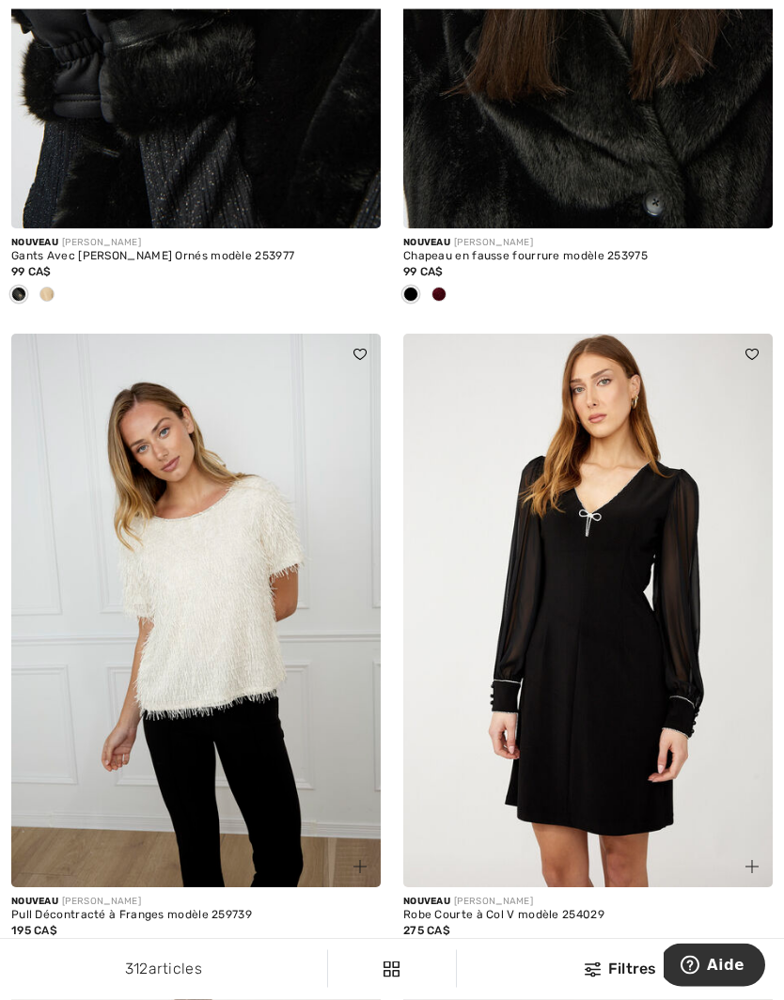
scroll to position [5268, 0]
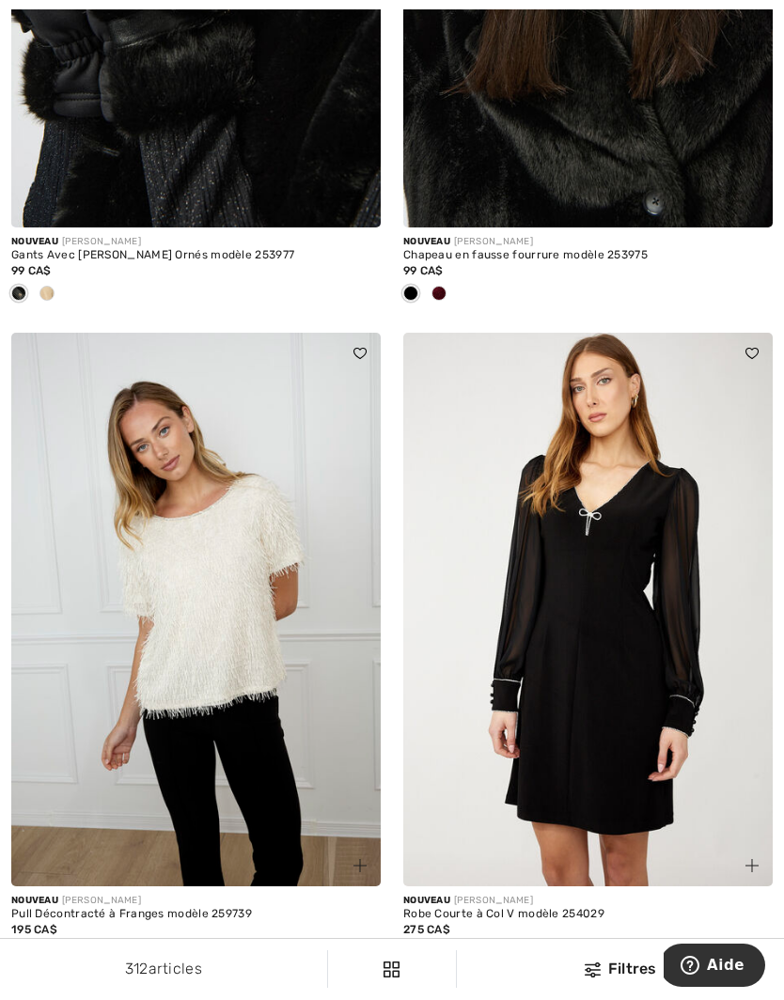
click at [227, 668] on img at bounding box center [195, 610] width 369 height 555
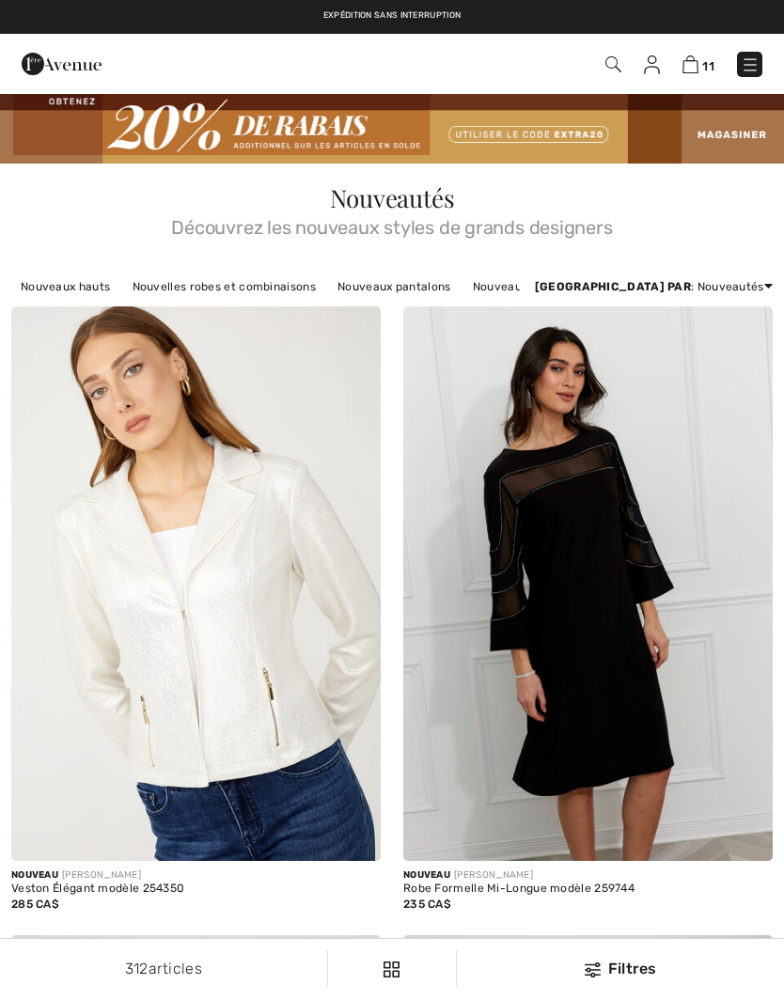
checkbox input "true"
click at [697, 62] on img at bounding box center [690, 64] width 16 height 18
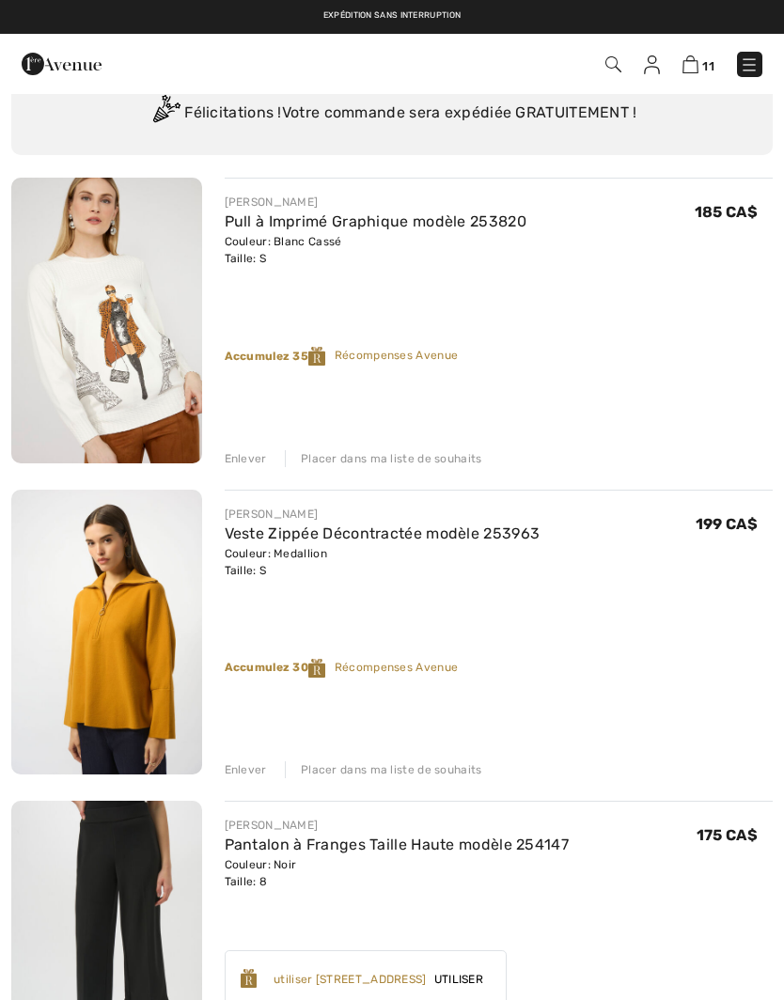
scroll to position [97, 0]
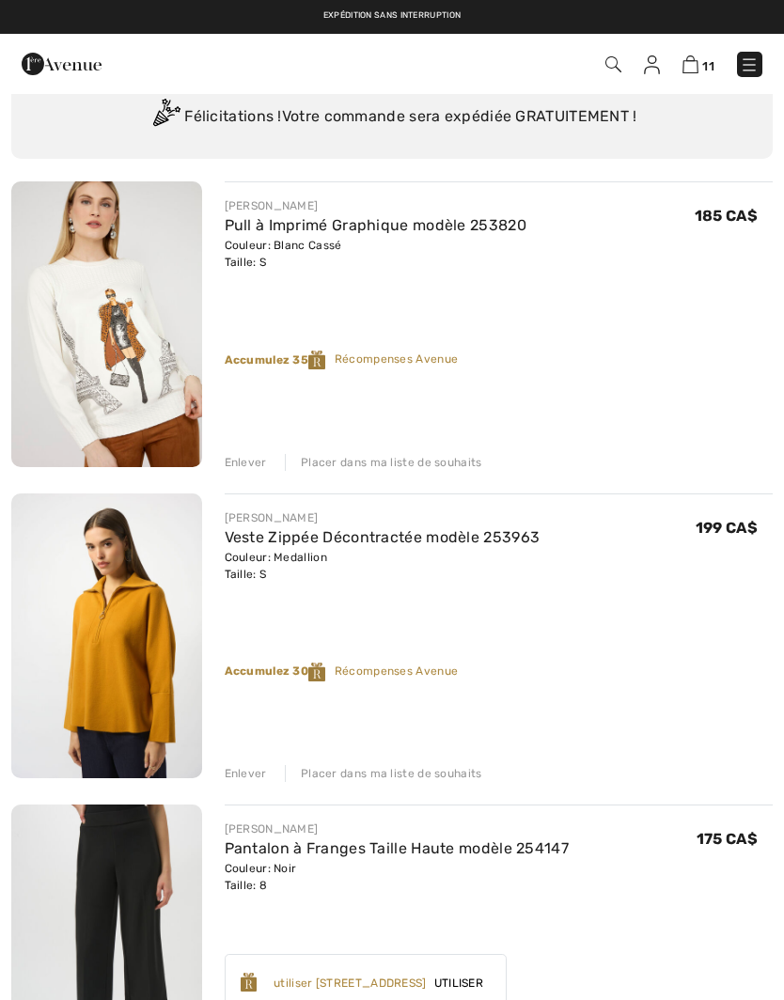
click at [312, 227] on link "Pull à Imprimé Graphique modèle 253820" at bounding box center [376, 225] width 302 height 18
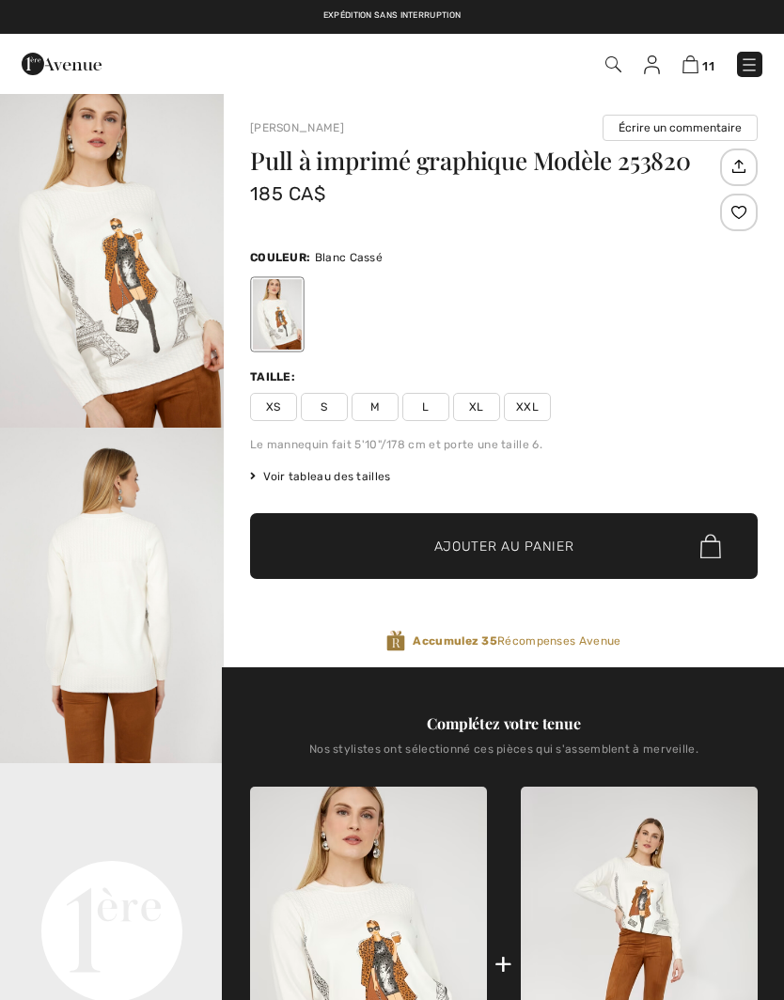
checkbox input "true"
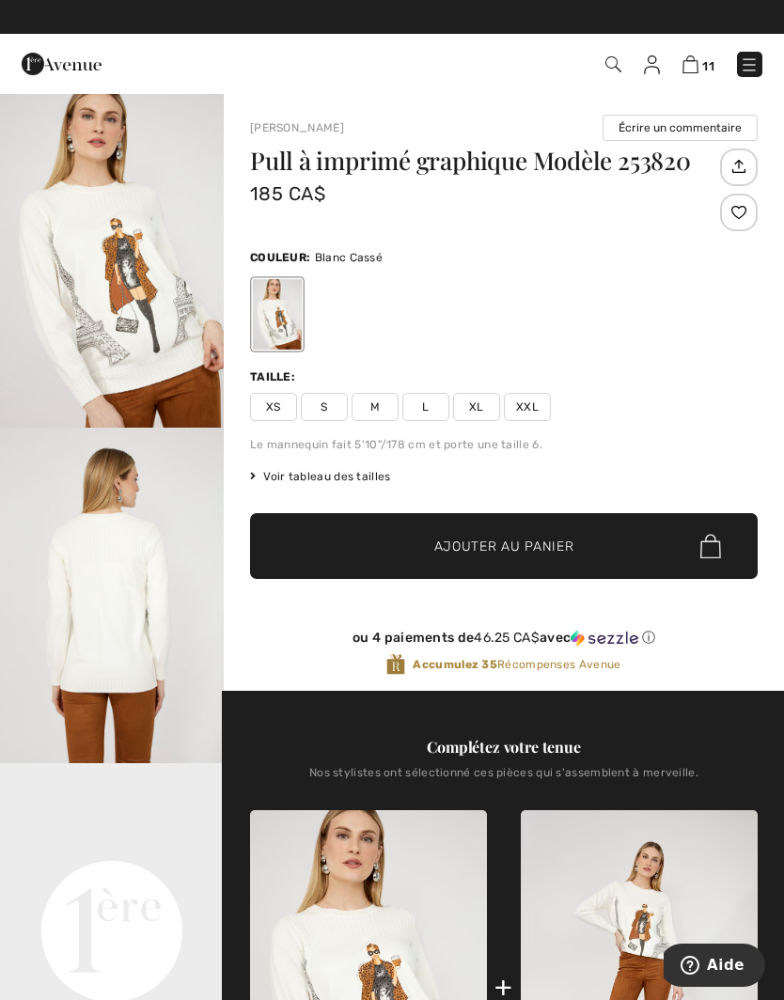
click at [696, 59] on img at bounding box center [690, 64] width 16 height 18
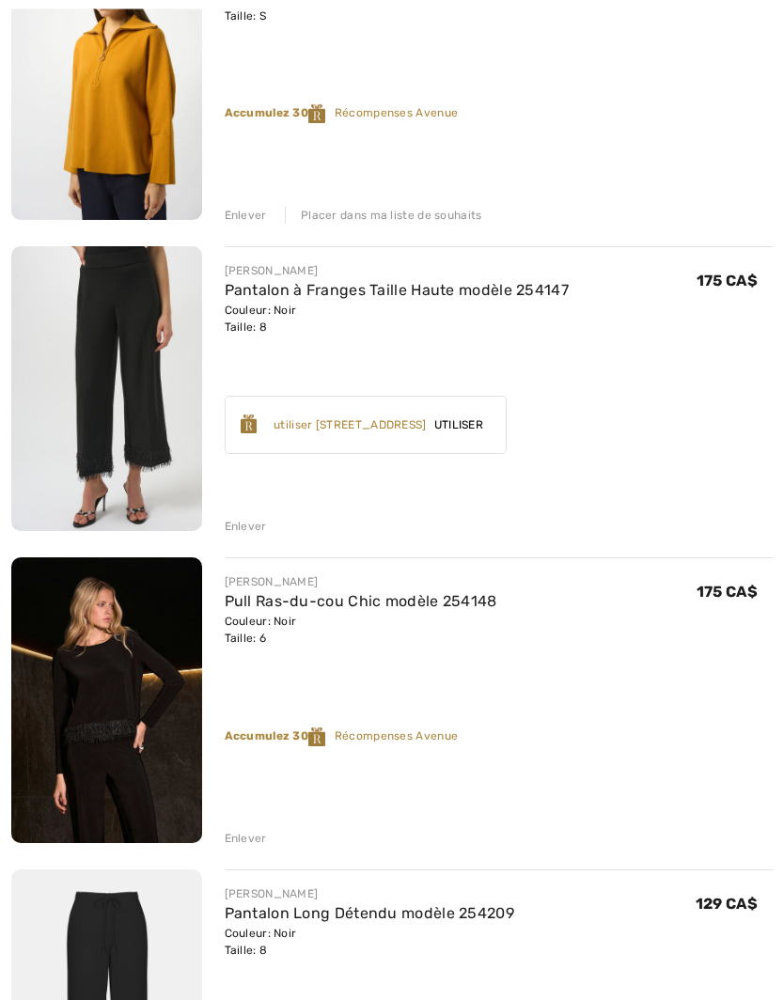
scroll to position [655, 0]
click at [132, 664] on img at bounding box center [106, 700] width 191 height 286
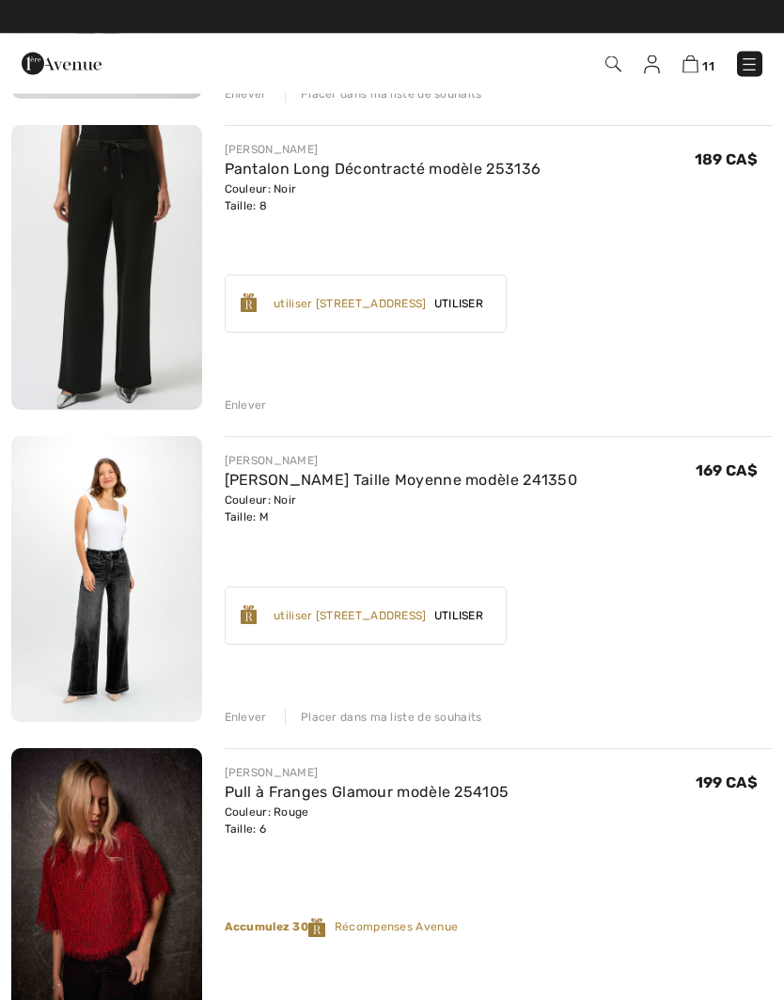
scroll to position [2646, 0]
click at [381, 487] on link "[PERSON_NAME] Taille Moyenne modèle 241350" at bounding box center [401, 480] width 353 height 18
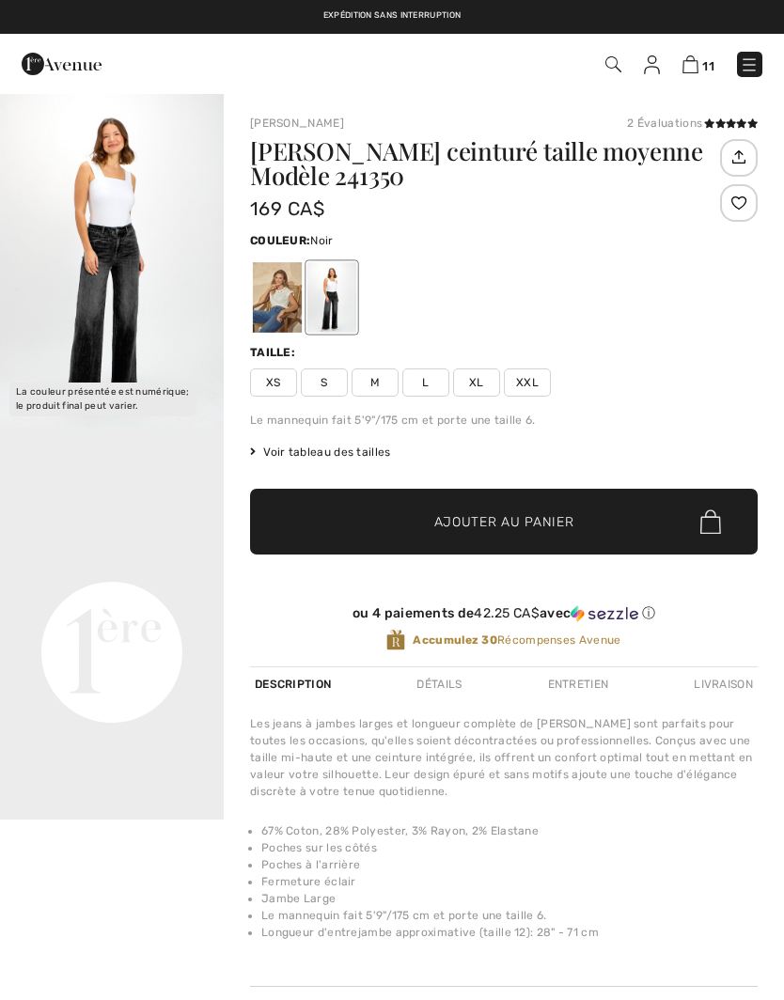
checkbox input "true"
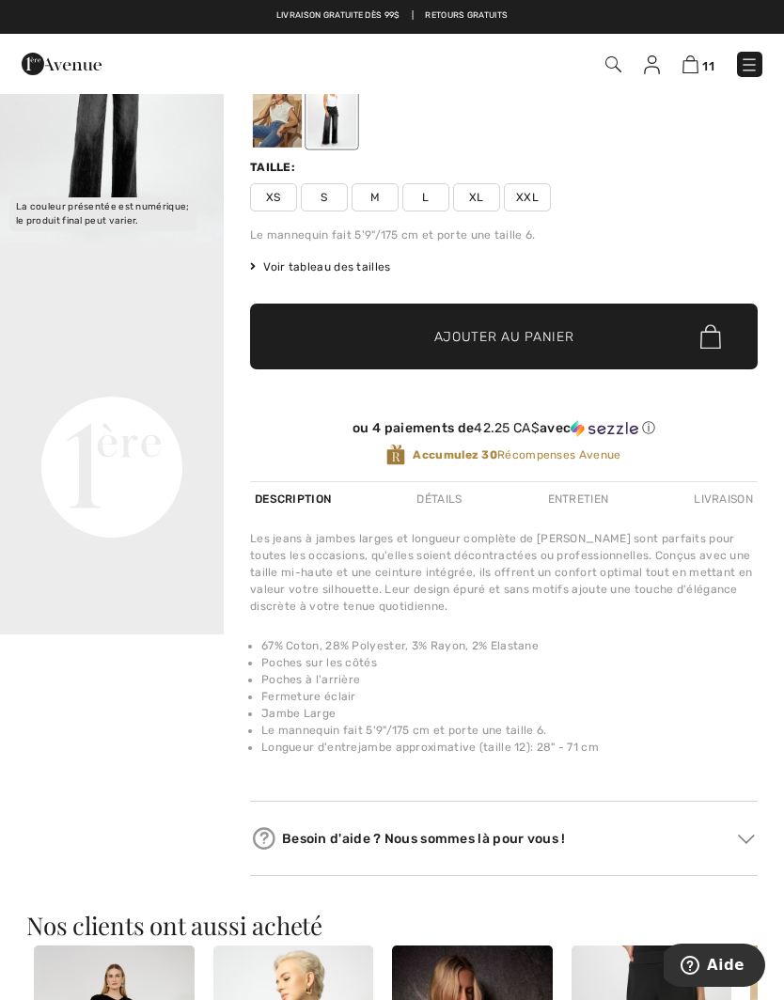
scroll to position [191, 0]
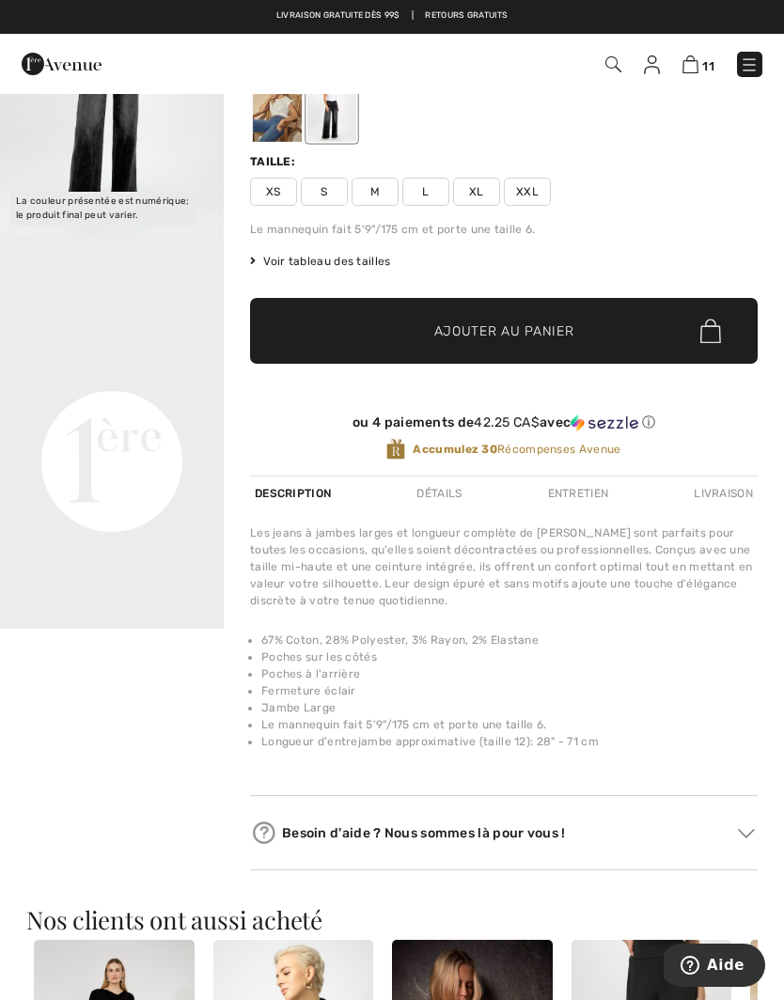
click at [150, 405] on video "Your browser does not support the video tag." at bounding box center [112, 349] width 224 height 112
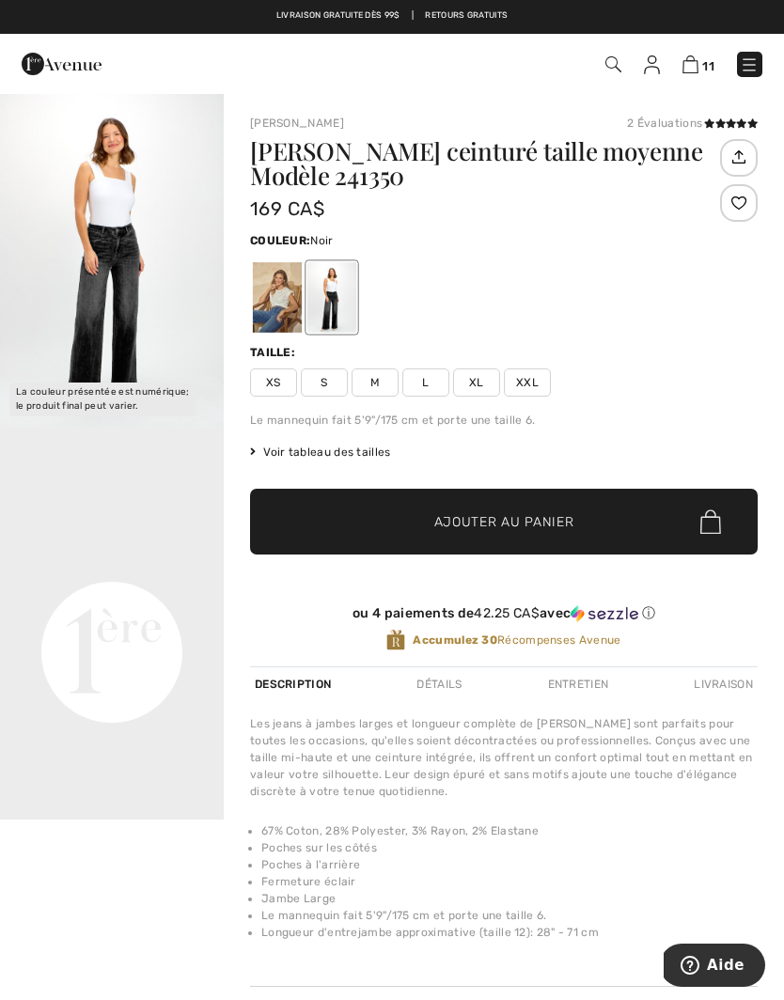
click at [134, 339] on img "1 / 1" at bounding box center [112, 260] width 224 height 336
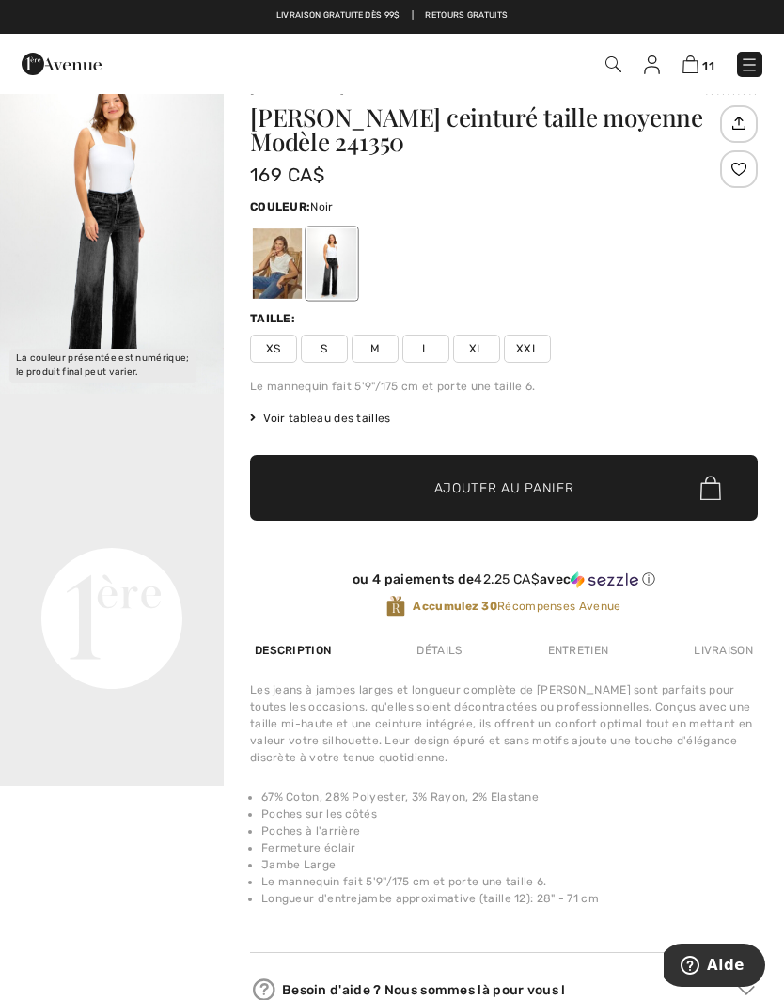
scroll to position [34, 0]
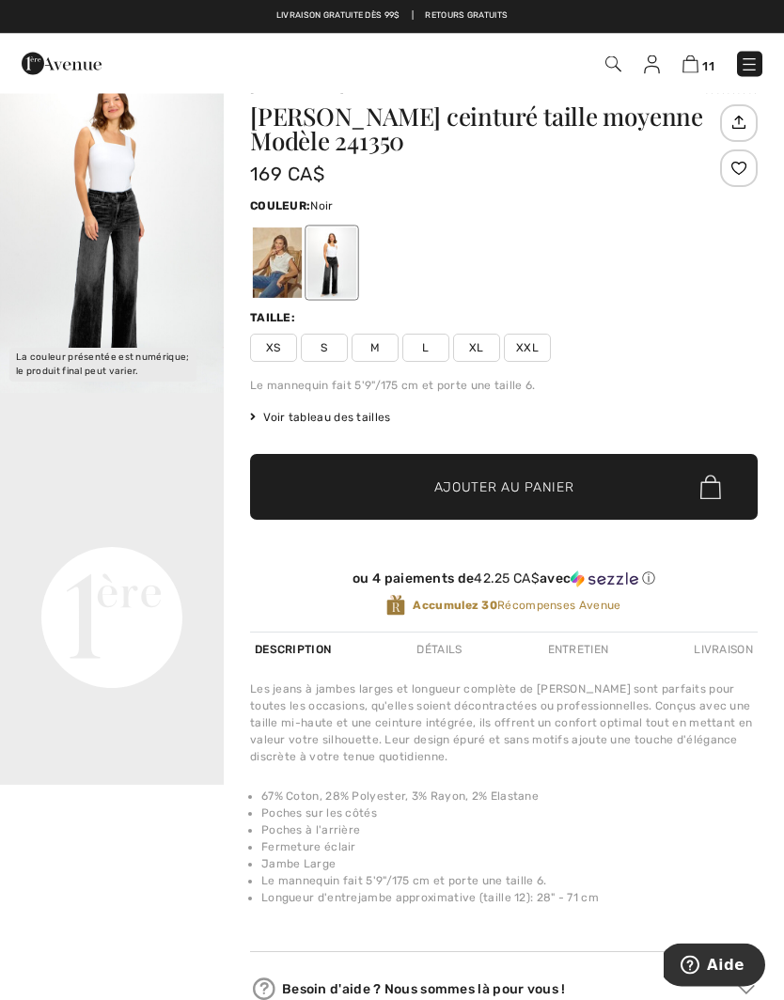
click at [137, 562] on video "Your browser does not support the video tag." at bounding box center [112, 506] width 224 height 112
click at [281, 267] on div at bounding box center [277, 262] width 49 height 70
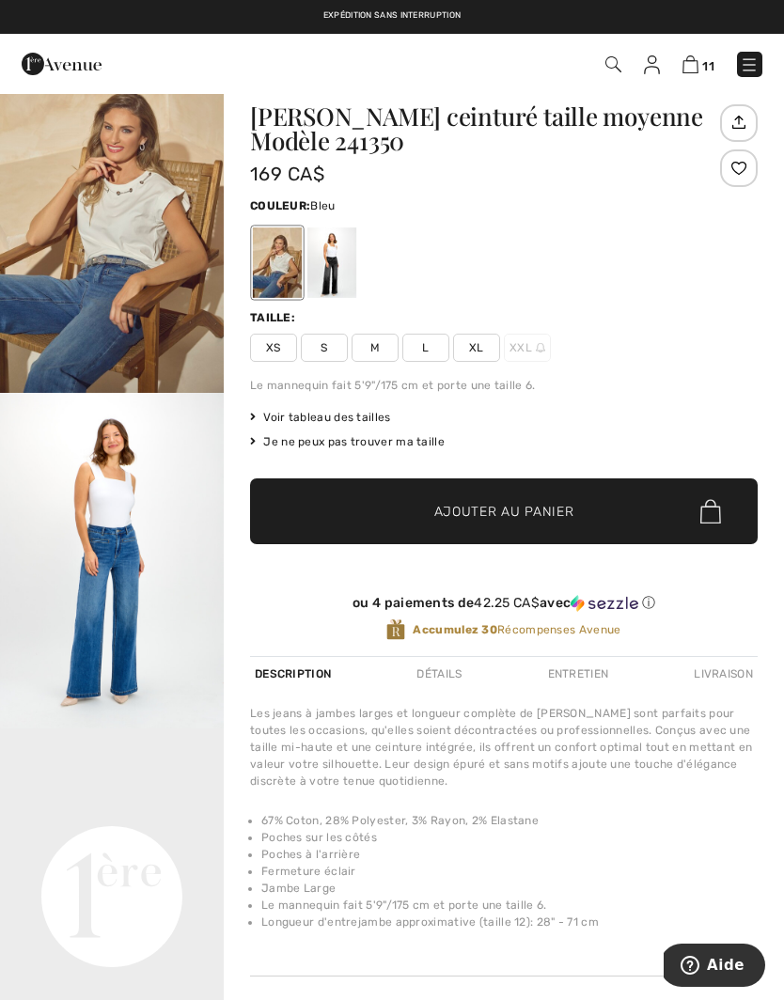
click at [122, 616] on img "2 / 5" at bounding box center [112, 561] width 224 height 336
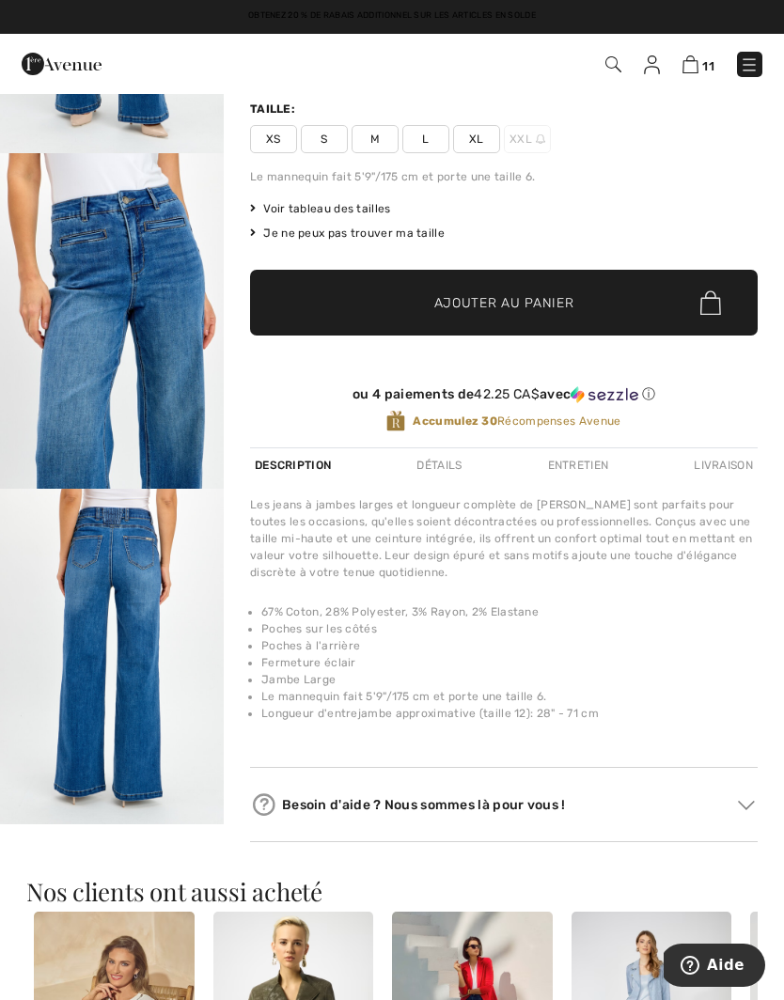
scroll to position [1073, 0]
click at [144, 652] on img "5 / 5" at bounding box center [112, 657] width 224 height 336
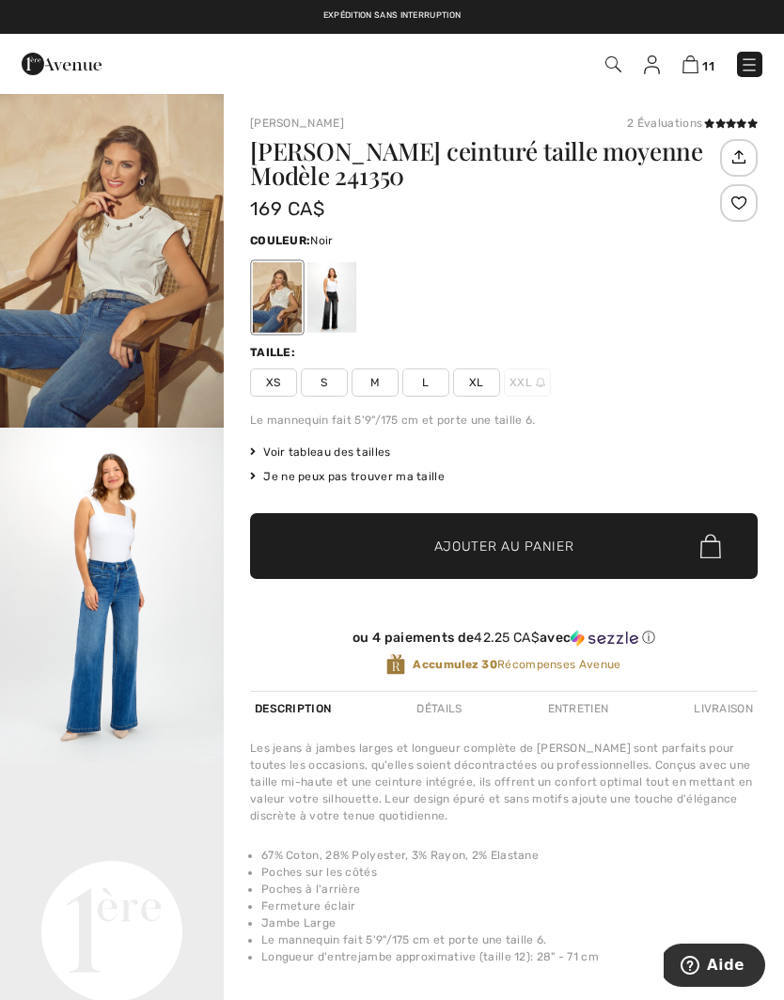
click at [336, 301] on div at bounding box center [331, 297] width 49 height 70
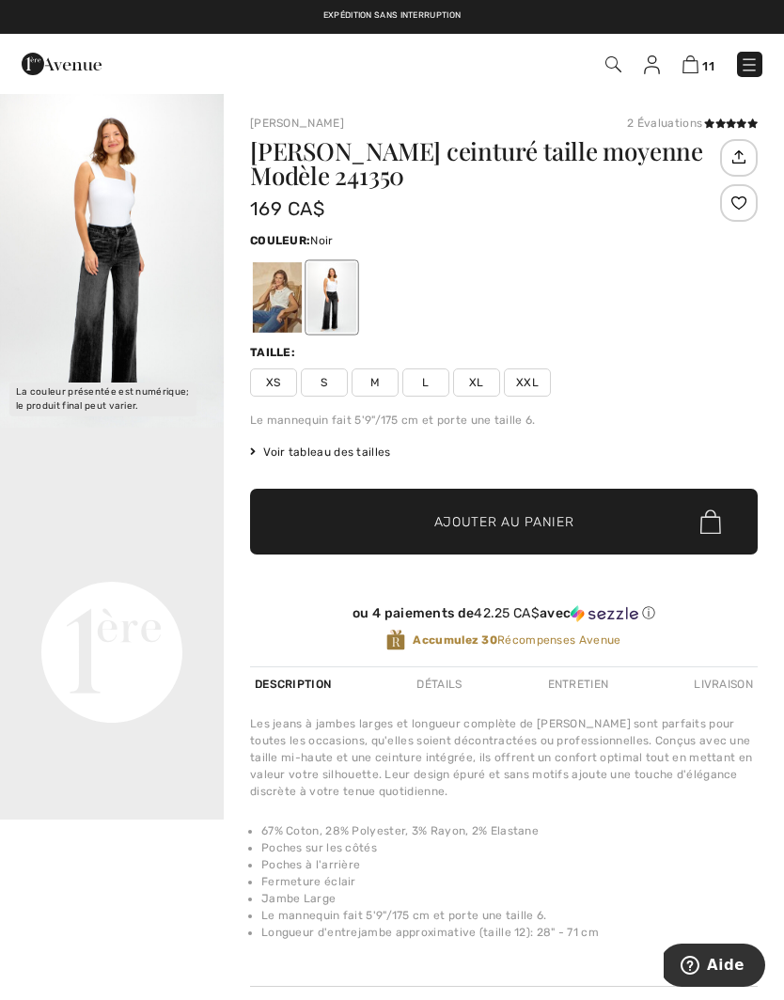
click at [132, 290] on img "1 / 1" at bounding box center [112, 260] width 224 height 336
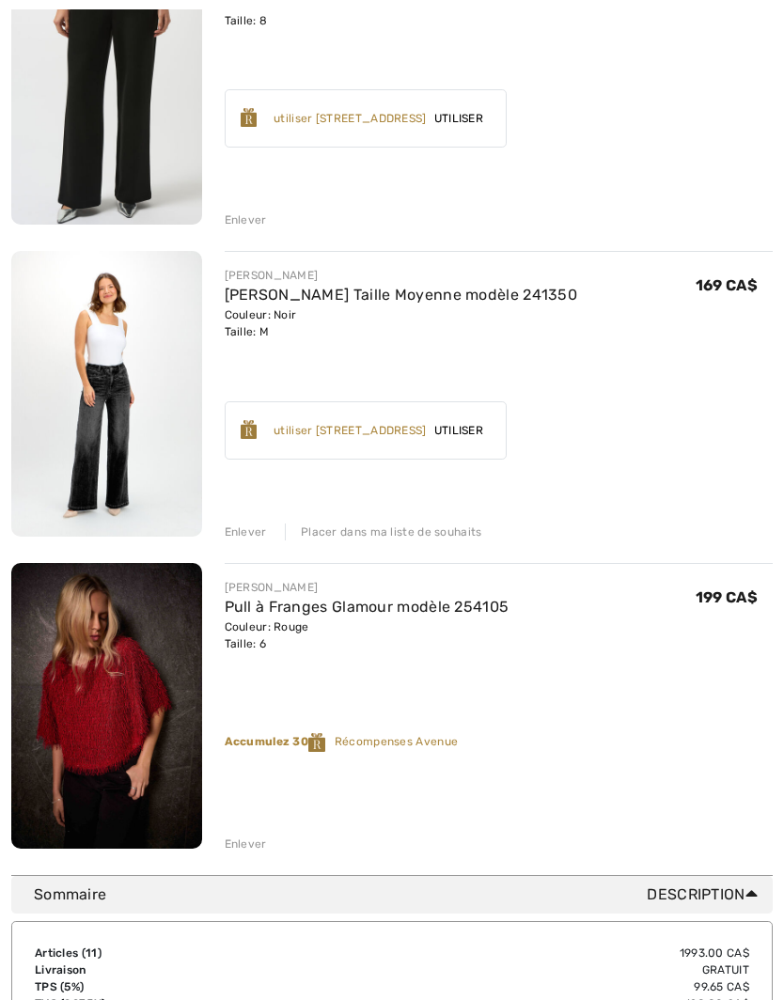
scroll to position [2835, 0]
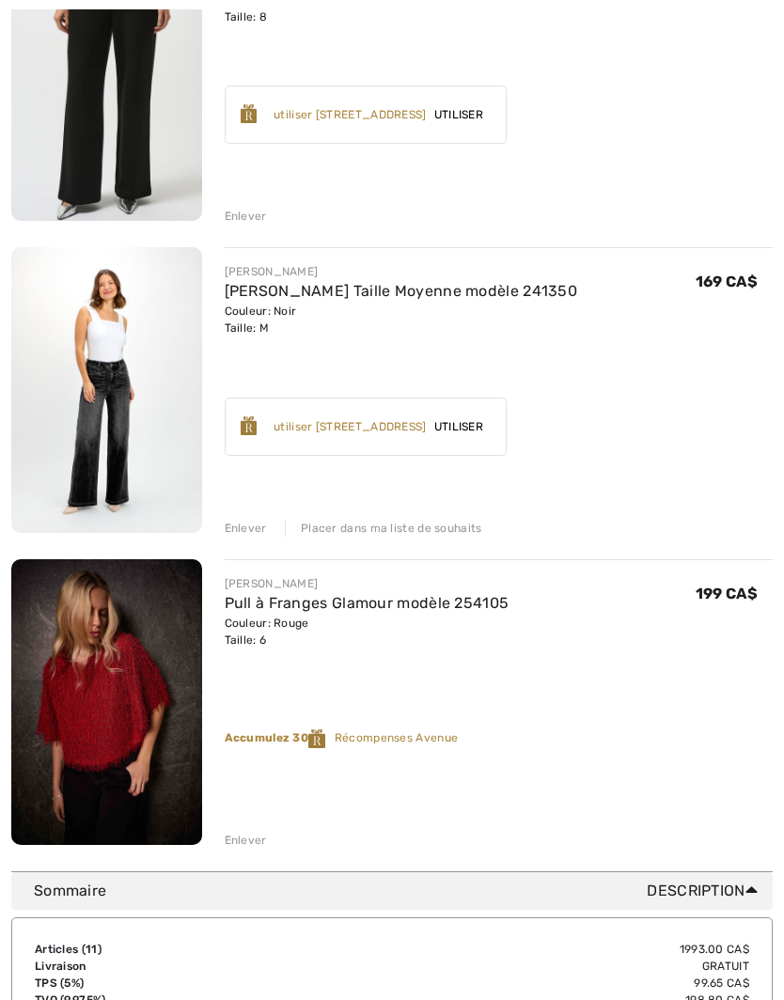
click at [133, 706] on img at bounding box center [106, 702] width 191 height 286
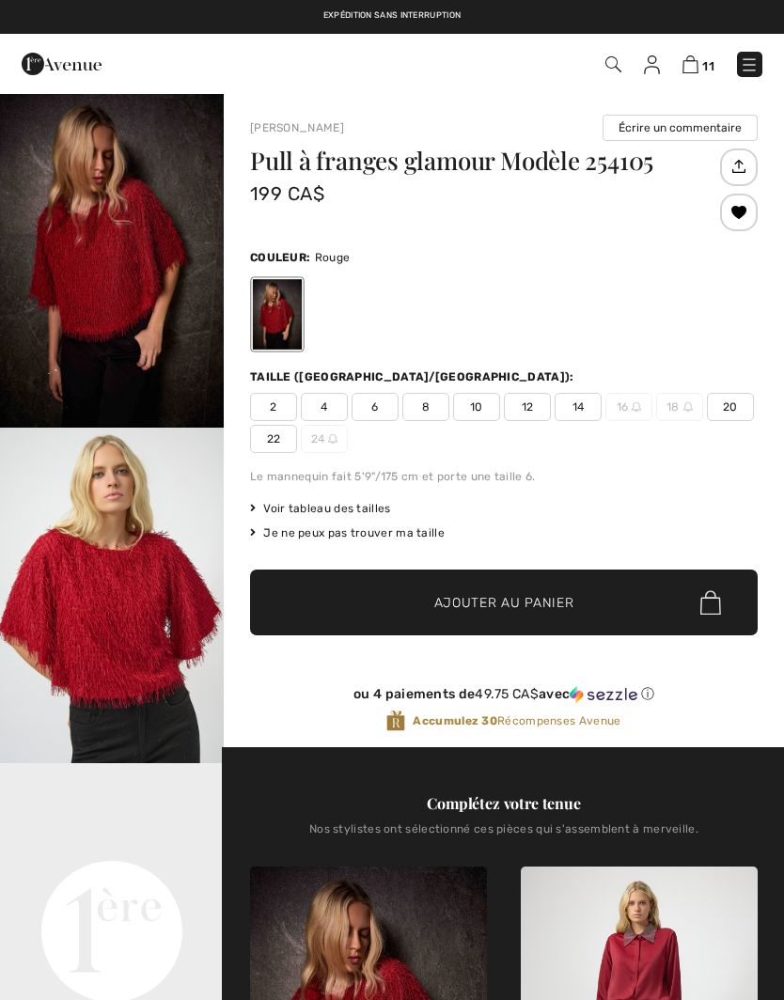
checkbox input "true"
click at [110, 262] on img "1 / 6" at bounding box center [112, 260] width 224 height 336
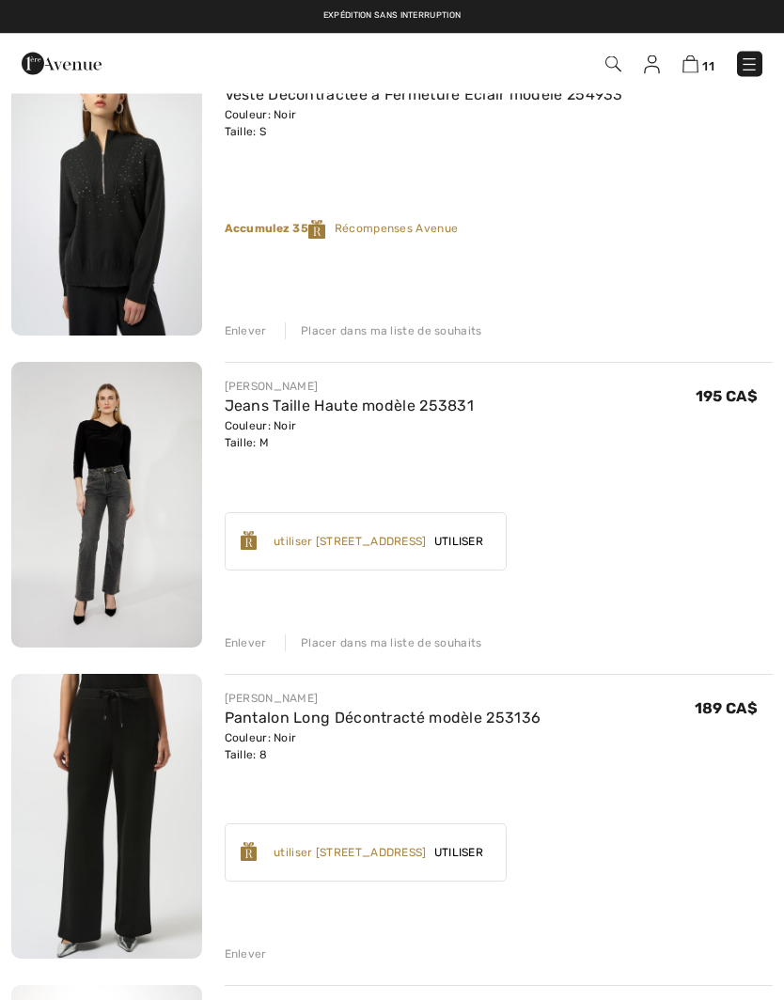
scroll to position [2084, 0]
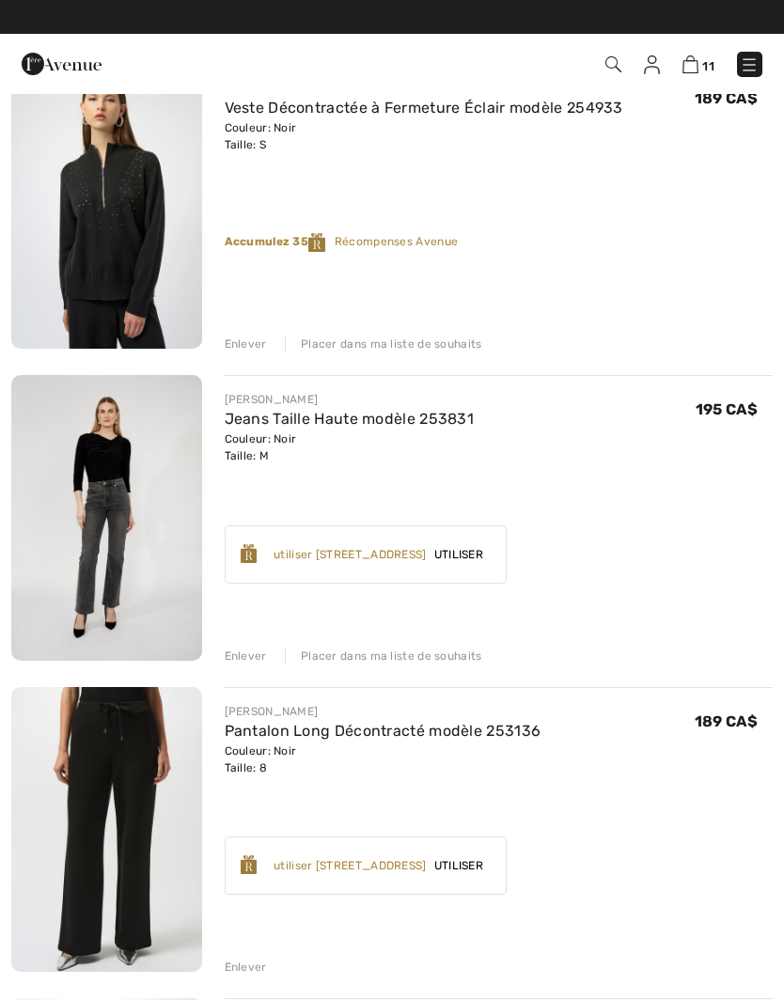
click at [140, 526] on img at bounding box center [106, 518] width 191 height 286
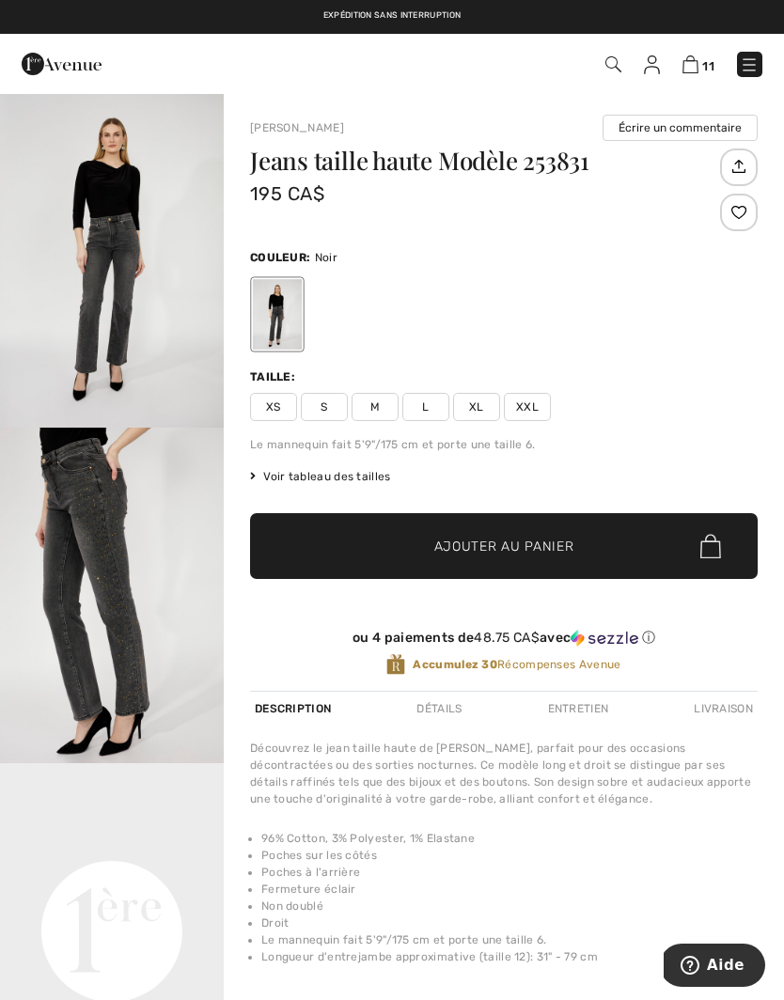
click at [131, 303] on img "1 / 5" at bounding box center [112, 260] width 224 height 336
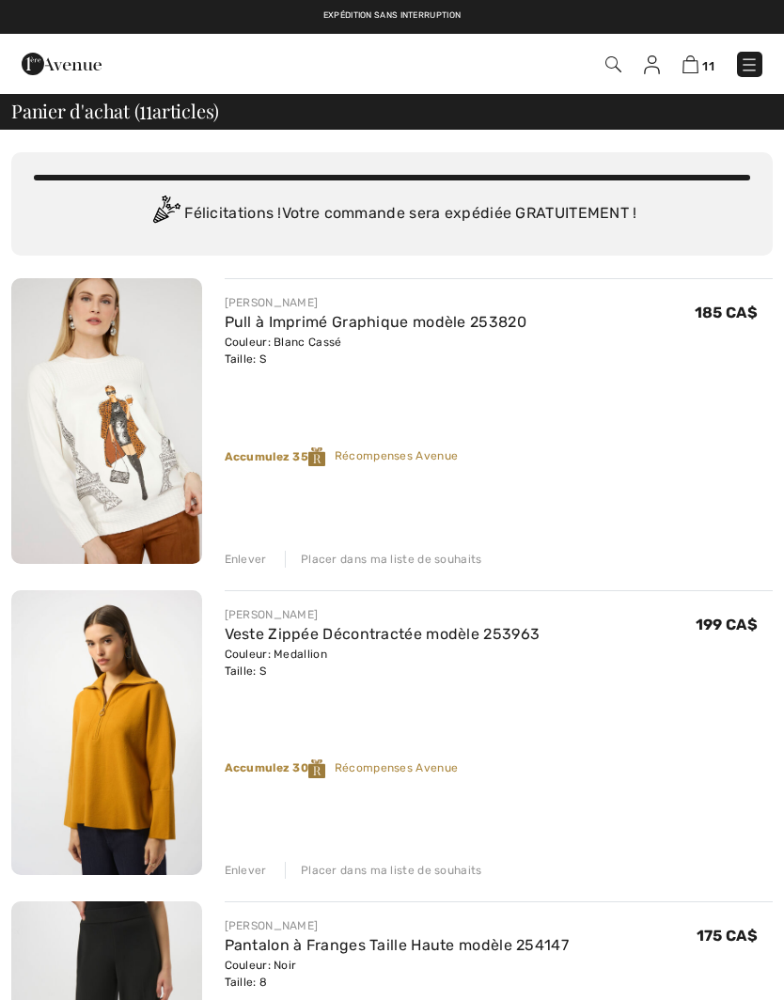
checkbox input "true"
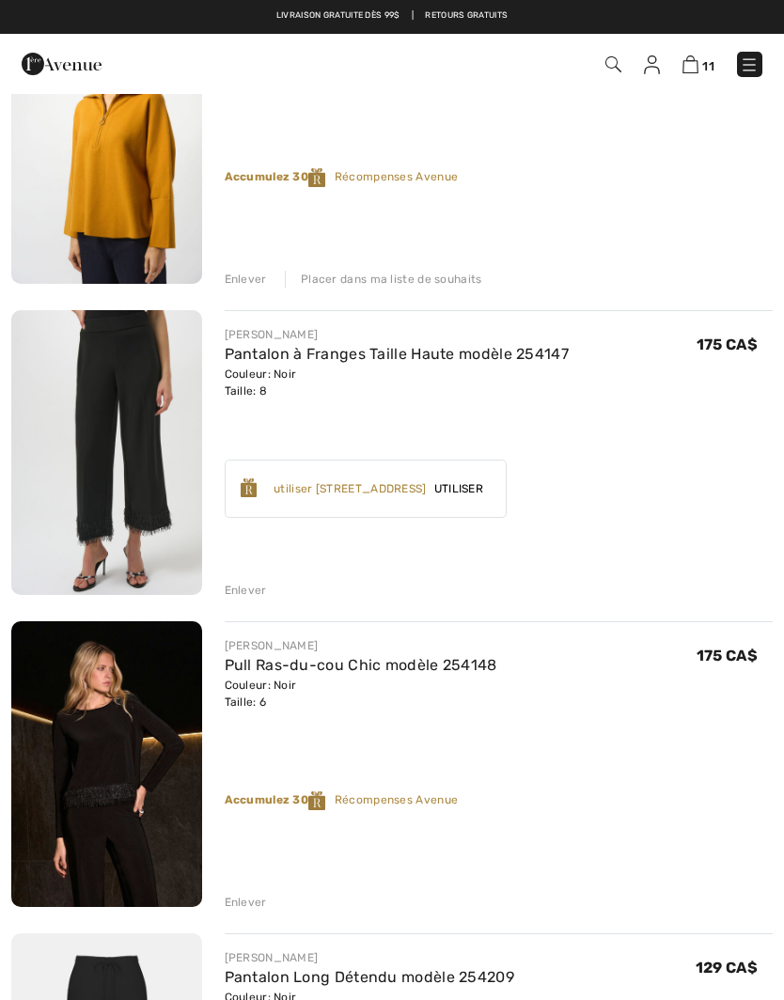
scroll to position [590, 0]
click at [146, 421] on img at bounding box center [106, 453] width 191 height 285
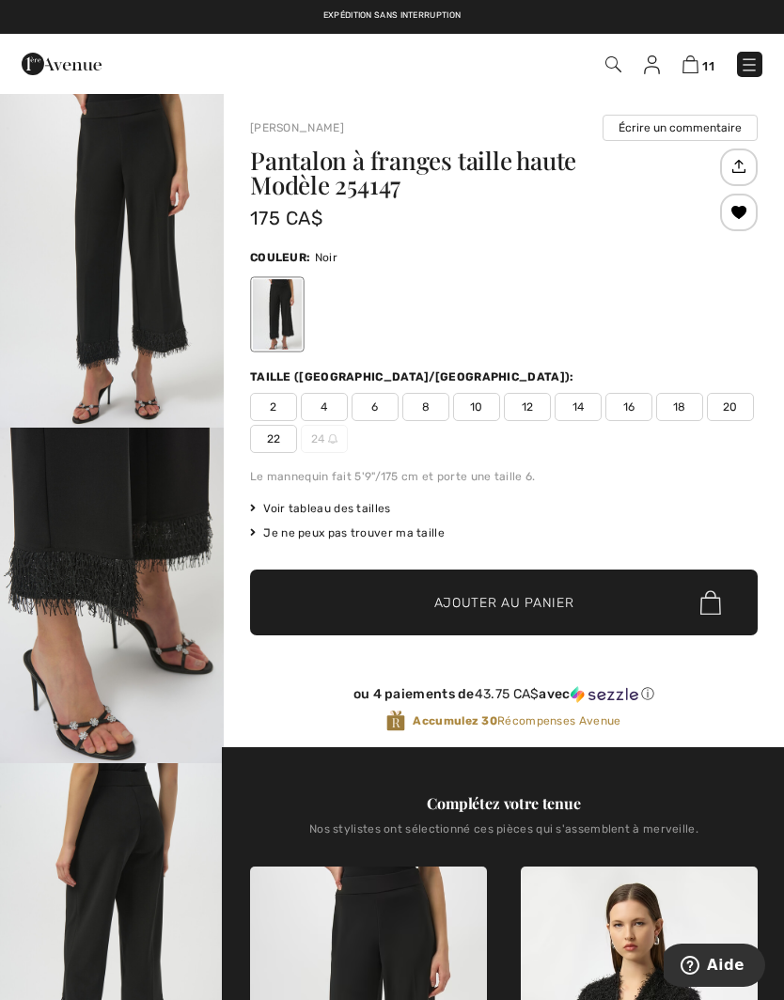
click at [130, 290] on img "1 / 6" at bounding box center [112, 260] width 224 height 336
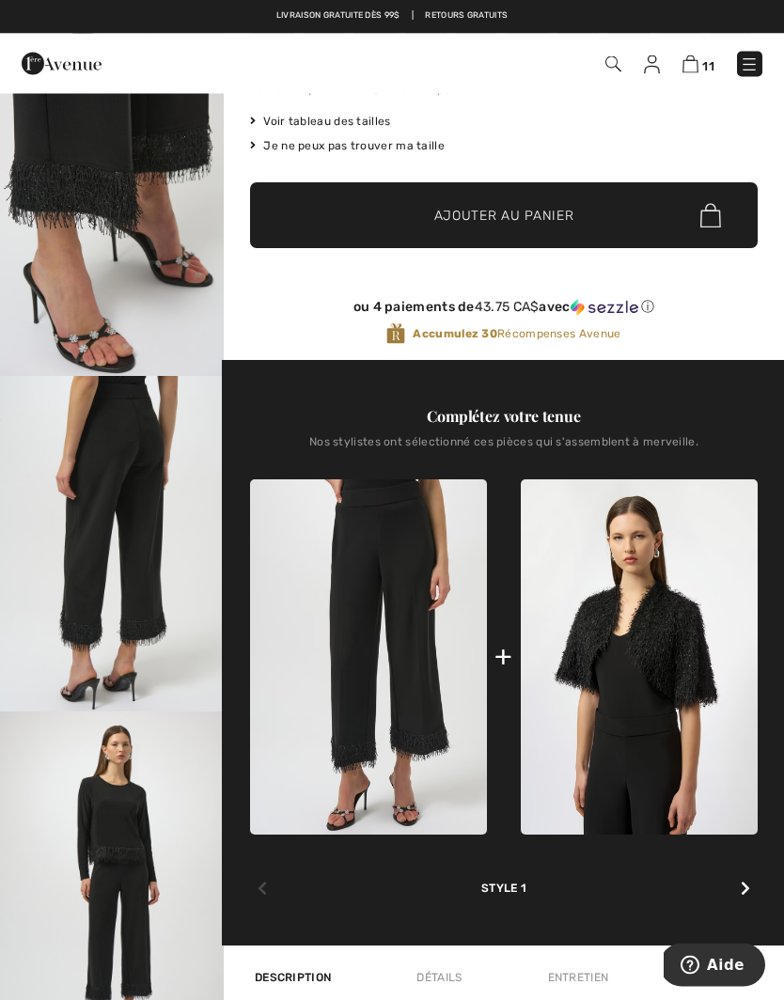
scroll to position [387, 0]
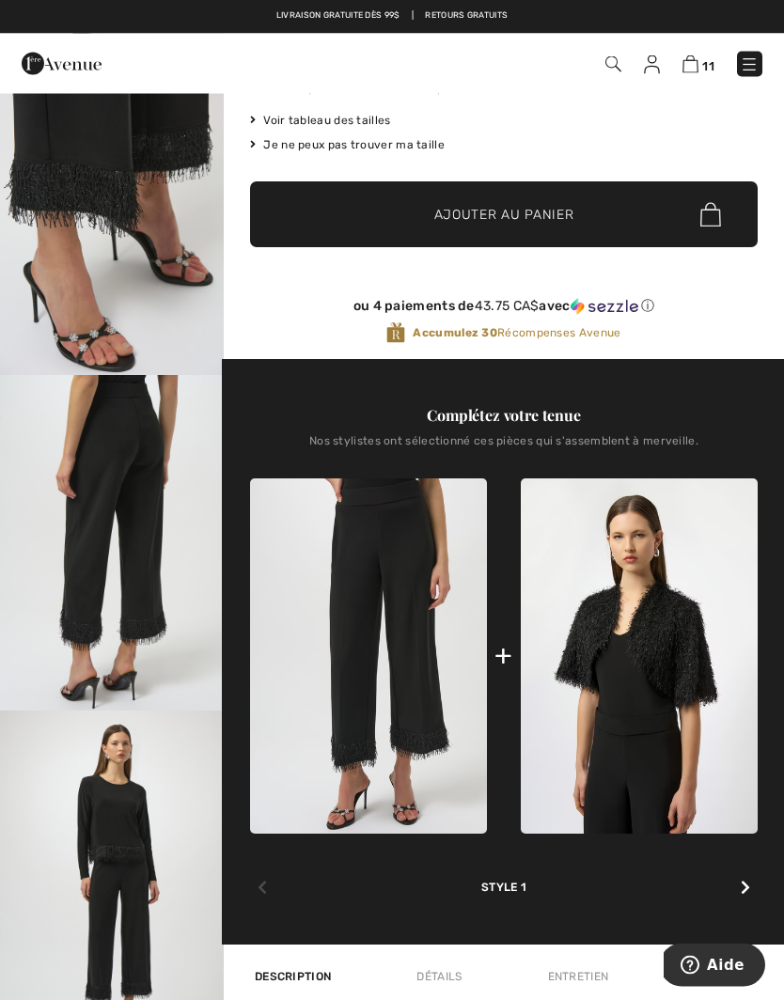
click at [741, 879] on div at bounding box center [745, 889] width 24 height 38
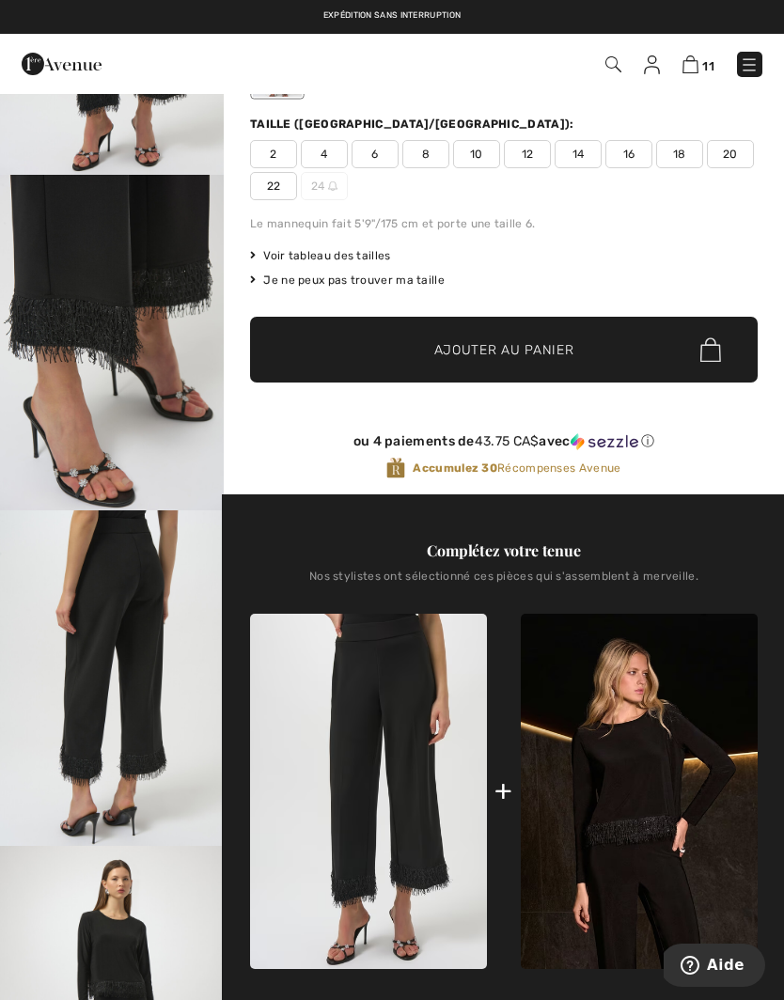
scroll to position [0, 0]
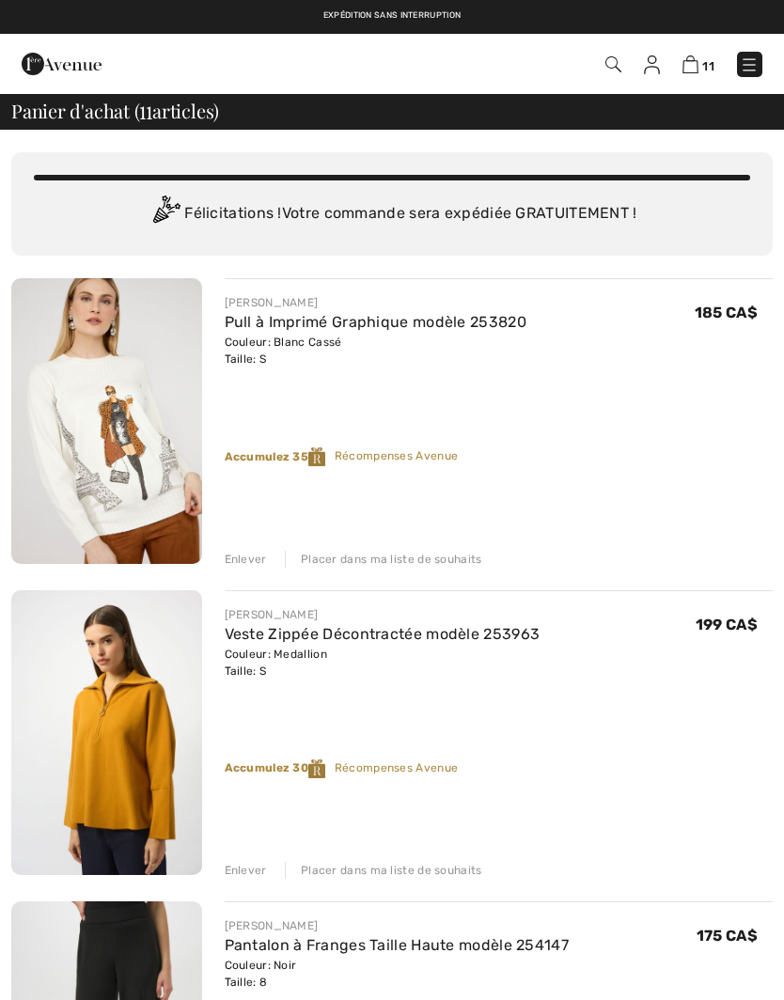
click at [396, 564] on div "Placer dans ma liste de souhaits" at bounding box center [383, 559] width 197 height 17
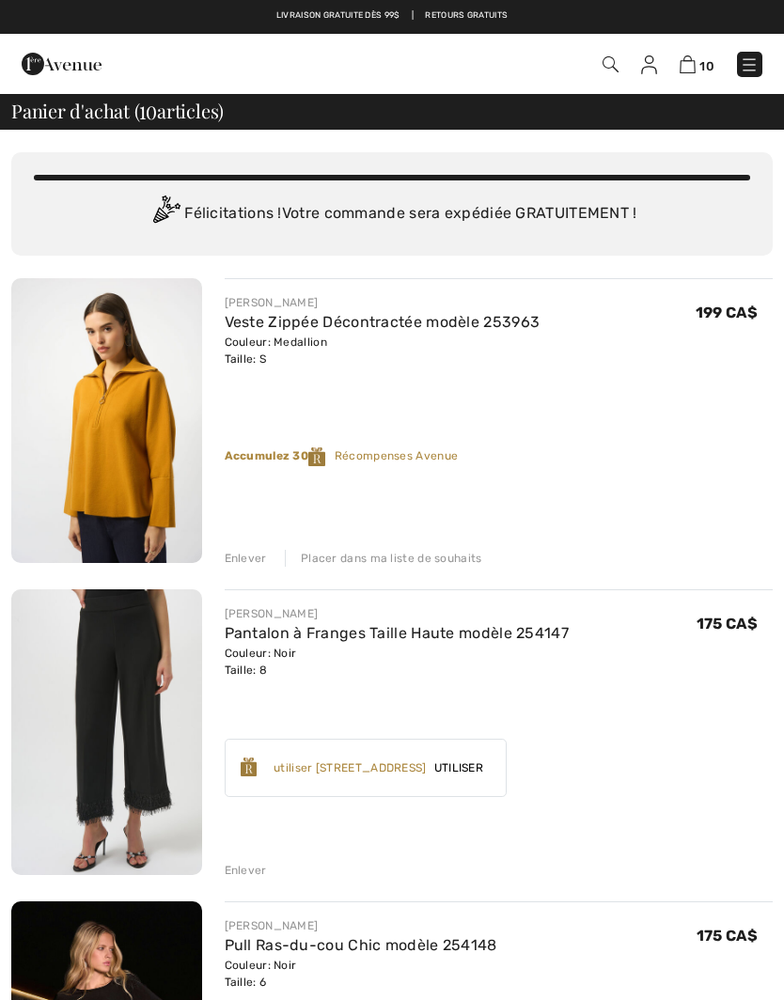
click at [752, 68] on img at bounding box center [749, 64] width 19 height 19
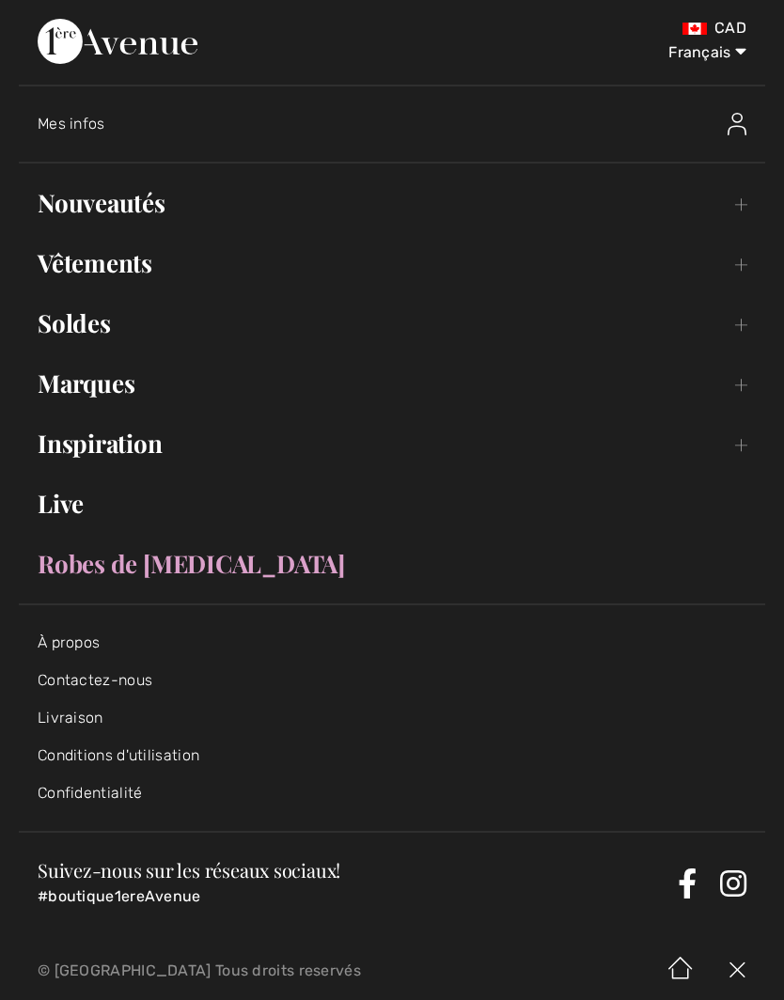
click at [736, 259] on link "Vêtements Toggle submenu" at bounding box center [392, 263] width 746 height 41
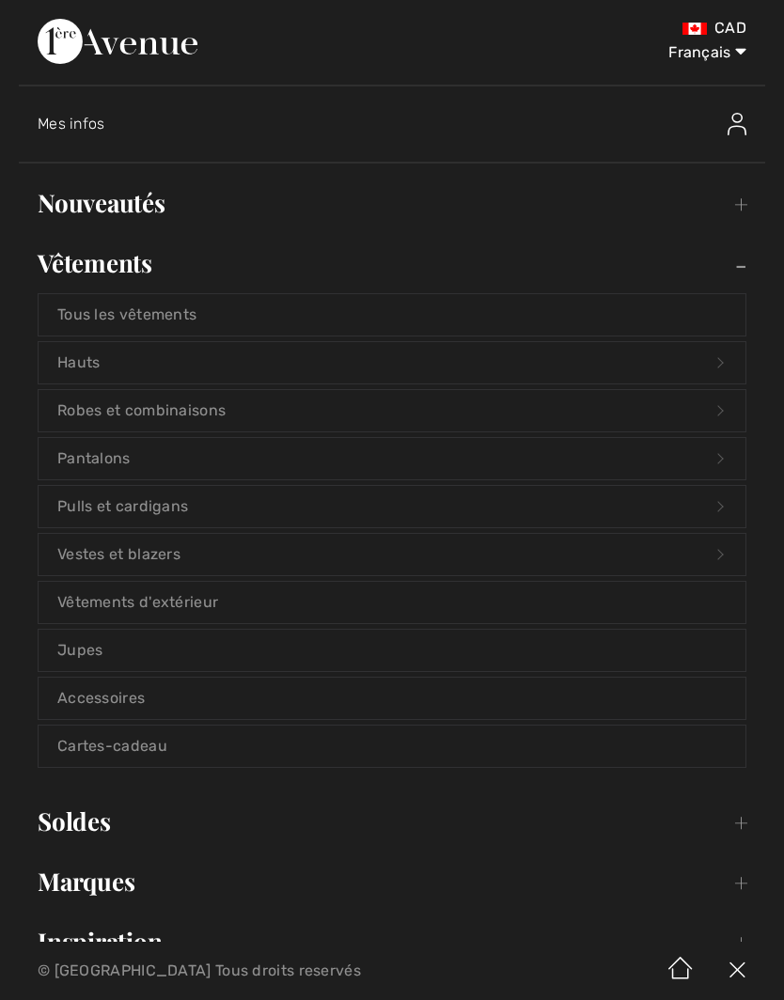
click at [660, 553] on link "Vestes et blazers Open submenu" at bounding box center [392, 554] width 707 height 41
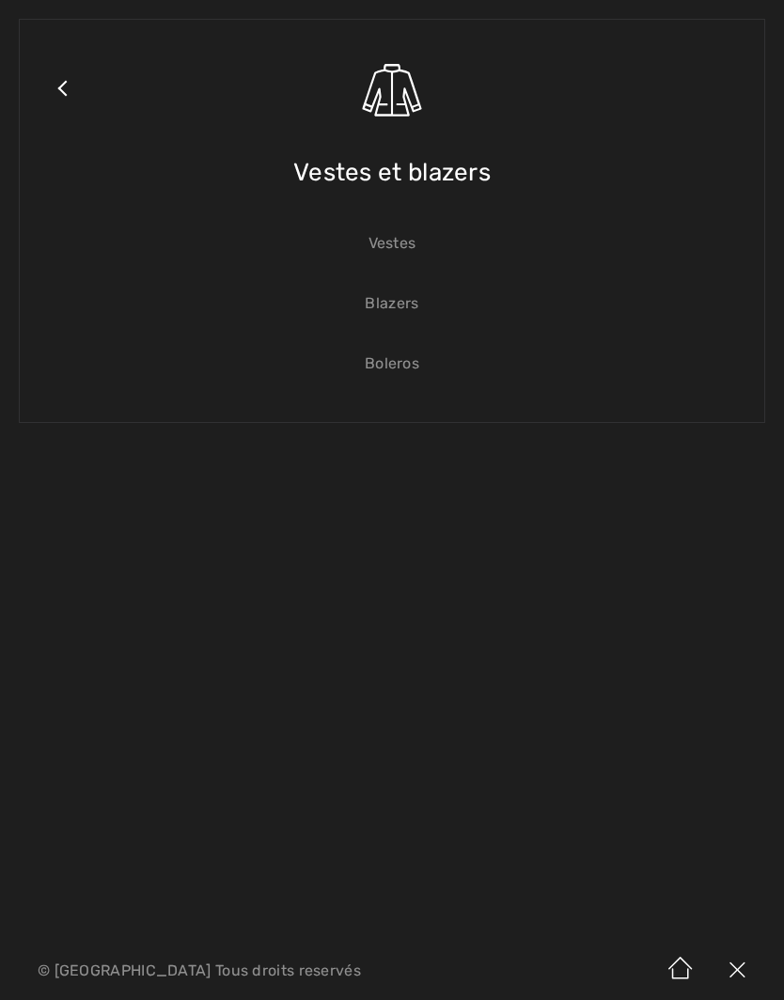
click at [404, 242] on link "Vestes" at bounding box center [392, 243] width 707 height 41
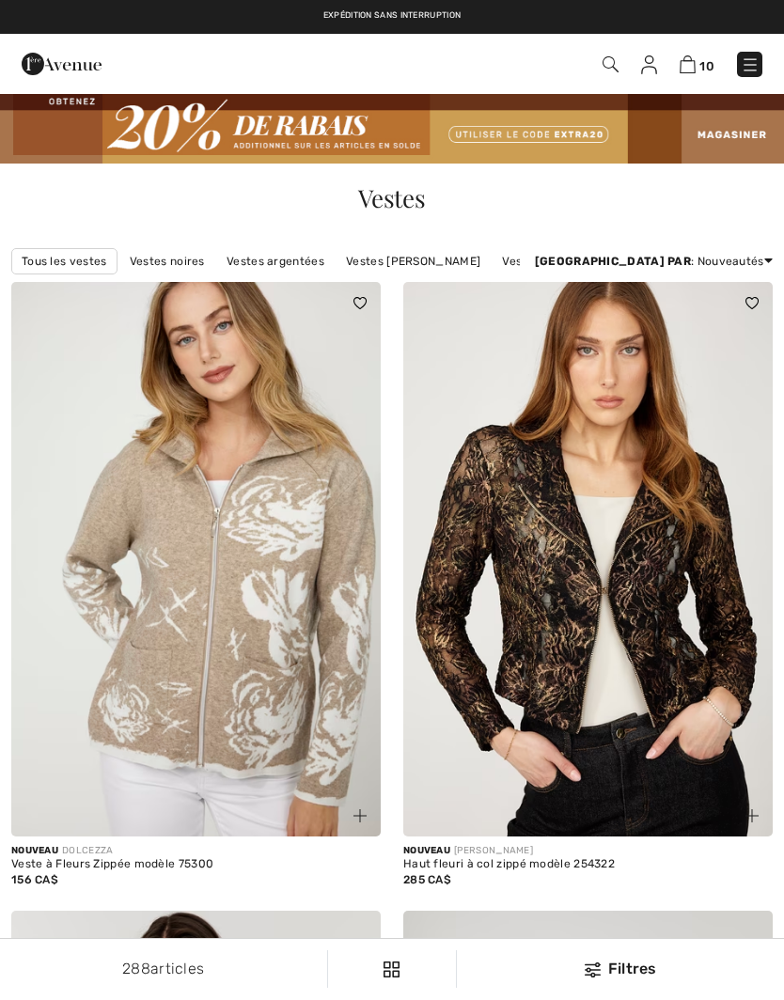
checkbox input "true"
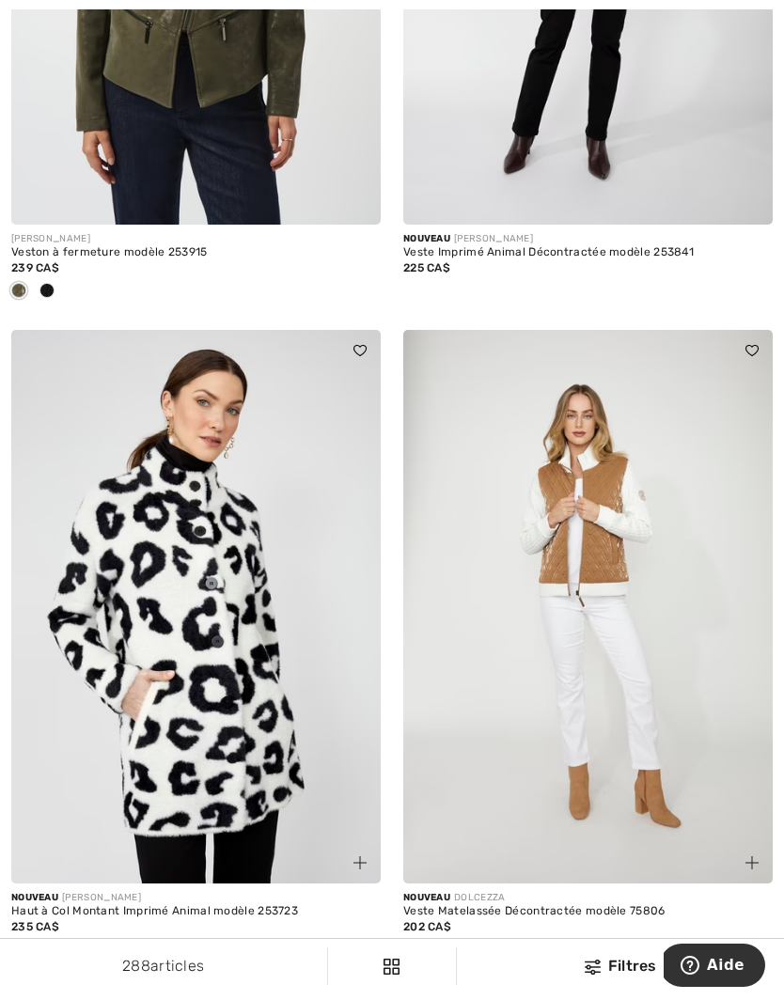
scroll to position [11268, 0]
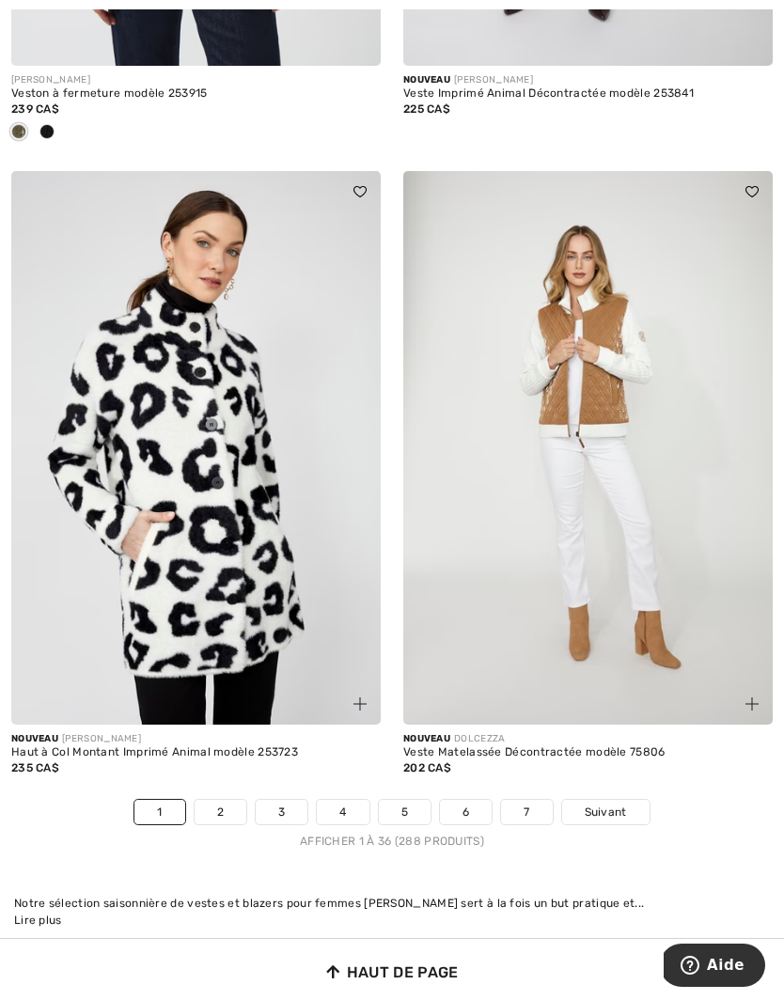
click at [607, 804] on span "Suivant" at bounding box center [606, 812] width 42 height 17
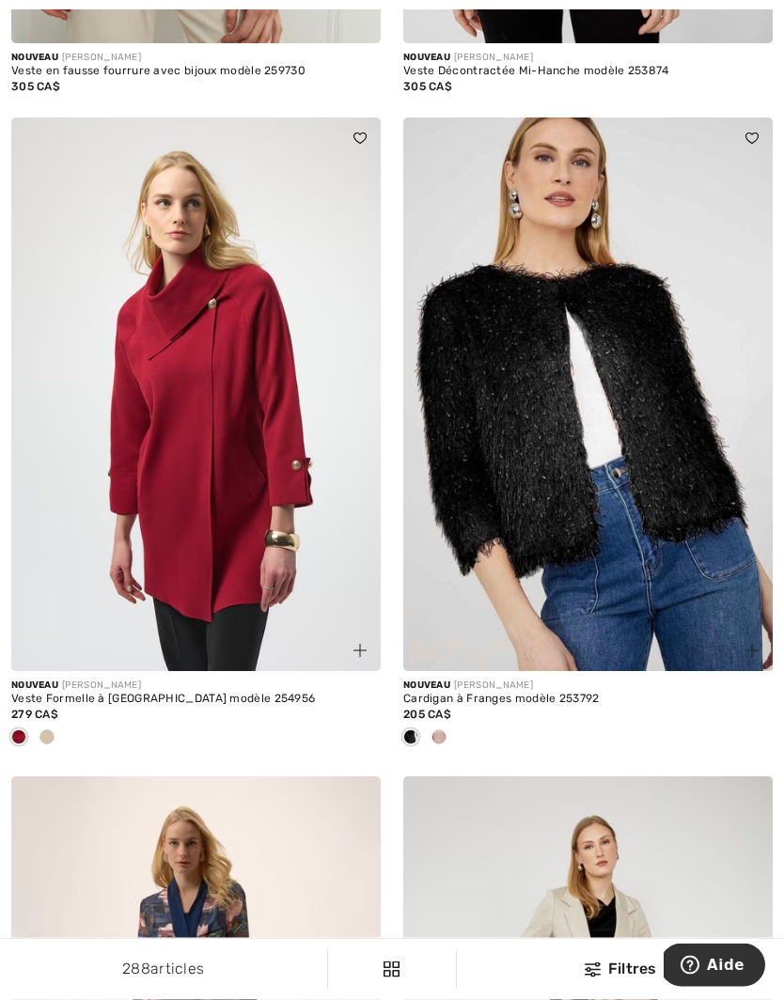
scroll to position [4724, 0]
click at [444, 729] on span at bounding box center [438, 736] width 15 height 15
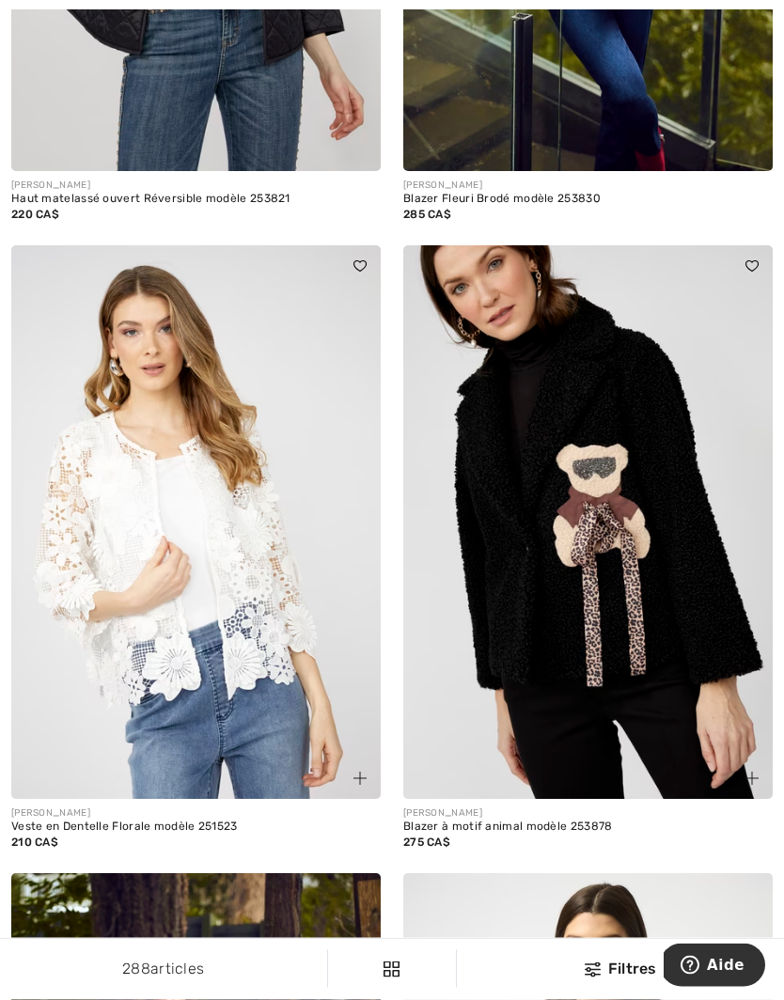
scroll to position [8575, 0]
click at [637, 633] on img at bounding box center [587, 522] width 369 height 555
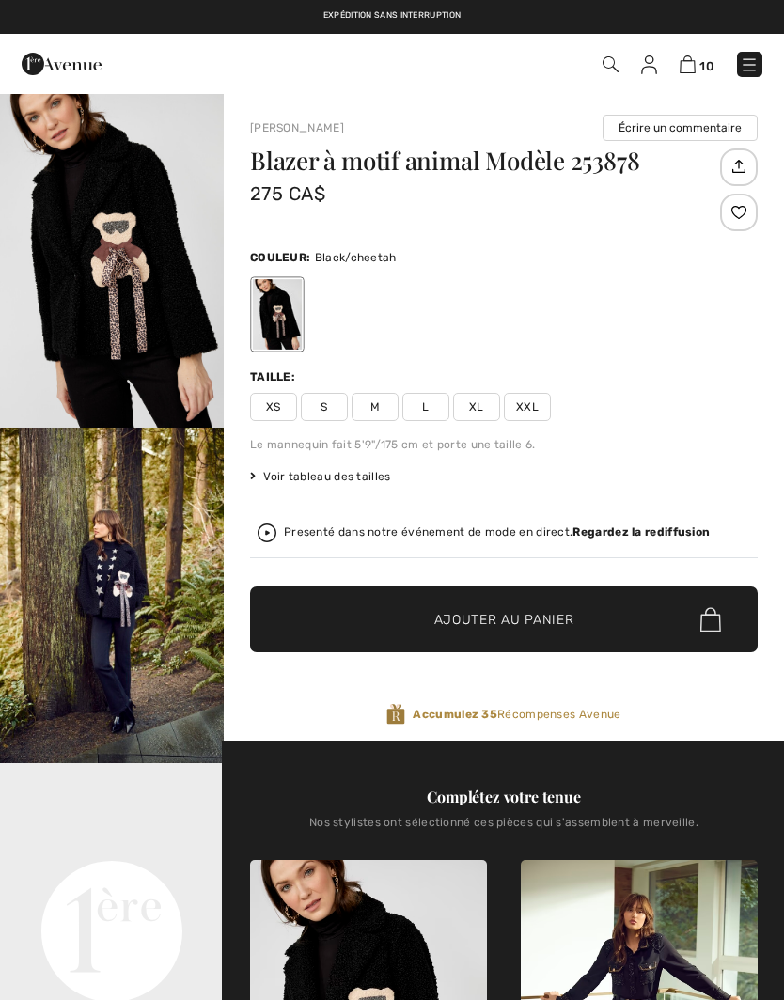
checkbox input "true"
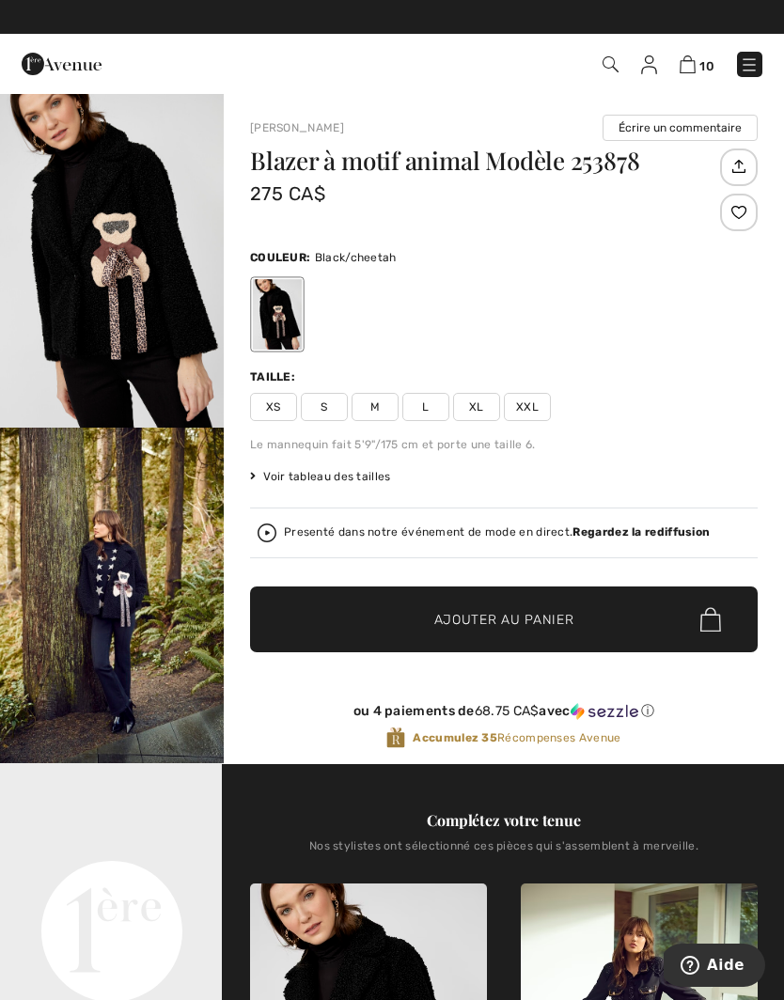
click at [107, 279] on img "1 / 5" at bounding box center [112, 260] width 224 height 336
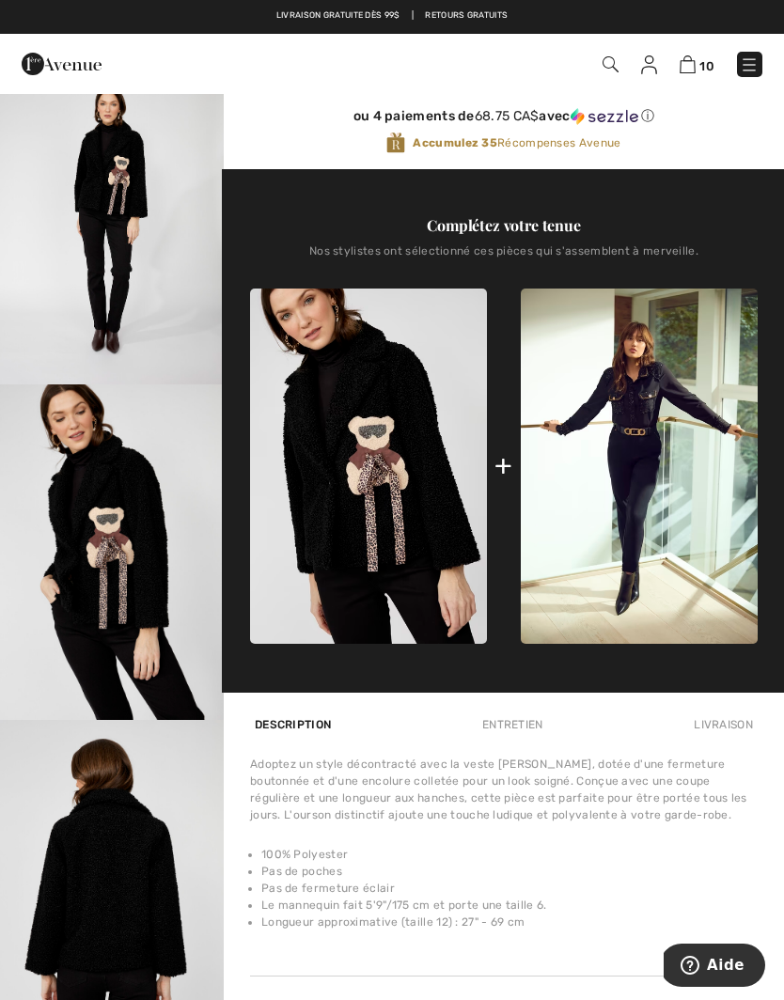
scroll to position [585, 0]
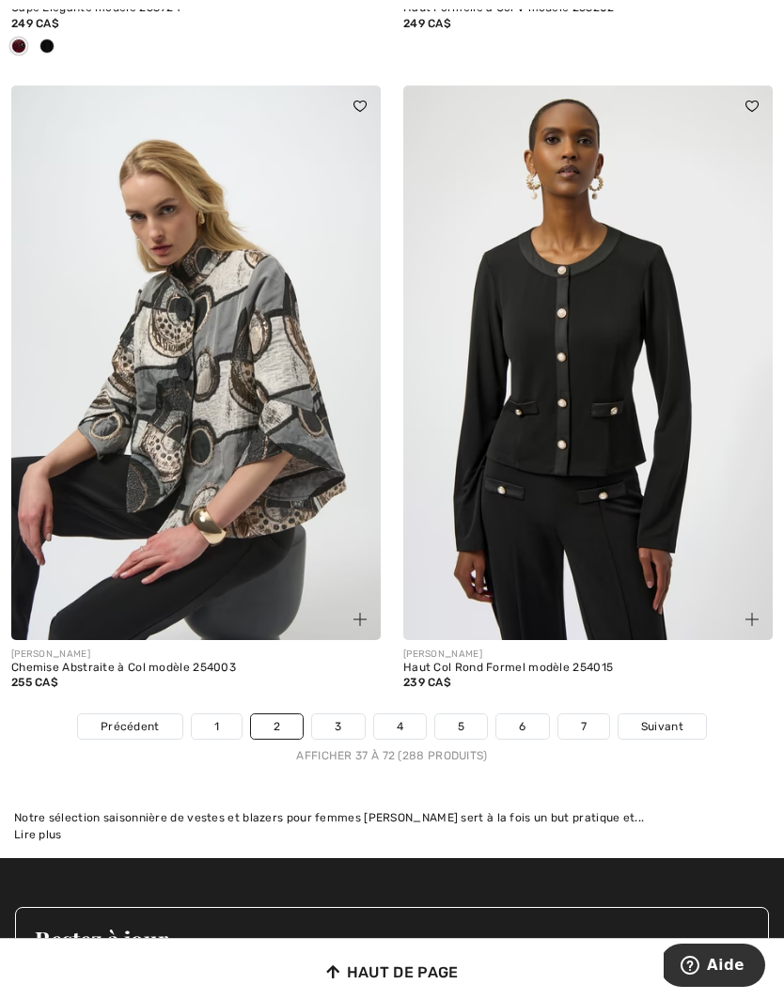
scroll to position [11352, 0]
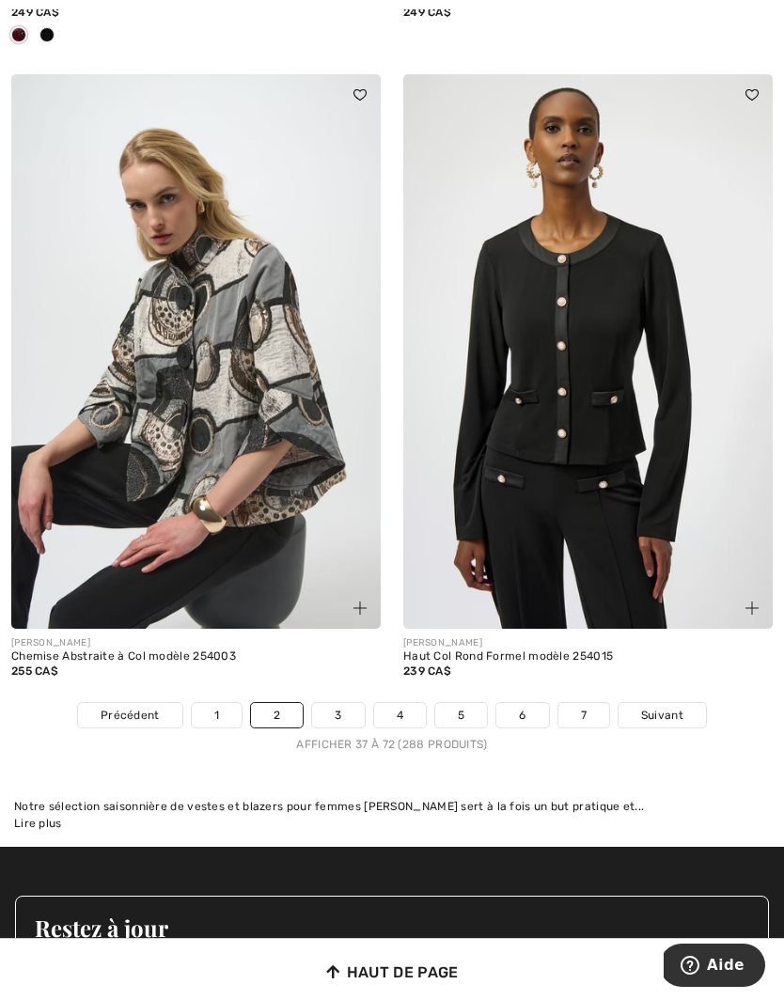
click at [666, 707] on span "Suivant" at bounding box center [662, 715] width 42 height 17
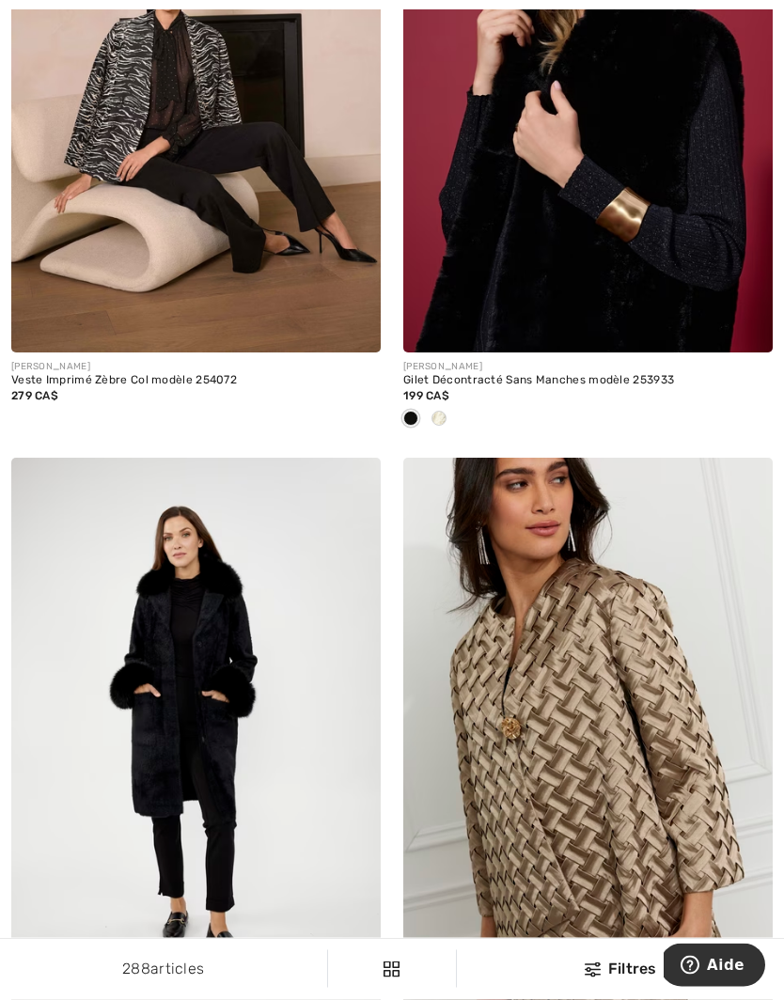
scroll to position [3059, 0]
click at [437, 424] on div at bounding box center [439, 419] width 28 height 31
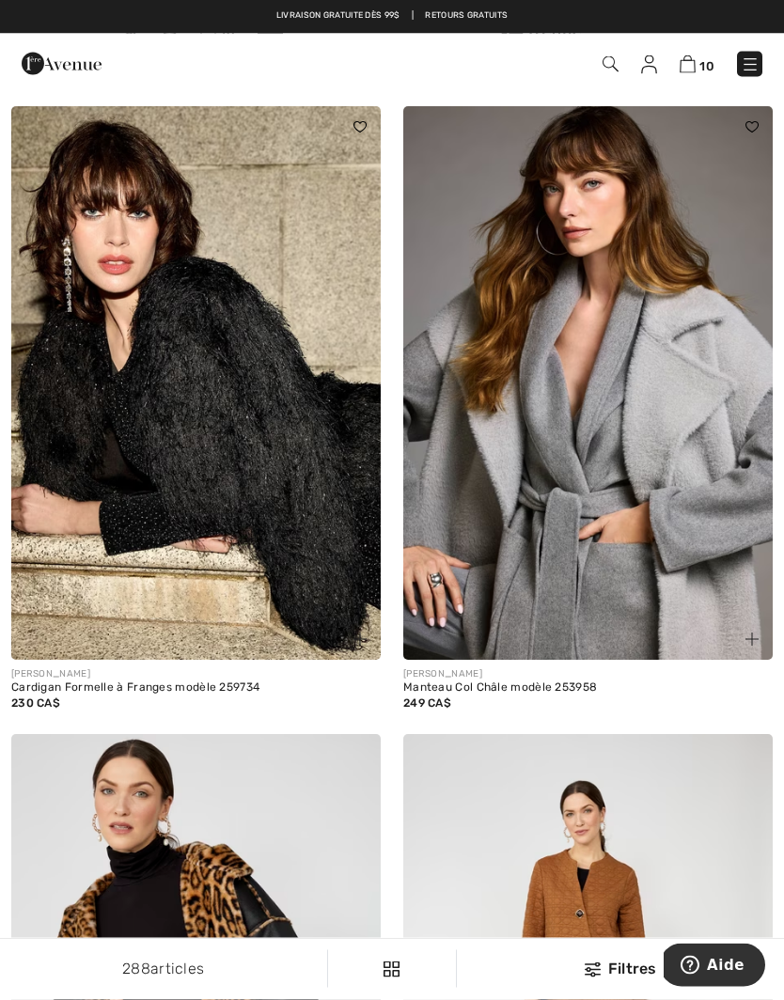
scroll to position [8821, 0]
click at [306, 542] on img at bounding box center [195, 383] width 369 height 555
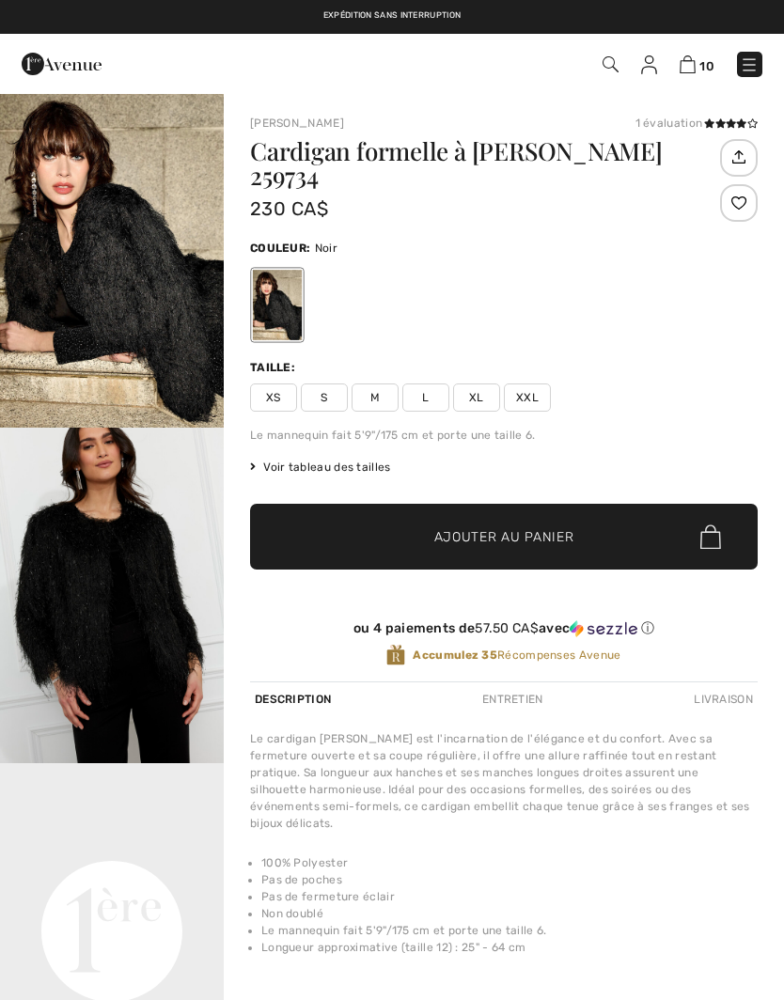
checkbox input "true"
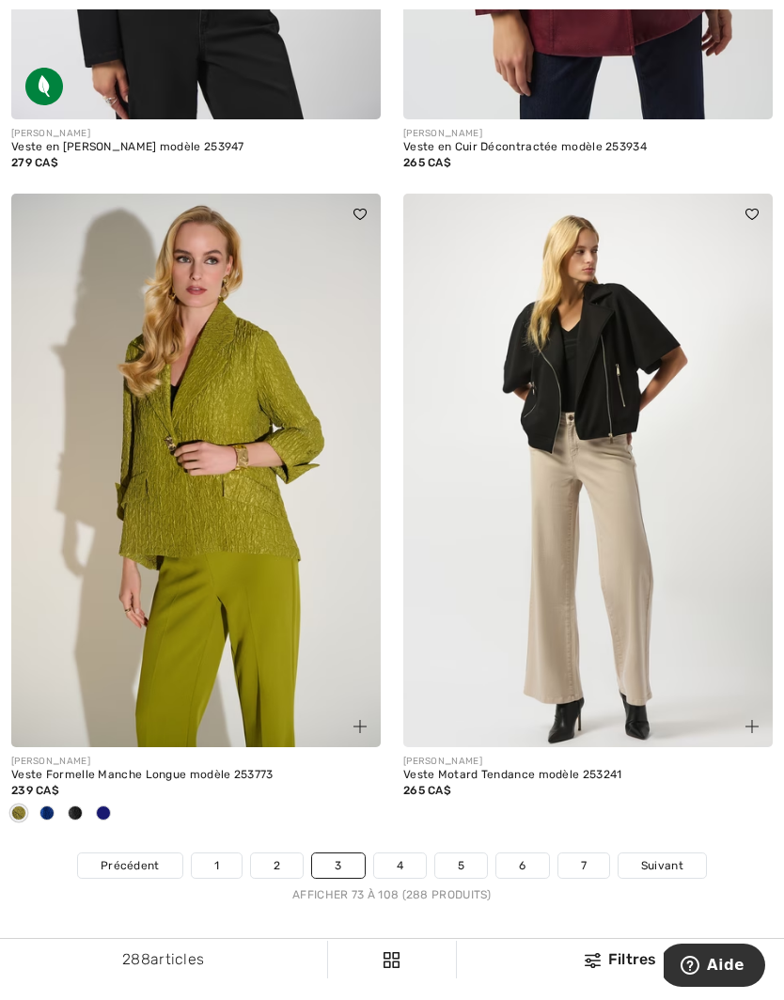
scroll to position [11251, 0]
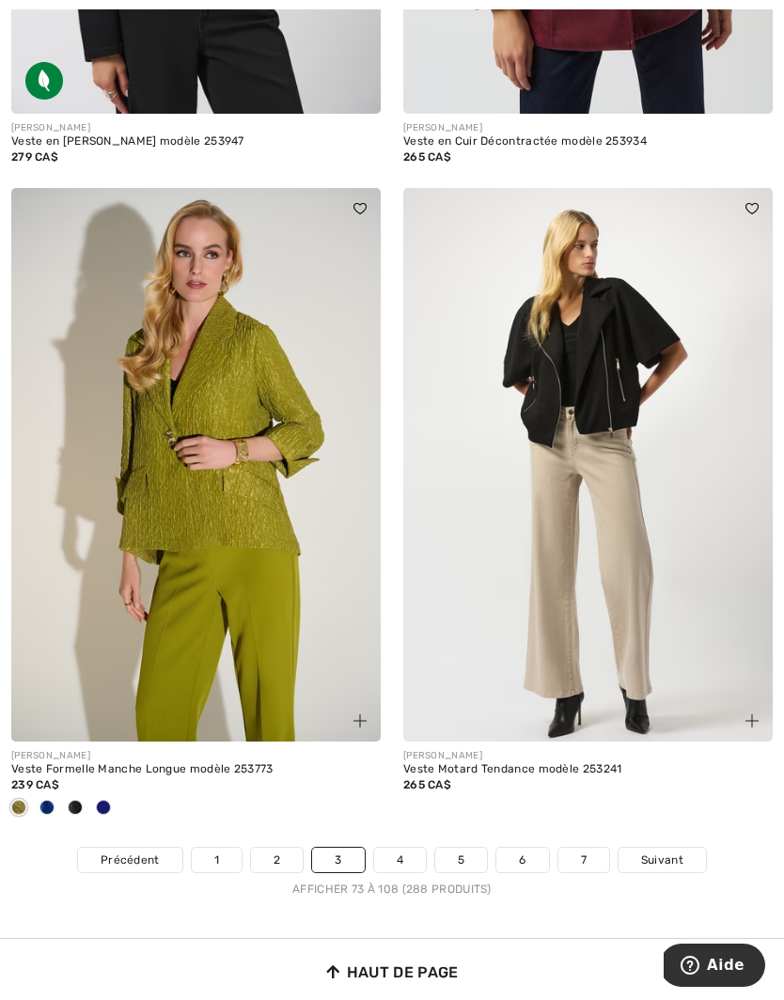
click at [409, 848] on link "4" at bounding box center [400, 860] width 52 height 24
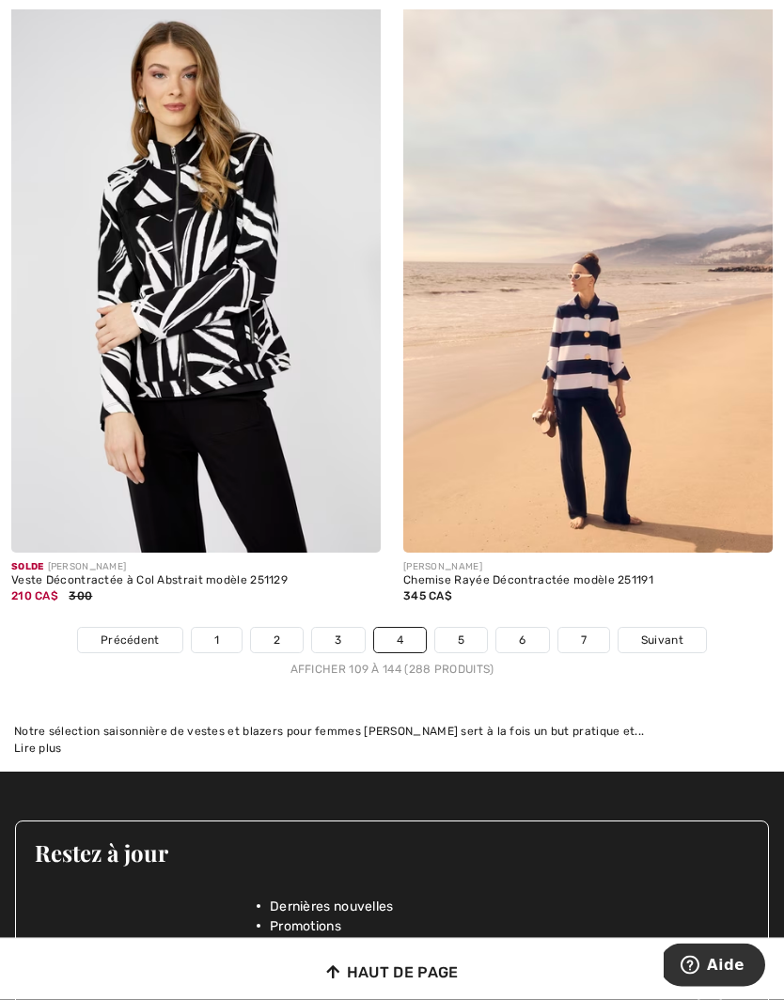
scroll to position [11430, 0]
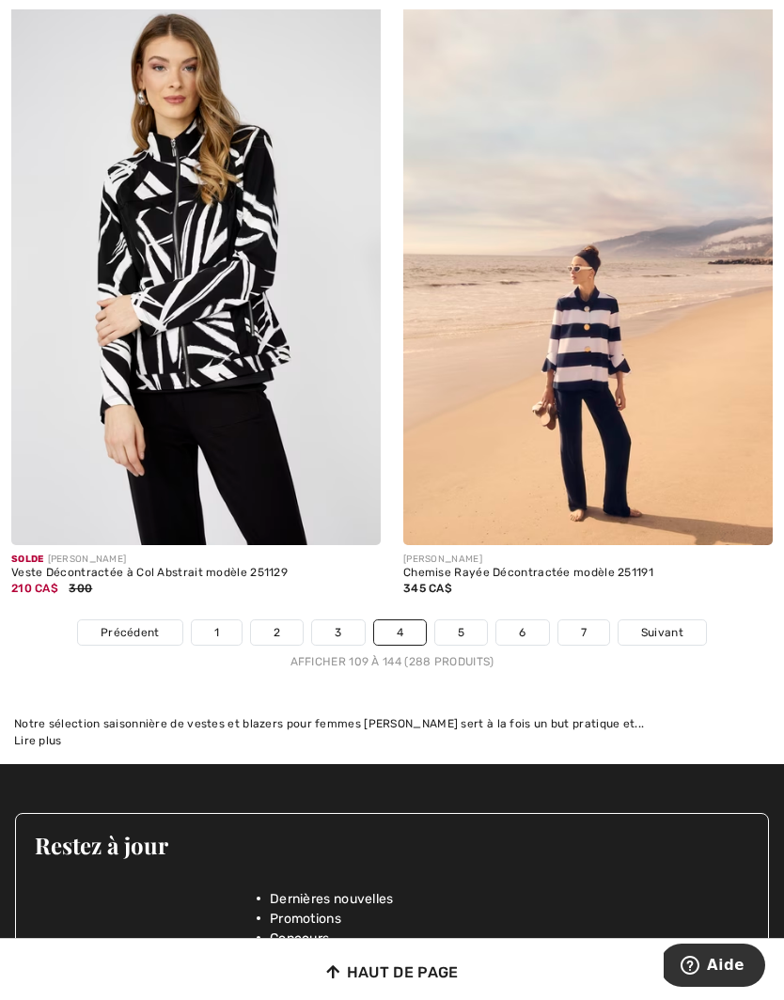
click at [462, 620] on link "5" at bounding box center [461, 632] width 52 height 24
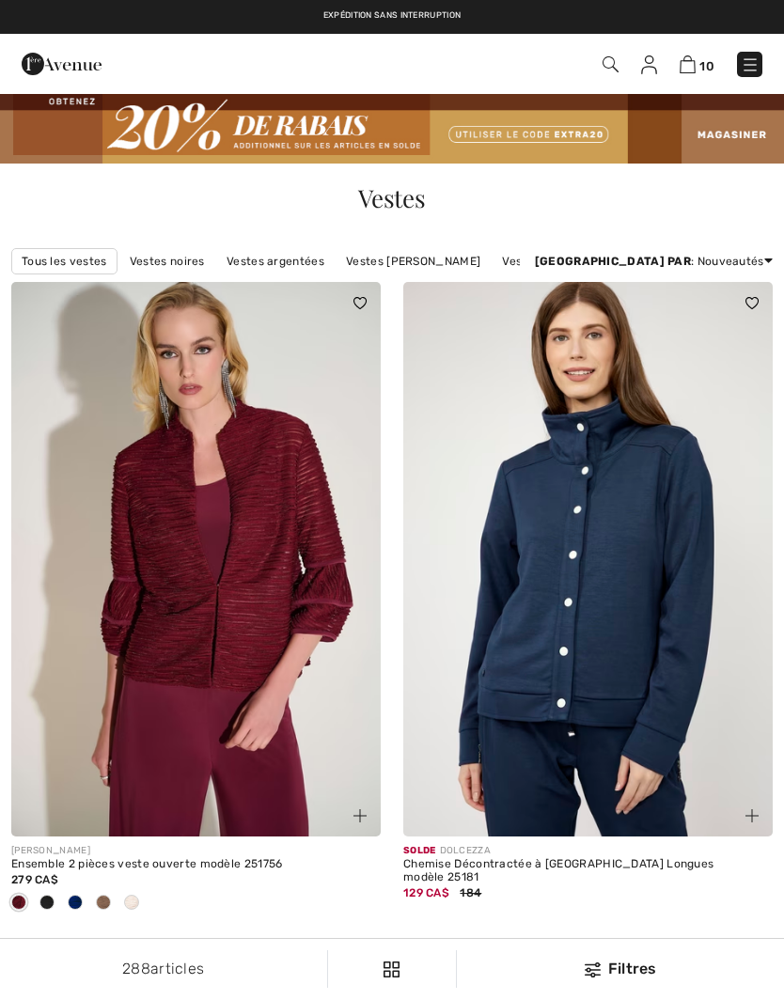
checkbox input "true"
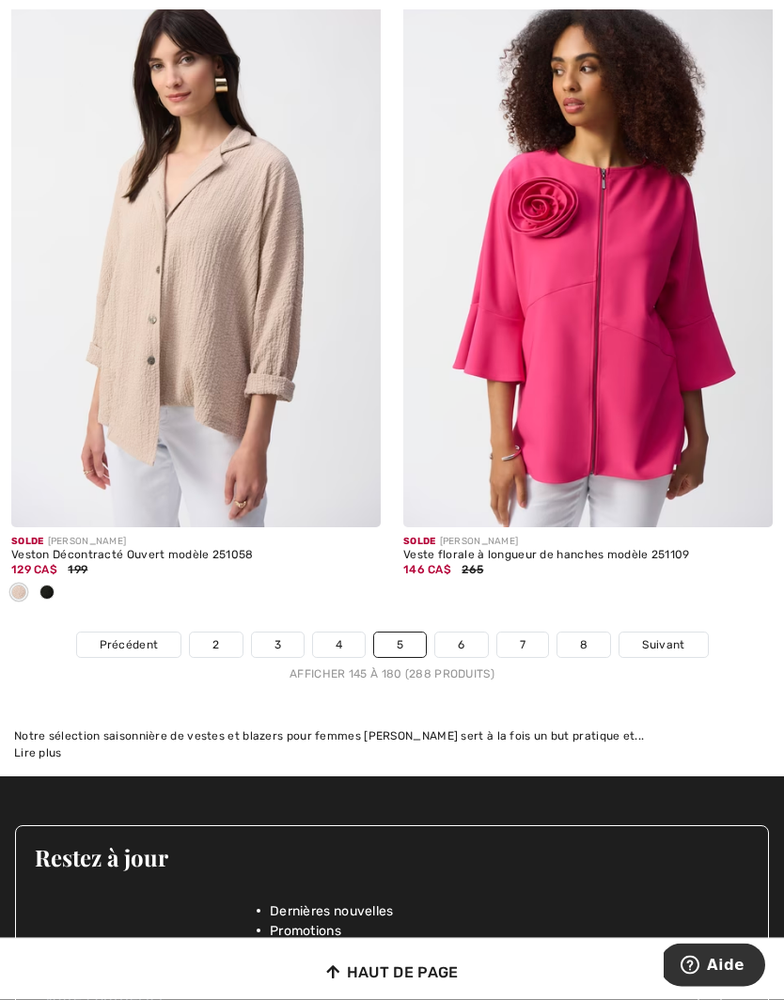
scroll to position [11460, 0]
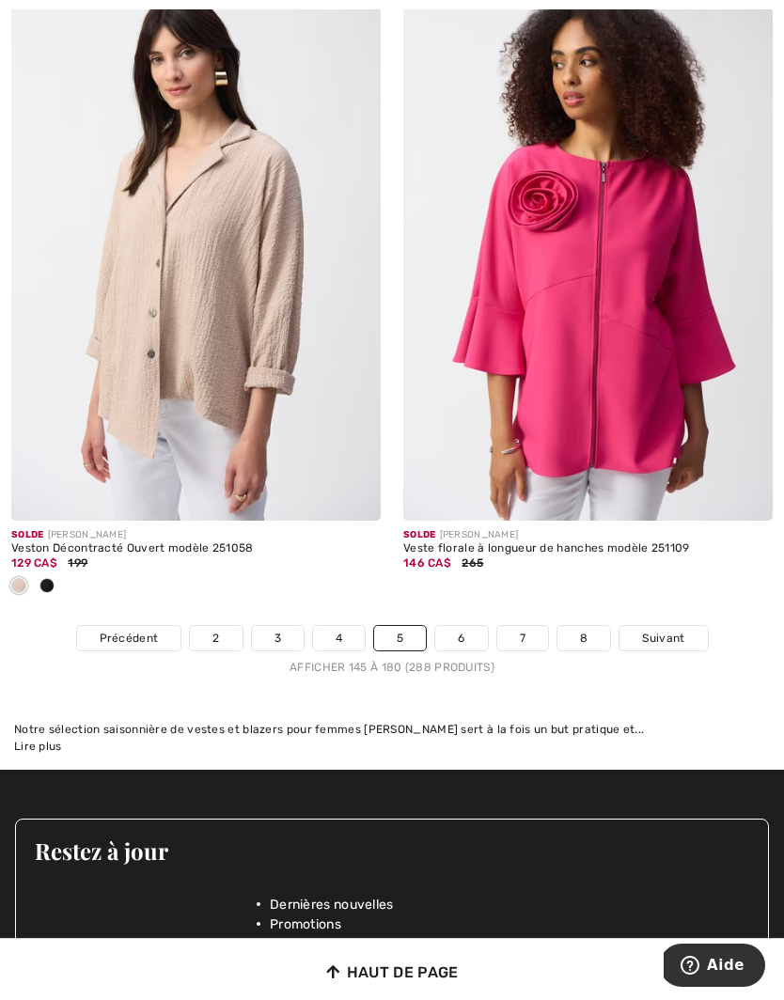
click at [473, 634] on link "6" at bounding box center [461, 638] width 52 height 24
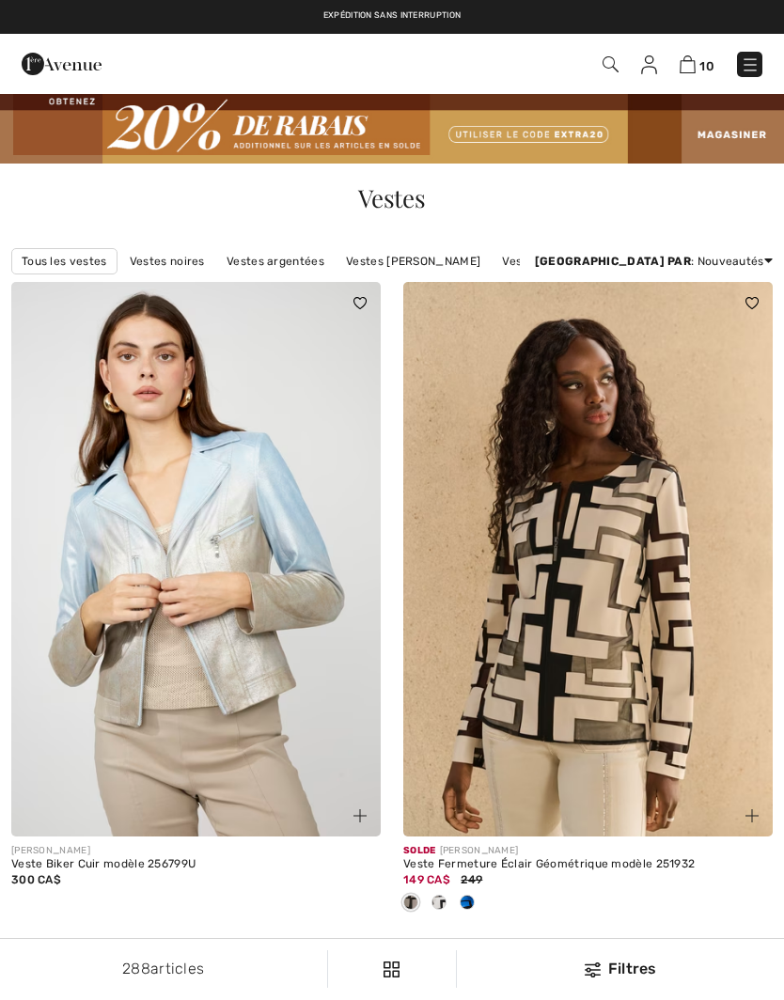
checkbox input "true"
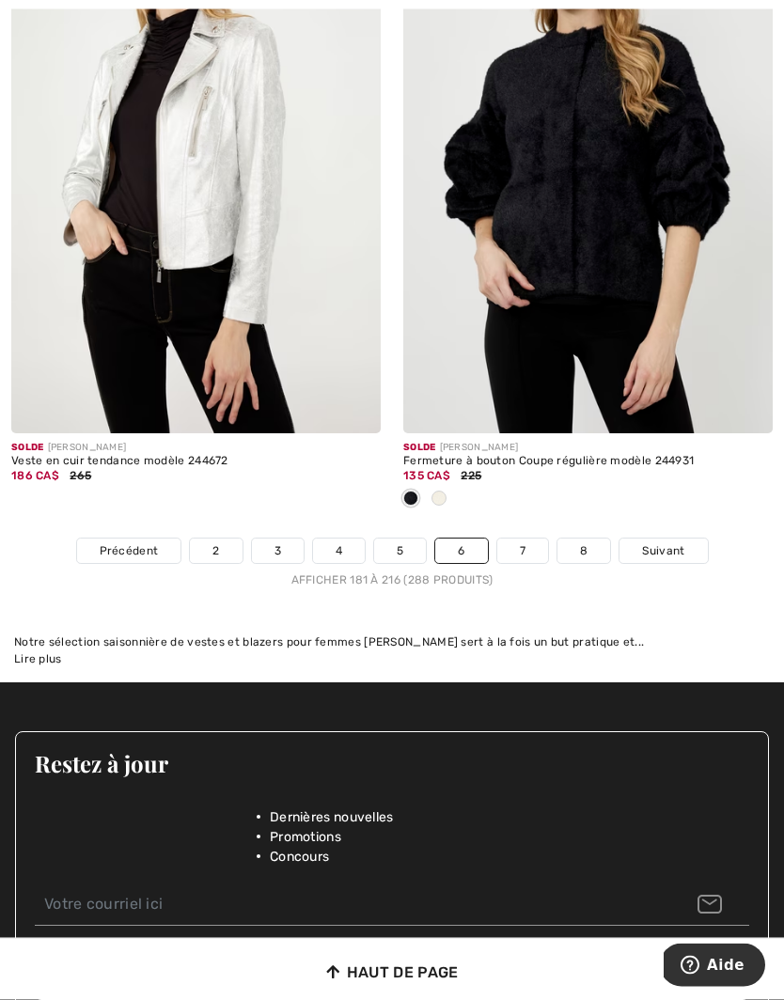
scroll to position [11579, 0]
click at [526, 540] on link "7" at bounding box center [522, 551] width 51 height 24
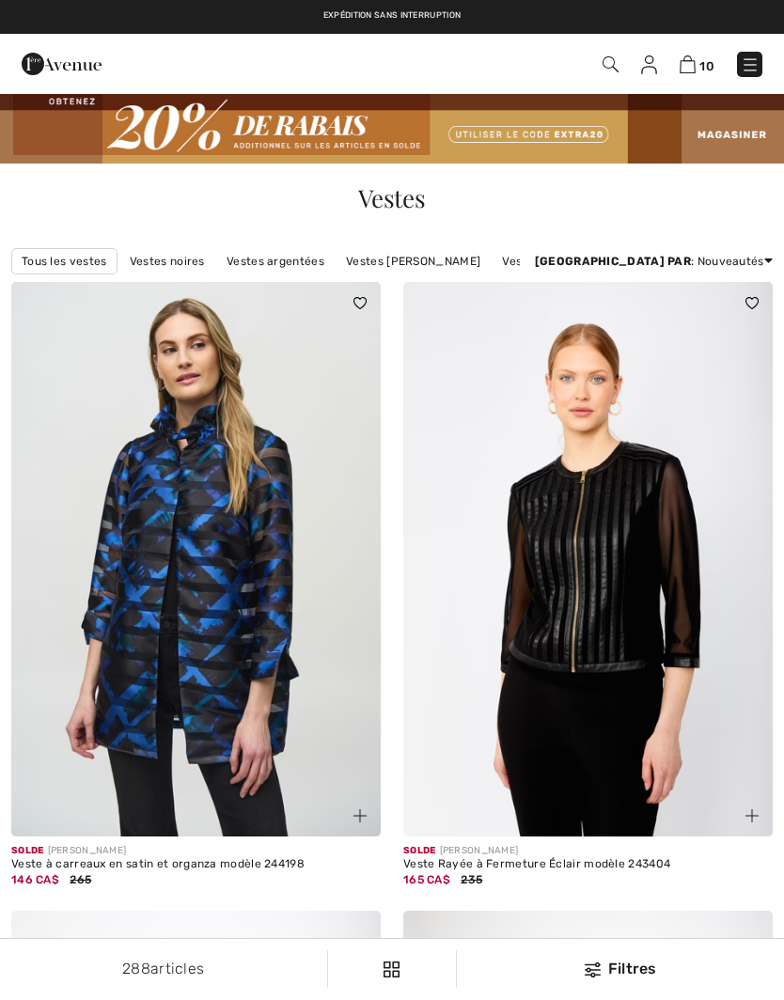
checkbox input "true"
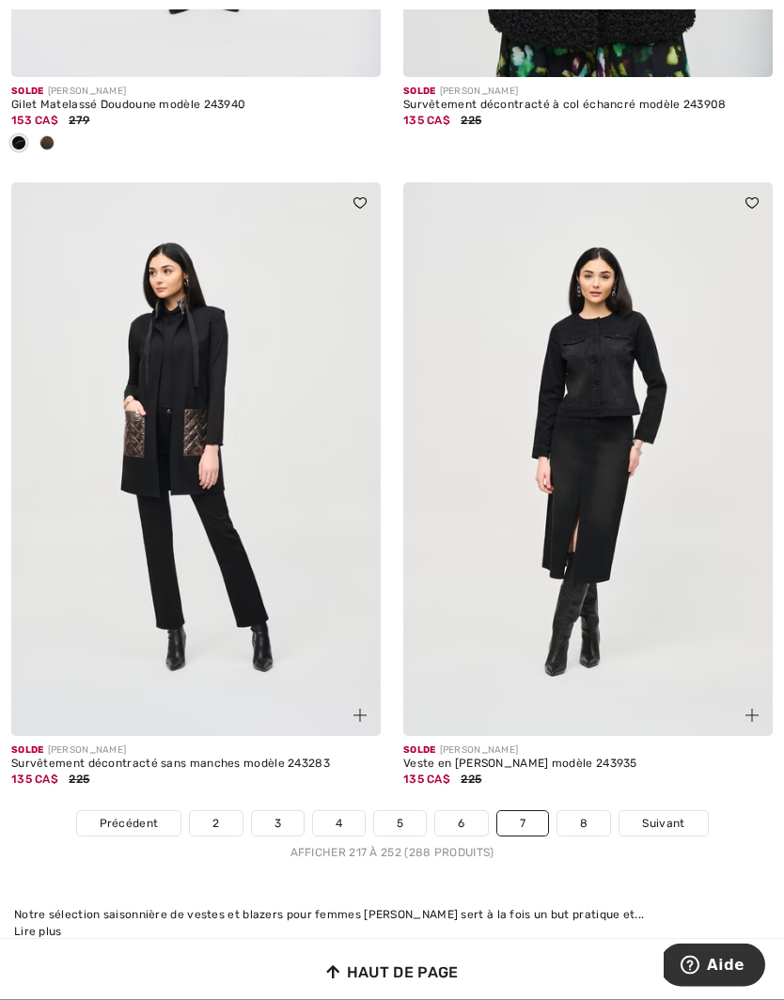
scroll to position [11195, 0]
click at [671, 815] on span "Suivant" at bounding box center [663, 823] width 42 height 17
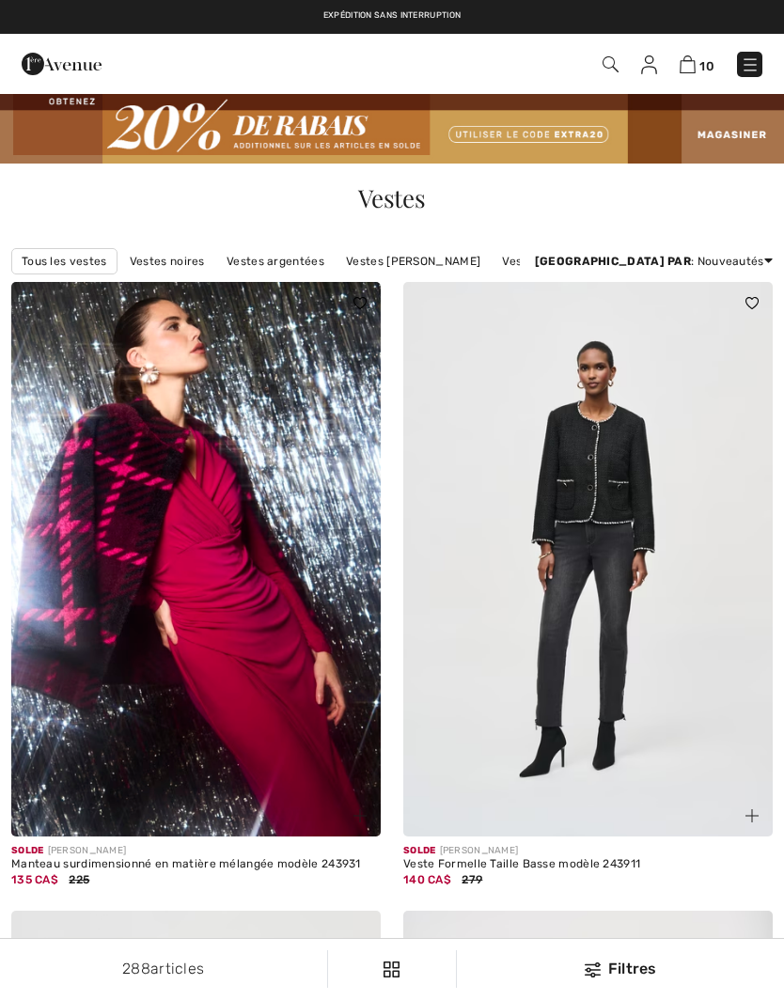
checkbox input "true"
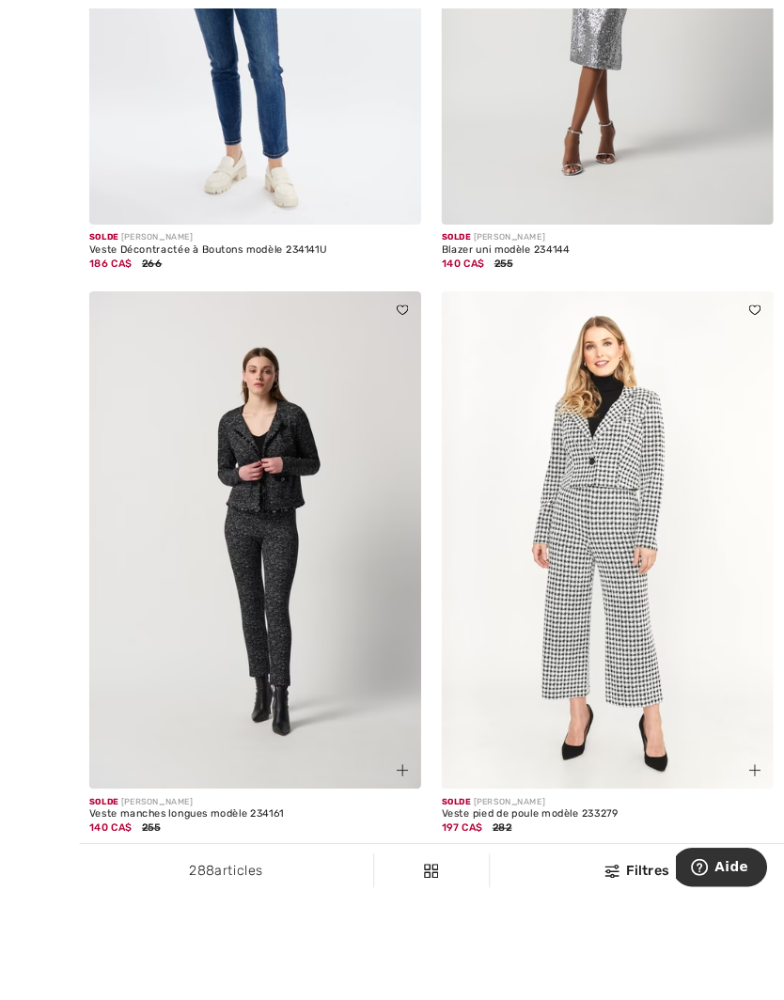
scroll to position [8793, 0]
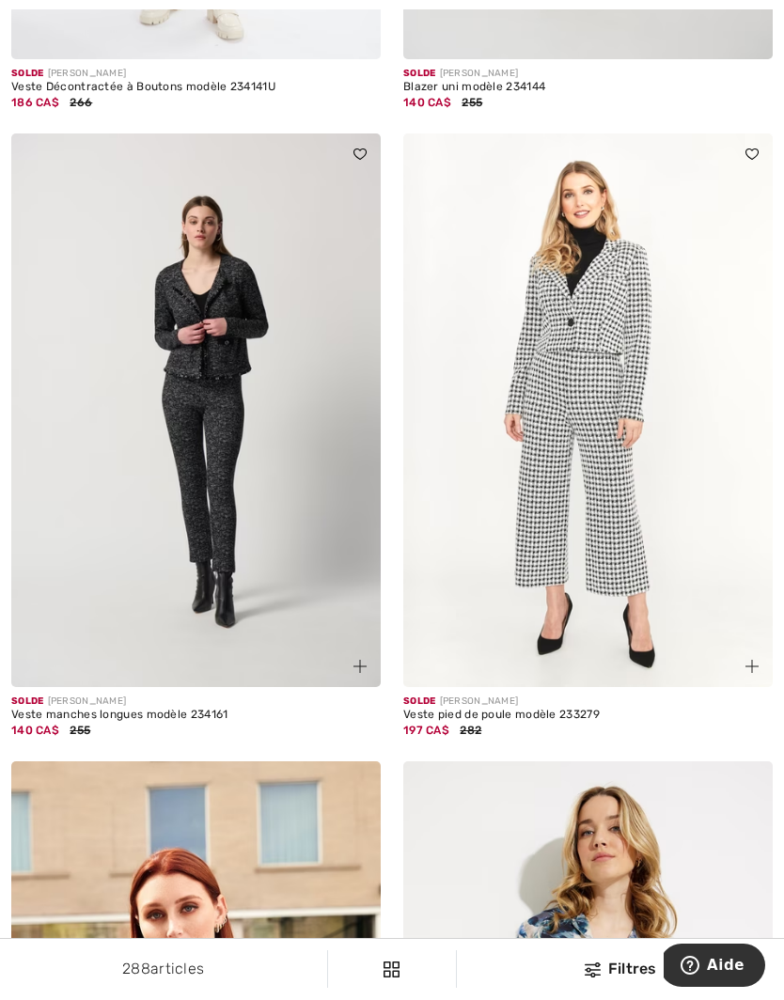
click at [361, 660] on img at bounding box center [359, 666] width 13 height 13
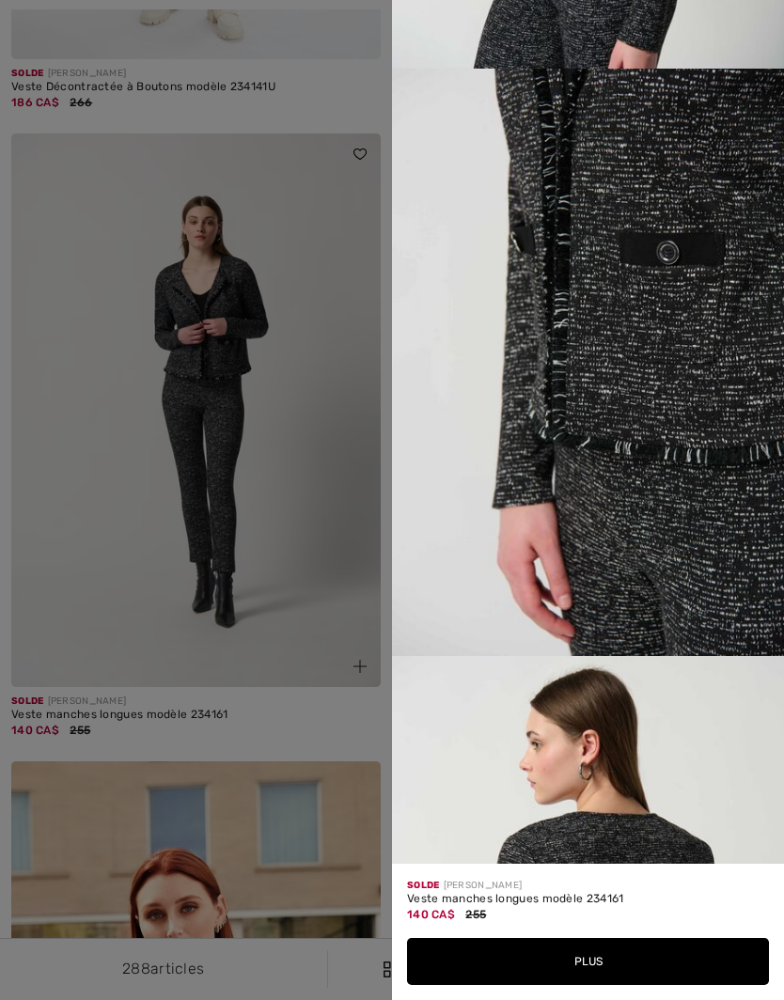
click at [294, 517] on div at bounding box center [392, 500] width 784 height 1000
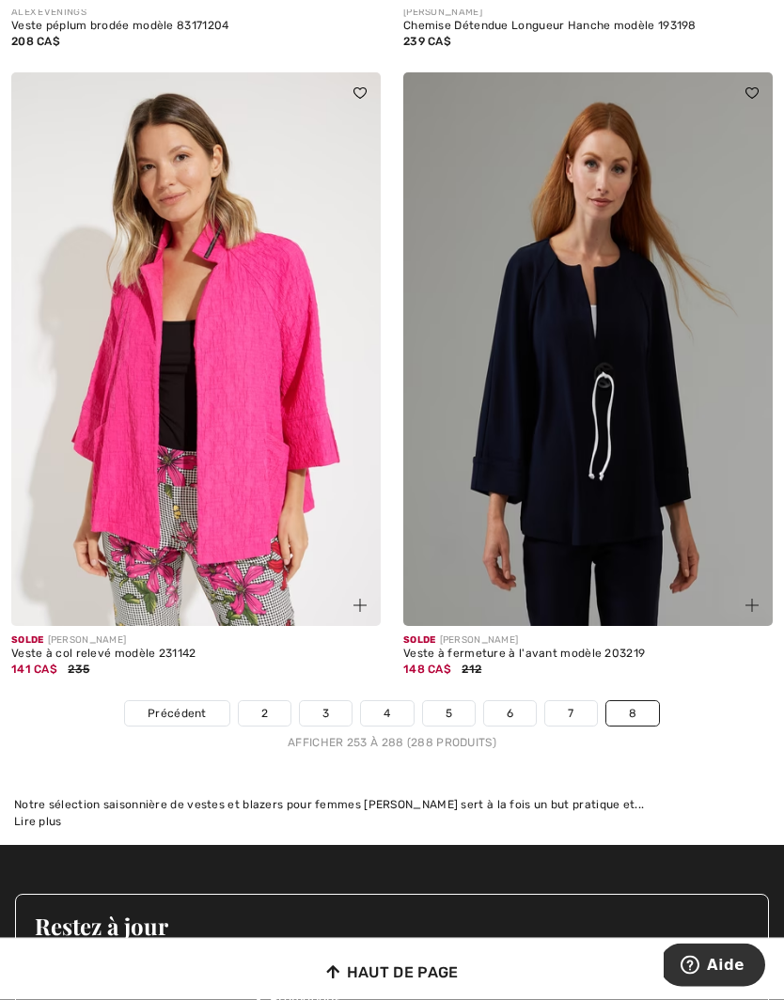
scroll to position [11368, 0]
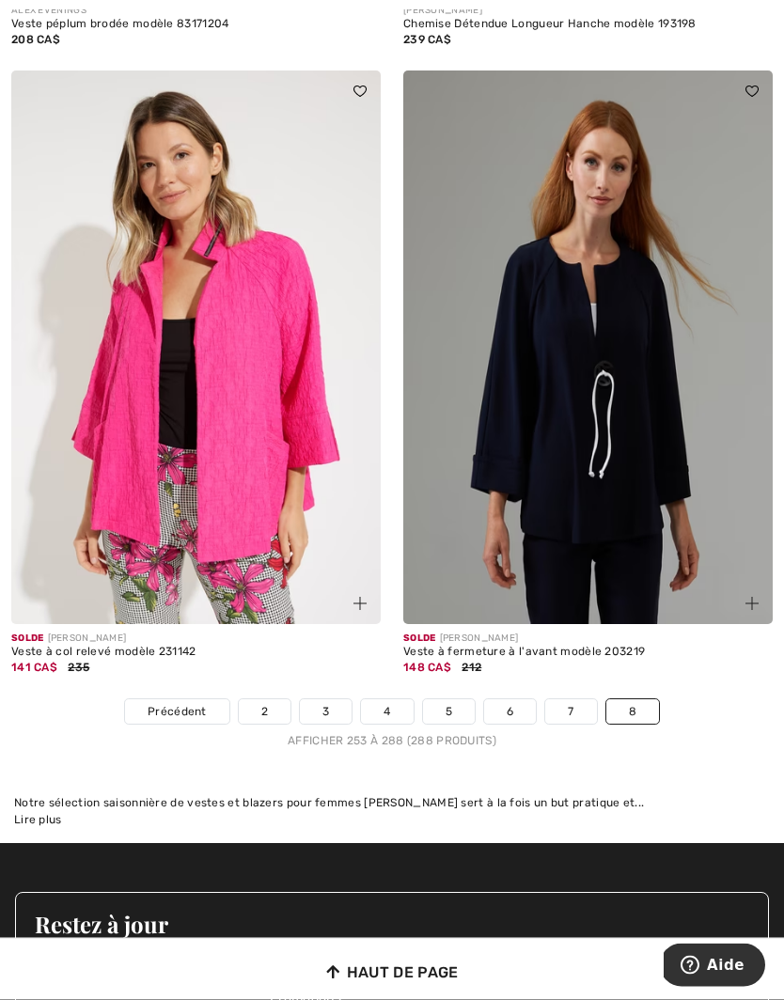
click at [267, 704] on link "2" at bounding box center [265, 712] width 52 height 24
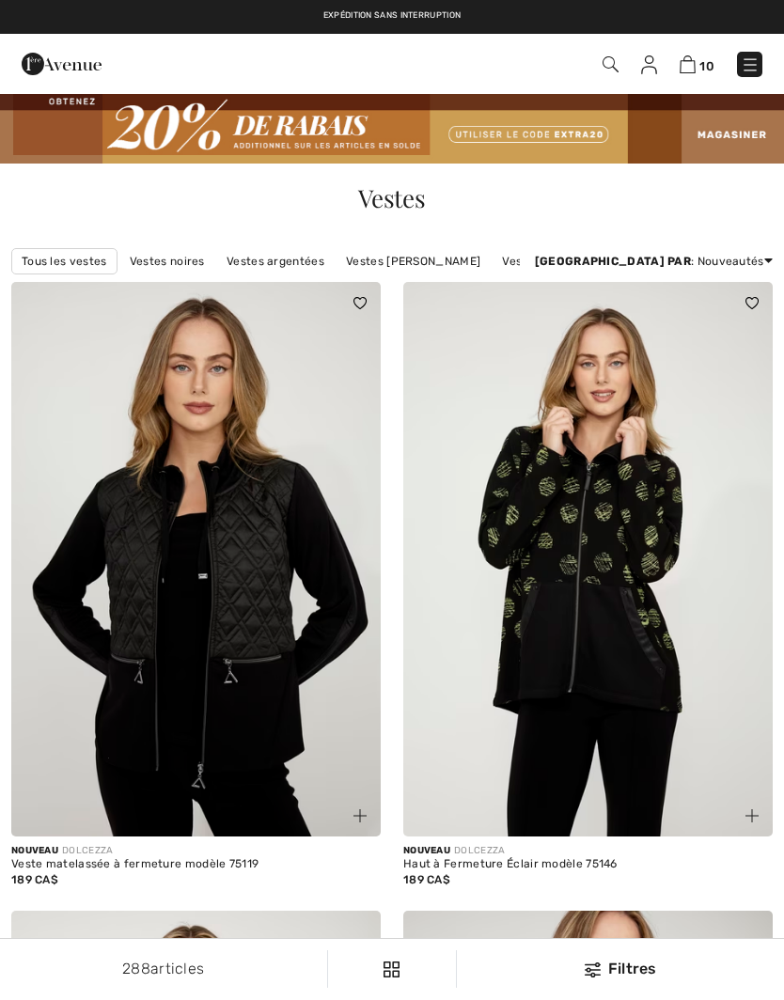
checkbox input "true"
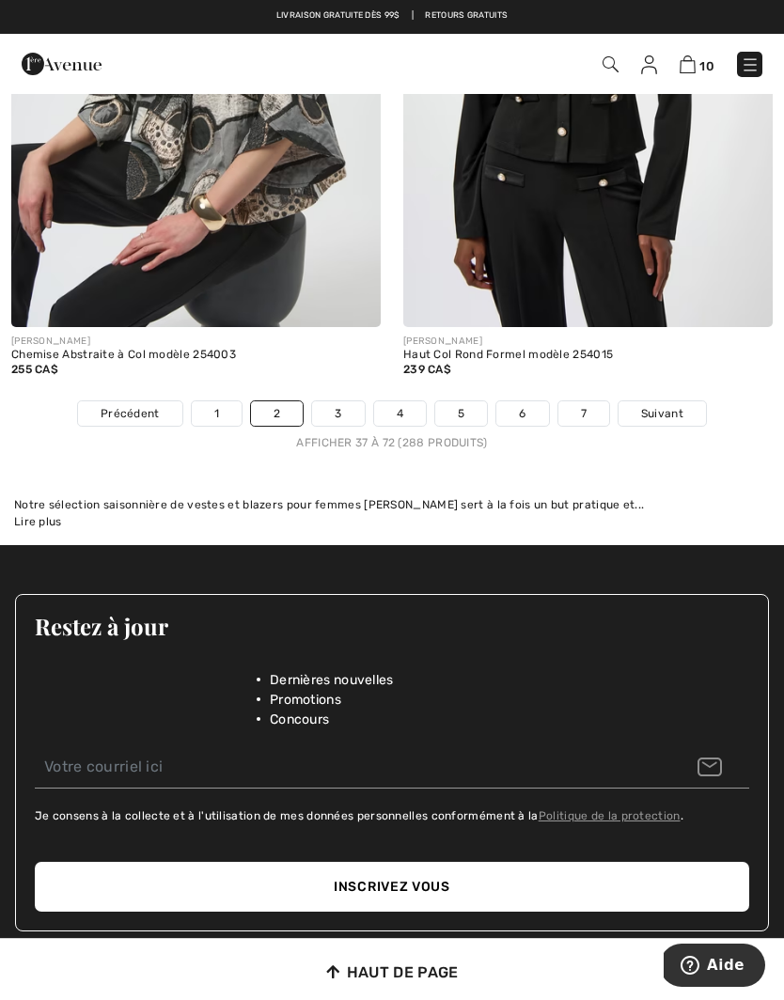
scroll to position [11655, 0]
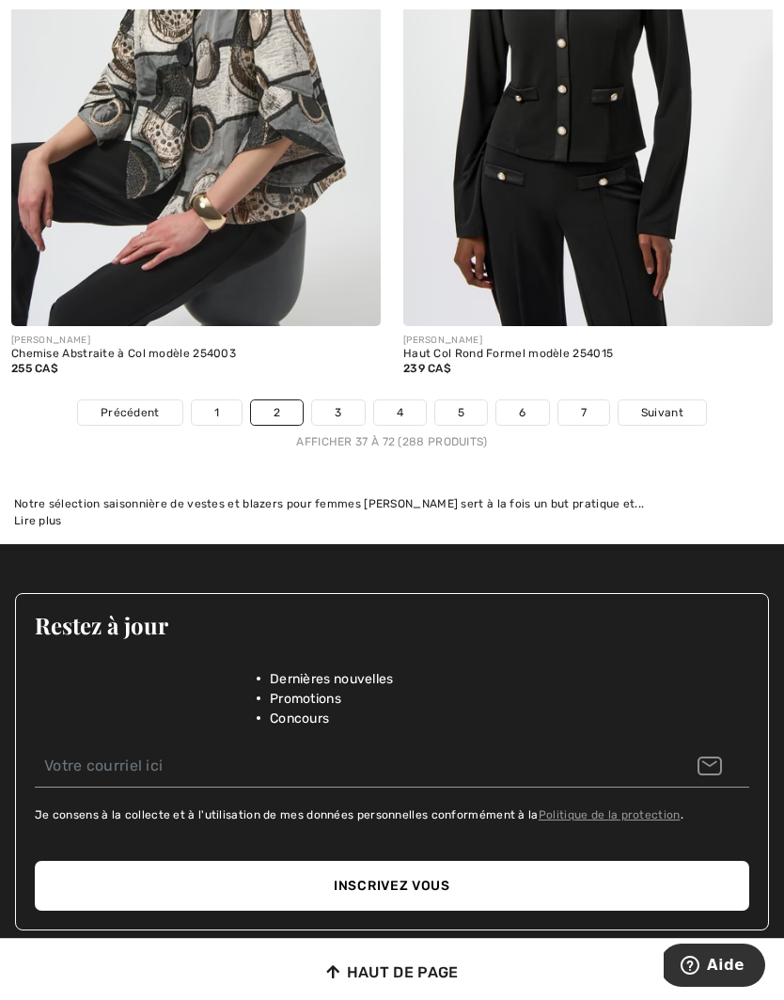
click at [220, 400] on link "1" at bounding box center [217, 412] width 50 height 24
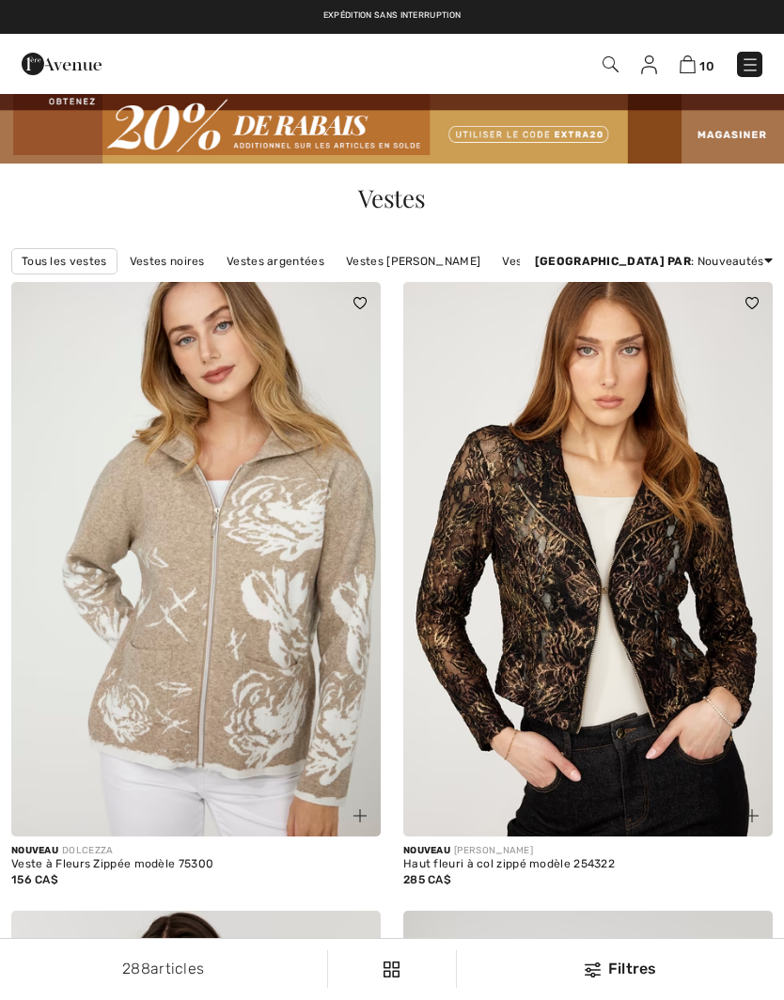
checkbox input "true"
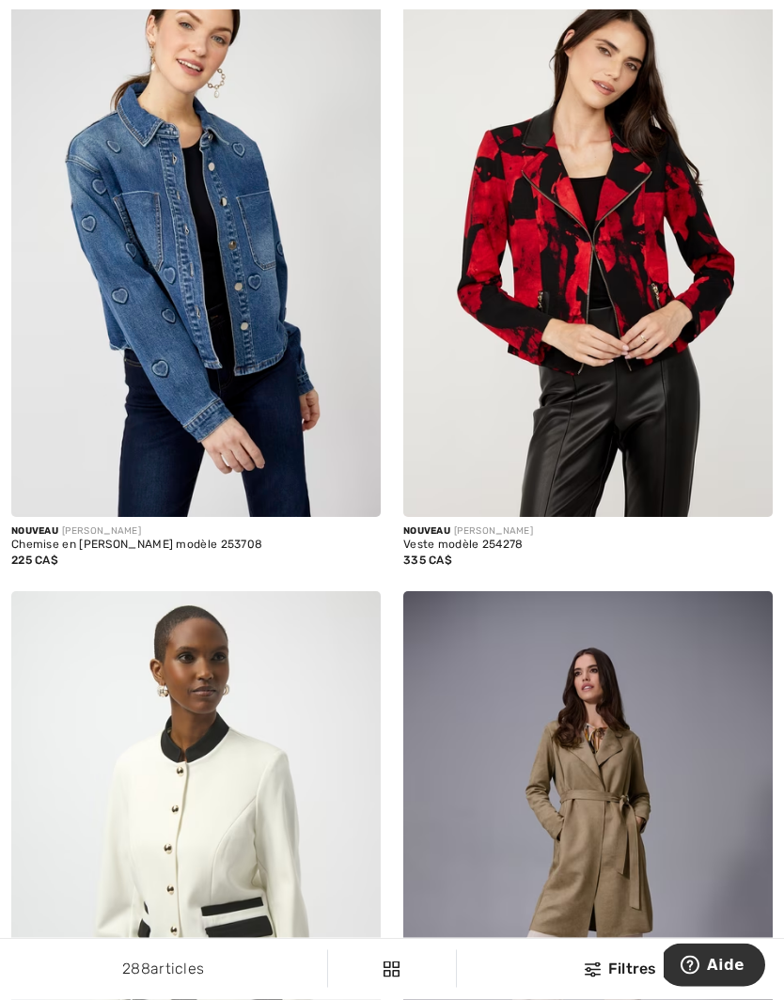
scroll to position [2235, 0]
click at [366, 499] on img at bounding box center [359, 496] width 13 height 13
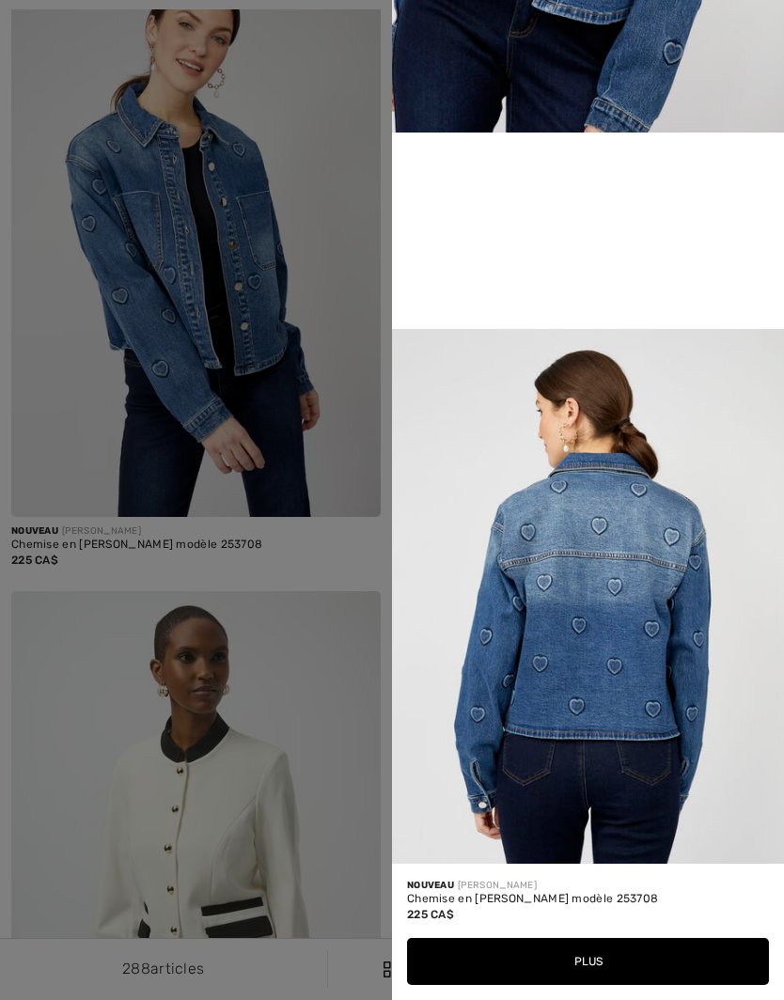
scroll to position [1044, 0]
click at [340, 688] on div at bounding box center [392, 500] width 784 height 1000
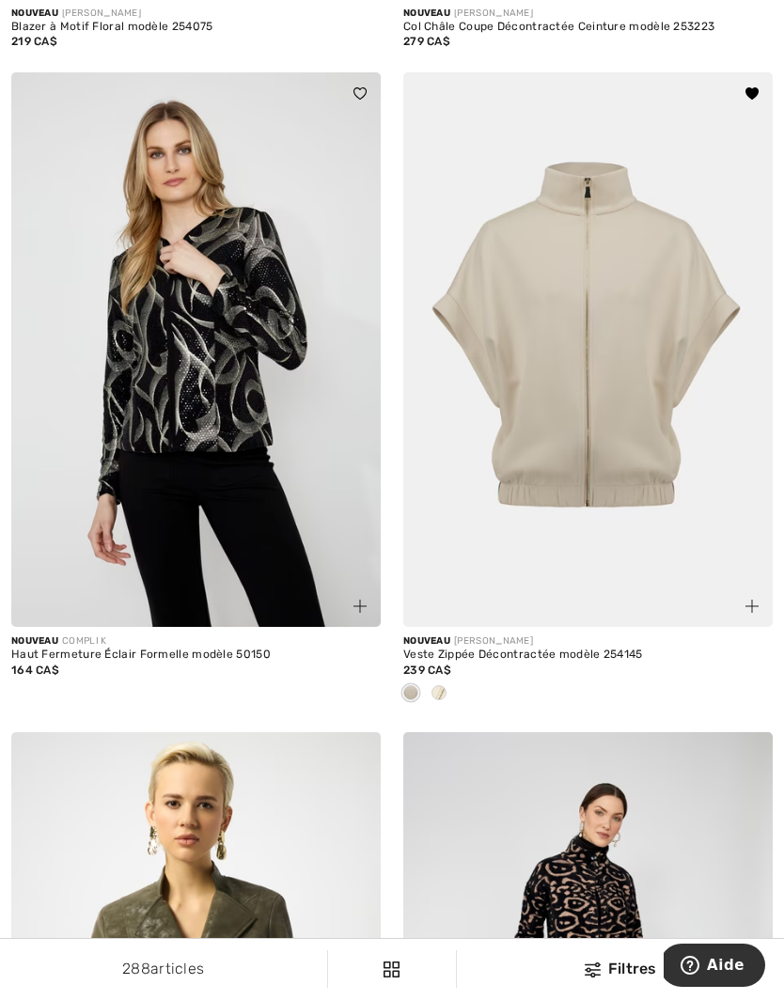
scroll to position [10049, 0]
click at [631, 521] on img at bounding box center [587, 348] width 369 height 555
